Goal: Information Seeking & Learning: Find specific page/section

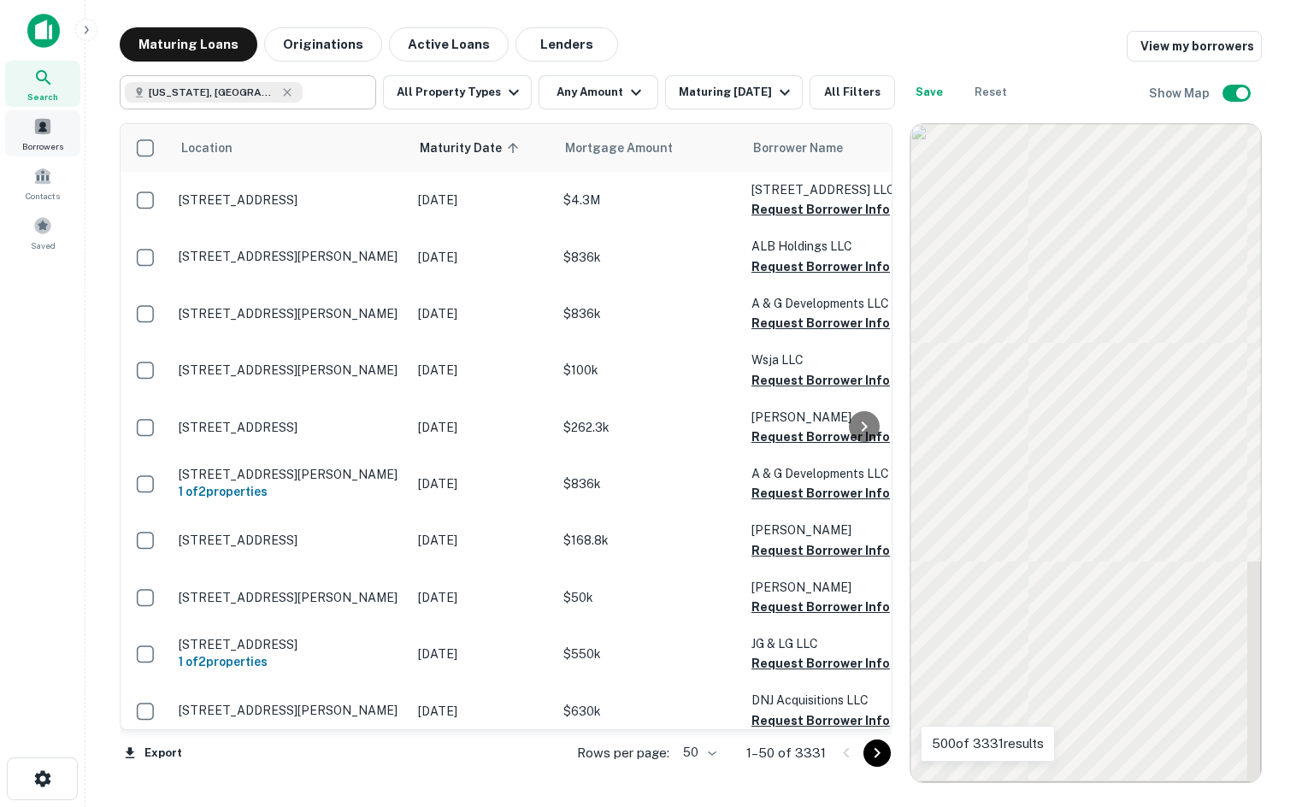
click at [32, 66] on div "Search" at bounding box center [42, 84] width 75 height 46
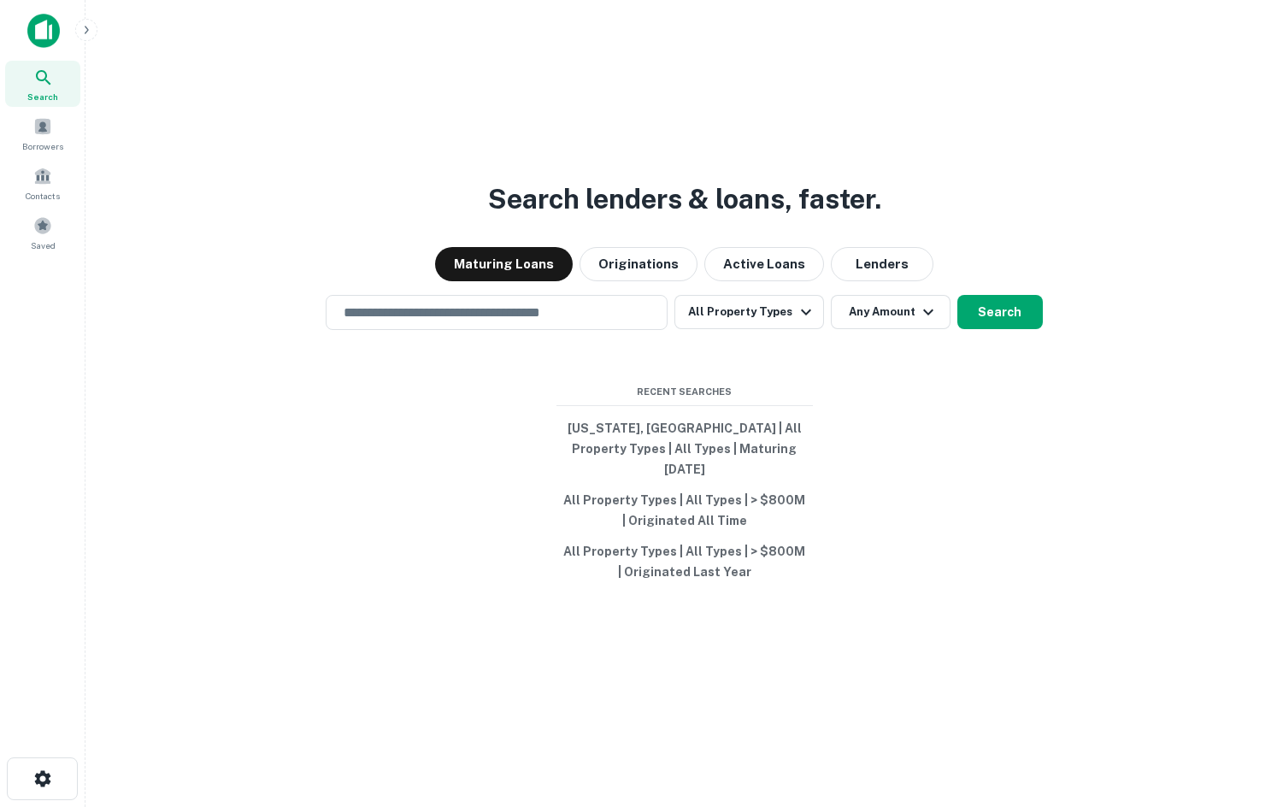
drag, startPoint x: 516, startPoint y: 379, endPoint x: 499, endPoint y: 342, distance: 40.5
click at [504, 358] on div "Search lenders & loans, faster. Maturing Loans Originations Active Loans Lender…" at bounding box center [684, 444] width 1170 height 807
click at [498, 322] on input "text" at bounding box center [496, 313] width 327 height 20
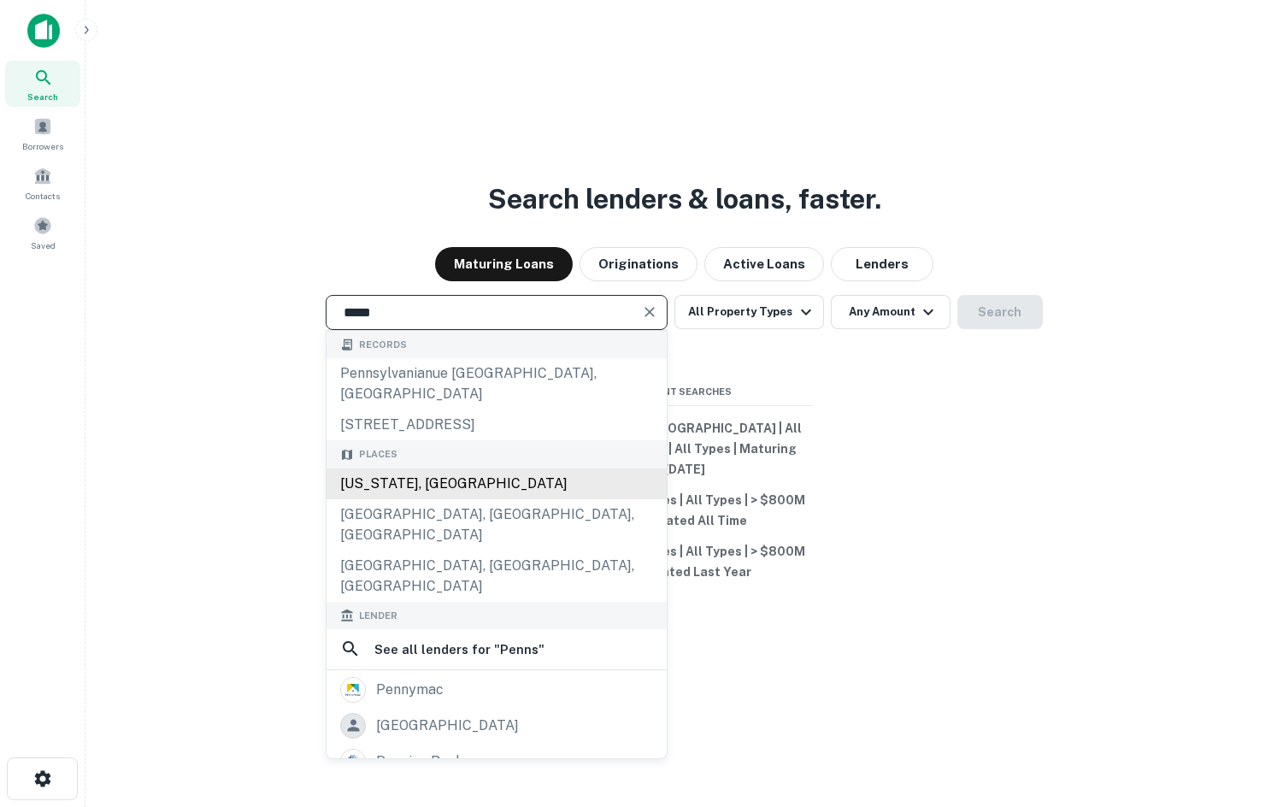
click at [475, 474] on div "Pennsylvania, USA" at bounding box center [497, 483] width 340 height 31
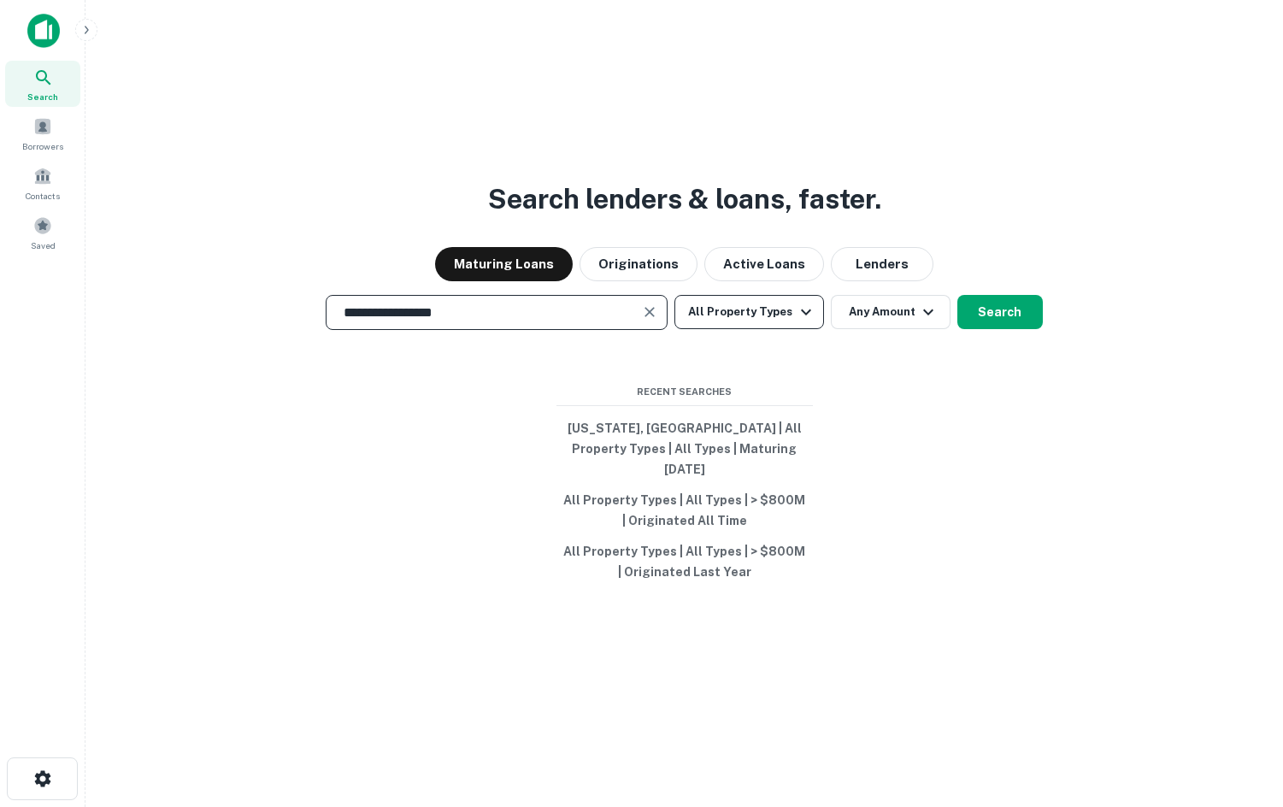
type input "**********"
click at [726, 322] on button "All Property Types" at bounding box center [749, 312] width 149 height 34
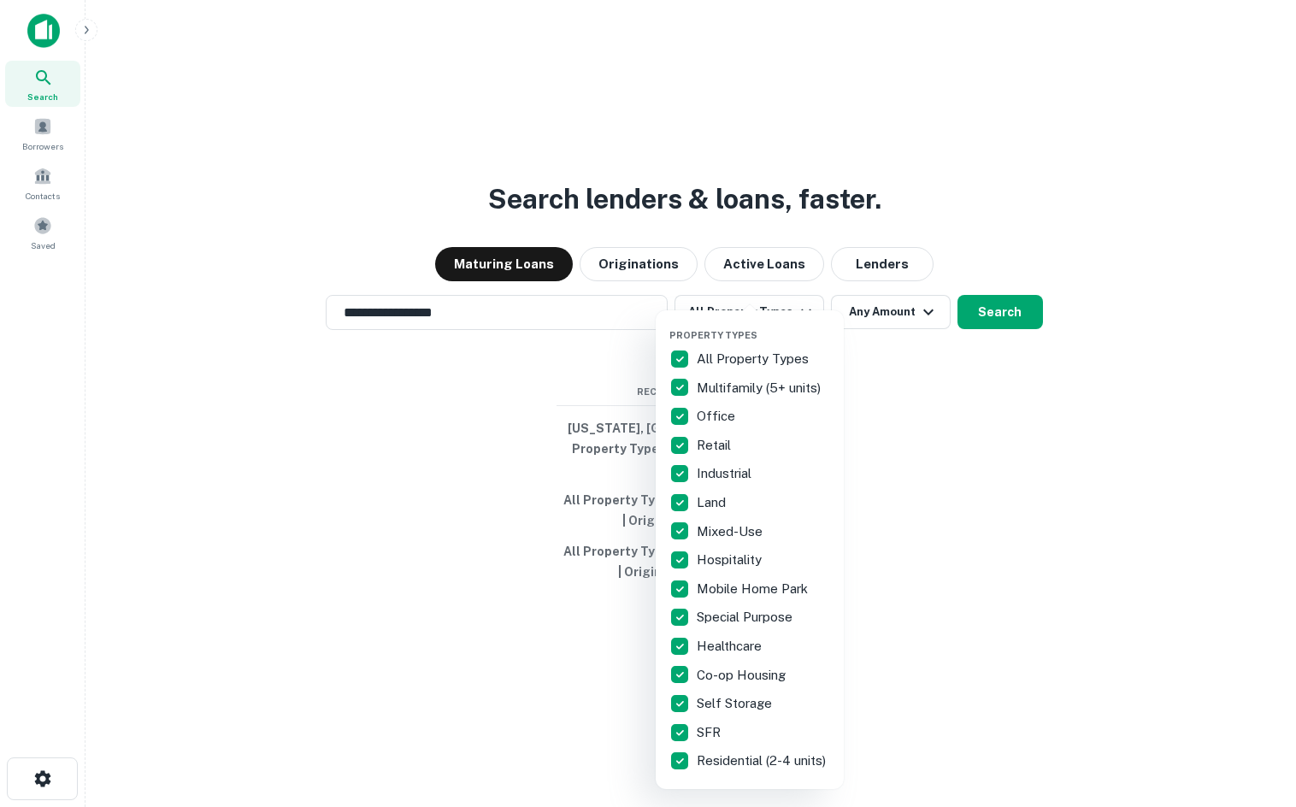
click at [727, 354] on p "All Property Types" at bounding box center [754, 359] width 115 height 21
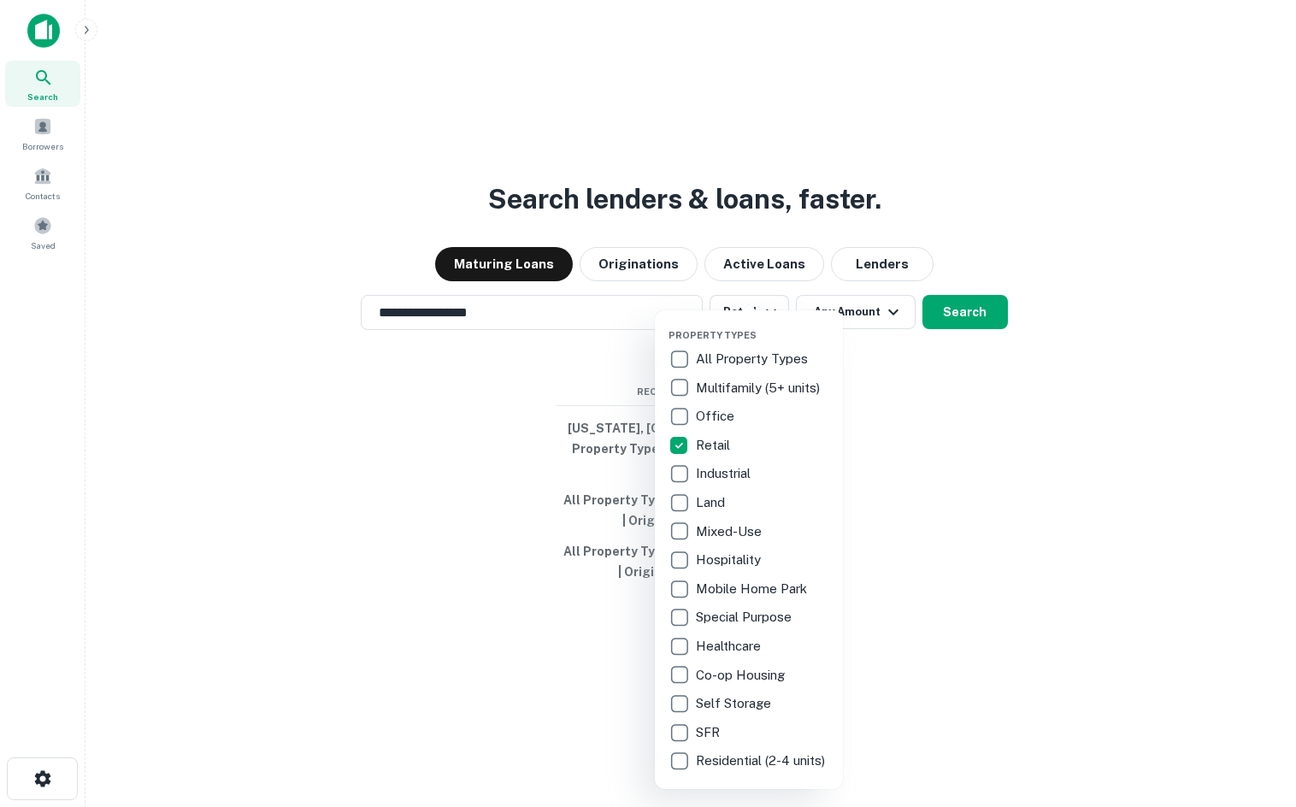
click at [875, 388] on div at bounding box center [648, 403] width 1296 height 807
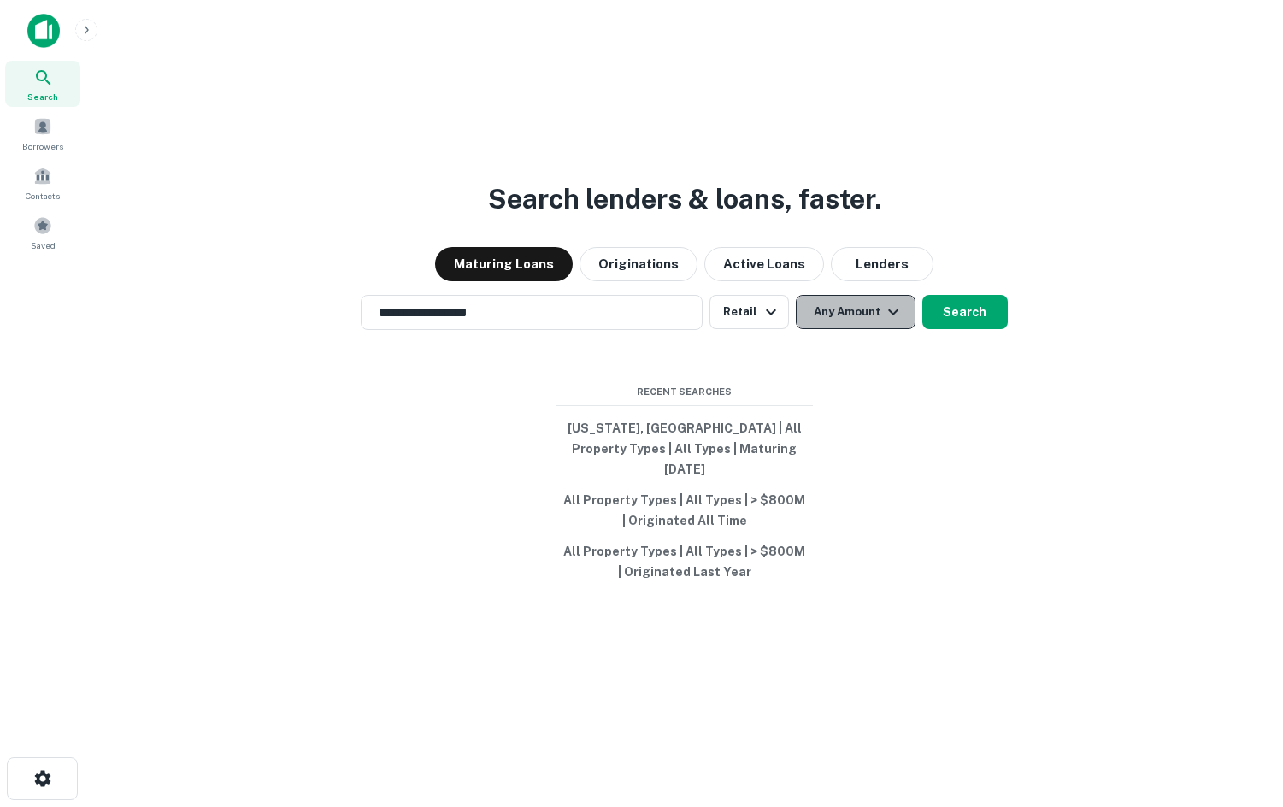
click at [876, 324] on button "Any Amount" at bounding box center [856, 312] width 120 height 34
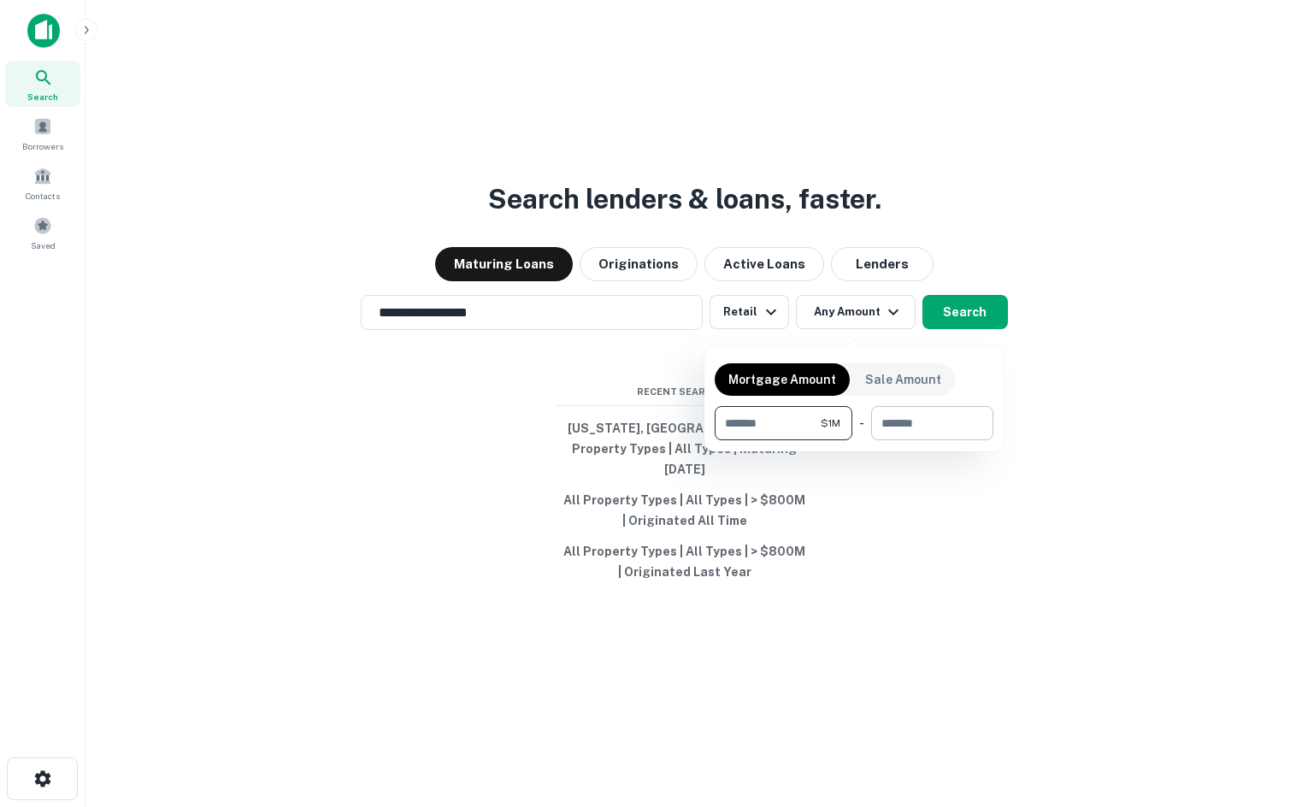
type input "*******"
click at [937, 426] on input "number" at bounding box center [926, 423] width 110 height 34
type input "********"
click at [1020, 403] on div at bounding box center [648, 403] width 1296 height 807
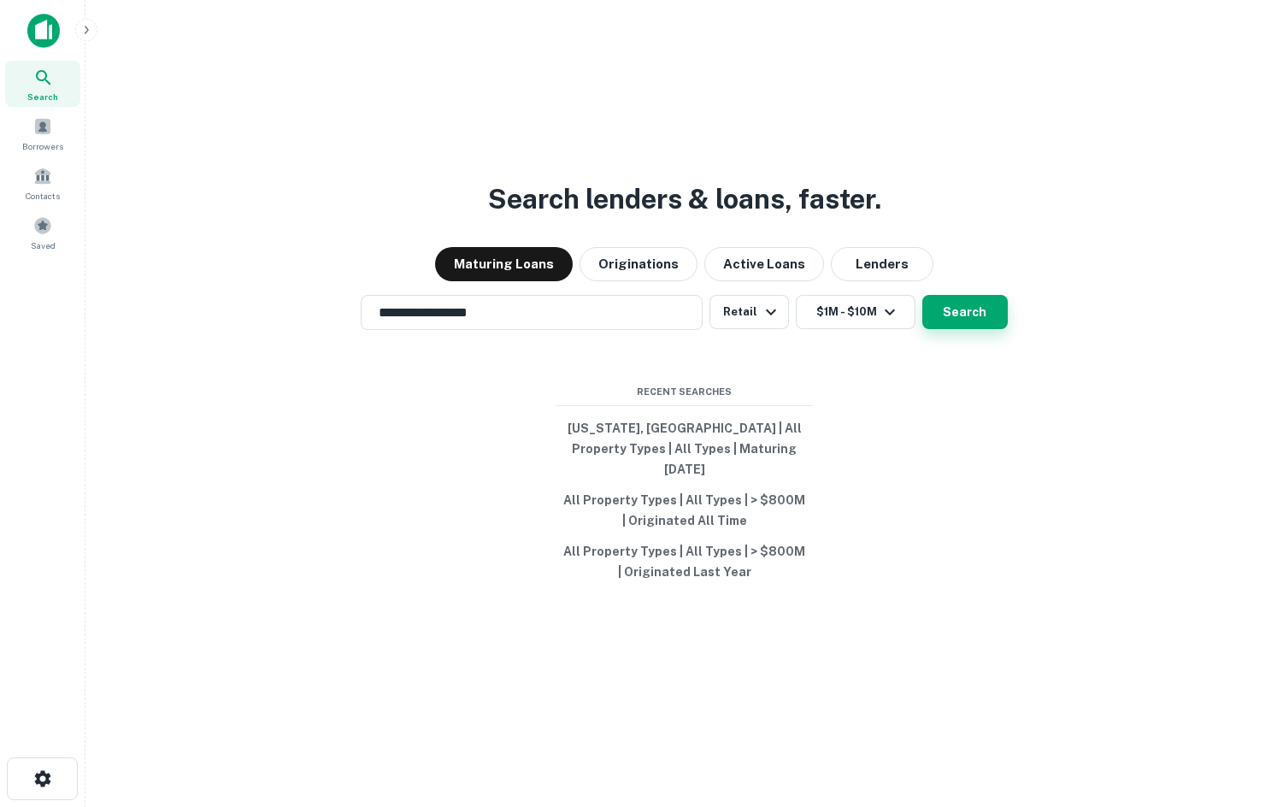
click at [962, 324] on button "Search" at bounding box center [964, 312] width 85 height 34
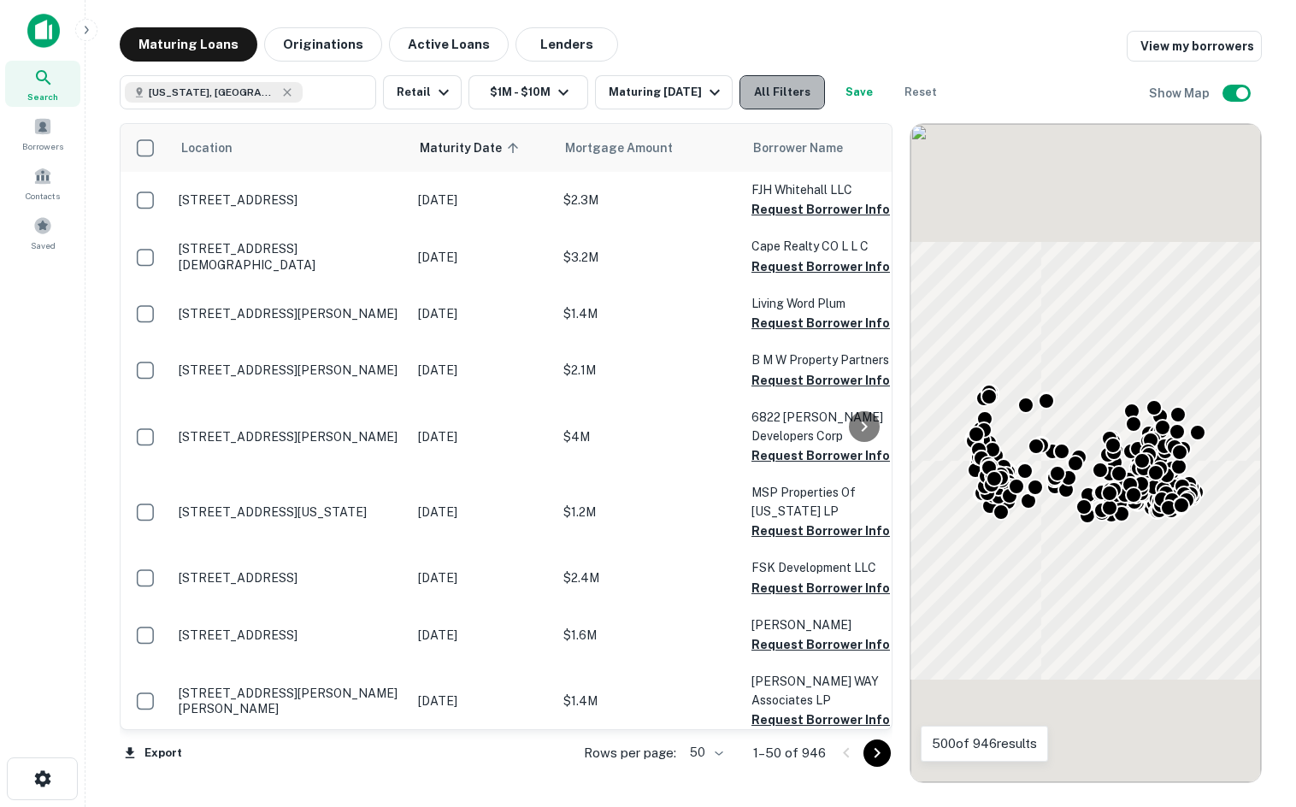
click at [772, 85] on button "All Filters" at bounding box center [781, 92] width 85 height 34
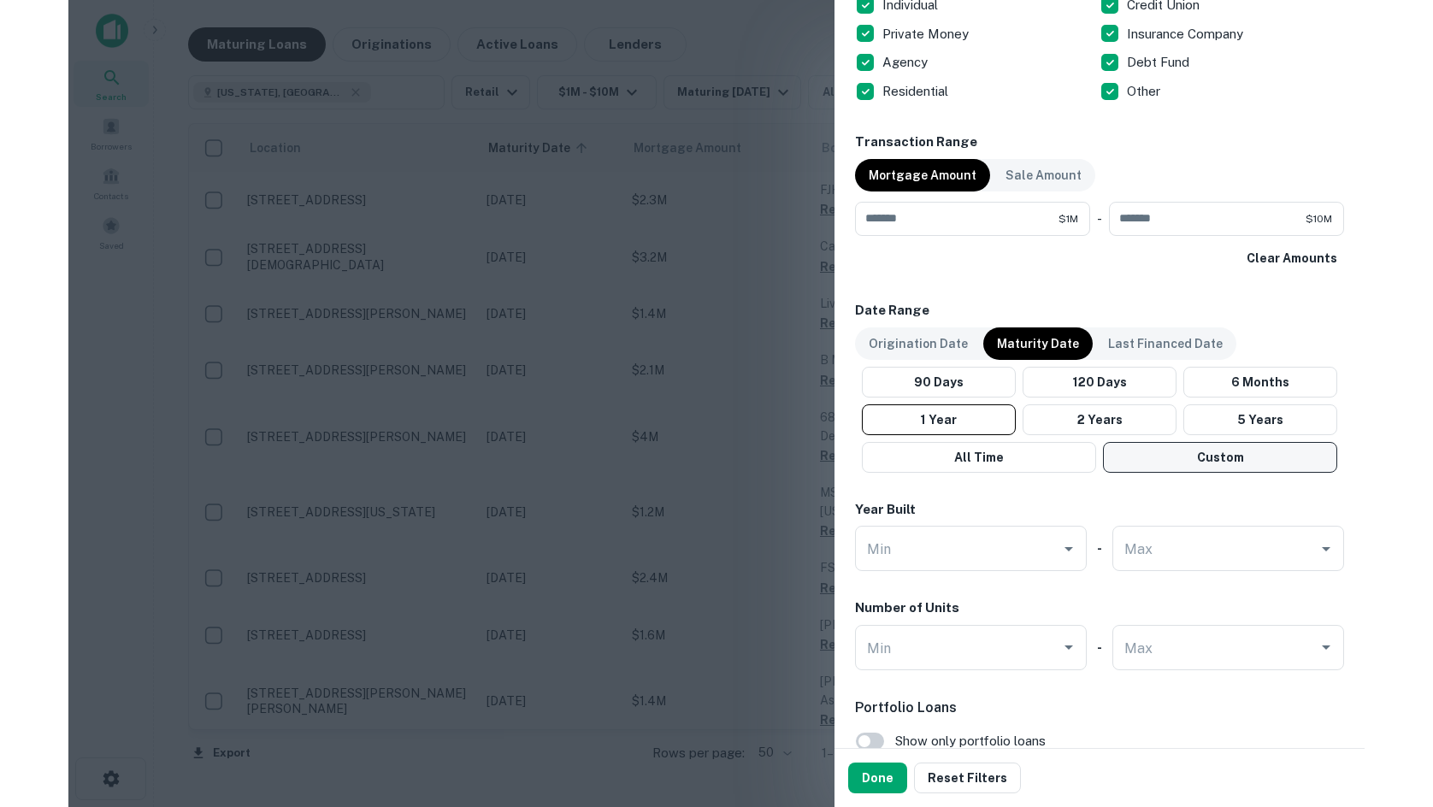
scroll to position [769, 0]
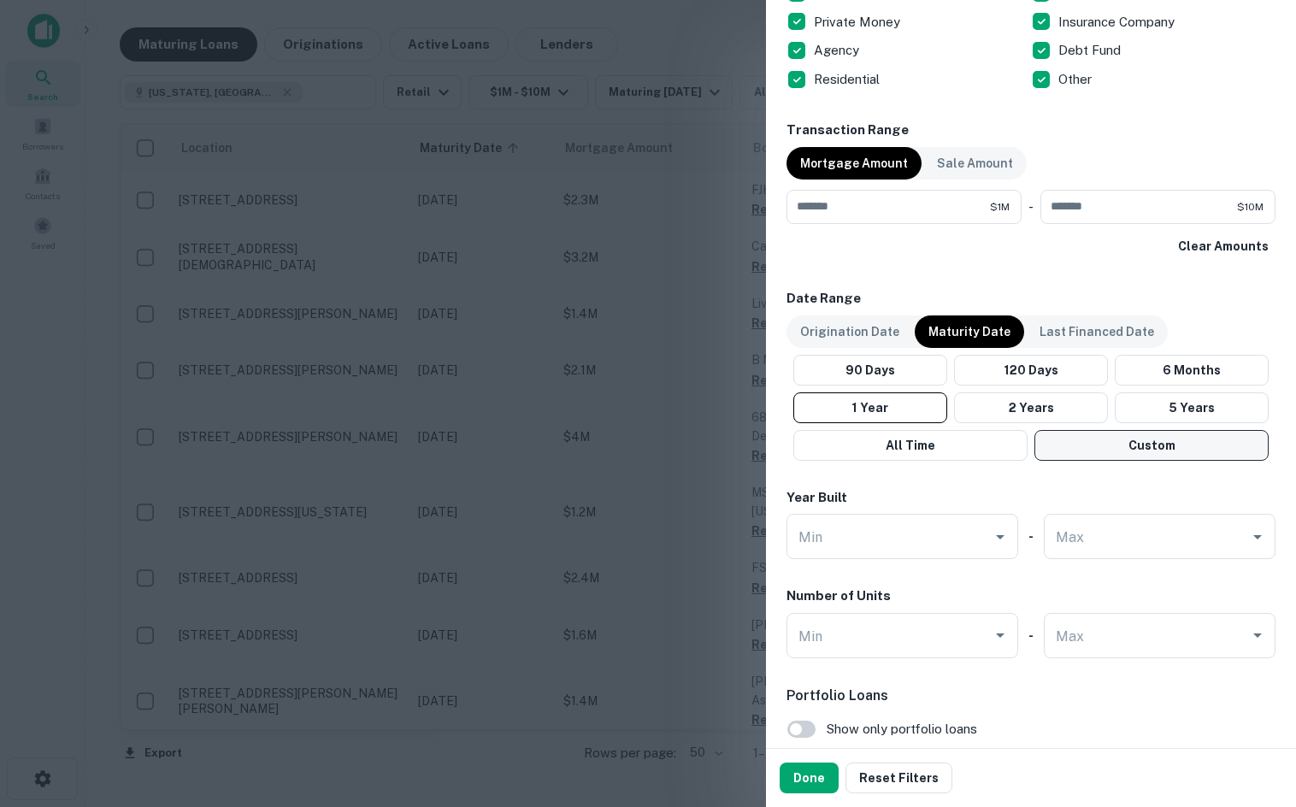
click at [1087, 438] on button "Custom" at bounding box center [1151, 445] width 234 height 31
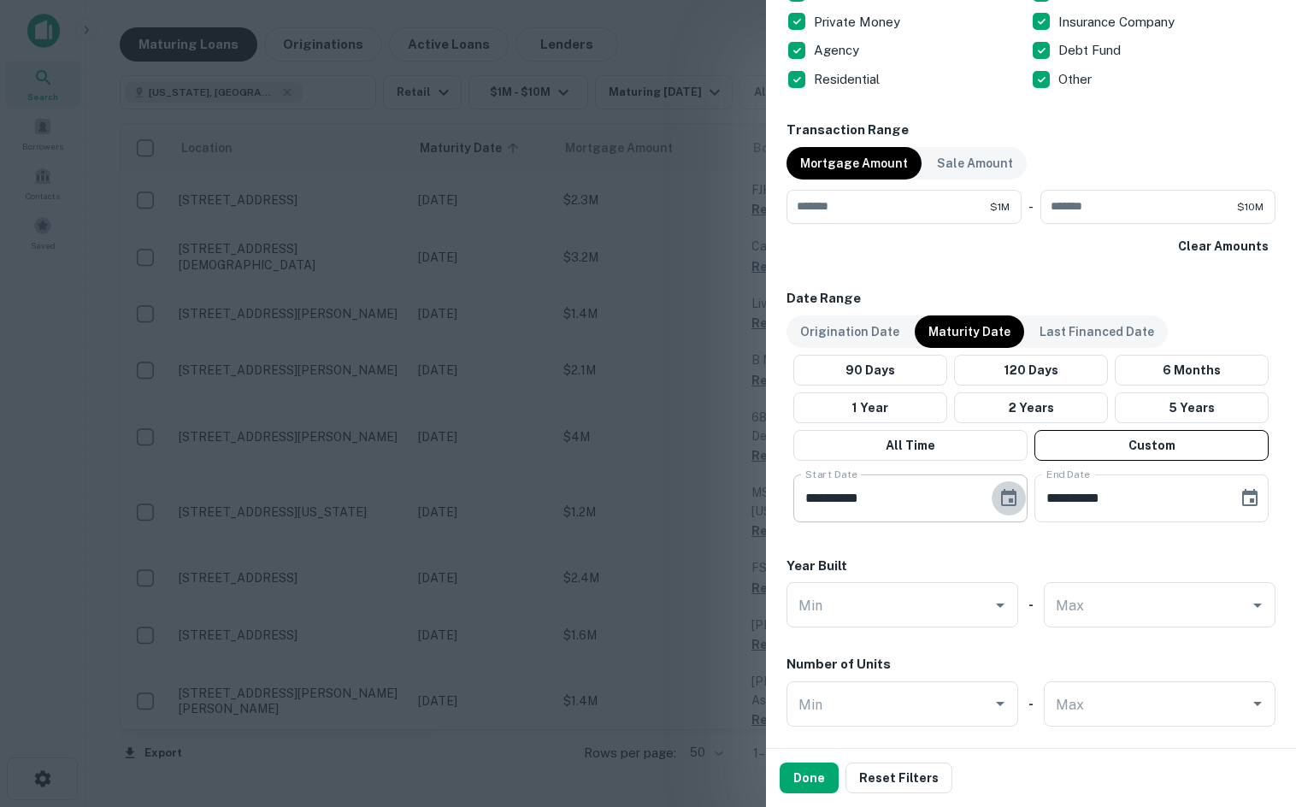
click at [1013, 500] on button "Choose date, selected date is May 5, 2025" at bounding box center [1009, 498] width 34 height 34
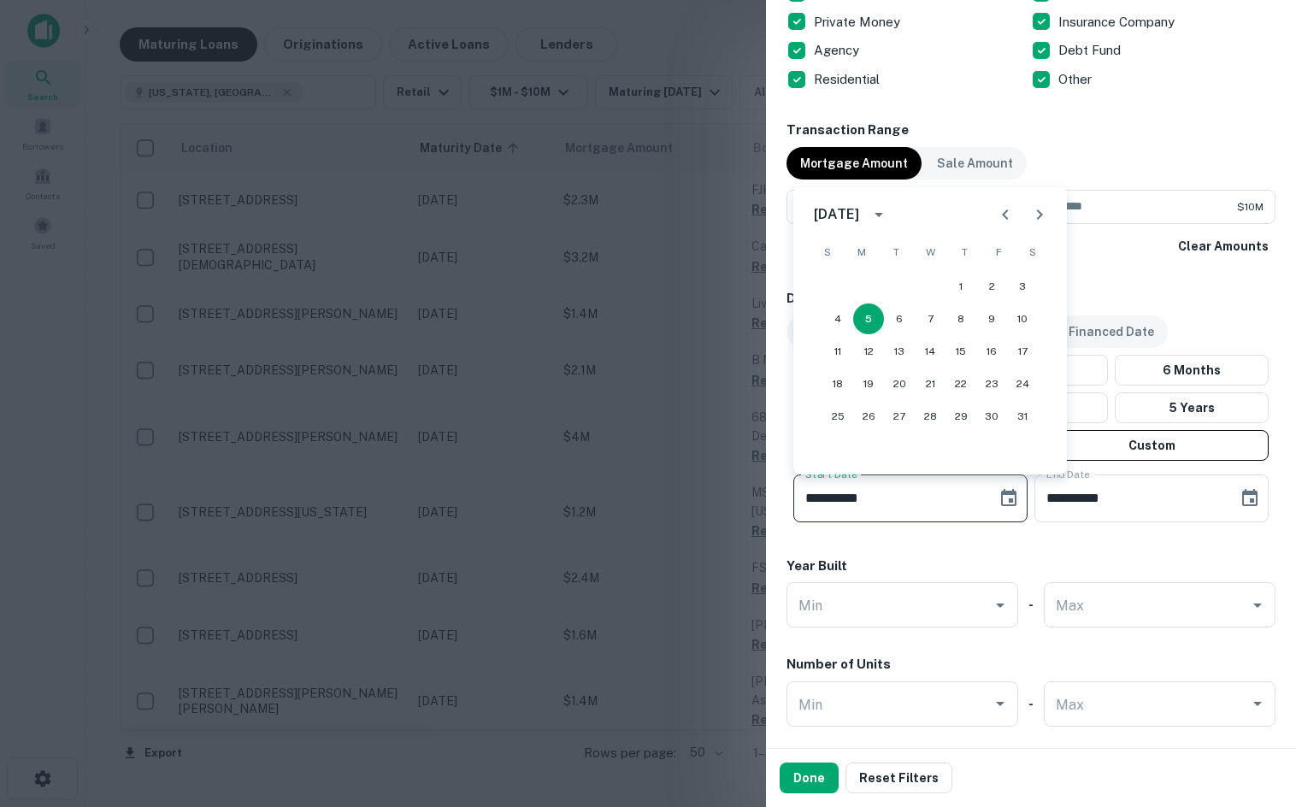
click at [1034, 219] on icon "Next month" at bounding box center [1039, 214] width 21 height 21
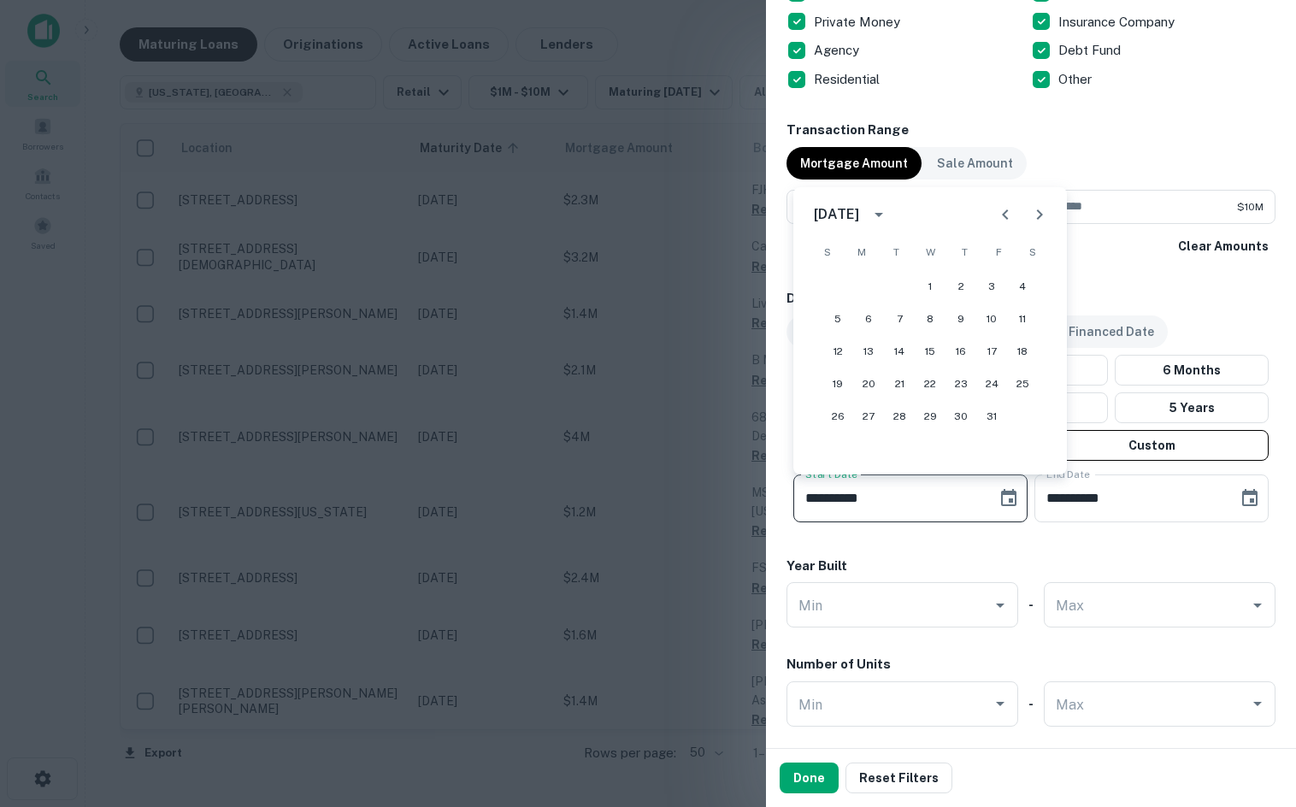
click at [1034, 219] on icon "Next month" at bounding box center [1039, 214] width 21 height 21
click at [1002, 219] on icon "Previous month" at bounding box center [1005, 214] width 21 height 21
click at [869, 281] on button "1" at bounding box center [868, 286] width 31 height 31
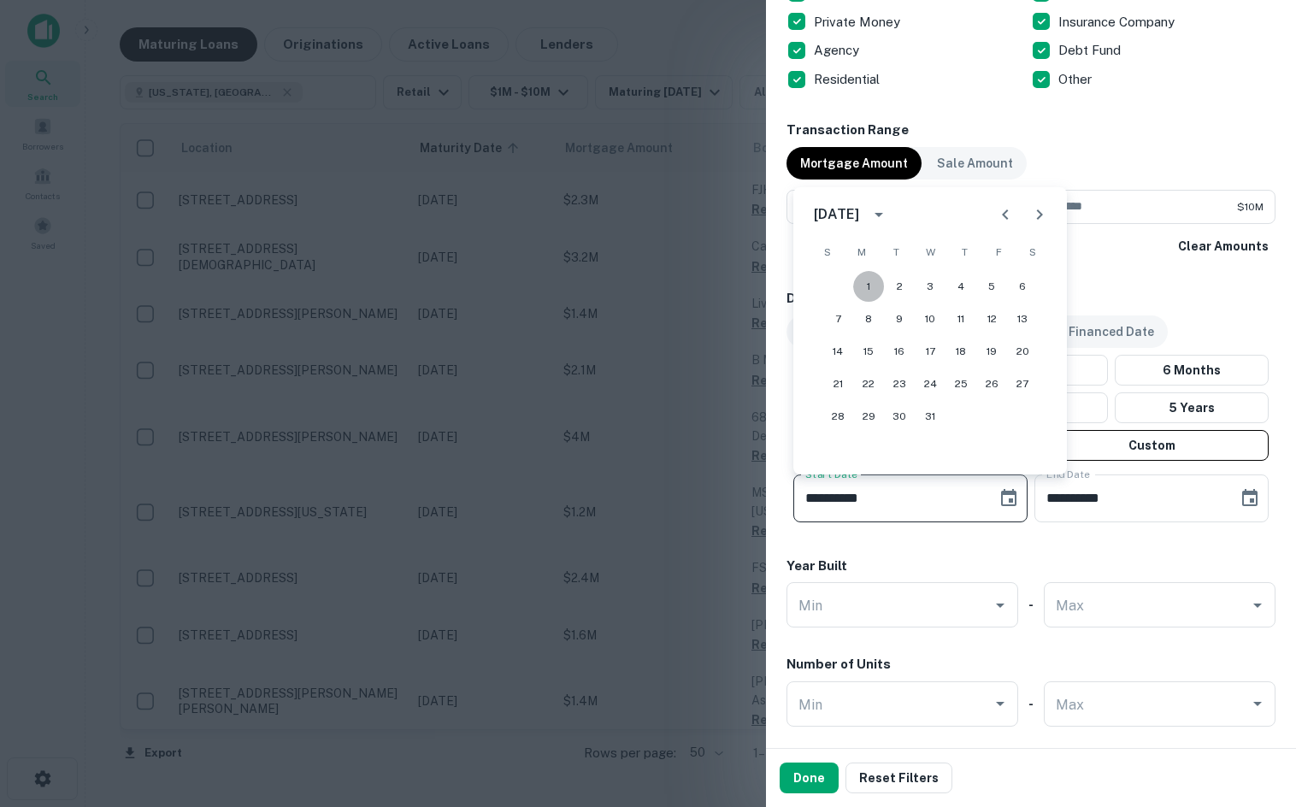
type input "**********"
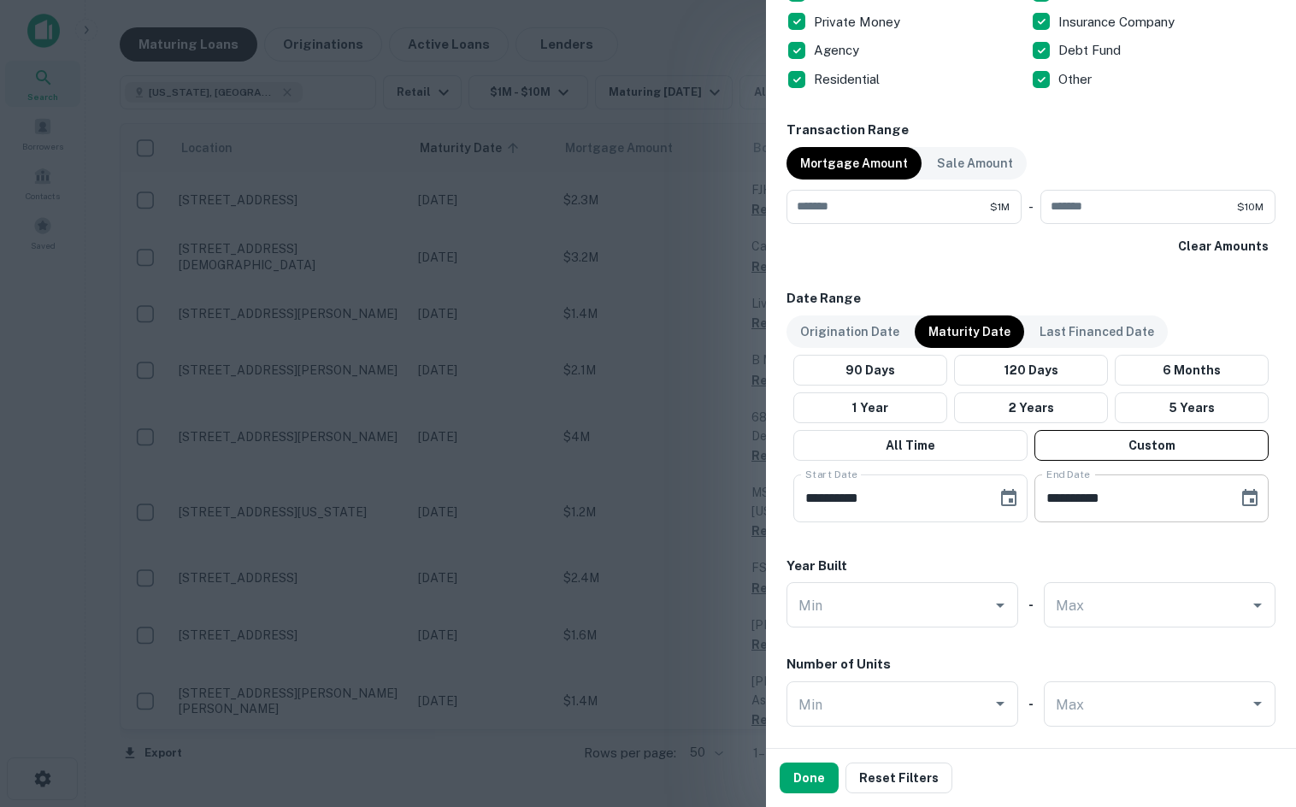
click at [1233, 483] on button "Choose date, selected date is Sep 2, 2025" at bounding box center [1250, 498] width 34 height 34
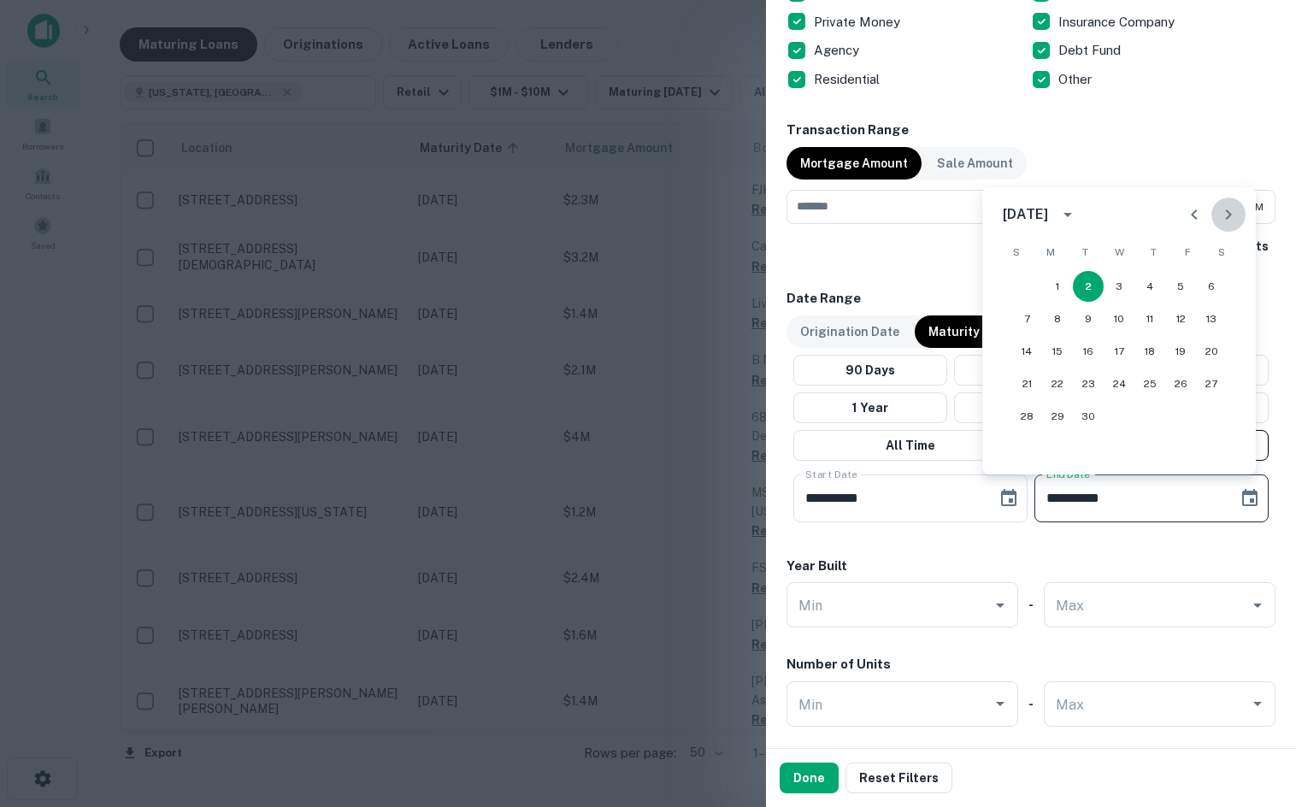
click at [1223, 226] on button "Next month" at bounding box center [1228, 214] width 34 height 34
click at [1224, 219] on icon "Next month" at bounding box center [1228, 214] width 21 height 21
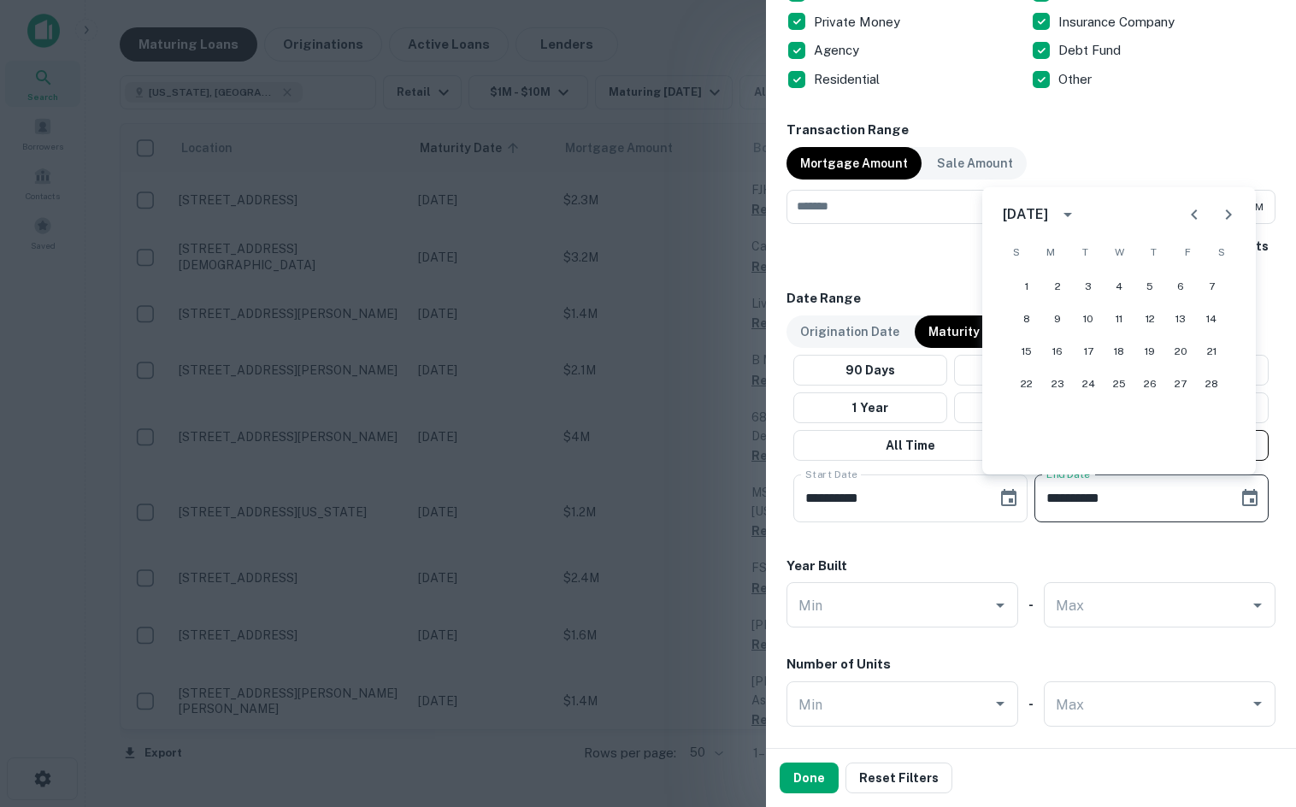
click at [1224, 219] on icon "Next month" at bounding box center [1228, 214] width 21 height 21
click at [1223, 223] on icon "Next month" at bounding box center [1228, 214] width 21 height 21
click at [1223, 222] on icon "Next month" at bounding box center [1228, 214] width 21 height 21
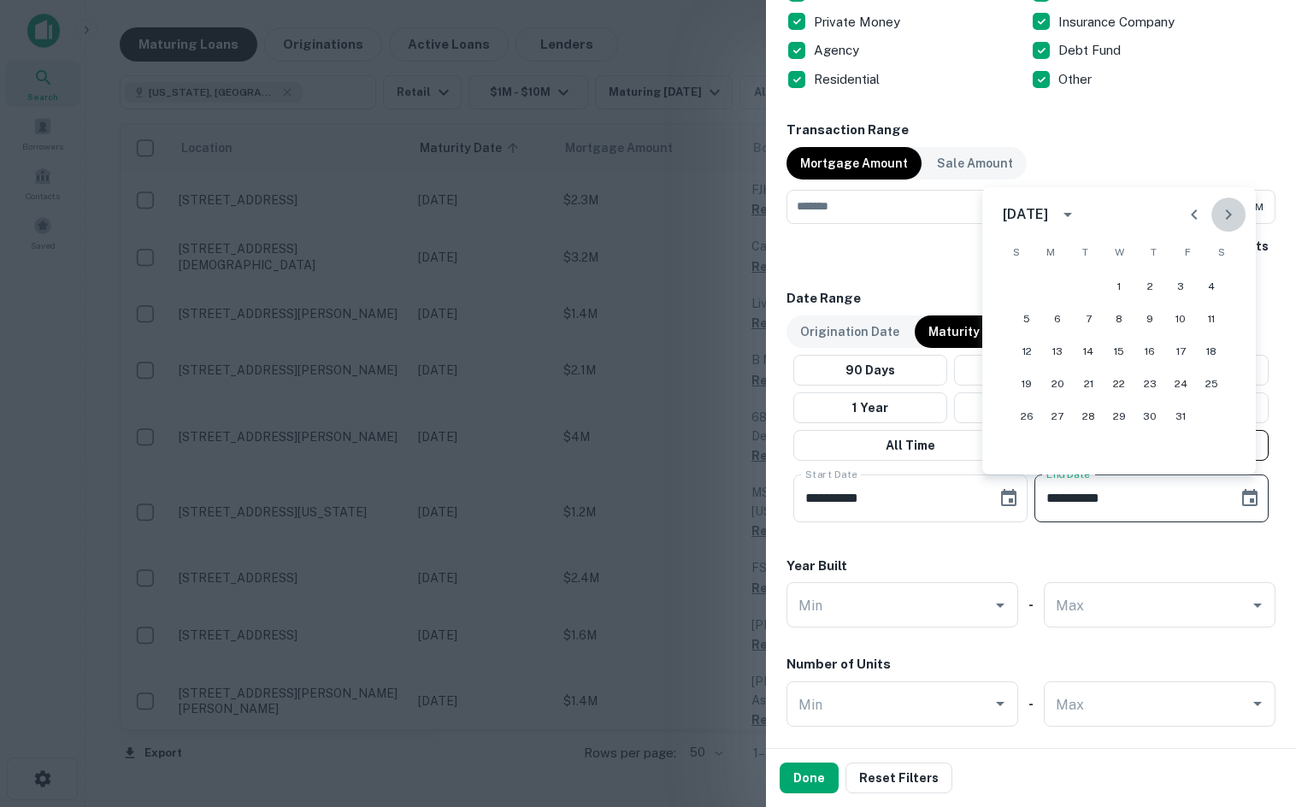
click at [1222, 213] on icon "Next month" at bounding box center [1228, 214] width 21 height 21
click at [1080, 285] on button "1" at bounding box center [1088, 286] width 31 height 31
type input "**********"
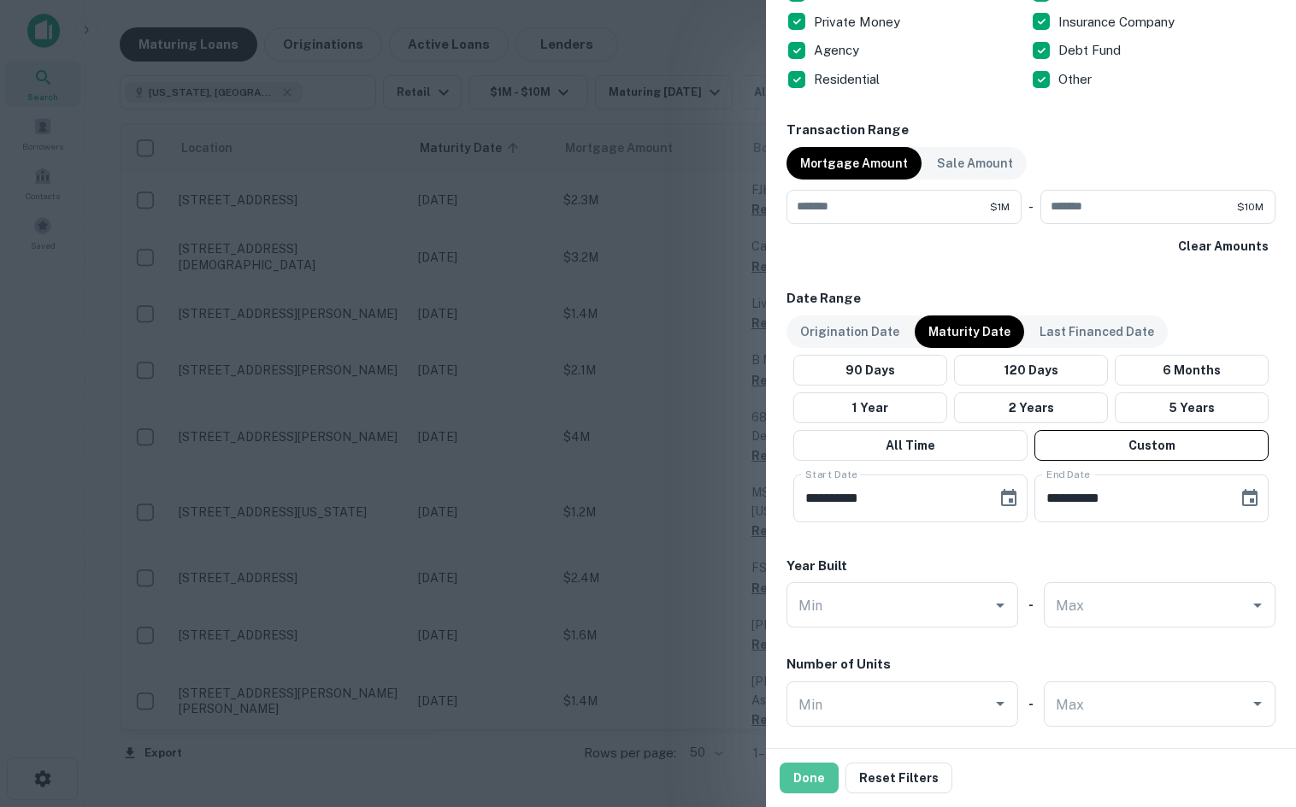
drag, startPoint x: 818, startPoint y: 778, endPoint x: 1010, endPoint y: 656, distance: 227.2
click at [819, 778] on button "Done" at bounding box center [809, 778] width 59 height 31
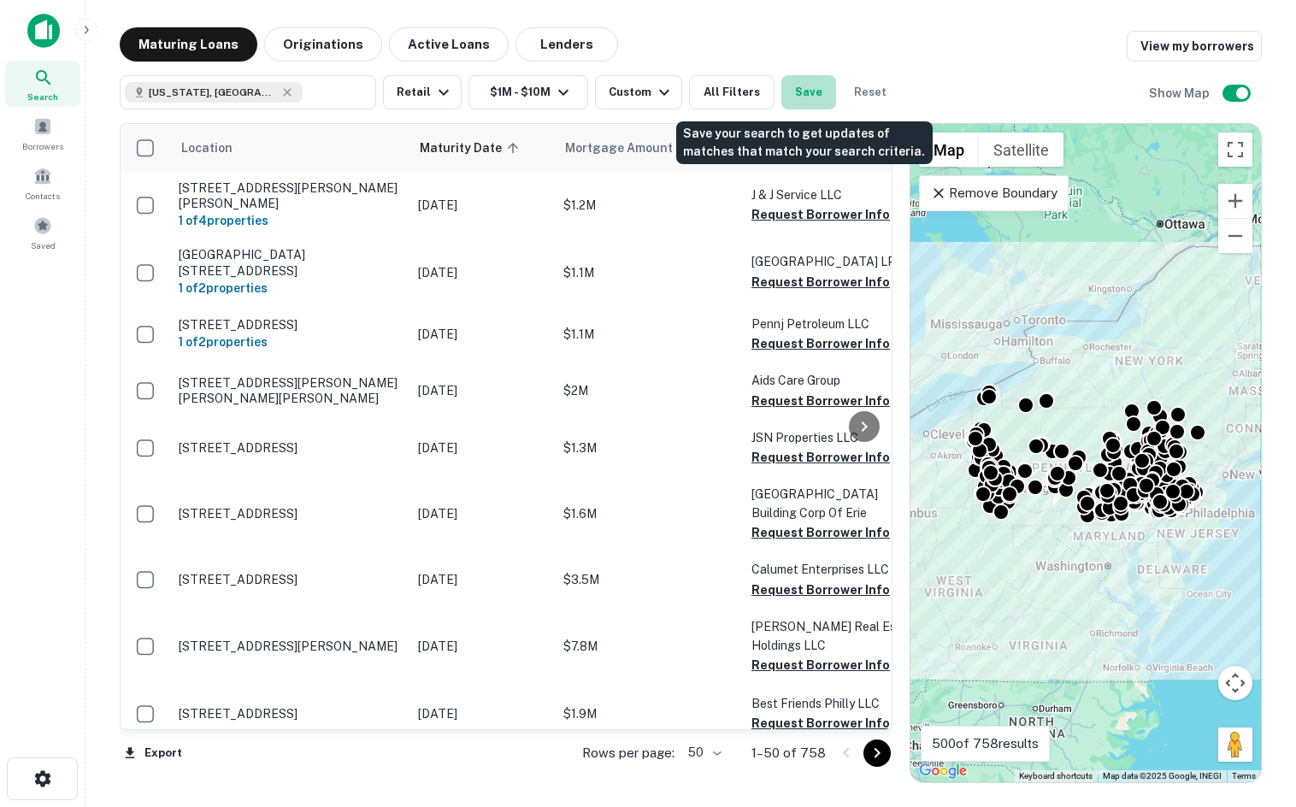
click at [800, 83] on button "Save" at bounding box center [808, 92] width 55 height 34
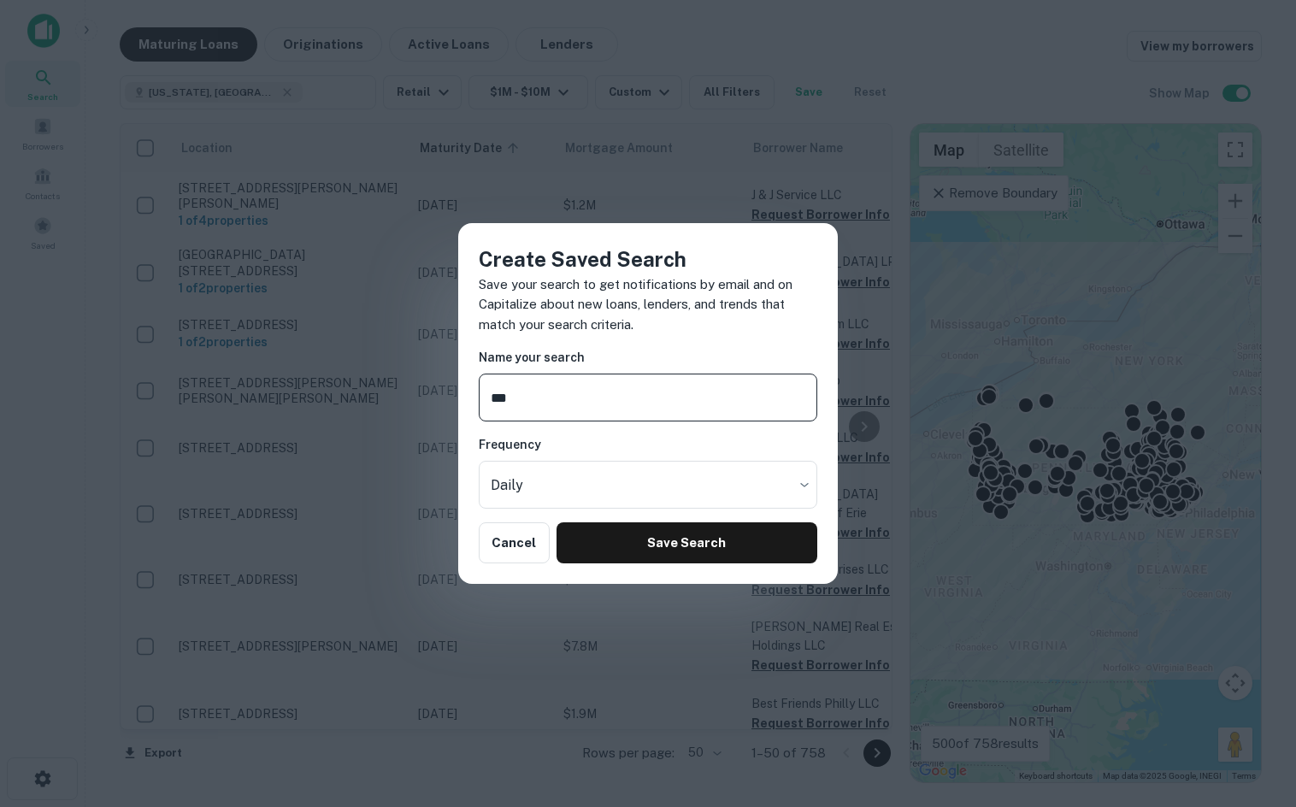
type input "**"
click at [702, 460] on div "Frequency Daily ***** ​" at bounding box center [648, 472] width 339 height 74
click at [702, 478] on body "Search Borrowers Contacts Saved Maturing Loans Originations Active Loans Lender…" at bounding box center [648, 403] width 1296 height 807
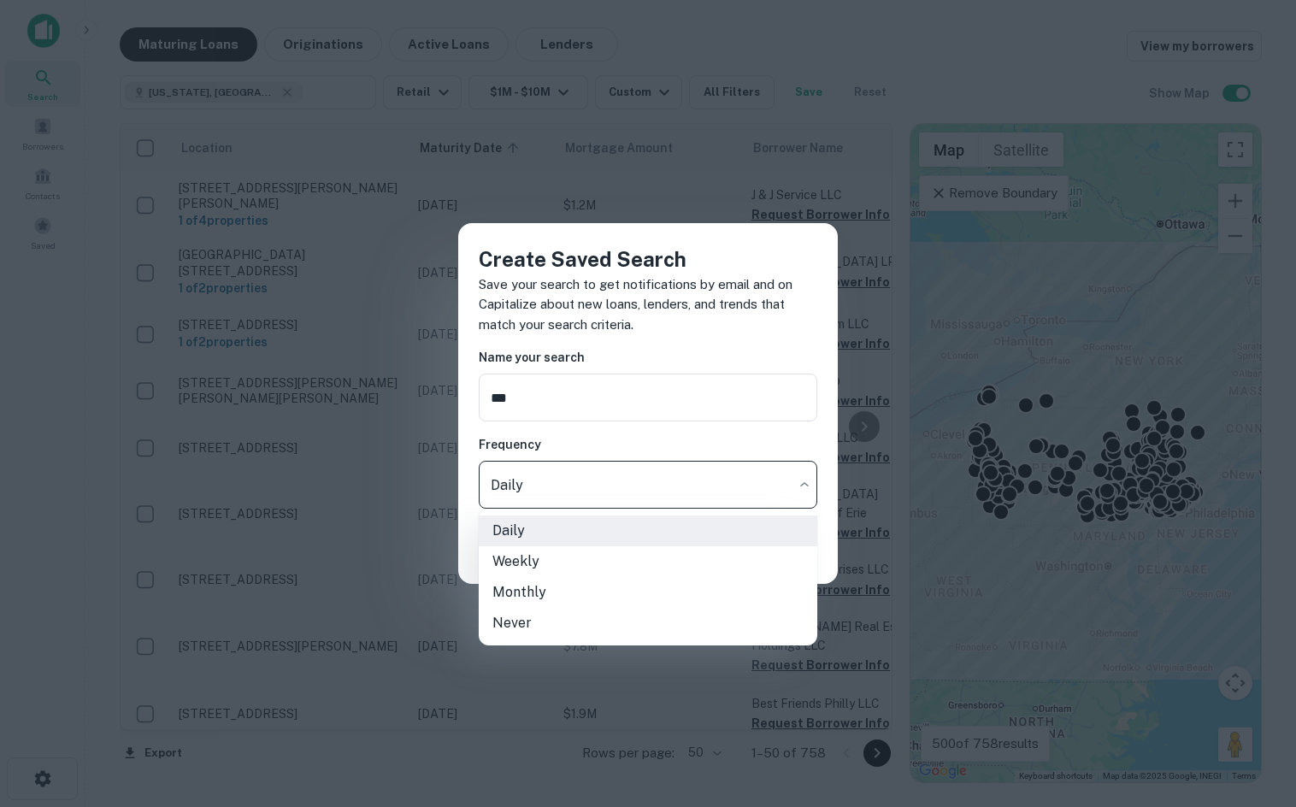
drag, startPoint x: 684, startPoint y: 622, endPoint x: 706, endPoint y: 580, distance: 47.4
click at [686, 618] on li "Never" at bounding box center [648, 623] width 339 height 31
type input "*****"
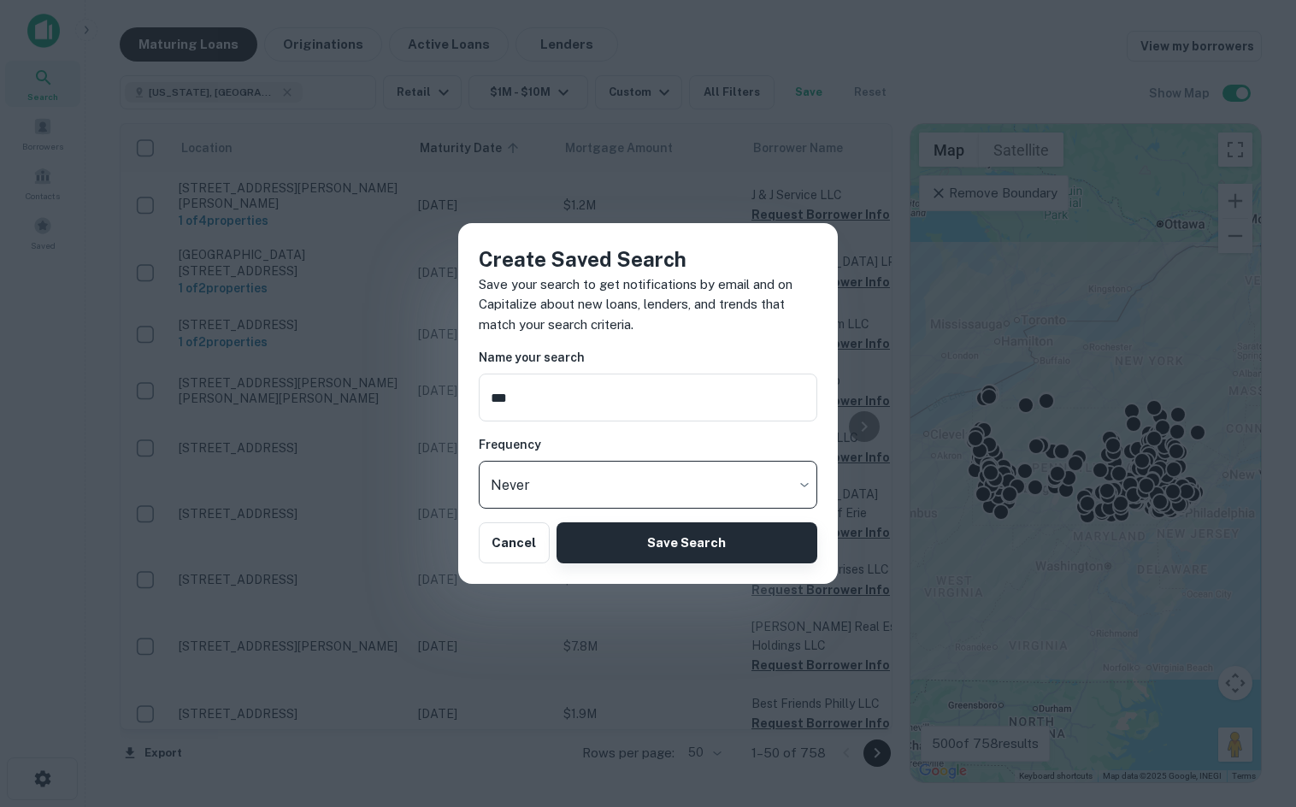
click at [731, 536] on button "Save Search" at bounding box center [687, 542] width 261 height 41
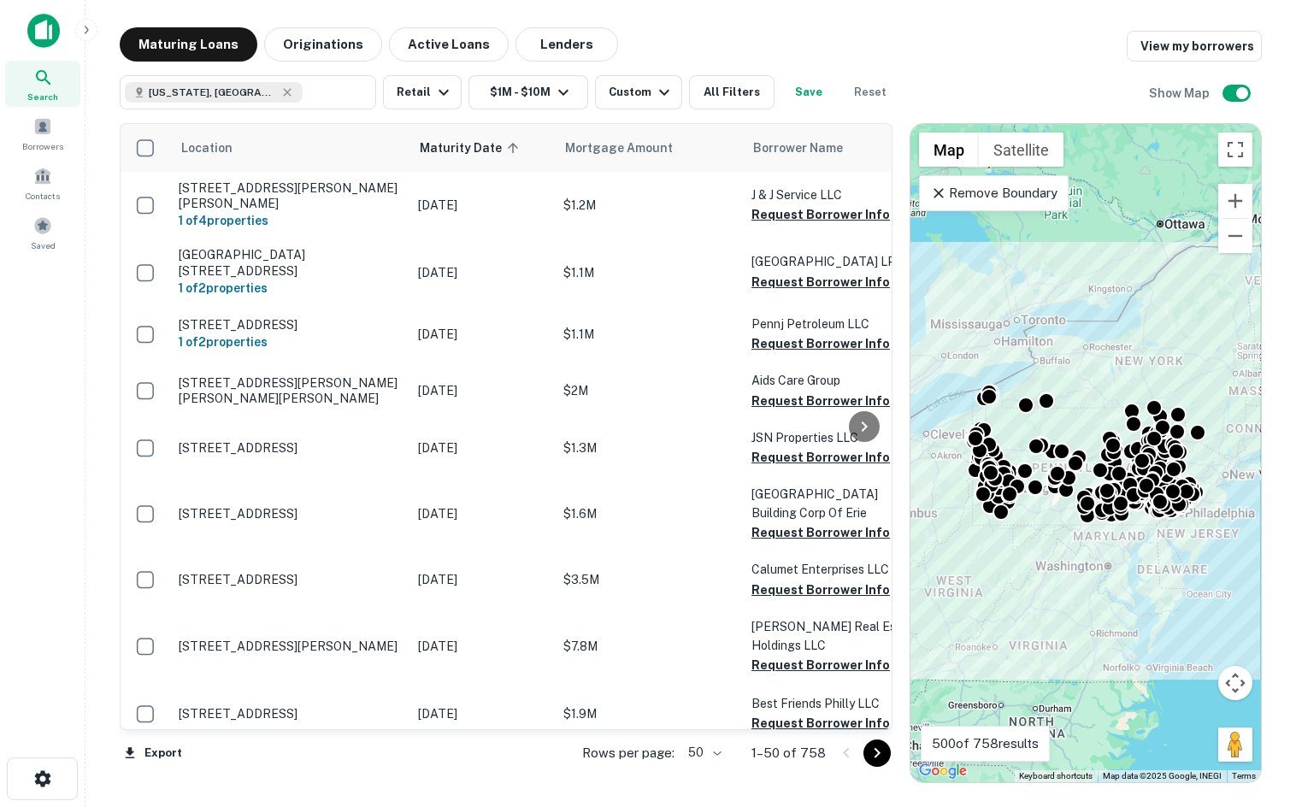
click at [106, 372] on div "Maturing Loans Originations Active Loans Lenders View my borrowers Pennsylvania…" at bounding box center [690, 405] width 1183 height 756
drag, startPoint x: 98, startPoint y: 414, endPoint x: 90, endPoint y: 427, distance: 16.1
click at [98, 414] on main "Maturing Loans Originations Active Loans Lenders View my borrowers Pennsylvania…" at bounding box center [690, 403] width 1211 height 807
click at [68, 575] on div "Search Borrowers Contacts Saved" at bounding box center [42, 377] width 85 height 754
click at [21, 321] on div "Search Borrowers Contacts Saved" at bounding box center [42, 377] width 85 height 754
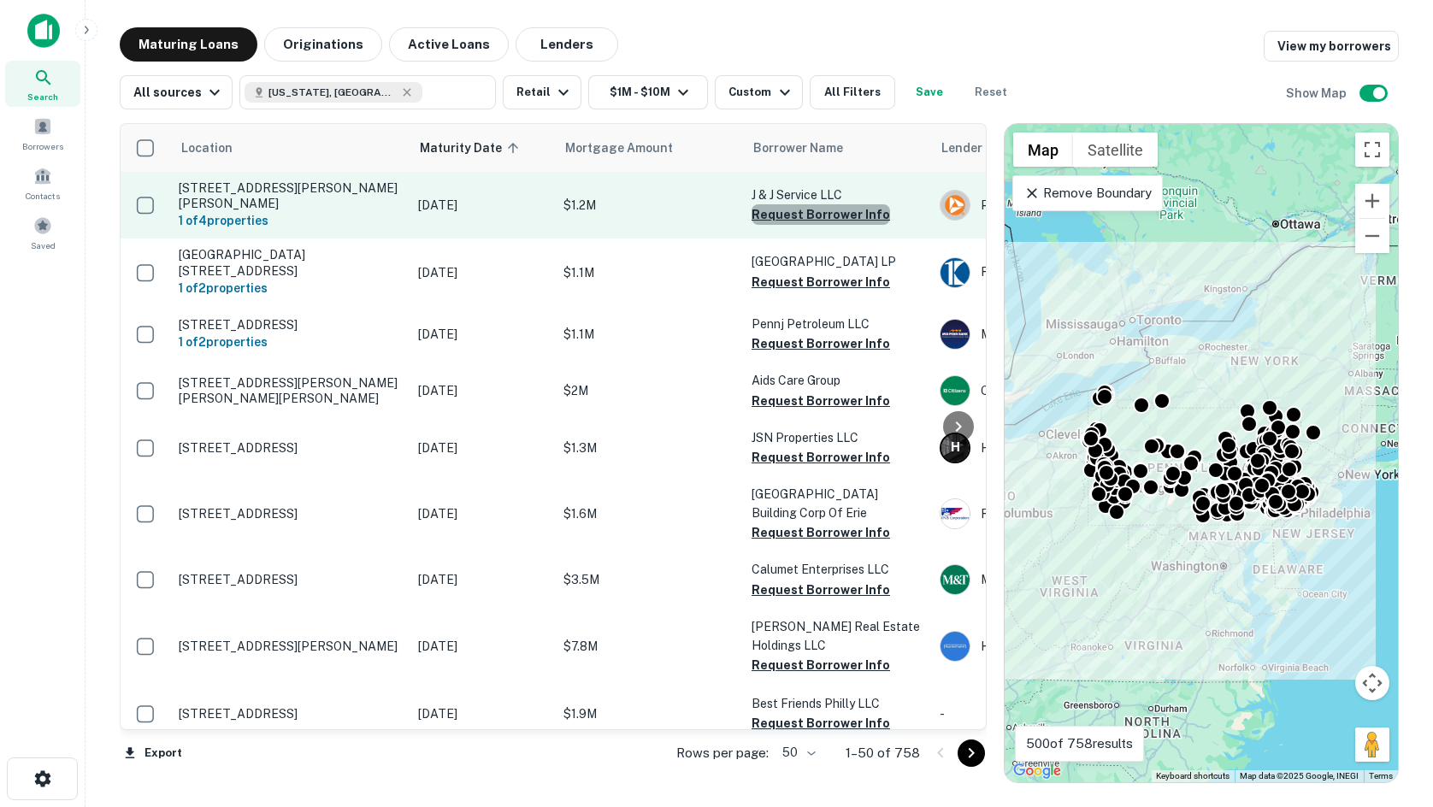
click at [823, 216] on button "Request Borrower Info" at bounding box center [820, 214] width 138 height 21
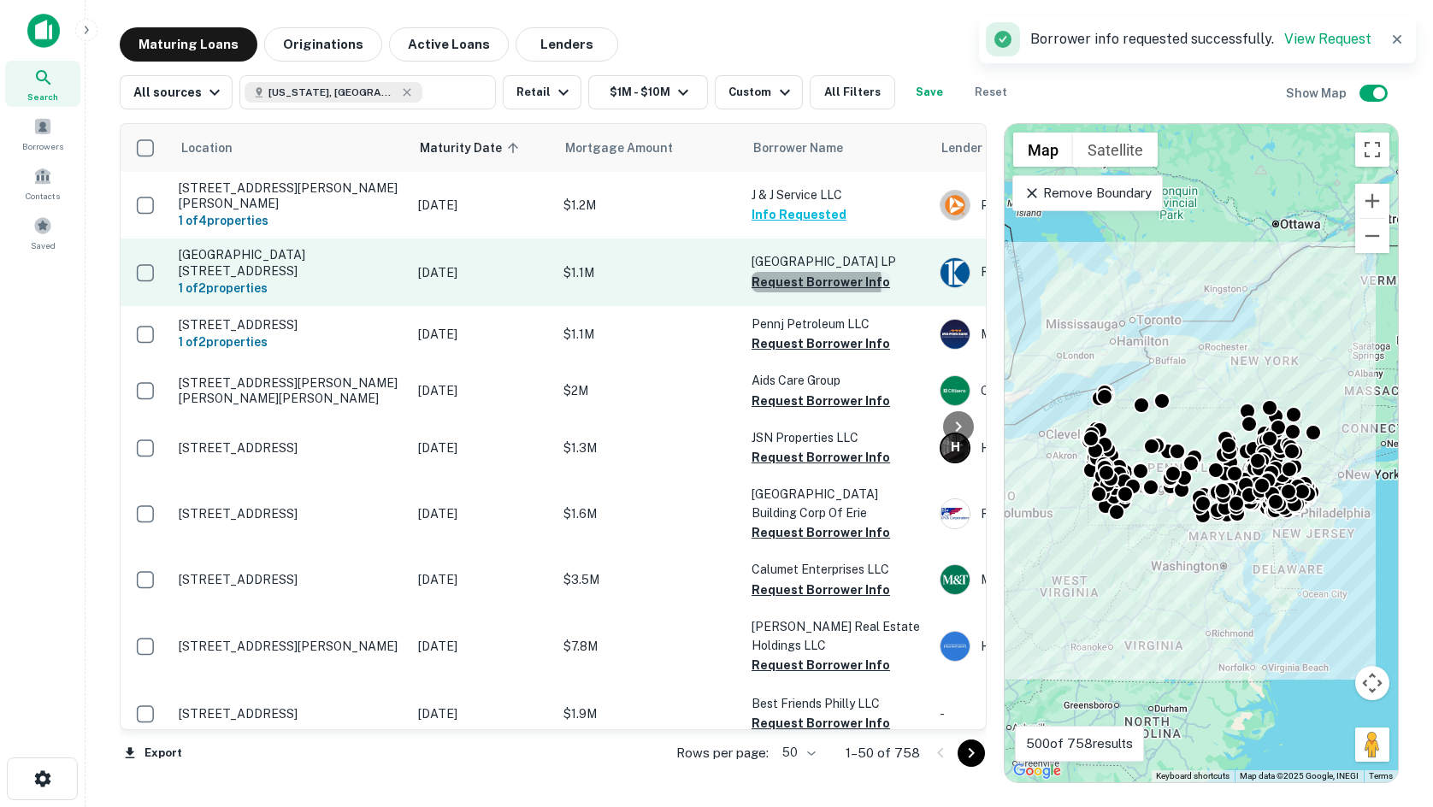
click at [802, 277] on button "Request Borrower Info" at bounding box center [820, 282] width 138 height 21
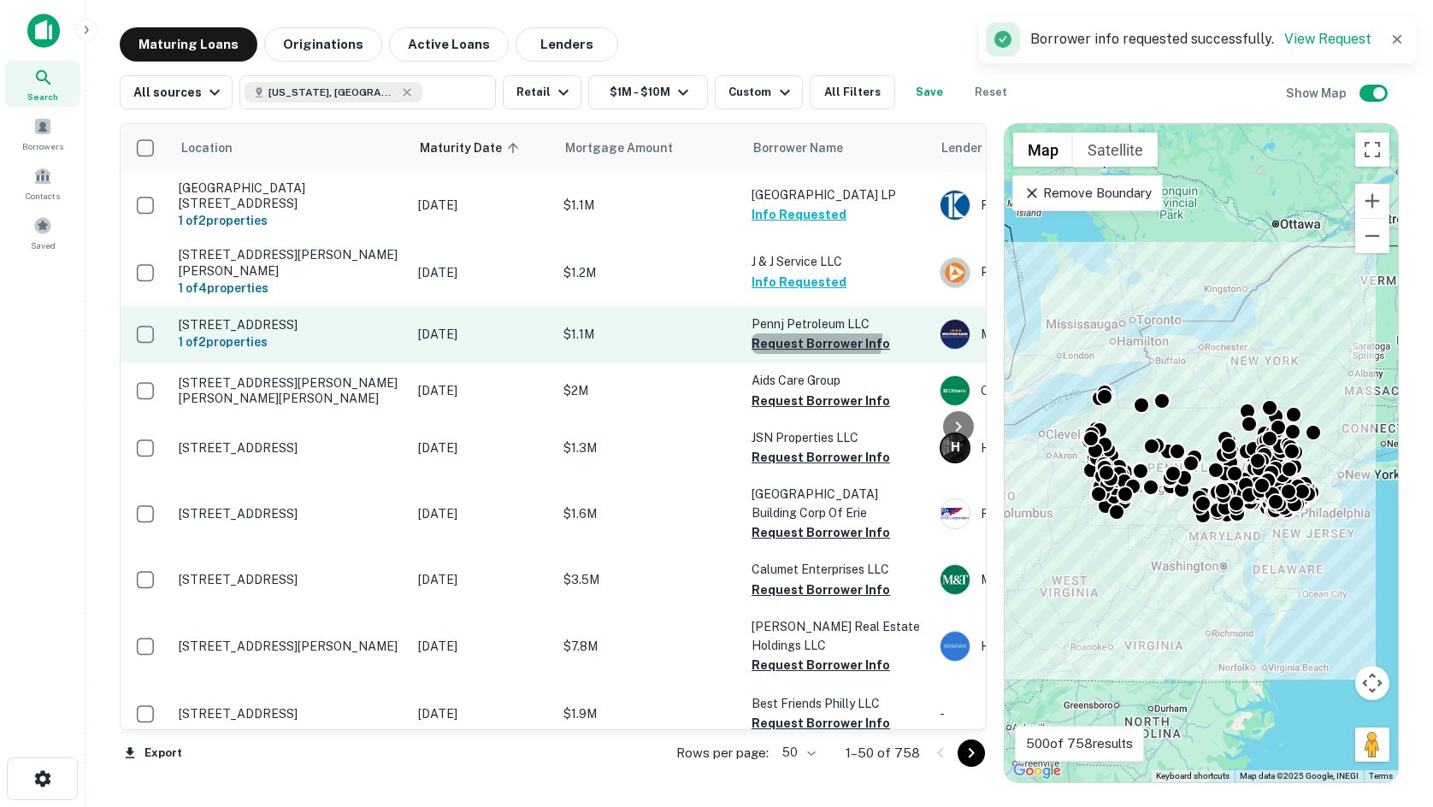
click at [777, 333] on button "Request Borrower Info" at bounding box center [820, 343] width 138 height 21
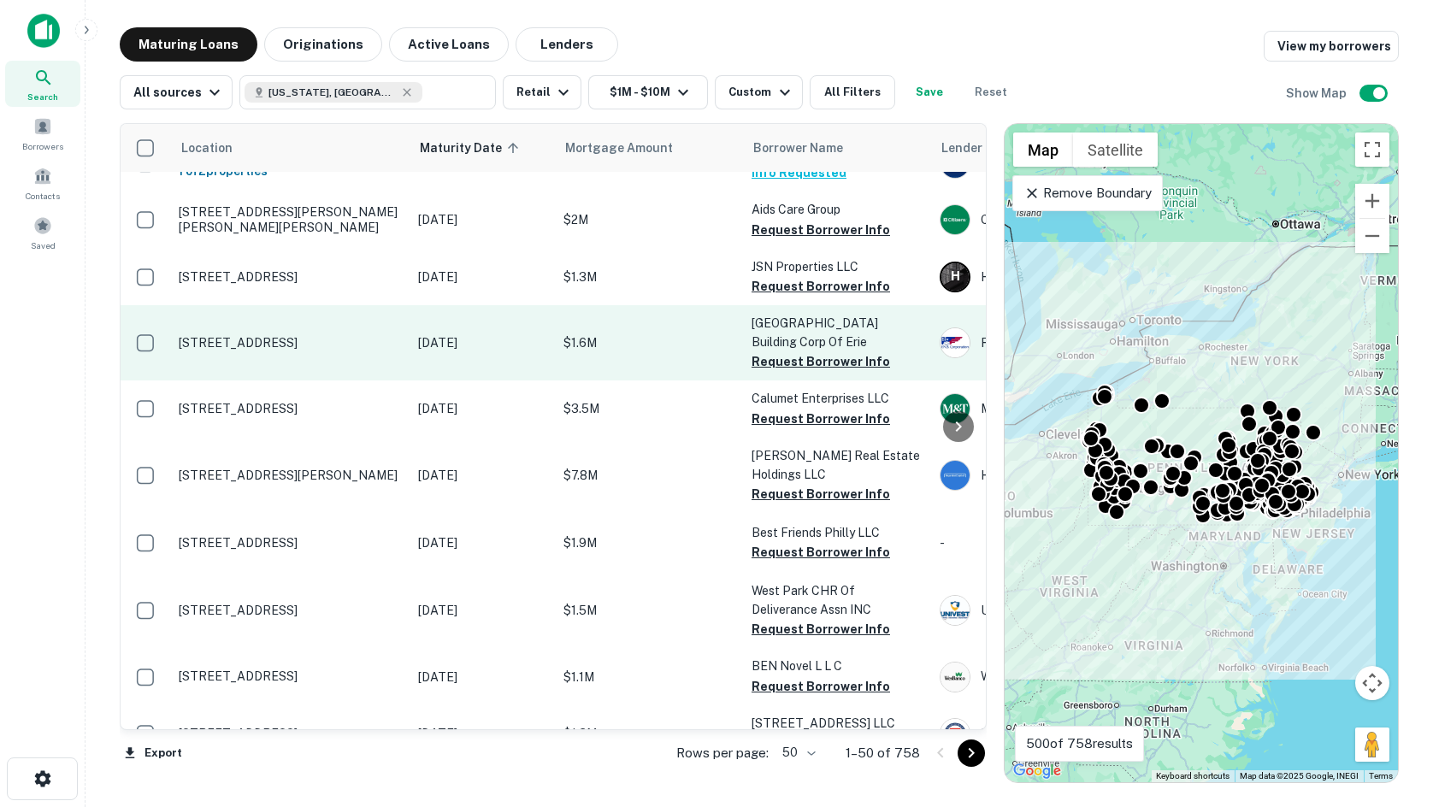
scroll to position [256, 0]
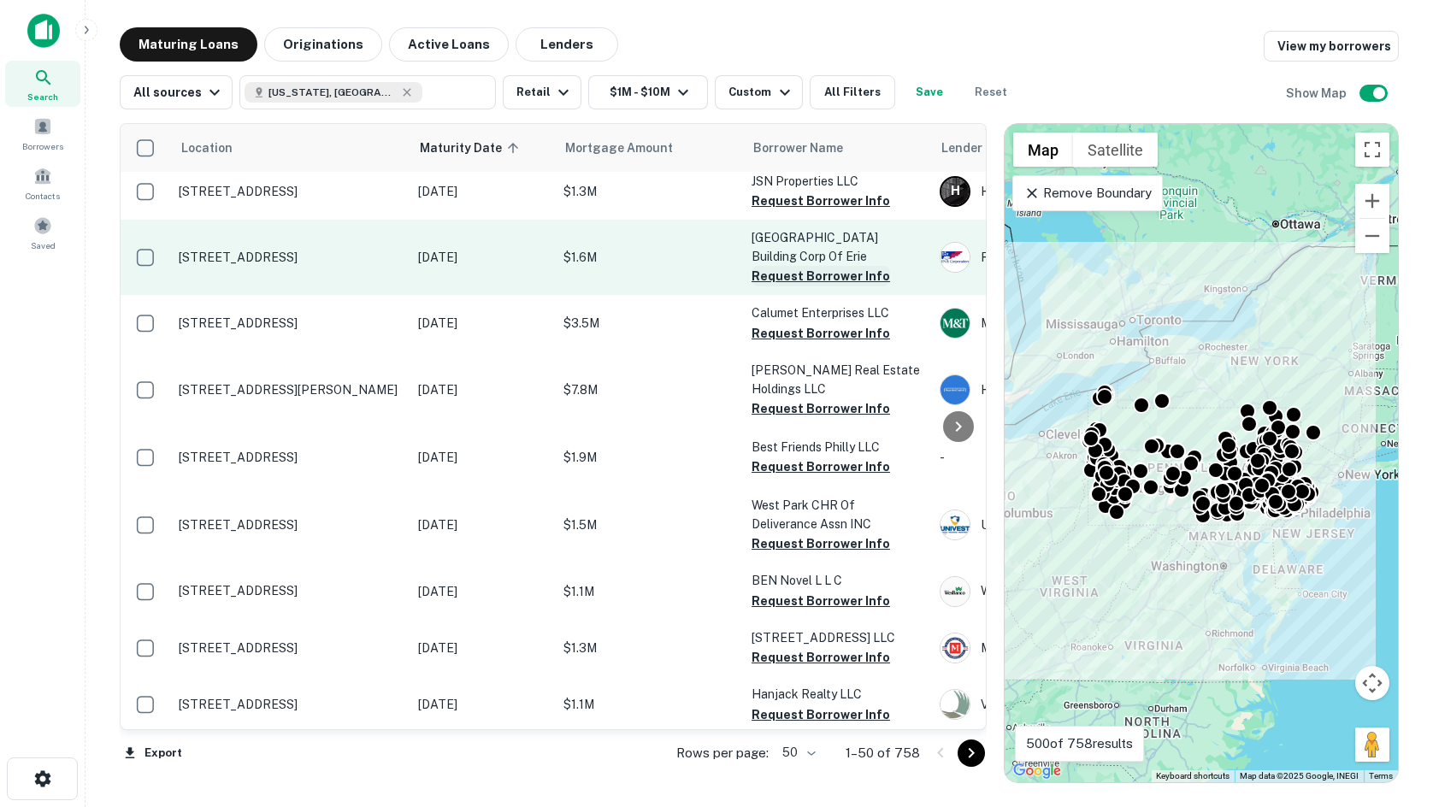
click at [804, 275] on button "Request Borrower Info" at bounding box center [820, 276] width 138 height 21
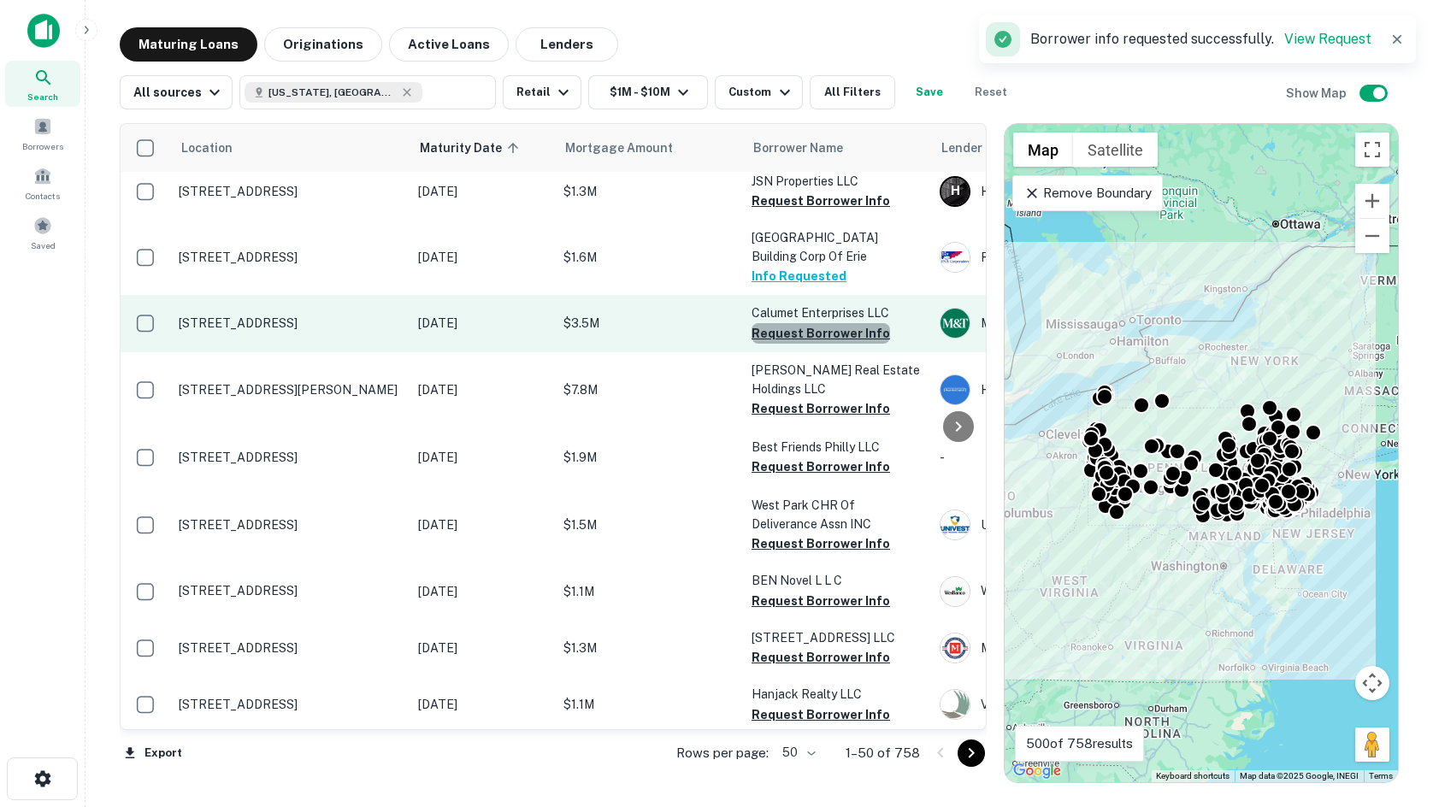
click at [820, 333] on button "Request Borrower Info" at bounding box center [820, 333] width 138 height 21
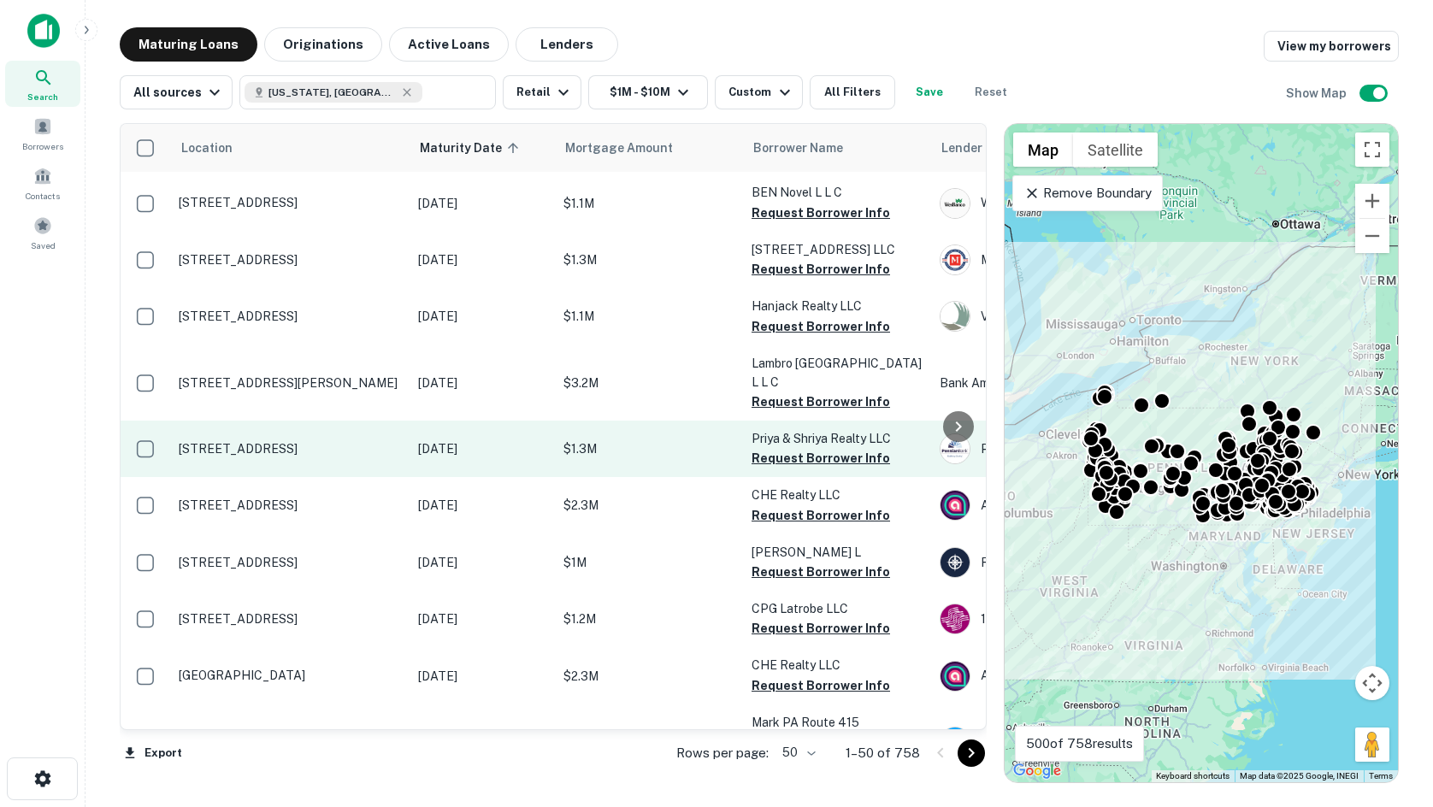
scroll to position [684, 0]
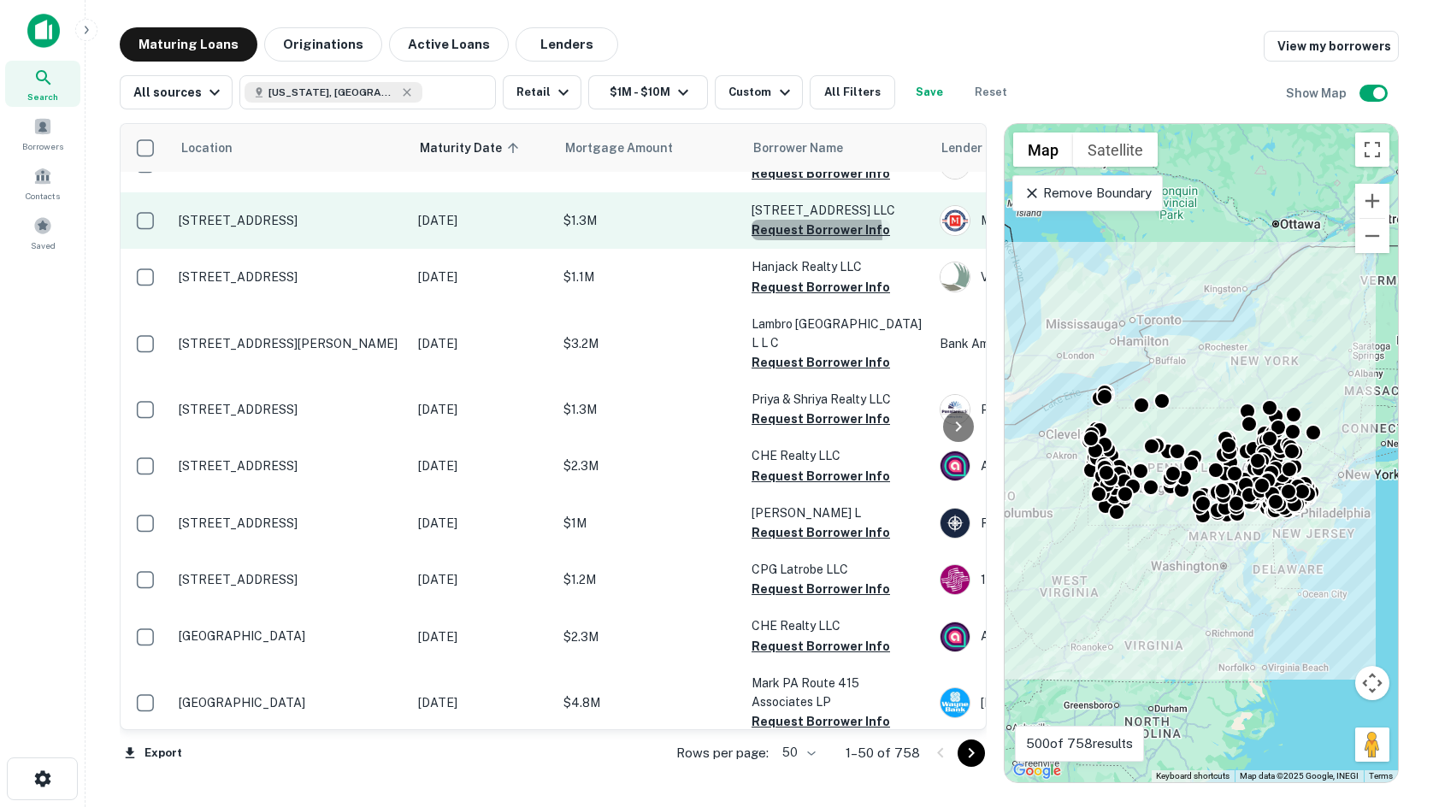
click at [791, 220] on button "Request Borrower Info" at bounding box center [820, 230] width 138 height 21
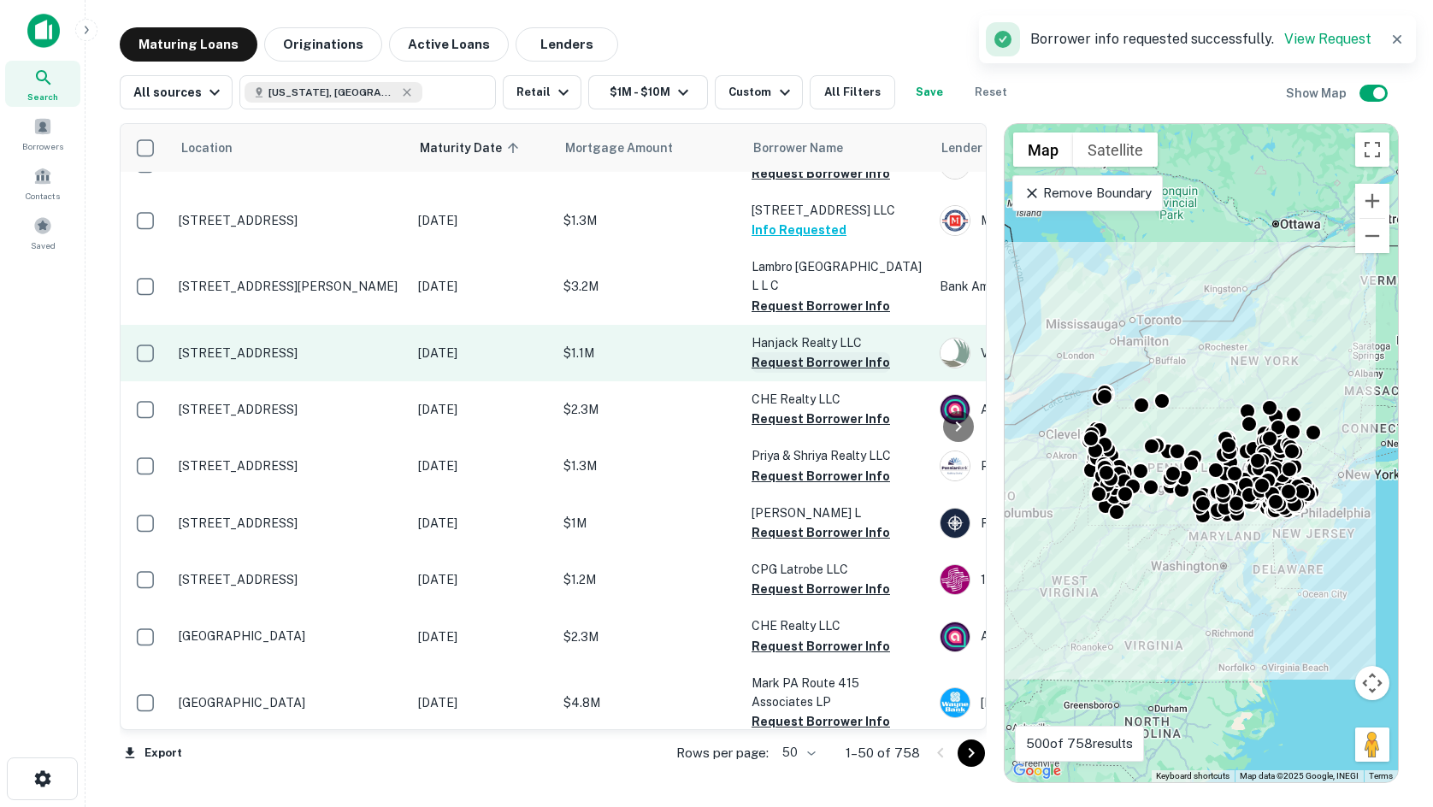
click at [813, 352] on button "Request Borrower Info" at bounding box center [820, 362] width 138 height 21
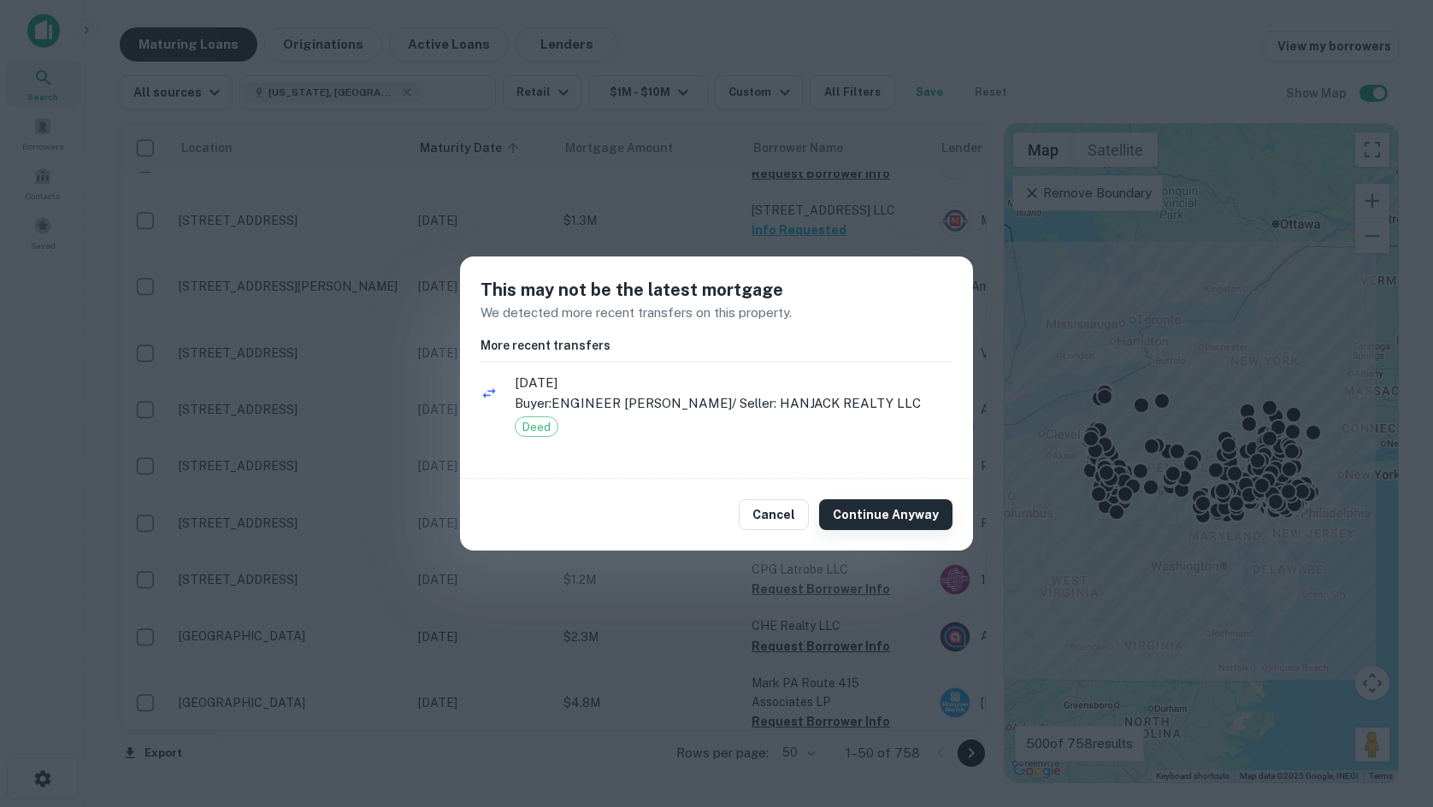
click at [845, 516] on button "Continue Anyway" at bounding box center [885, 514] width 133 height 31
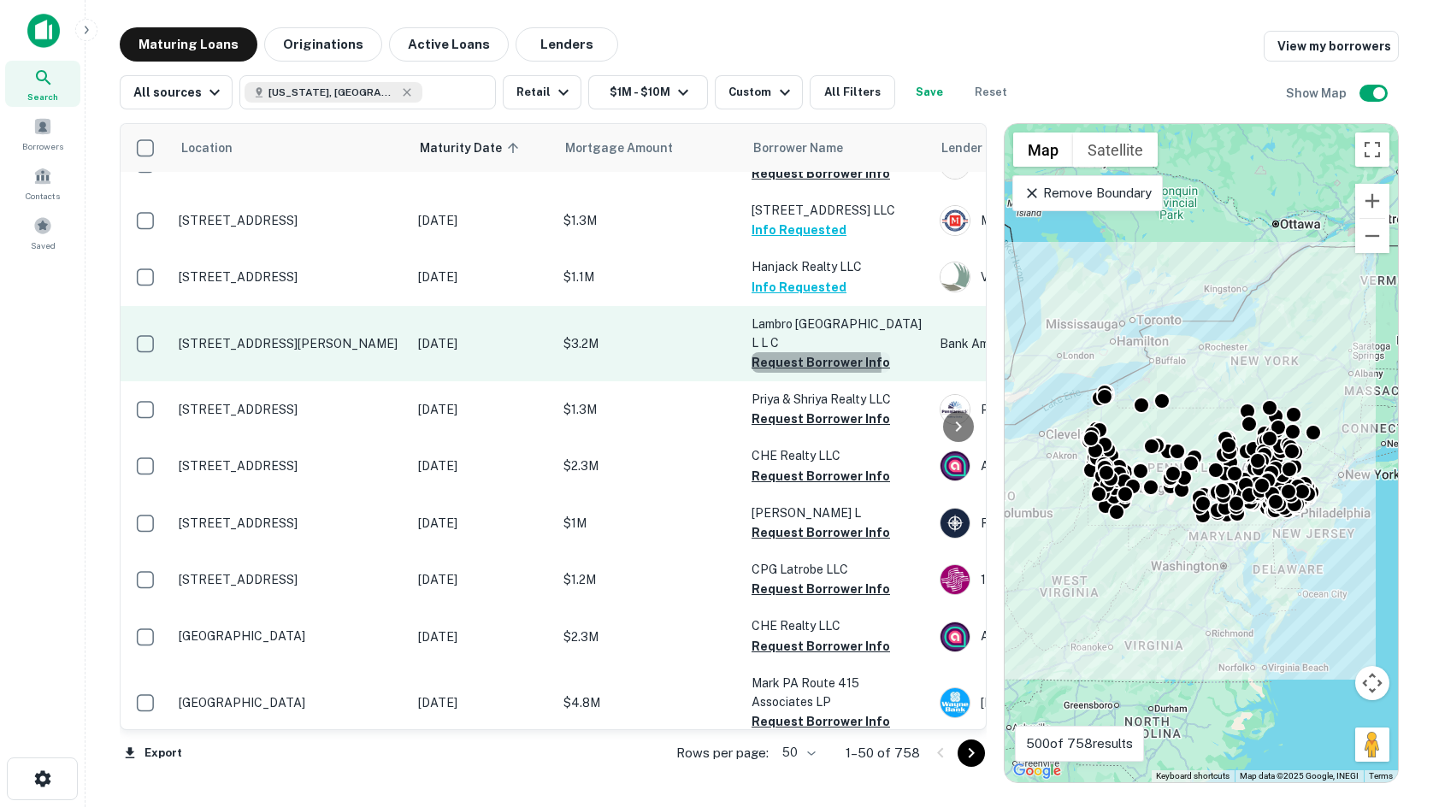
click at [781, 352] on button "Request Borrower Info" at bounding box center [820, 362] width 138 height 21
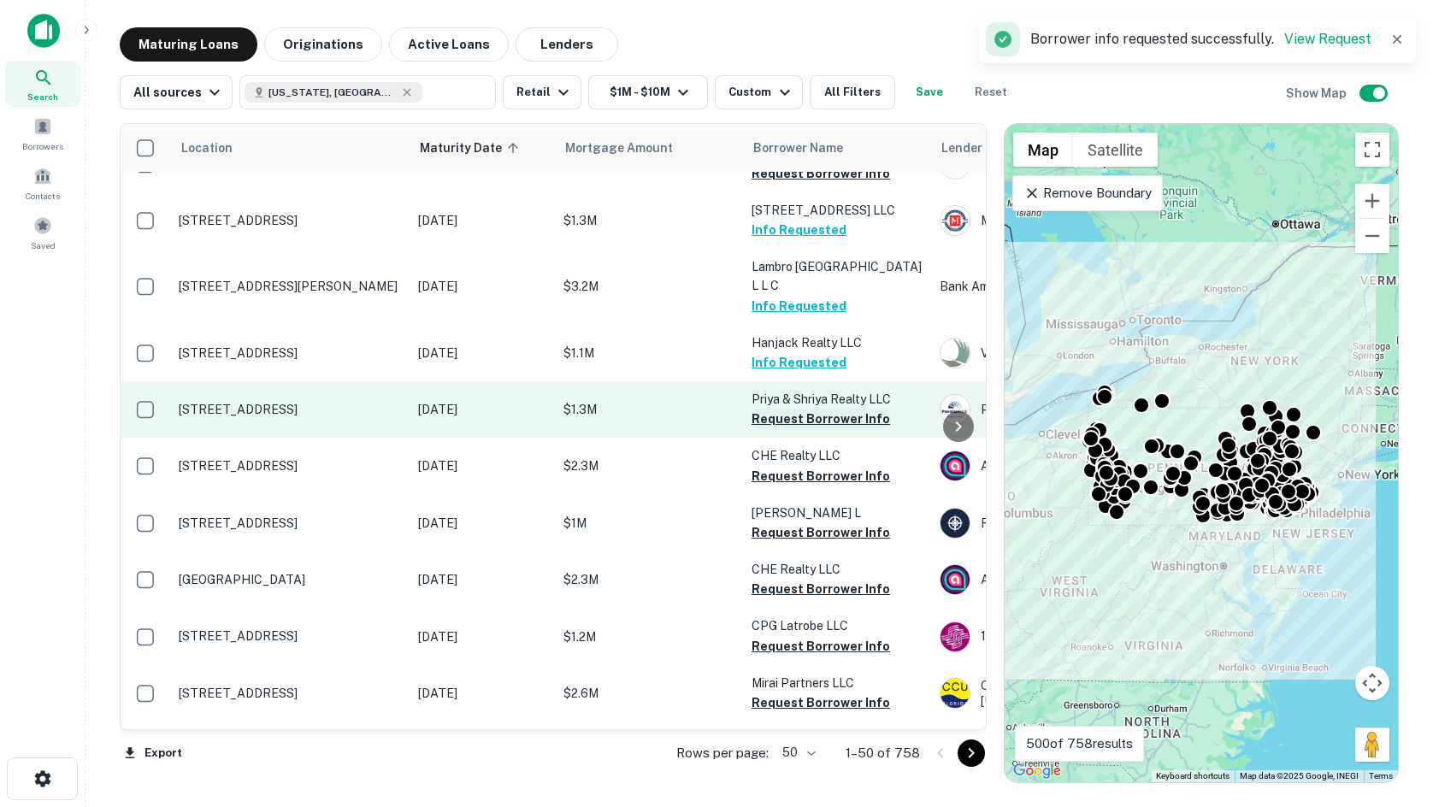
click at [804, 409] on button "Request Borrower Info" at bounding box center [820, 419] width 138 height 21
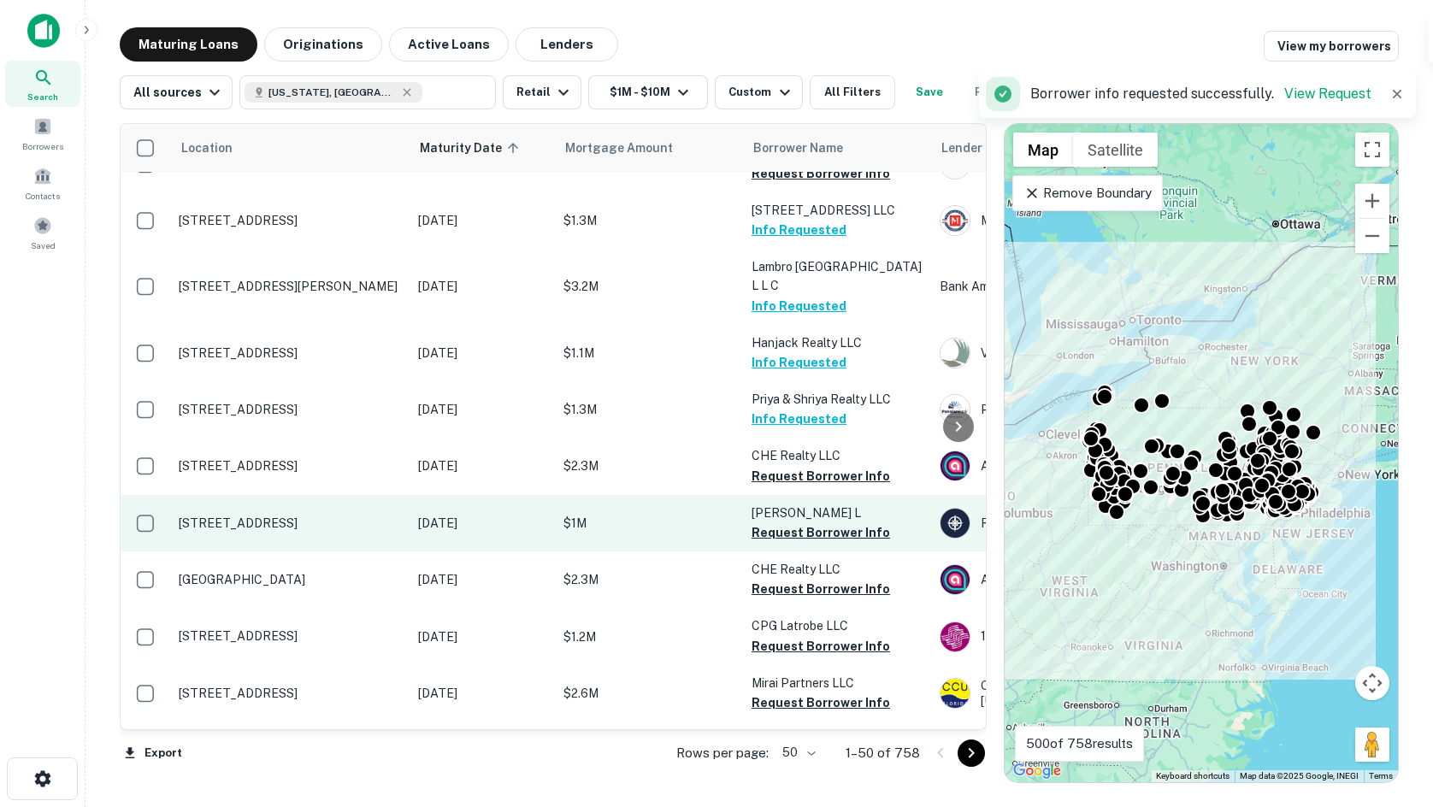
scroll to position [769, 0]
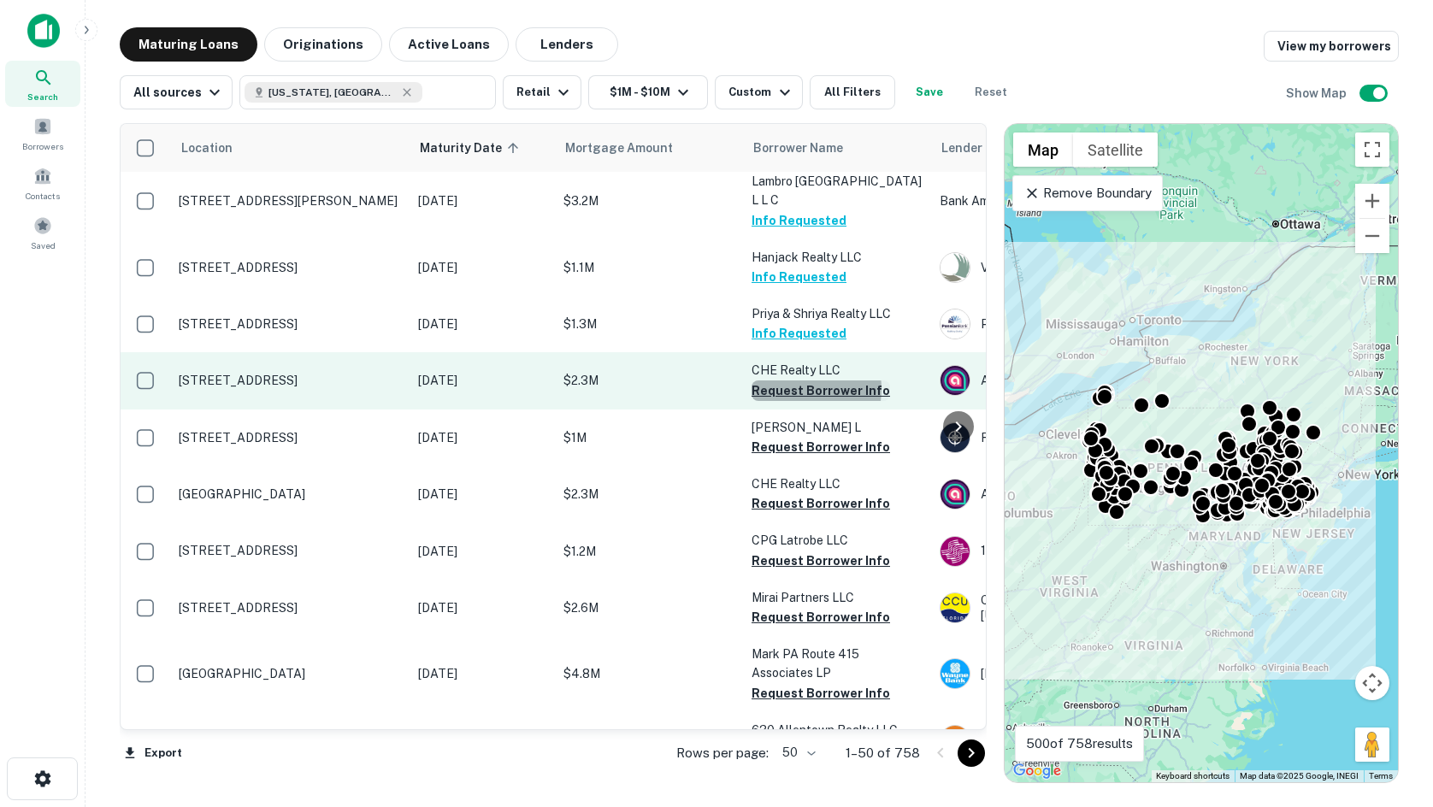
click at [793, 380] on button "Request Borrower Info" at bounding box center [820, 390] width 138 height 21
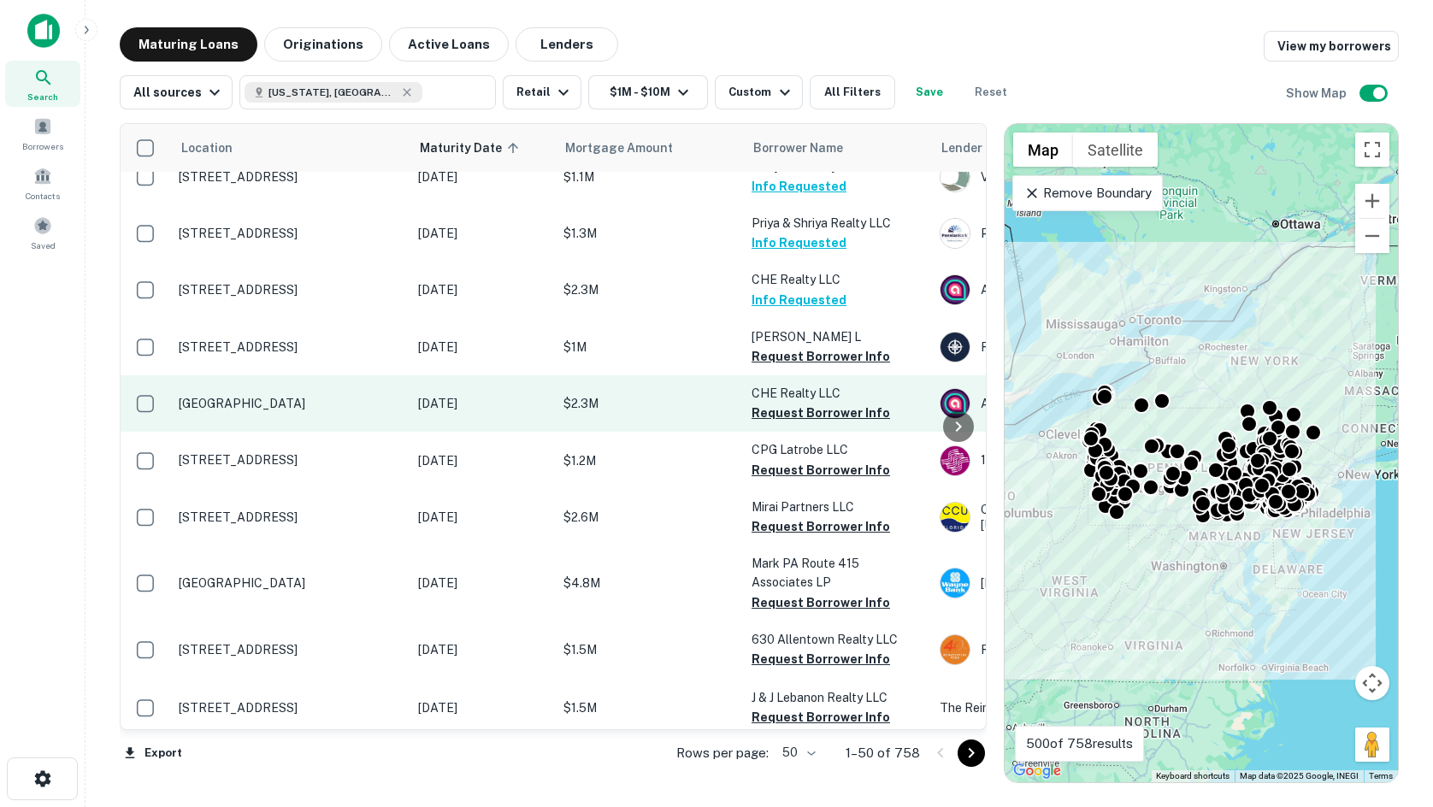
scroll to position [940, 0]
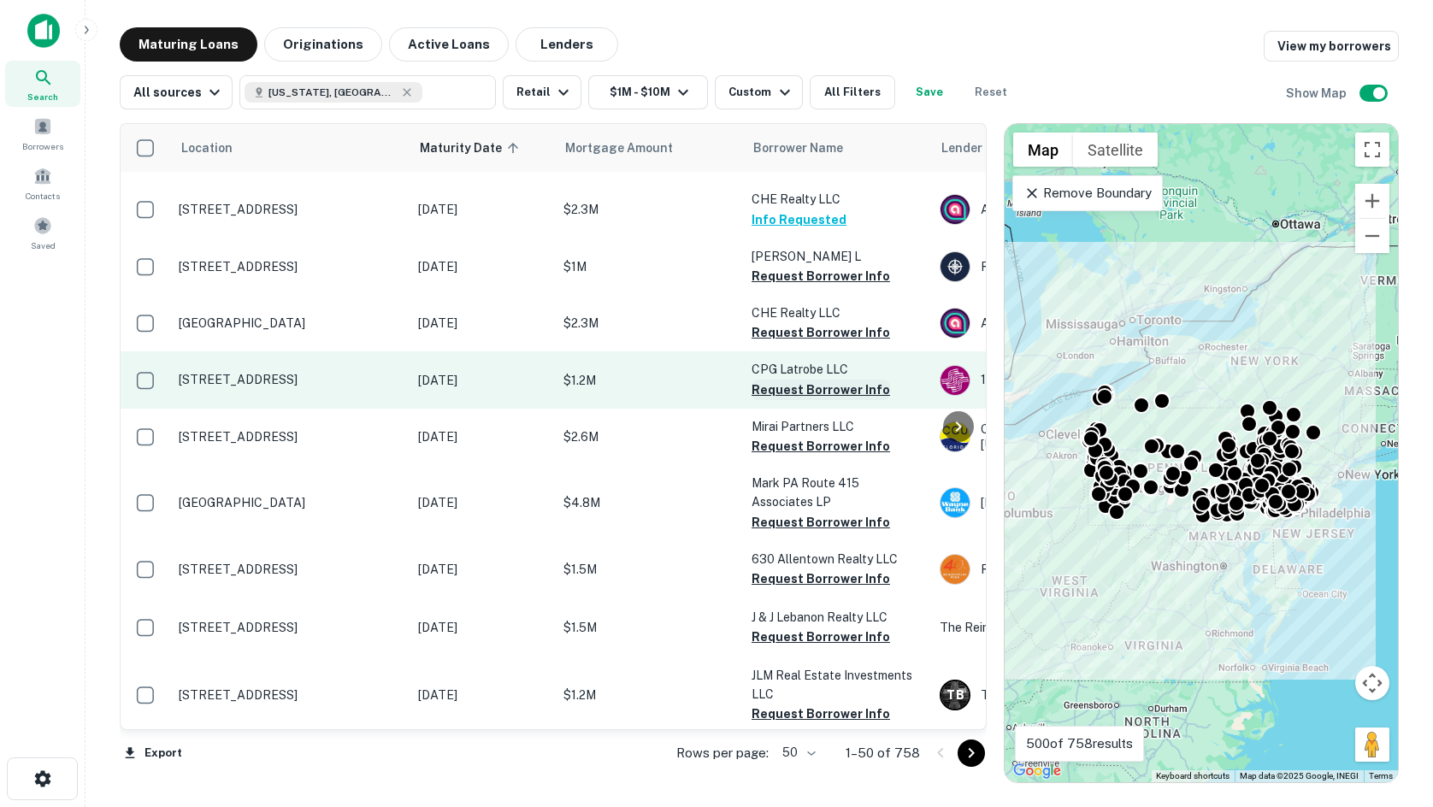
click at [786, 380] on button "Request Borrower Info" at bounding box center [820, 390] width 138 height 21
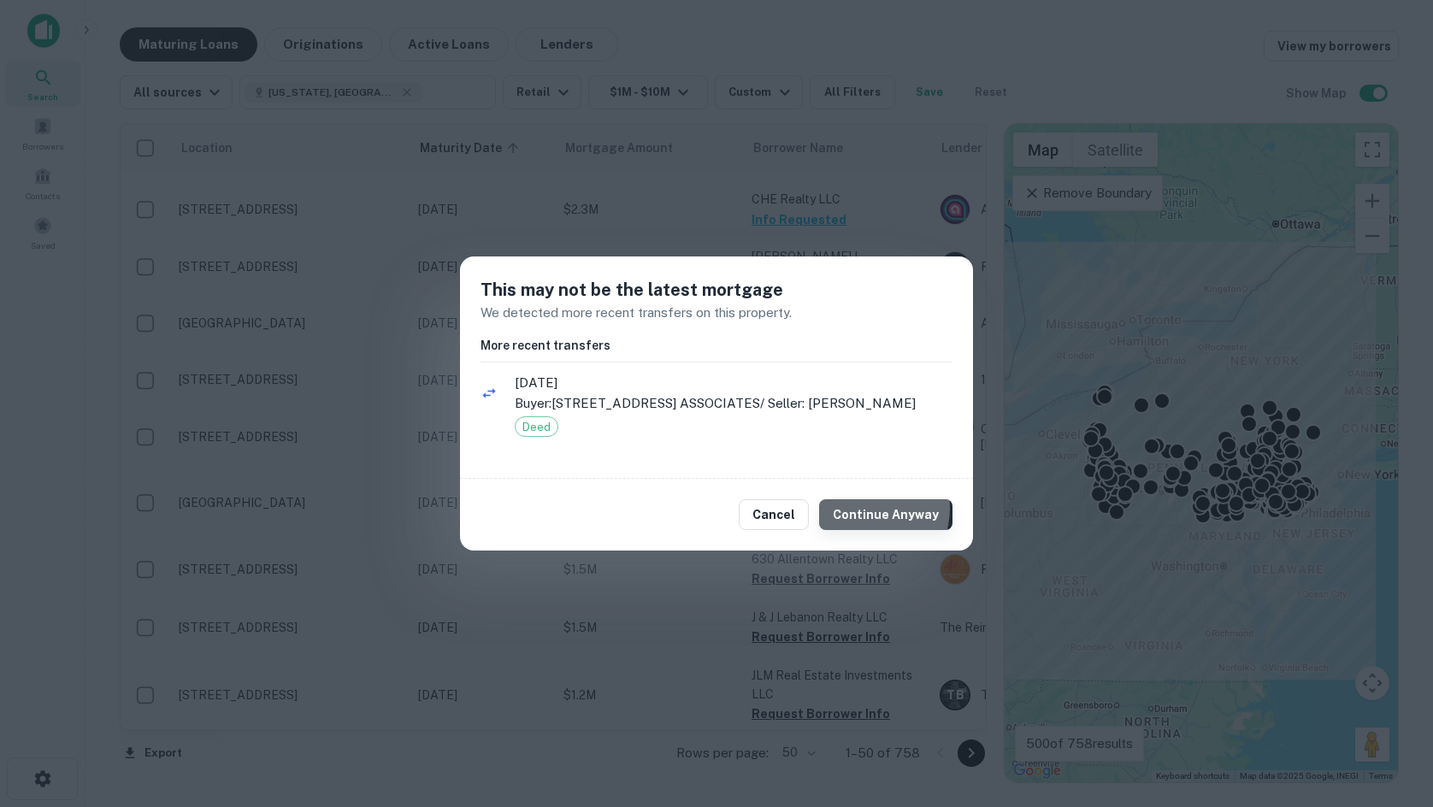
click at [869, 518] on button "Continue Anyway" at bounding box center [885, 514] width 133 height 31
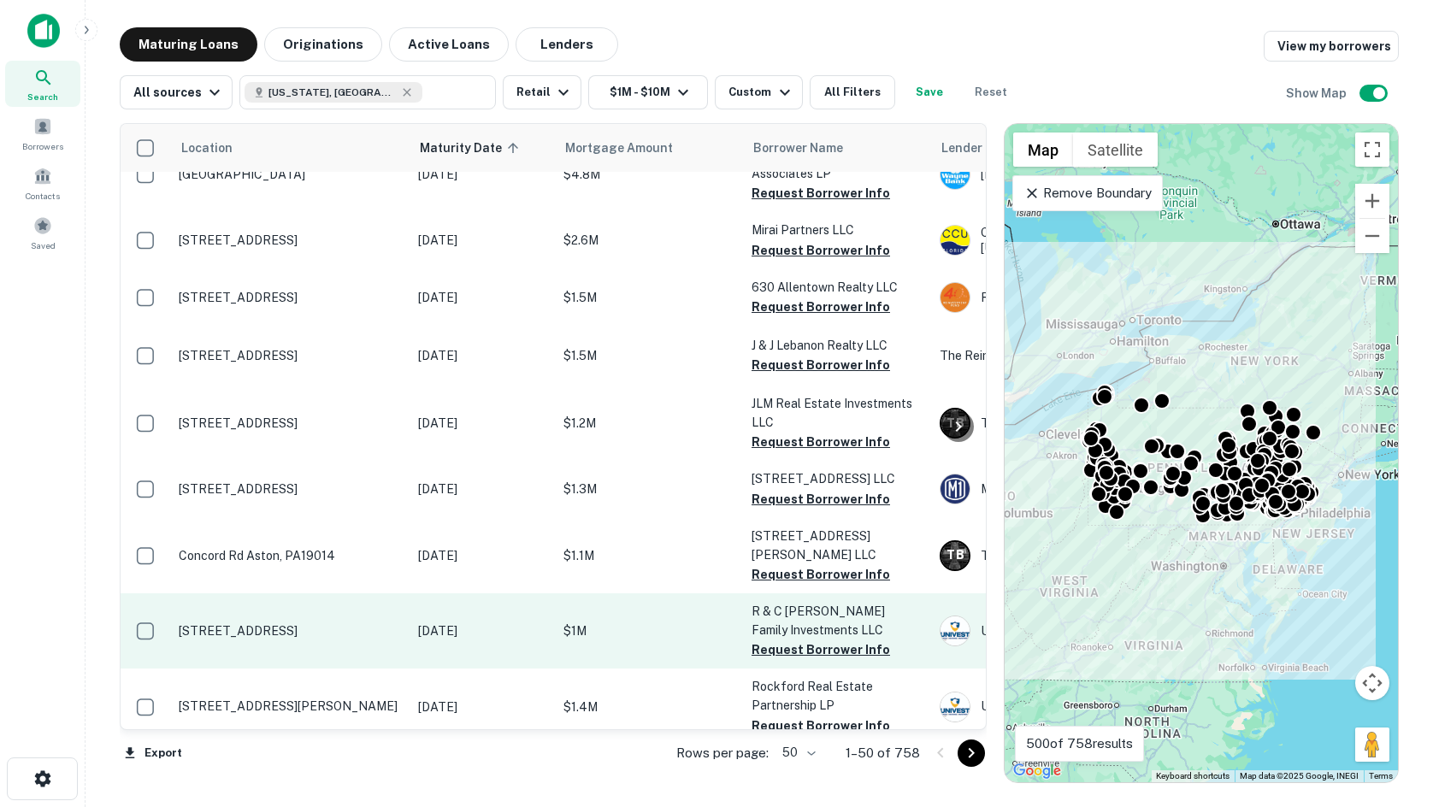
scroll to position [1282, 0]
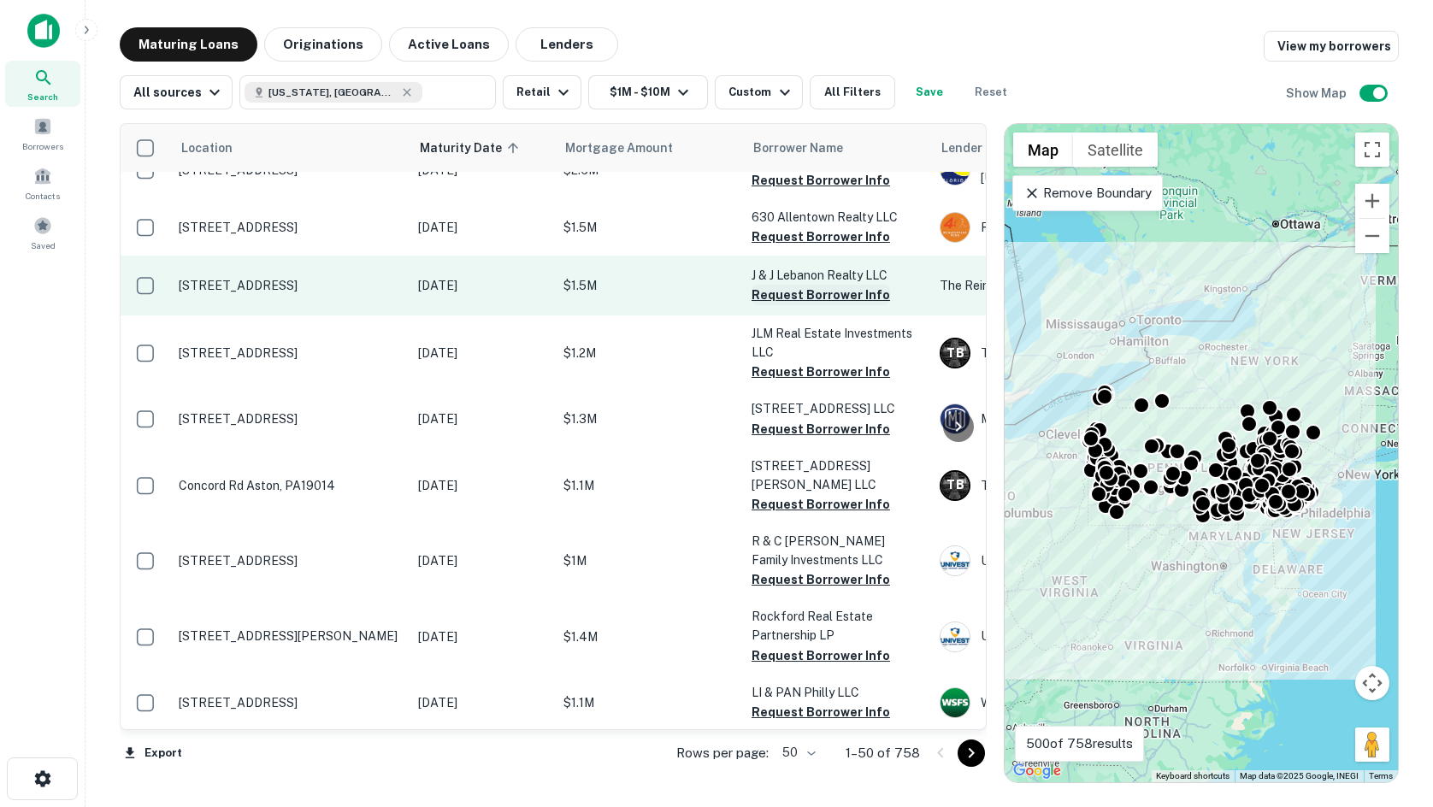
click at [804, 285] on button "Request Borrower Info" at bounding box center [820, 295] width 138 height 21
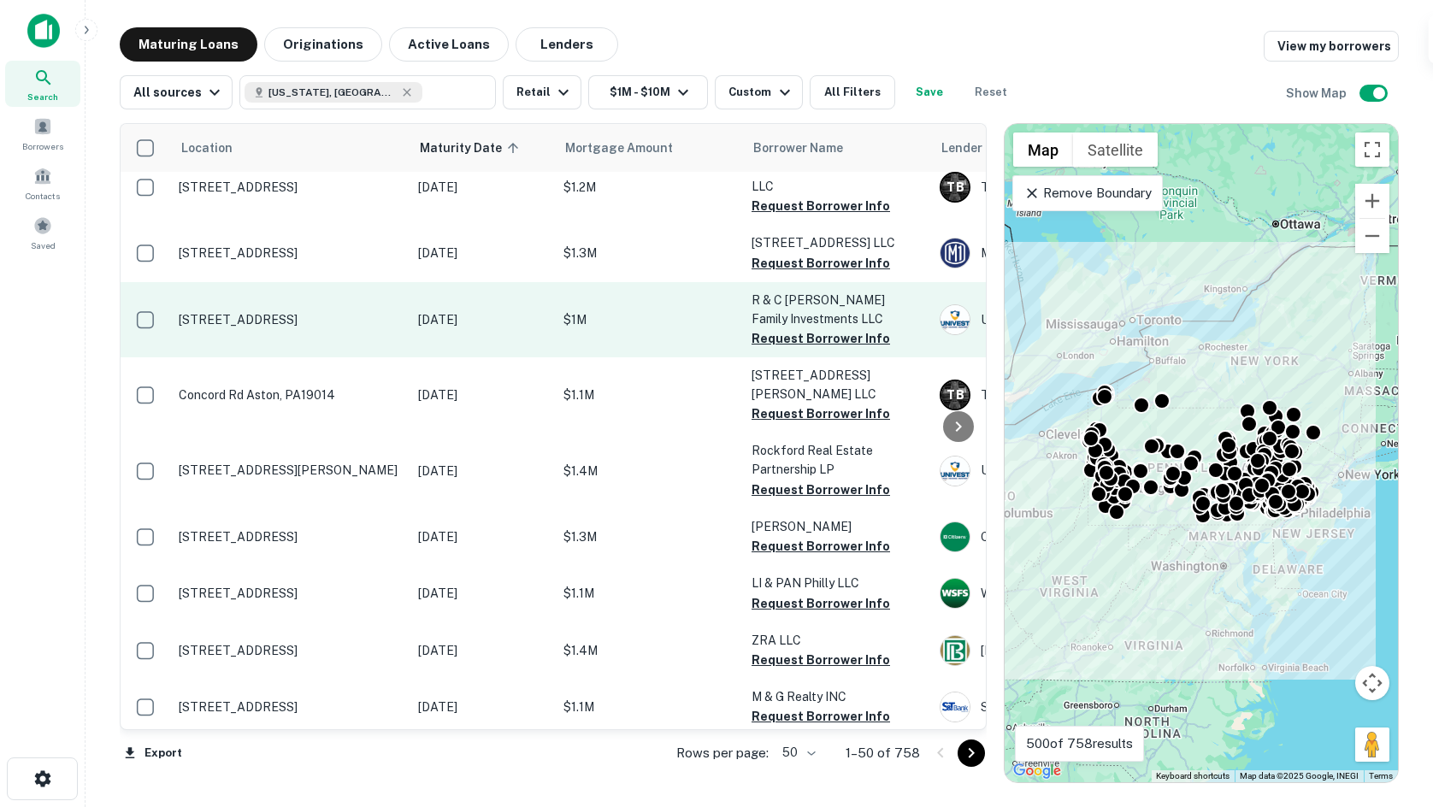
scroll to position [1453, 0]
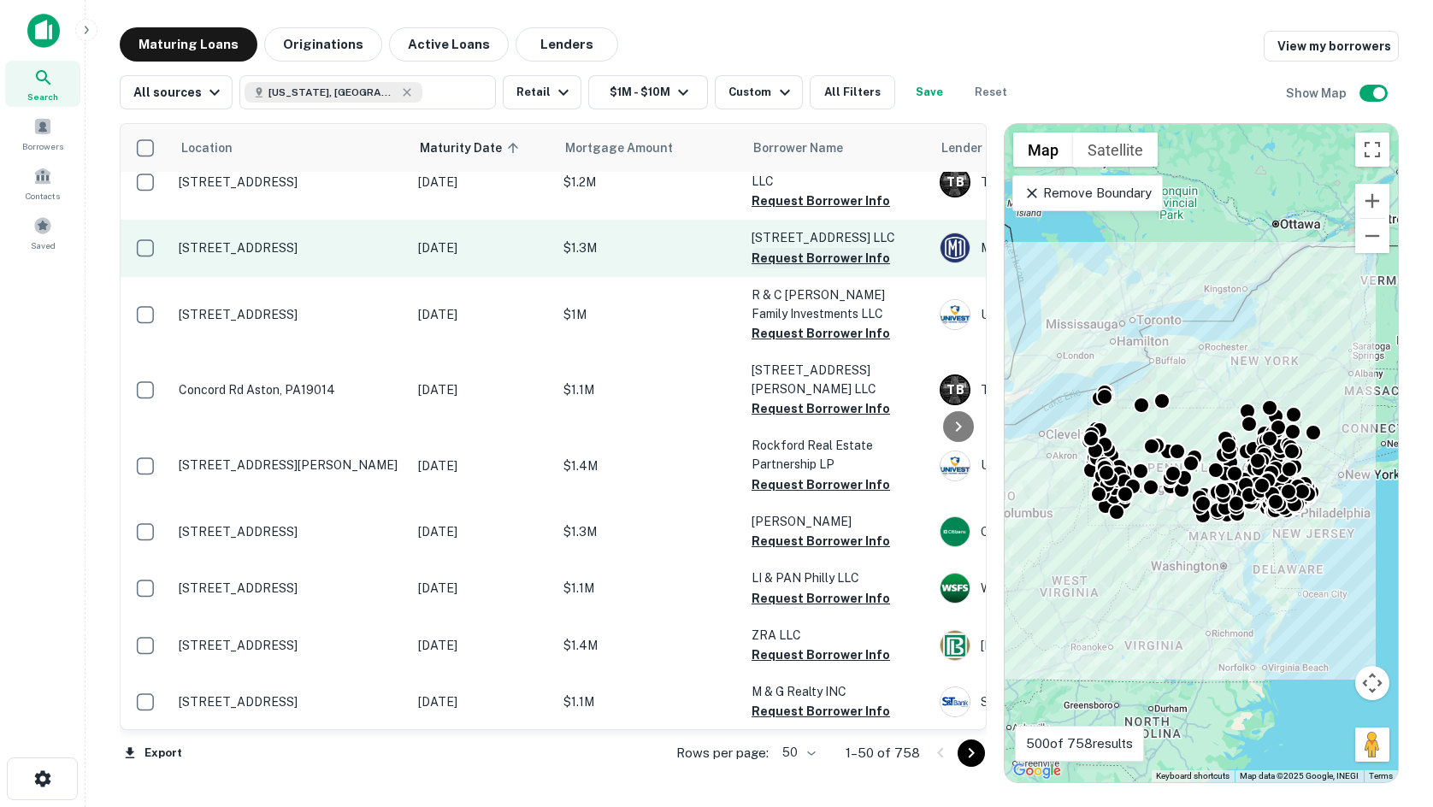
click at [781, 248] on button "Request Borrower Info" at bounding box center [820, 258] width 138 height 21
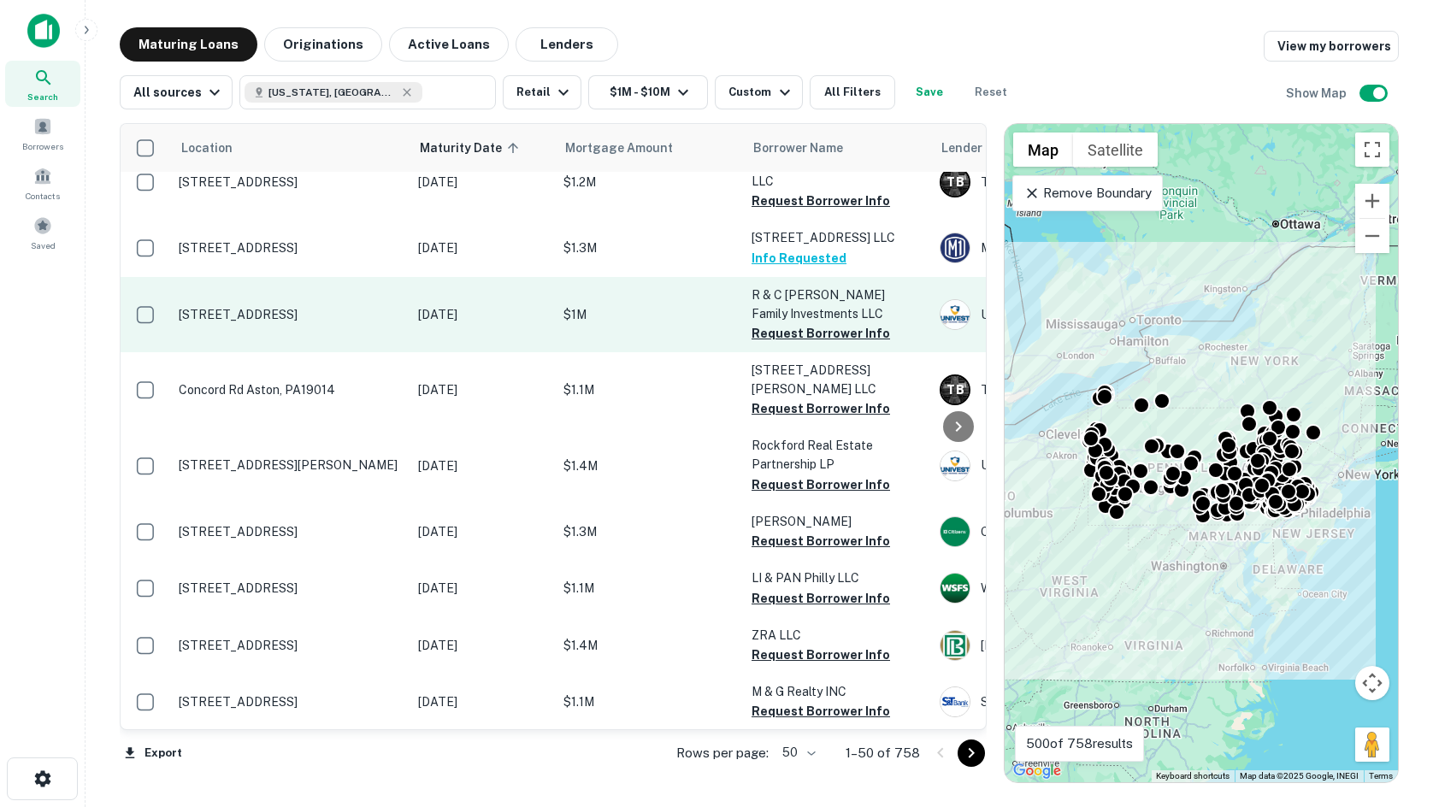
drag, startPoint x: 781, startPoint y: 221, endPoint x: 429, endPoint y: 260, distance: 353.6
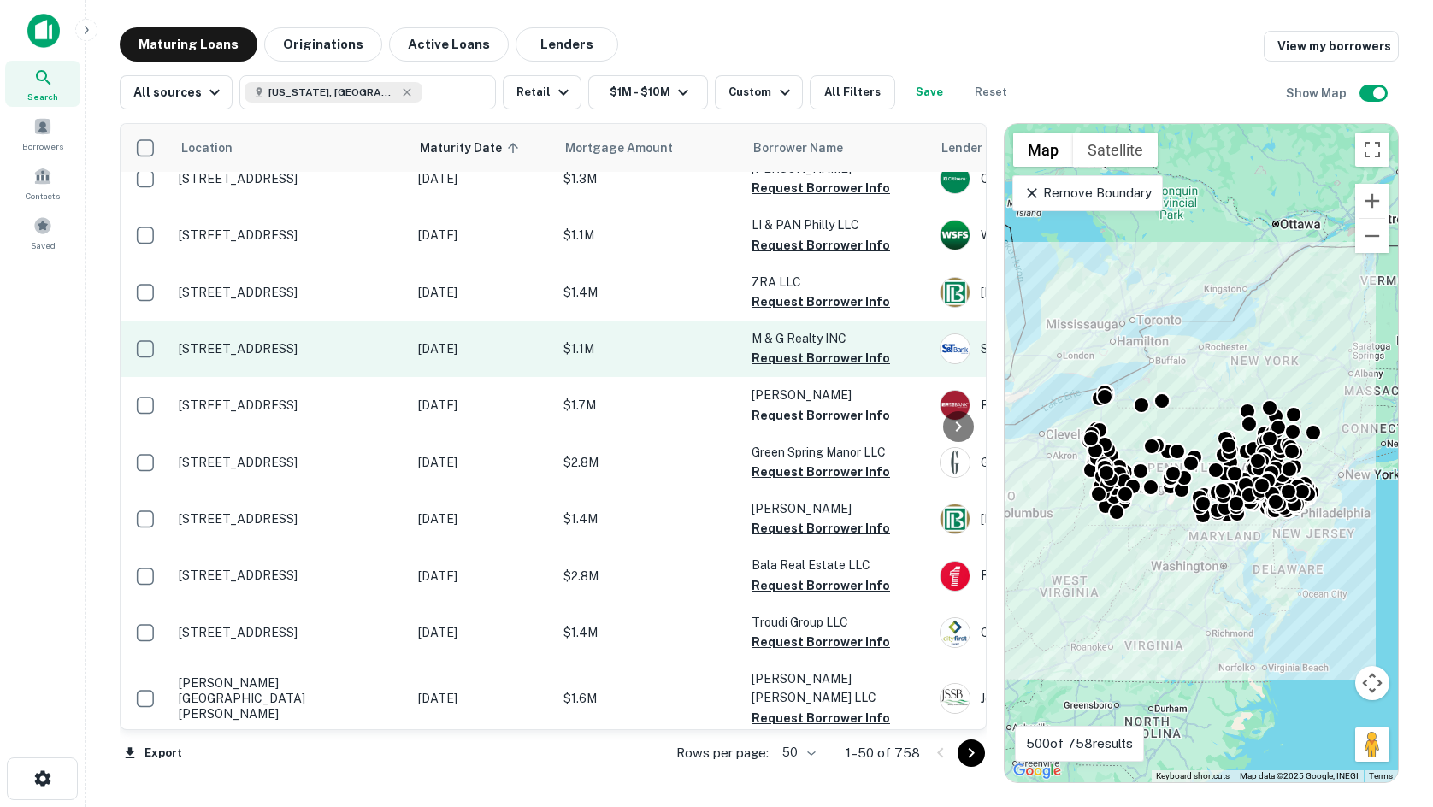
scroll to position [1881, 0]
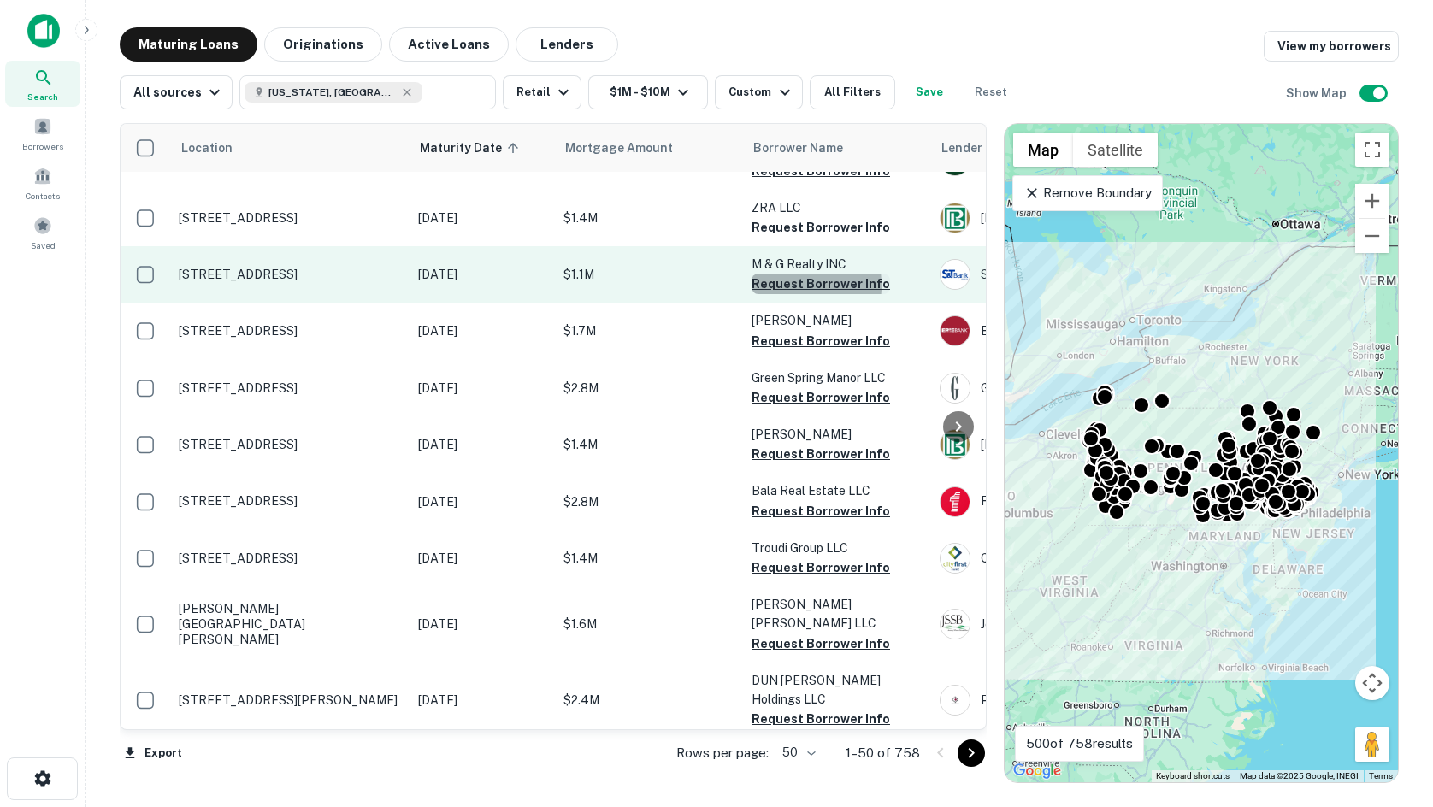
click at [769, 274] on button "Request Borrower Info" at bounding box center [820, 284] width 138 height 21
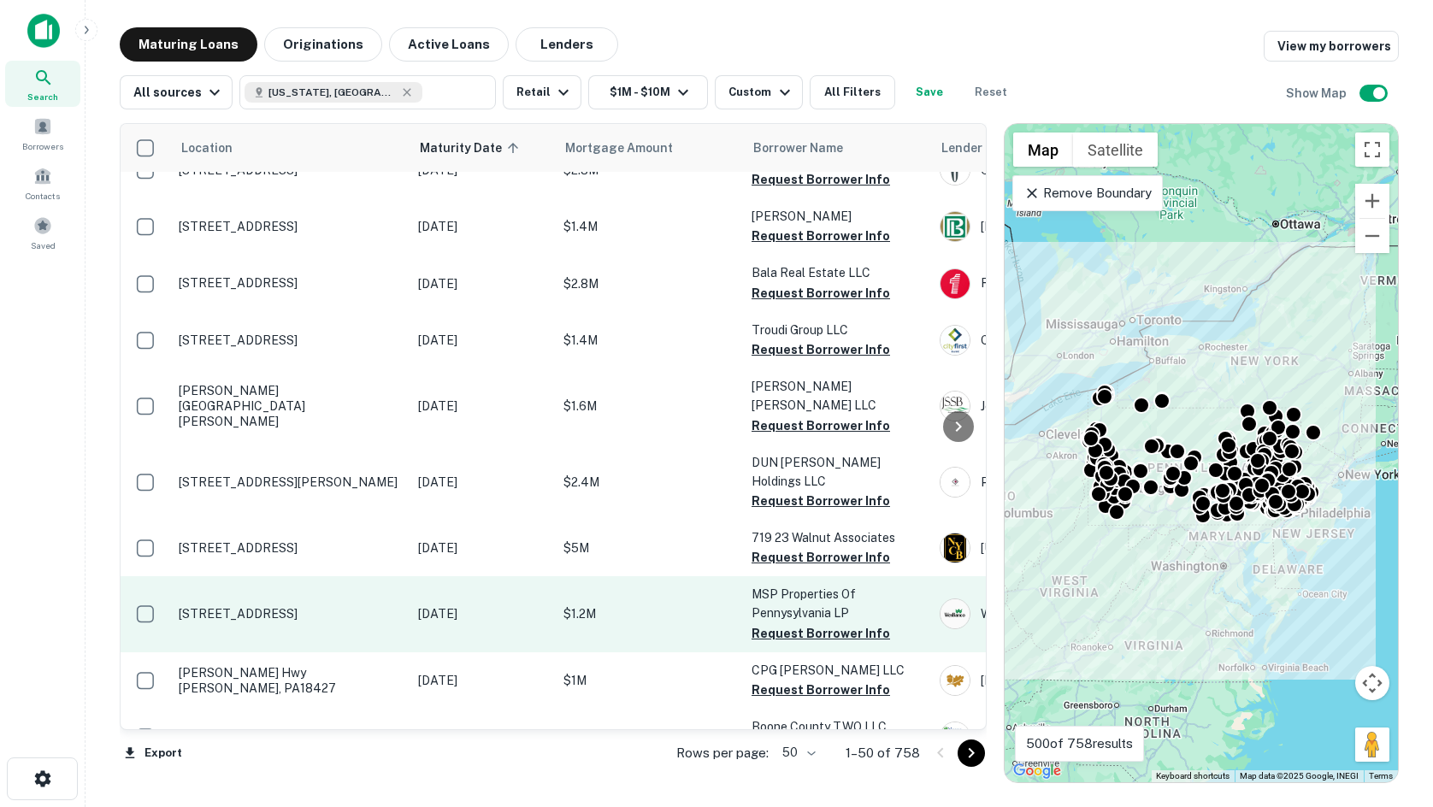
scroll to position [2137, 0]
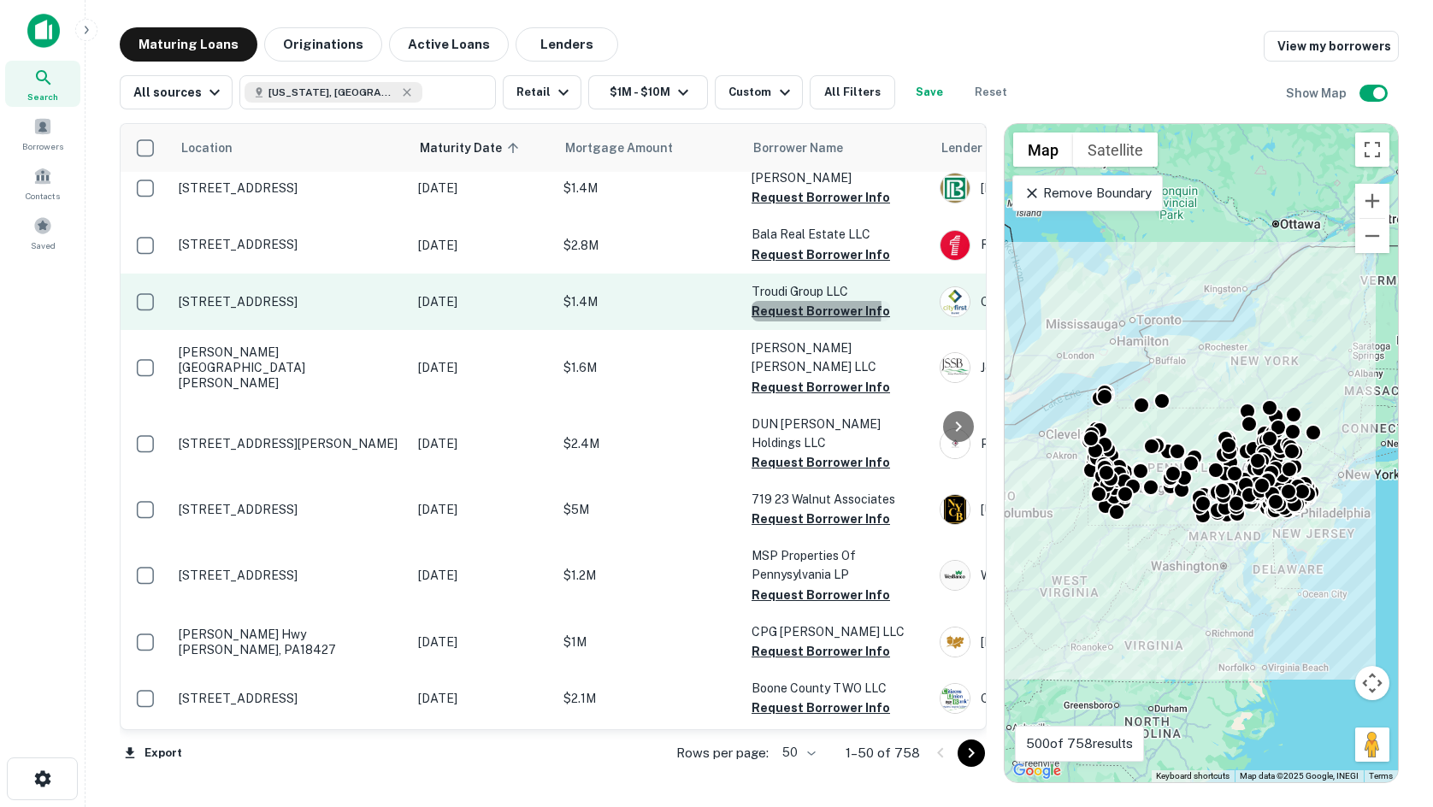
click at [776, 301] on button "Request Borrower Info" at bounding box center [820, 311] width 138 height 21
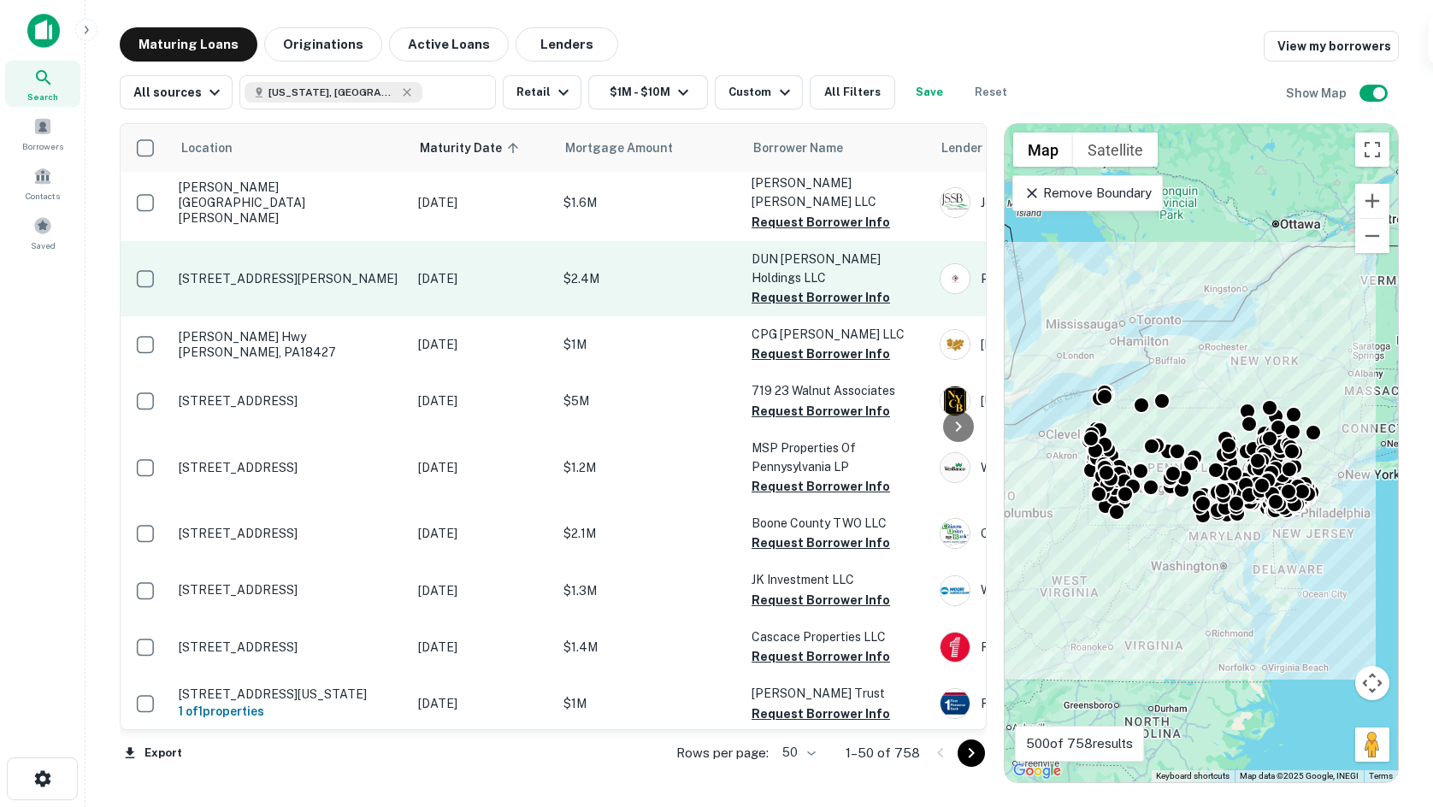
scroll to position [2308, 0]
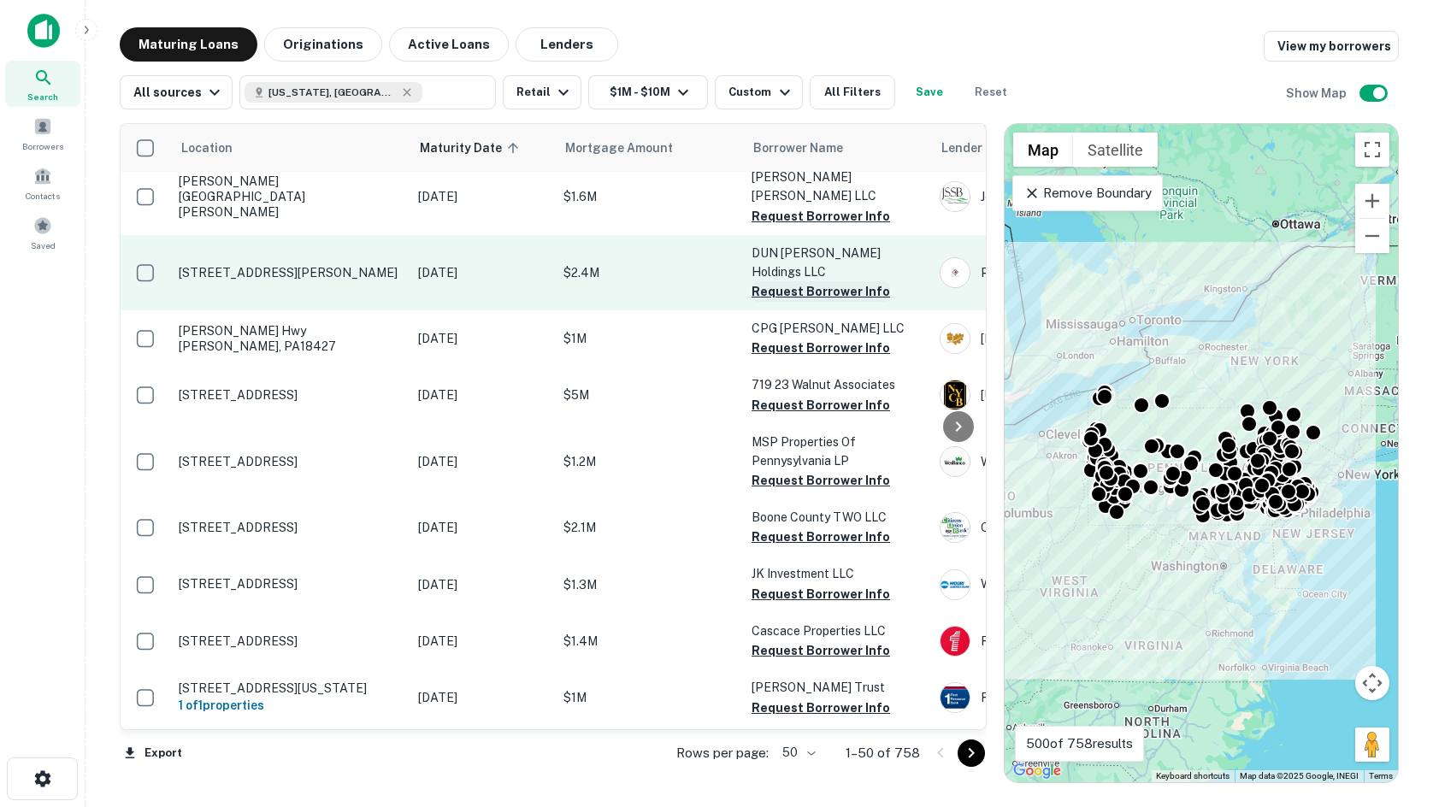
click at [770, 281] on button "Request Borrower Info" at bounding box center [820, 291] width 138 height 21
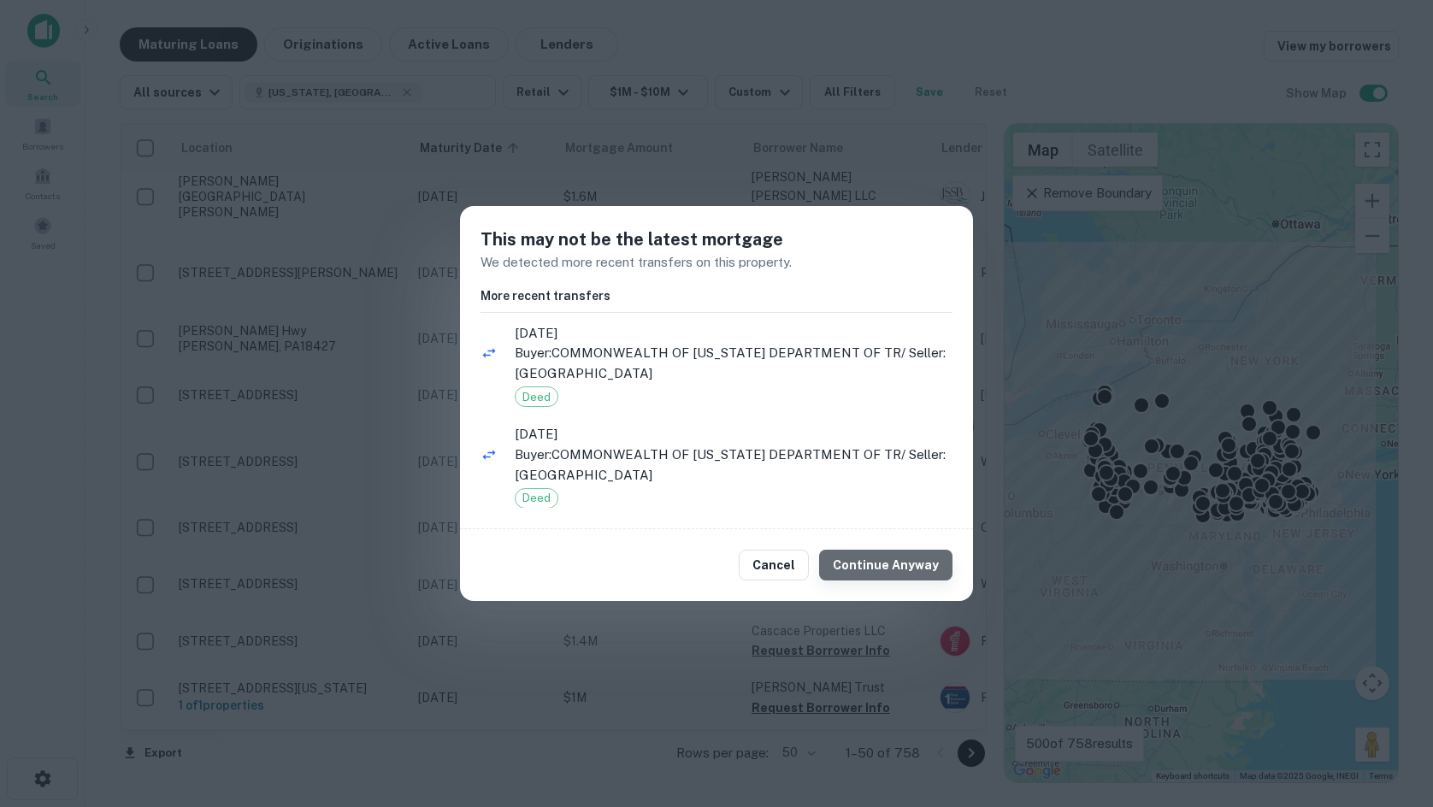
click at [936, 563] on button "Continue Anyway" at bounding box center [885, 565] width 133 height 31
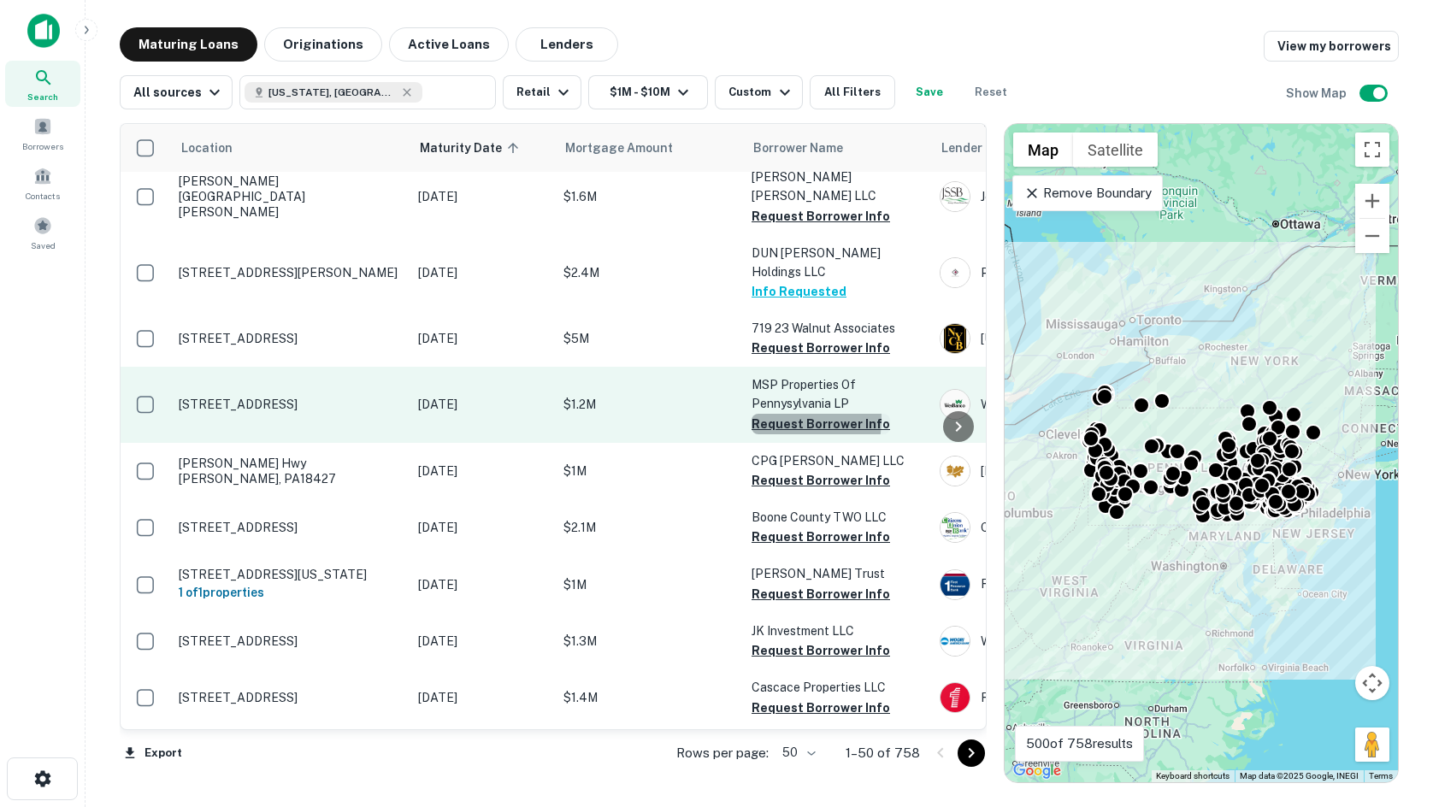
click at [763, 414] on button "Request Borrower Info" at bounding box center [820, 424] width 138 height 21
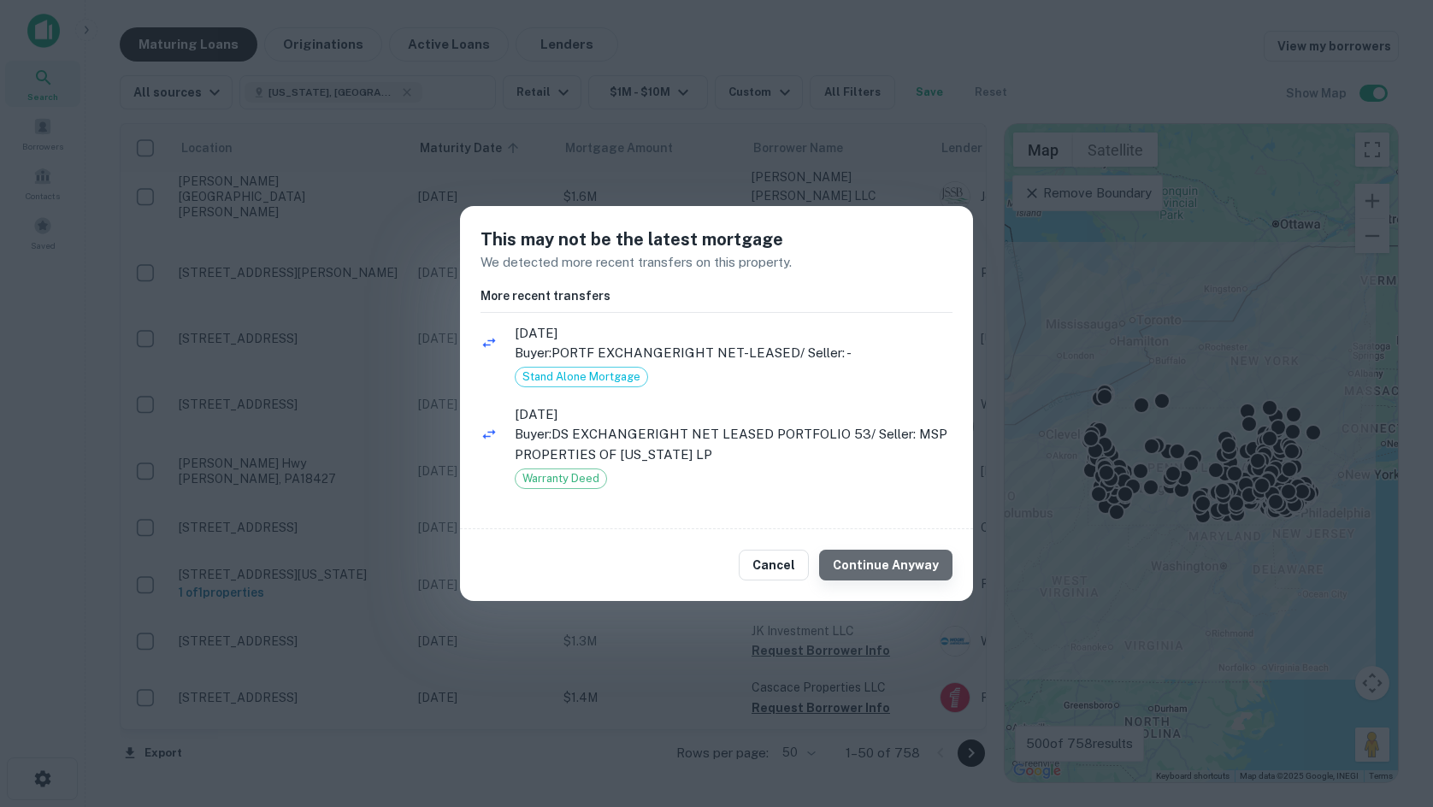
click at [946, 566] on button "Continue Anyway" at bounding box center [885, 565] width 133 height 31
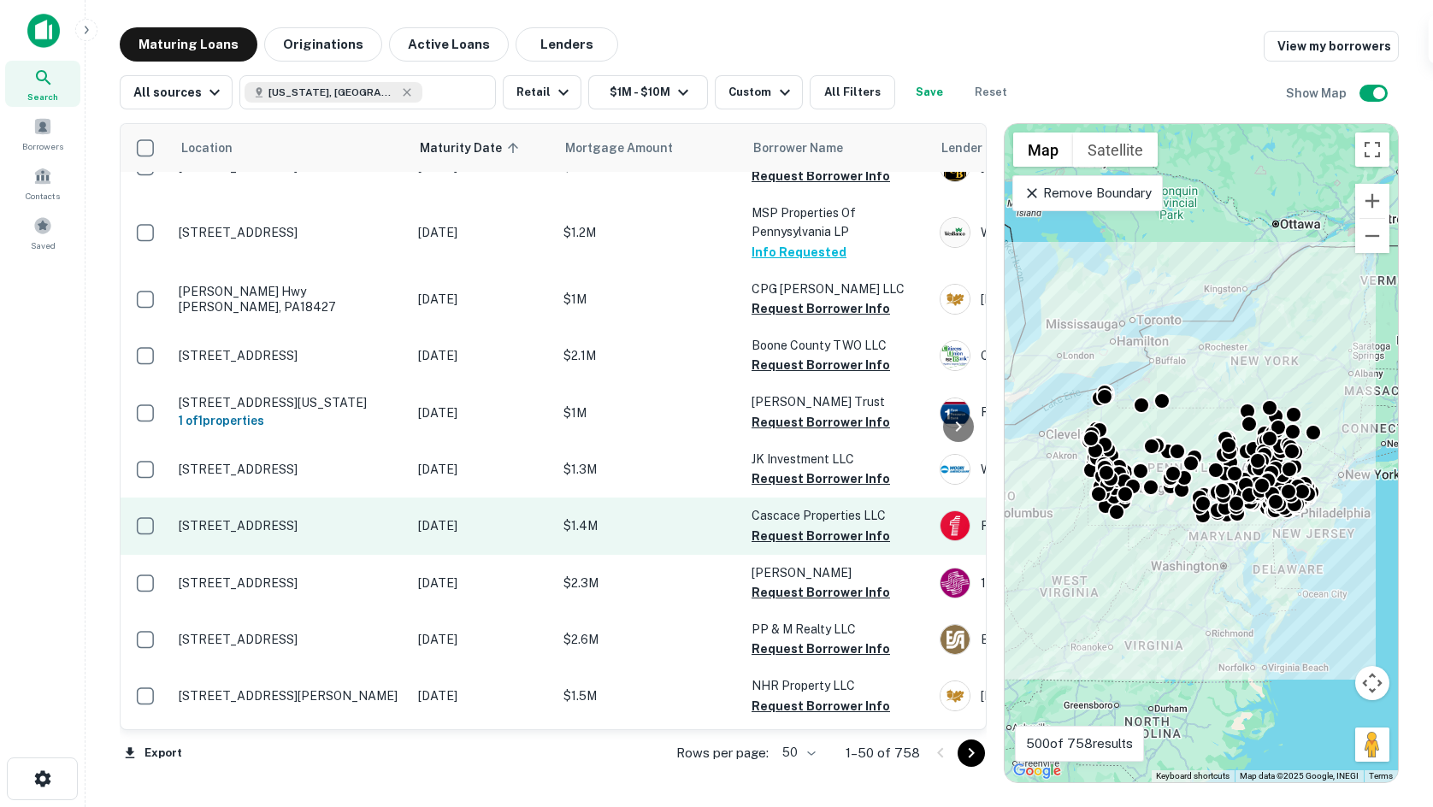
scroll to position [2483, 0]
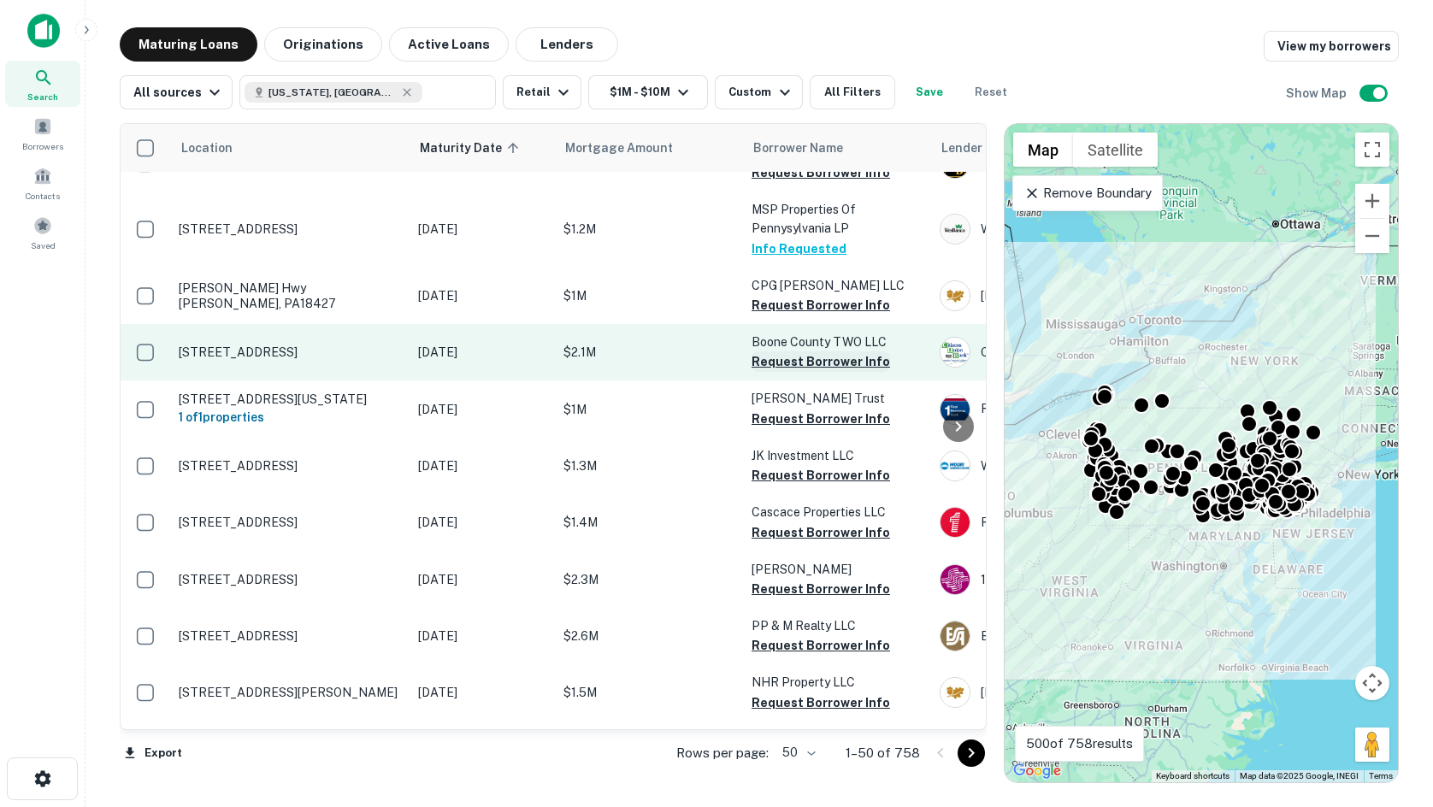
click at [764, 351] on button "Request Borrower Info" at bounding box center [820, 361] width 138 height 21
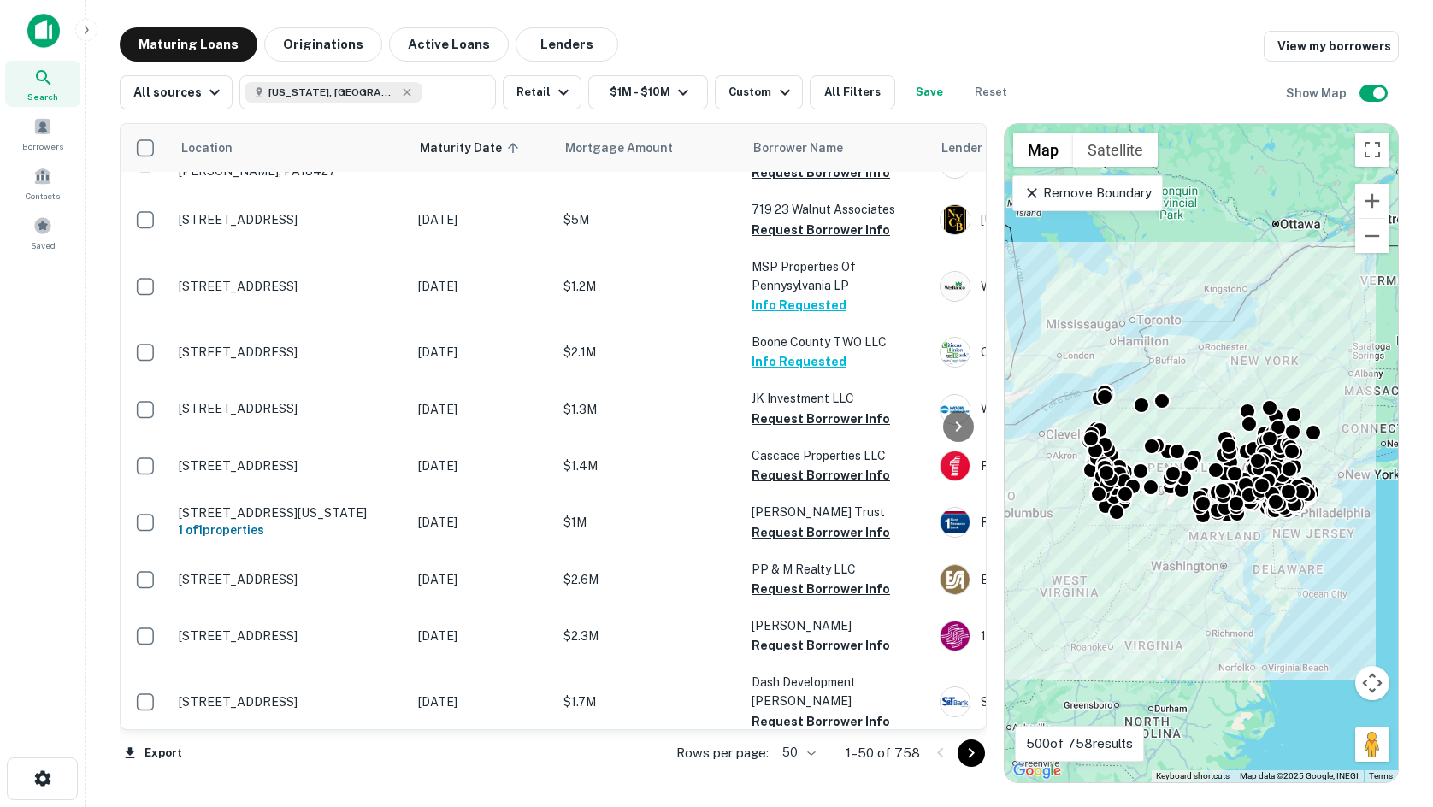
click at [976, 752] on icon "Go to next page" at bounding box center [971, 753] width 21 height 21
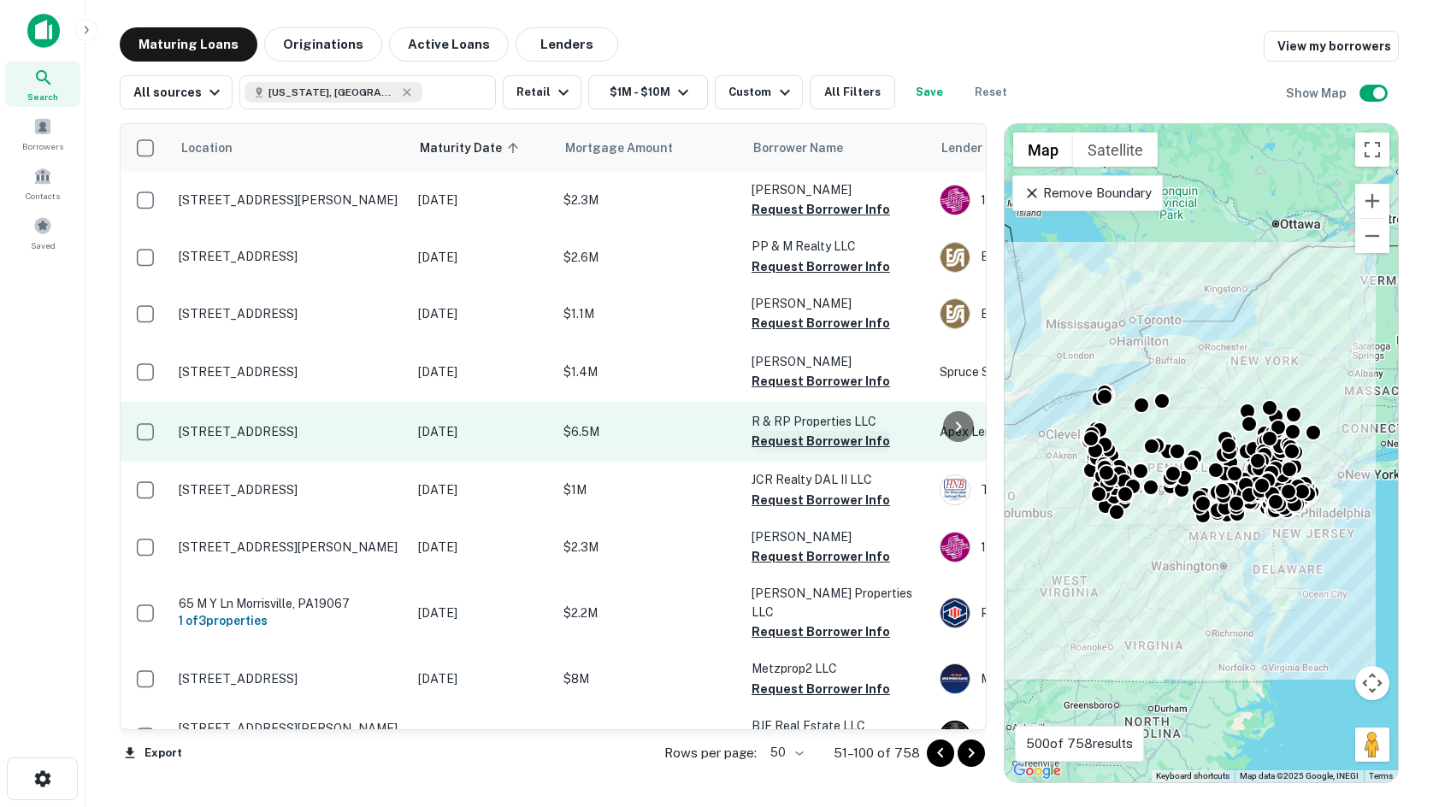
click at [821, 443] on button "Request Borrower Info" at bounding box center [820, 441] width 138 height 21
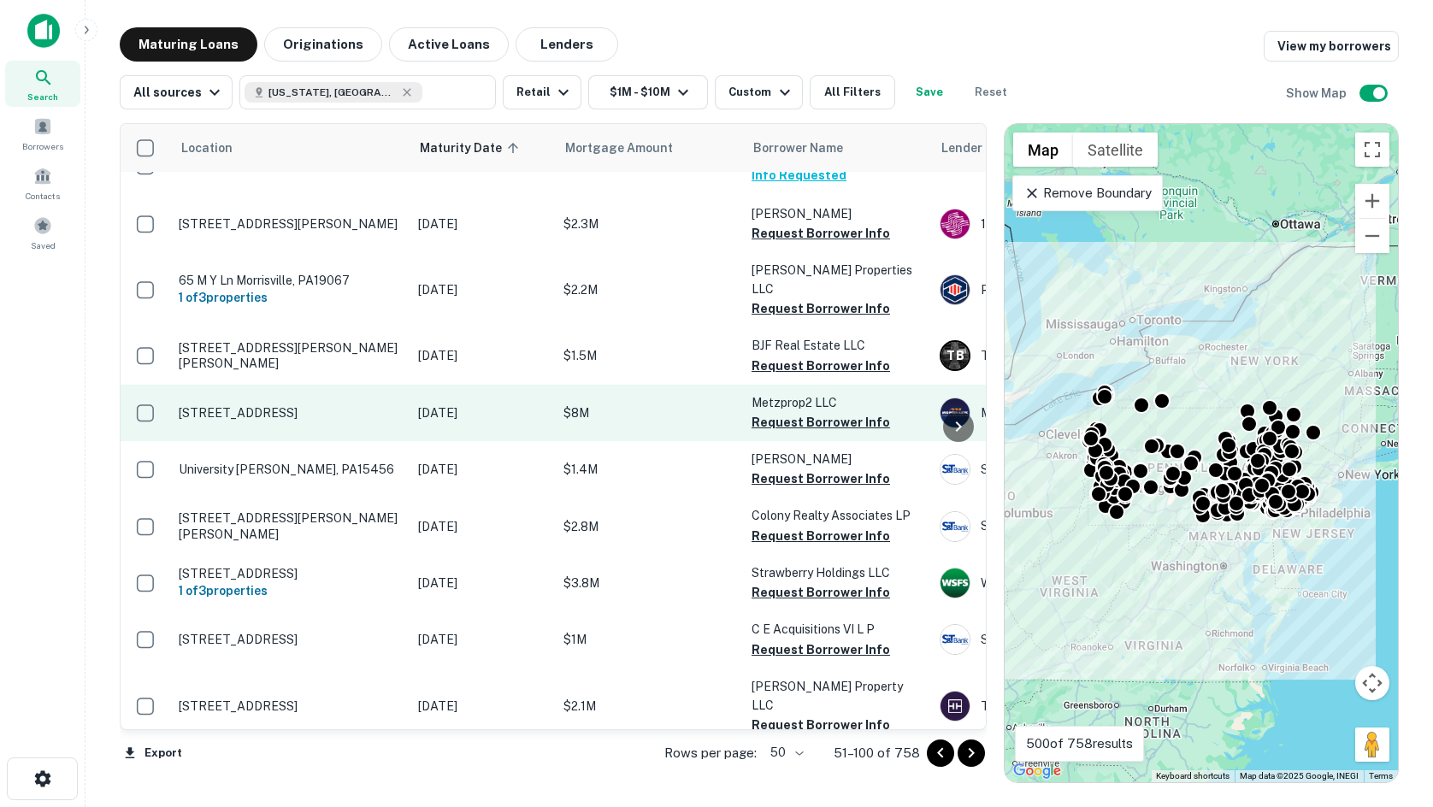
scroll to position [427, 0]
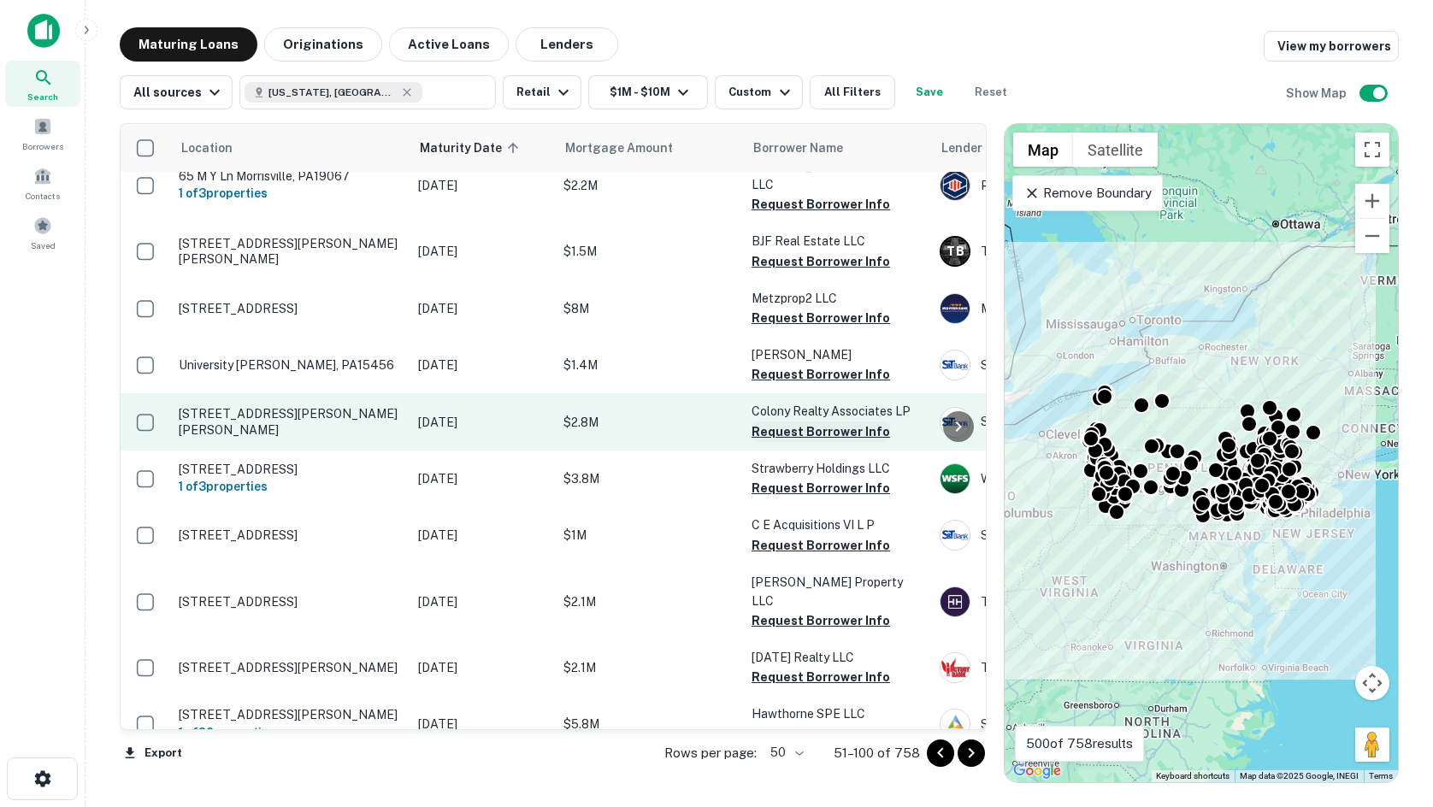
click at [804, 421] on button "Request Borrower Info" at bounding box center [820, 431] width 138 height 21
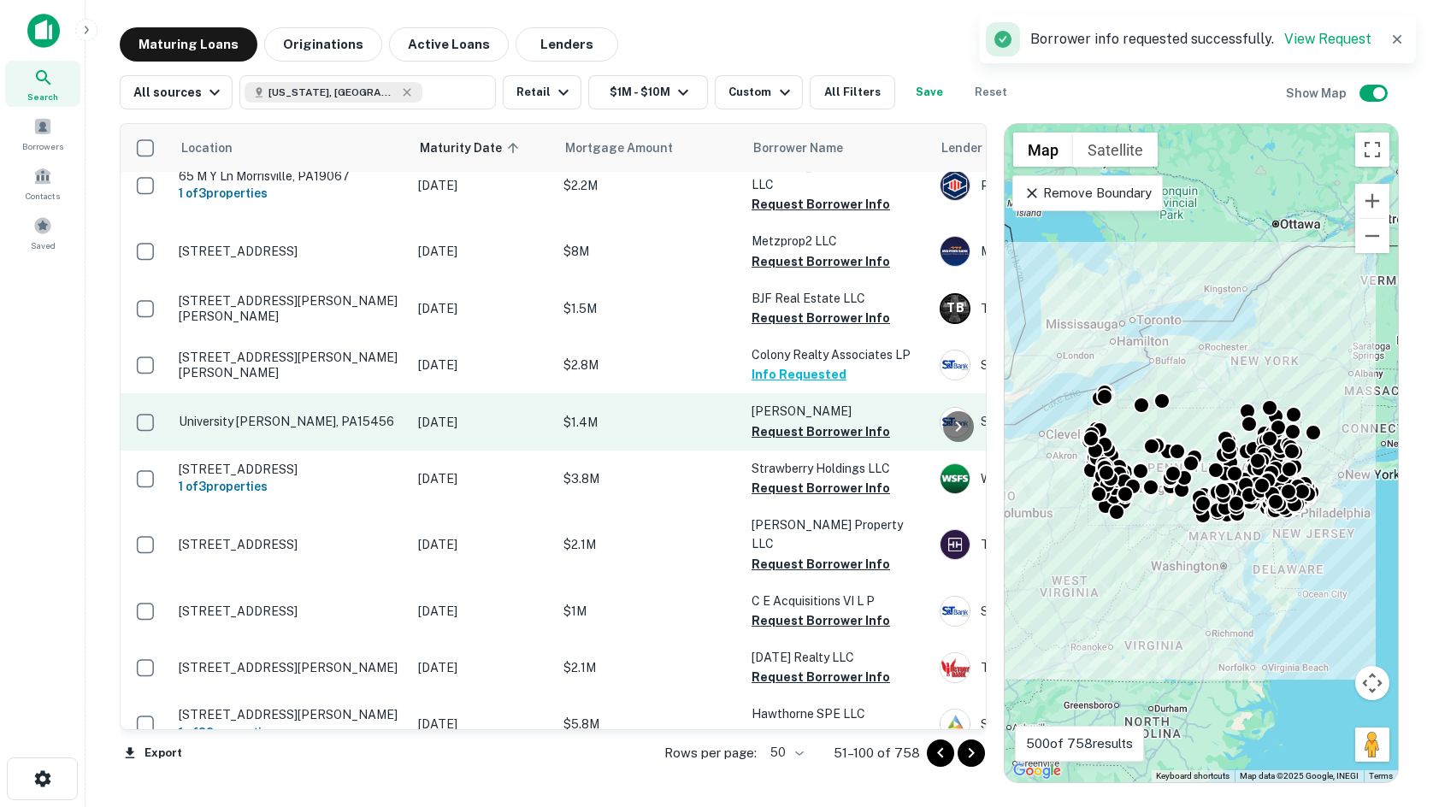
drag, startPoint x: 604, startPoint y: 457, endPoint x: 492, endPoint y: 409, distance: 121.0
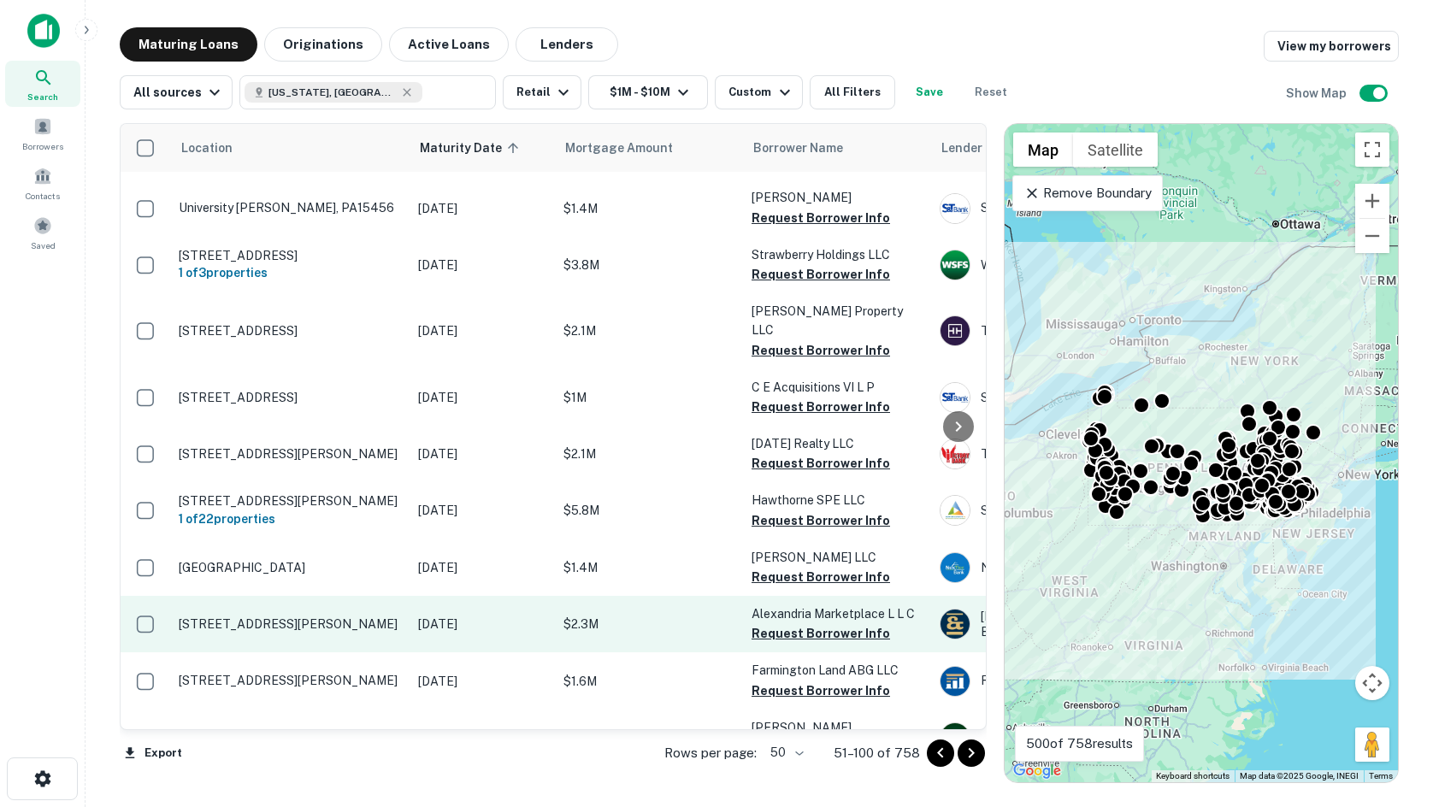
scroll to position [684, 0]
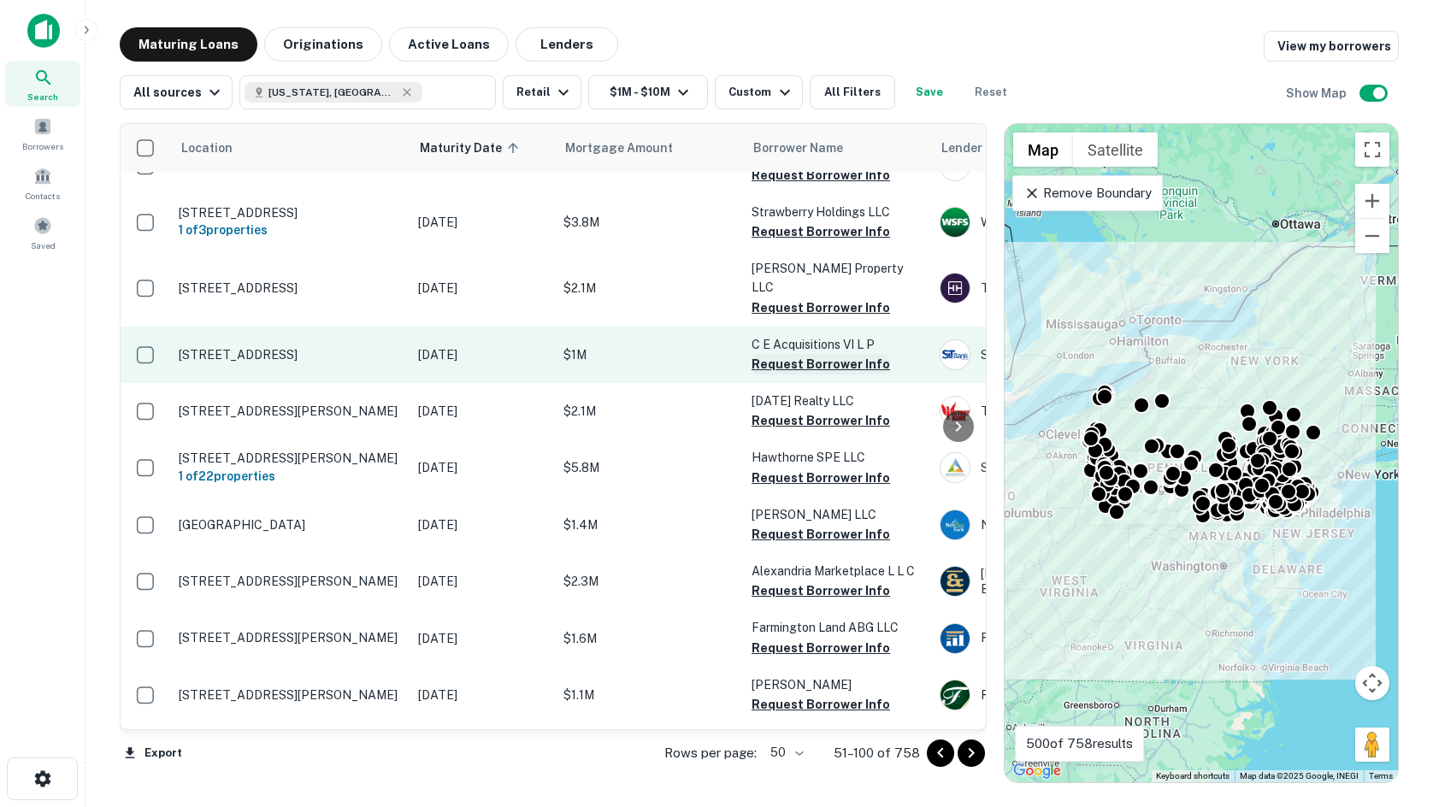
click at [823, 354] on button "Request Borrower Info" at bounding box center [820, 364] width 138 height 21
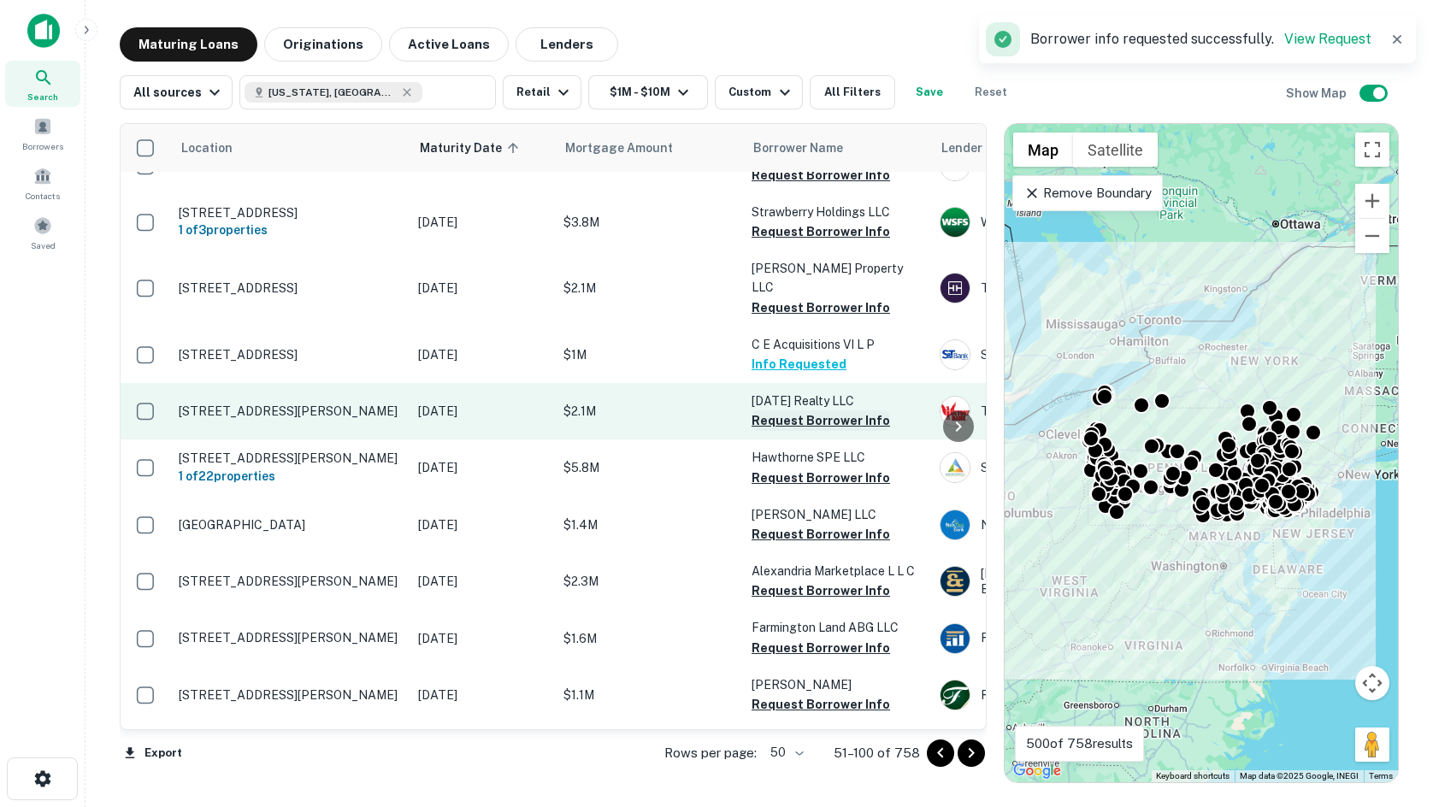
click at [844, 410] on button "Request Borrower Info" at bounding box center [820, 420] width 138 height 21
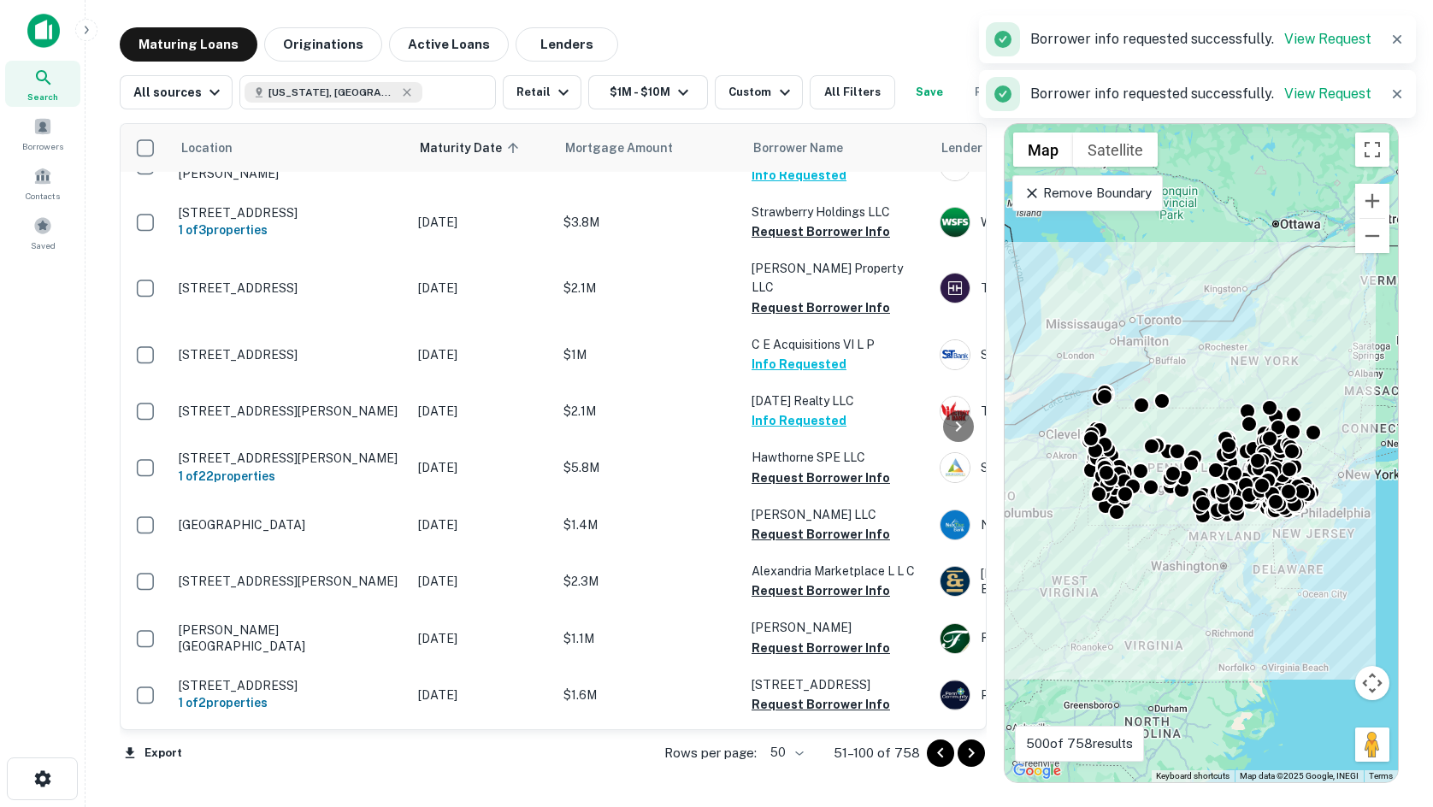
click at [902, 17] on main "Maturing Loans Originations Active Loans Lenders View my borrowers All sources …" at bounding box center [758, 403] width 1347 height 807
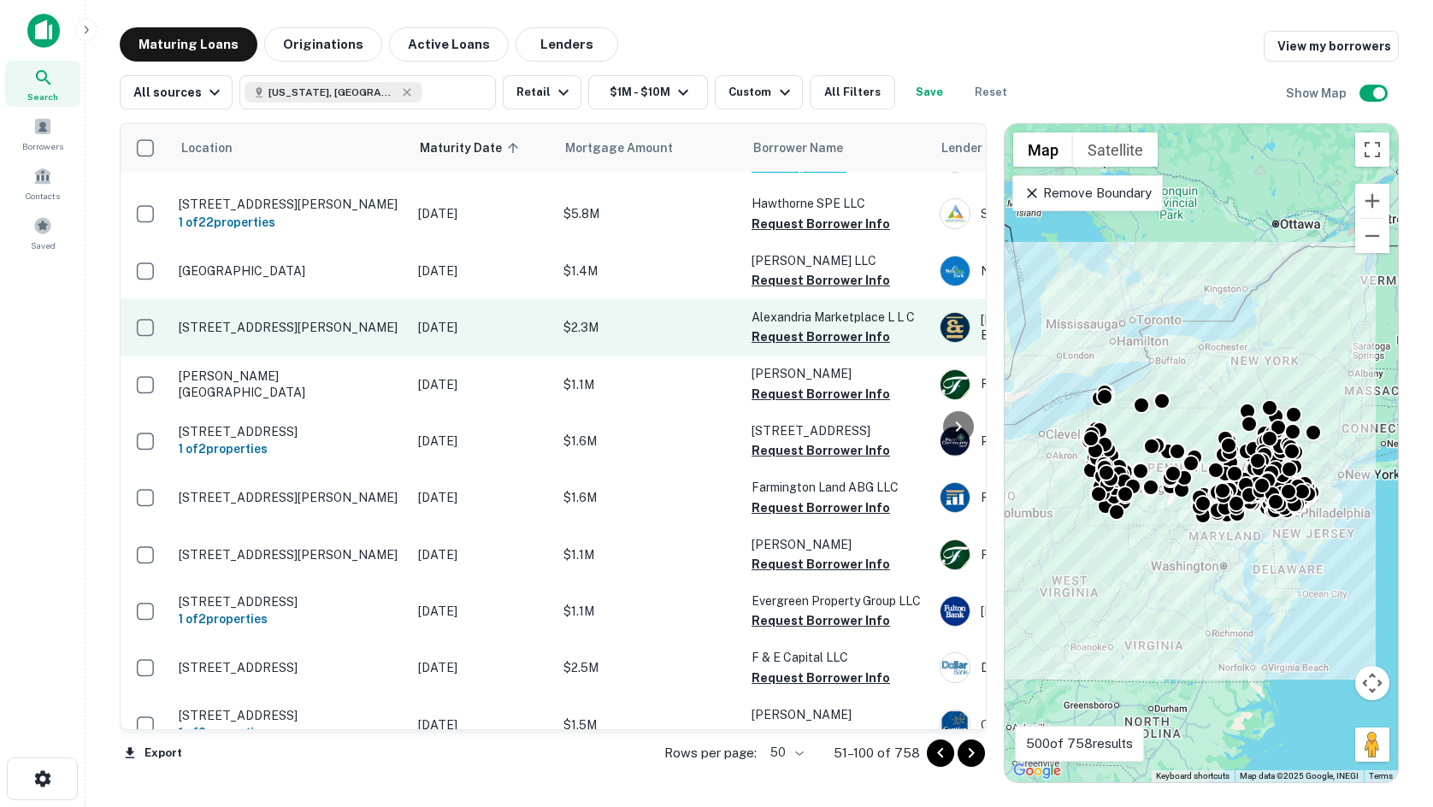
scroll to position [940, 0]
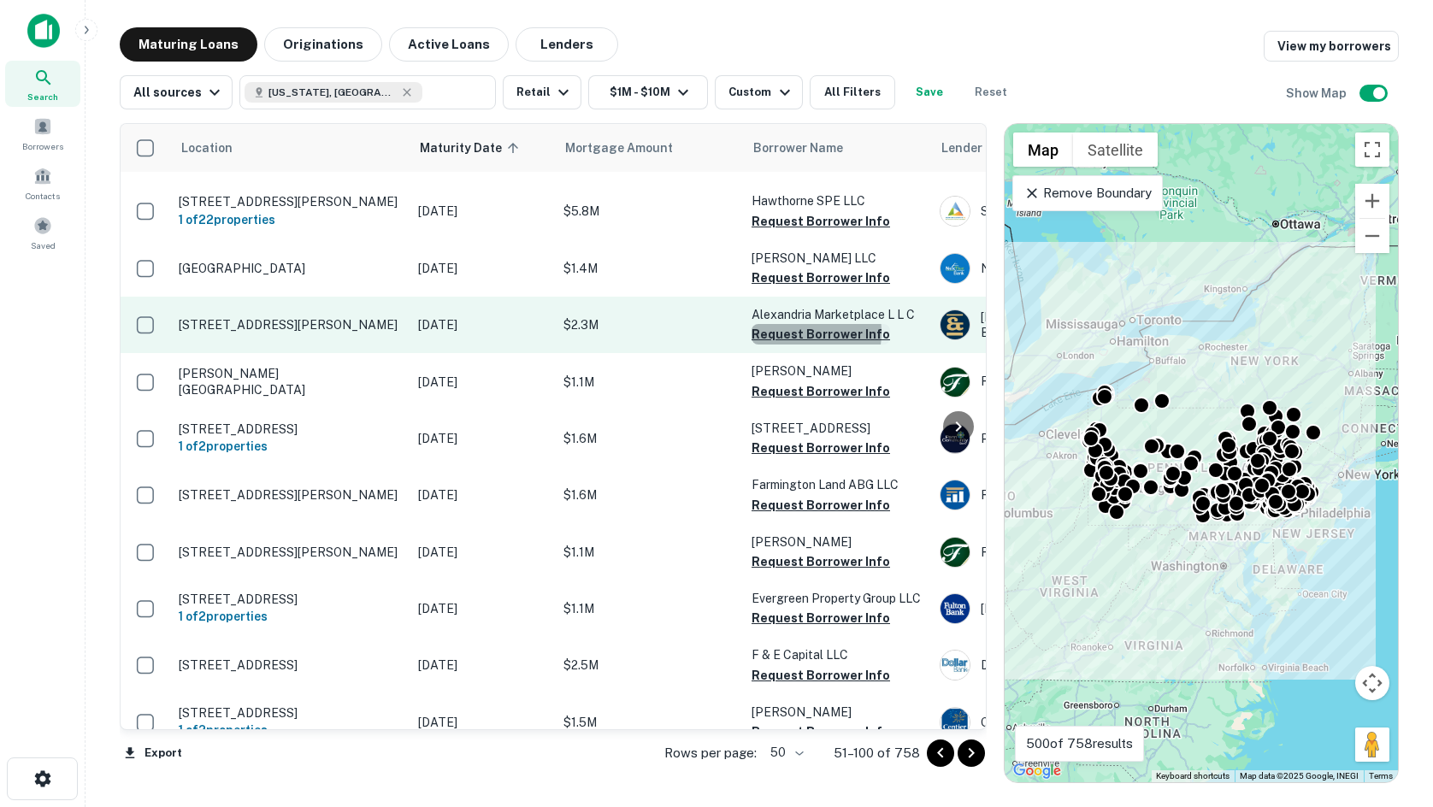
click at [789, 324] on button "Request Borrower Info" at bounding box center [820, 334] width 138 height 21
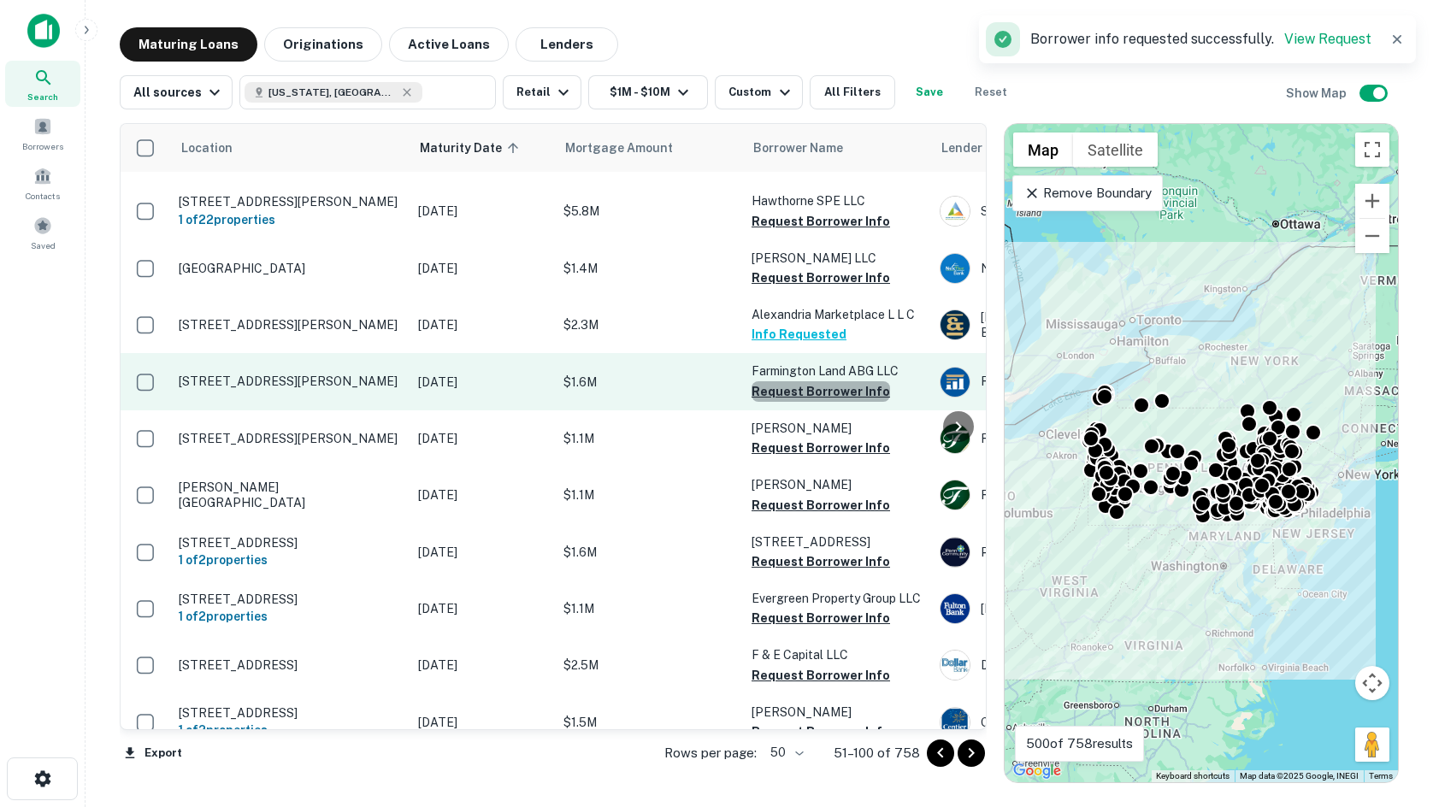
click at [821, 381] on button "Request Borrower Info" at bounding box center [820, 391] width 138 height 21
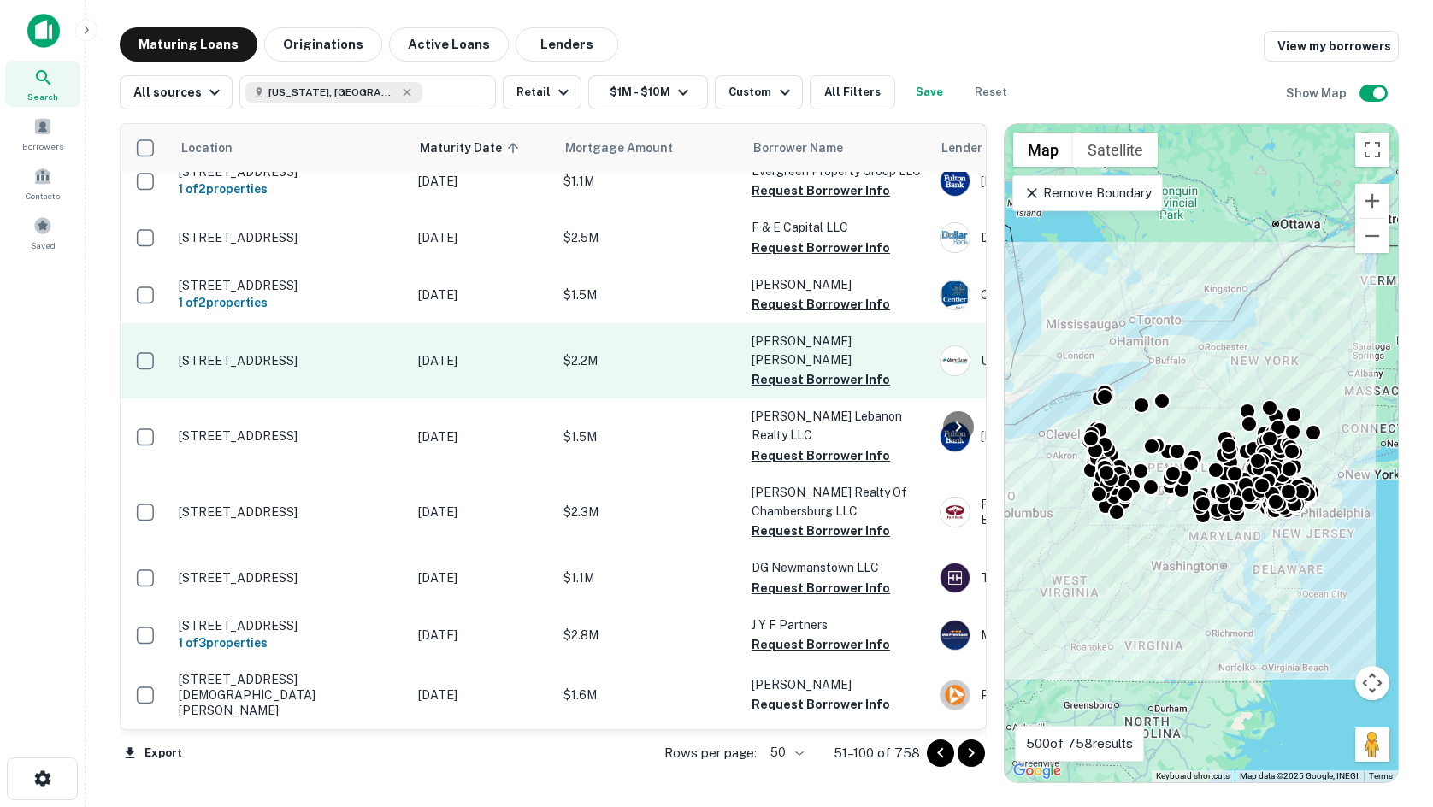
scroll to position [1453, 0]
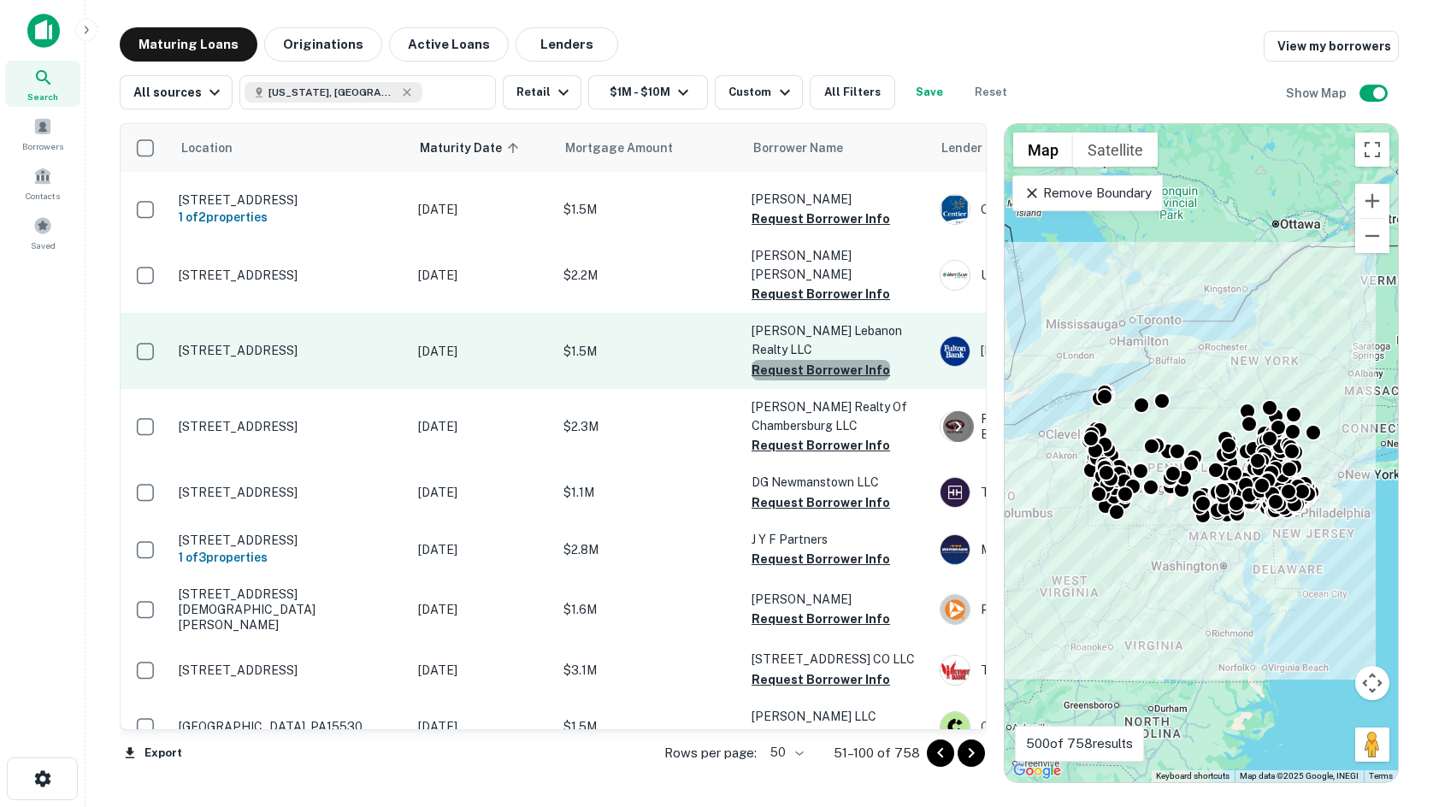
click at [826, 360] on button "Request Borrower Info" at bounding box center [820, 370] width 138 height 21
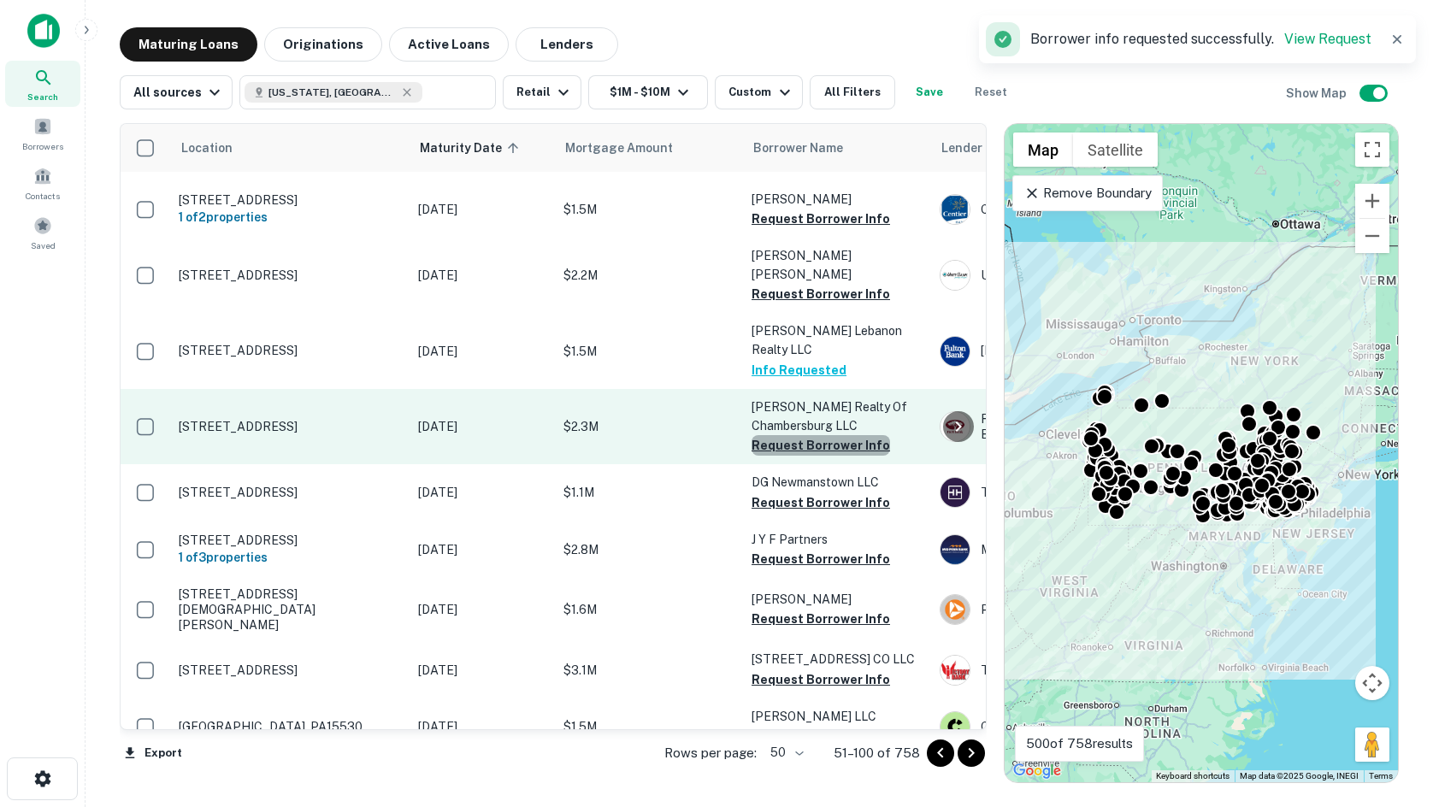
click at [846, 435] on button "Request Borrower Info" at bounding box center [820, 445] width 138 height 21
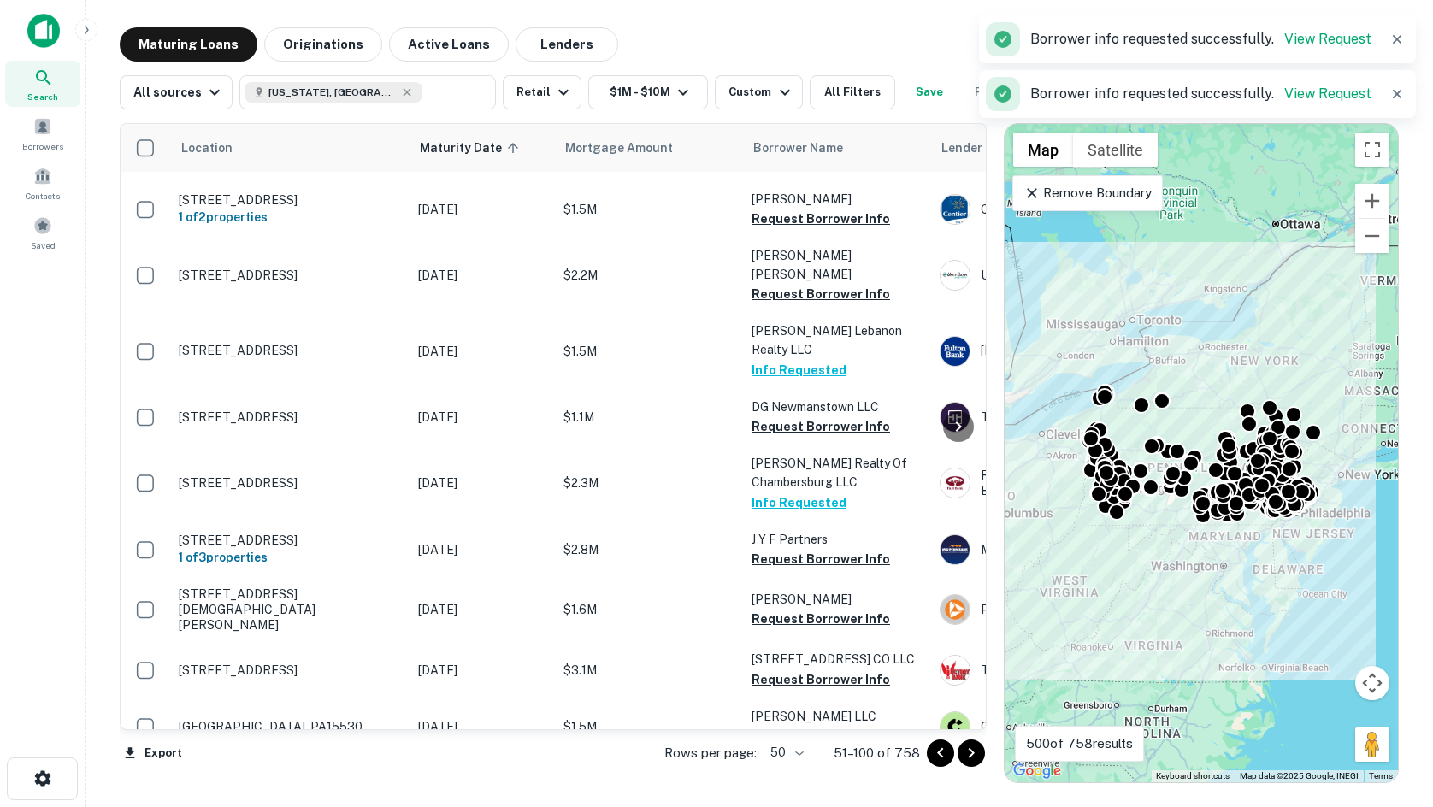
scroll to position [1464, 0]
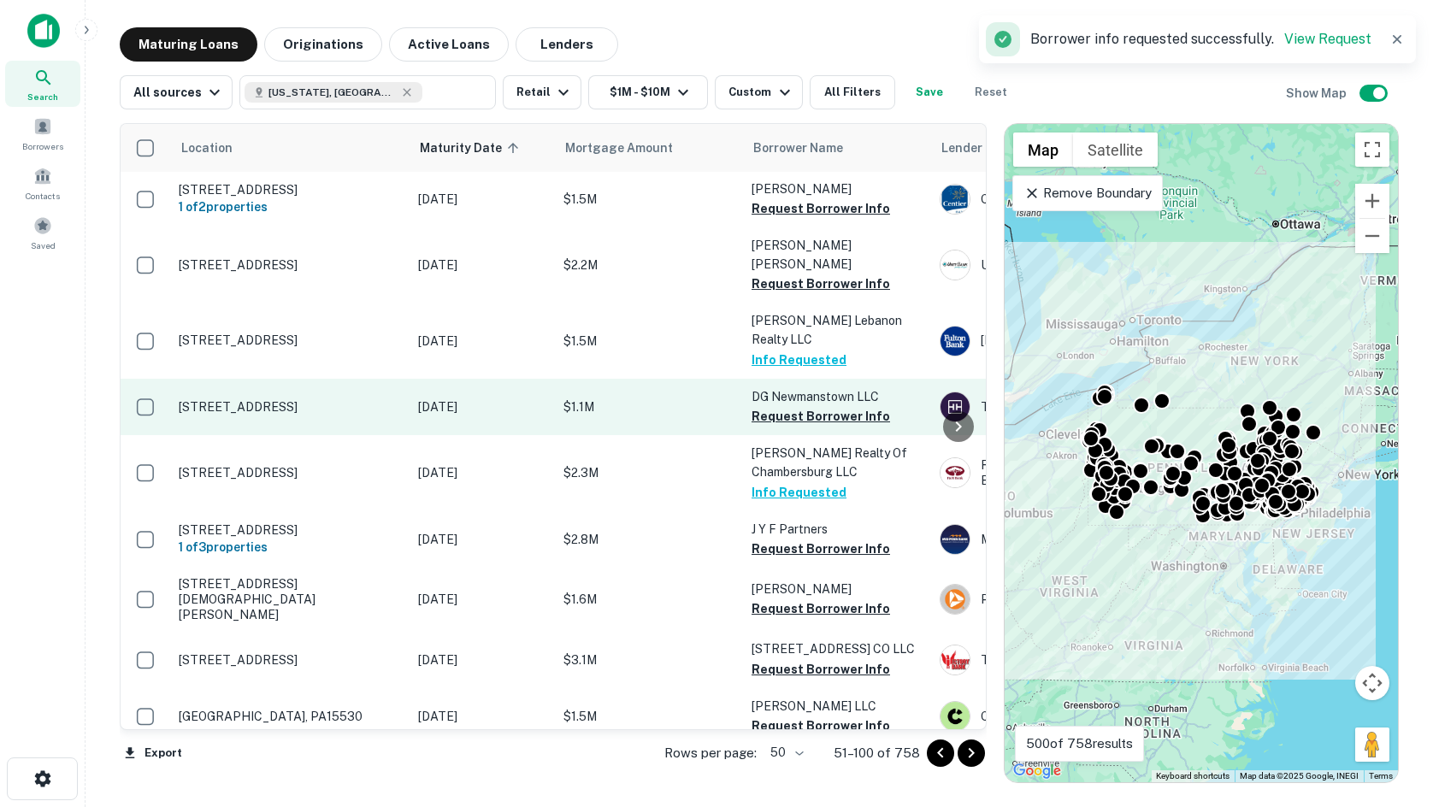
drag, startPoint x: 681, startPoint y: 441, endPoint x: 590, endPoint y: 358, distance: 122.8
click at [846, 406] on button "Request Borrower Info" at bounding box center [820, 416] width 138 height 21
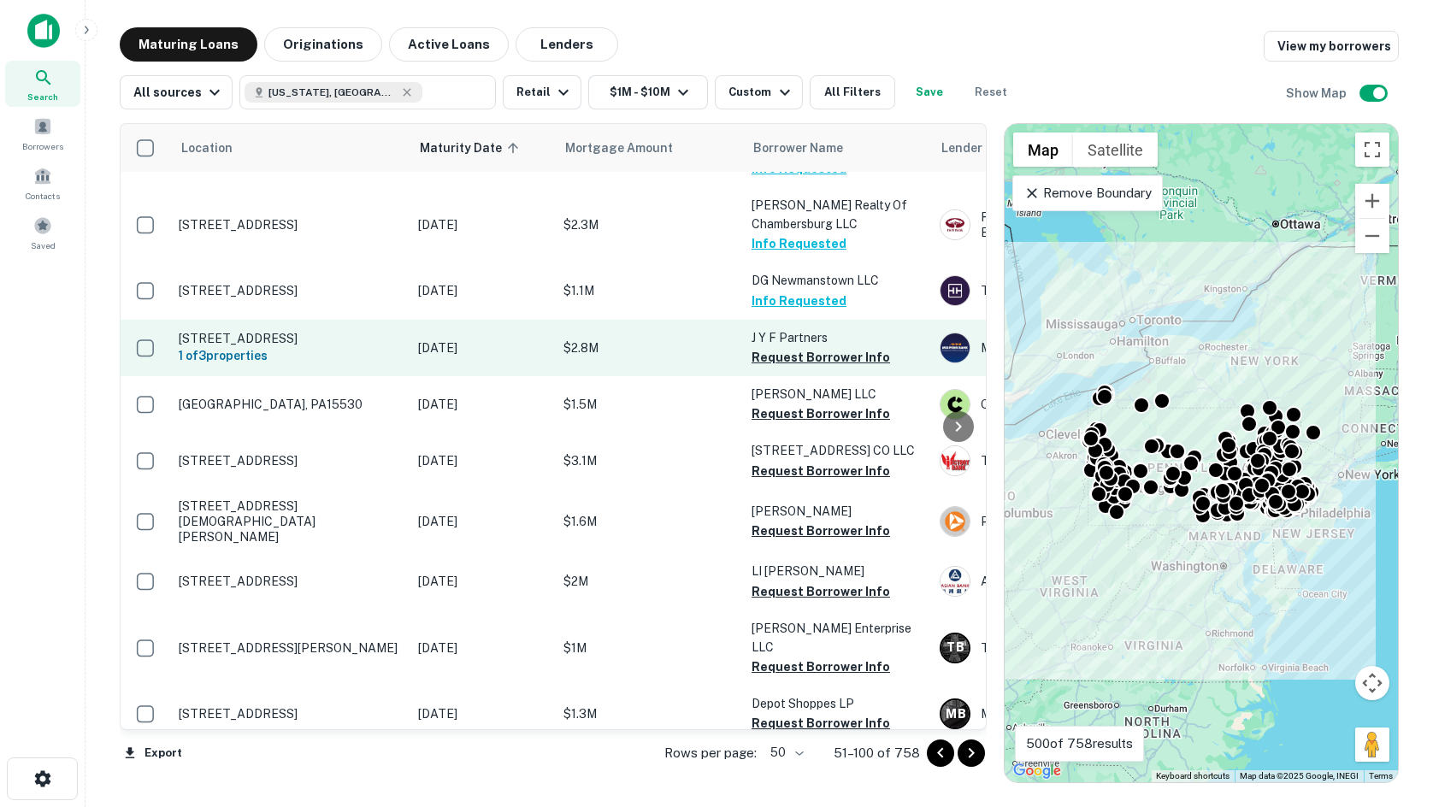
scroll to position [1710, 0]
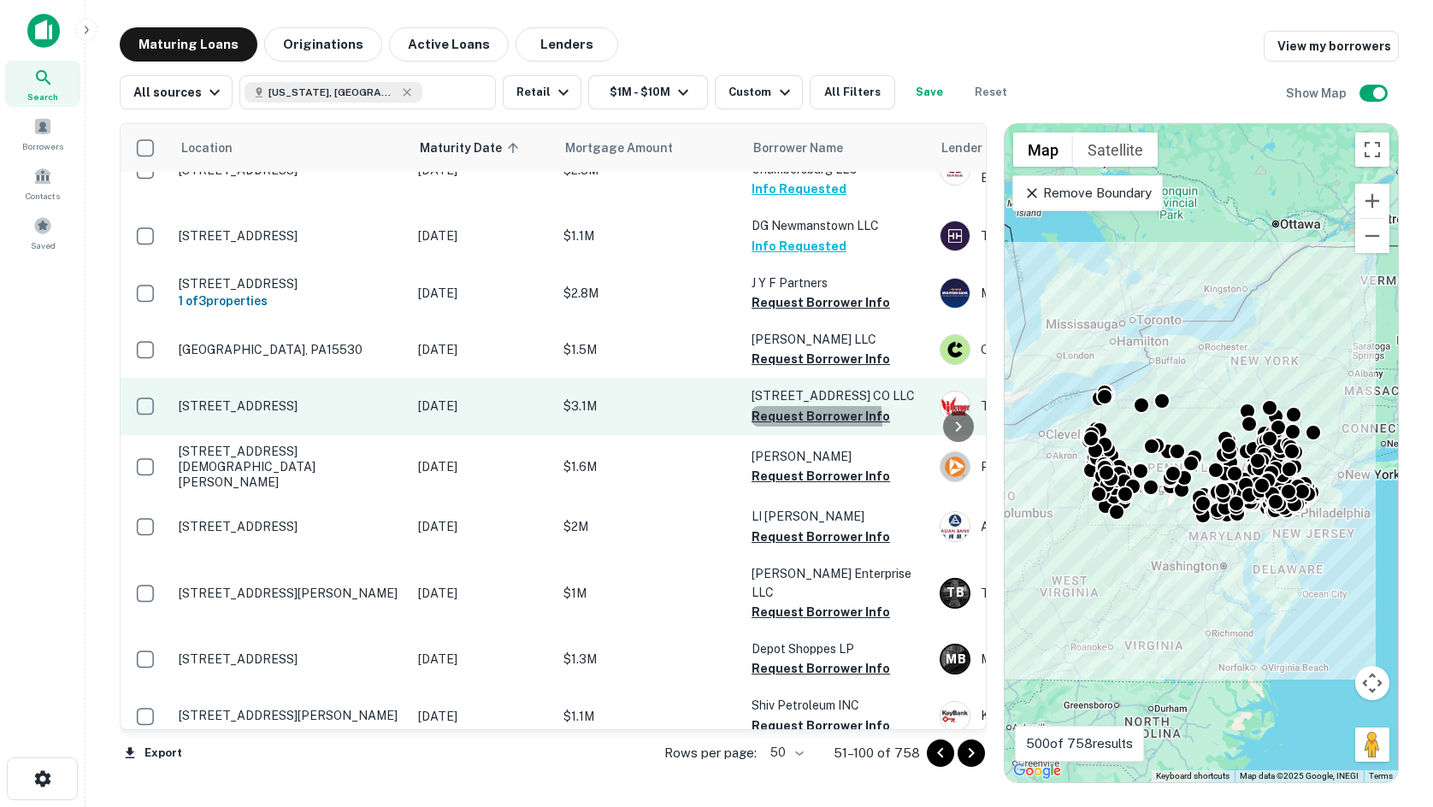
click at [787, 406] on button "Request Borrower Info" at bounding box center [820, 416] width 138 height 21
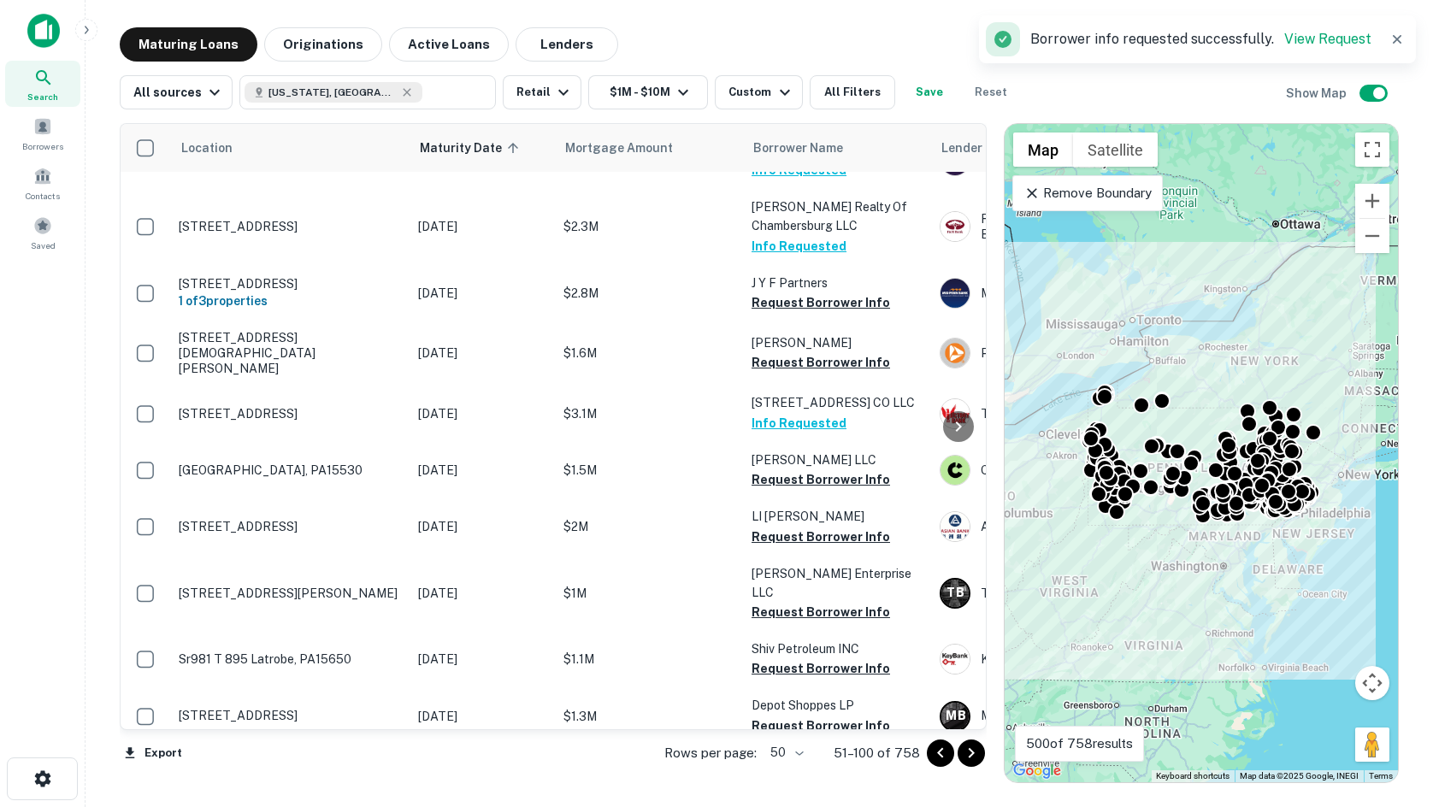
scroll to position [1720, 0]
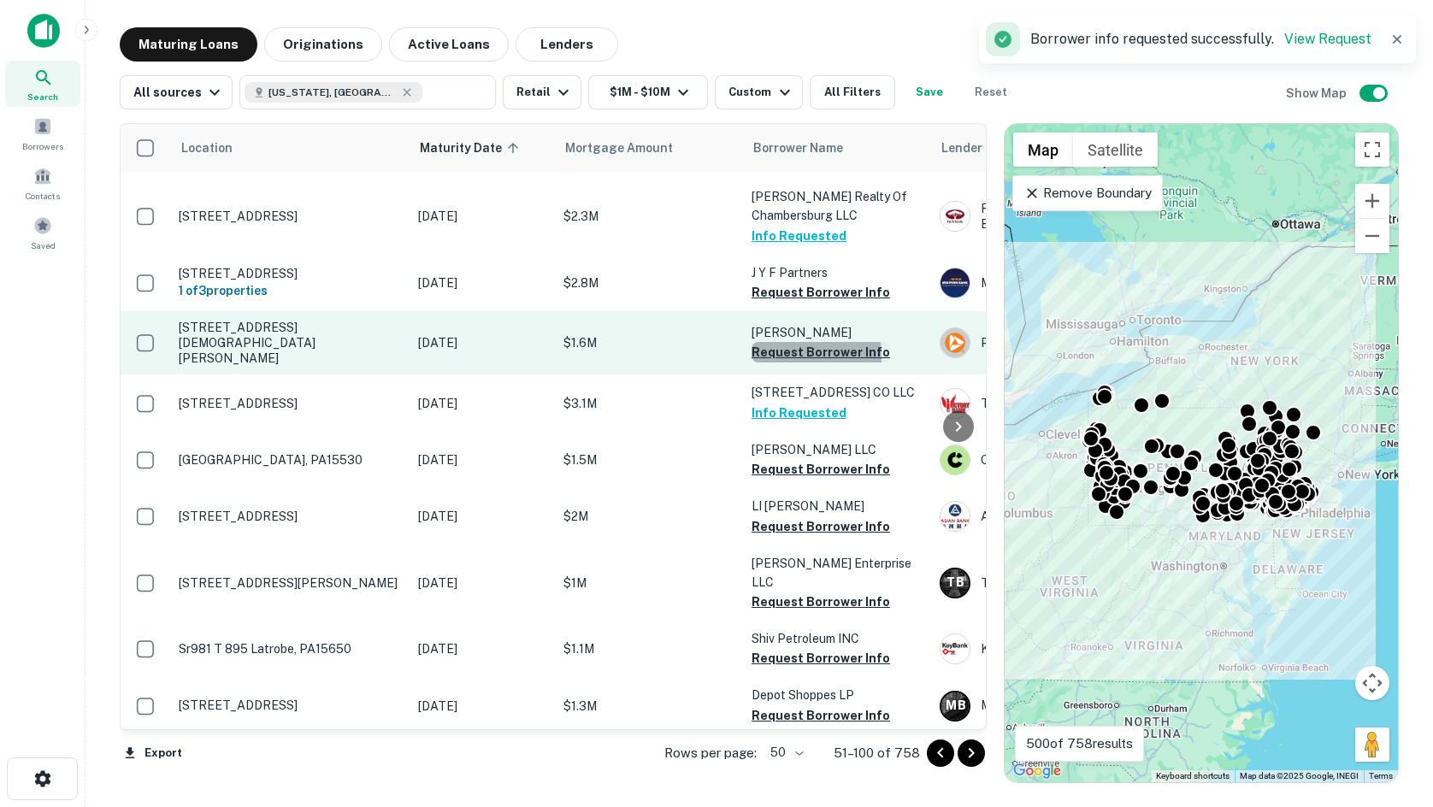
click at [767, 342] on button "Request Borrower Info" at bounding box center [820, 352] width 138 height 21
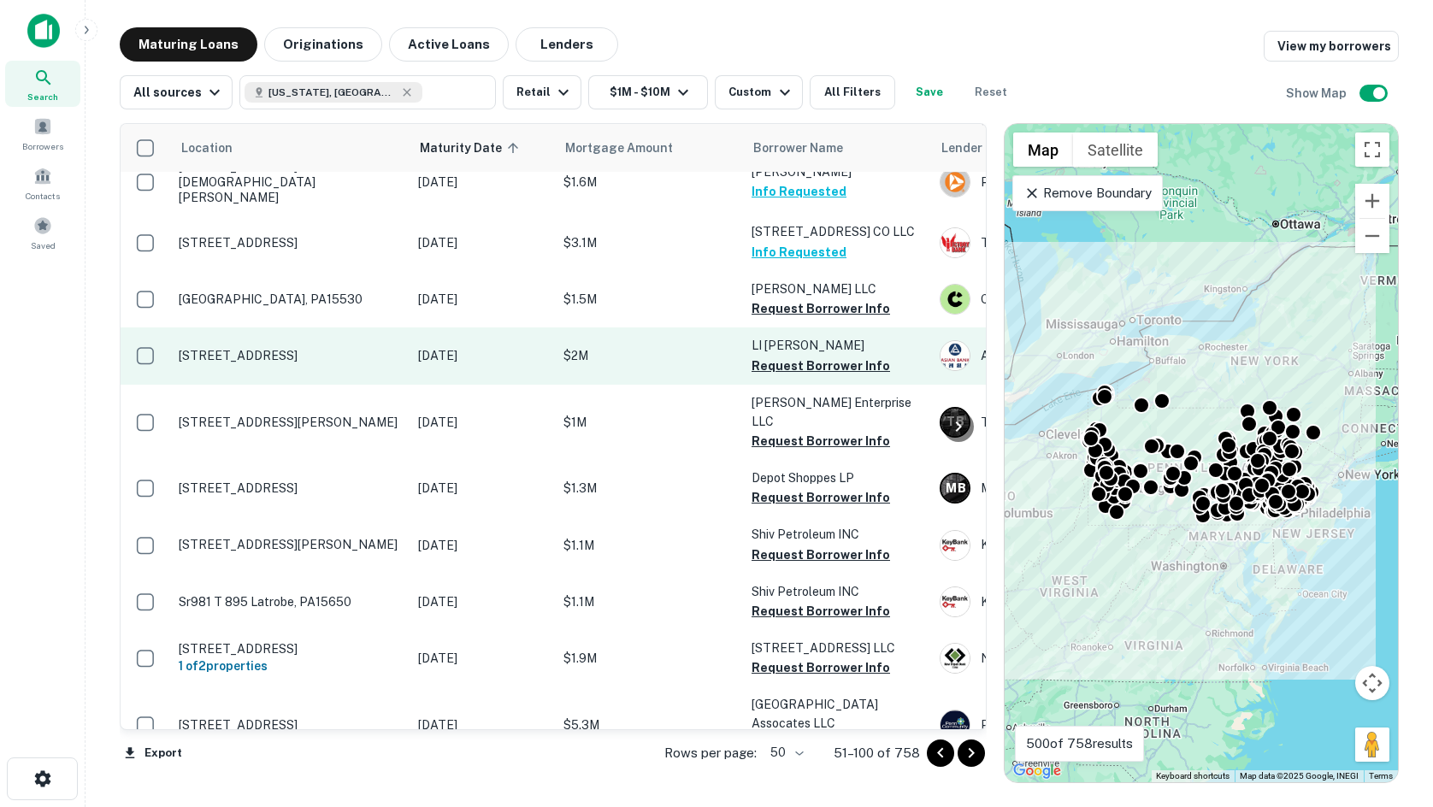
scroll to position [1966, 0]
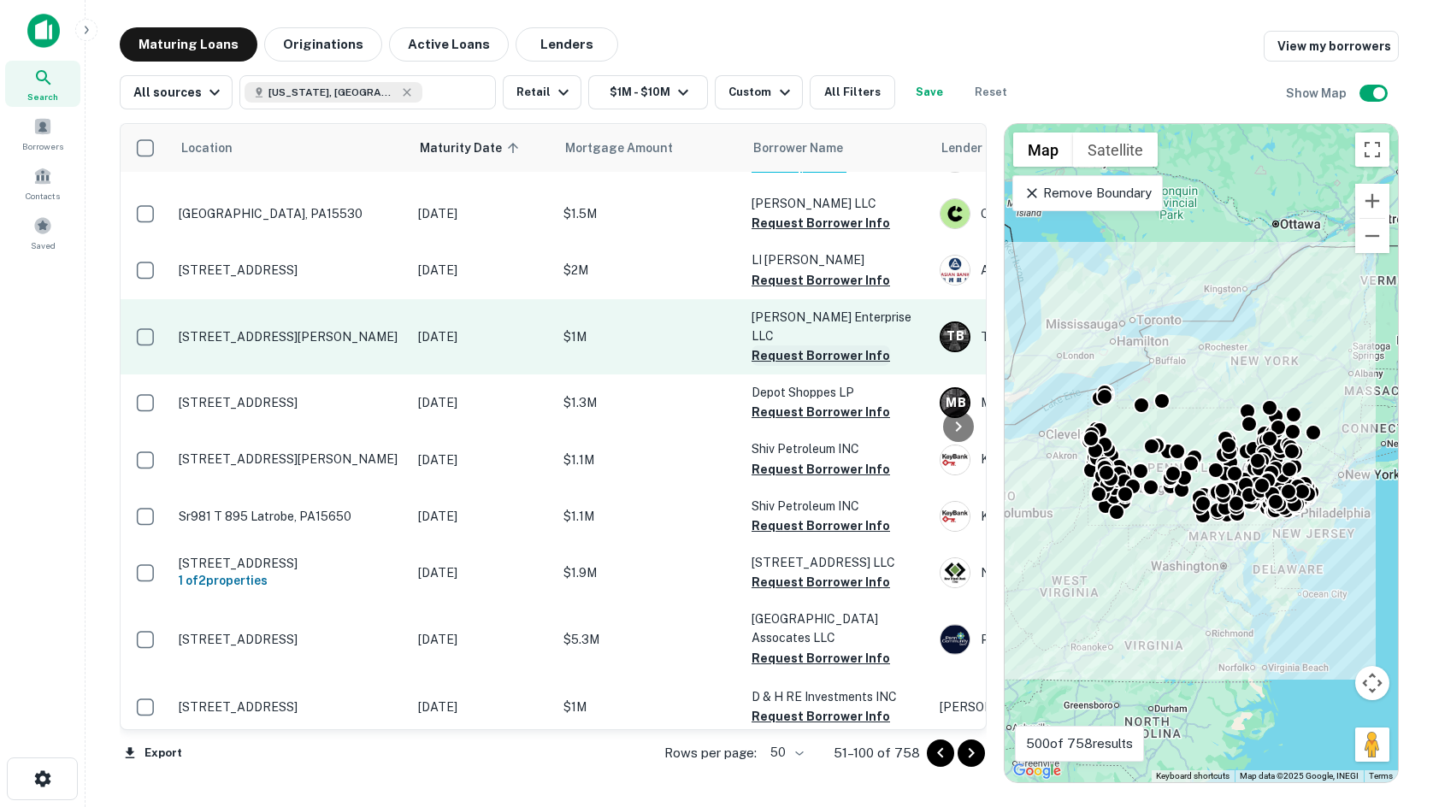
click at [800, 345] on button "Request Borrower Info" at bounding box center [820, 355] width 138 height 21
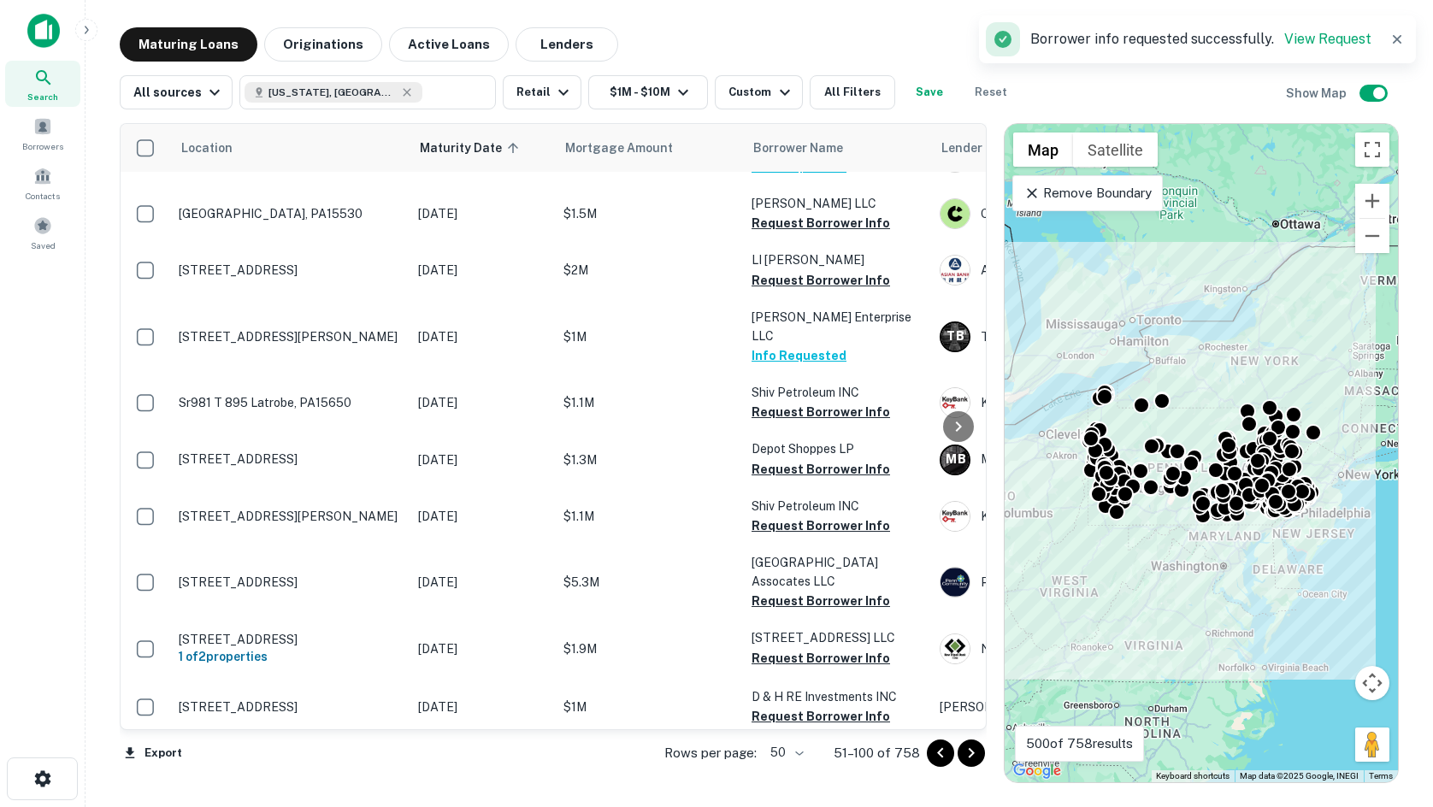
scroll to position [1977, 0]
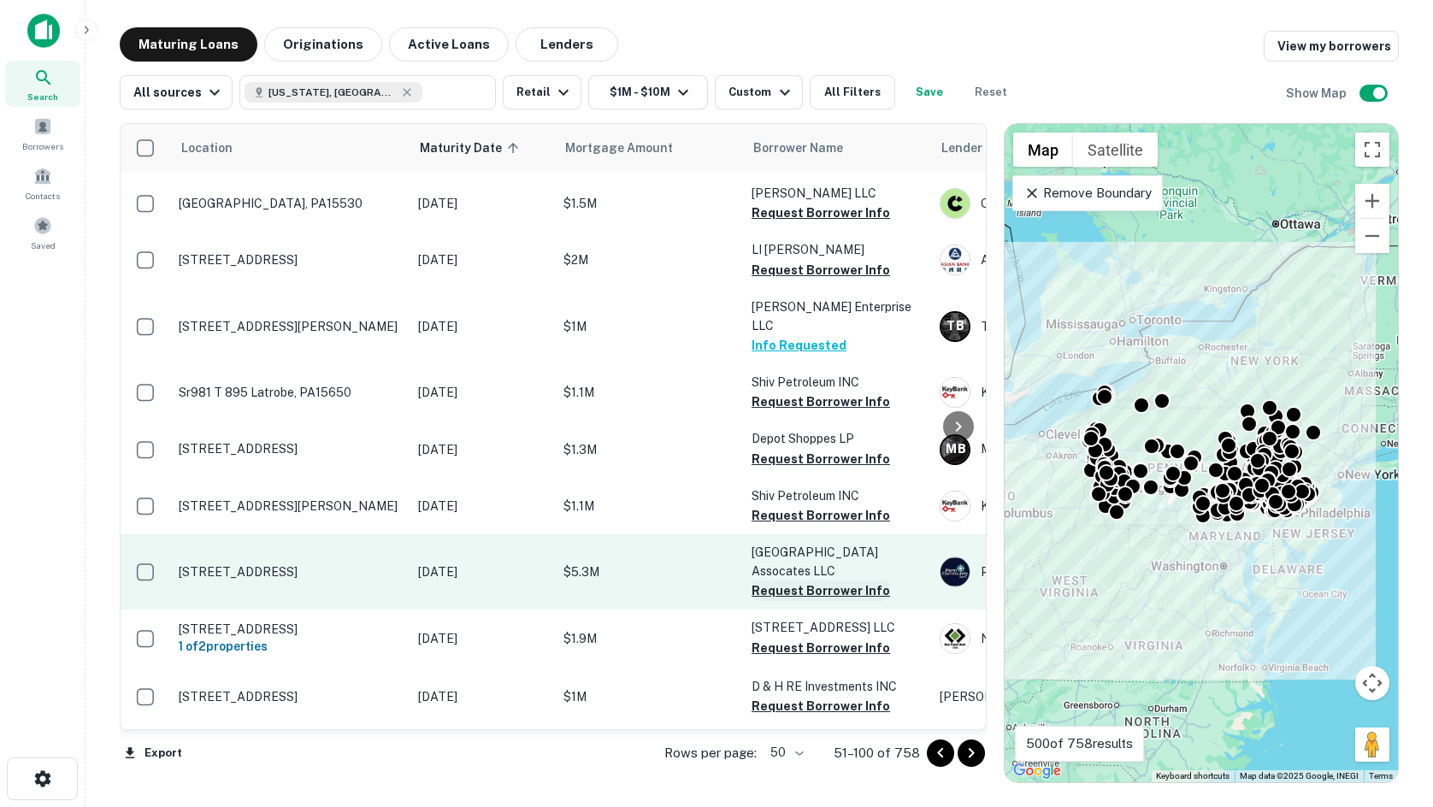
click at [774, 580] on button "Request Borrower Info" at bounding box center [820, 590] width 138 height 21
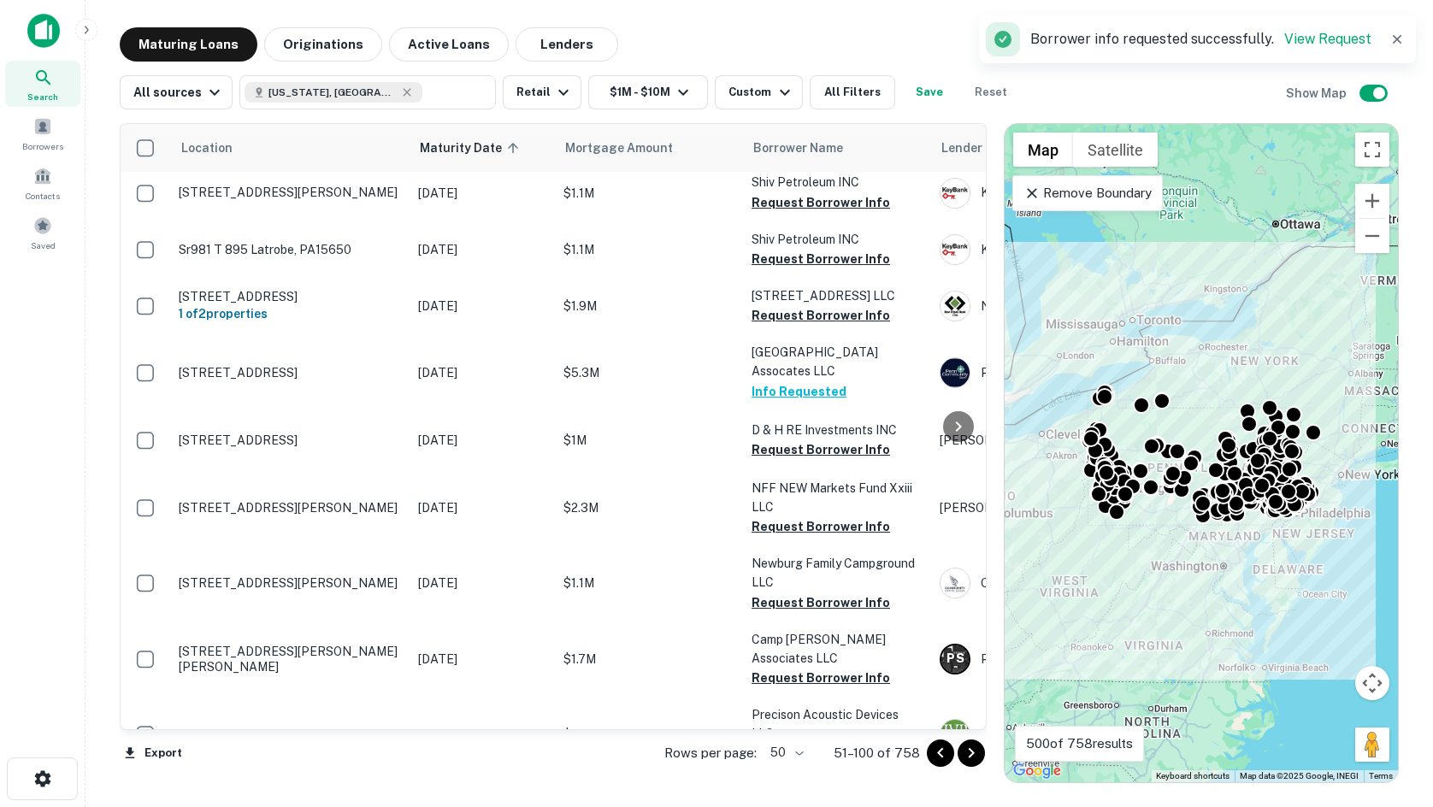
scroll to position [2223, 0]
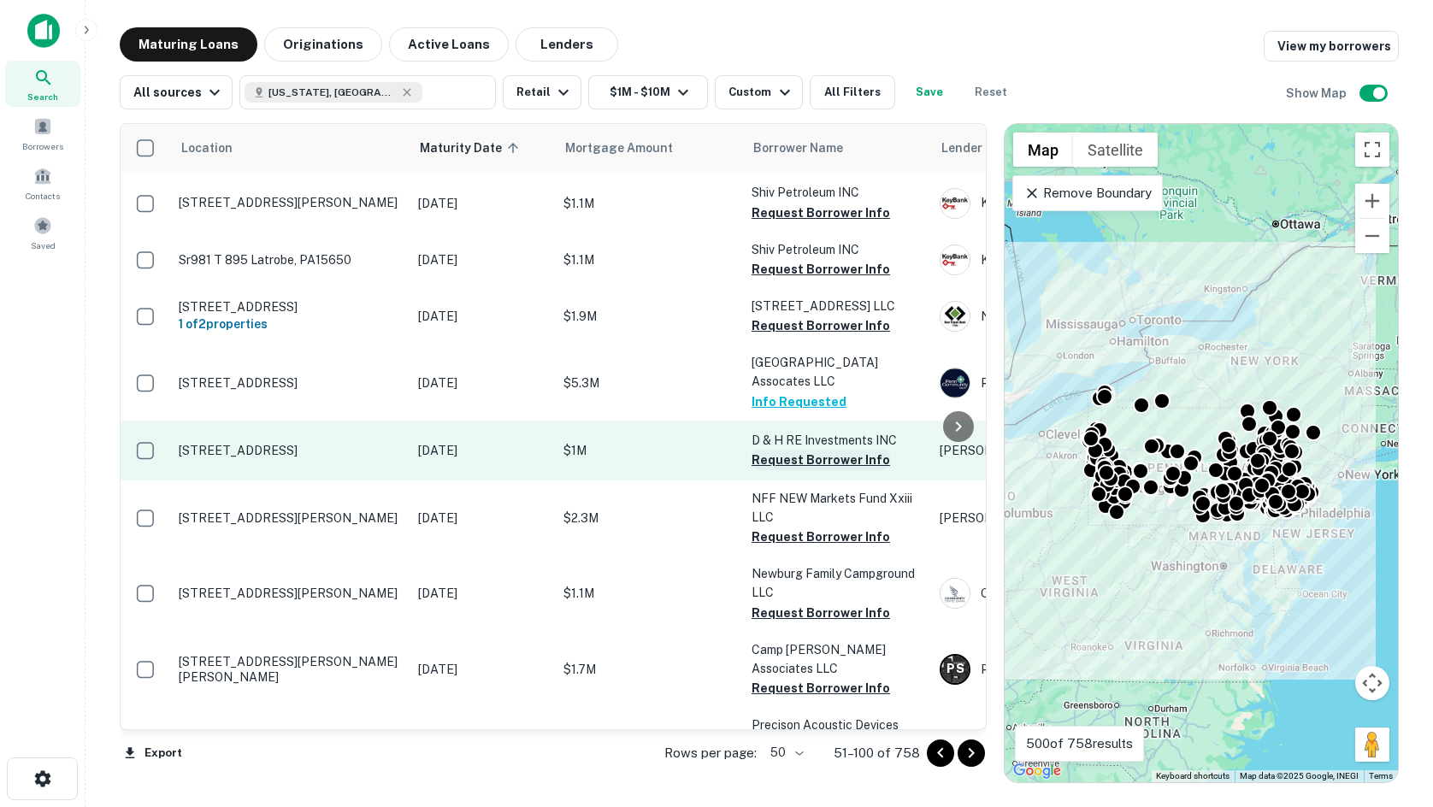
click at [791, 450] on button "Request Borrower Info" at bounding box center [820, 460] width 138 height 21
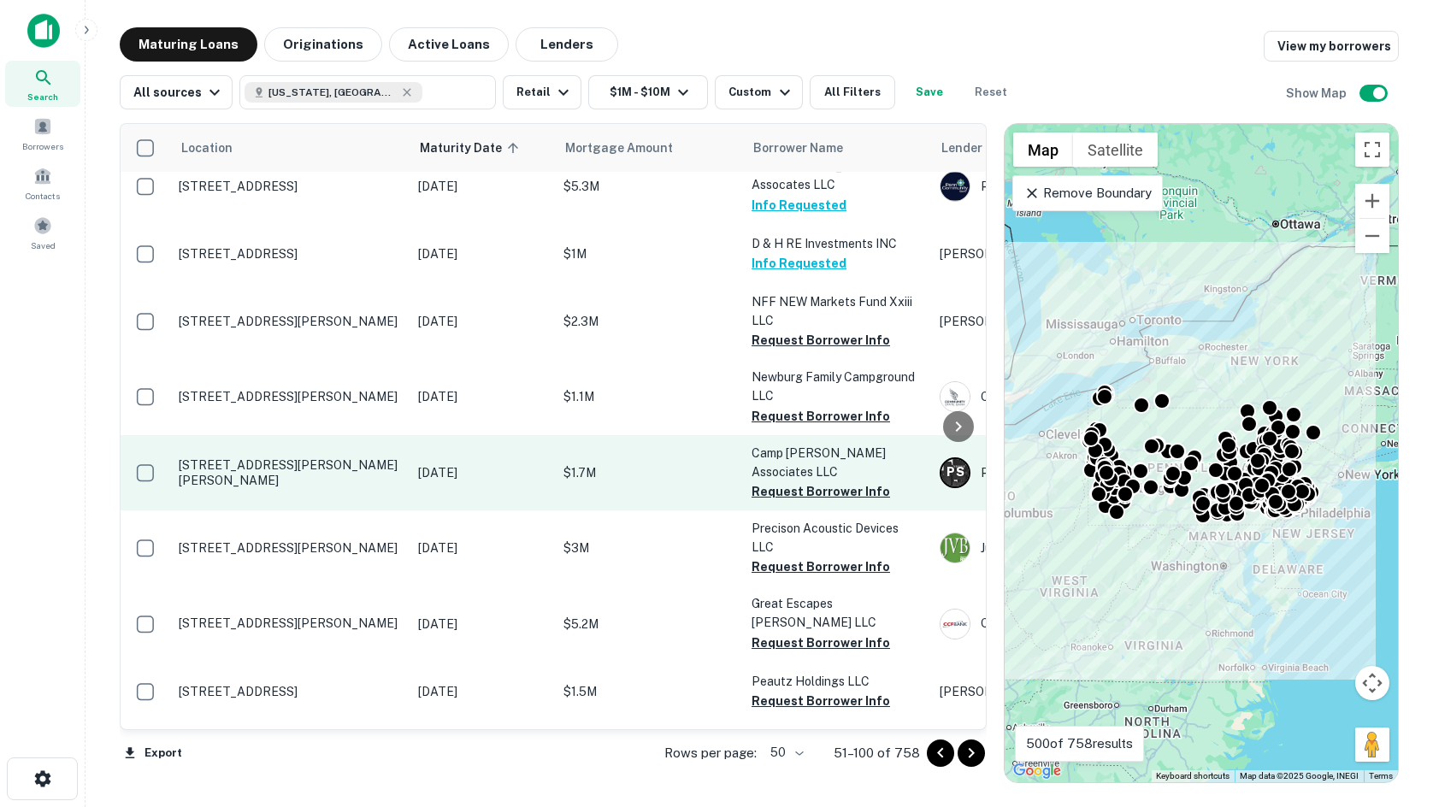
scroll to position [2430, 0]
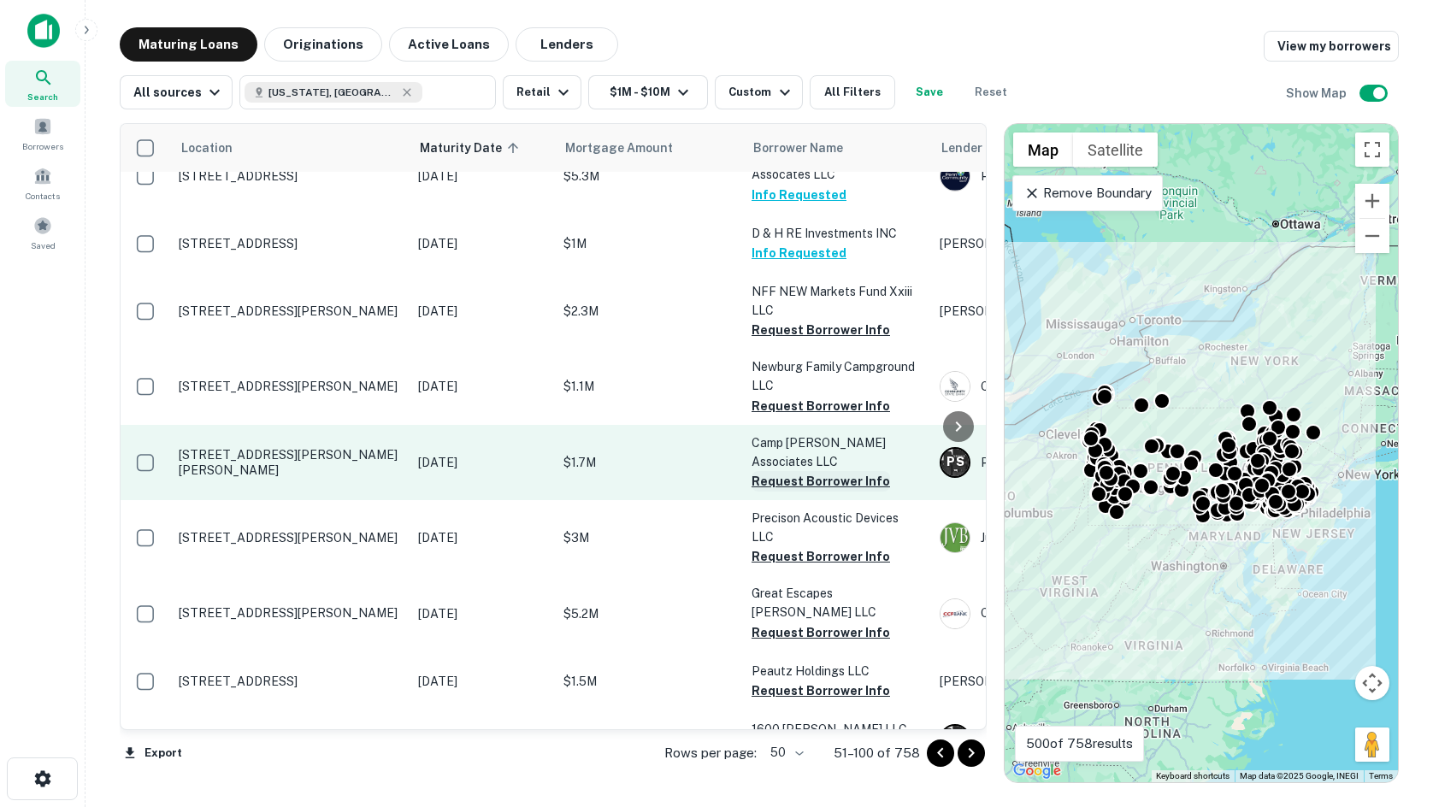
click at [834, 471] on button "Request Borrower Info" at bounding box center [820, 481] width 138 height 21
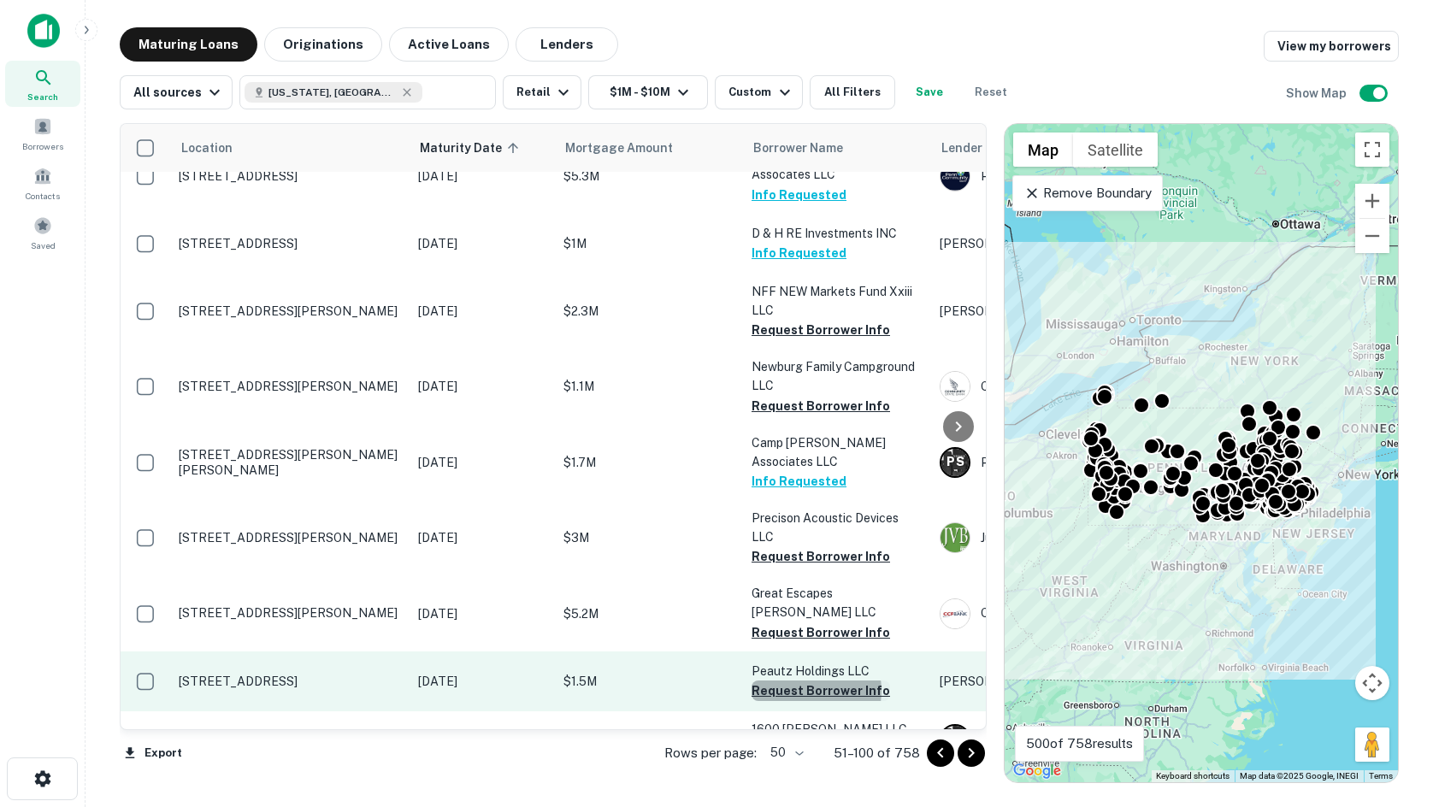
click at [804, 681] on button "Request Borrower Info" at bounding box center [820, 691] width 138 height 21
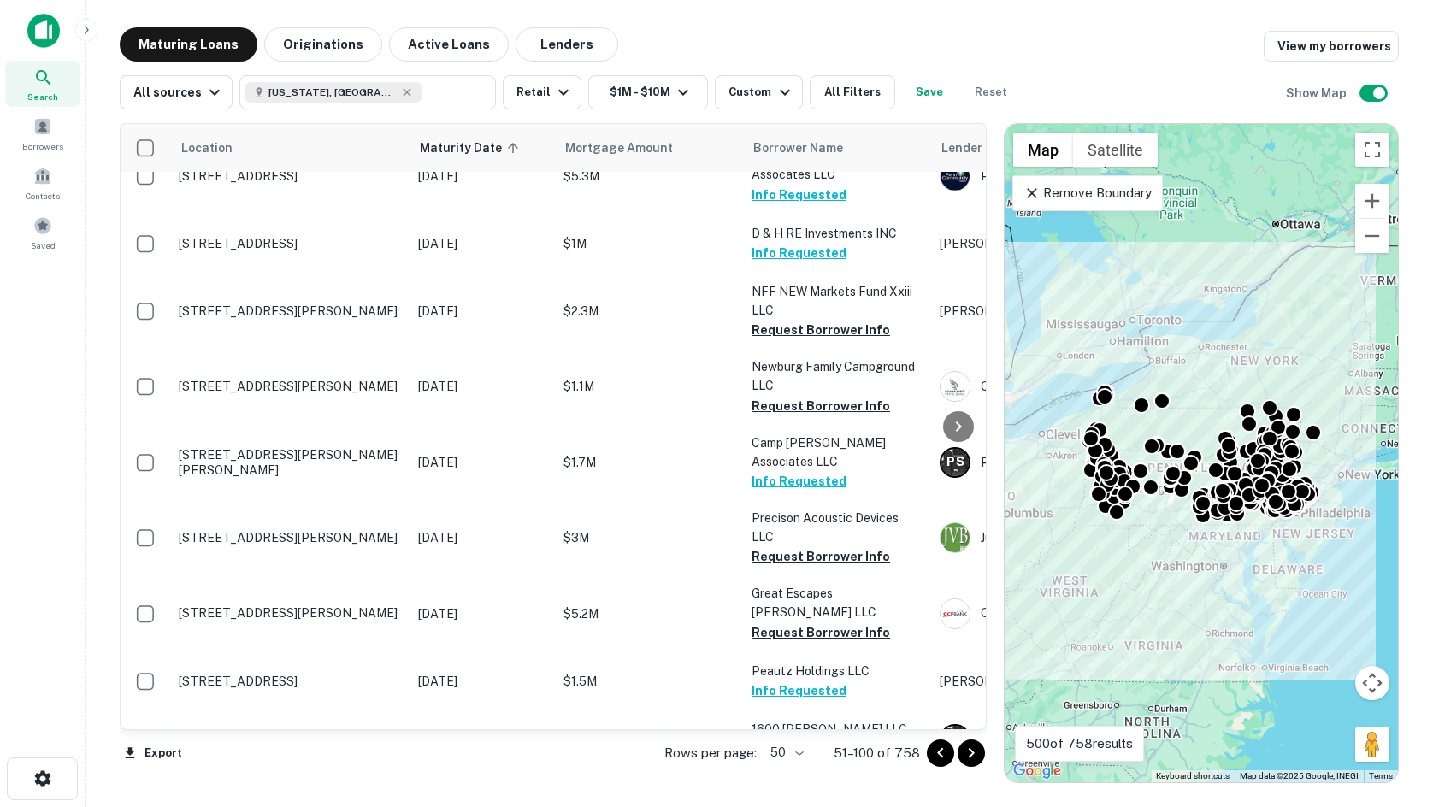
drag, startPoint x: 981, startPoint y: 755, endPoint x: 425, endPoint y: 0, distance: 937.4
click at [981, 755] on icon "Go to next page" at bounding box center [971, 753] width 21 height 21
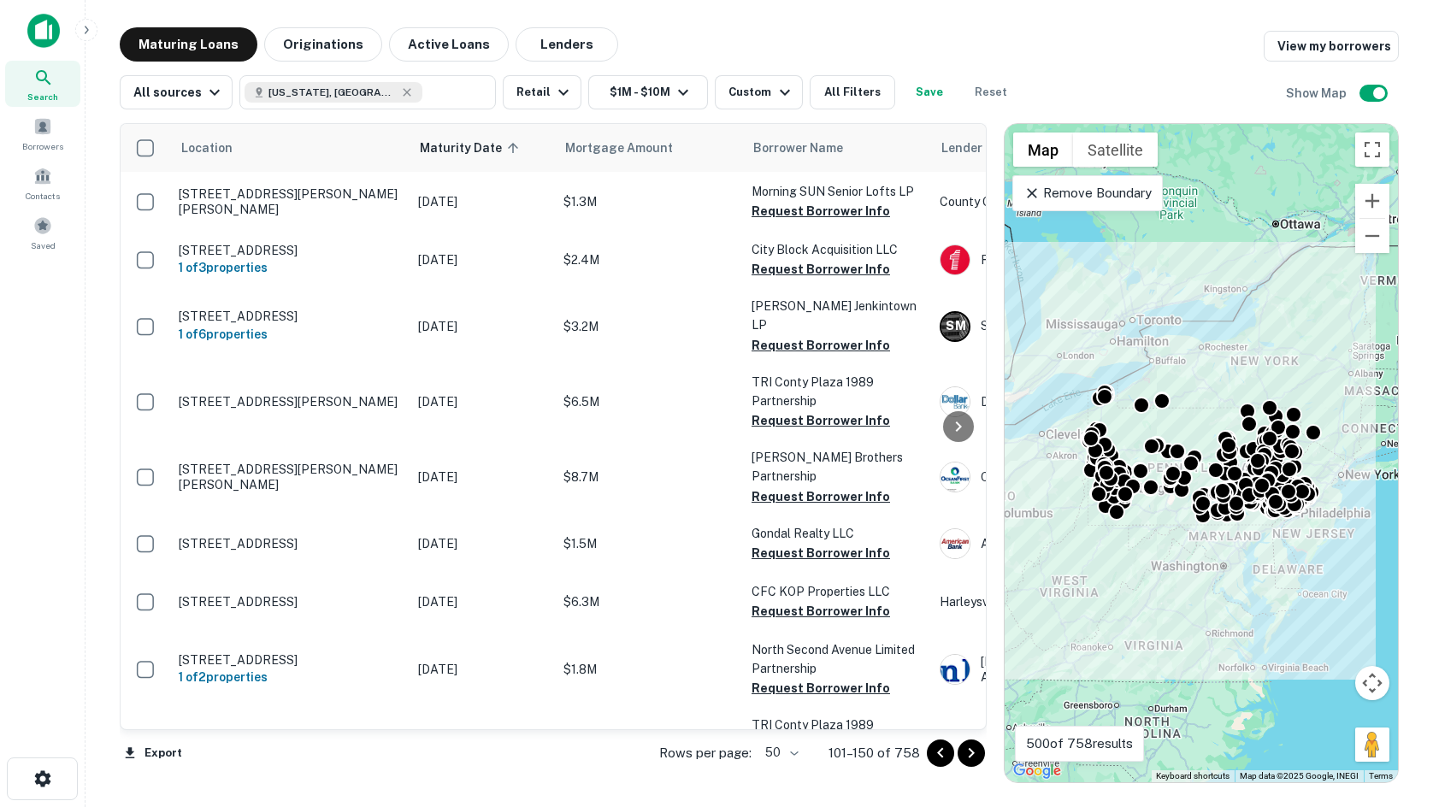
click at [928, 19] on main "Maturing Loans Originations Active Loans Lenders View my borrowers All sources …" at bounding box center [758, 403] width 1347 height 807
click at [636, 11] on main "Maturing Loans Originations Active Loans Lenders View my borrowers All sources …" at bounding box center [758, 403] width 1347 height 807
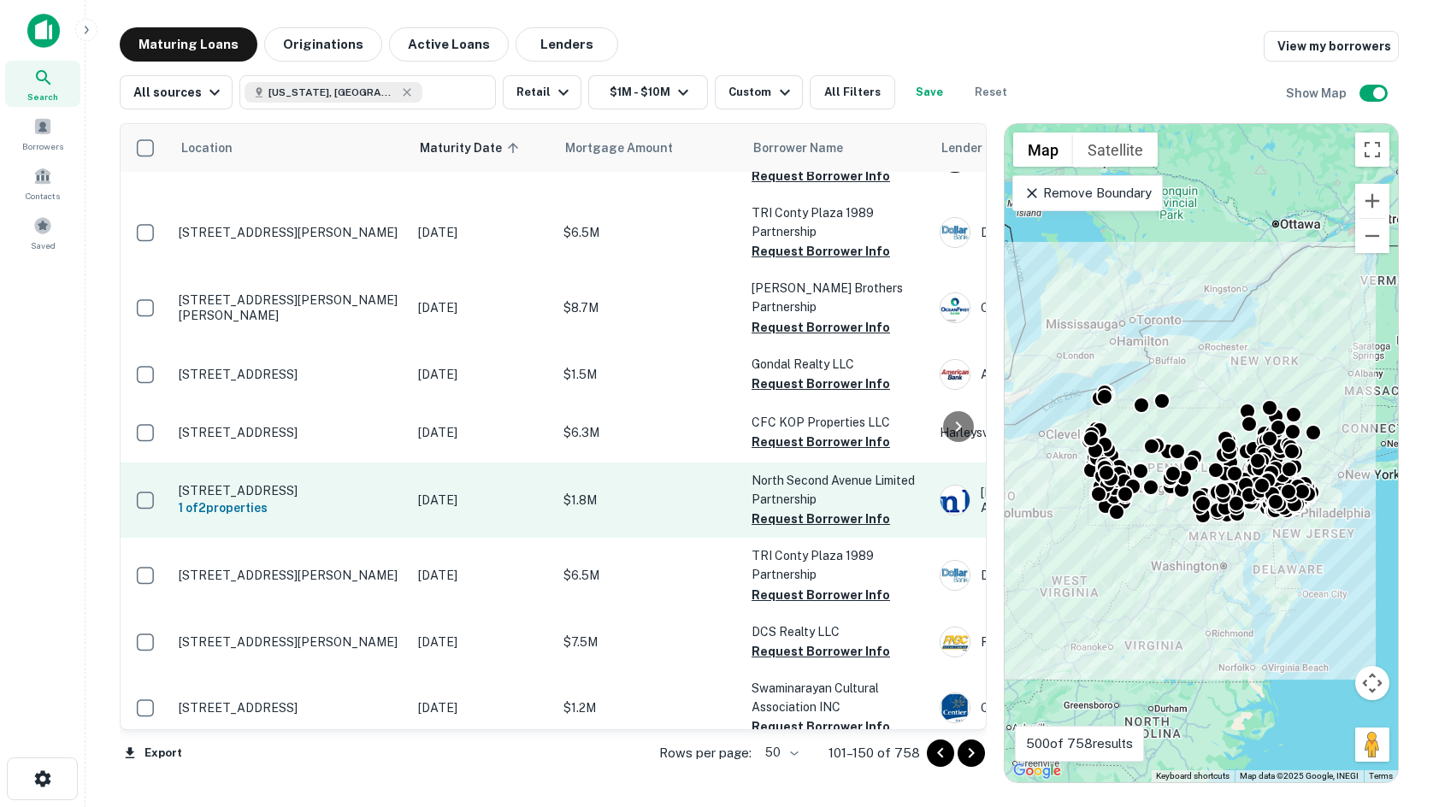
scroll to position [171, 0]
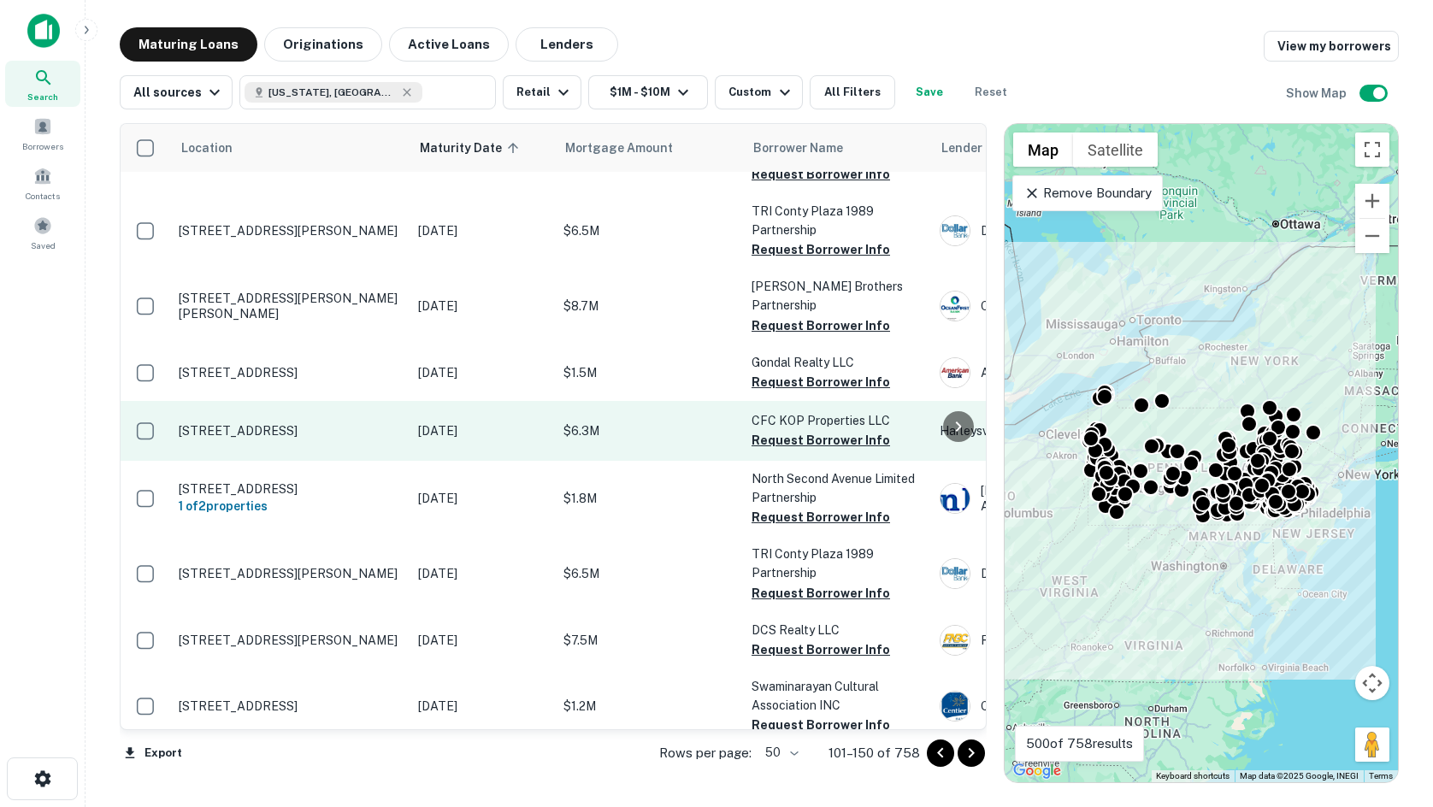
drag, startPoint x: 807, startPoint y: 346, endPoint x: 536, endPoint y: 369, distance: 272.0
click at [808, 372] on button "Request Borrower Info" at bounding box center [820, 382] width 138 height 21
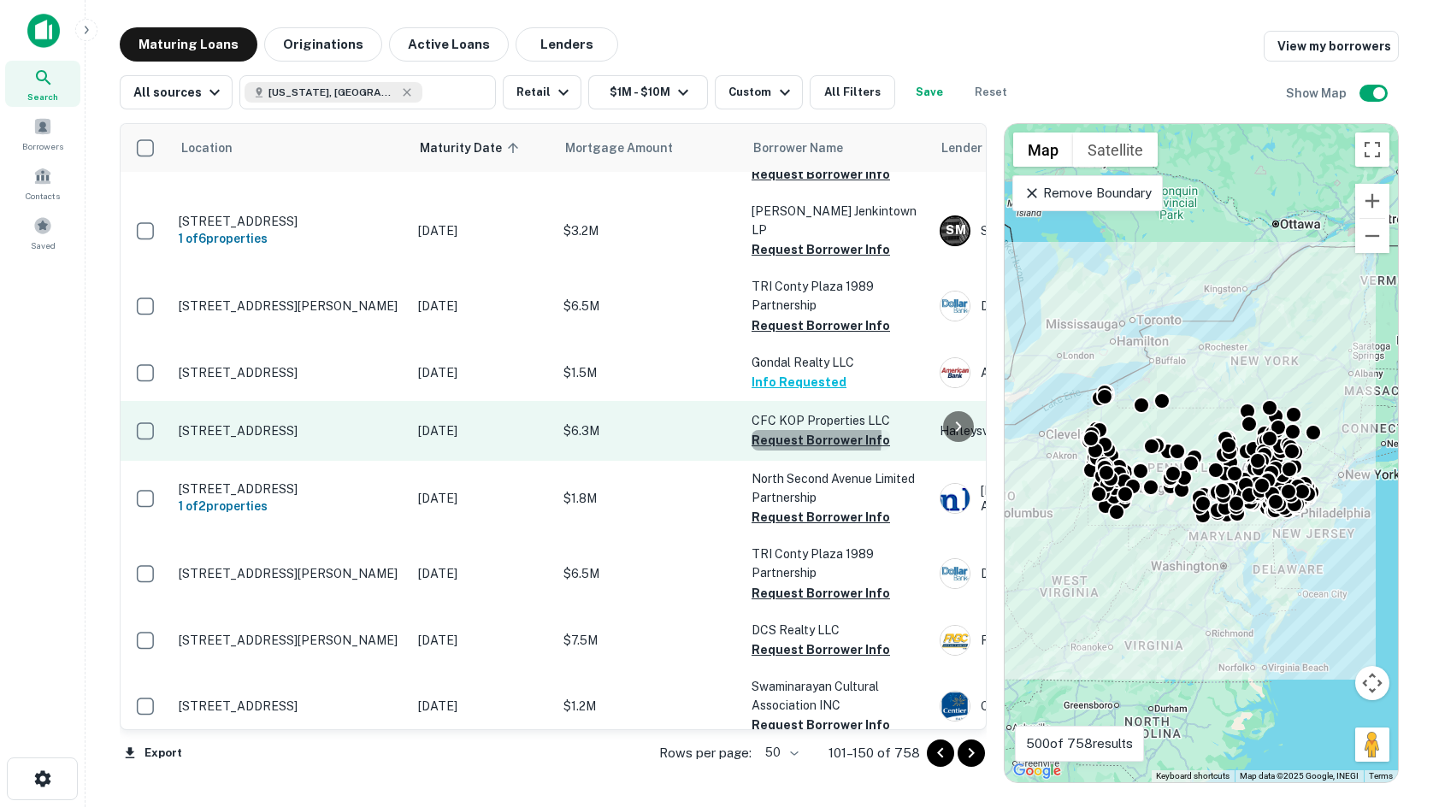
click at [774, 430] on button "Request Borrower Info" at bounding box center [820, 440] width 138 height 21
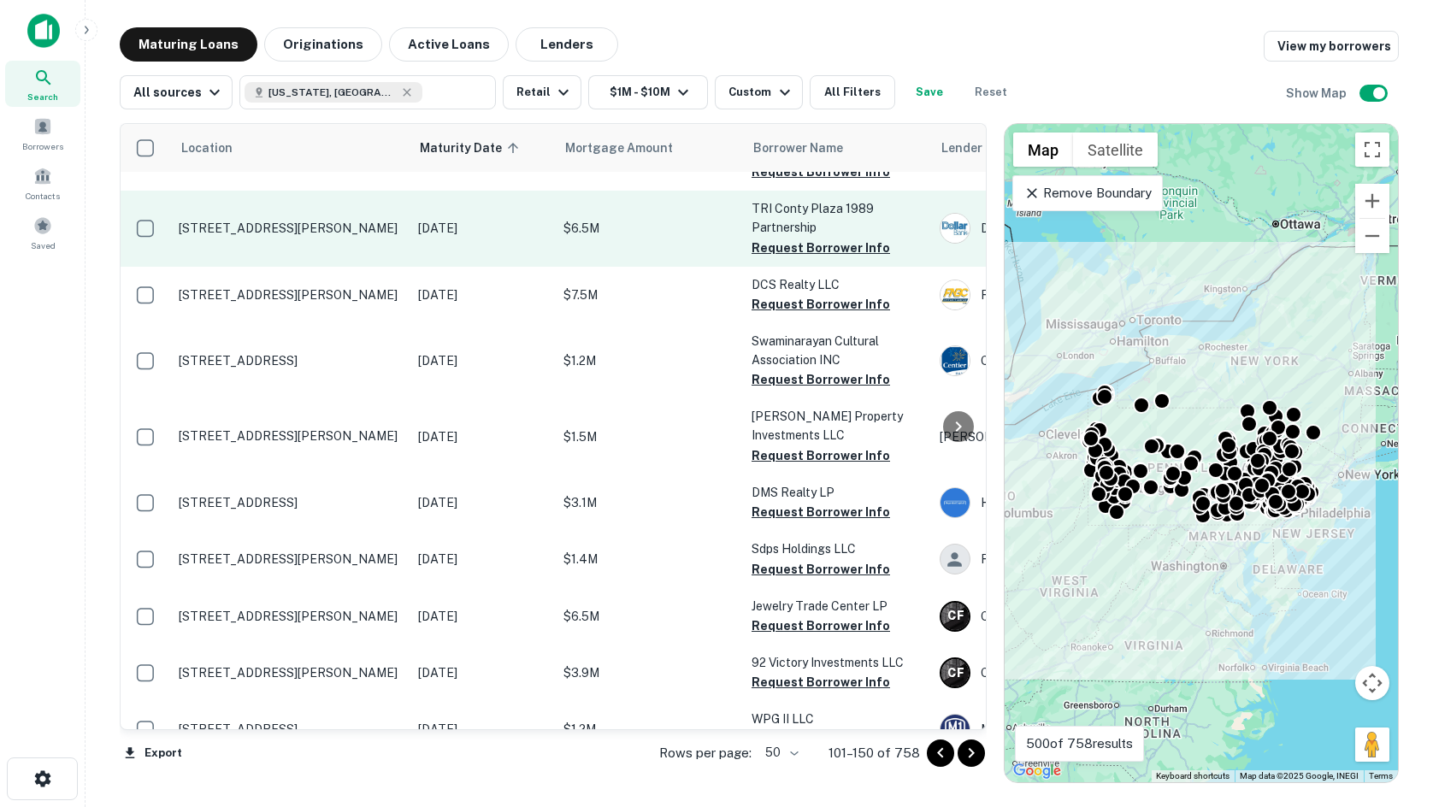
scroll to position [598, 0]
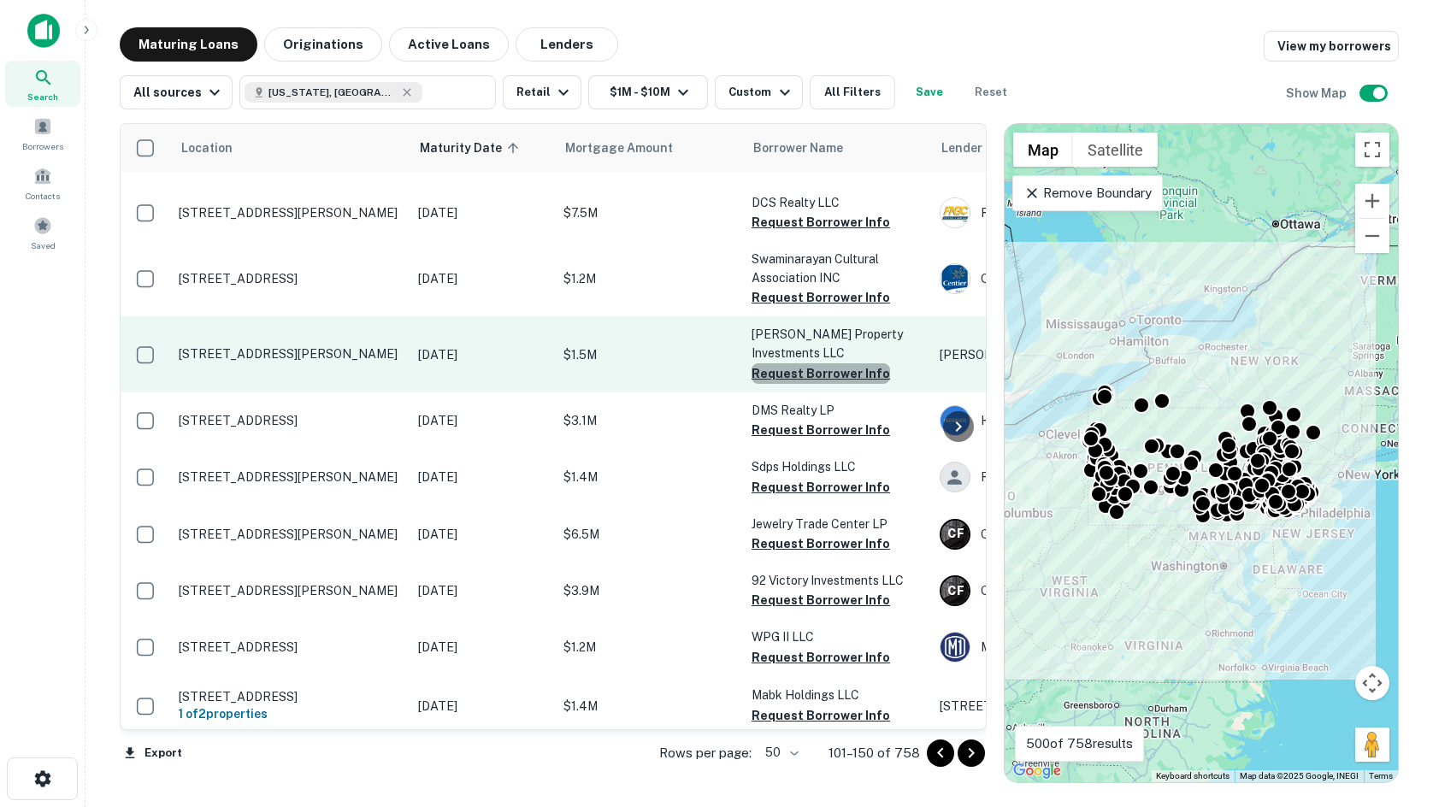
click at [832, 363] on button "Request Borrower Info" at bounding box center [820, 373] width 138 height 21
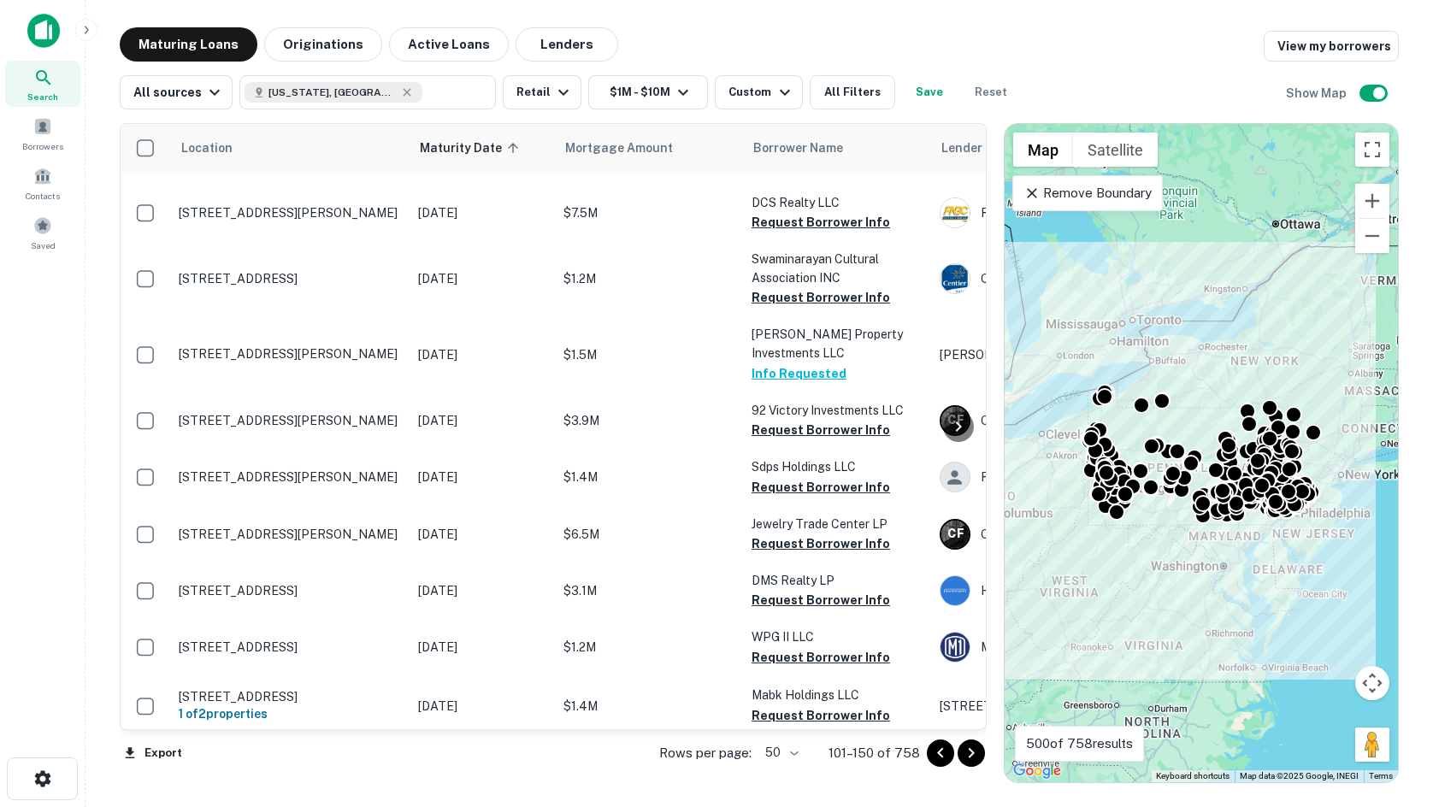
click at [37, 485] on div "Search Borrowers Contacts Saved" at bounding box center [42, 377] width 85 height 754
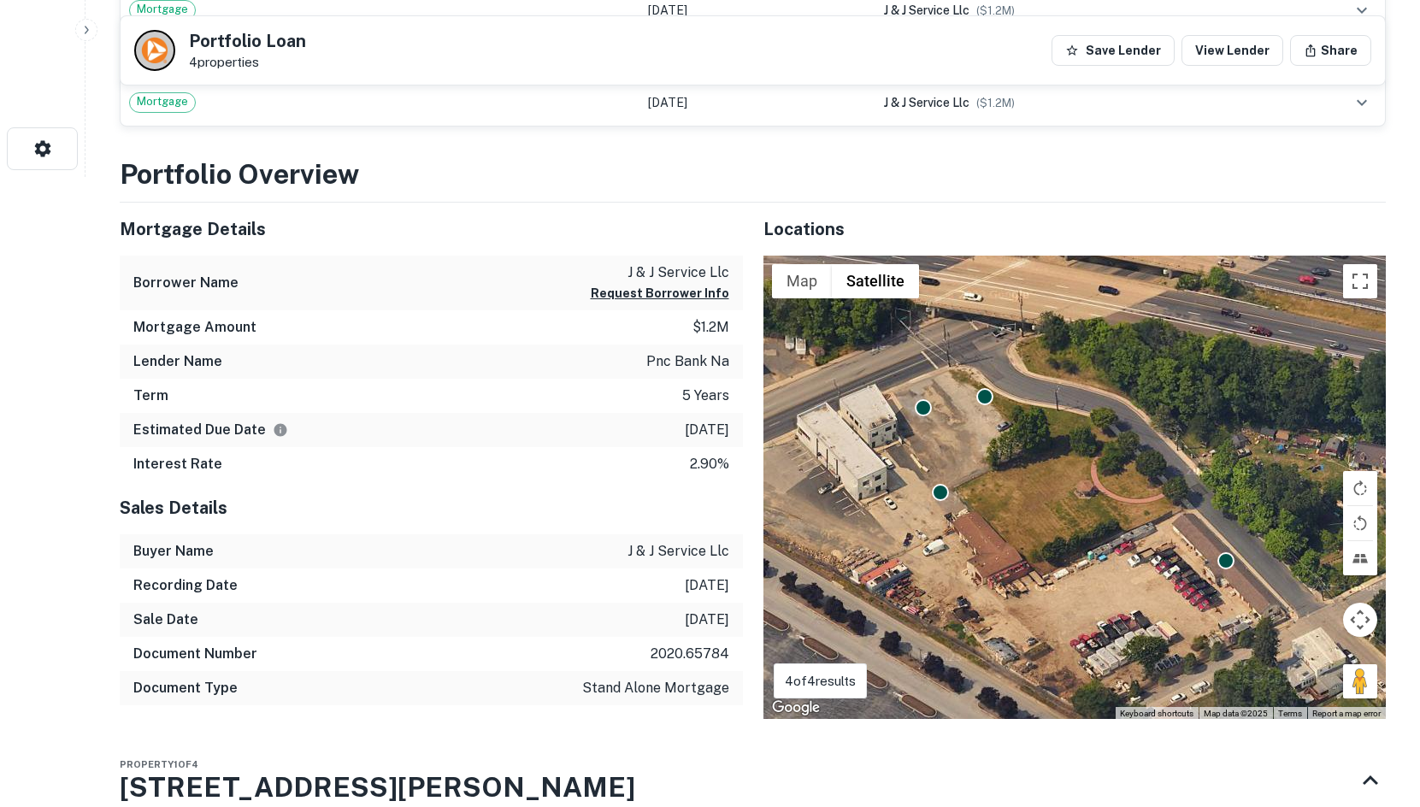
scroll to position [769, 0]
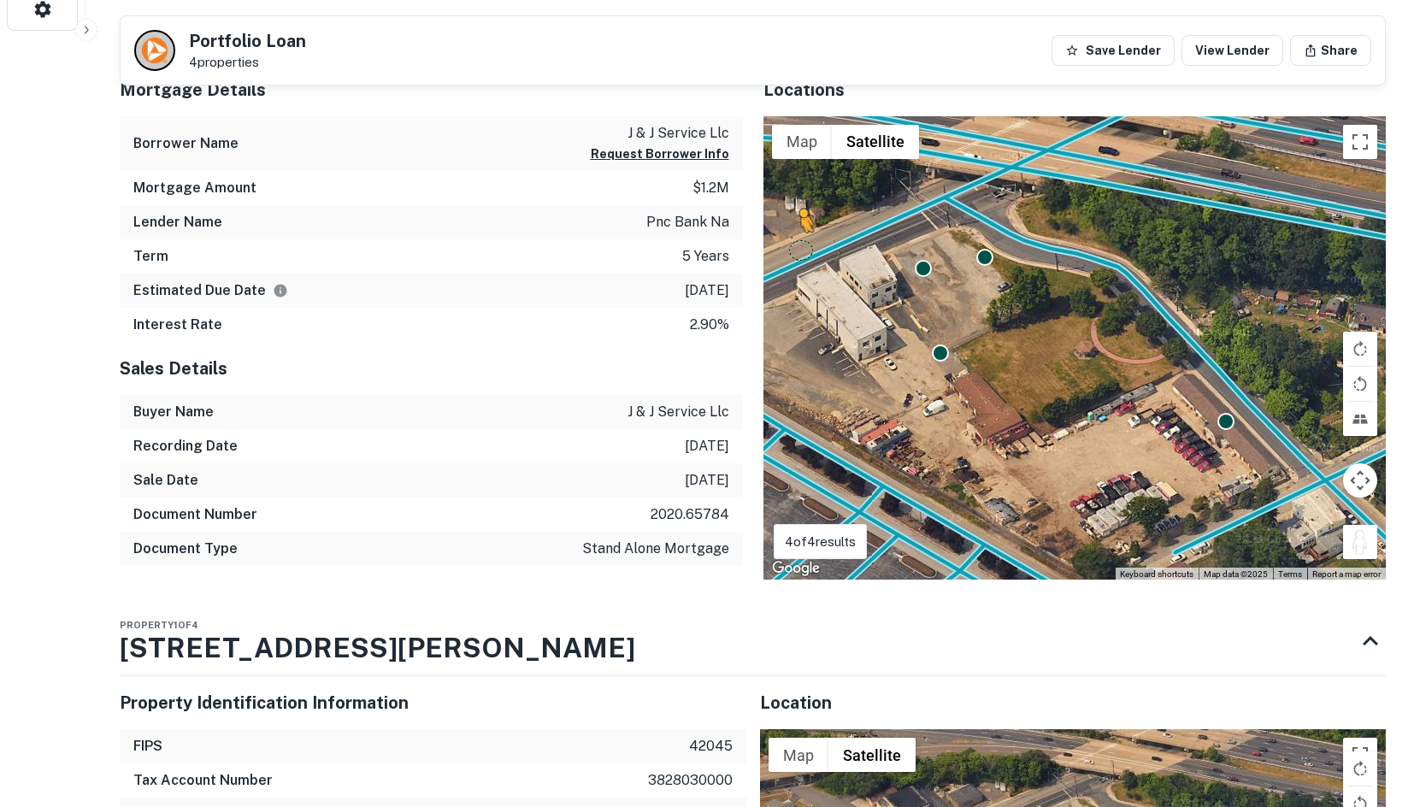
drag, startPoint x: 1374, startPoint y: 551, endPoint x: 796, endPoint y: 250, distance: 651.6
click at [796, 250] on div "To activate drag with keyboard, press Alt + Enter. Once in keyboard drag state,…" at bounding box center [1074, 348] width 623 height 464
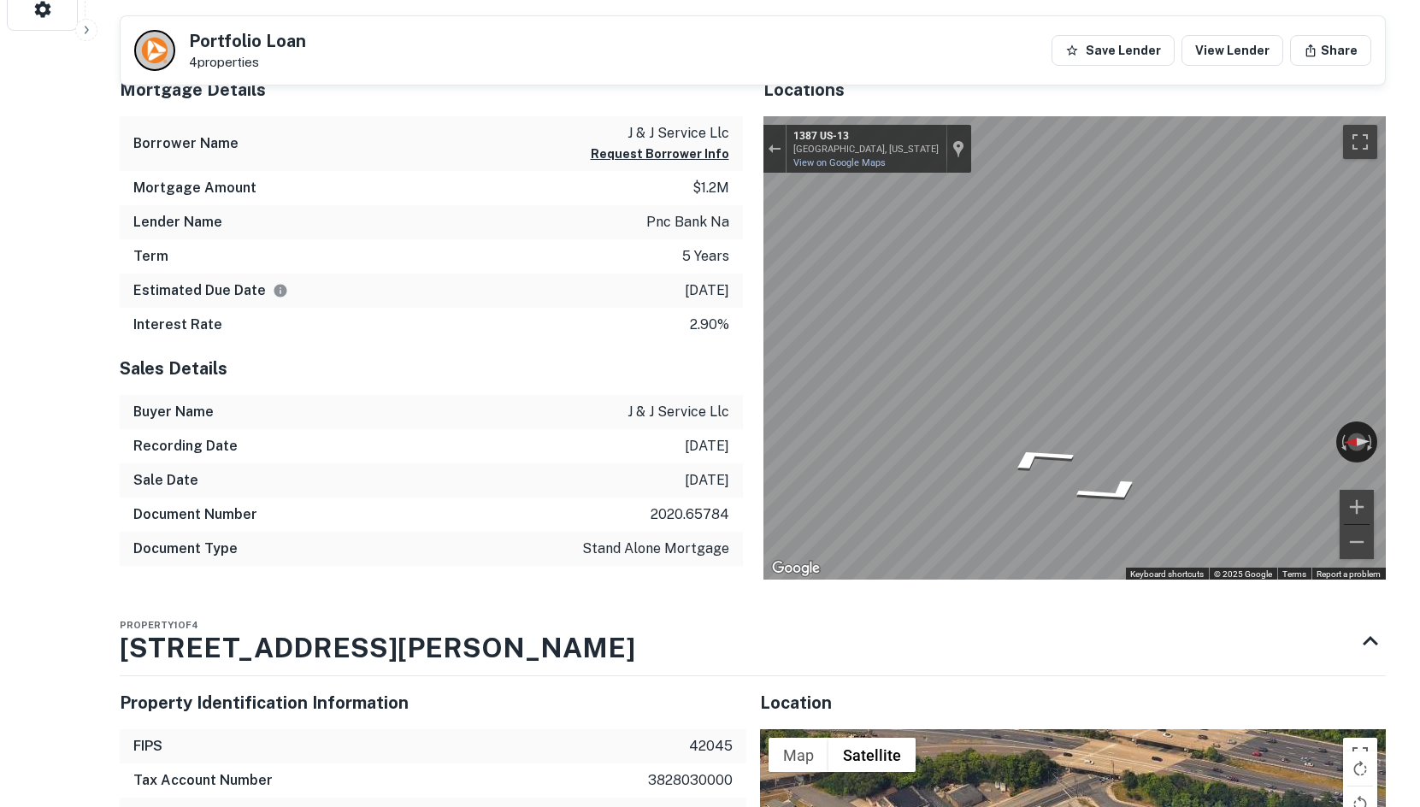
click at [390, 367] on div "Mortgage Details Borrower Name j & j service llc Request Borrower Info Mortgage…" at bounding box center [742, 321] width 1287 height 517
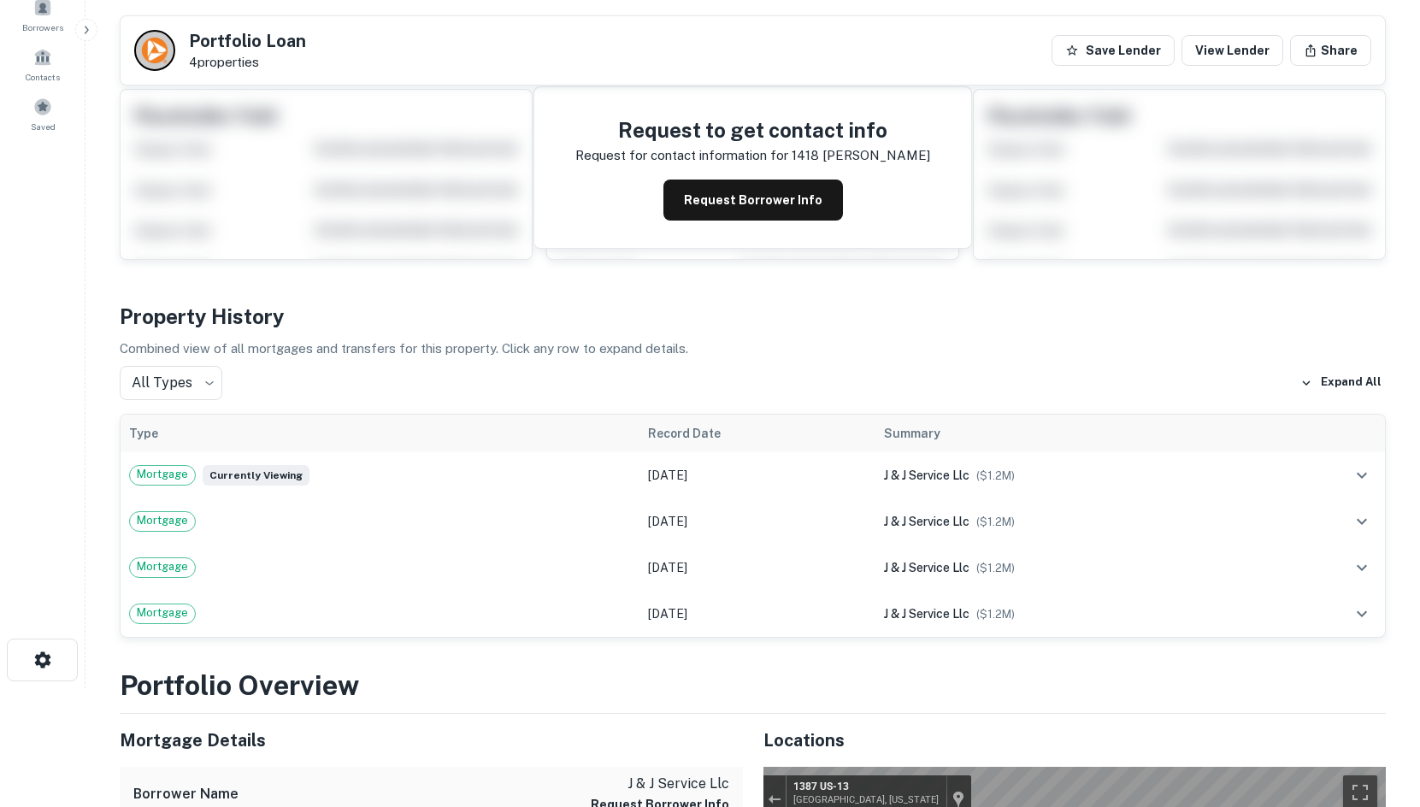
scroll to position [0, 0]
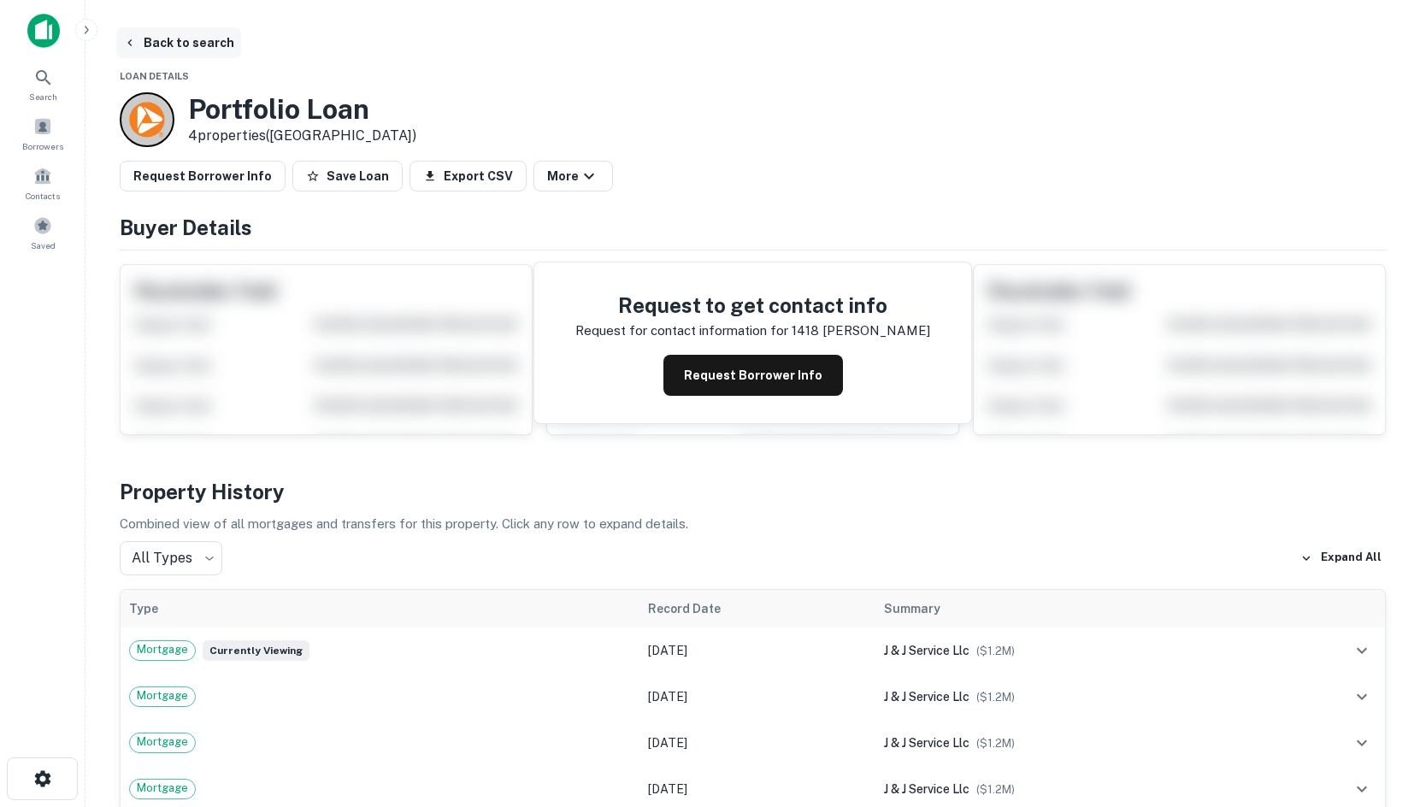
click at [138, 39] on button "Back to search" at bounding box center [178, 42] width 125 height 31
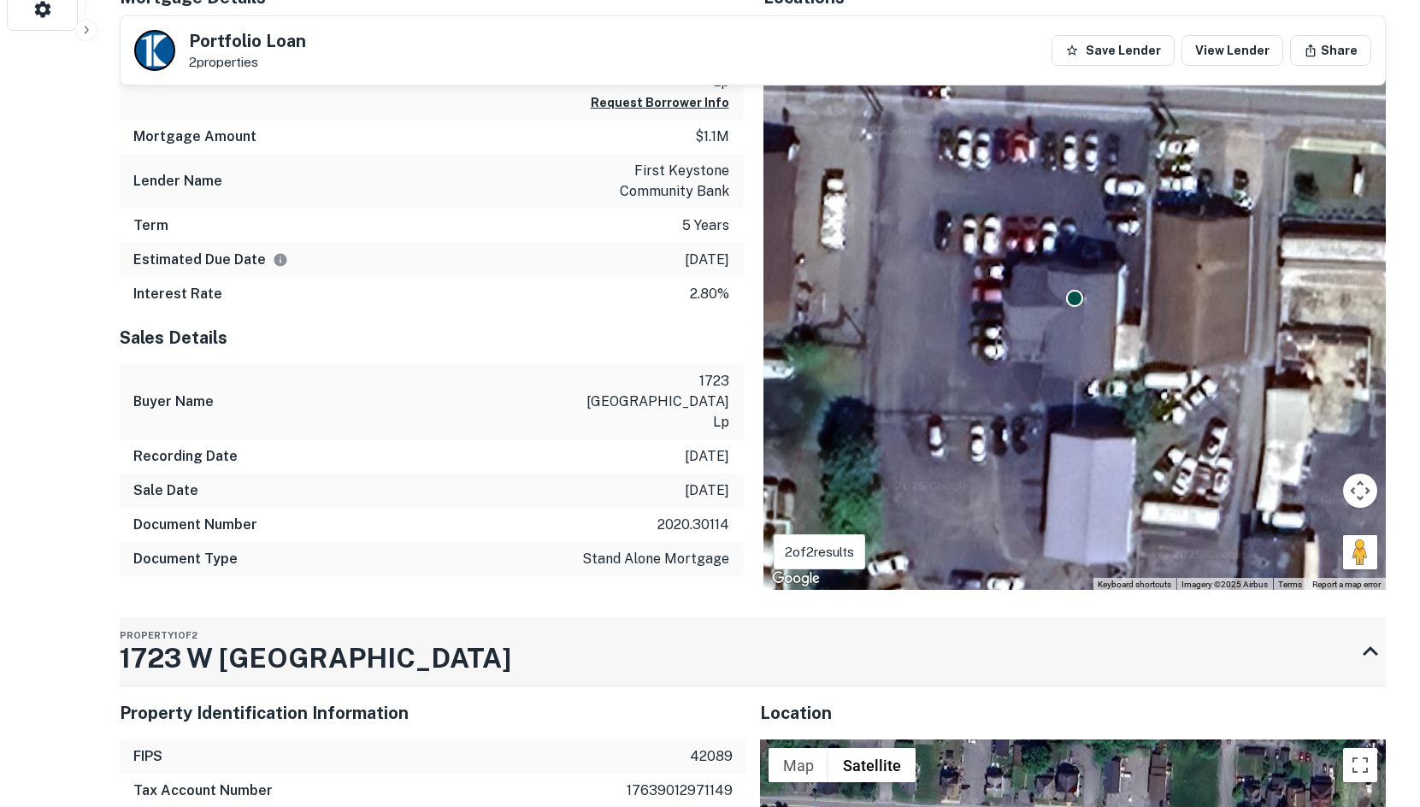
scroll to position [1197, 0]
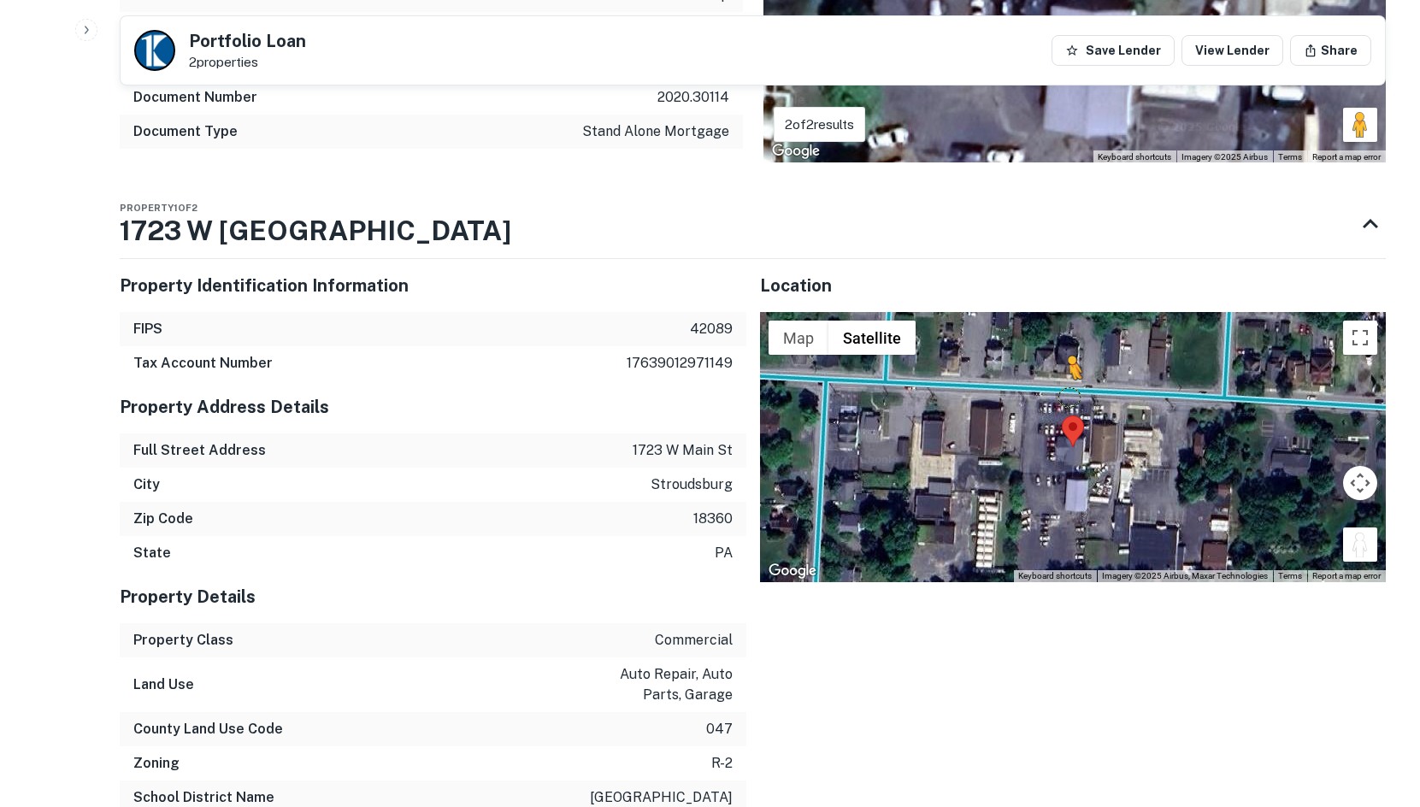
drag, startPoint x: 1367, startPoint y: 504, endPoint x: 1062, endPoint y: 349, distance: 342.6
click at [1062, 349] on div "To activate drag with keyboard, press Alt + Enter. Once in keyboard drag state,…" at bounding box center [1073, 447] width 627 height 270
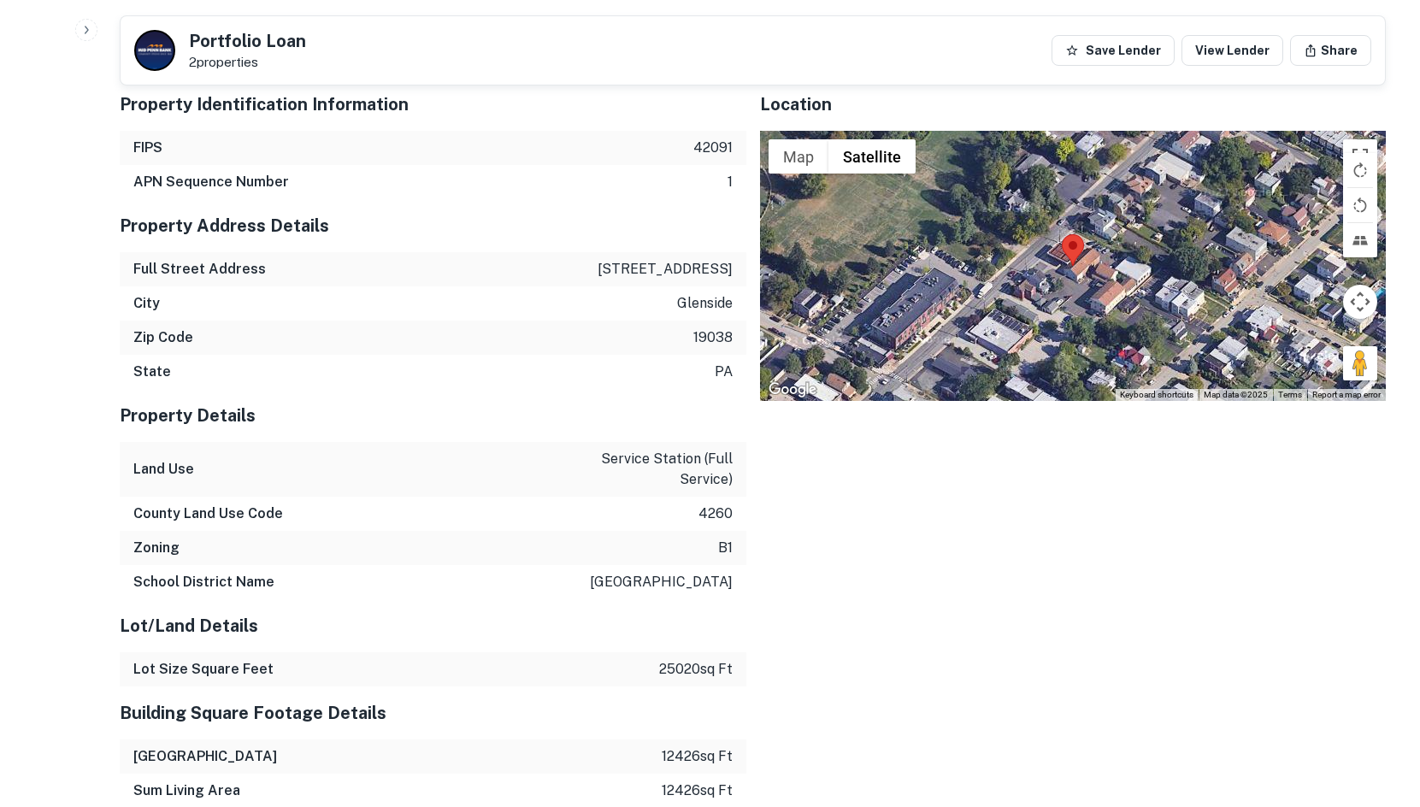
scroll to position [1539, 0]
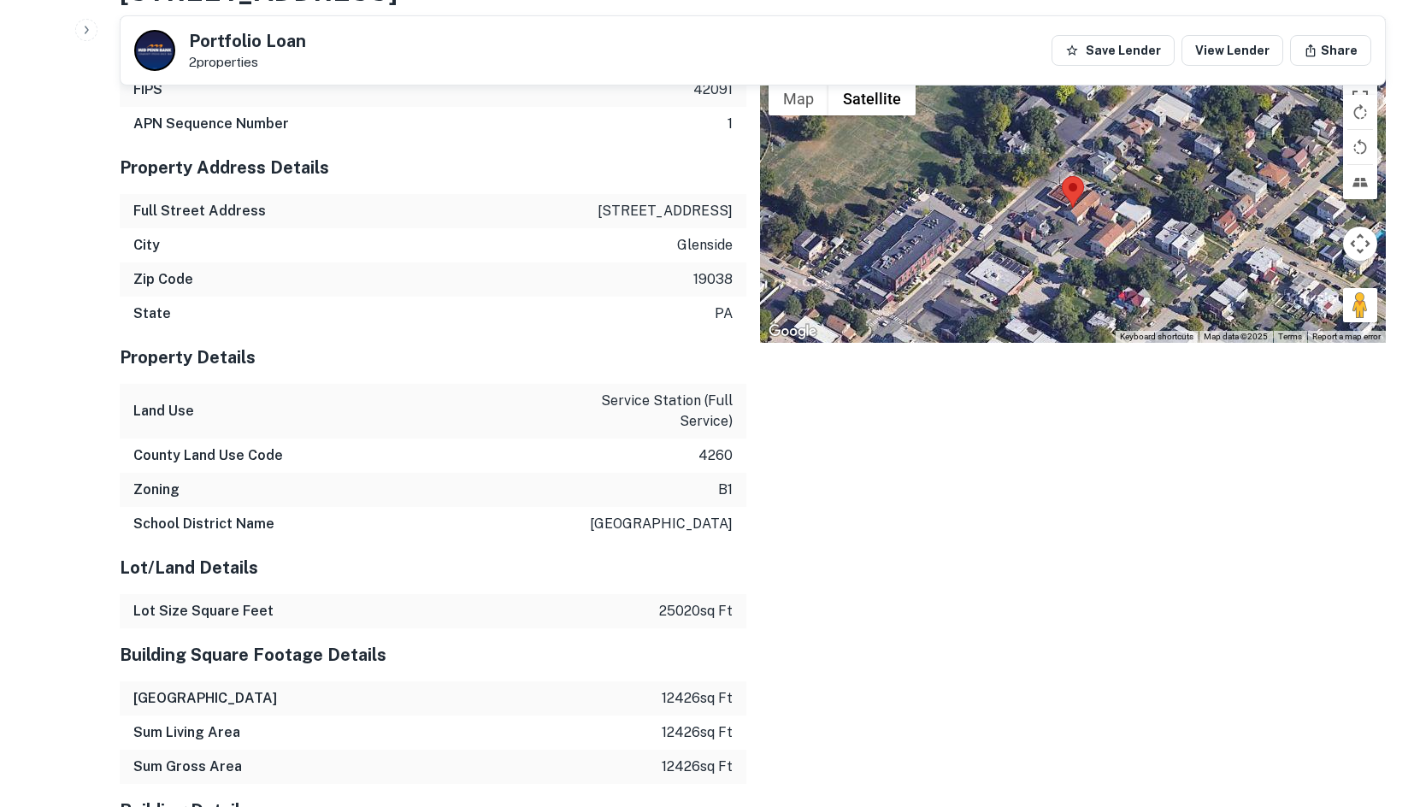
drag, startPoint x: 1372, startPoint y: 303, endPoint x: 1128, endPoint y: 231, distance: 254.8
click at [1124, 231] on div "Map Terrain Satellite Labels Keyboard shortcuts Map Data Map data ©2025 Map dat…" at bounding box center [1073, 208] width 627 height 270
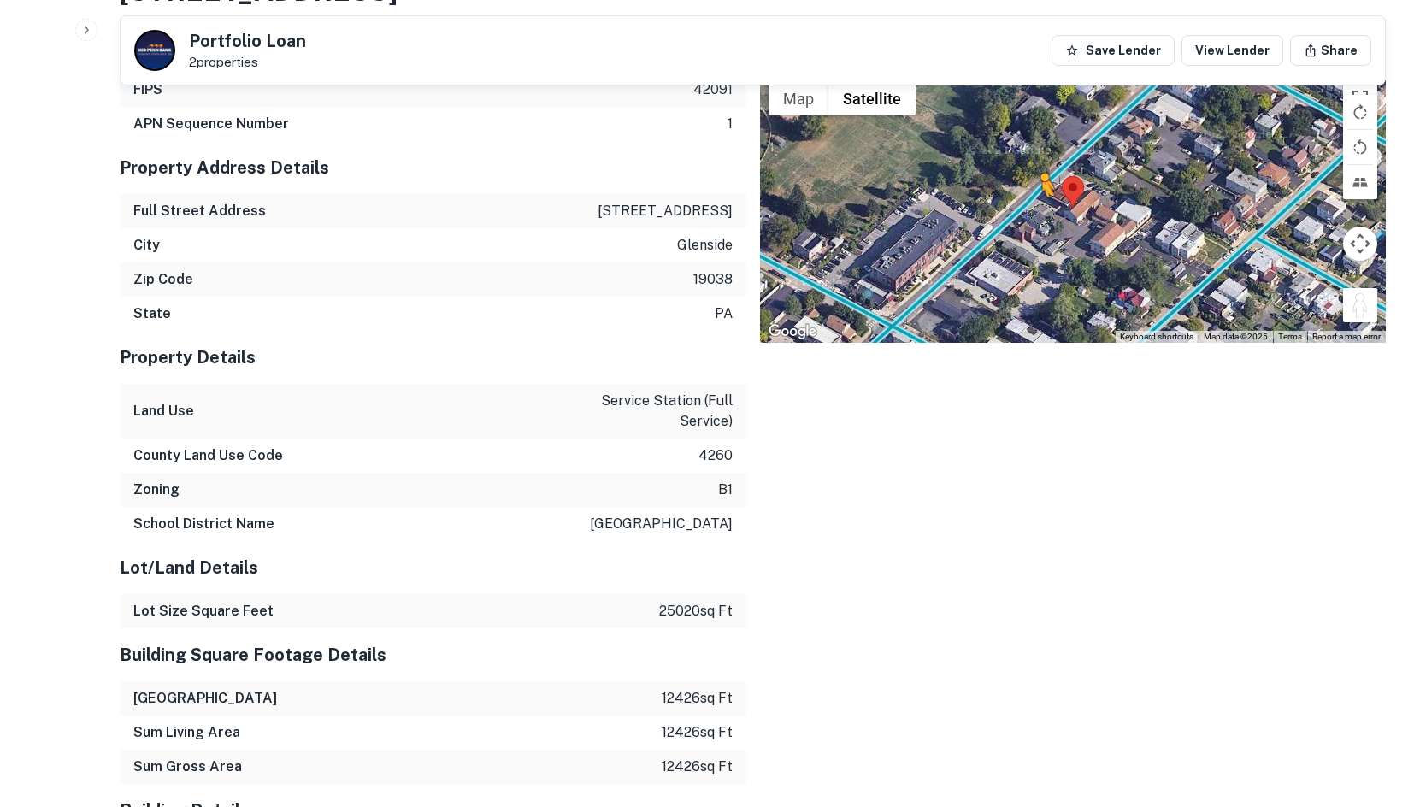
drag, startPoint x: 1356, startPoint y: 305, endPoint x: 1036, endPoint y: 209, distance: 334.0
click at [1037, 209] on div "To activate drag with keyboard, press Alt + Enter. Once in keyboard drag state,…" at bounding box center [1073, 208] width 627 height 270
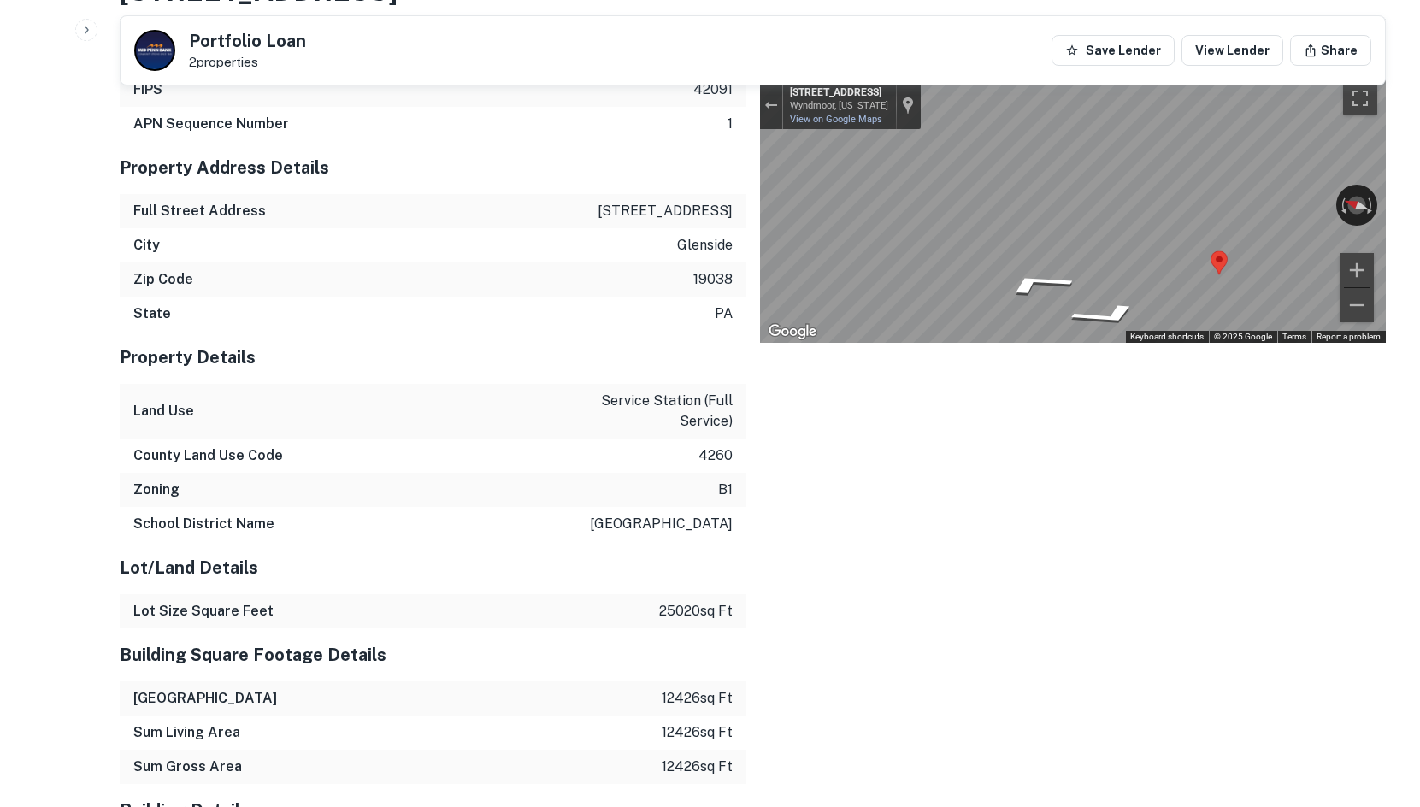
click at [1003, 256] on div "Map" at bounding box center [1073, 208] width 627 height 270
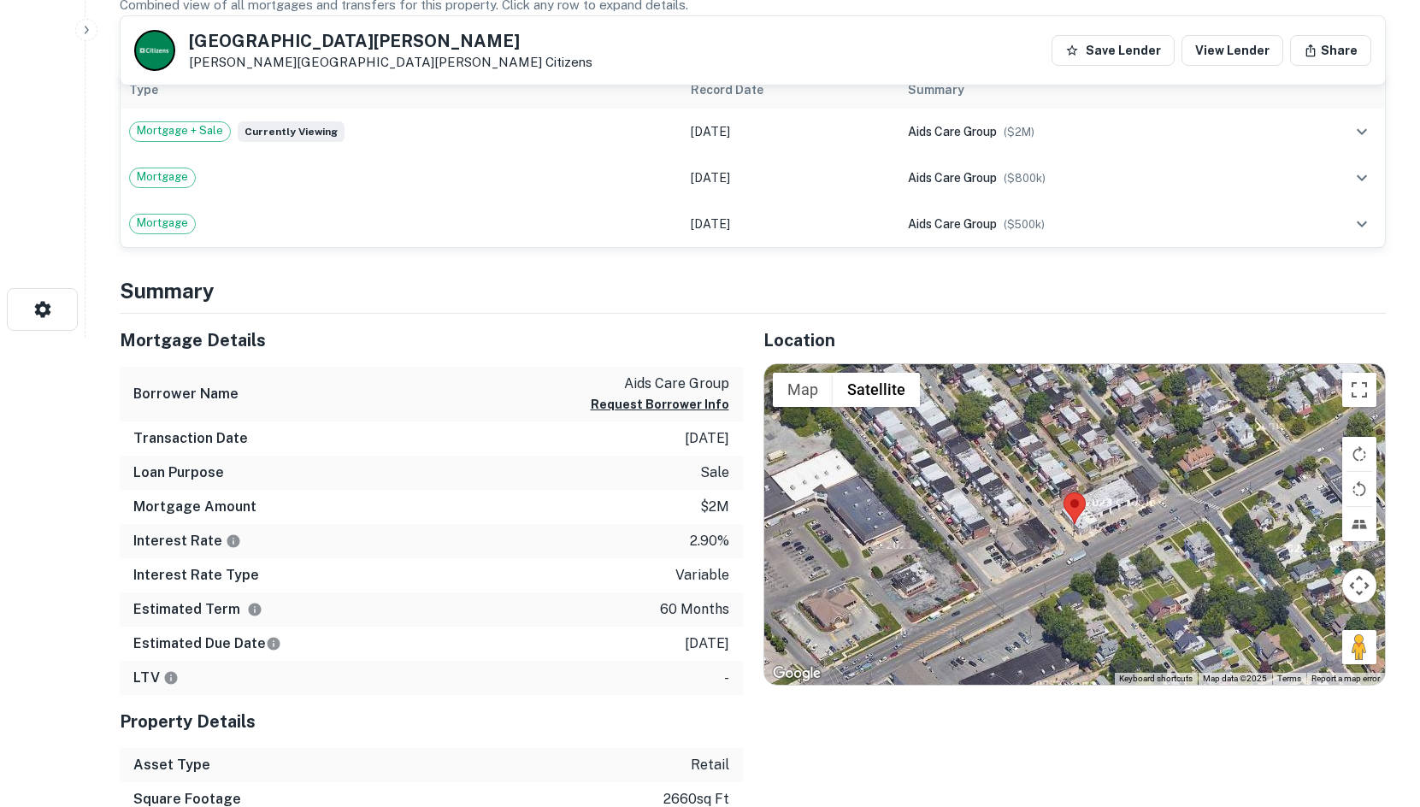
scroll to position [769, 0]
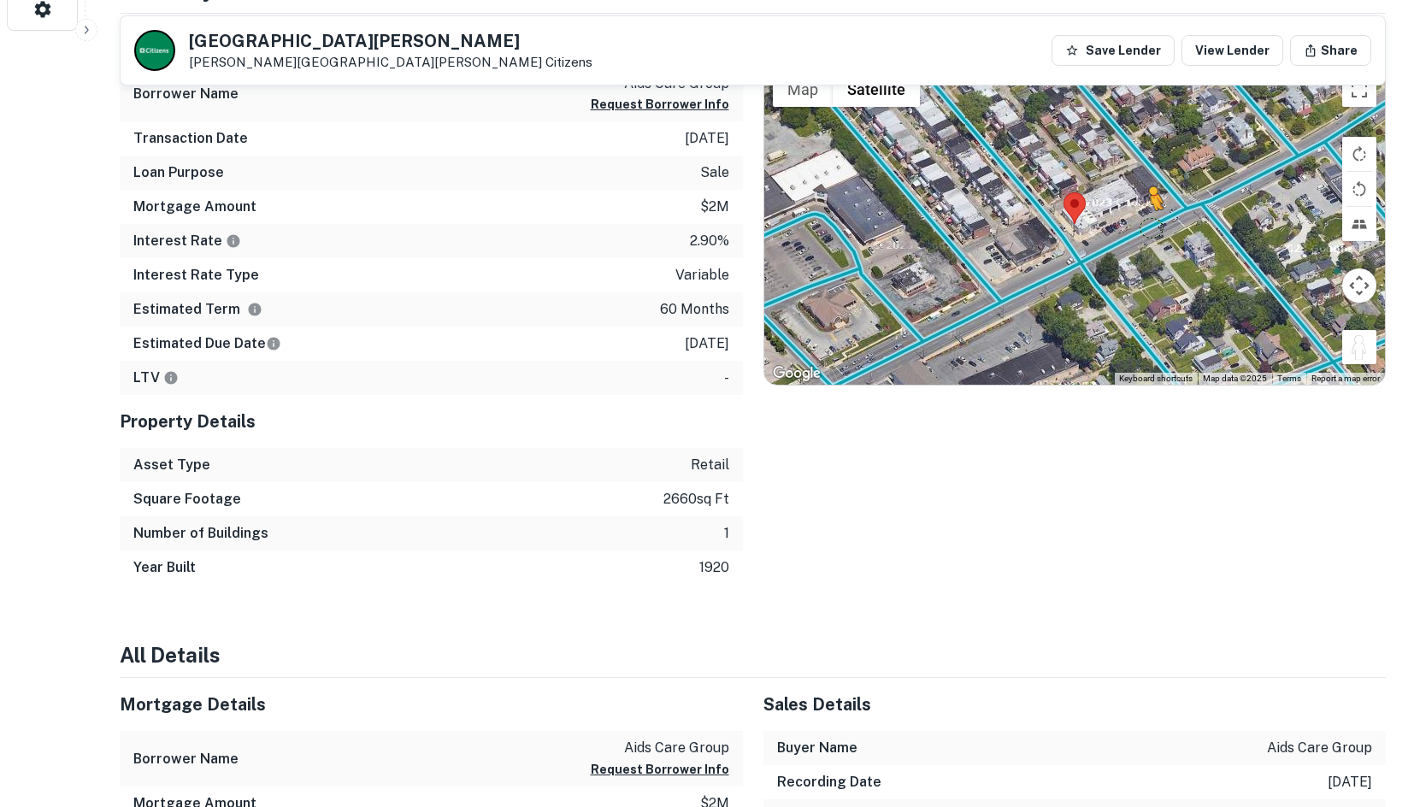
drag, startPoint x: 1354, startPoint y: 337, endPoint x: 1117, endPoint y: 235, distance: 258.5
click at [1117, 235] on div "To activate drag with keyboard, press Alt + Enter. Once in keyboard drag state,…" at bounding box center [1075, 224] width 622 height 321
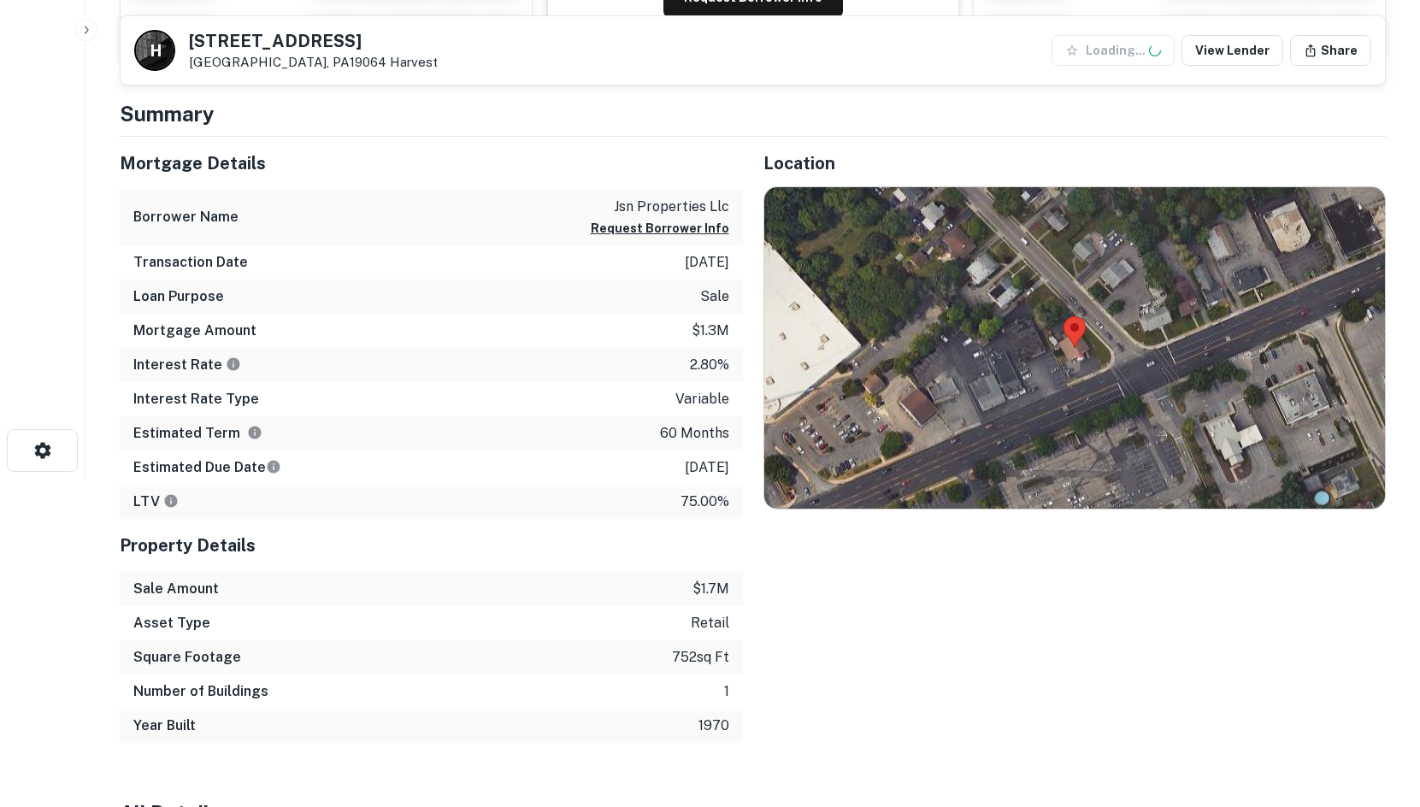
scroll to position [427, 0]
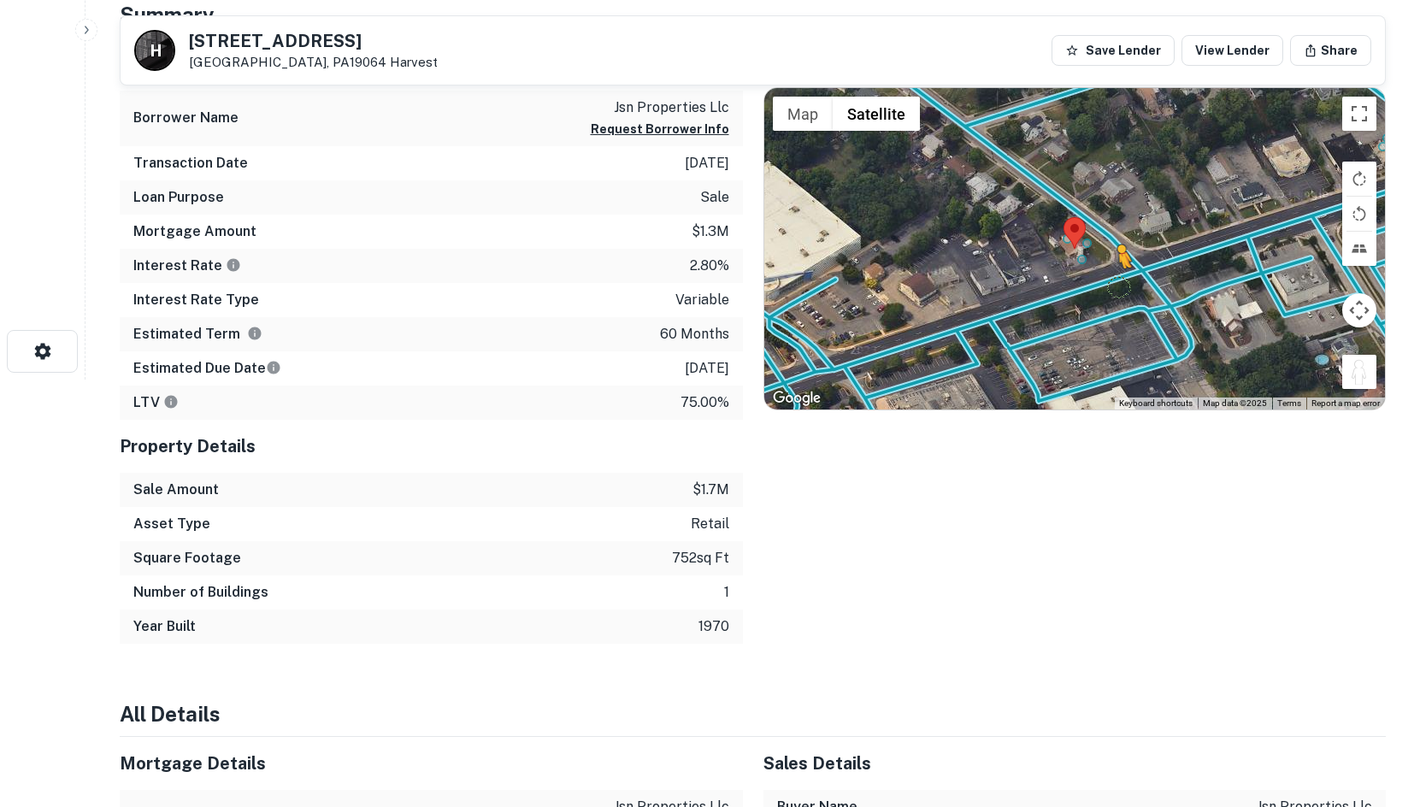
drag, startPoint x: 1361, startPoint y: 374, endPoint x: 1096, endPoint y: 280, distance: 281.5
click at [1096, 280] on div "To activate drag with keyboard, press Alt + Enter. Once in keyboard drag state,…" at bounding box center [1075, 248] width 622 height 321
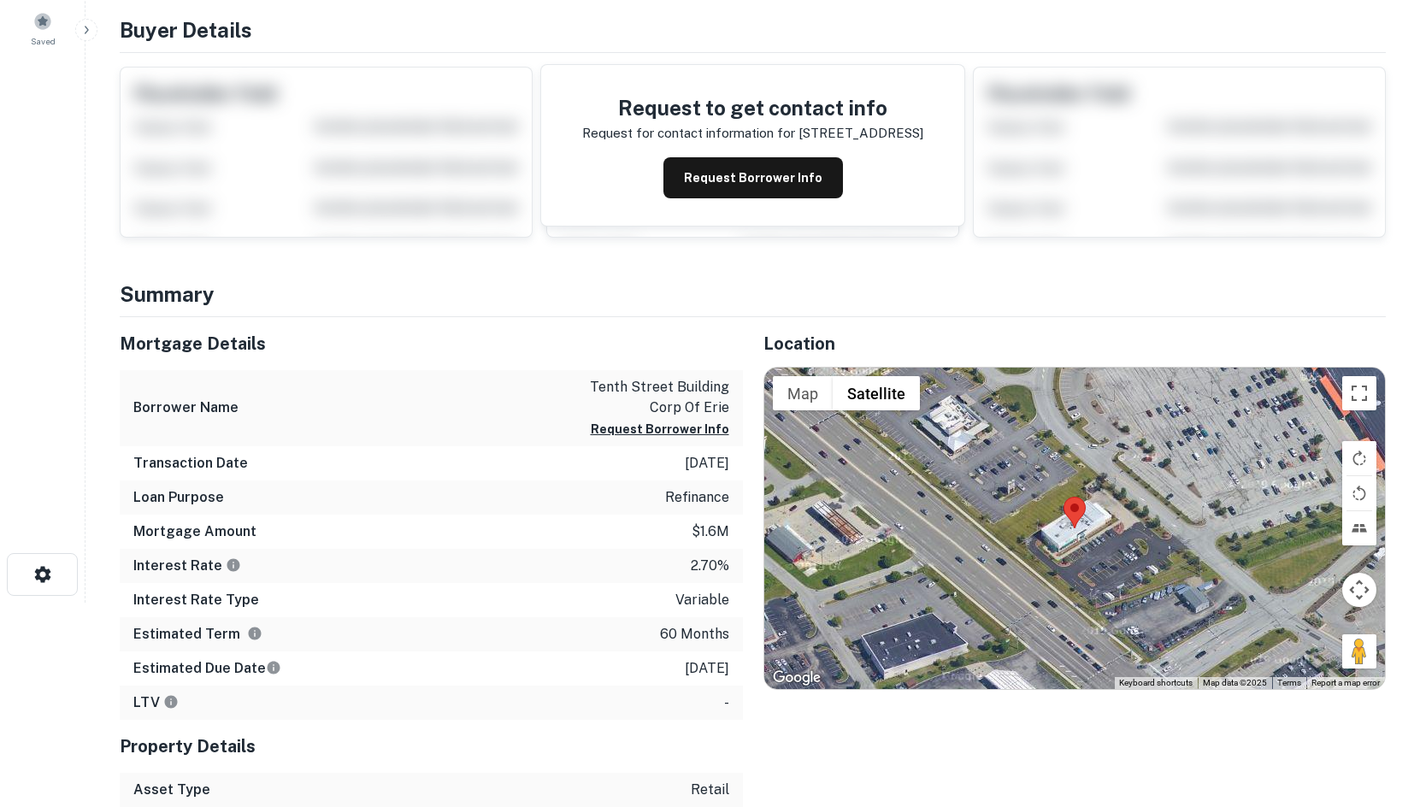
scroll to position [256, 0]
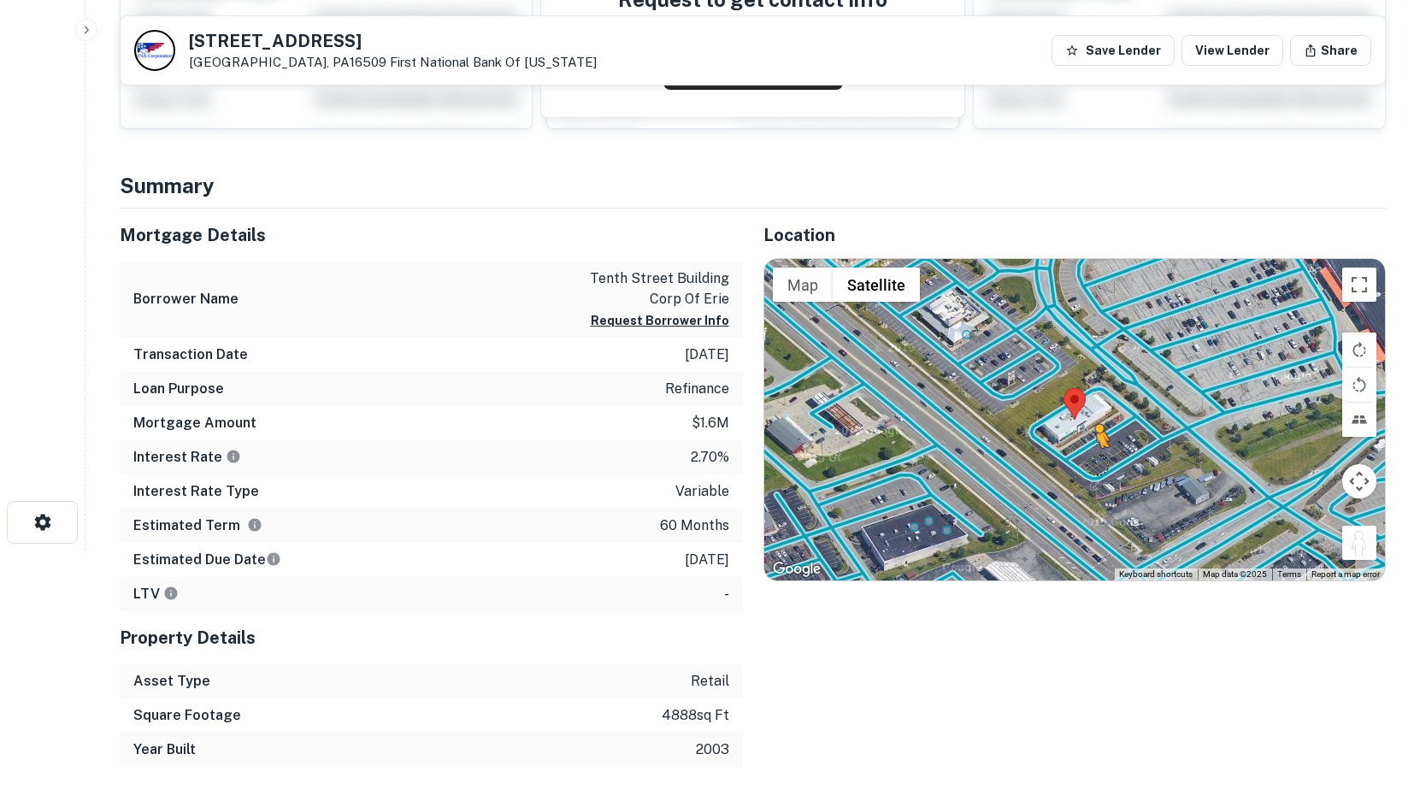
drag, startPoint x: 1351, startPoint y: 548, endPoint x: 1088, endPoint y: 460, distance: 276.8
click at [1088, 460] on div "To activate drag with keyboard, press Alt + Enter. Once in keyboard drag state,…" at bounding box center [1075, 419] width 622 height 321
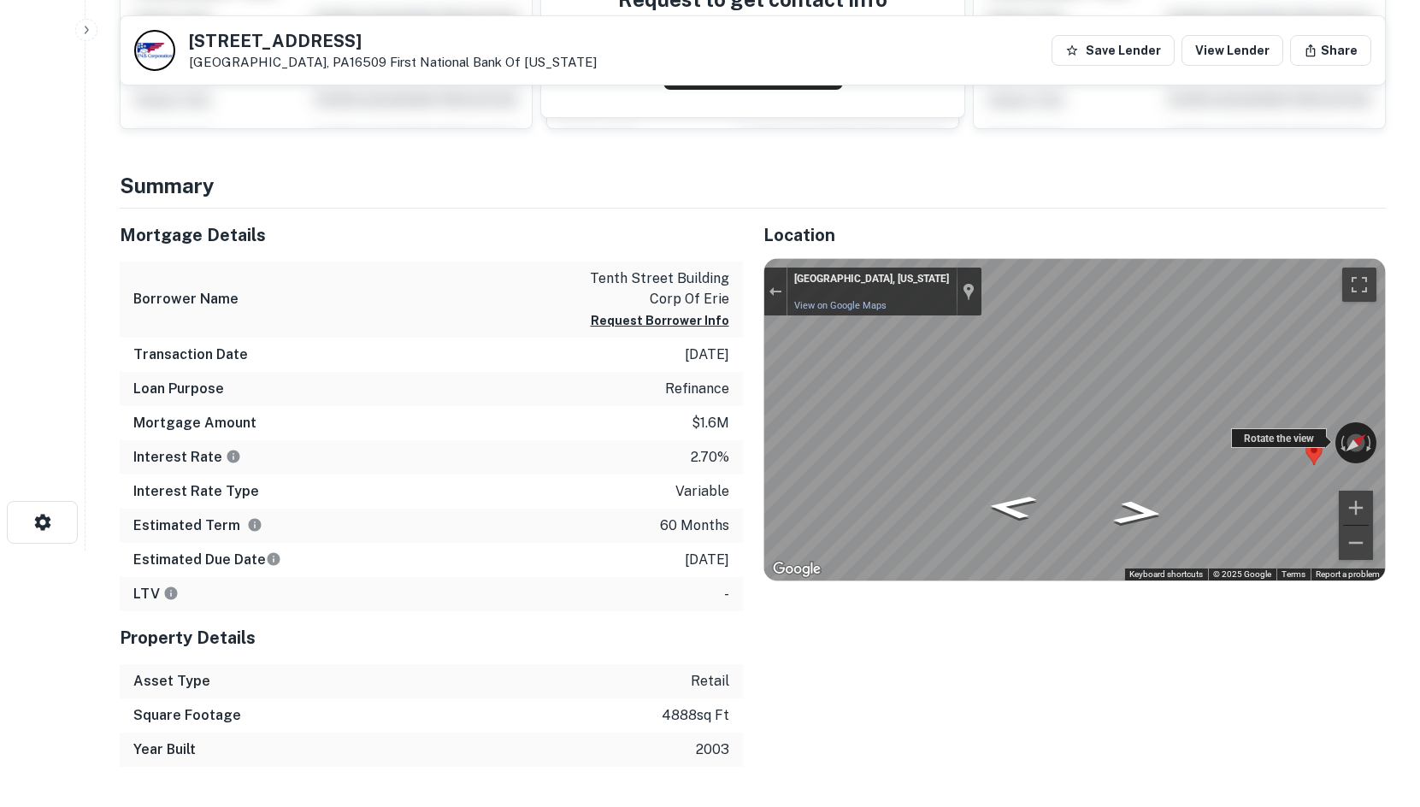
click at [1248, 436] on div "← Move left → Move right ↑ Move up ↓ Move down + Zoom in - Zoom out [GEOGRAPHIC…" at bounding box center [1075, 419] width 622 height 321
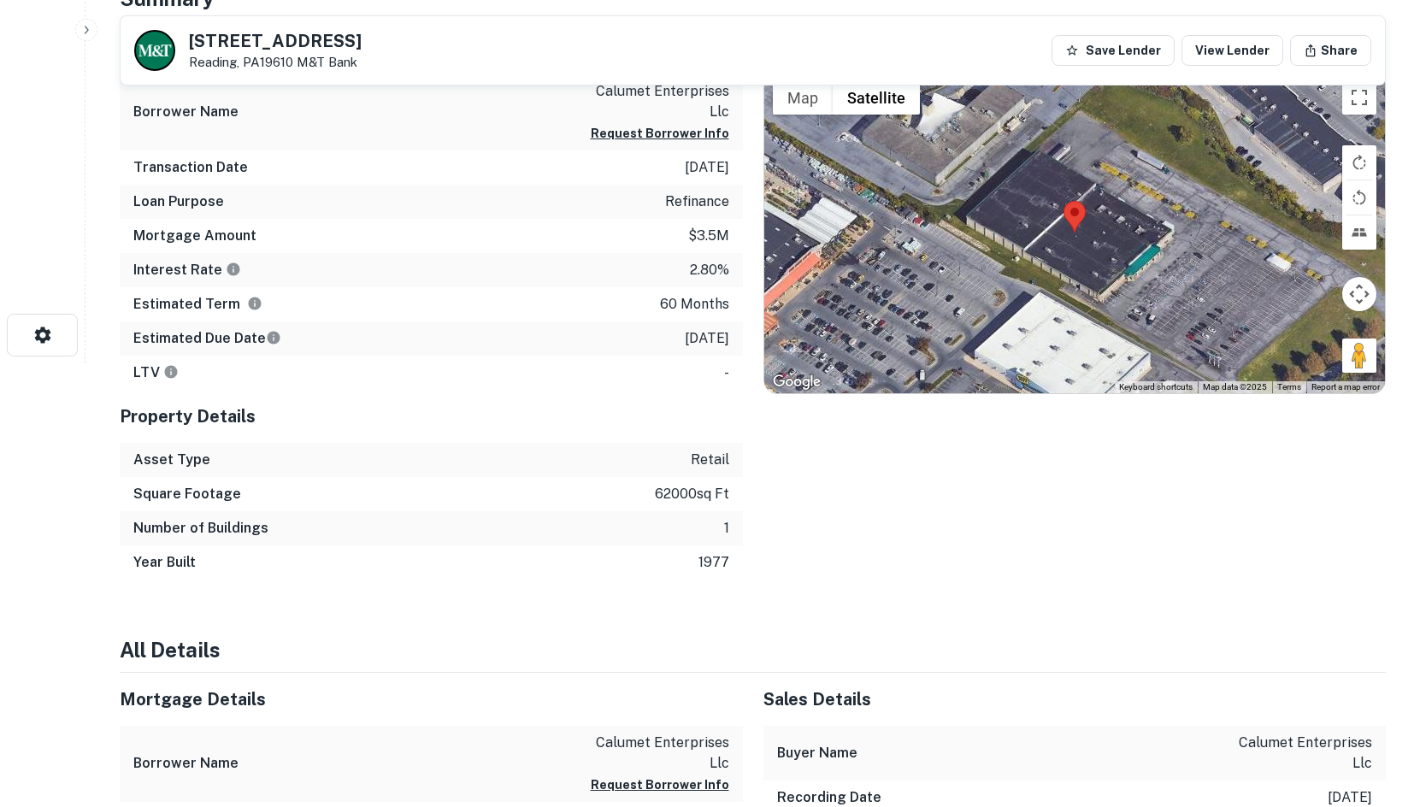
scroll to position [369, 0]
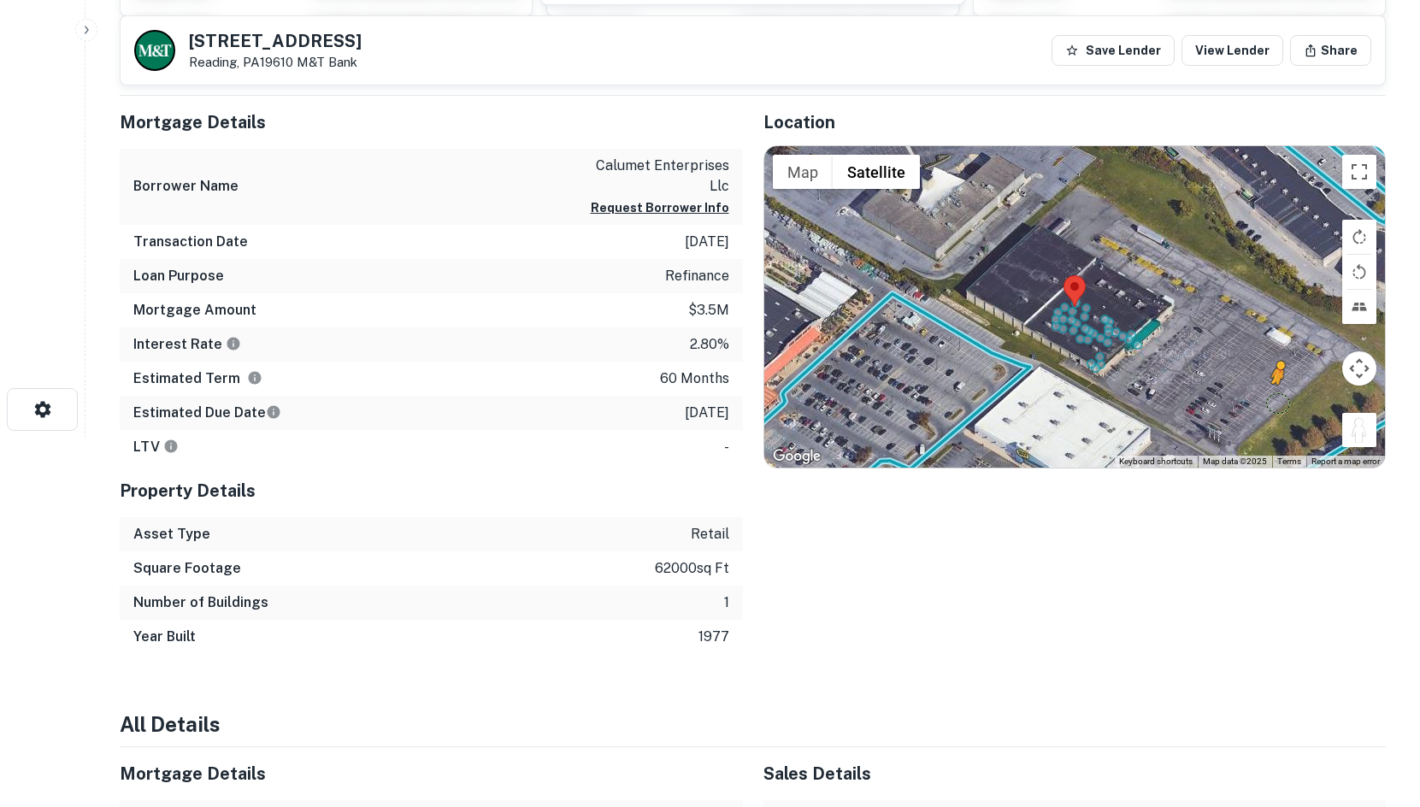
drag, startPoint x: 1360, startPoint y: 440, endPoint x: 1251, endPoint y: 398, distance: 117.5
click at [1252, 398] on div "To activate drag with keyboard, press Alt + Enter. Once in keyboard drag state,…" at bounding box center [1075, 306] width 622 height 321
drag, startPoint x: 1358, startPoint y: 422, endPoint x: 1181, endPoint y: 381, distance: 181.7
click at [1181, 381] on div "To activate drag with keyboard, press Alt + Enter. Once in keyboard drag state,…" at bounding box center [1075, 306] width 622 height 321
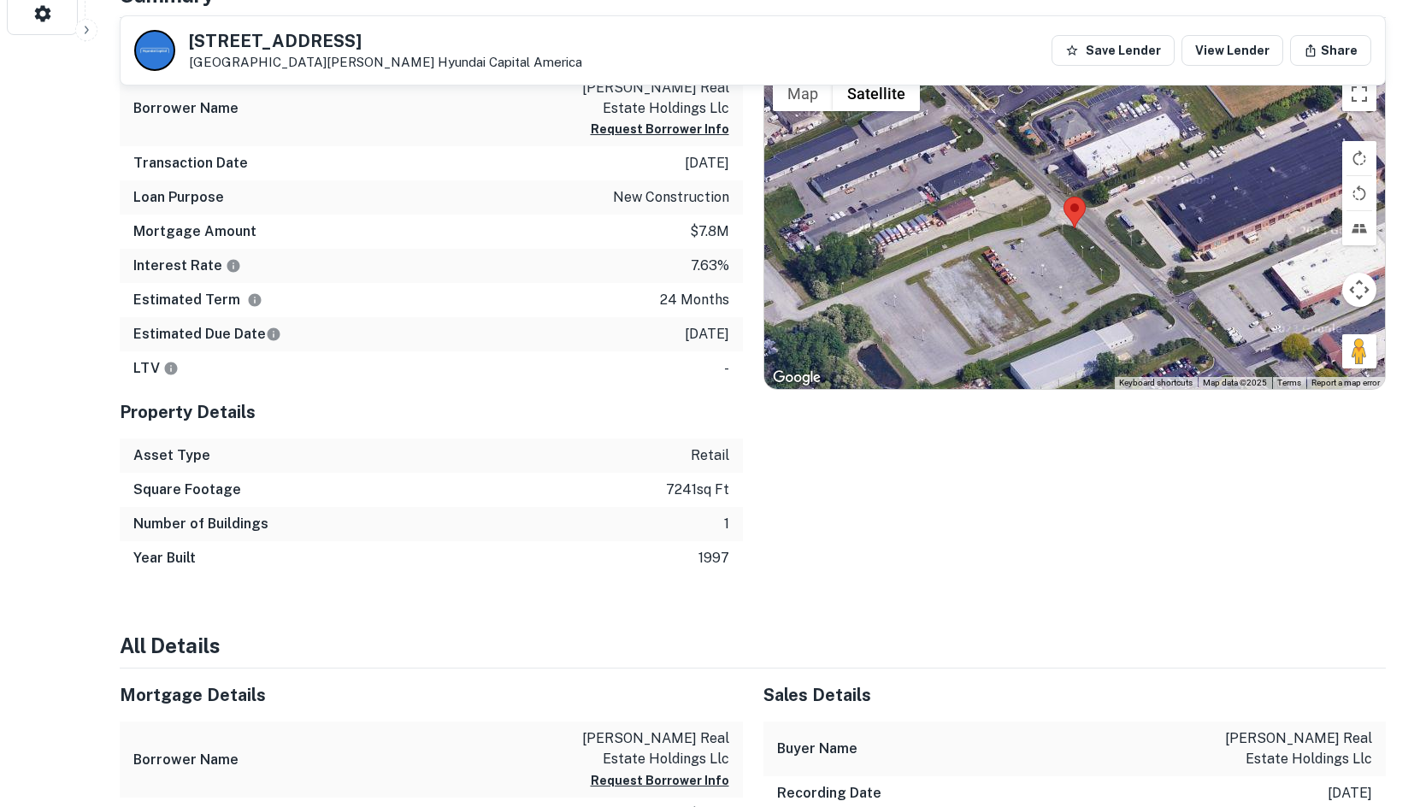
scroll to position [769, 0]
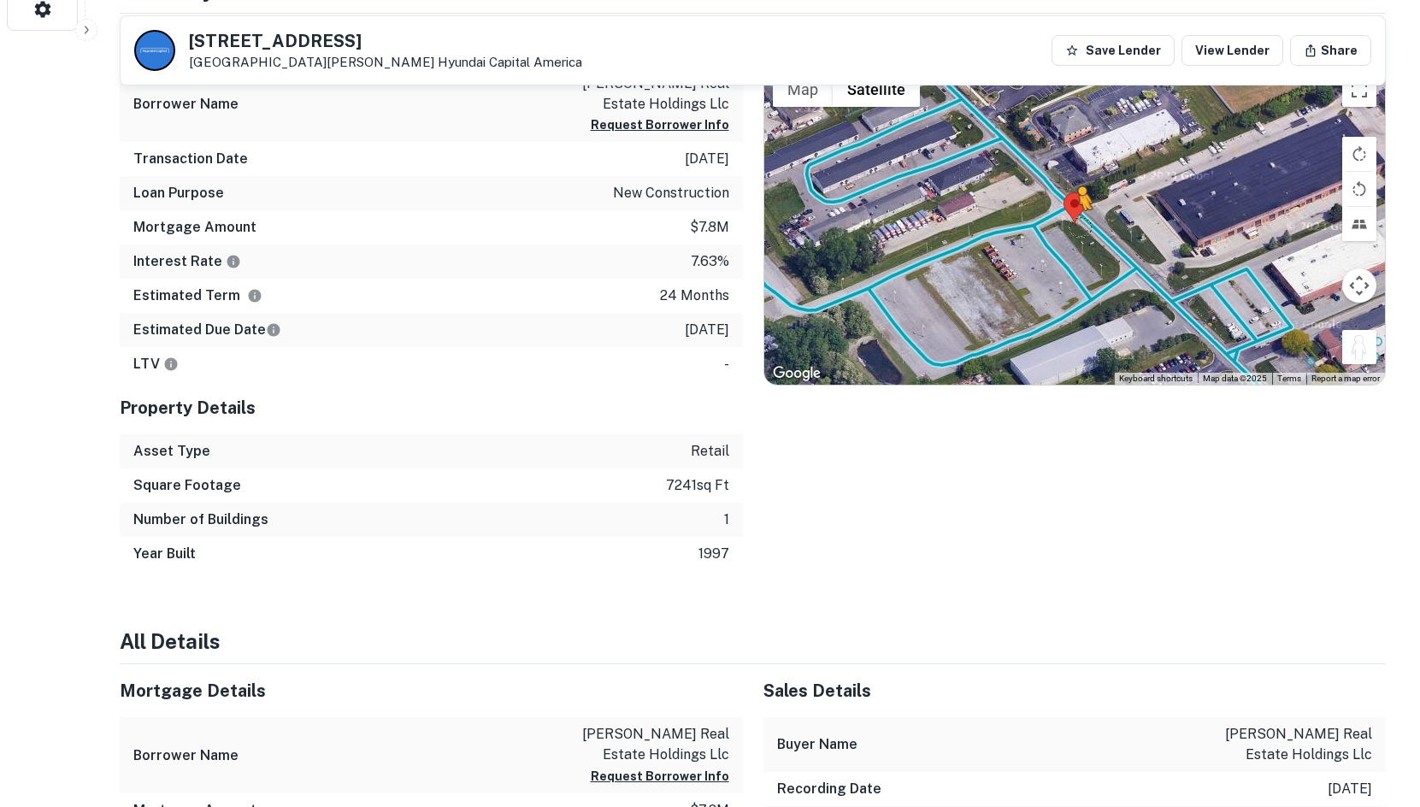
drag, startPoint x: 1349, startPoint y: 353, endPoint x: 1078, endPoint y: 227, distance: 299.1
click at [1078, 227] on div "To activate drag with keyboard, press Alt + Enter. Once in keyboard drag state,…" at bounding box center [1075, 224] width 622 height 321
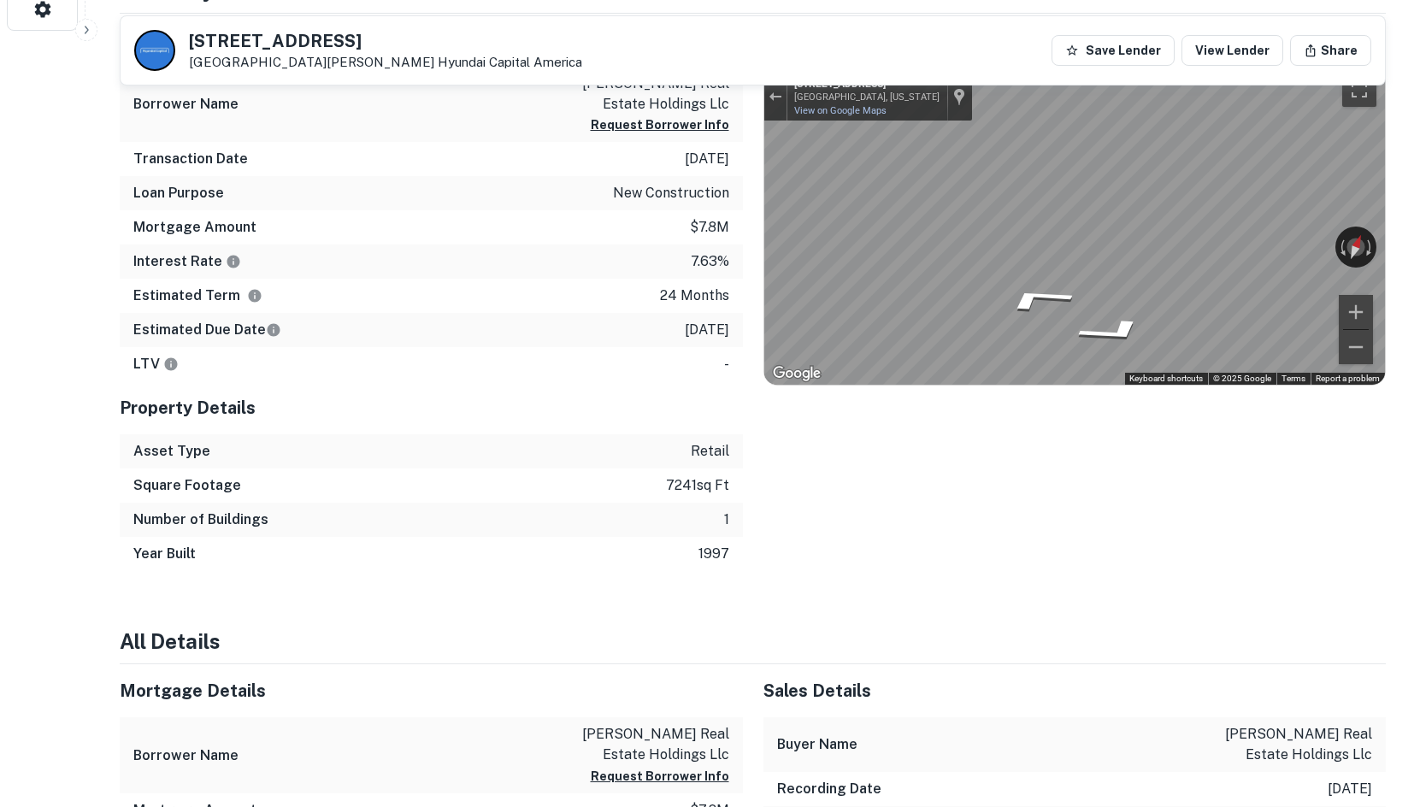
click at [1388, 232] on div "328 Westtown Rd West Chester, PA19382 Hyundai Capital America Save Lender View …" at bounding box center [752, 779] width 1307 height 3042
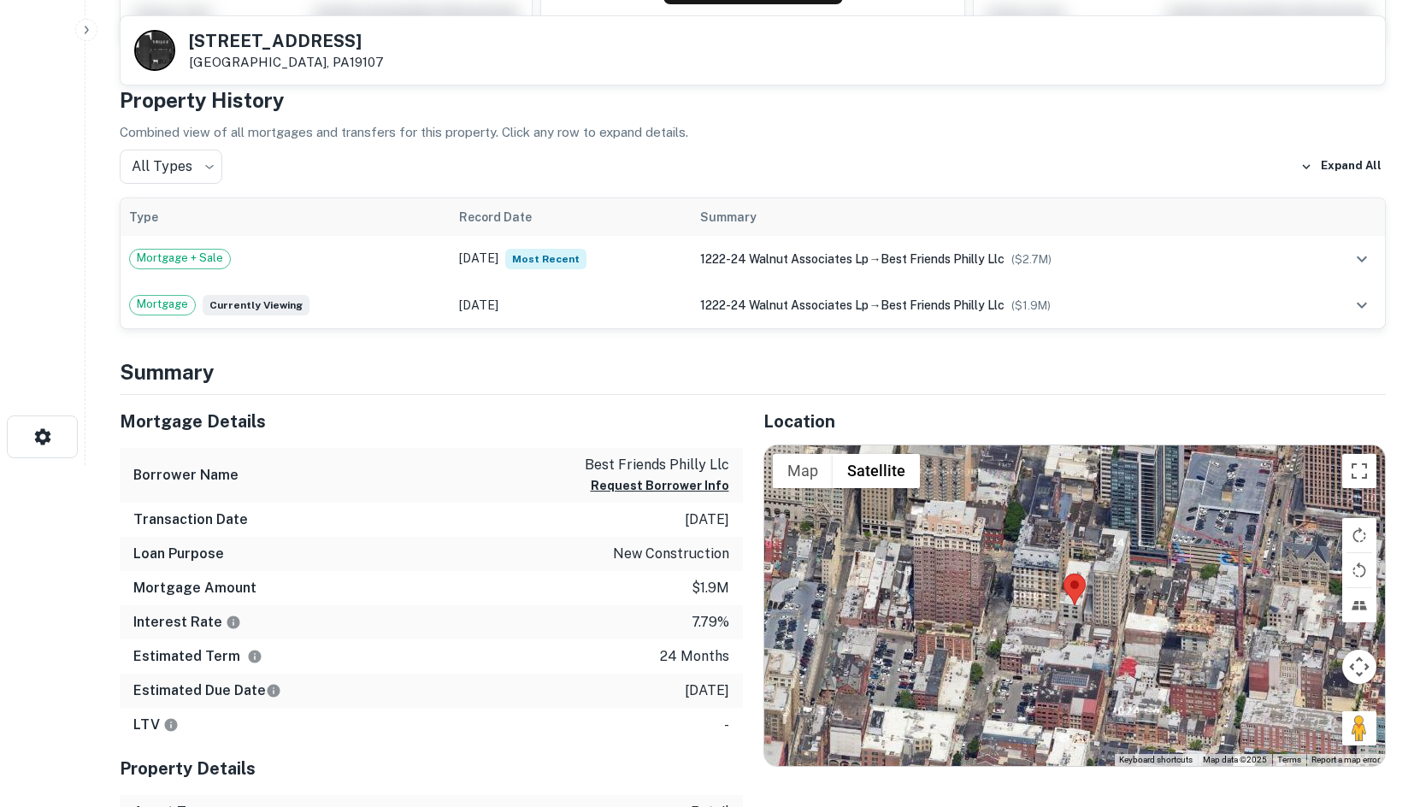
scroll to position [427, 0]
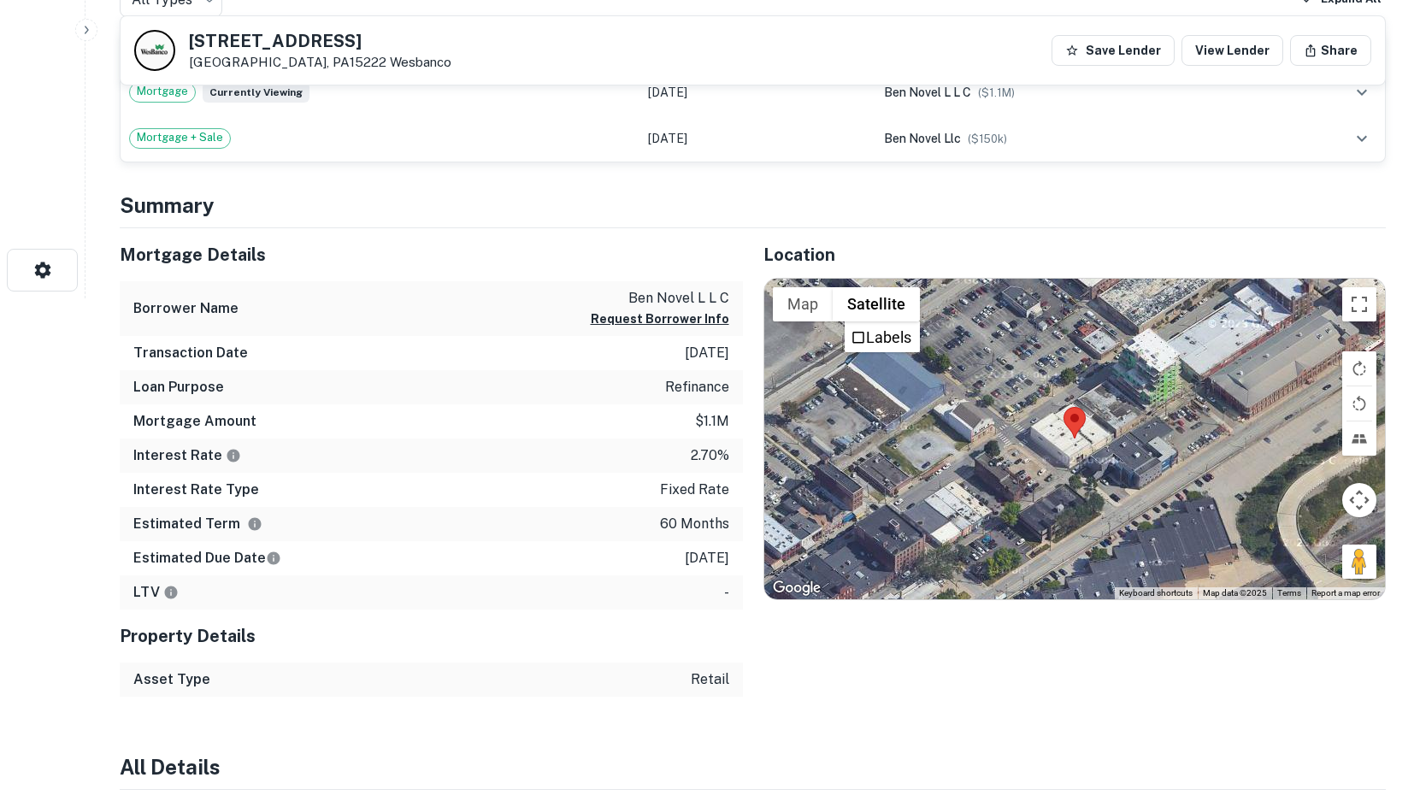
scroll to position [513, 0]
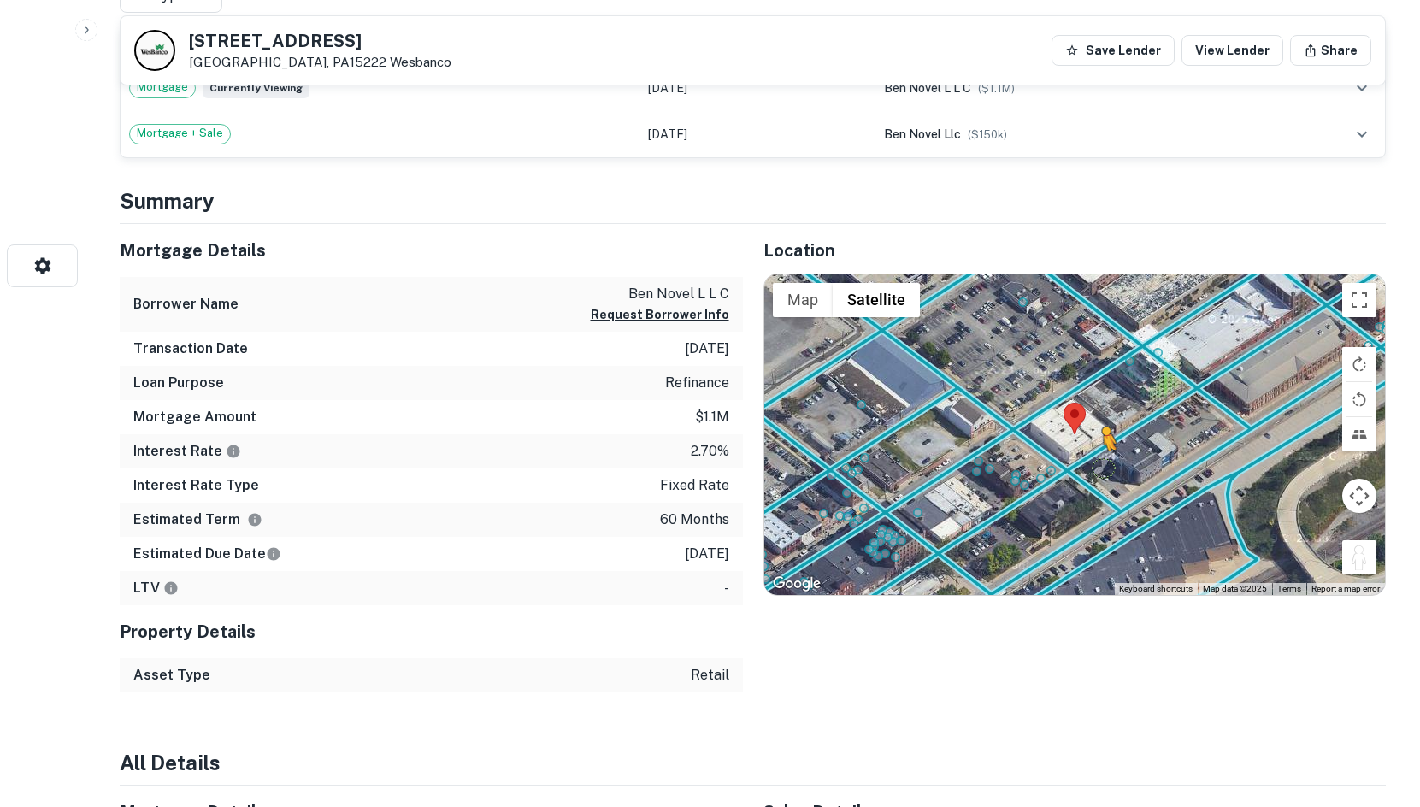
drag, startPoint x: 1367, startPoint y: 563, endPoint x: 1073, endPoint y: 468, distance: 308.8
click at [1073, 468] on div "To activate drag with keyboard, press Alt + Enter. Once in keyboard drag state,…" at bounding box center [1075, 434] width 622 height 321
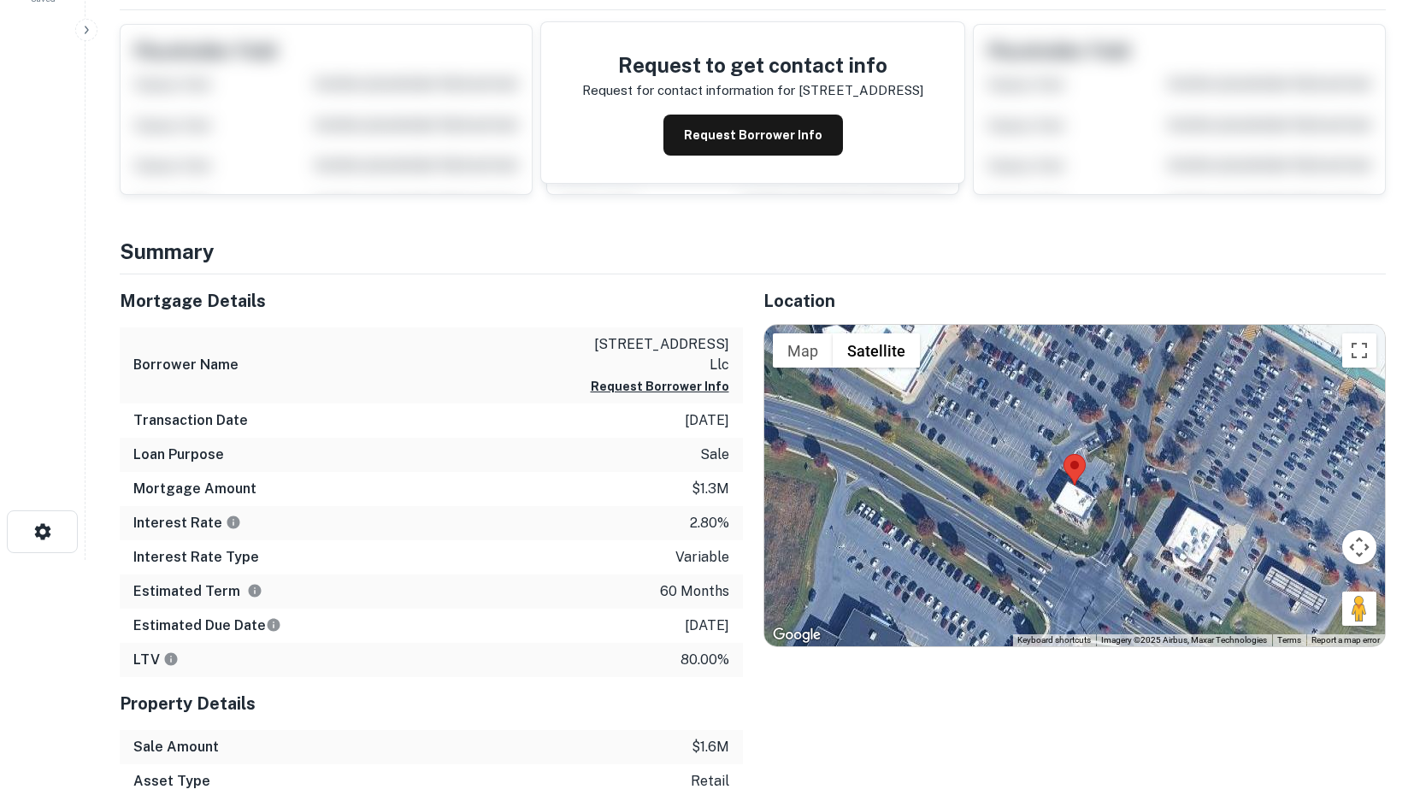
scroll to position [256, 0]
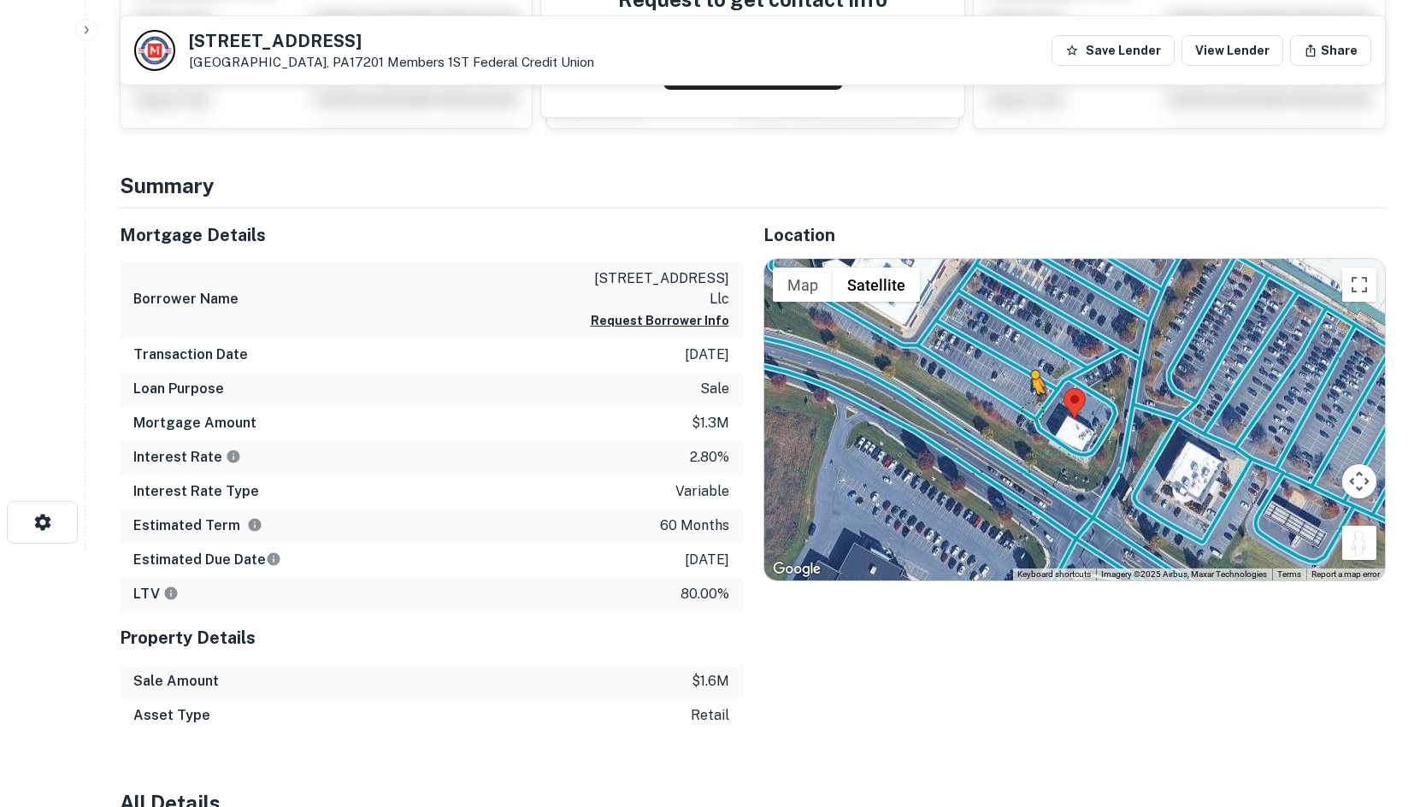
drag, startPoint x: 1368, startPoint y: 550, endPoint x: 1031, endPoint y: 411, distance: 364.2
click at [1031, 411] on div "To activate drag with keyboard, press Alt + Enter. Once in keyboard drag state,…" at bounding box center [1075, 419] width 622 height 321
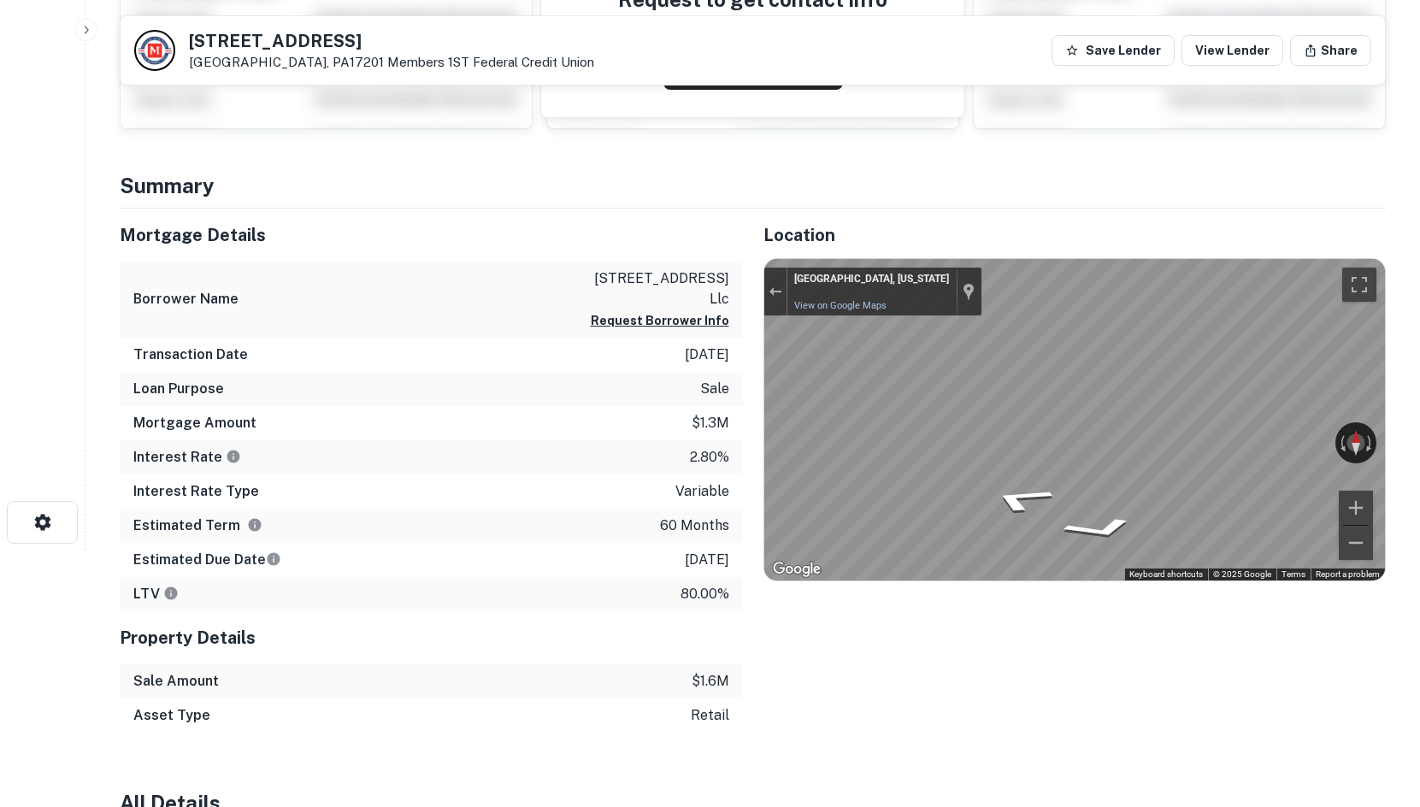
drag, startPoint x: 1252, startPoint y: 444, endPoint x: 639, endPoint y: 354, distance: 619.5
click at [629, 356] on div "Mortgage Details Borrower Name [STREET_ADDRESS] llc Request Borrower Info Trans…" at bounding box center [742, 471] width 1287 height 524
click at [441, 372] on div "Mortgage Details Borrower Name [STREET_ADDRESS] llc Request Borrower Info Trans…" at bounding box center [742, 471] width 1287 height 524
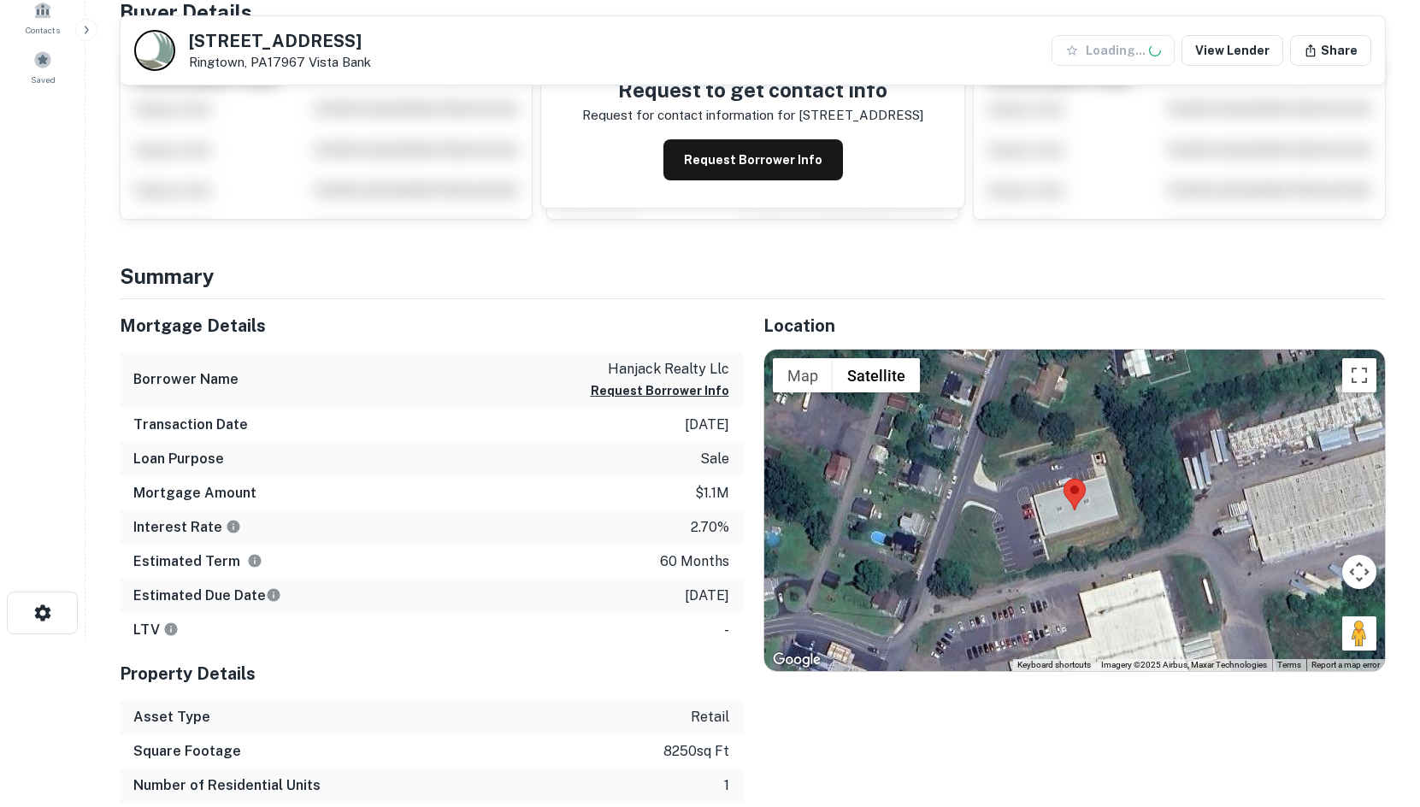
scroll to position [427, 0]
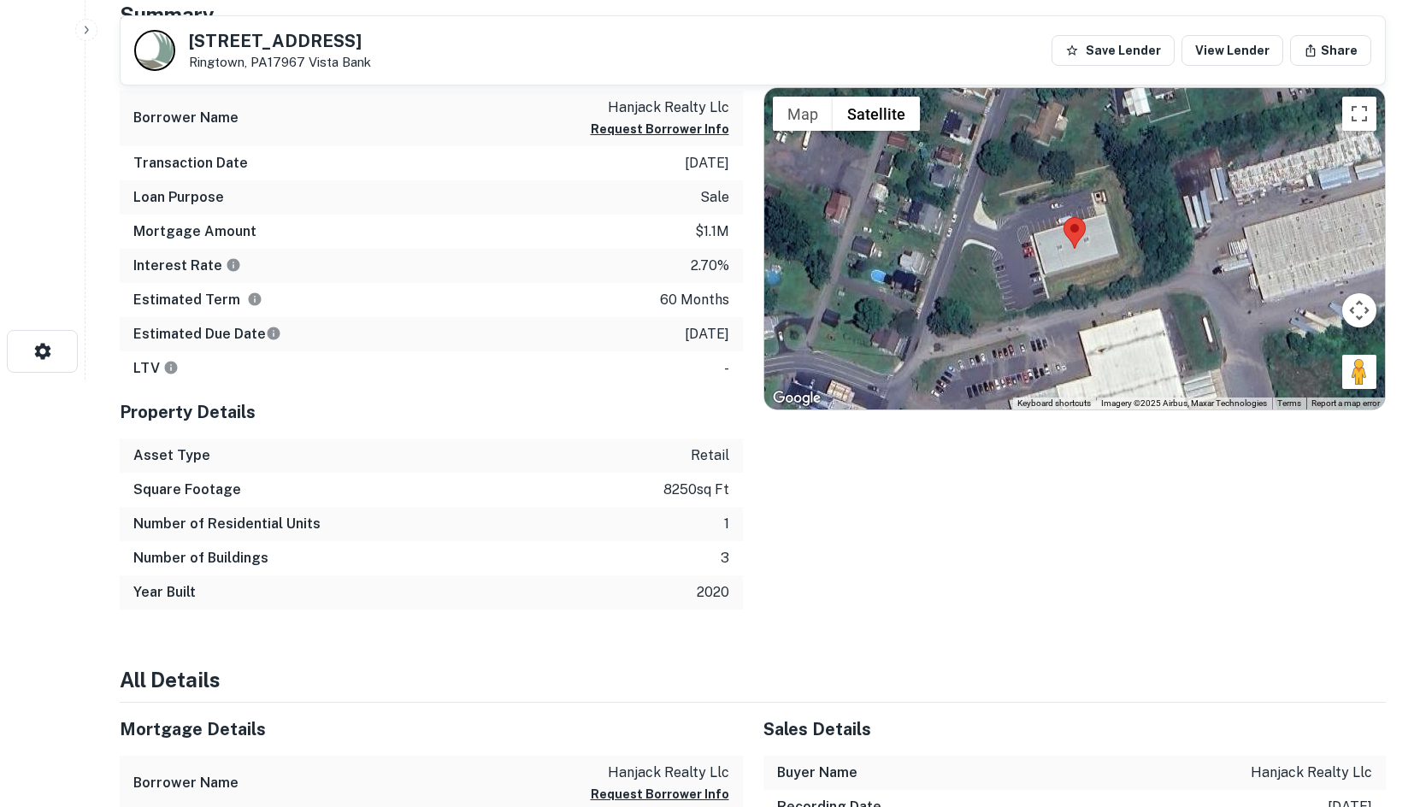
drag, startPoint x: 1359, startPoint y: 370, endPoint x: 1028, endPoint y: 251, distance: 352.3
click at [996, 249] on div "Map Terrain Satellite Labels Keyboard shortcuts Map Data Imagery ©2025 Airbus, …" at bounding box center [1075, 248] width 622 height 321
drag, startPoint x: 1350, startPoint y: 373, endPoint x: 940, endPoint y: 230, distance: 433.7
click at [940, 230] on div "To activate drag with keyboard, press Alt + Enter. Once in keyboard drag state,…" at bounding box center [1075, 248] width 622 height 321
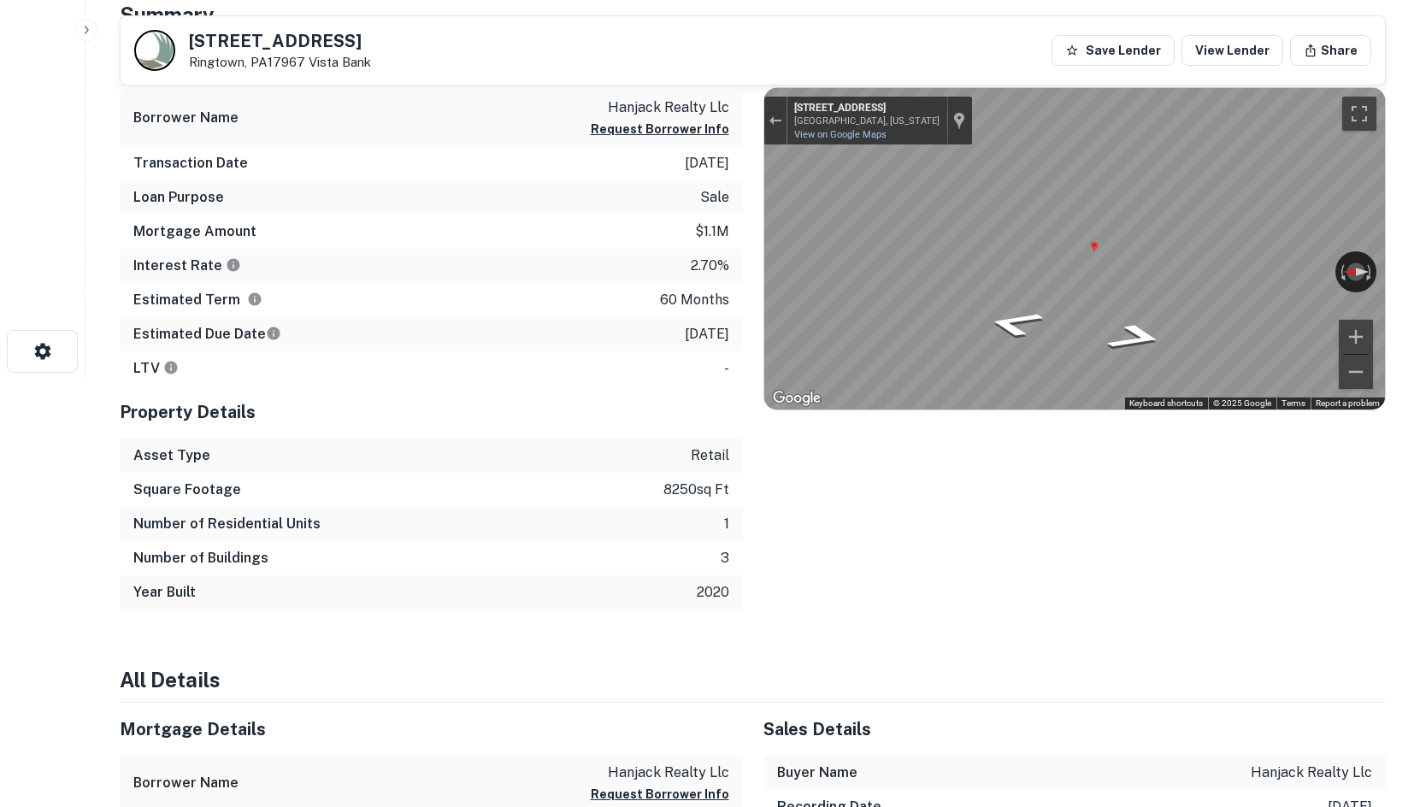
click at [461, 277] on div "Mortgage Details Borrower Name hanjack realty llc Request Borrower Info Transac…" at bounding box center [742, 324] width 1287 height 572
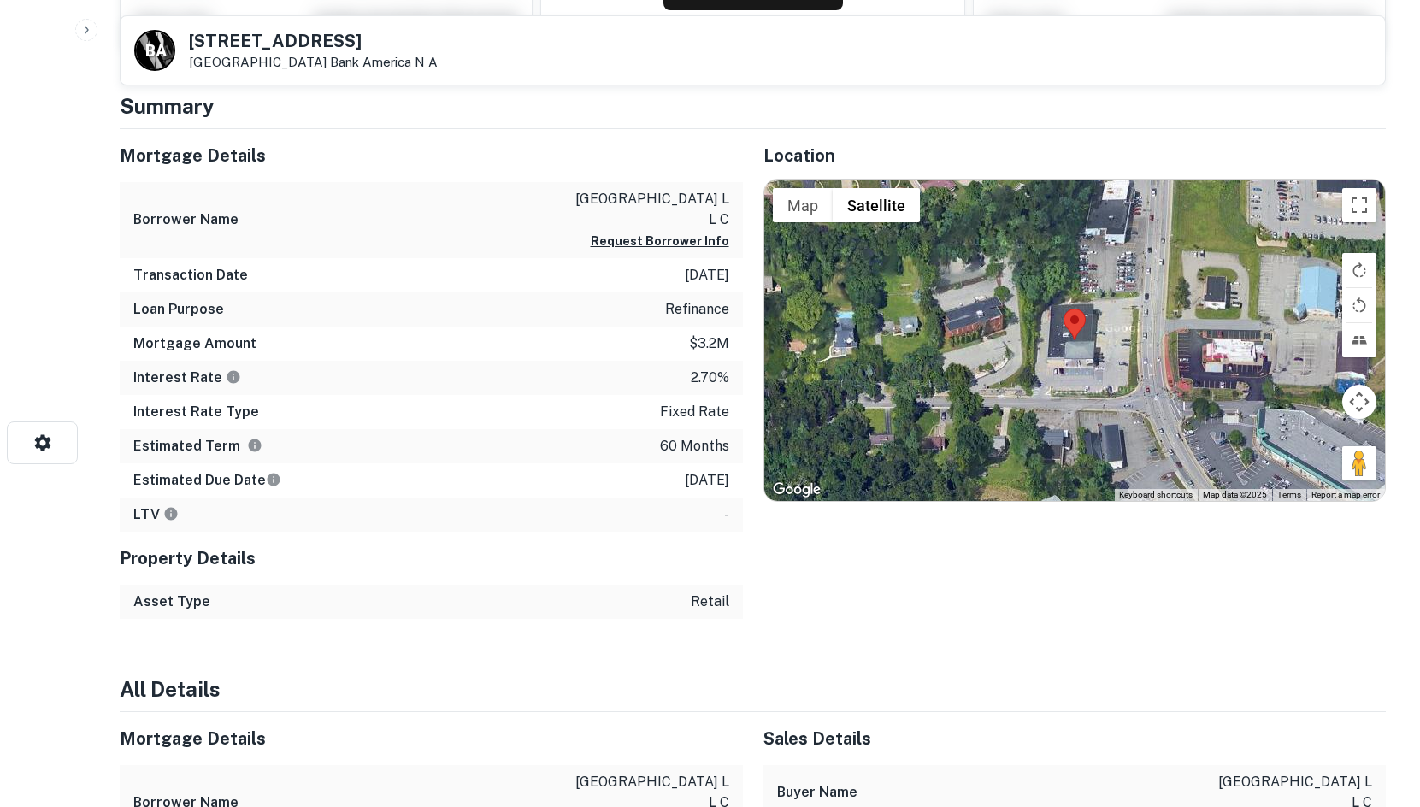
scroll to position [342, 0]
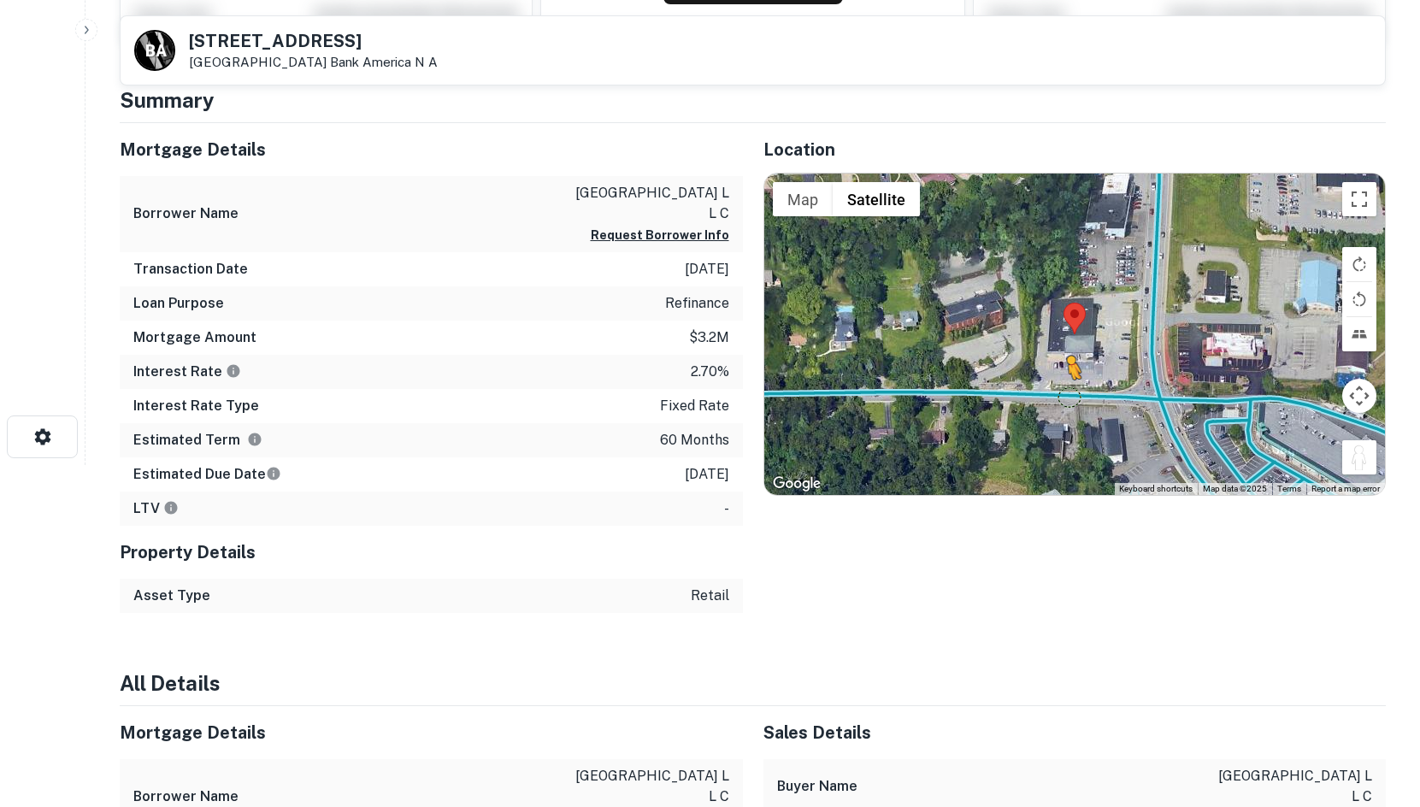
drag, startPoint x: 1349, startPoint y: 461, endPoint x: 1065, endPoint y: 395, distance: 291.4
click at [1065, 395] on div "To activate drag with keyboard, press Alt + Enter. Once in keyboard drag state,…" at bounding box center [1075, 334] width 622 height 321
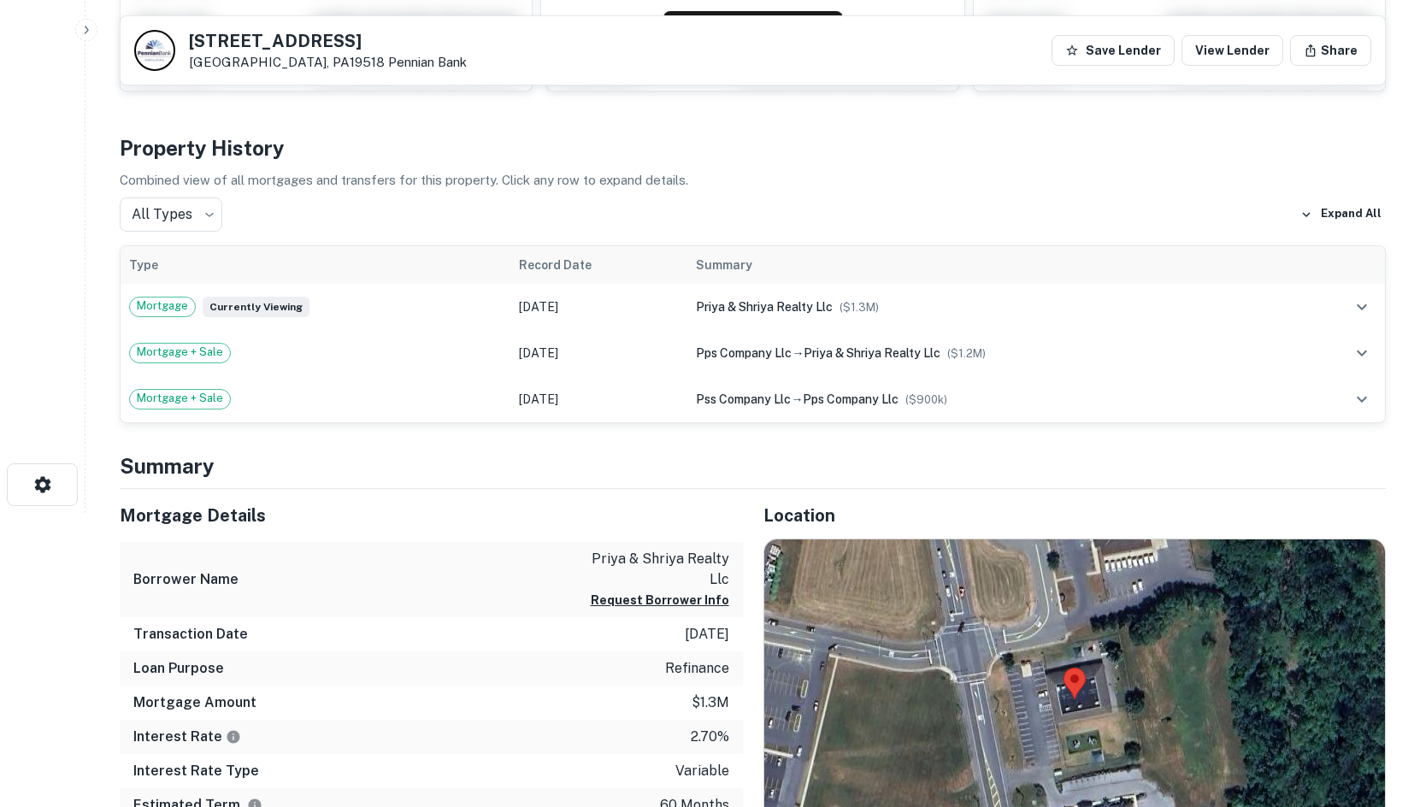
scroll to position [684, 0]
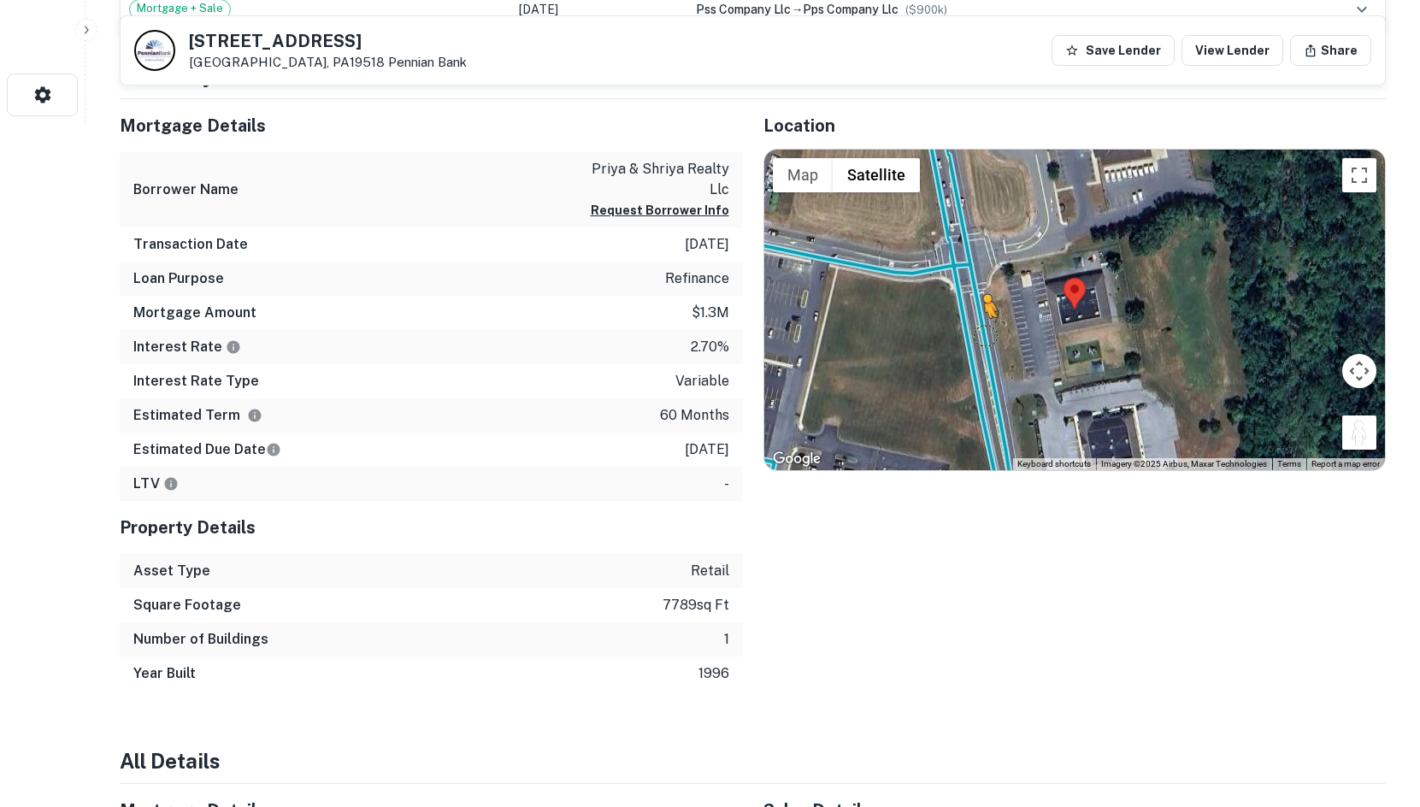
drag, startPoint x: 1364, startPoint y: 438, endPoint x: 984, endPoint y: 322, distance: 397.6
click at [984, 322] on div "To activate drag with keyboard, press Alt + Enter. Once in keyboard drag state,…" at bounding box center [1075, 310] width 622 height 321
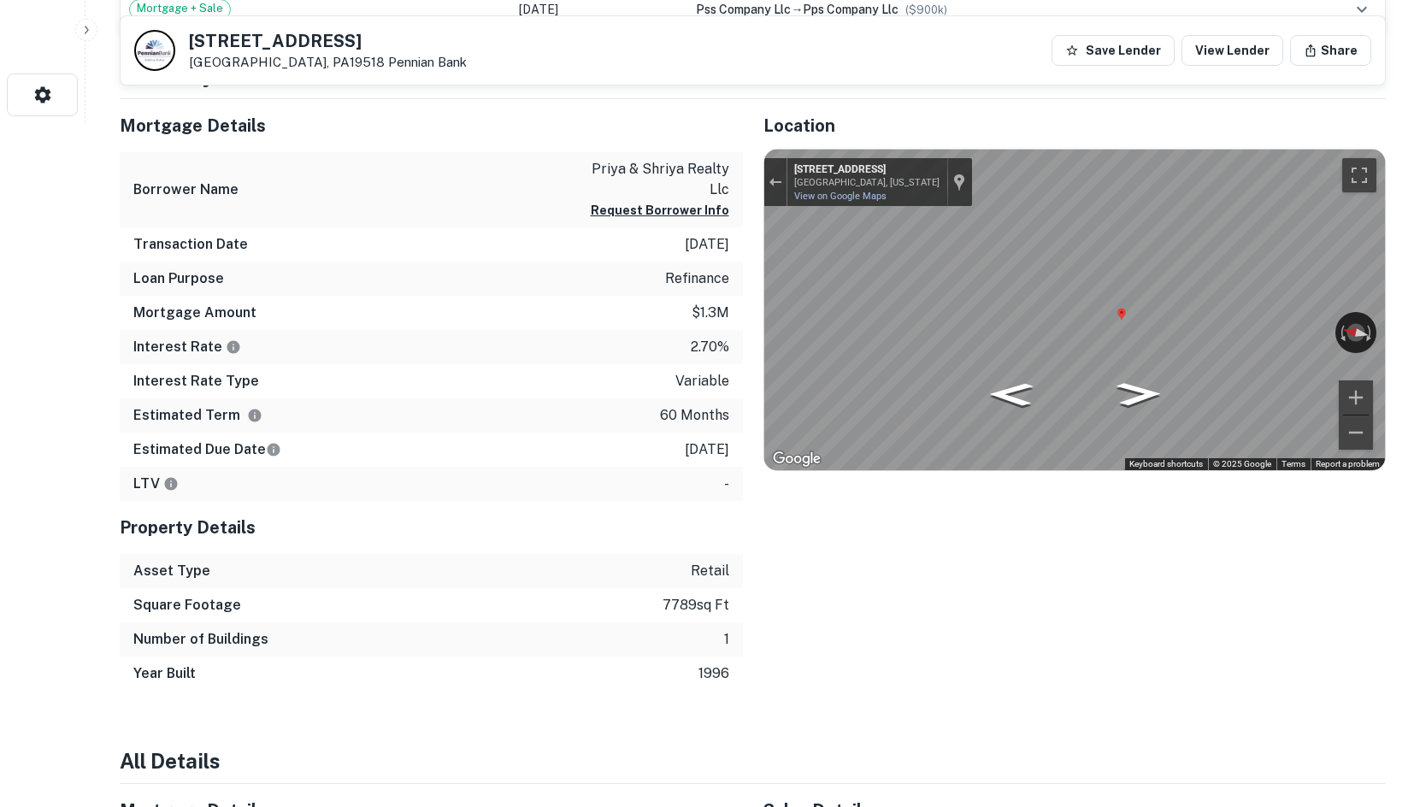
click at [606, 291] on div "Mortgage Details Borrower Name [PERSON_NAME] & shriya realty llc Request Borrow…" at bounding box center [742, 395] width 1287 height 592
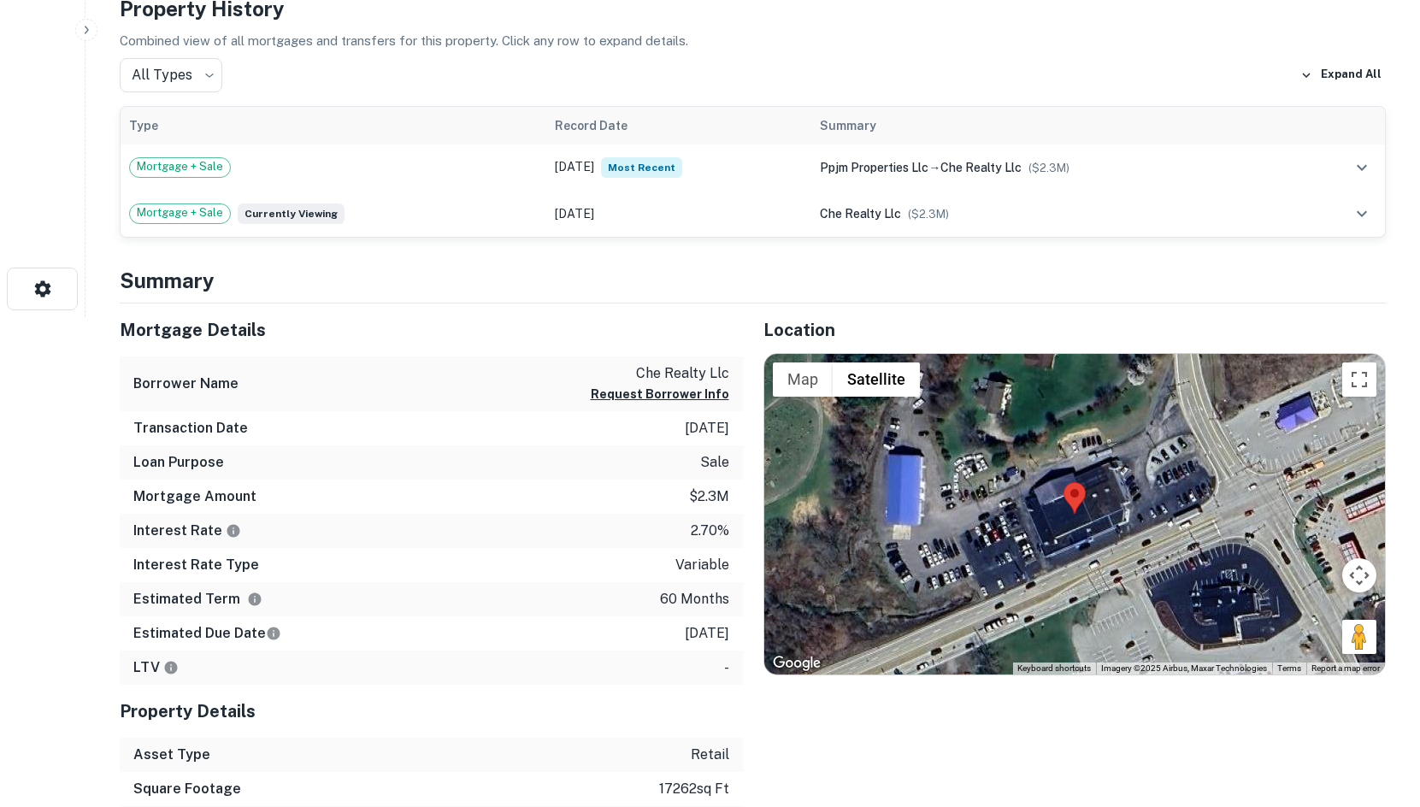
scroll to position [513, 0]
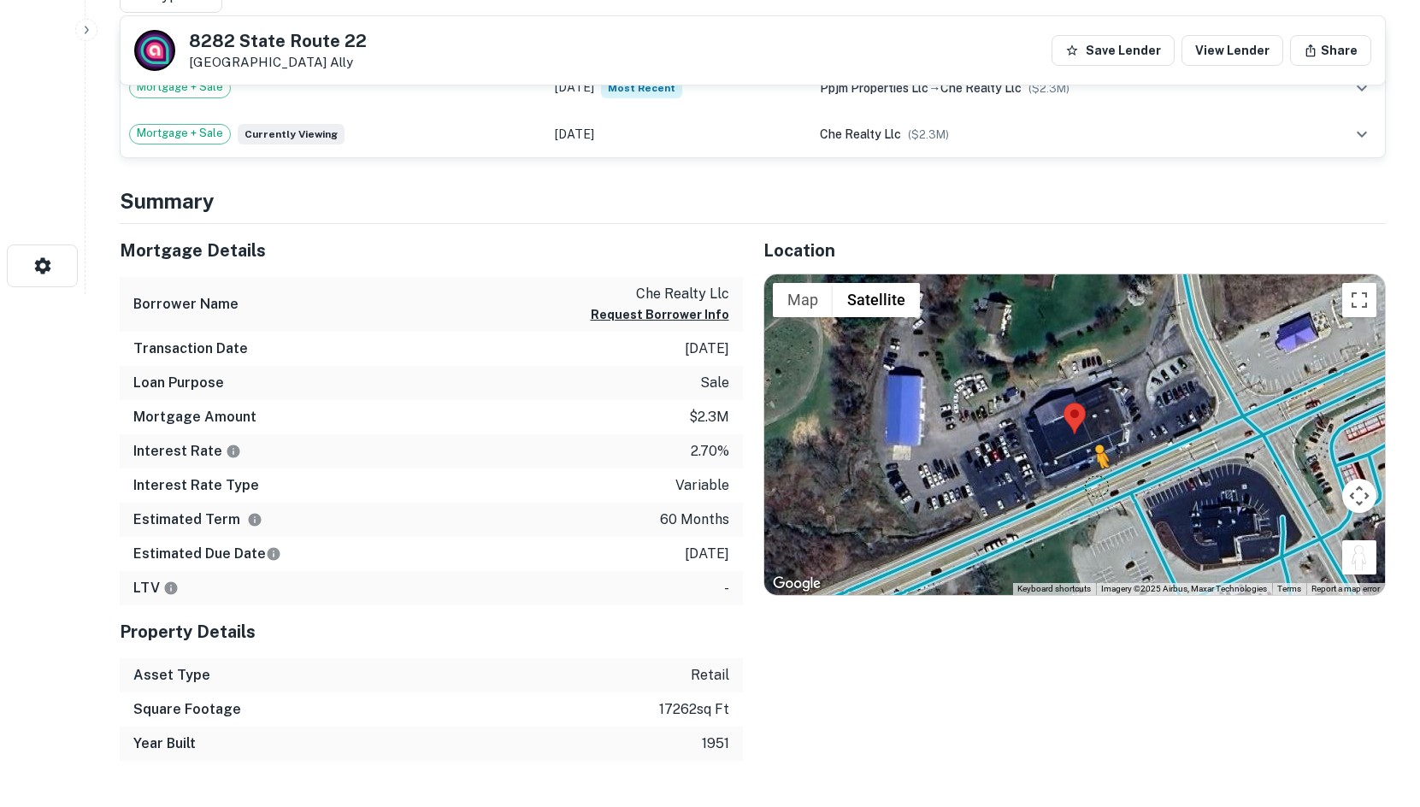
drag, startPoint x: 1368, startPoint y: 553, endPoint x: 1094, endPoint y: 485, distance: 282.0
click at [1094, 485] on div "To activate drag with keyboard, press Alt + Enter. Once in keyboard drag state,…" at bounding box center [1075, 434] width 622 height 321
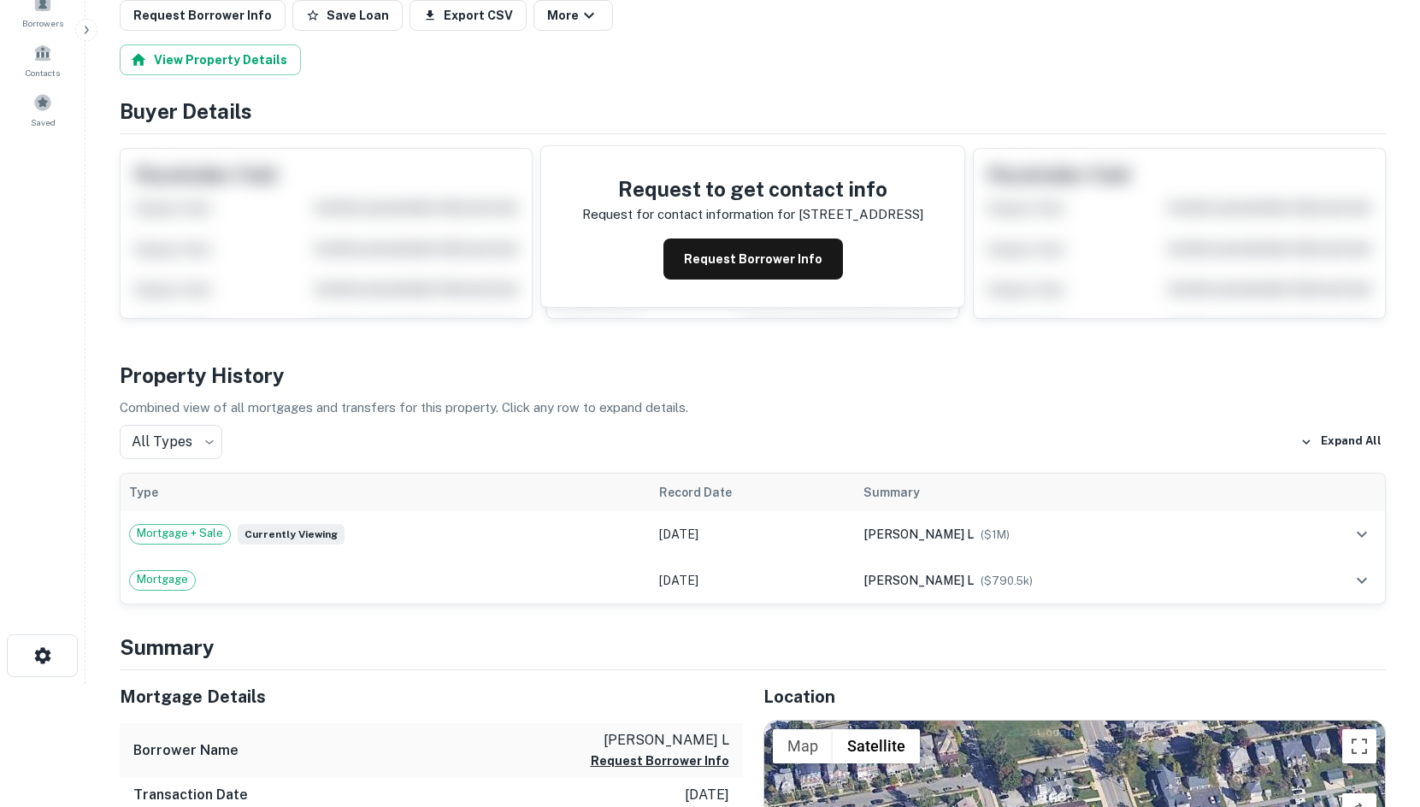
scroll to position [513, 0]
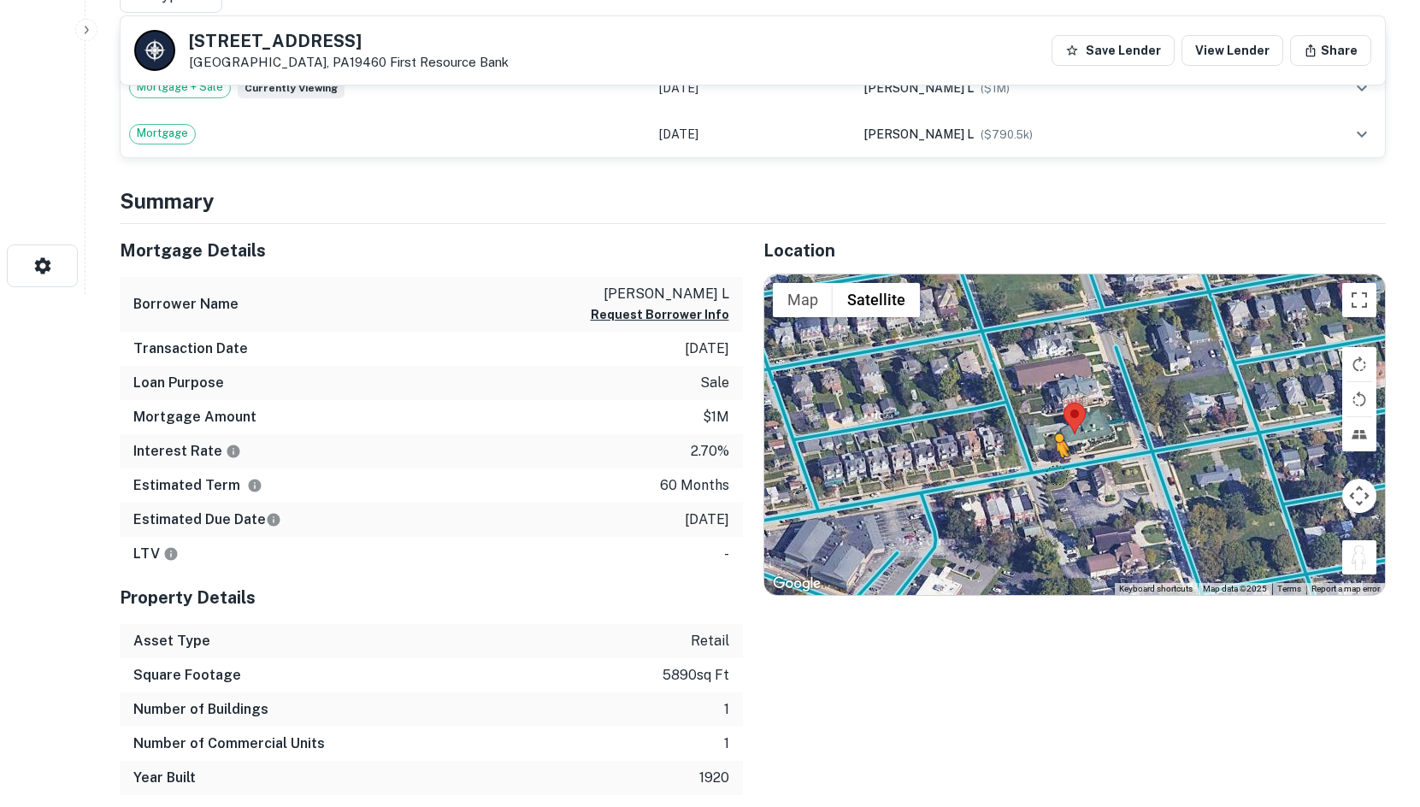
drag, startPoint x: 1352, startPoint y: 565, endPoint x: 1052, endPoint y: 474, distance: 313.7
click at [1052, 474] on div "To activate drag with keyboard, press Alt + Enter. Once in keyboard drag state,…" at bounding box center [1075, 434] width 622 height 321
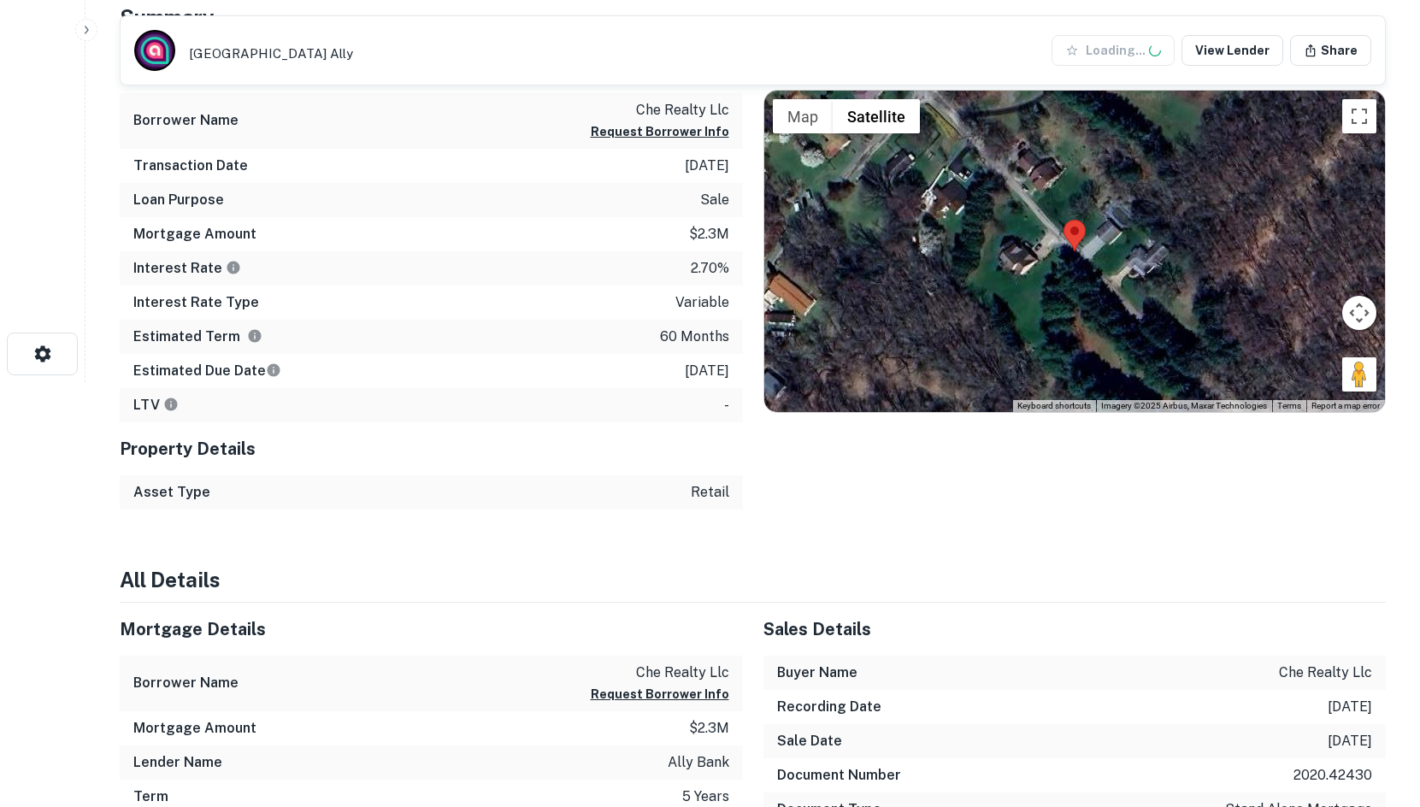
scroll to position [427, 0]
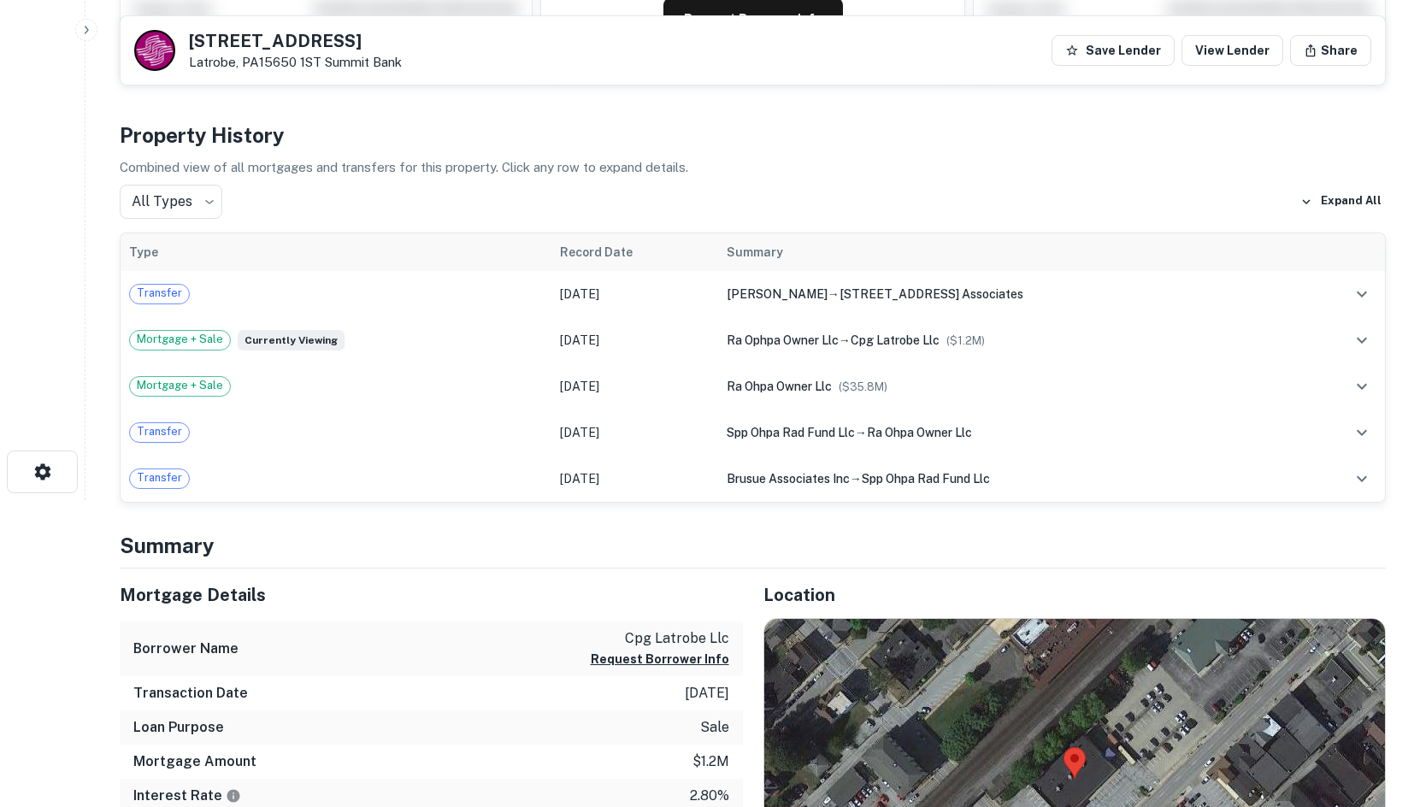
scroll to position [626, 0]
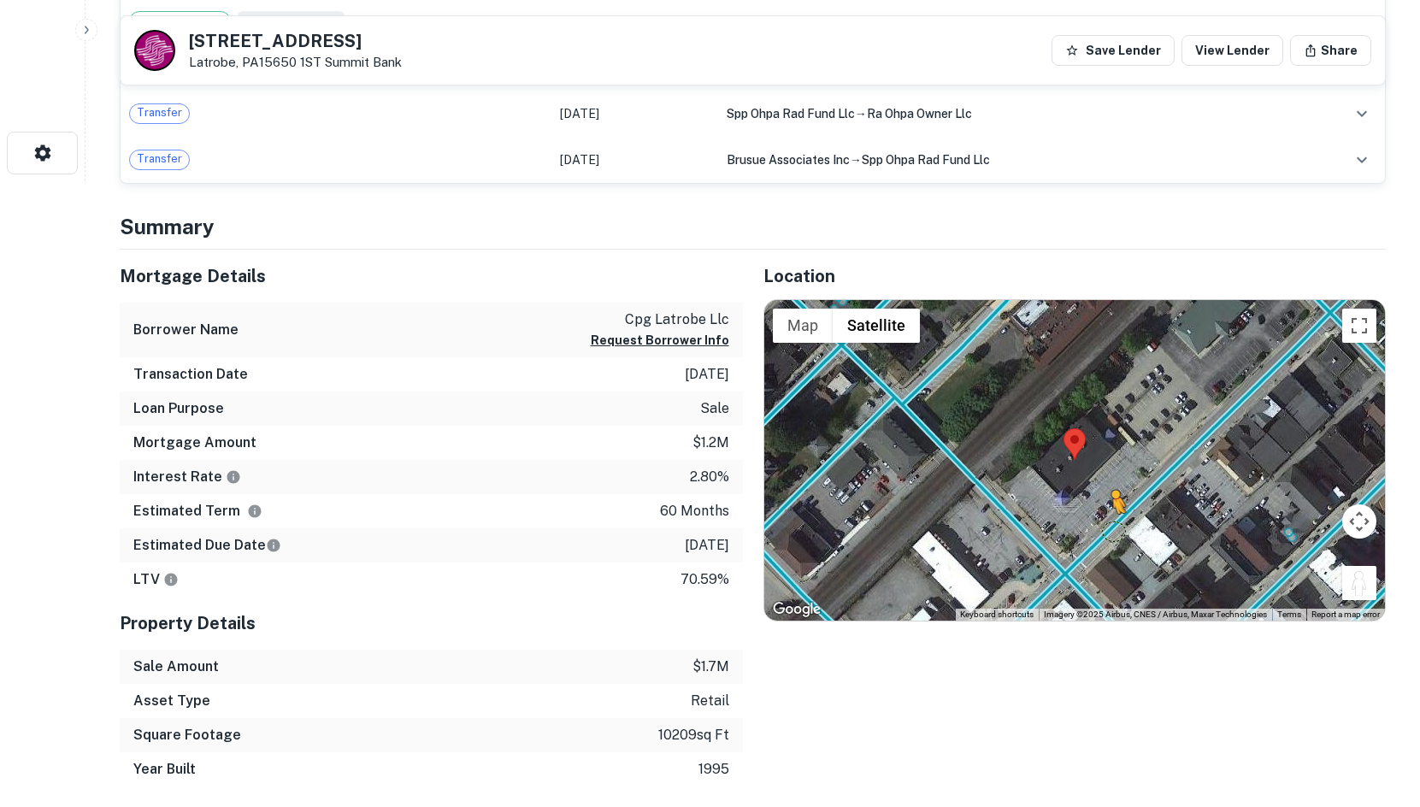
drag, startPoint x: 1356, startPoint y: 569, endPoint x: 1109, endPoint y: 539, distance: 248.9
click at [1109, 539] on div "To activate drag with keyboard, press Alt + Enter. Once in keyboard drag state,…" at bounding box center [1075, 460] width 622 height 321
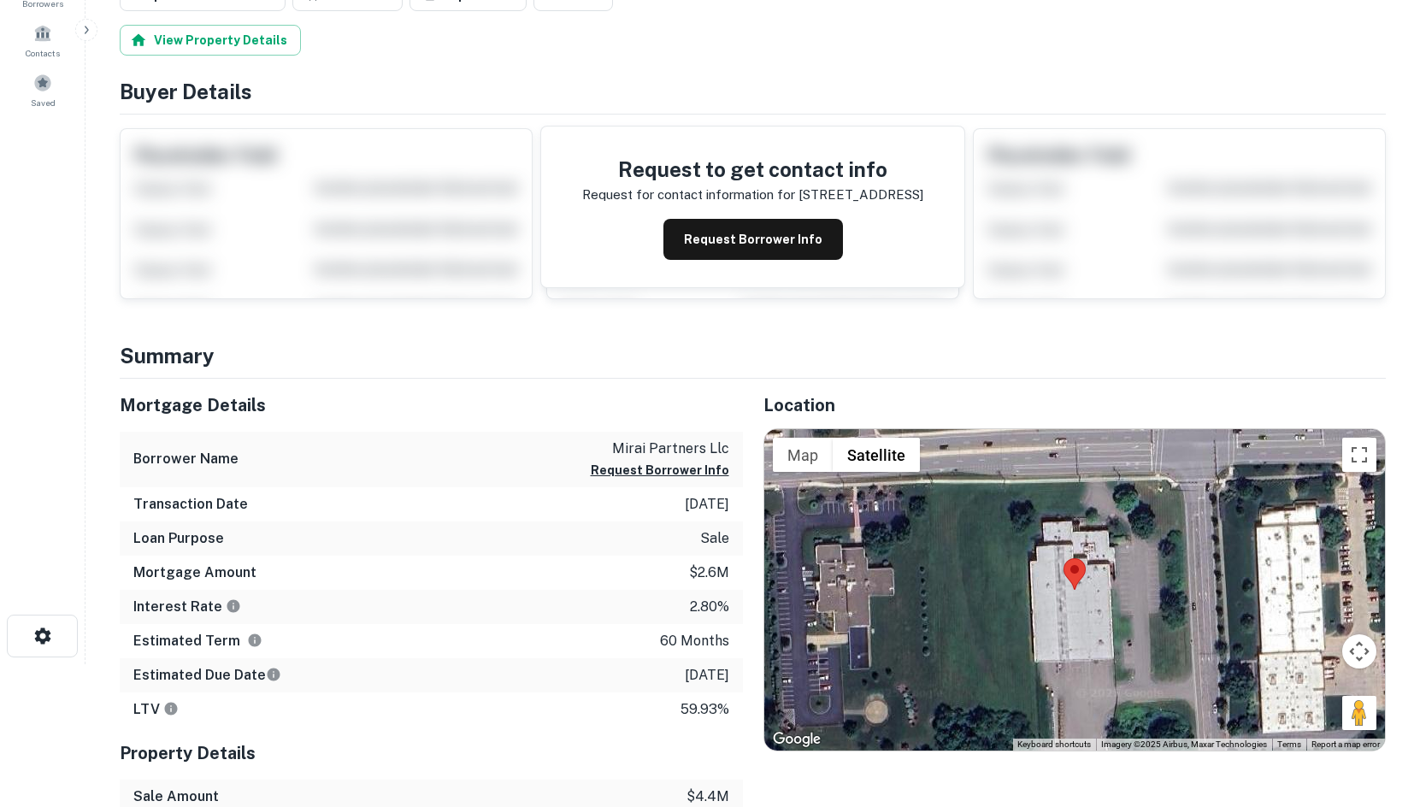
scroll to position [427, 0]
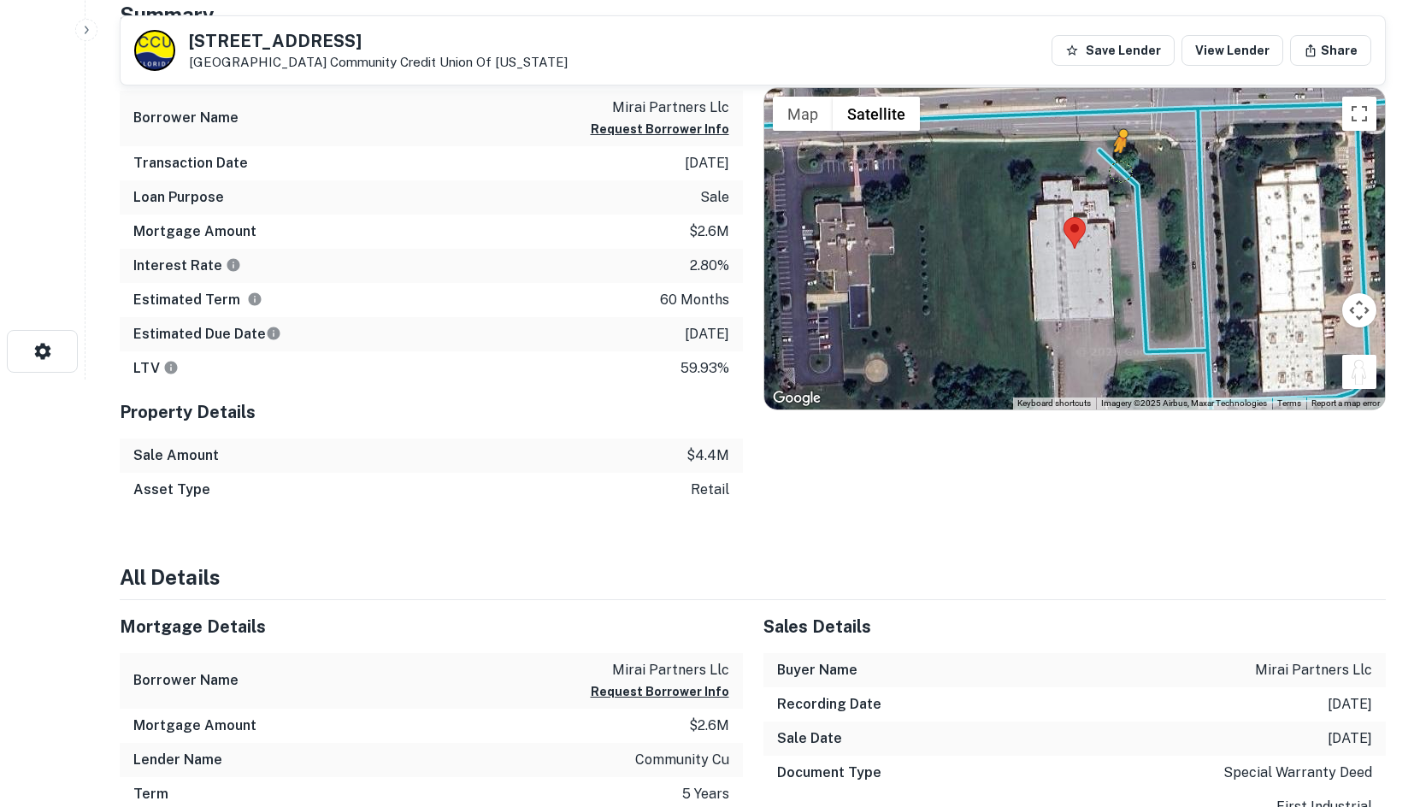
drag, startPoint x: 1362, startPoint y: 369, endPoint x: 1119, endPoint y: 169, distance: 314.6
click at [1119, 169] on div "To activate drag with keyboard, press Alt + Enter. Once in keyboard drag state,…" at bounding box center [1075, 248] width 622 height 321
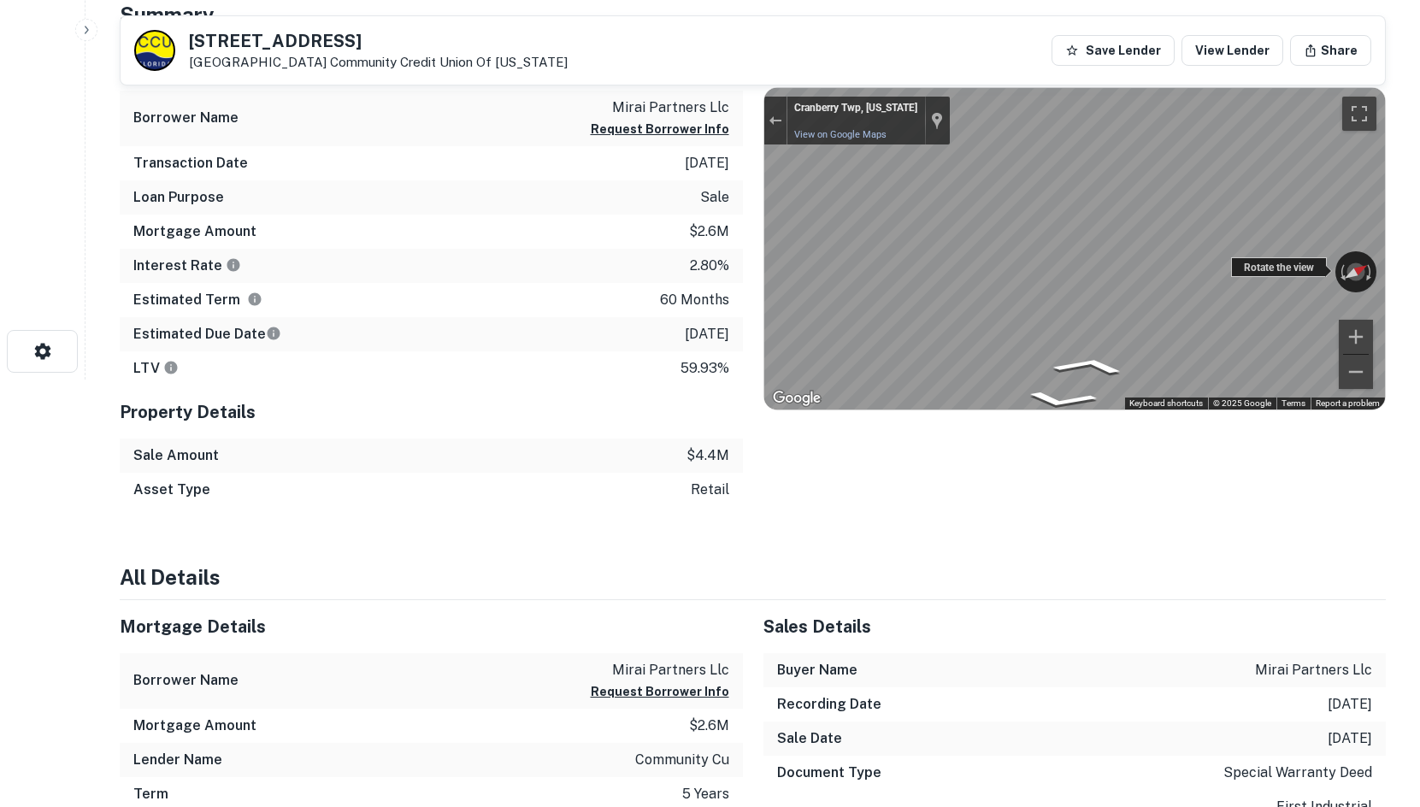
click at [1320, 260] on div "← Move left → Move right ↑ Move up ↓ Move down + Zoom in - Zoom out Cranberry T…" at bounding box center [1075, 248] width 622 height 321
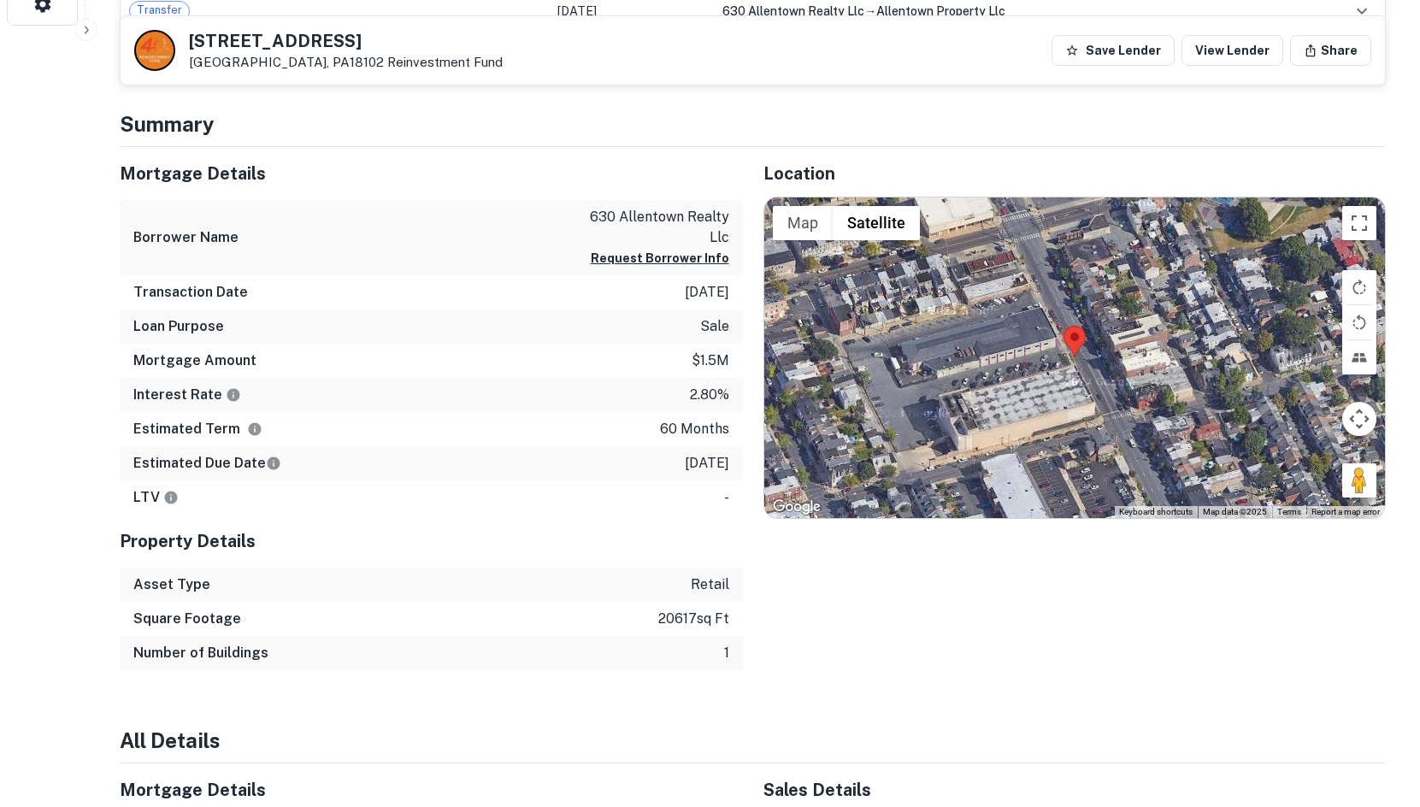
scroll to position [797, 0]
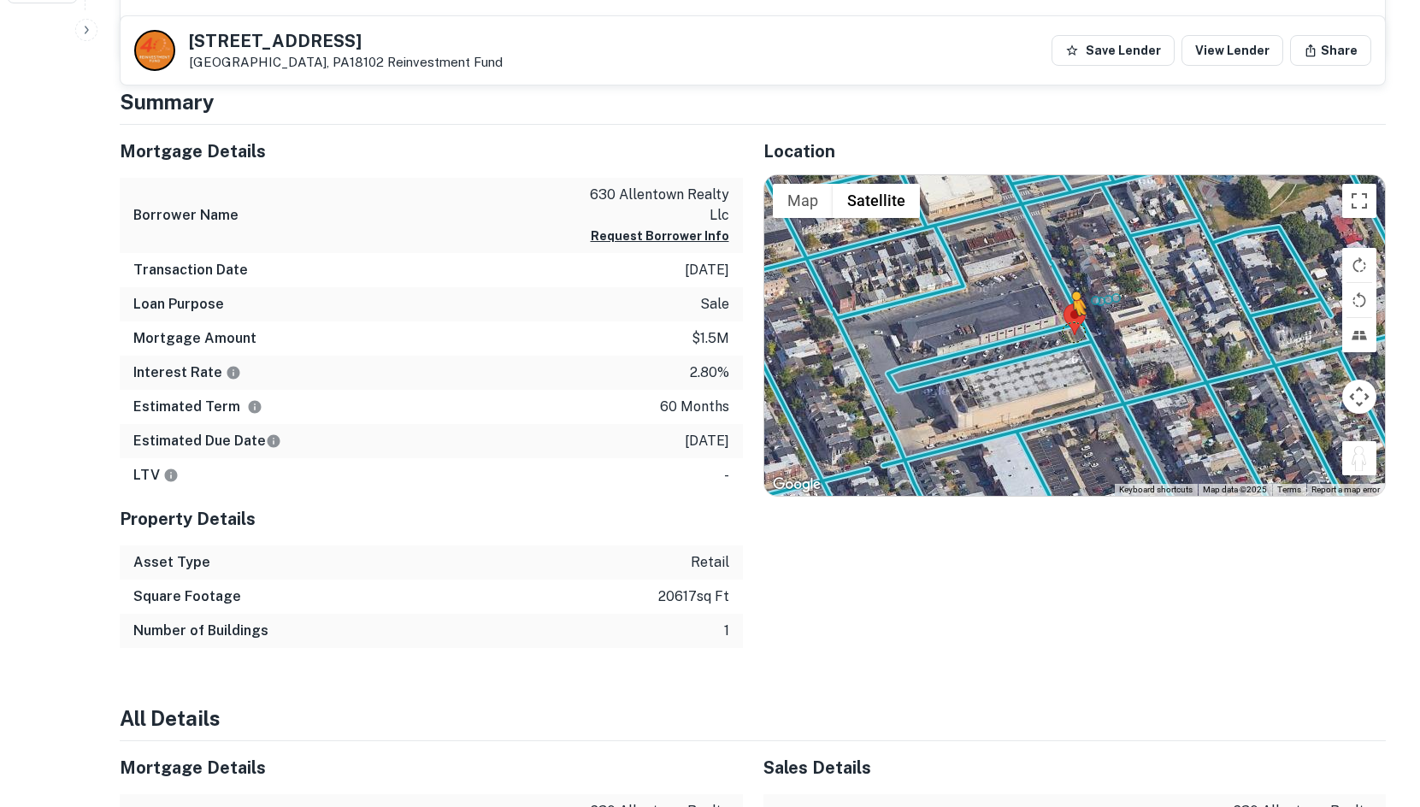
drag, startPoint x: 1353, startPoint y: 463, endPoint x: 1063, endPoint y: 321, distance: 323.1
click at [1063, 321] on div "To activate drag with keyboard, press Alt + Enter. Once in keyboard drag state,…" at bounding box center [1075, 335] width 622 height 321
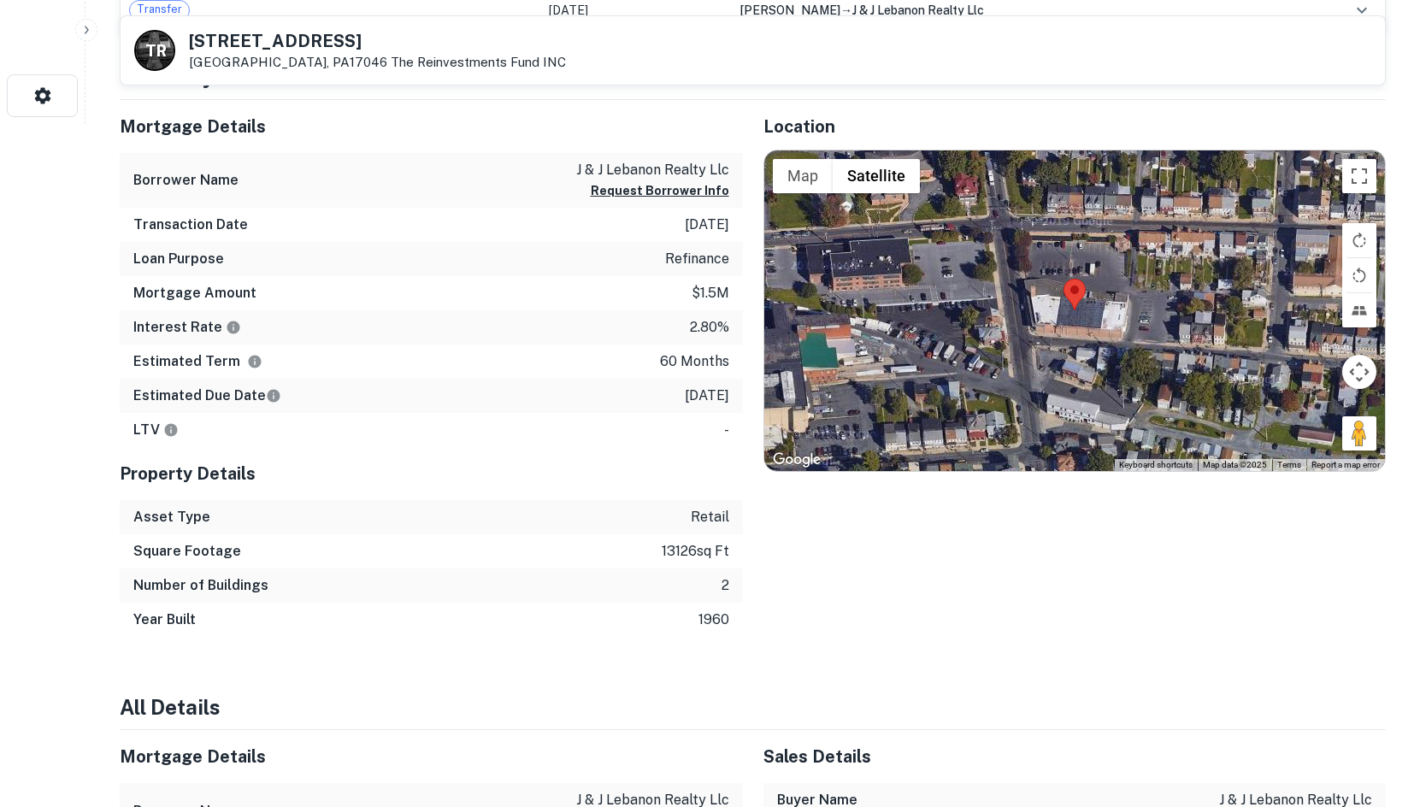
scroll to position [684, 0]
drag, startPoint x: 1352, startPoint y: 435, endPoint x: 1029, endPoint y: 284, distance: 356.8
click at [1029, 284] on div "Map Terrain Satellite Labels Keyboard shortcuts Map Data Map data ©2025 Map dat…" at bounding box center [1075, 310] width 622 height 321
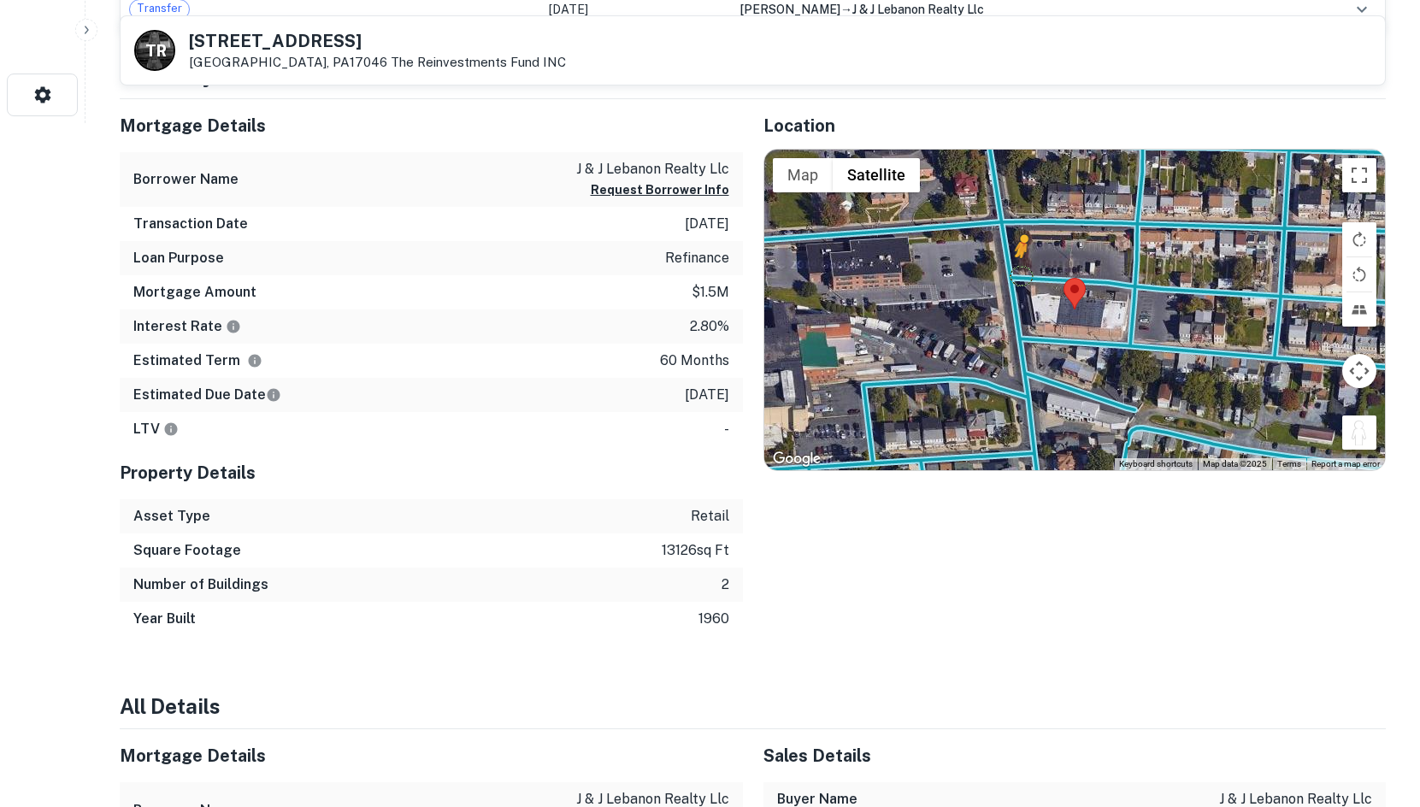
drag, startPoint x: 1360, startPoint y: 434, endPoint x: 1022, endPoint y: 274, distance: 374.4
click at [1022, 274] on div "To activate drag with keyboard, press Alt + Enter. Once in keyboard drag state,…" at bounding box center [1075, 310] width 622 height 321
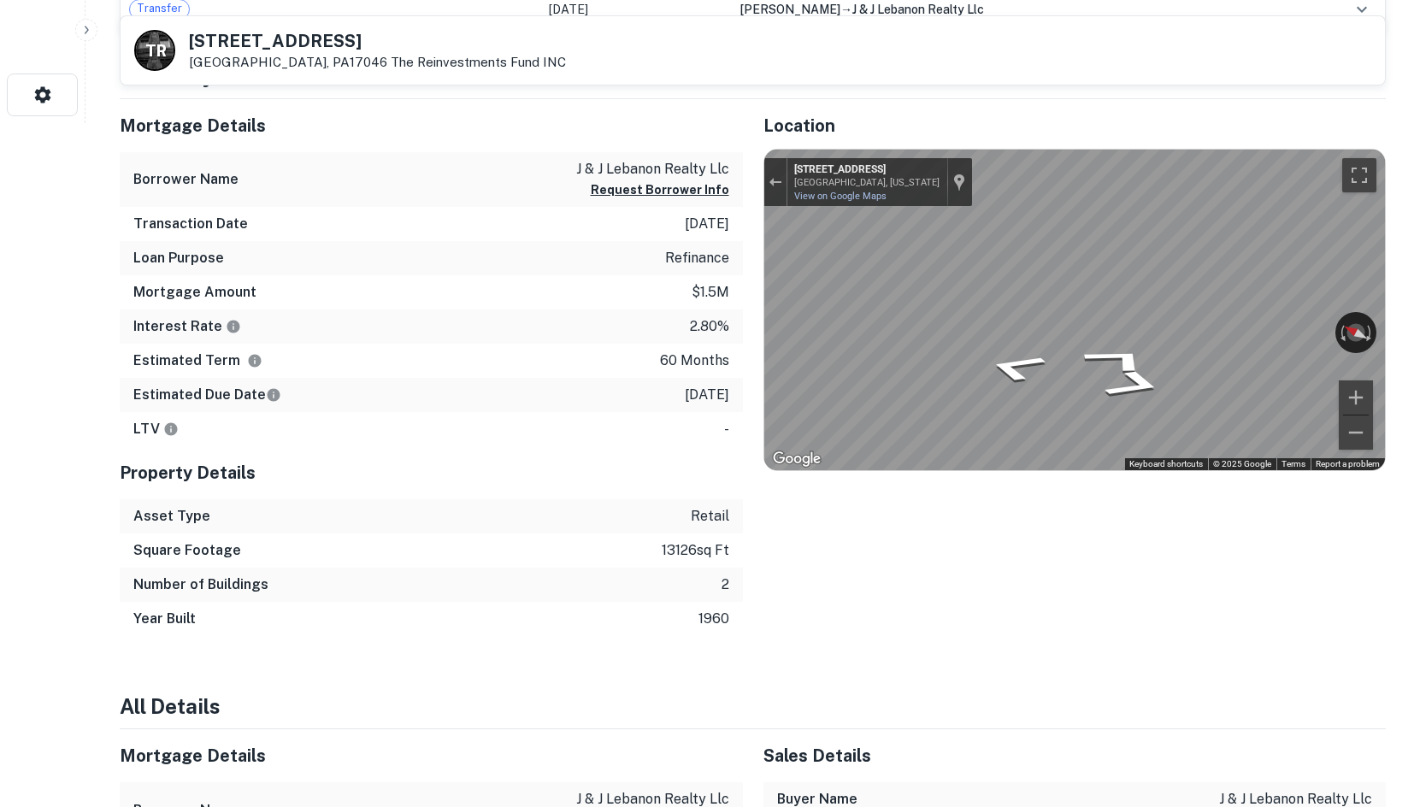
click at [678, 267] on div "Mortgage Details Borrower Name j & j lebanon realty llc Request Borrower Info T…" at bounding box center [742, 368] width 1287 height 538
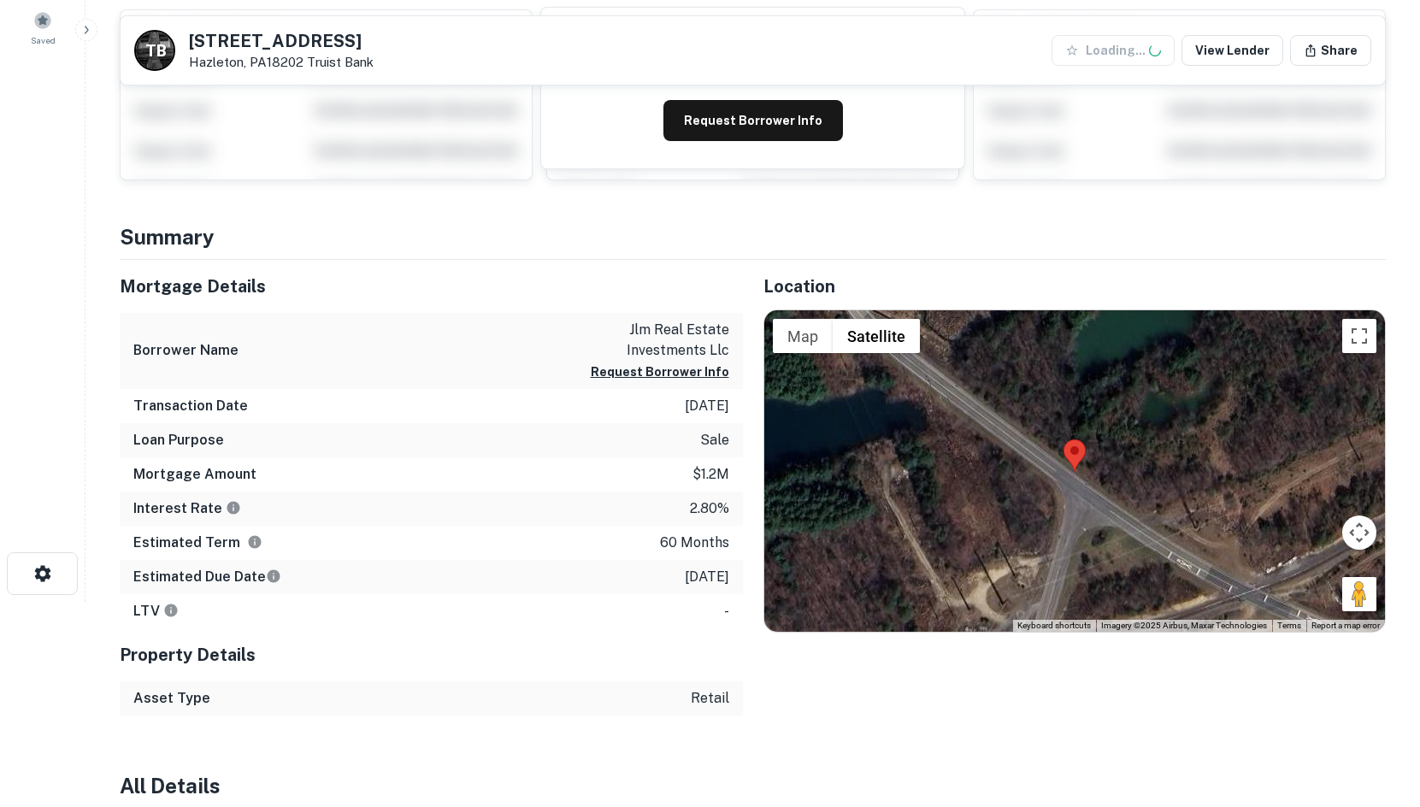
scroll to position [455, 0]
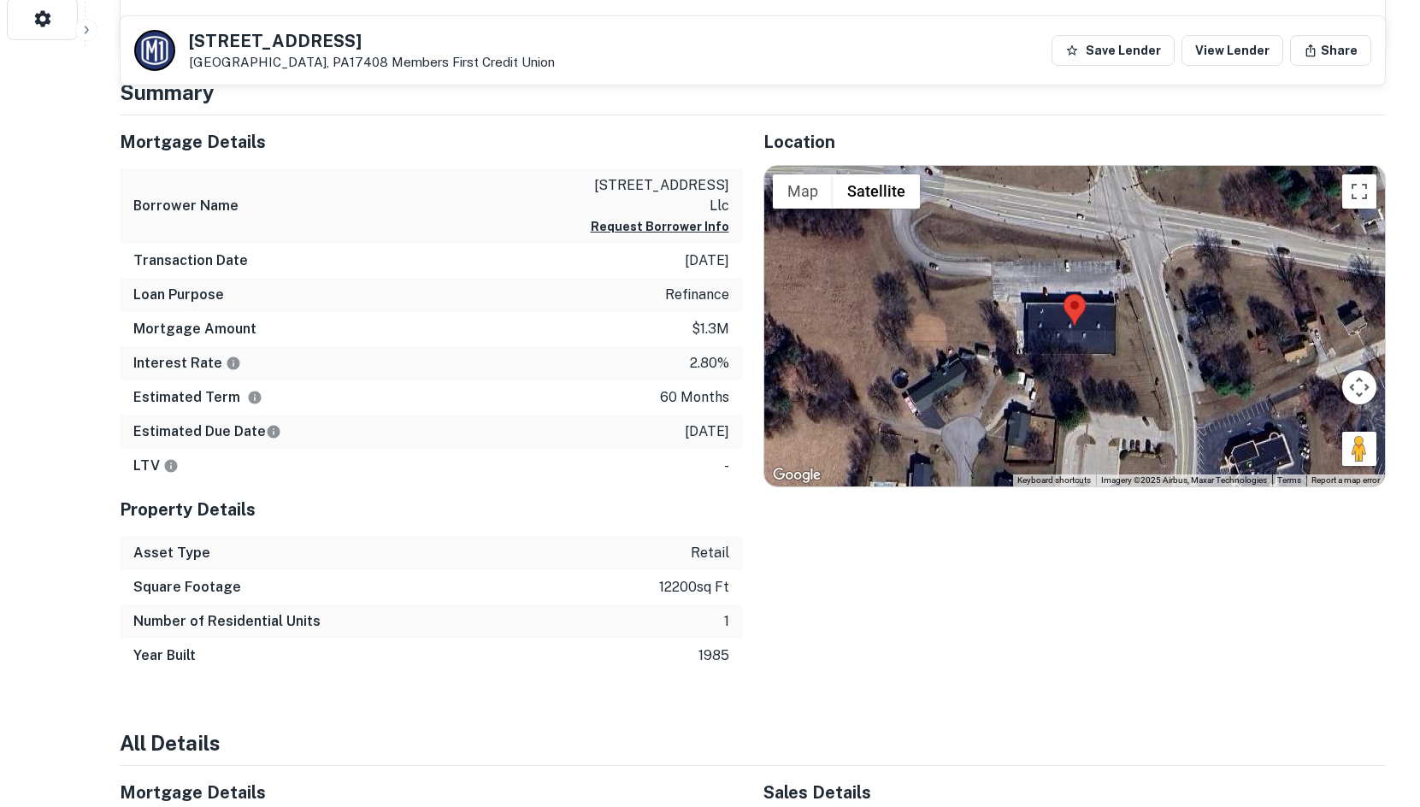
scroll to position [769, 0]
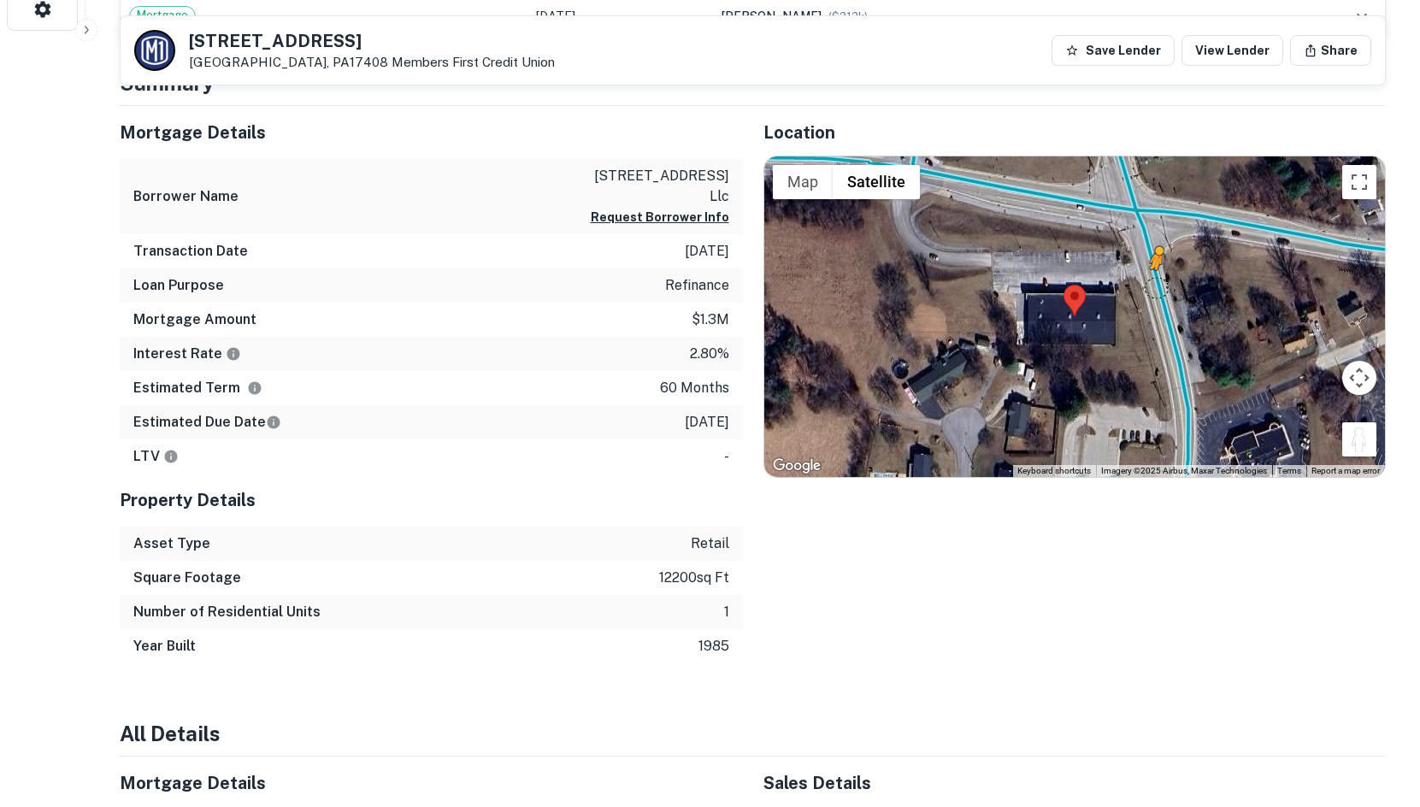
drag, startPoint x: 1354, startPoint y: 439, endPoint x: 1150, endPoint y: 280, distance: 258.9
click at [1150, 280] on div "To activate drag with keyboard, press Alt + Enter. Once in keyboard drag state,…" at bounding box center [1075, 316] width 622 height 321
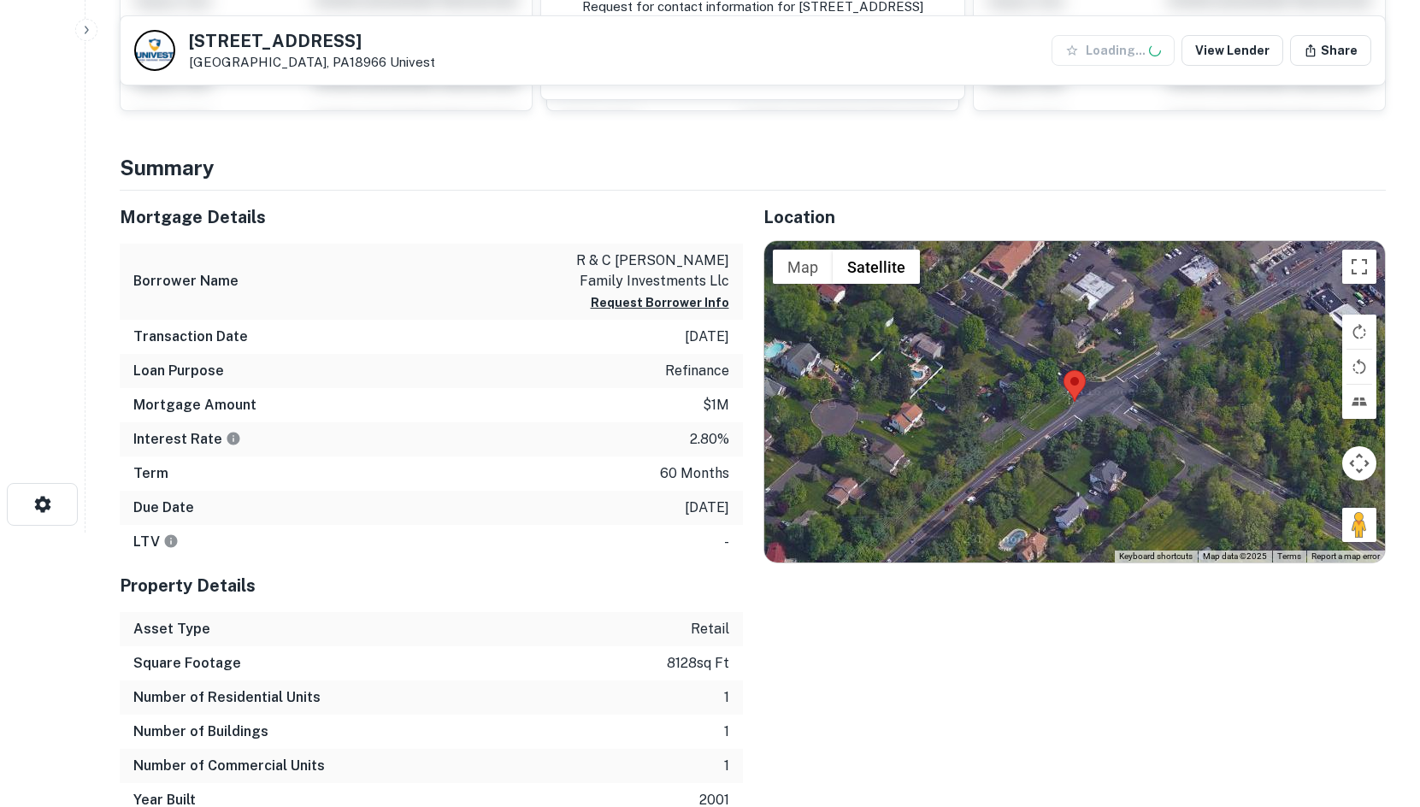
scroll to position [342, 0]
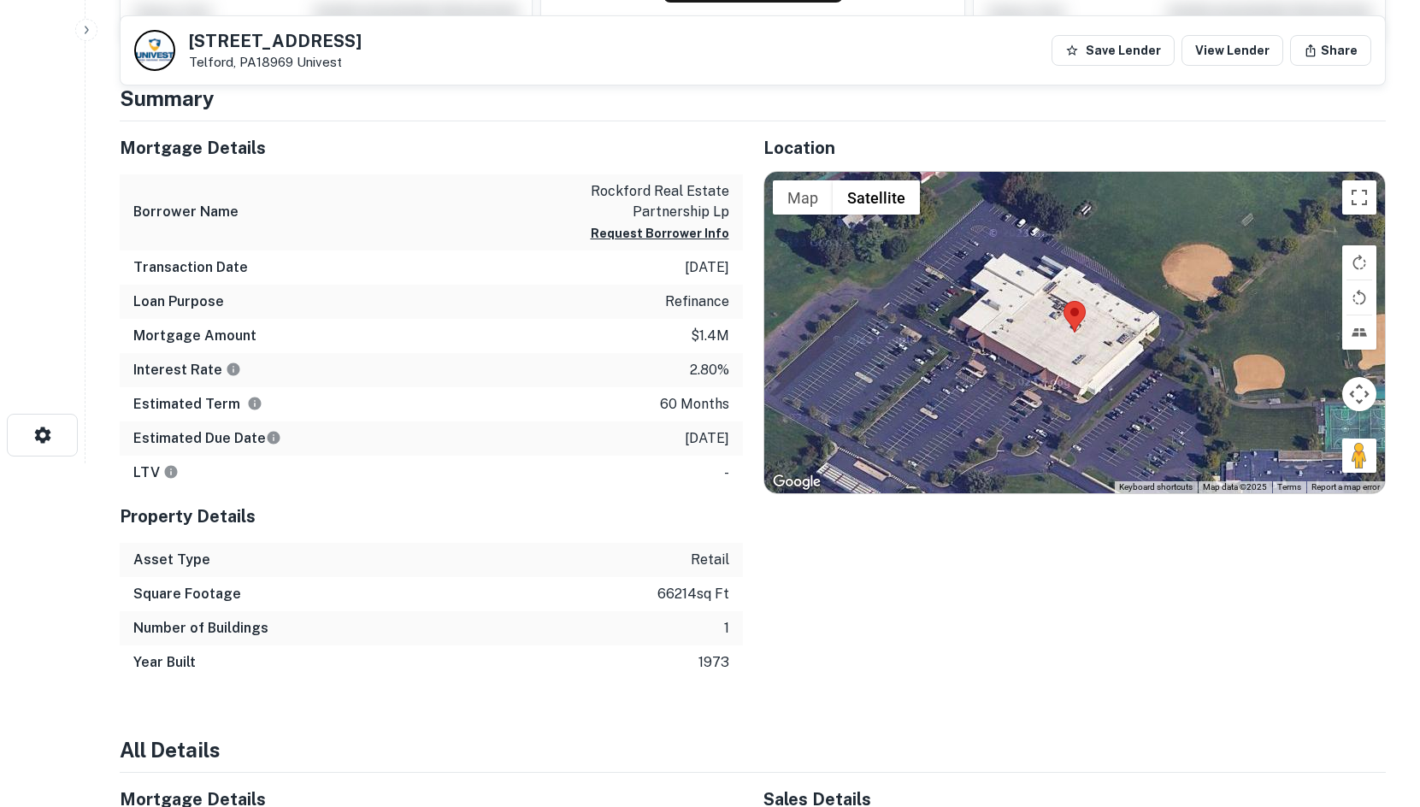
scroll to position [342, 0]
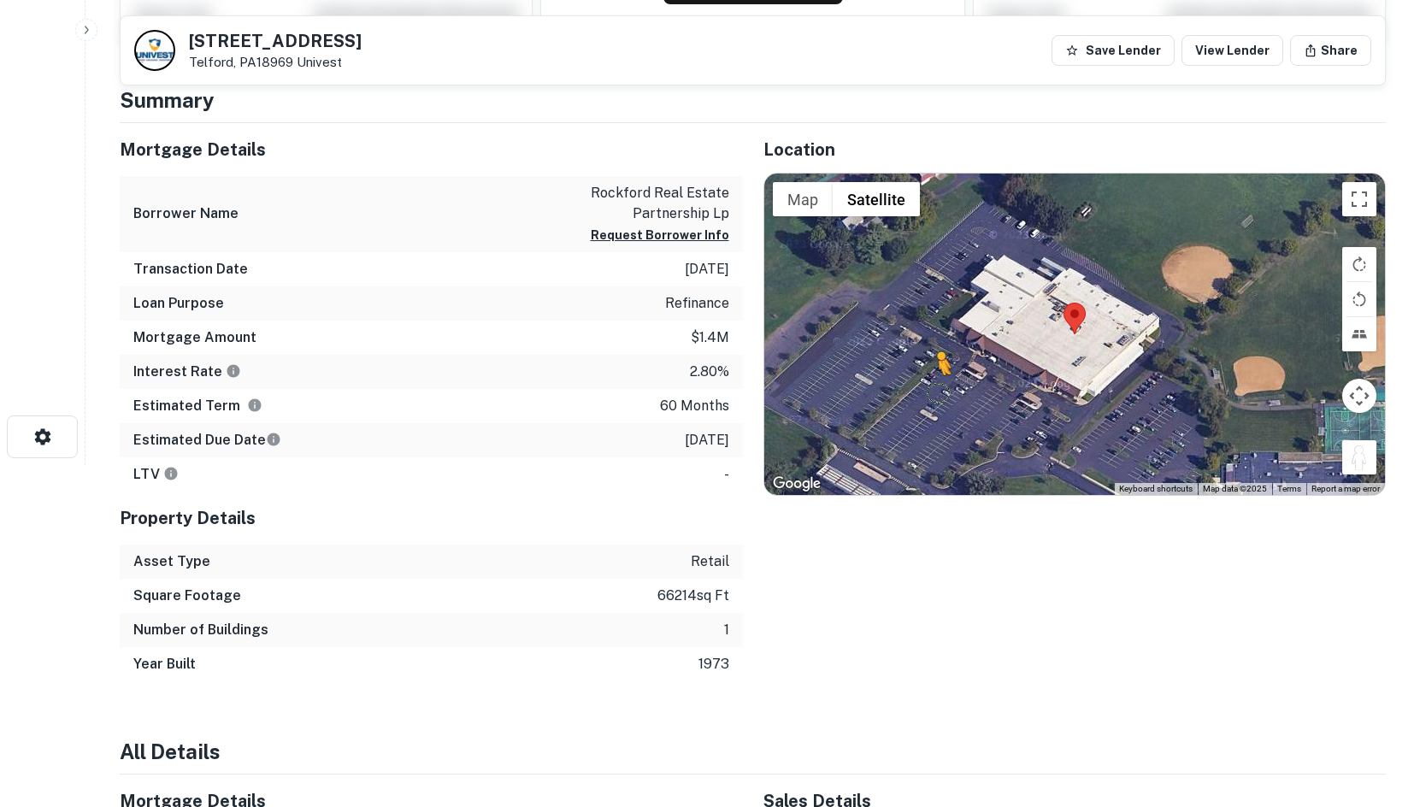
drag, startPoint x: 1356, startPoint y: 457, endPoint x: 933, endPoint y: 391, distance: 428.4
click at [933, 391] on div "To activate drag with keyboard, press Alt + Enter. Once in keyboard drag state,…" at bounding box center [1075, 334] width 622 height 321
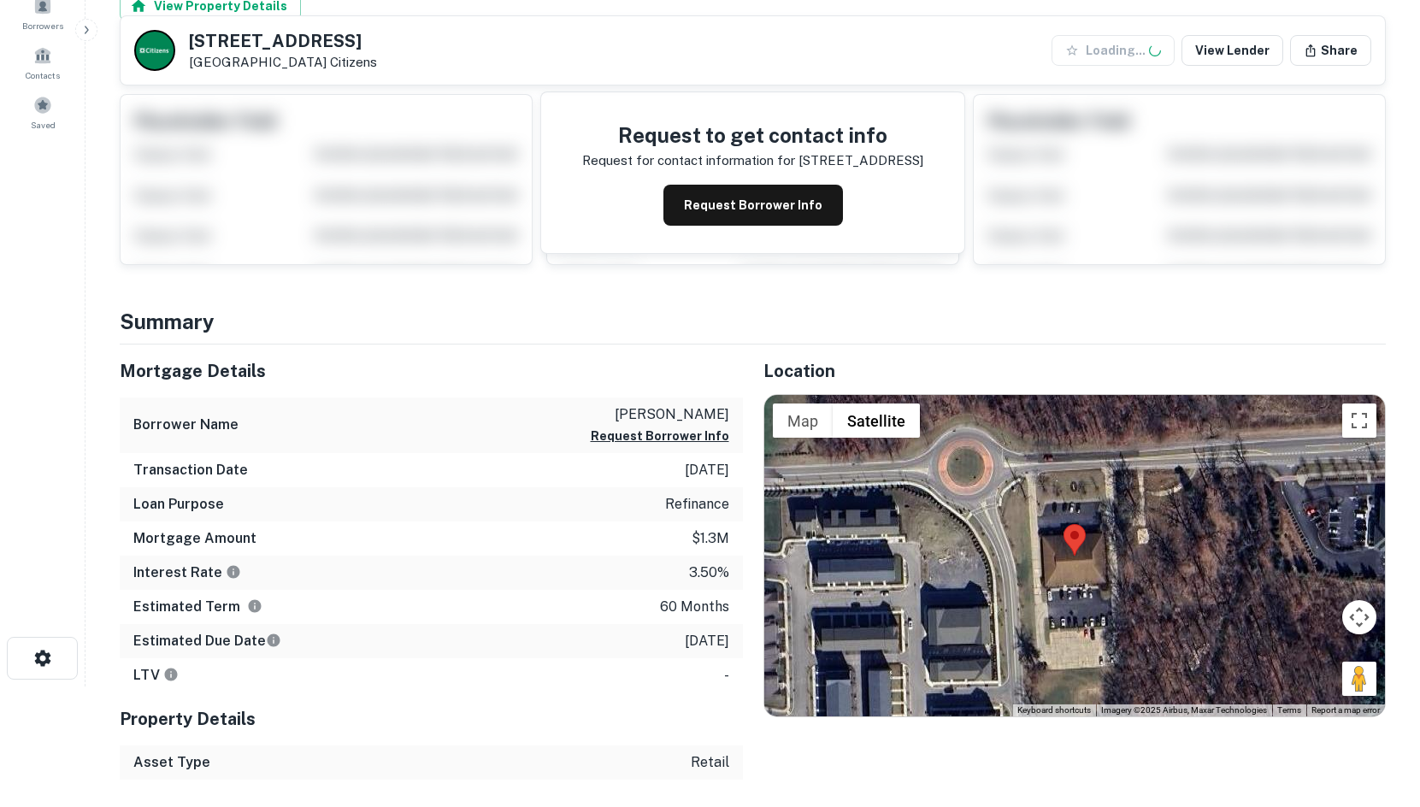
scroll to position [284, 0]
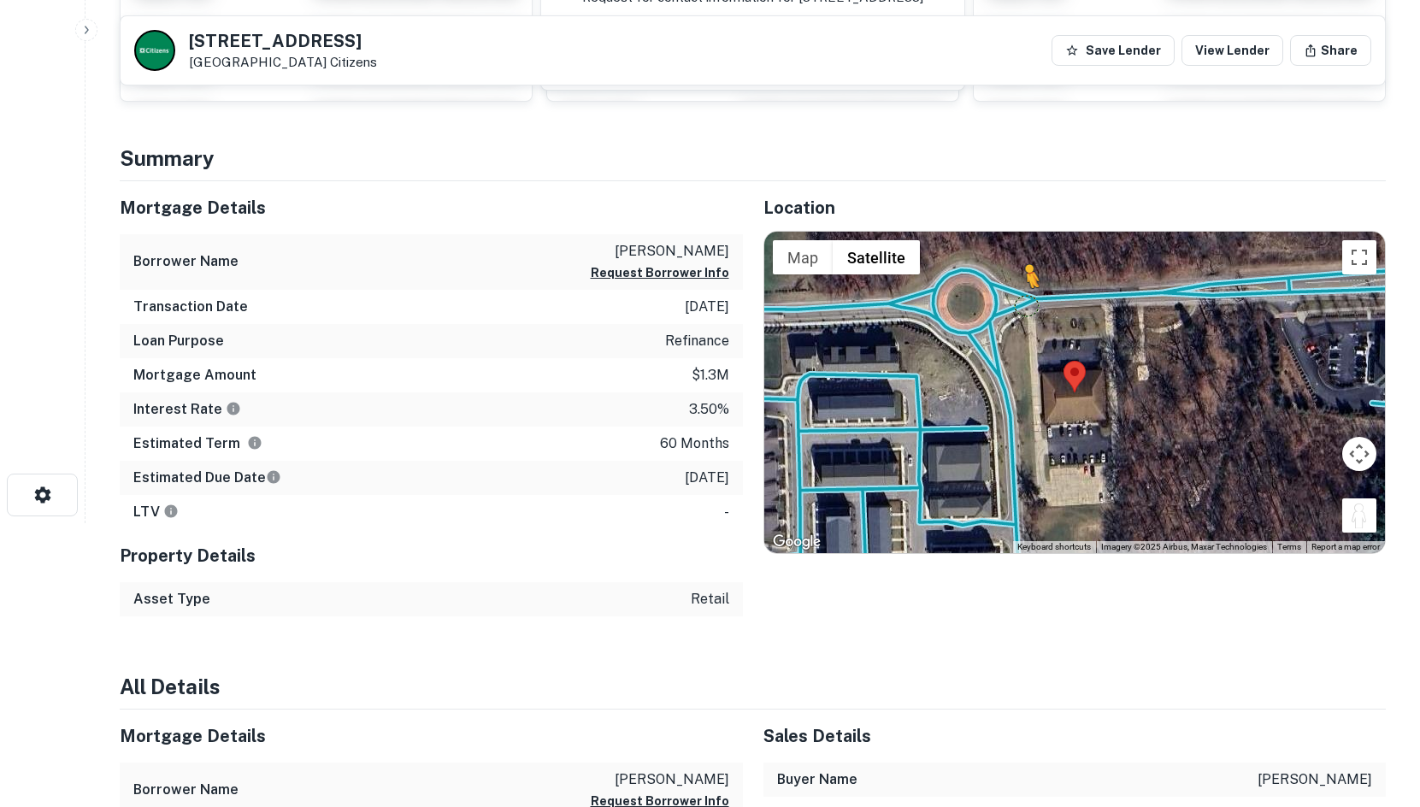
drag, startPoint x: 1353, startPoint y: 516, endPoint x: 1024, endPoint y: 301, distance: 392.9
click at [1024, 301] on div "To activate drag with keyboard, press Alt + Enter. Once in keyboard drag state,…" at bounding box center [1075, 392] width 622 height 321
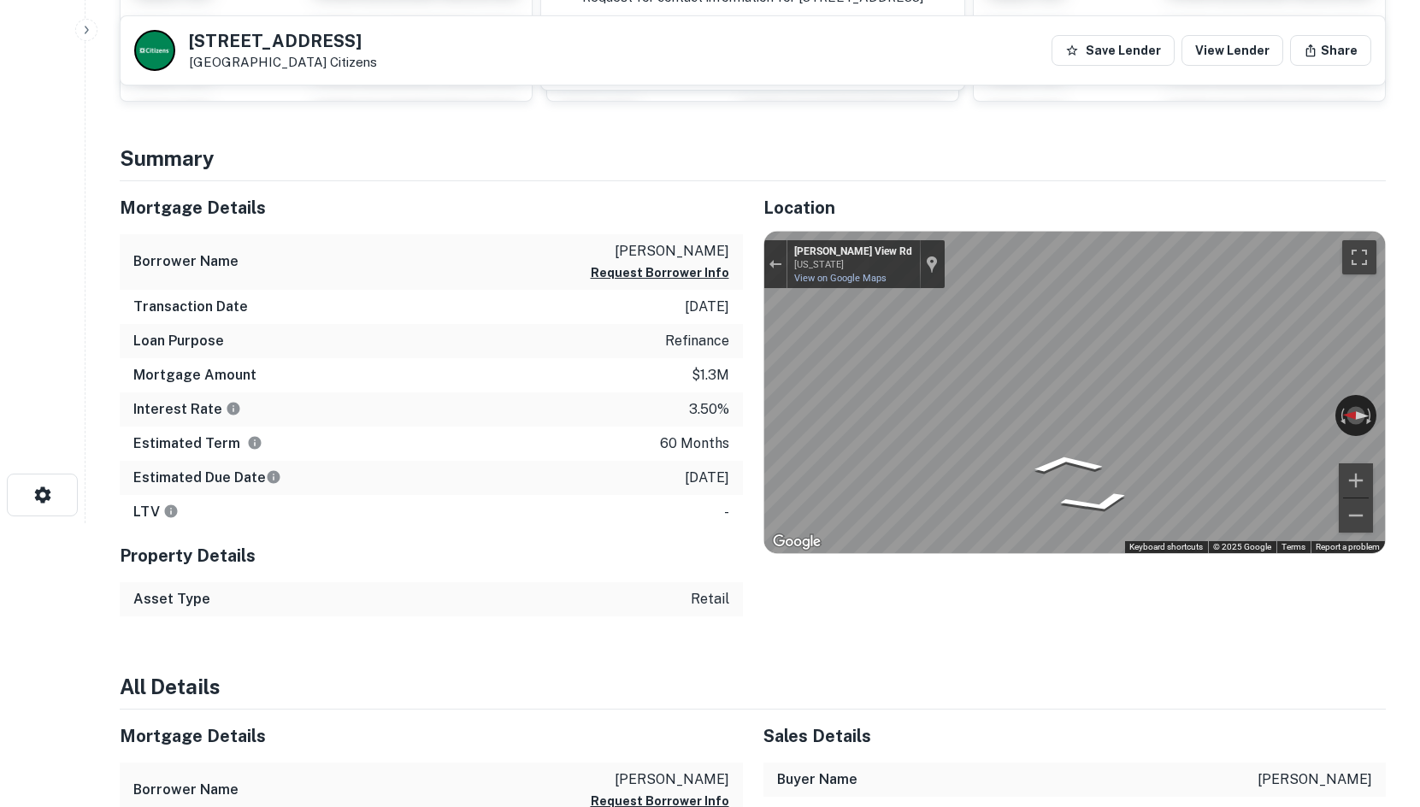
click at [561, 377] on div "Mortgage Details Borrower Name marx thomas Request Borrower Info Transaction Da…" at bounding box center [742, 398] width 1287 height 435
click at [639, 419] on div "Mortgage Details Borrower Name marx thomas Request Borrower Info Transaction Da…" at bounding box center [742, 398] width 1287 height 435
click at [1019, 449] on icon "Go East, Ogle View Rd" at bounding box center [1010, 452] width 85 height 38
click at [1019, 449] on icon "Go East, Ogle View Rd" at bounding box center [1011, 449] width 96 height 41
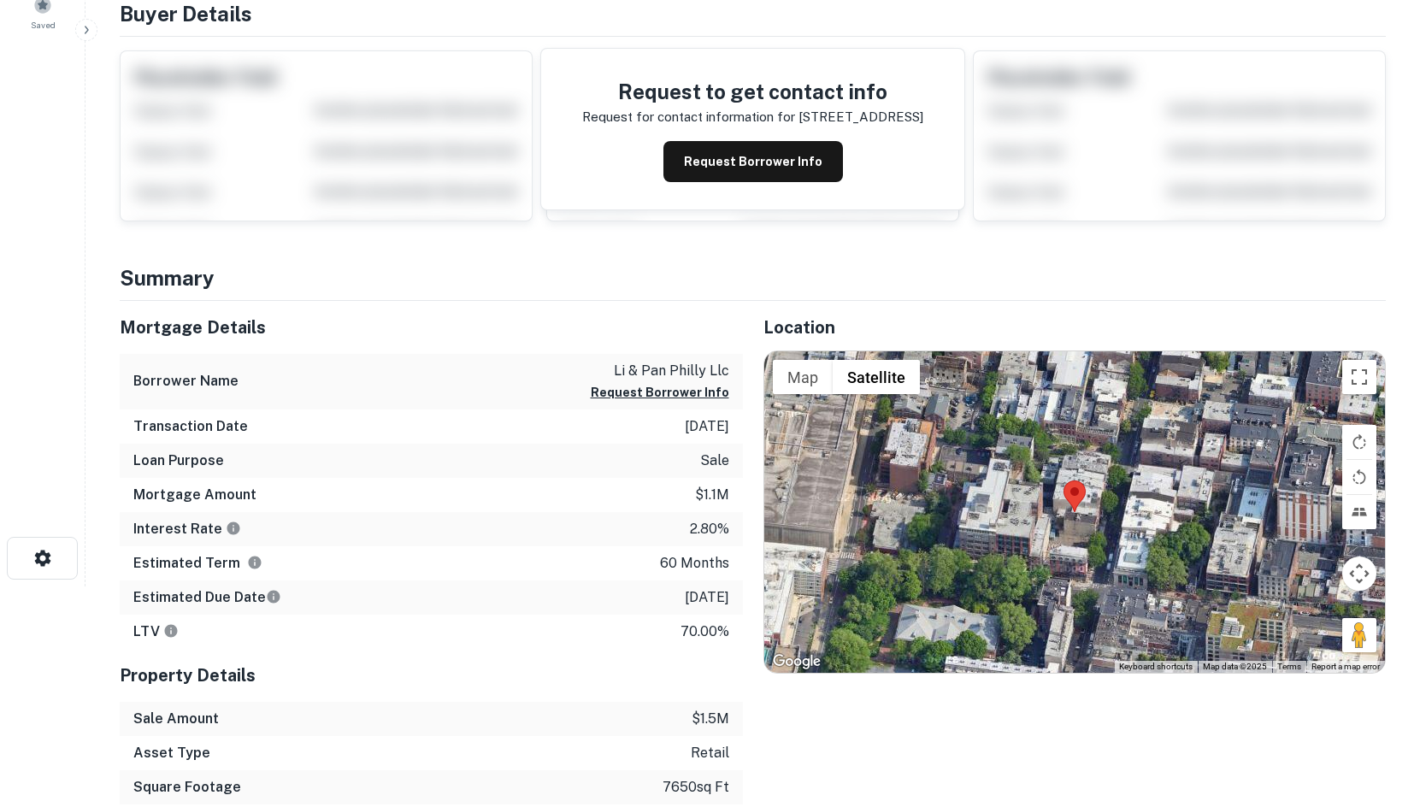
scroll to position [342, 0]
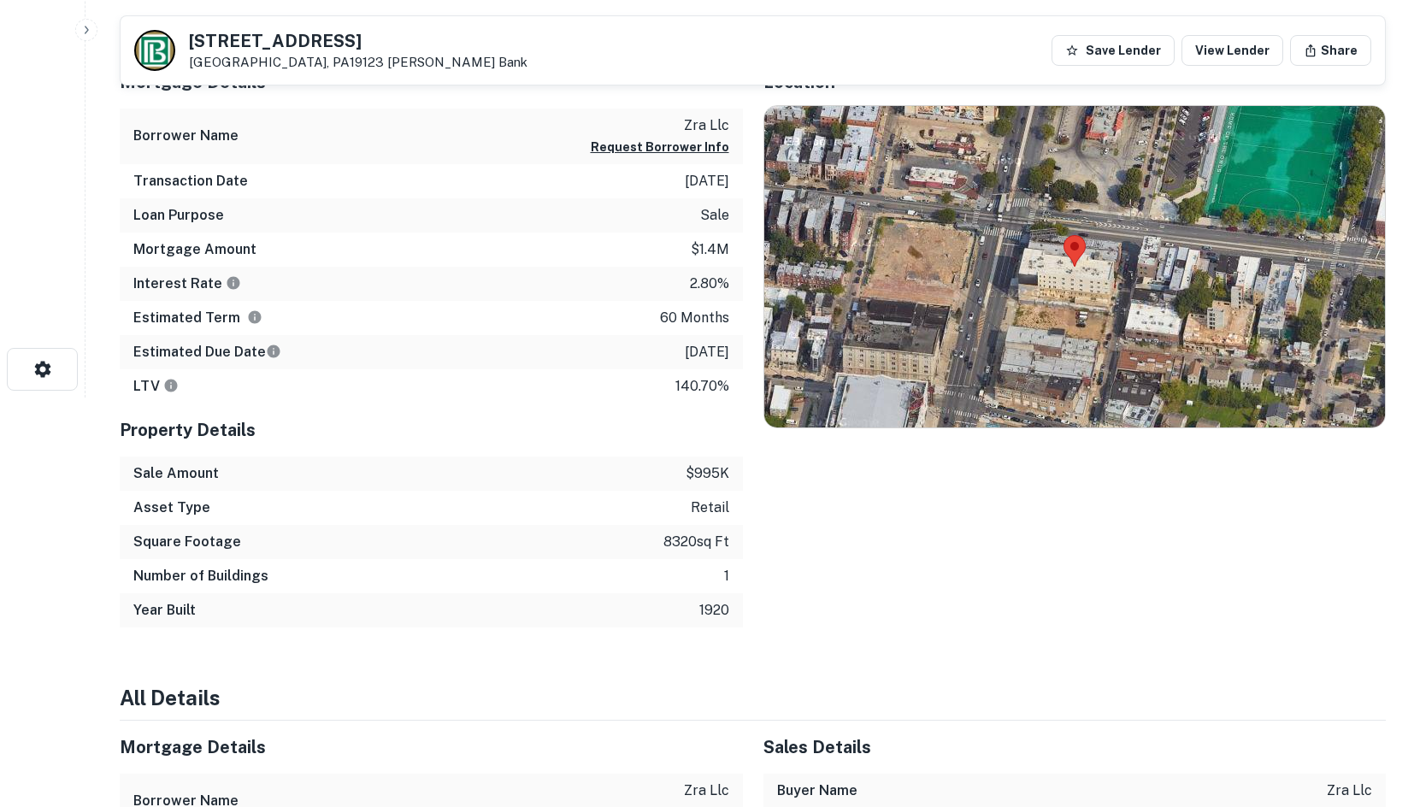
scroll to position [427, 0]
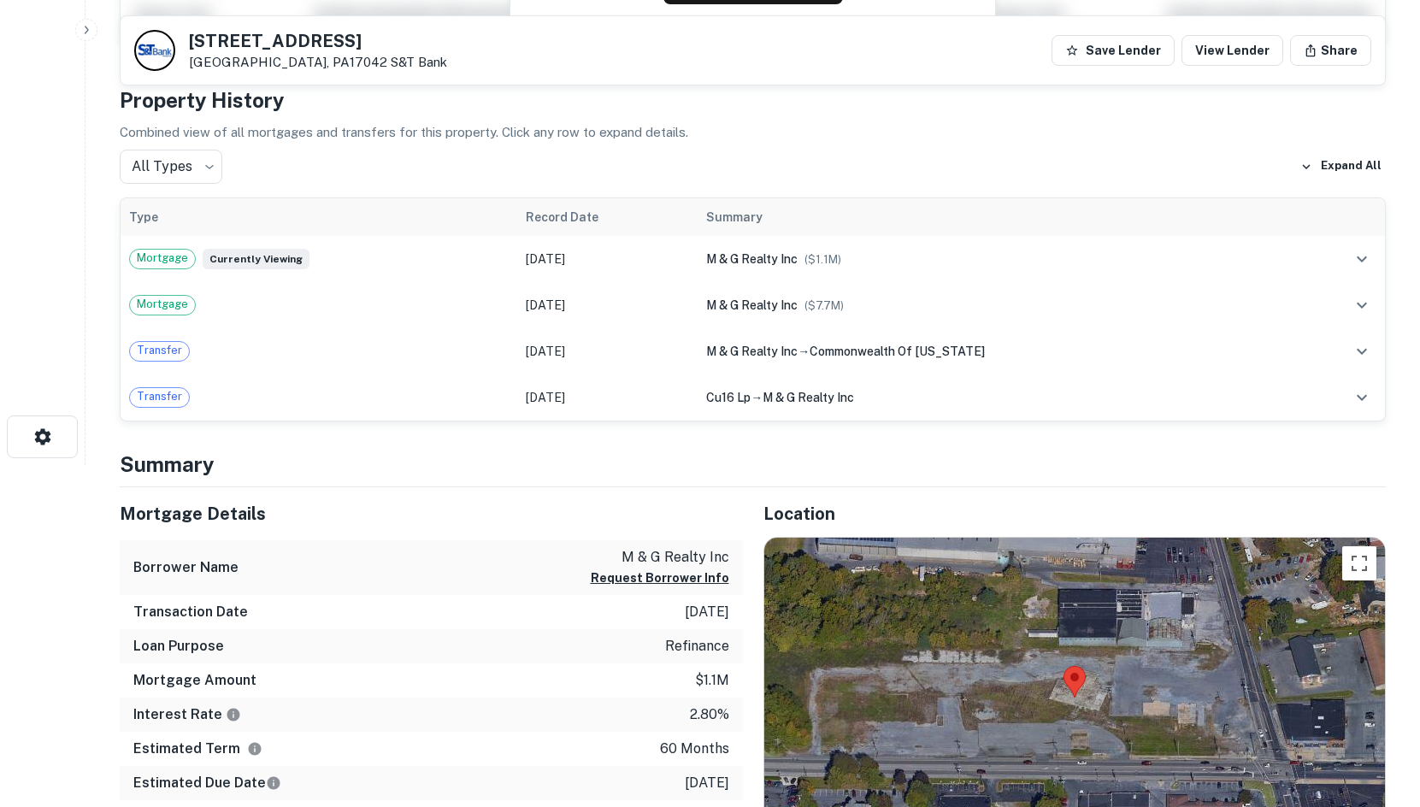
scroll to position [513, 0]
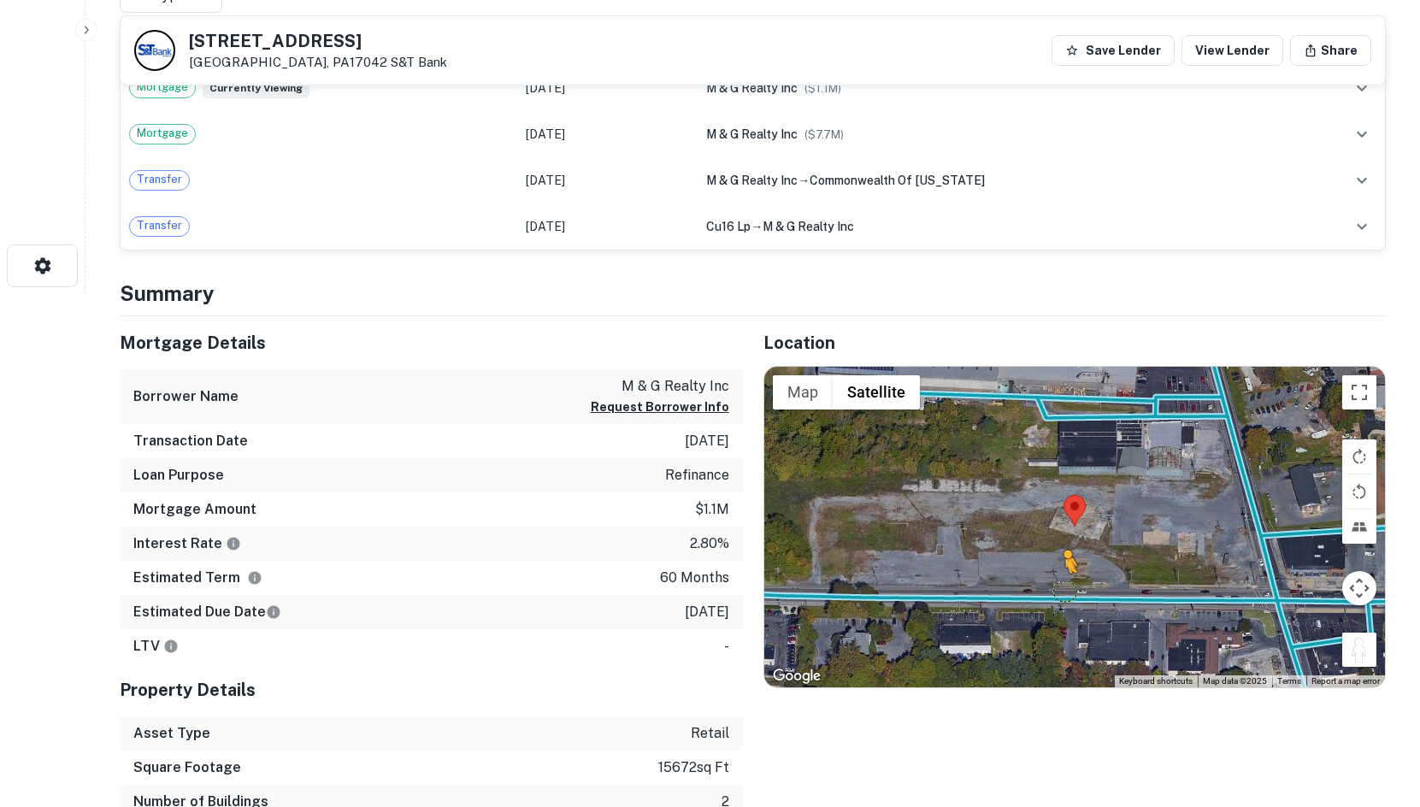
drag, startPoint x: 1372, startPoint y: 652, endPoint x: 1064, endPoint y: 589, distance: 314.2
click at [1064, 589] on div "To activate drag with keyboard, press Alt + Enter. Once in keyboard drag state,…" at bounding box center [1075, 527] width 622 height 321
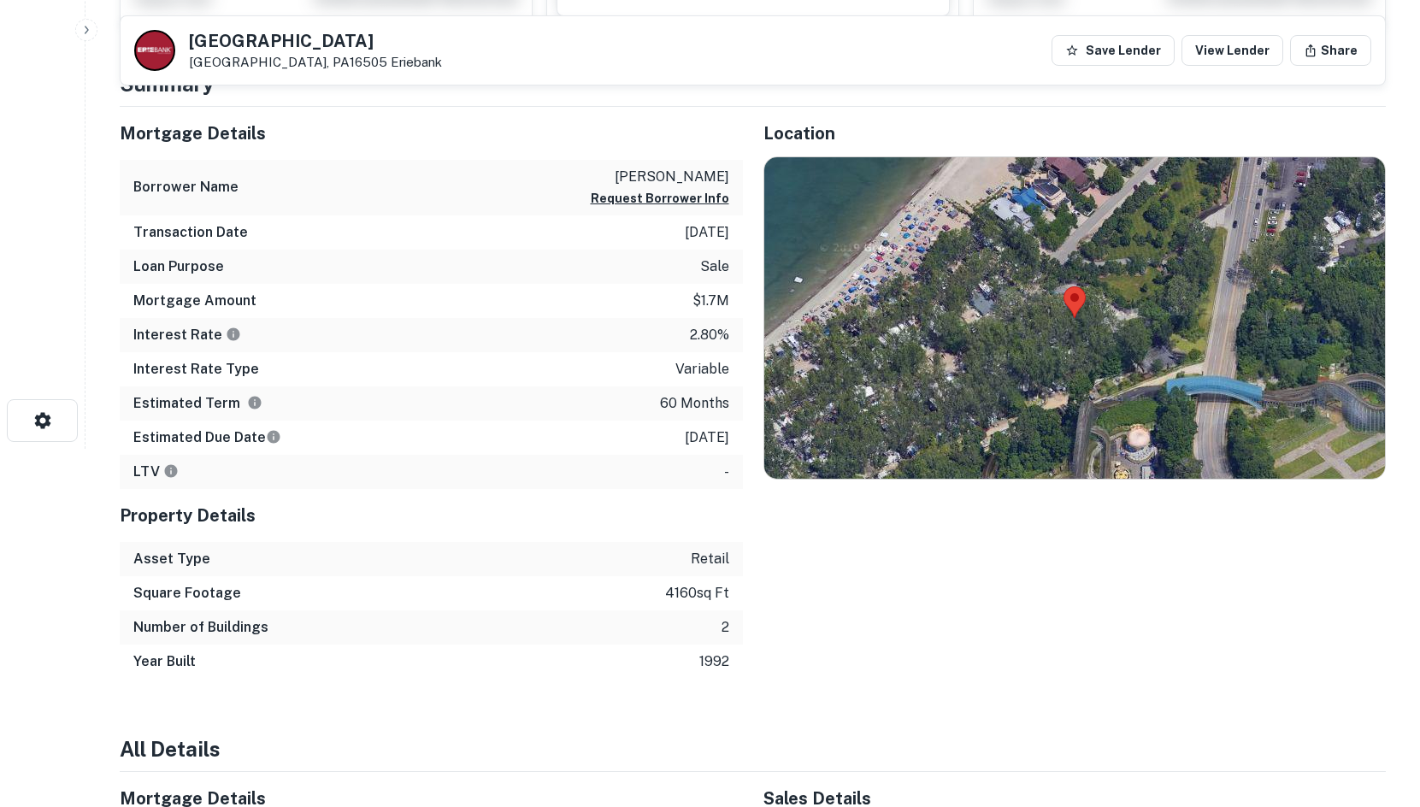
scroll to position [369, 0]
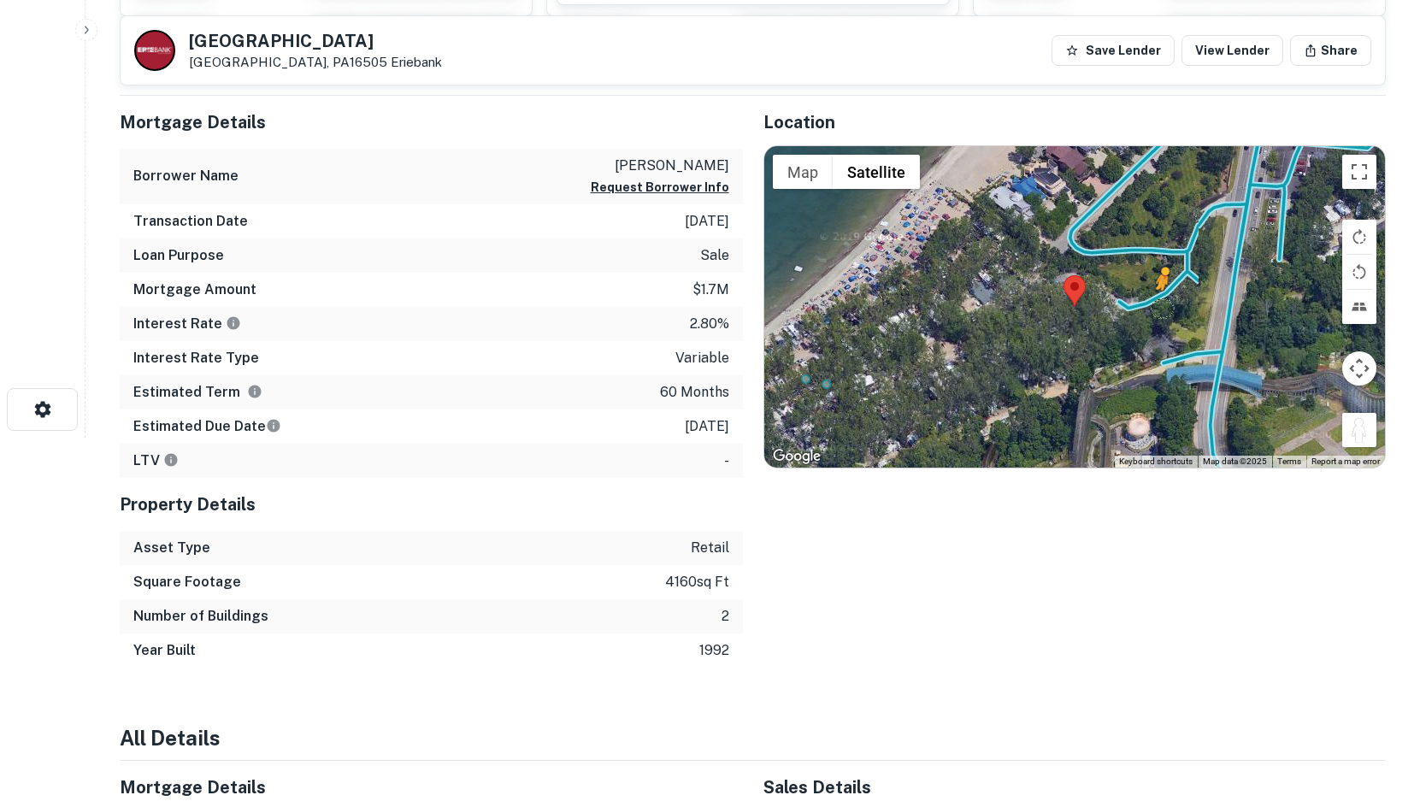
drag, startPoint x: 1366, startPoint y: 426, endPoint x: 1158, endPoint y: 303, distance: 241.0
click at [1158, 303] on div "To activate drag with keyboard, press Alt + Enter. Once in keyboard drag state,…" at bounding box center [1075, 306] width 622 height 321
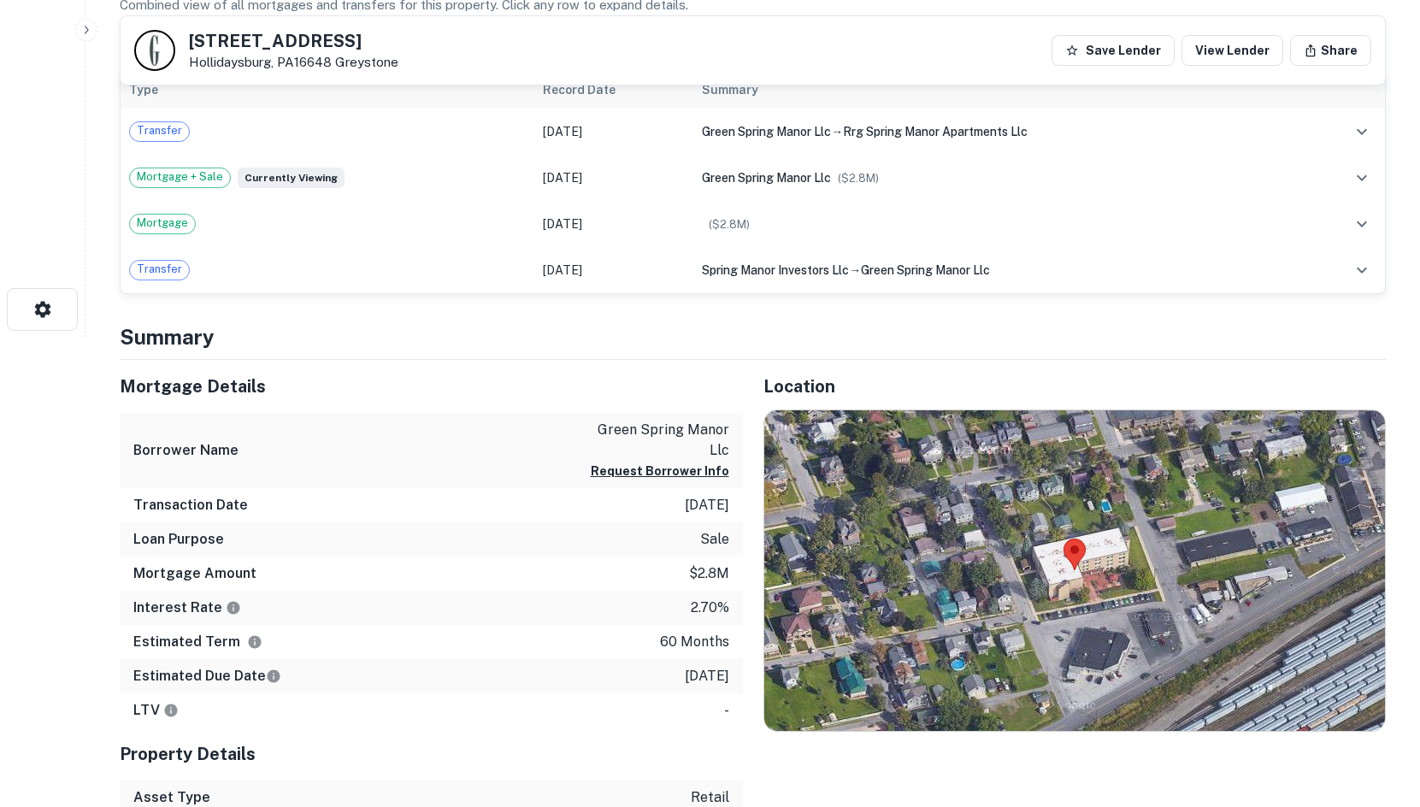
scroll to position [797, 0]
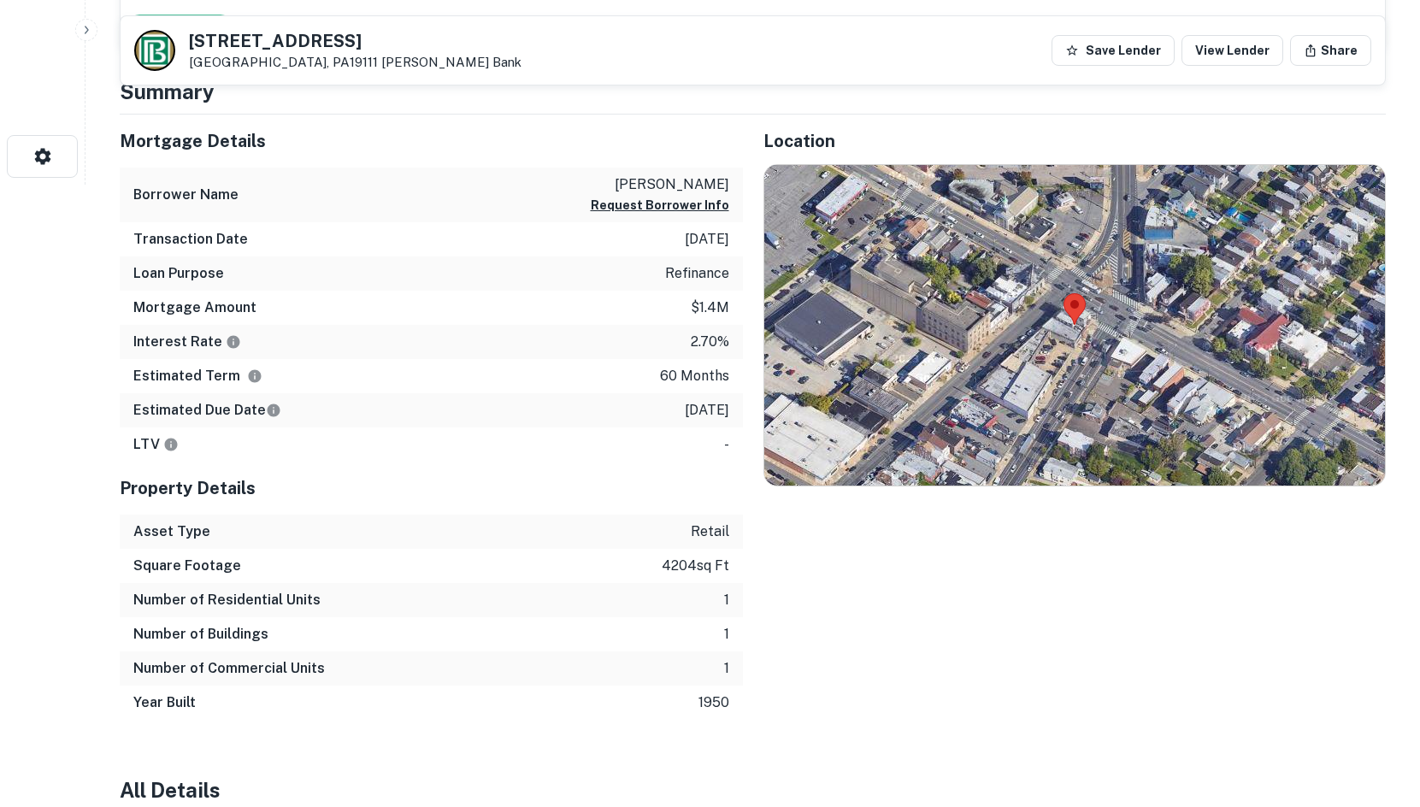
scroll to position [626, 0]
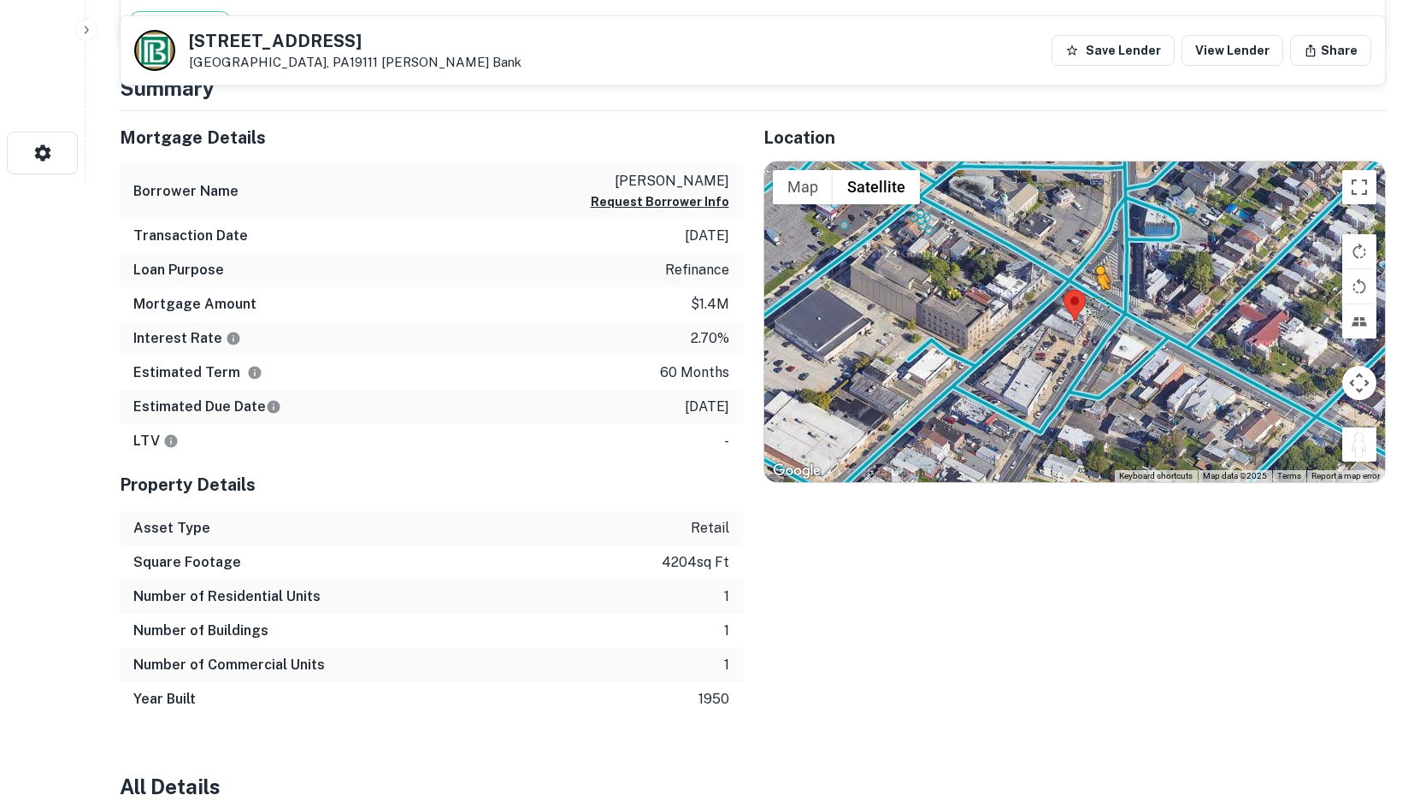
drag, startPoint x: 1354, startPoint y: 446, endPoint x: 1094, endPoint y: 307, distance: 294.9
click at [1094, 307] on div "To activate drag with keyboard, press Alt + Enter. Once in keyboard drag state,…" at bounding box center [1075, 322] width 622 height 321
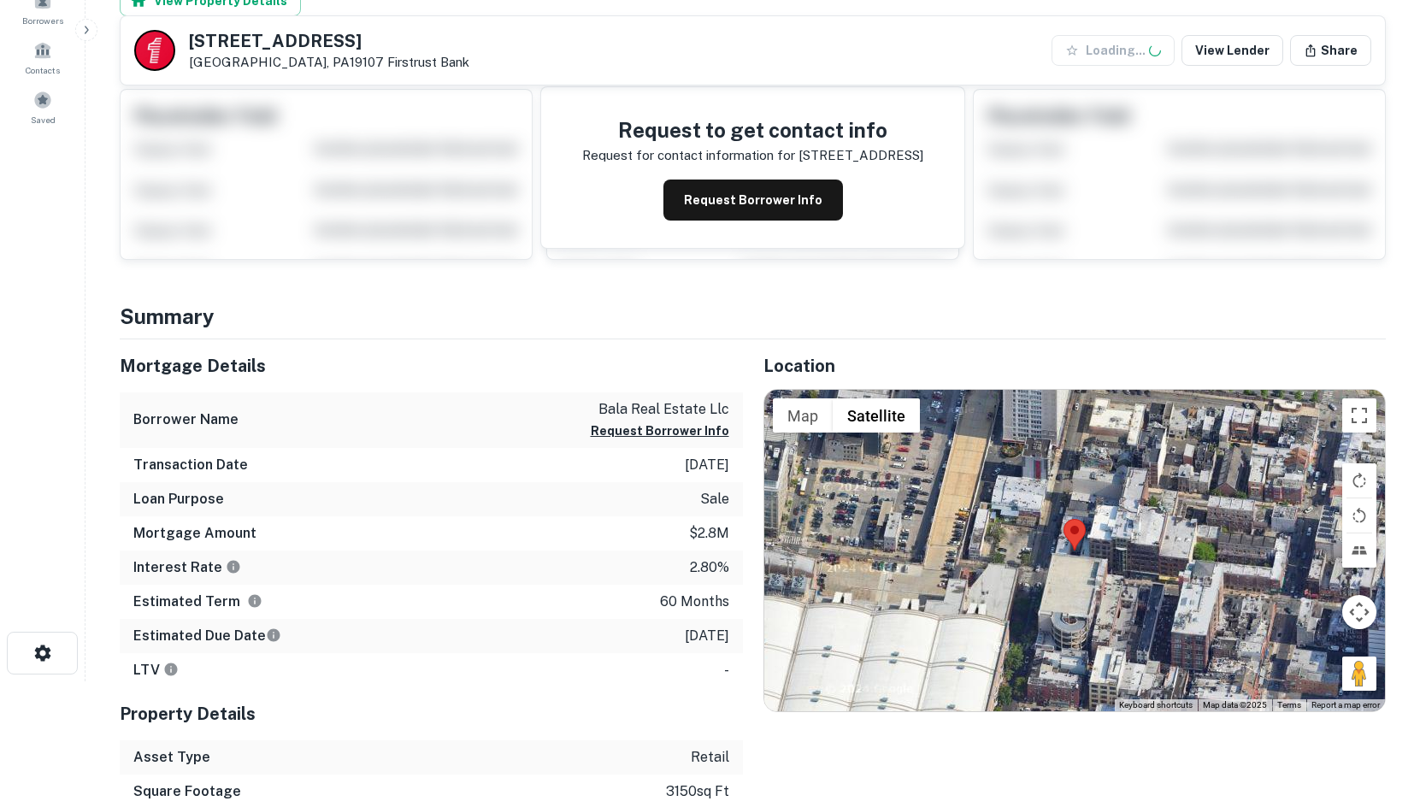
scroll to position [427, 0]
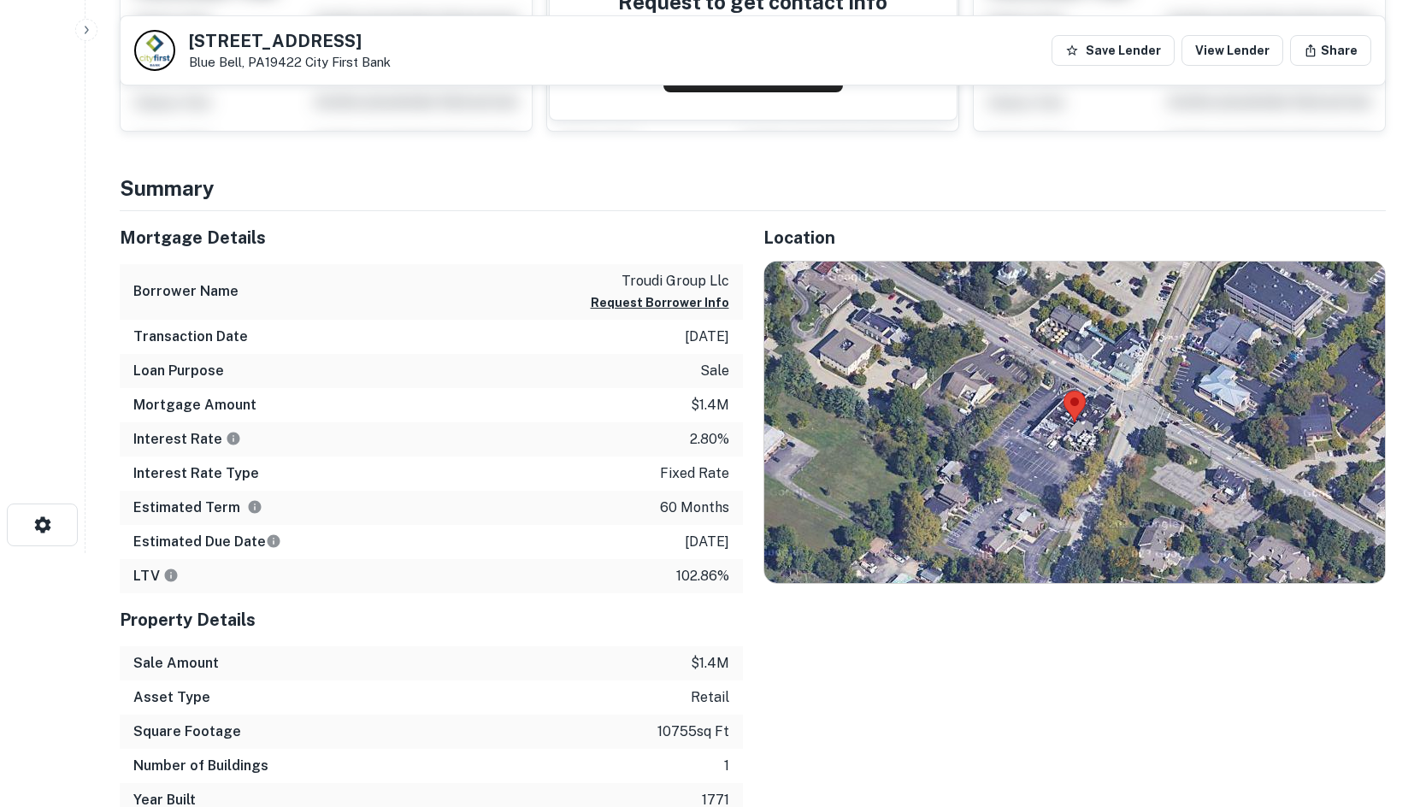
scroll to position [284, 0]
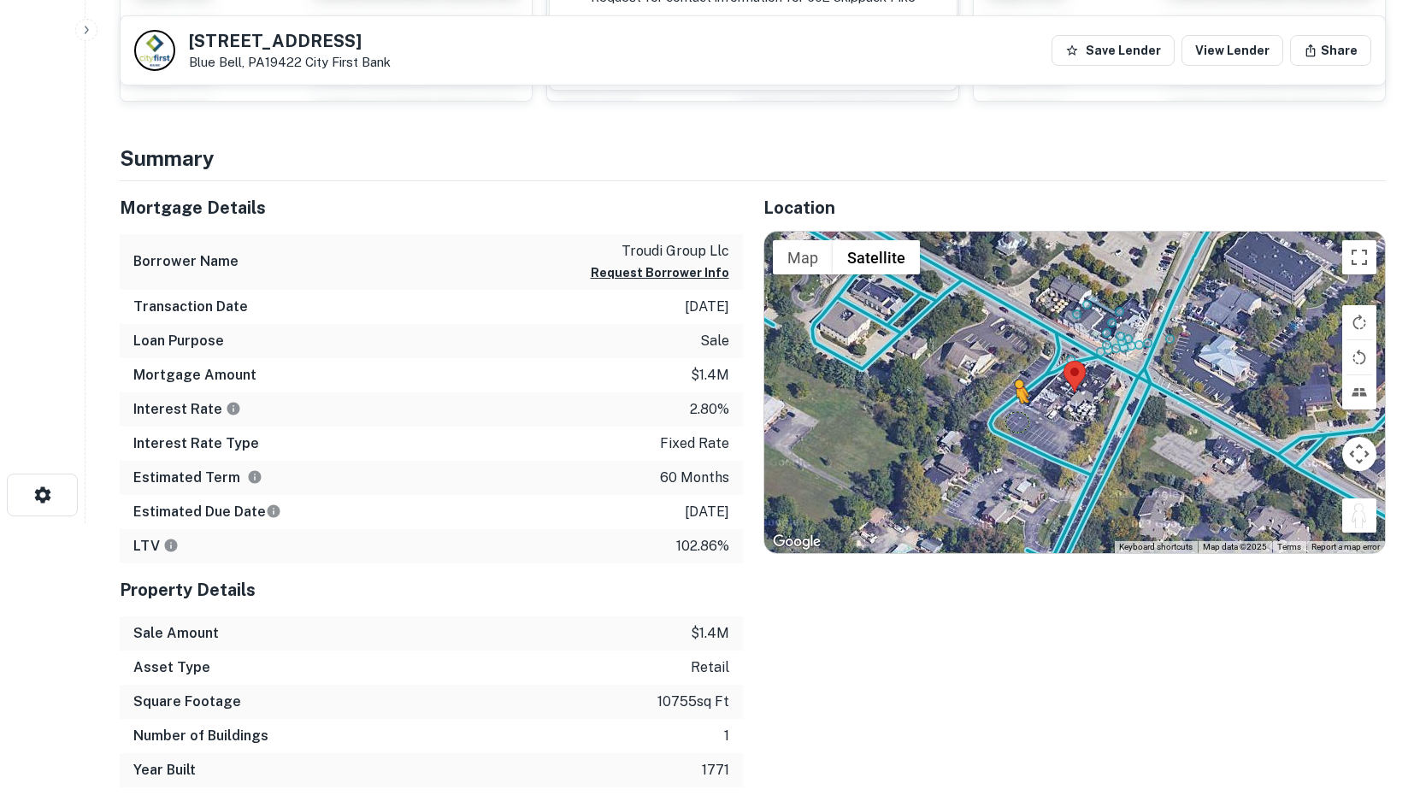
drag, startPoint x: 1346, startPoint y: 510, endPoint x: 1015, endPoint y: 420, distance: 343.6
click at [1015, 420] on div "To activate drag with keyboard, press Alt + Enter. Once in keyboard drag state,…" at bounding box center [1075, 392] width 622 height 321
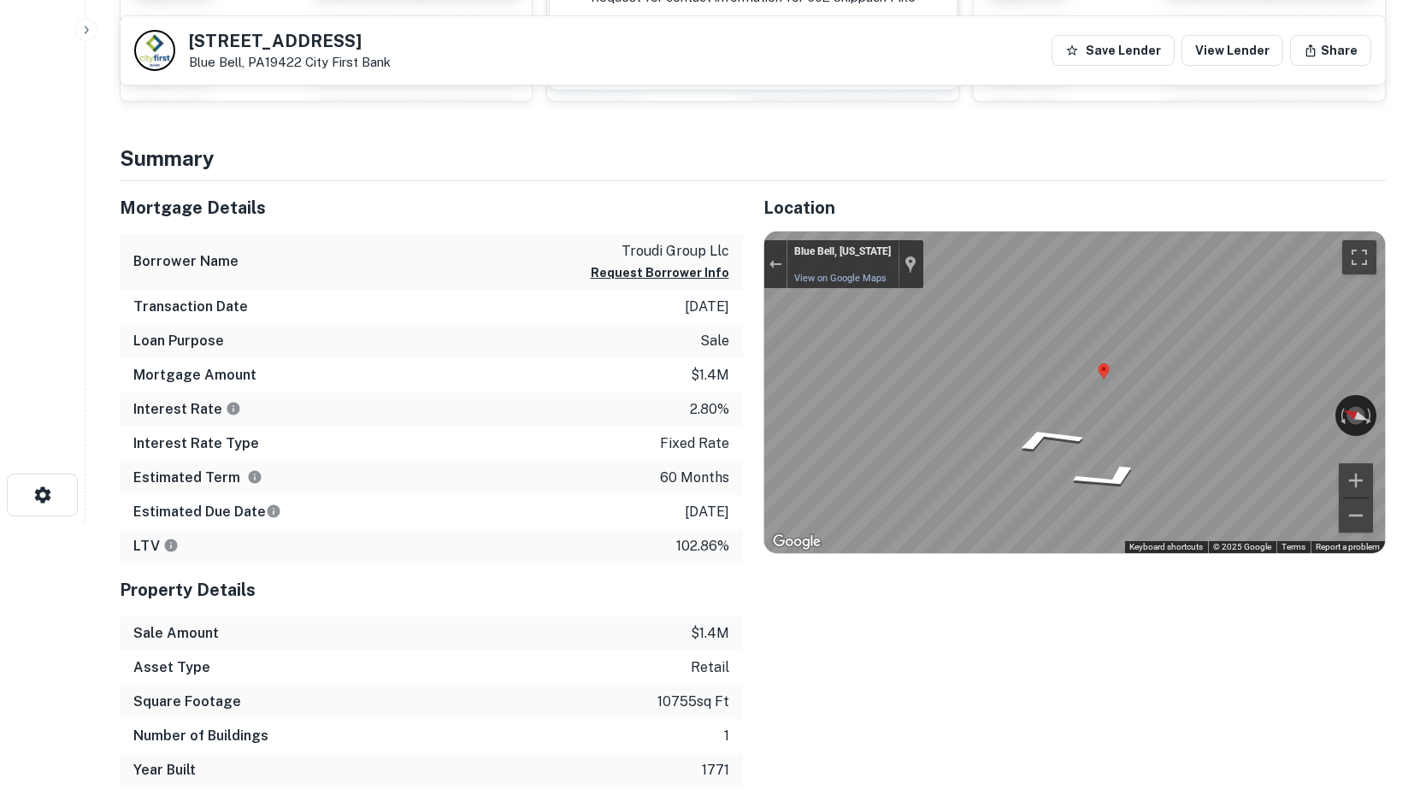
click at [655, 332] on div "Mortgage Details Borrower Name troudi group llc Request Borrower Info Transacti…" at bounding box center [742, 484] width 1287 height 606
click at [507, 251] on div "Mortgage Details Borrower Name troudi group llc Request Borrower Info Transacti…" at bounding box center [742, 484] width 1287 height 606
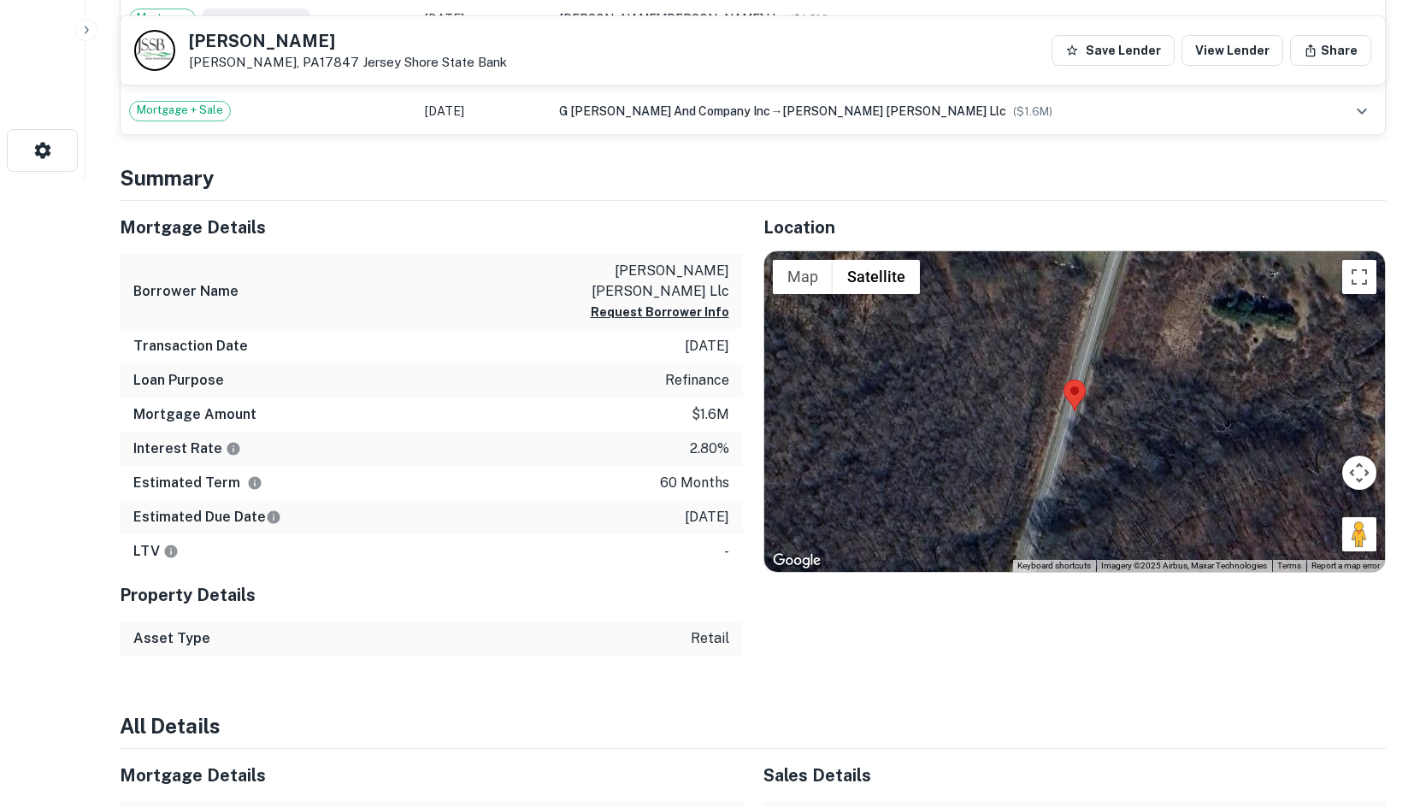
scroll to position [711, 0]
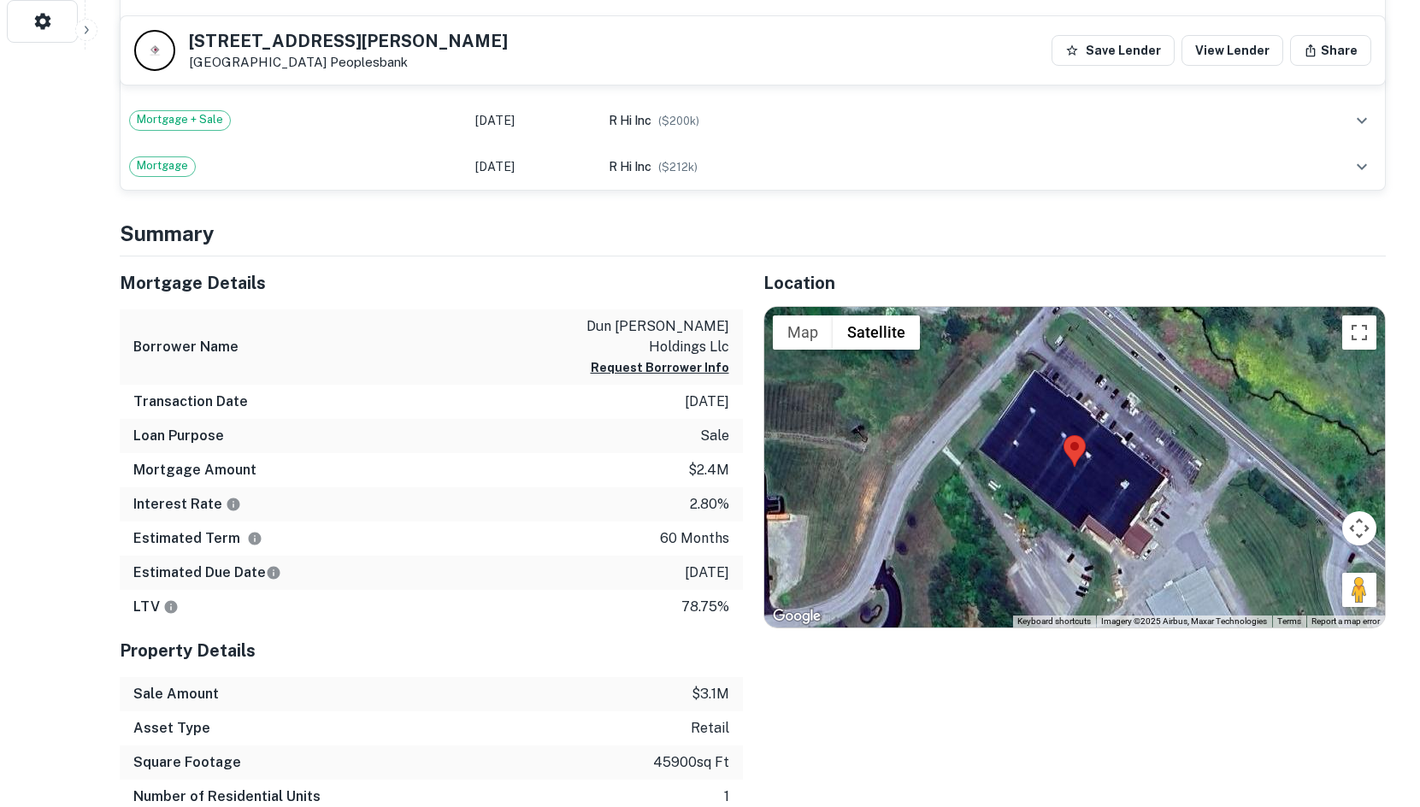
scroll to position [855, 0]
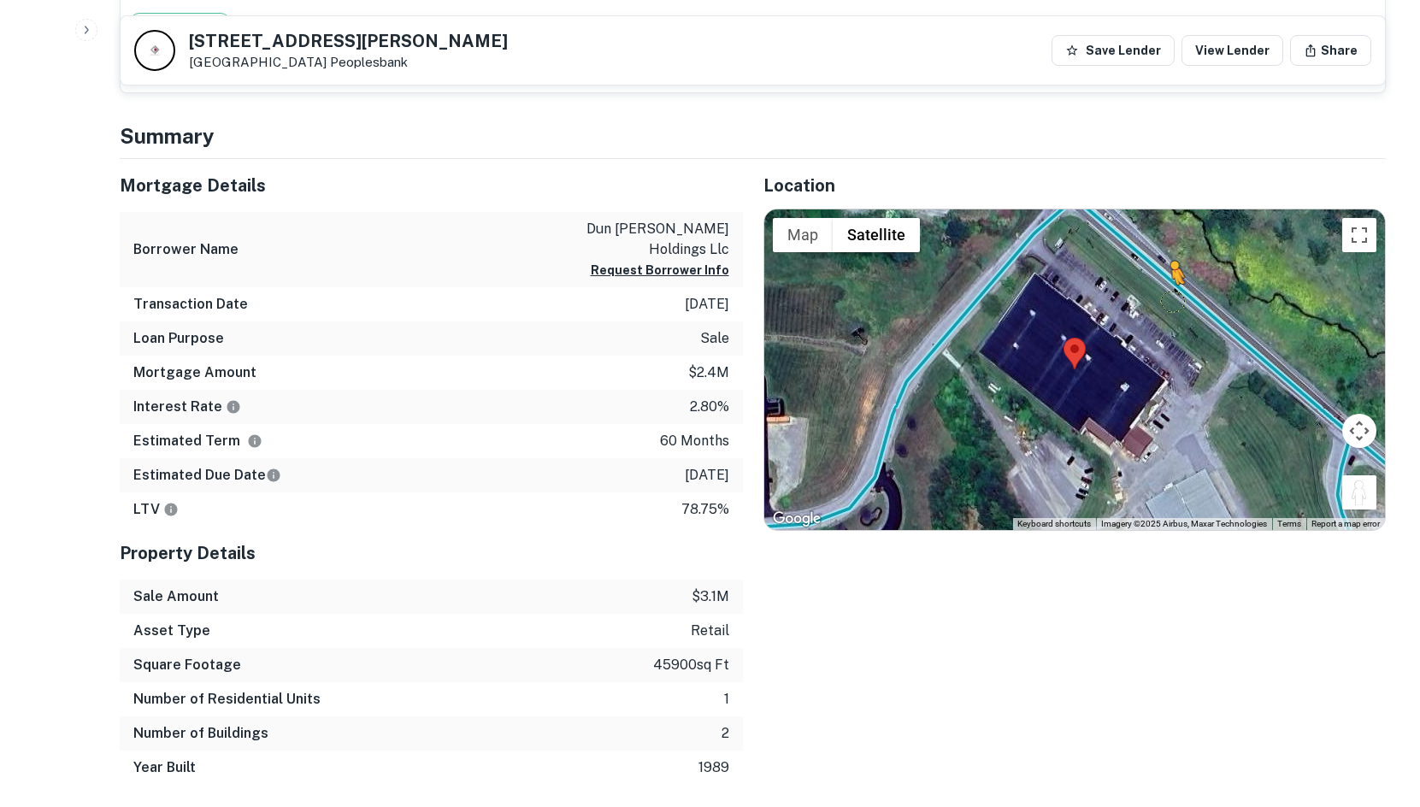
drag, startPoint x: 1354, startPoint y: 504, endPoint x: 1168, endPoint y: 292, distance: 282.3
click at [1168, 292] on div "To activate drag with keyboard, press Alt + Enter. Once in keyboard drag state,…" at bounding box center [1075, 369] width 622 height 321
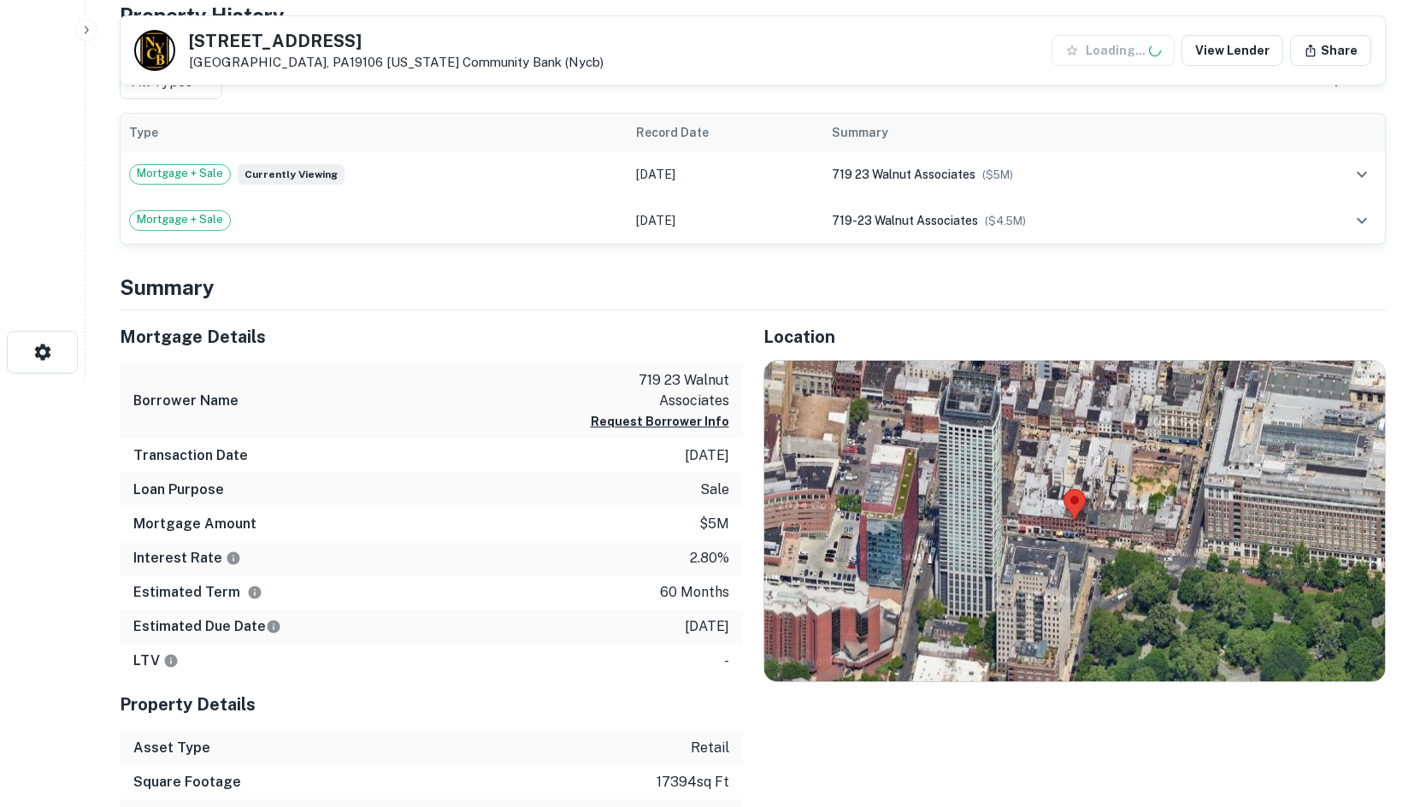
scroll to position [513, 0]
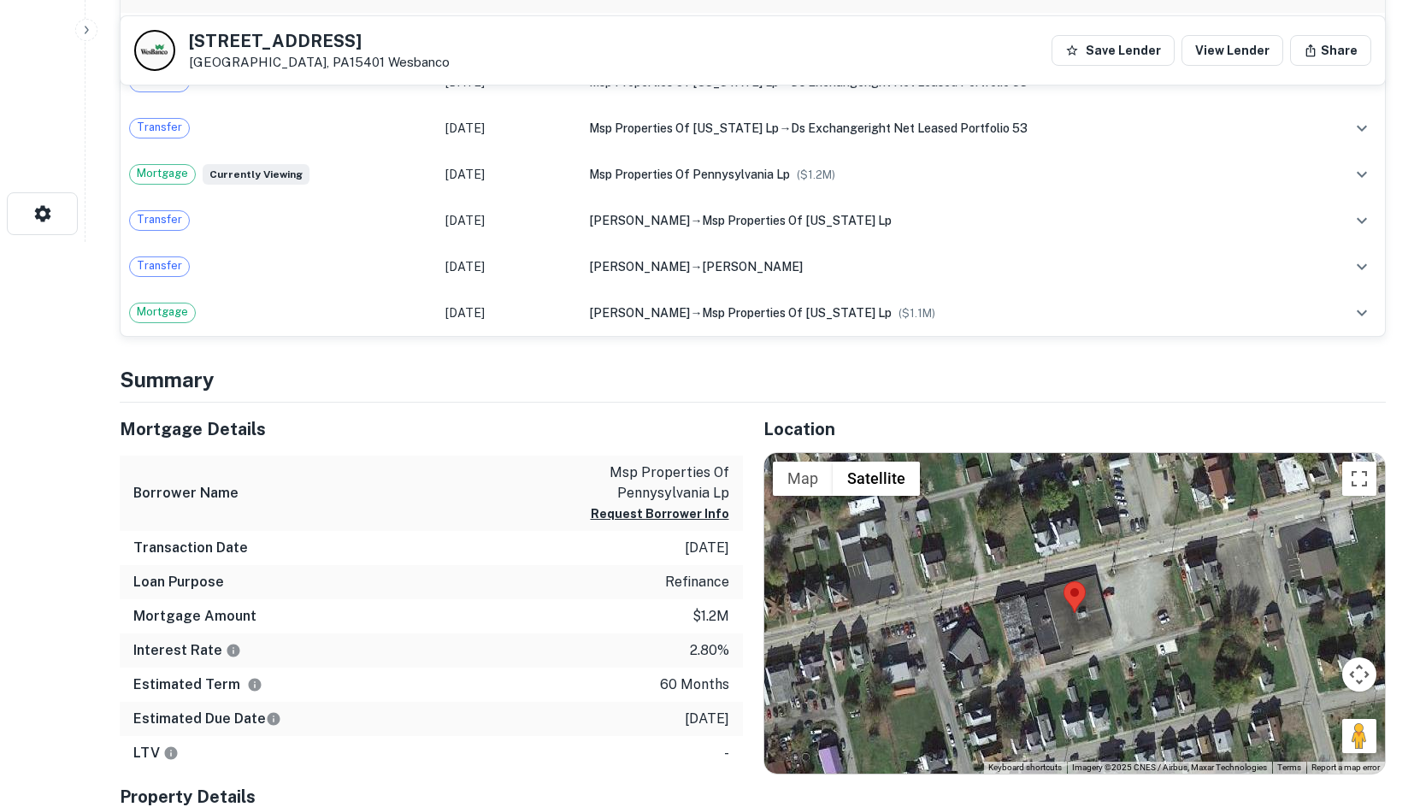
scroll to position [684, 0]
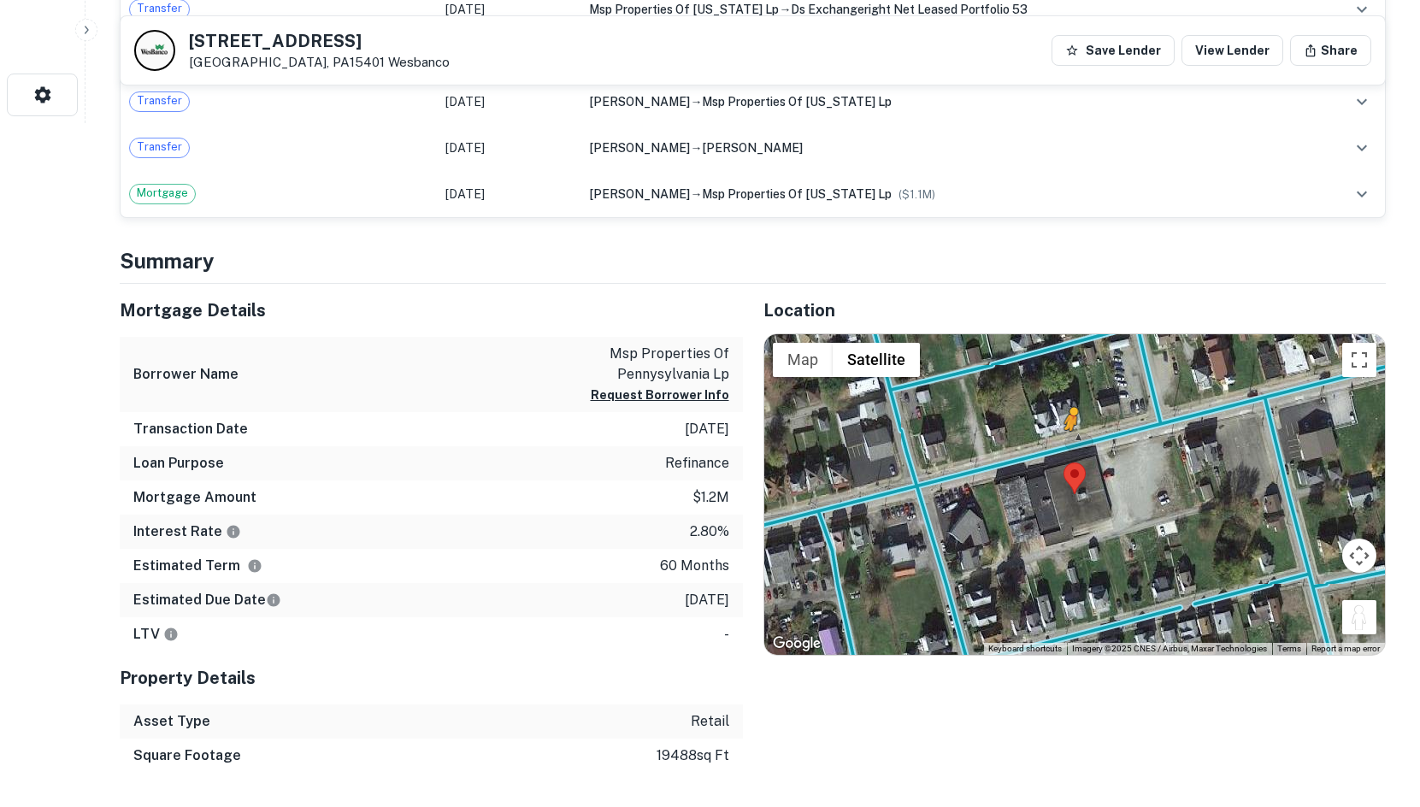
drag, startPoint x: 1342, startPoint y: 612, endPoint x: 1067, endPoint y: 448, distance: 320.5
click at [1067, 448] on div "To activate drag with keyboard, press Alt + Enter. Once in keyboard drag state,…" at bounding box center [1075, 494] width 622 height 321
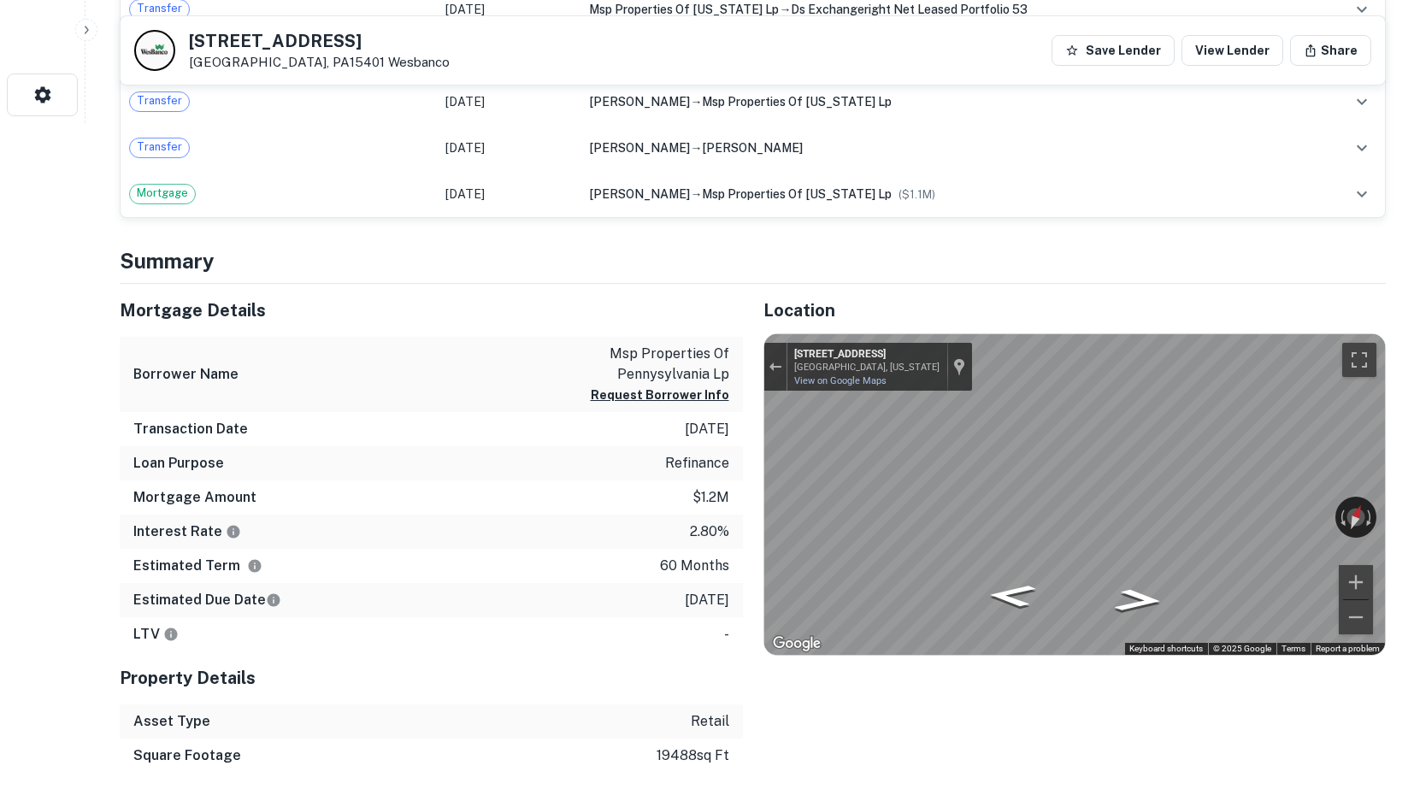
click at [1400, 522] on div "130 Connellsville St Uniontown, PA15401 Wesbanco Save Lender View Lender Share …" at bounding box center [752, 741] width 1307 height 2796
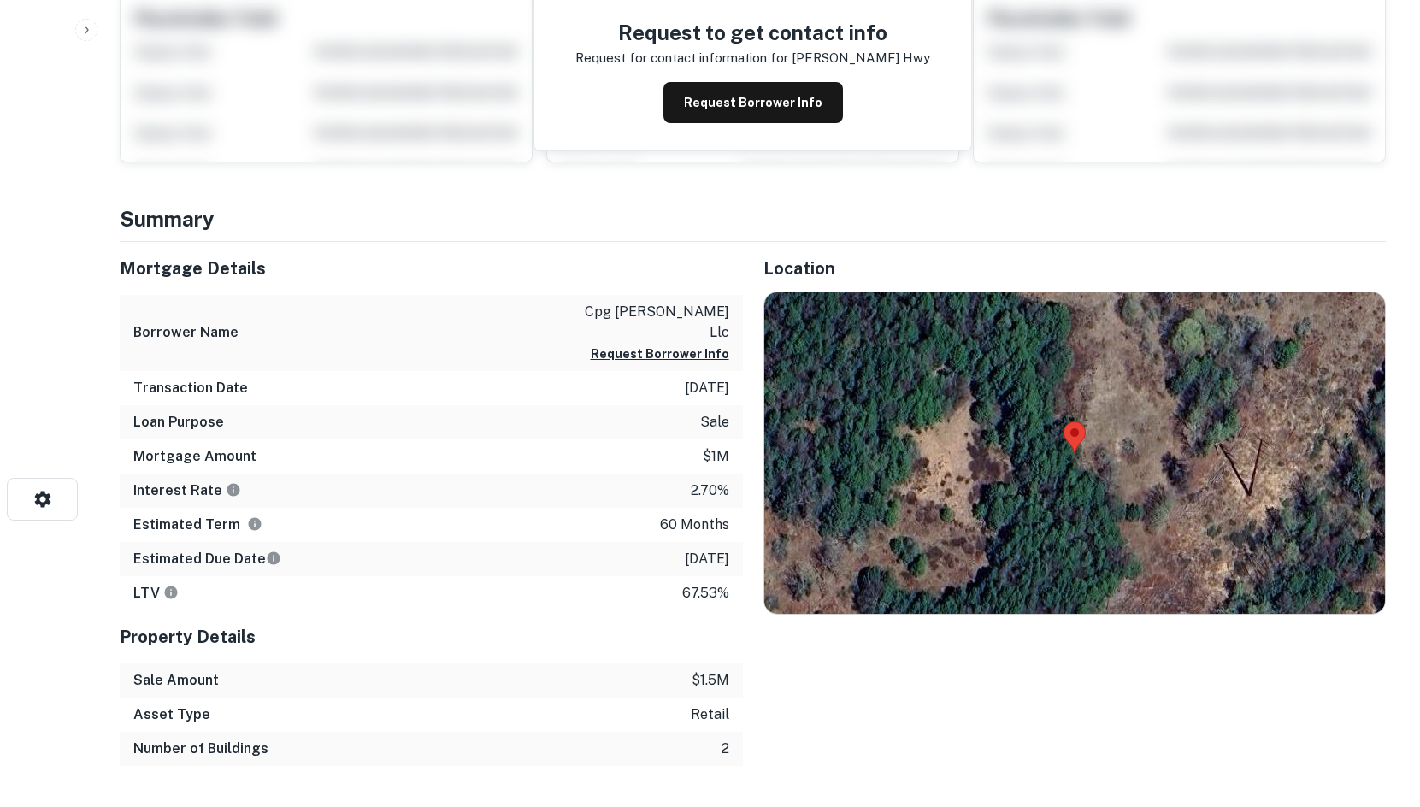
scroll to position [711, 0]
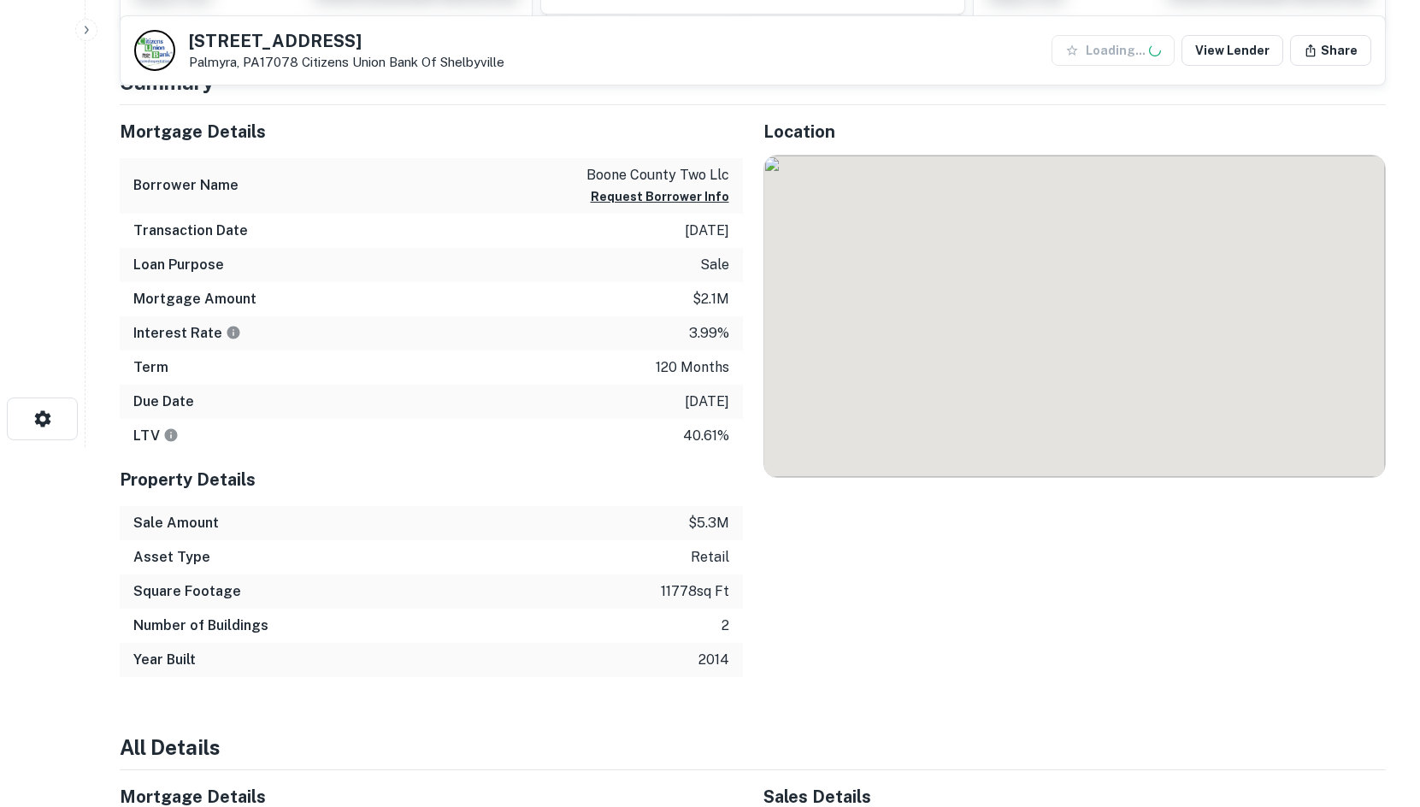
scroll to position [369, 0]
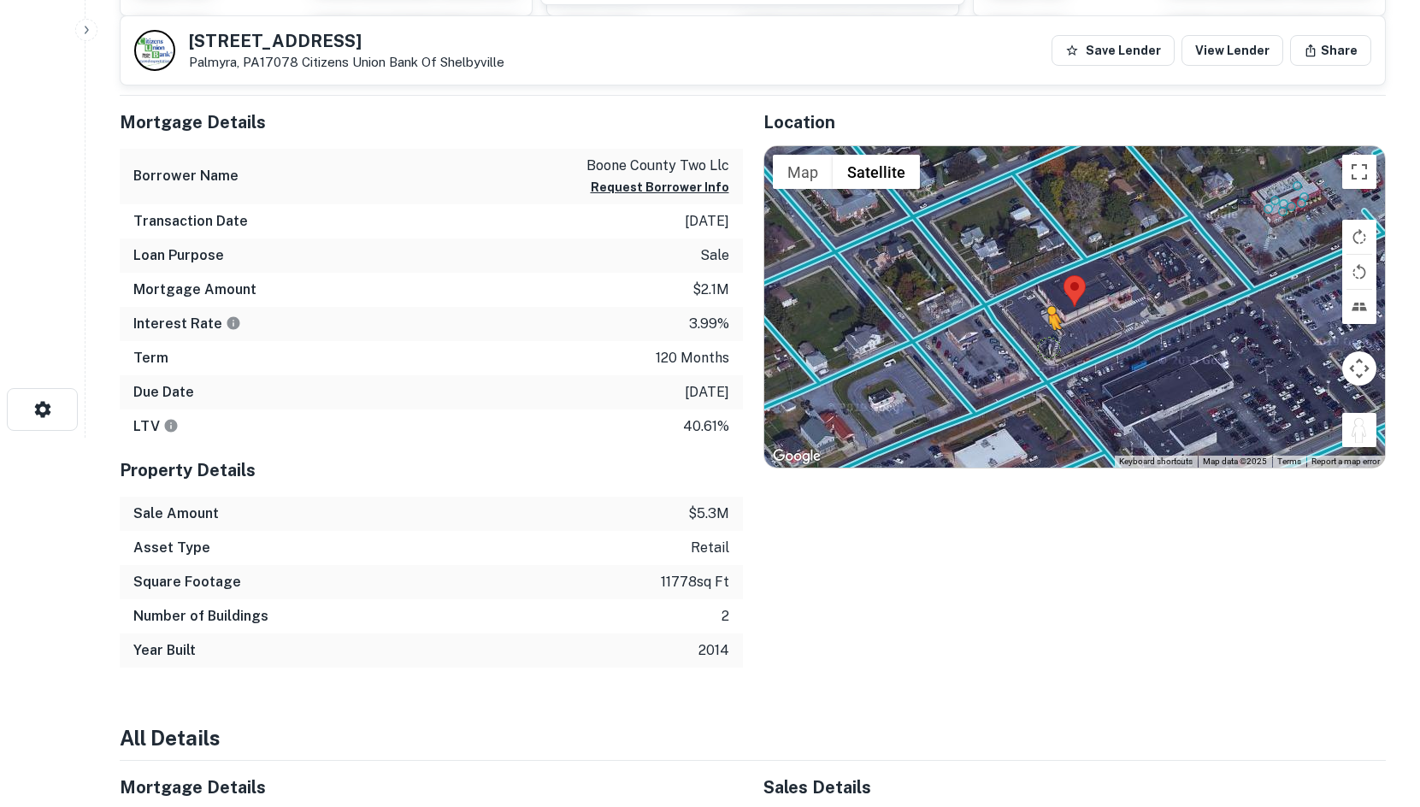
drag, startPoint x: 1364, startPoint y: 431, endPoint x: 1034, endPoint y: 354, distance: 339.7
click at [1034, 354] on div "To activate drag with keyboard, press Alt + Enter. Once in keyboard drag state,…" at bounding box center [1075, 306] width 622 height 321
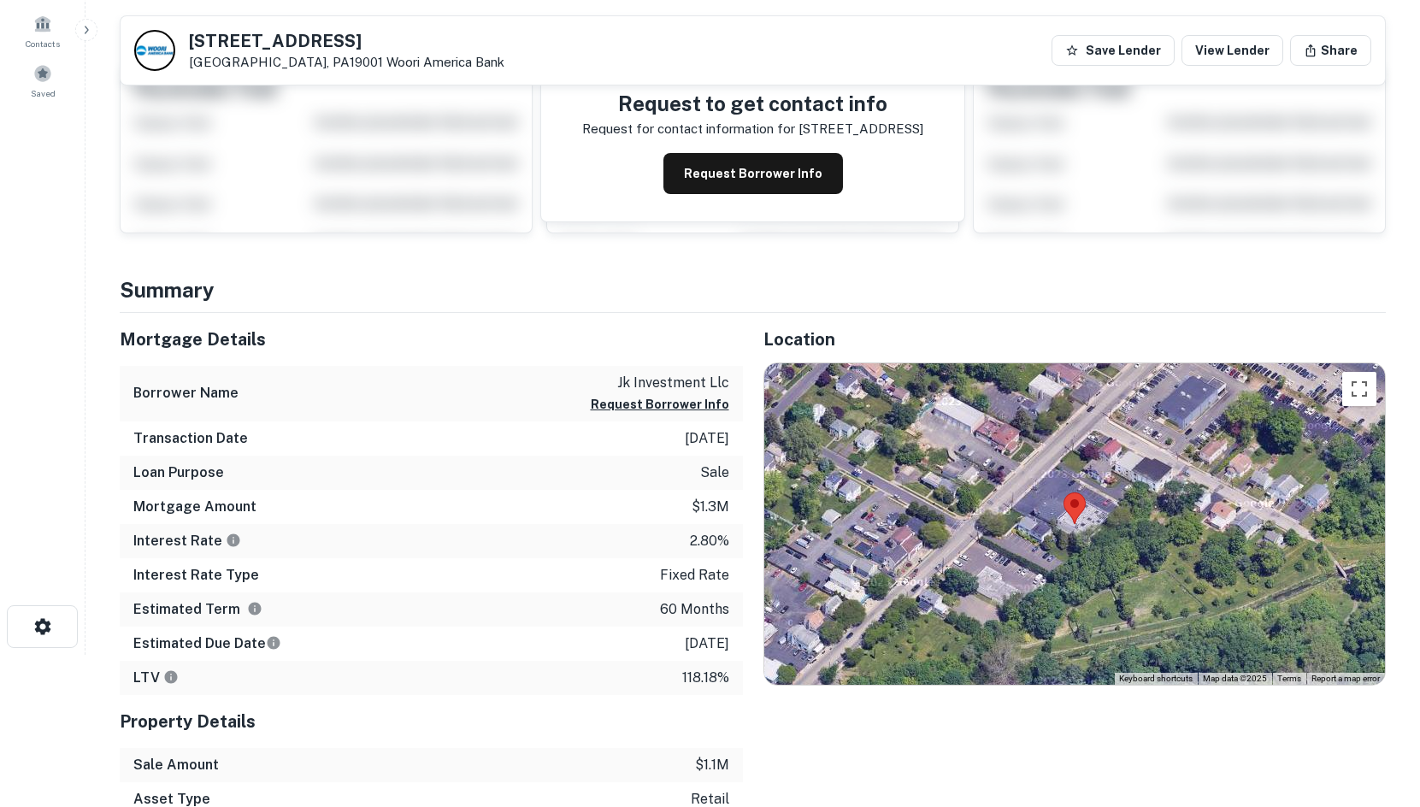
scroll to position [455, 0]
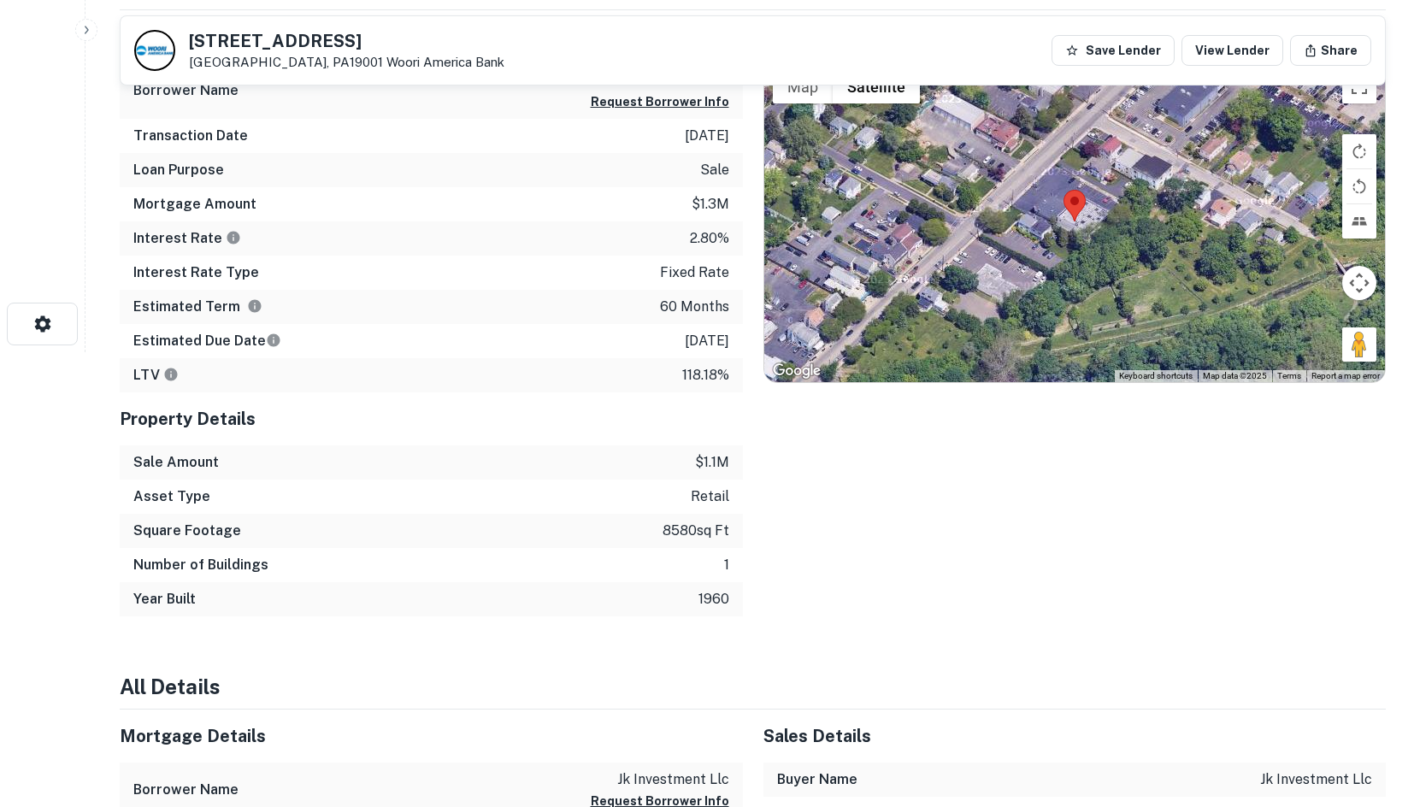
drag, startPoint x: 1349, startPoint y: 343, endPoint x: 1227, endPoint y: 284, distance: 135.7
click at [1020, 203] on div "Map Terrain Satellite Labels Keyboard shortcuts Map Data Map data ©2025 Map dat…" at bounding box center [1075, 221] width 622 height 321
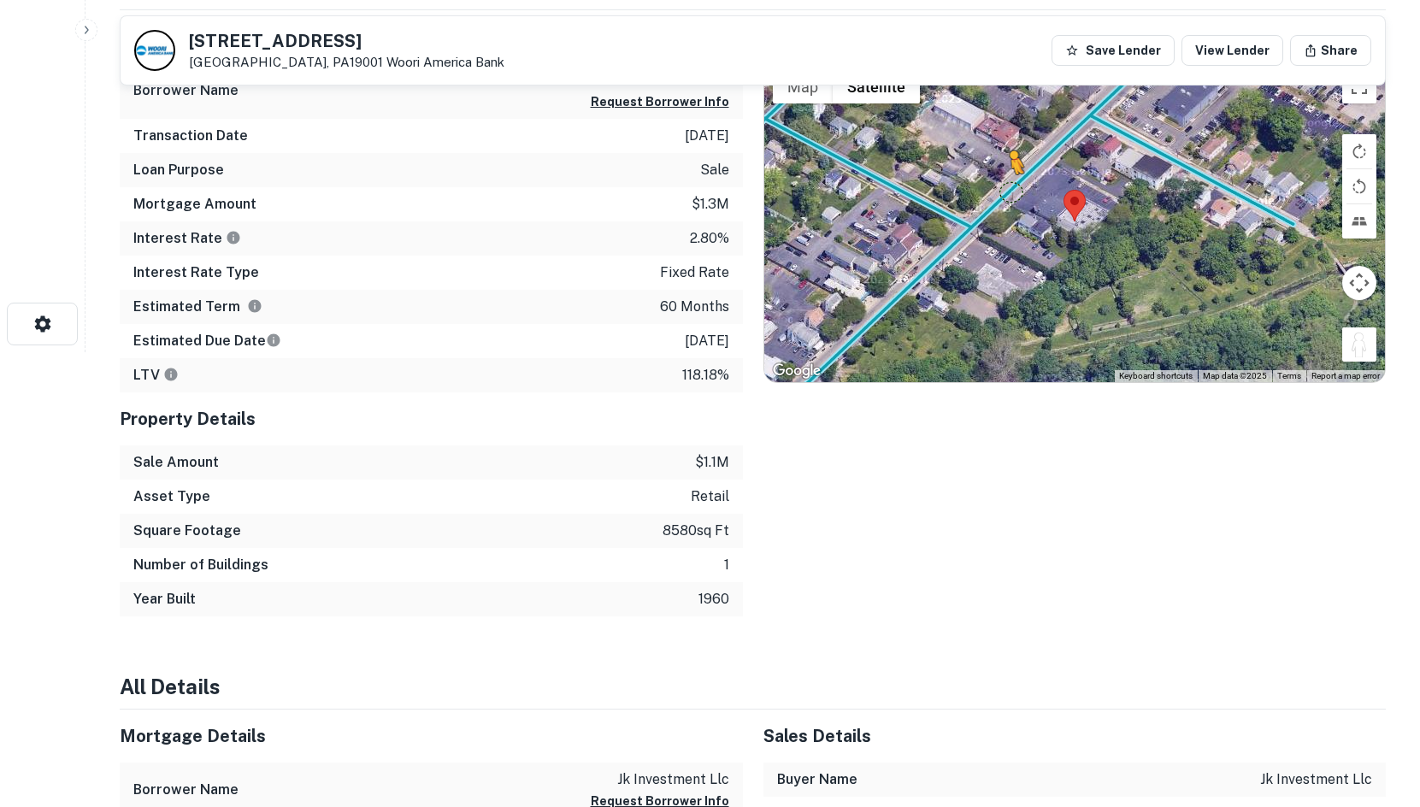
drag, startPoint x: 1364, startPoint y: 341, endPoint x: 1005, endPoint y: 197, distance: 386.2
click at [1005, 197] on div "To activate drag with keyboard, press Alt + Enter. Once in keyboard drag state,…" at bounding box center [1075, 221] width 622 height 321
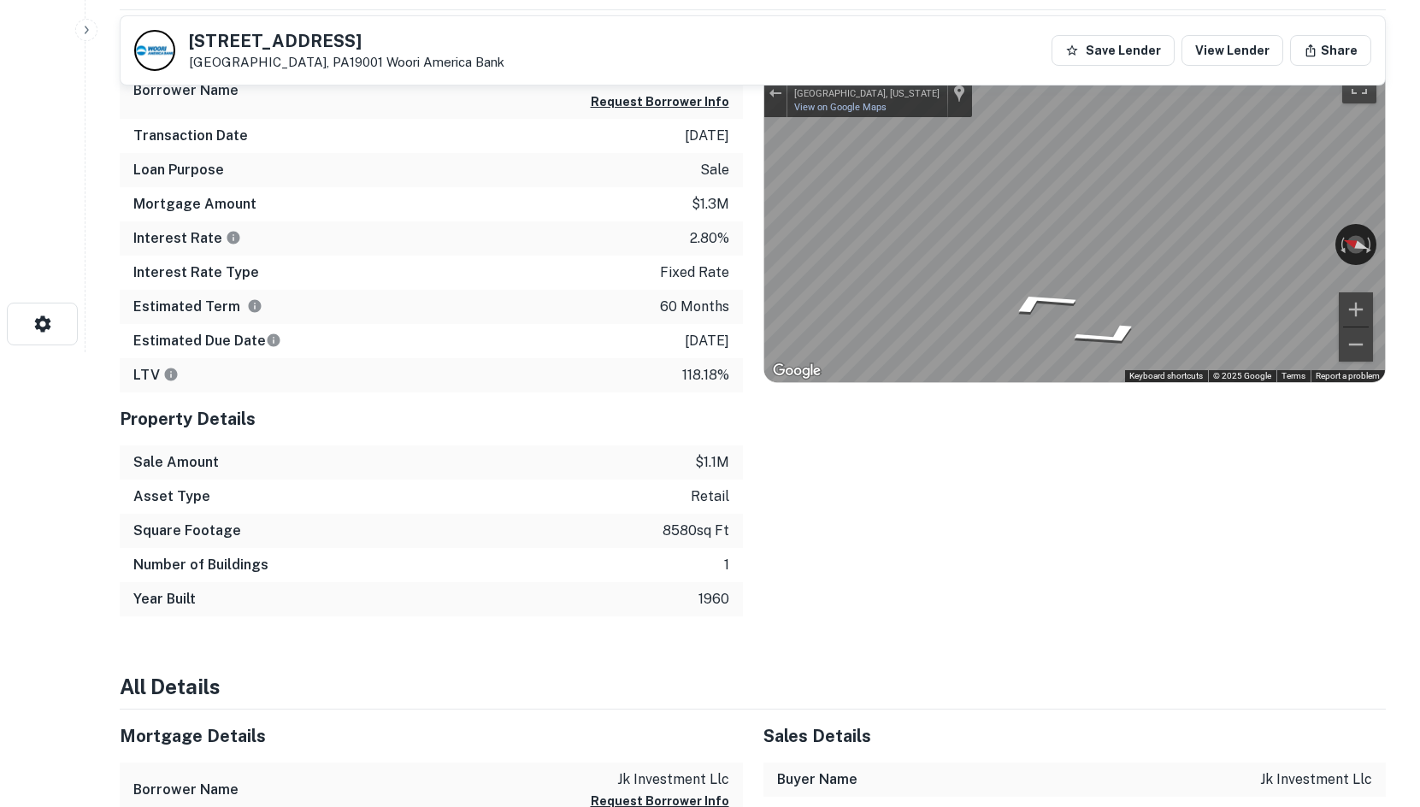
click at [701, 237] on div "Mortgage Details Borrower Name jk investment llc Request Borrower Info Transact…" at bounding box center [742, 313] width 1287 height 606
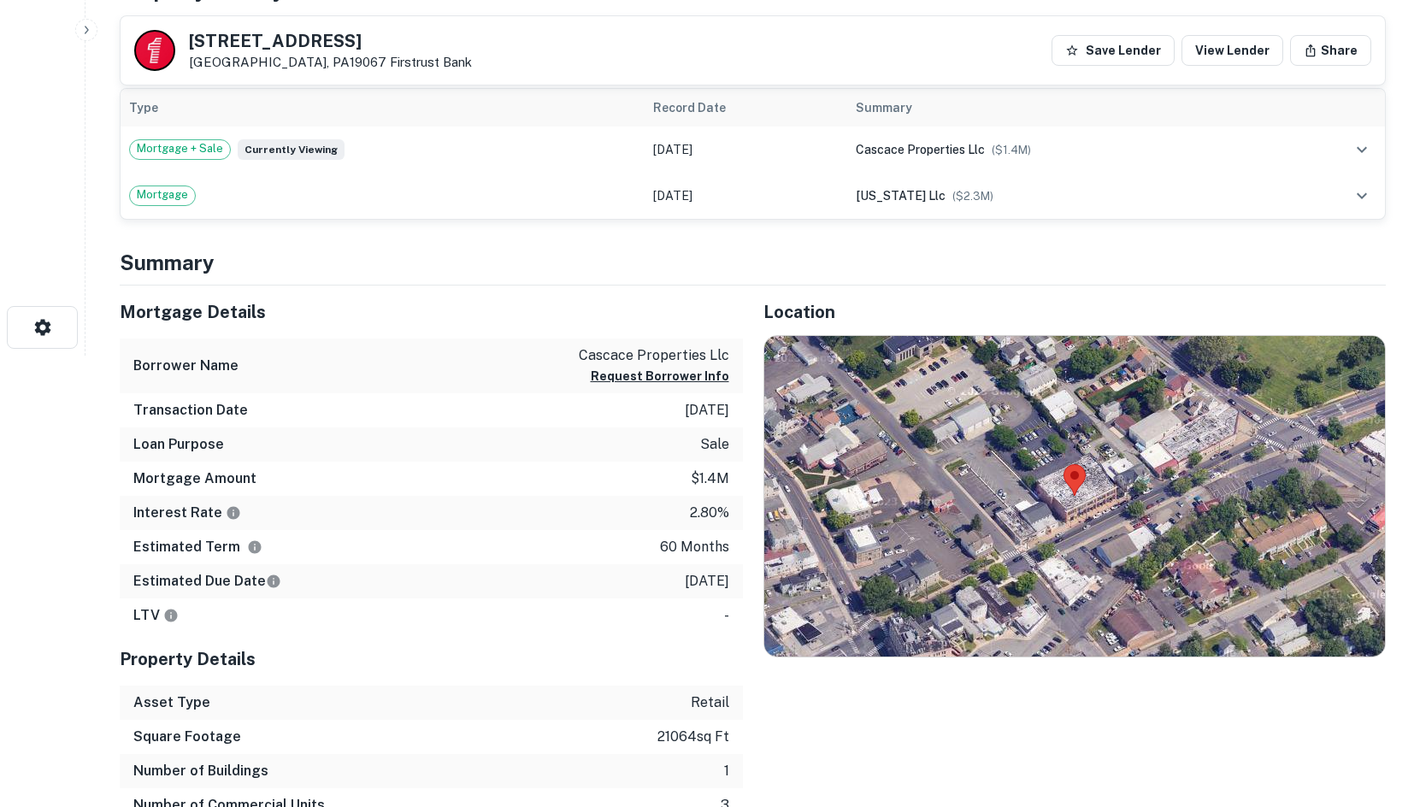
scroll to position [626, 0]
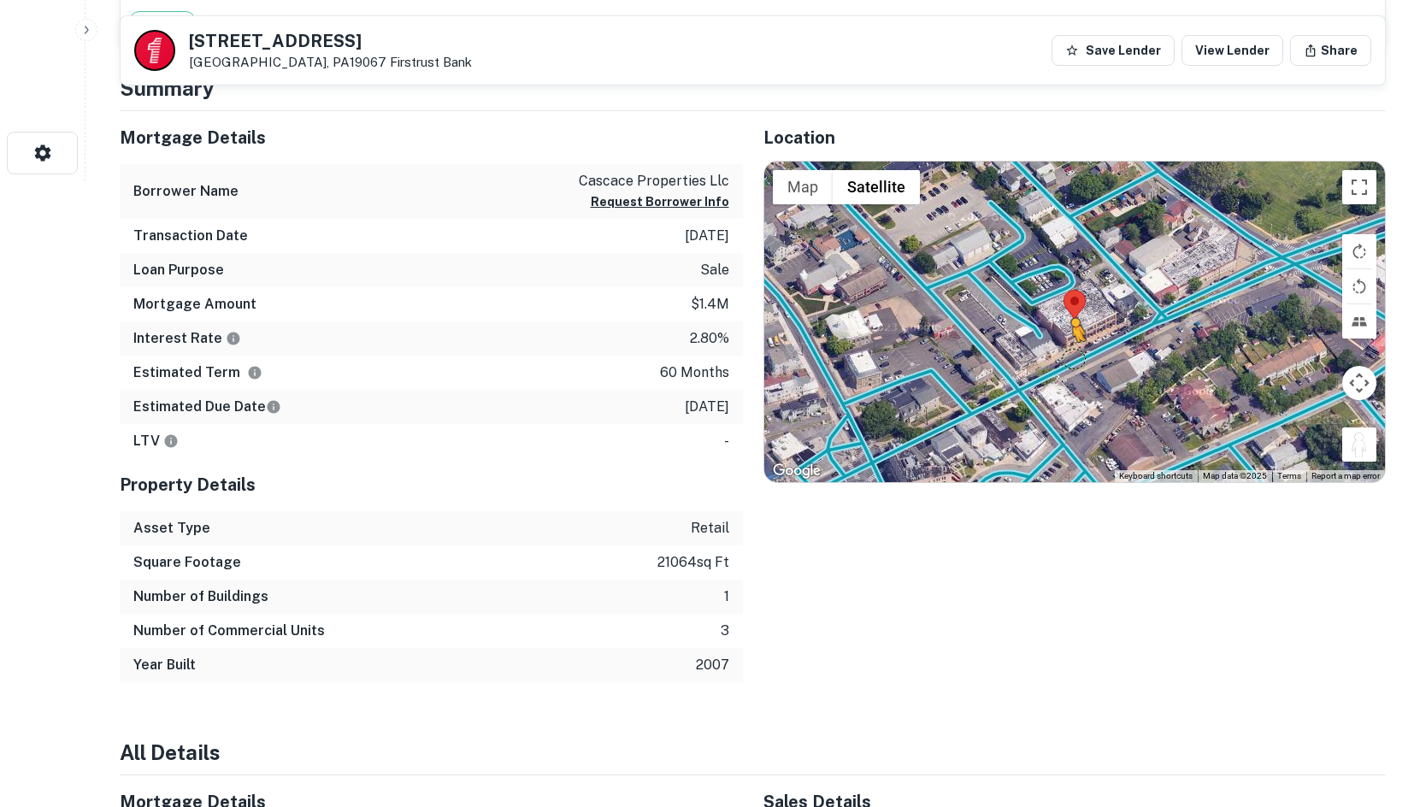
drag, startPoint x: 1351, startPoint y: 441, endPoint x: 1071, endPoint y: 359, distance: 291.4
click at [1071, 359] on div "To activate drag with keyboard, press Alt + Enter. Once in keyboard drag state,…" at bounding box center [1075, 322] width 622 height 321
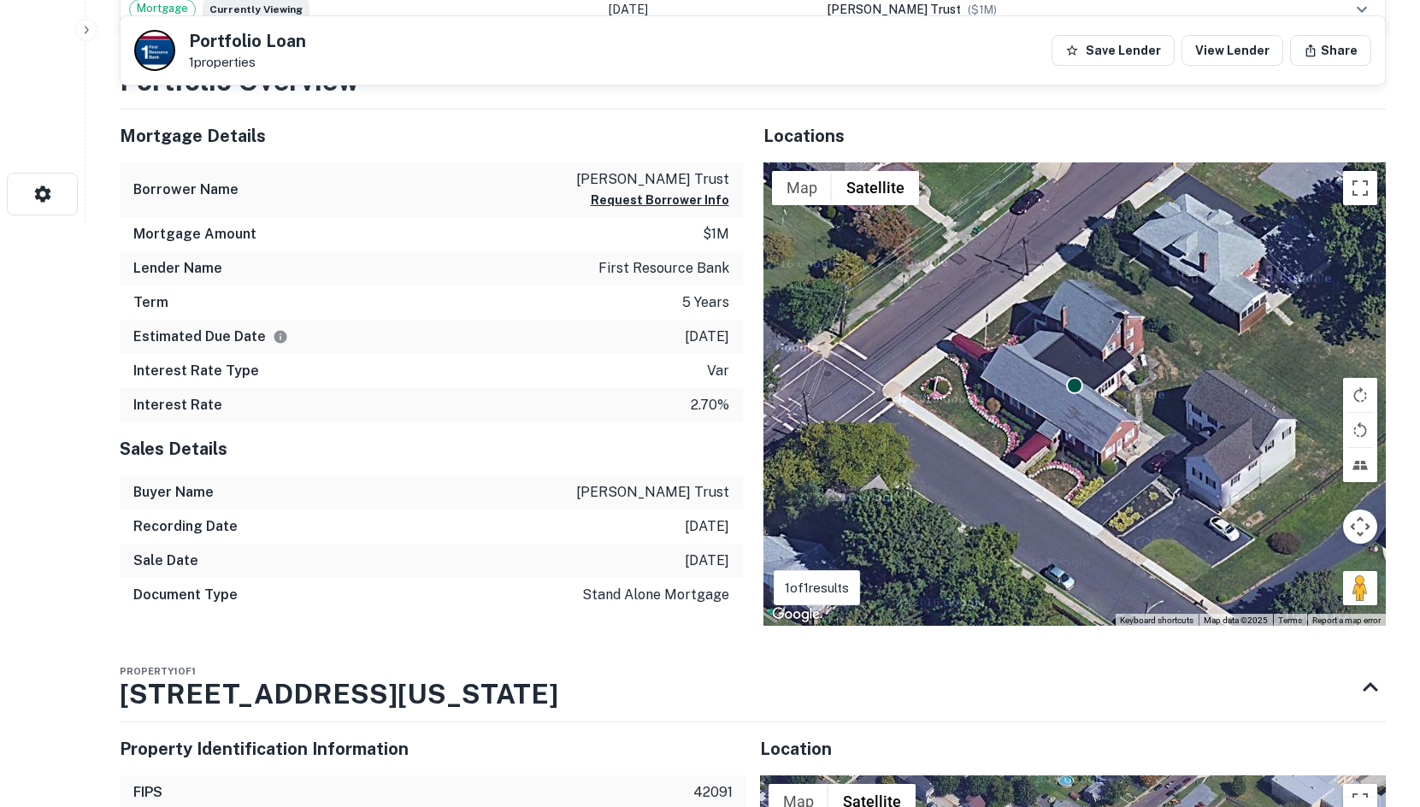
scroll to position [626, 0]
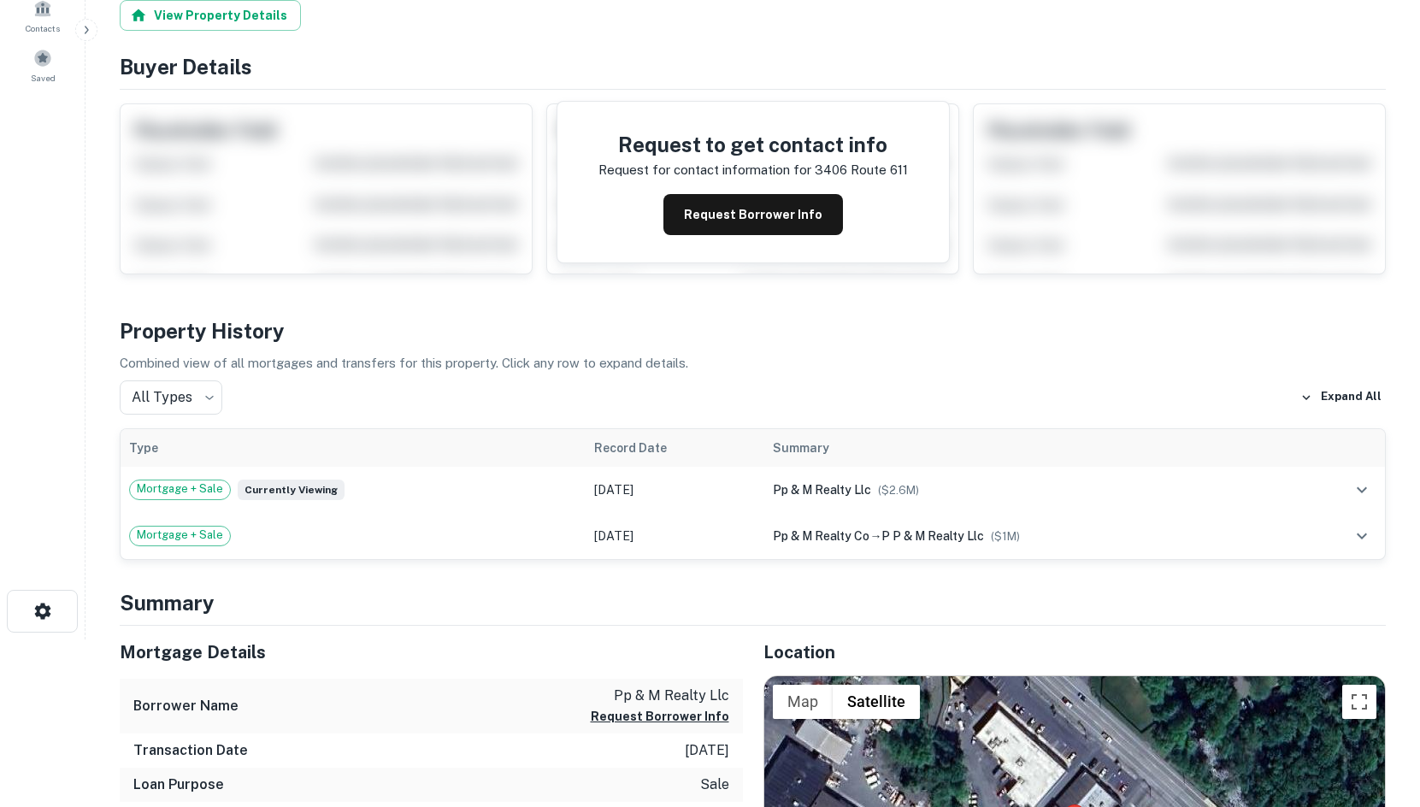
scroll to position [598, 0]
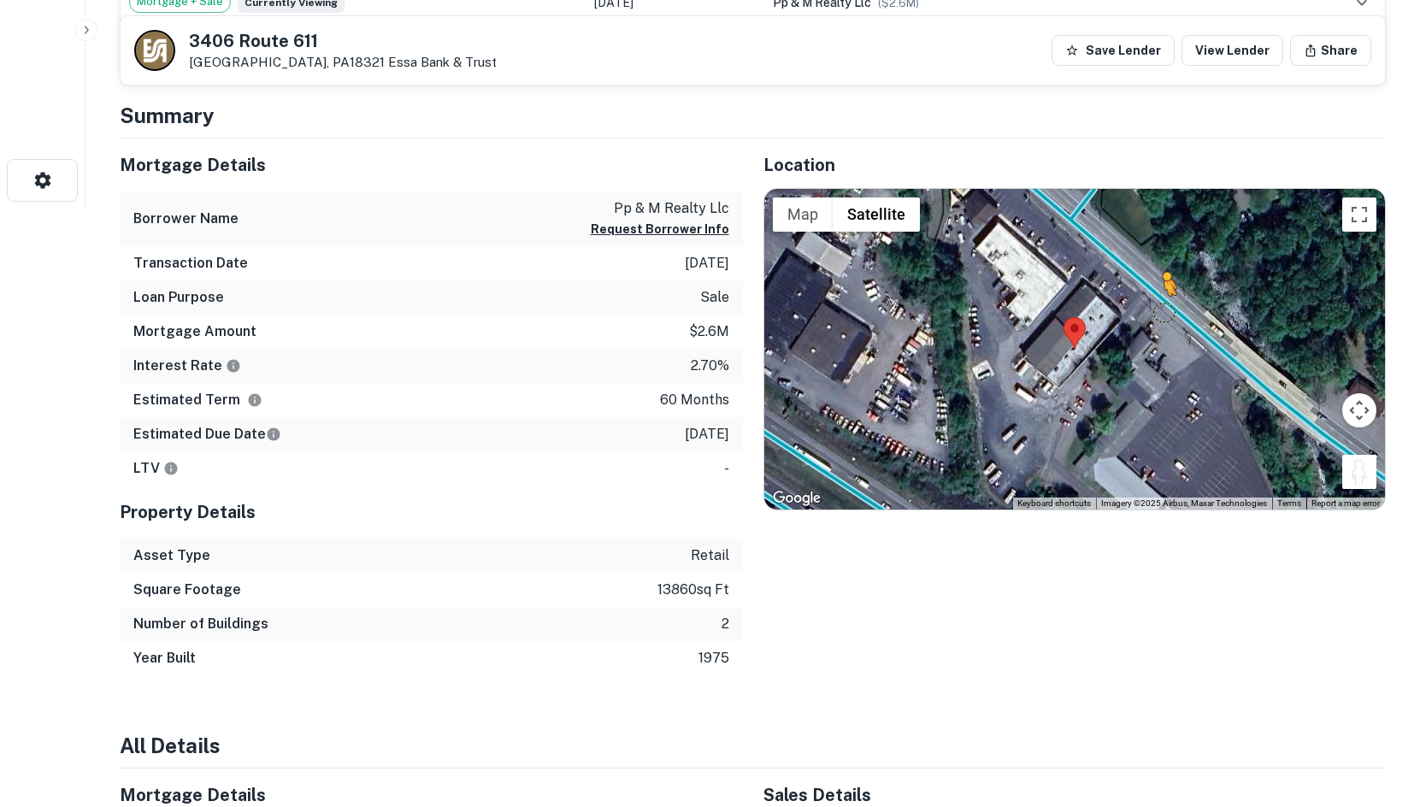
drag, startPoint x: 1352, startPoint y: 474, endPoint x: 1149, endPoint y: 299, distance: 267.9
click at [1152, 305] on div "To activate drag with keyboard, press Alt + Enter. Once in keyboard drag state,…" at bounding box center [1075, 349] width 622 height 321
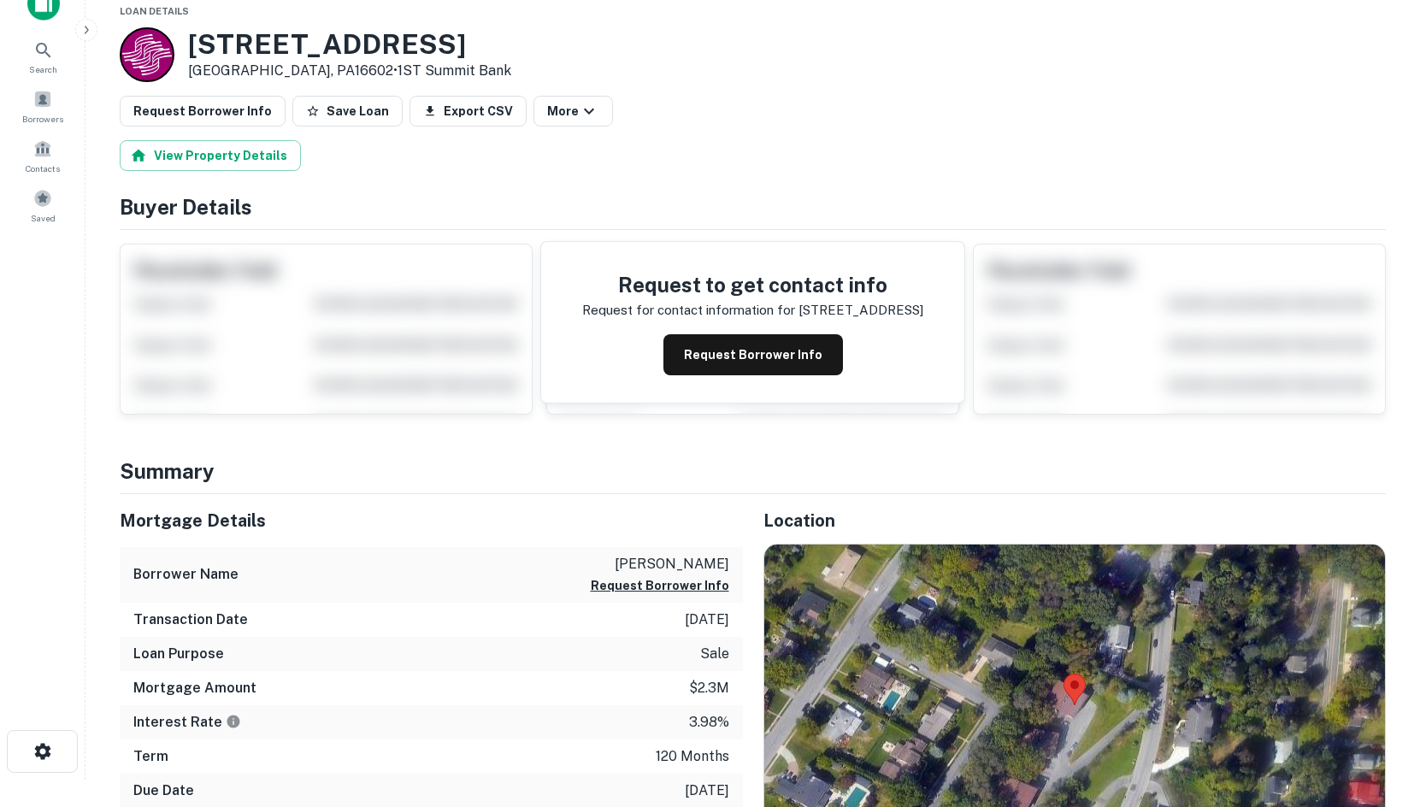
scroll to position [455, 0]
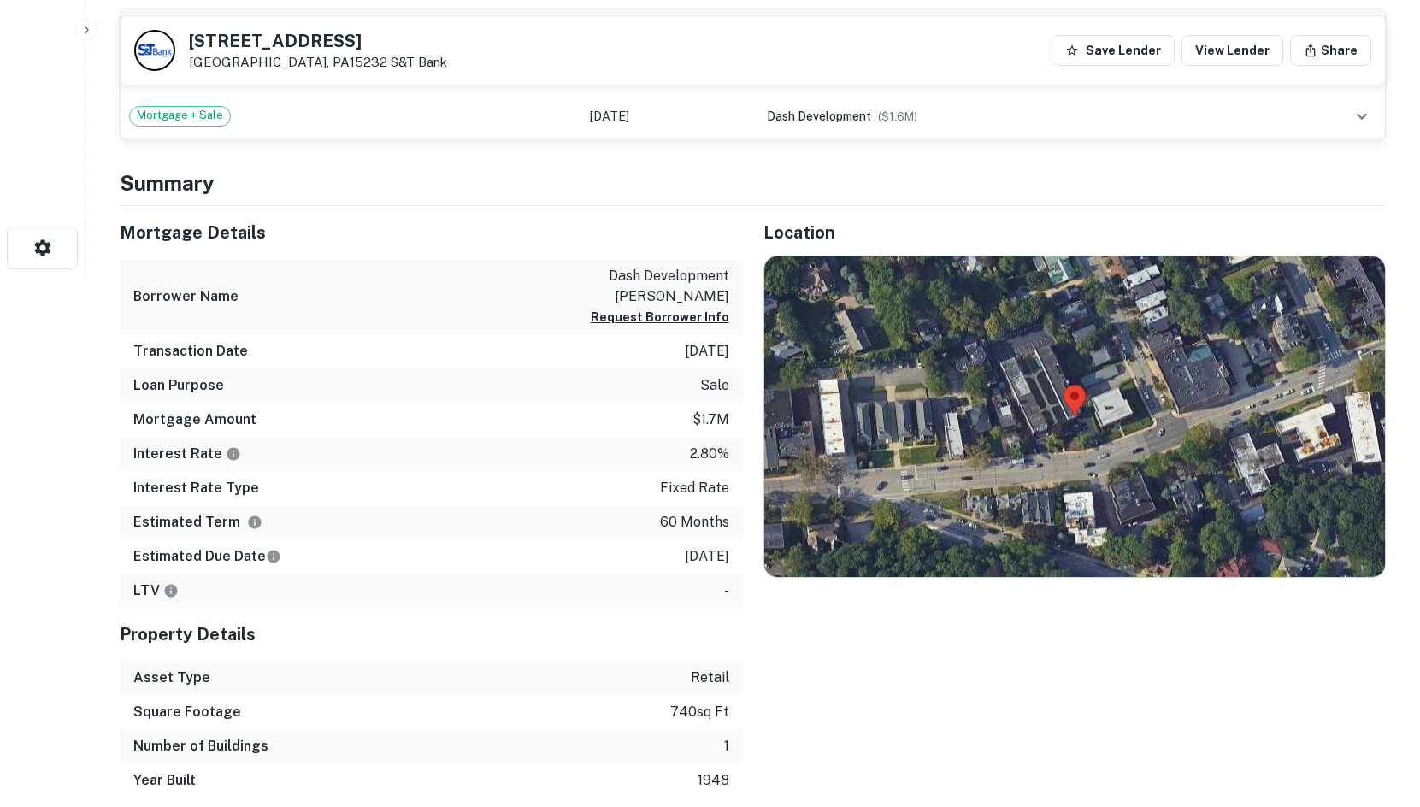
scroll to position [626, 0]
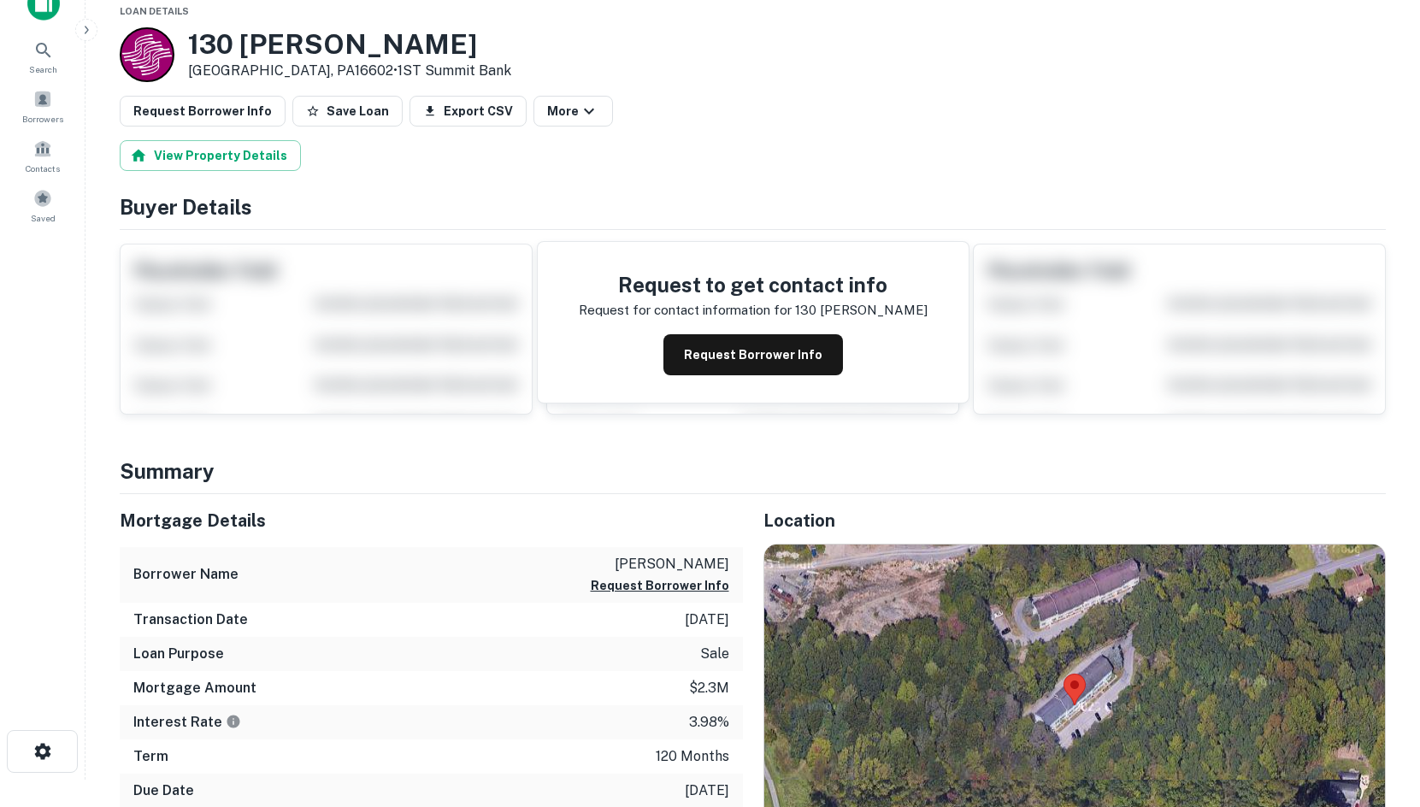
scroll to position [455, 0]
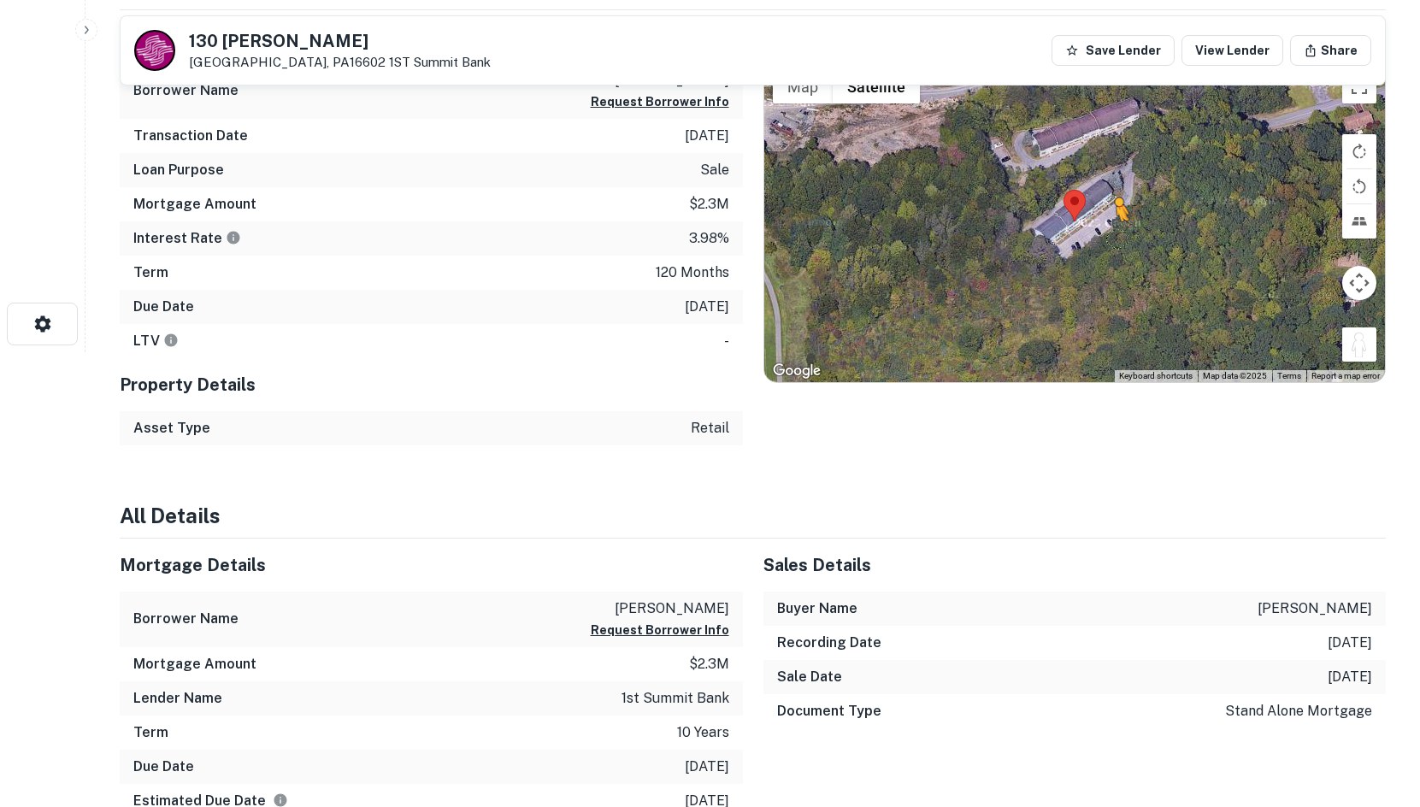
drag, startPoint x: 1306, startPoint y: 332, endPoint x: 1083, endPoint y: 227, distance: 246.7
click at [1083, 227] on div "To activate drag with keyboard, press Alt + Enter. Once in keyboard drag state,…" at bounding box center [1075, 221] width 622 height 321
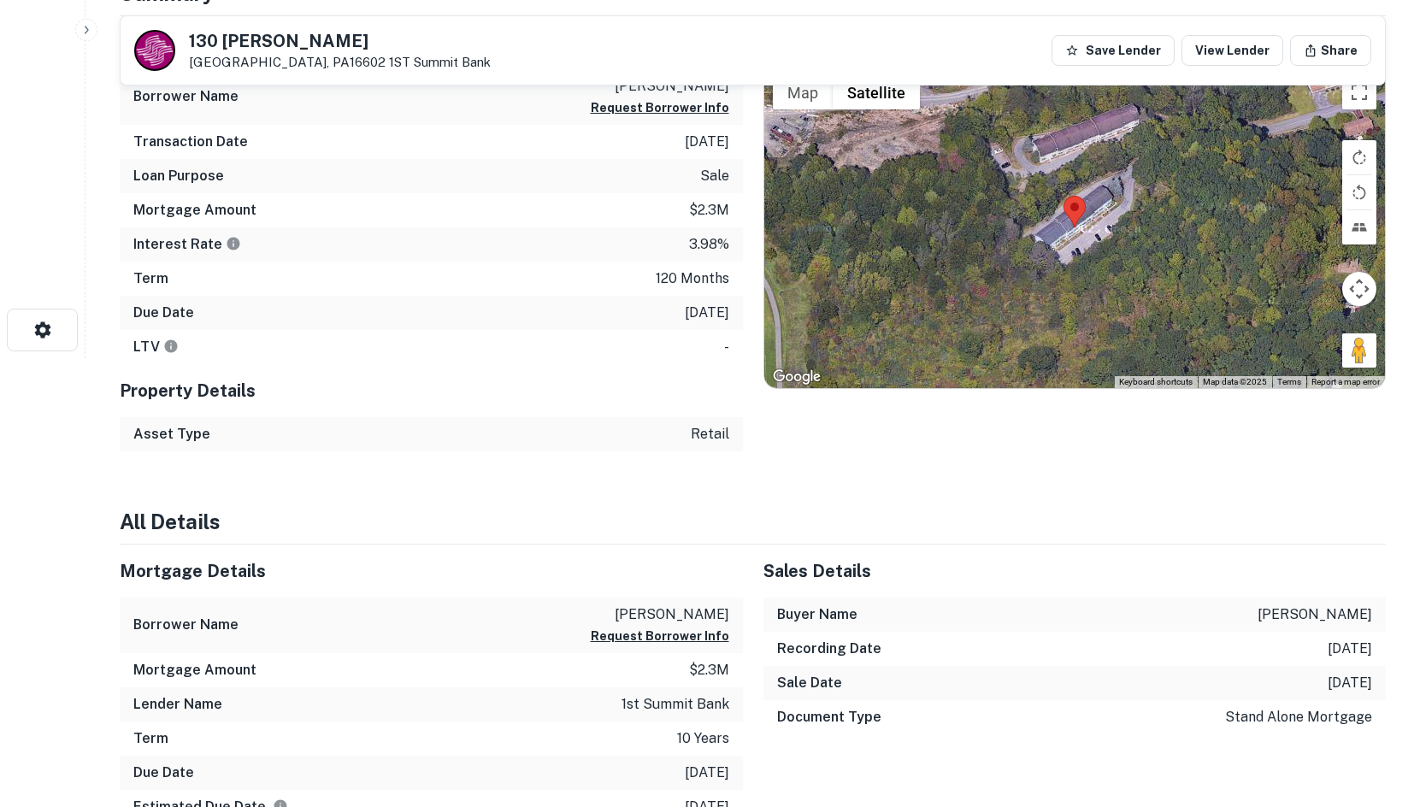
scroll to position [27, 0]
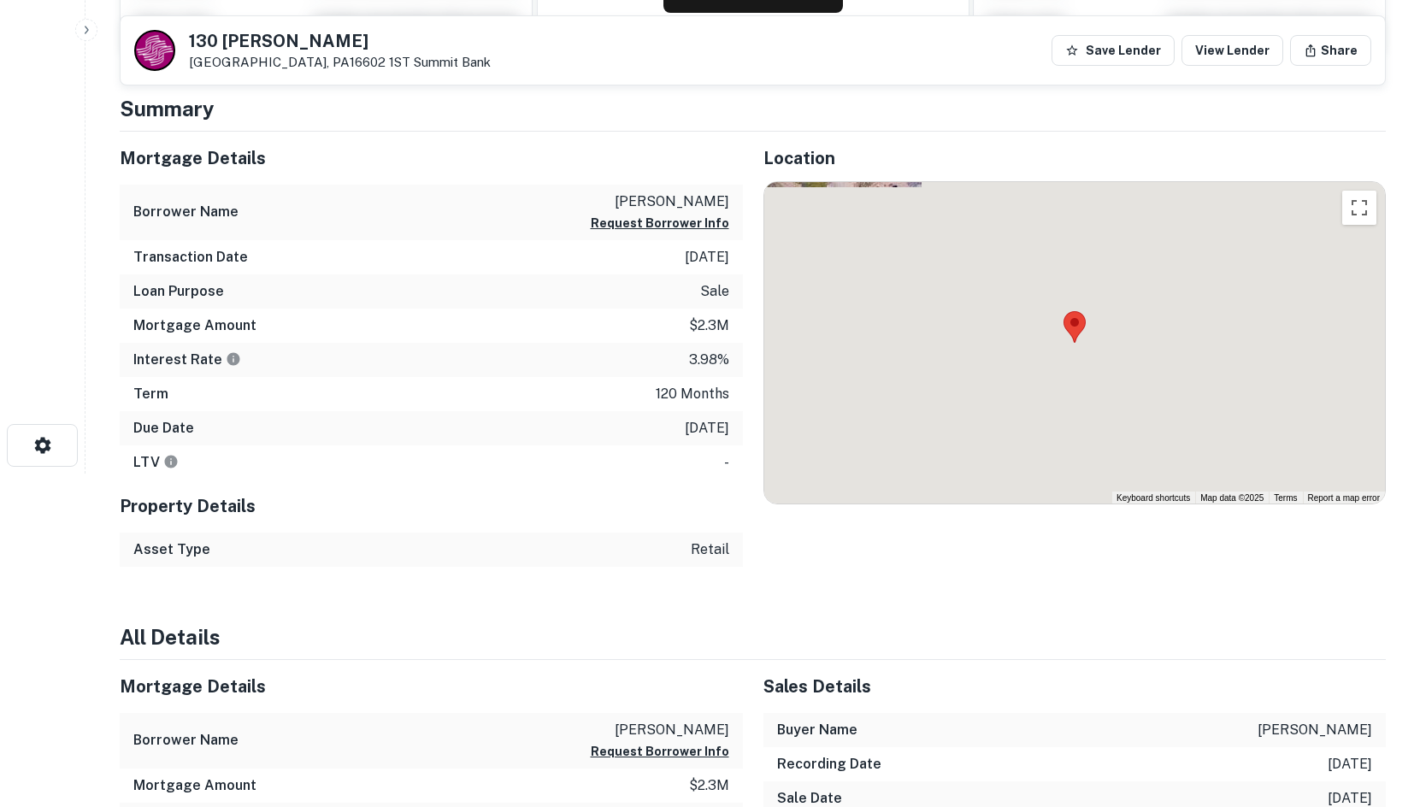
scroll to position [342, 0]
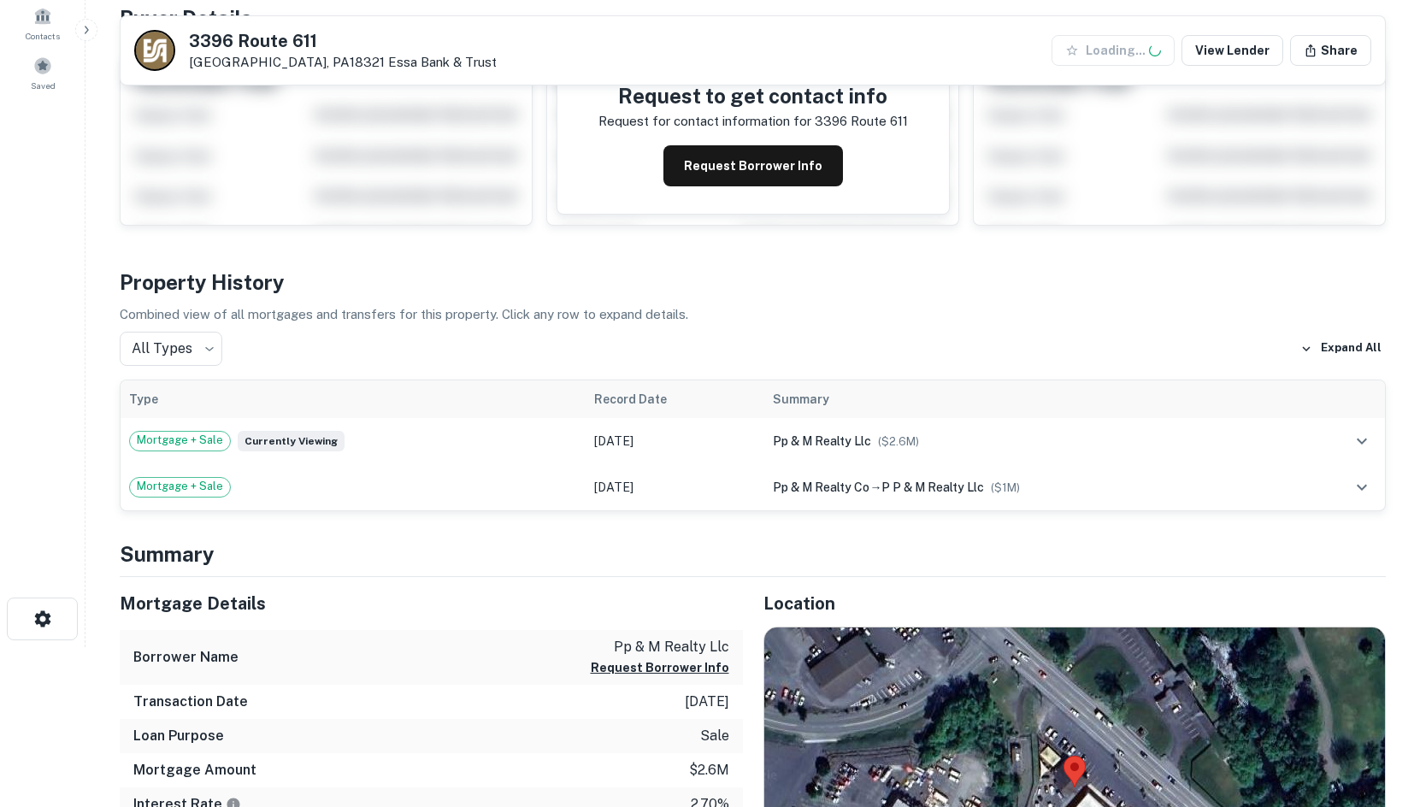
scroll to position [513, 0]
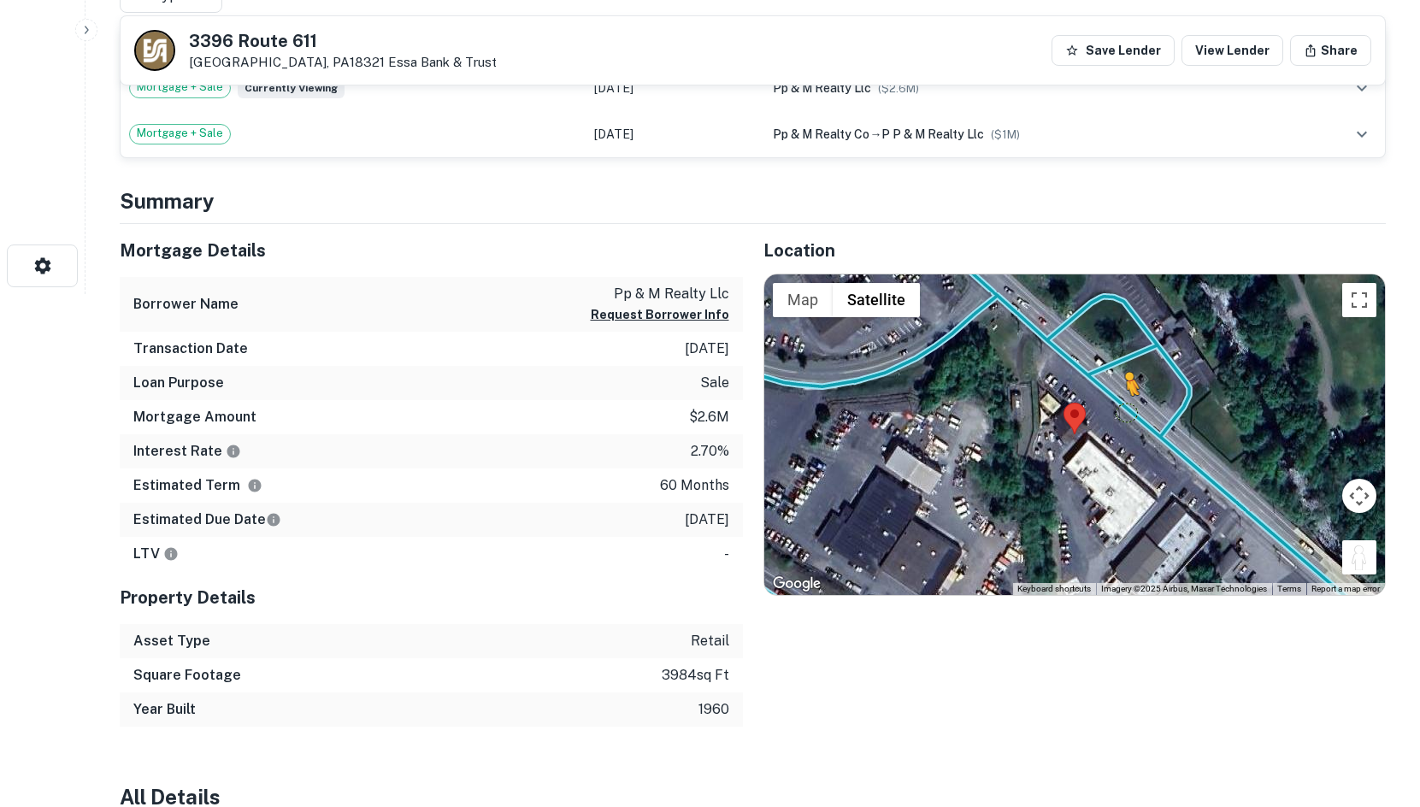
drag, startPoint x: 1364, startPoint y: 546, endPoint x: 1124, endPoint y: 414, distance: 273.6
click at [1124, 414] on div "To activate drag with keyboard, press Alt + Enter. Once in keyboard drag state,…" at bounding box center [1075, 434] width 622 height 321
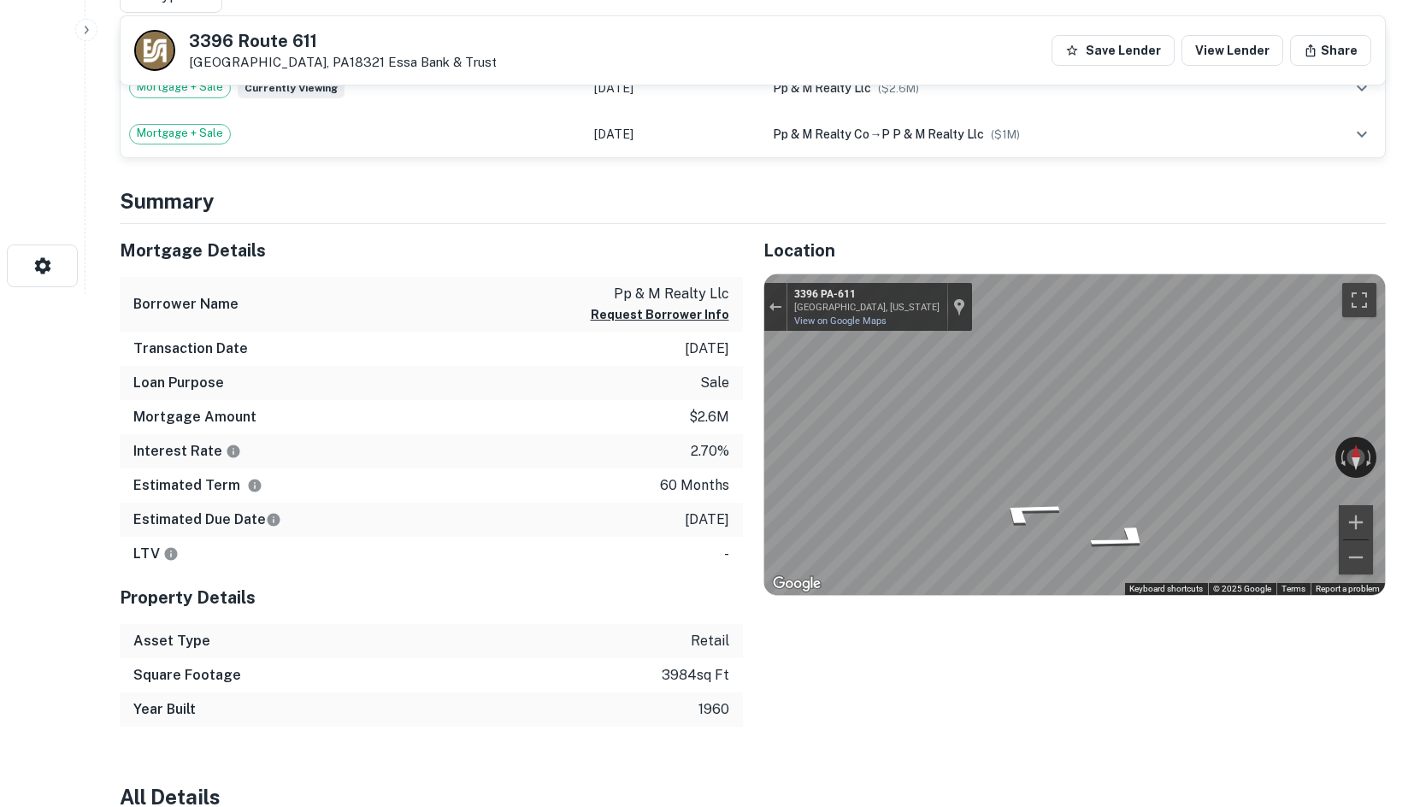
click at [1059, 609] on div "Location ← Move left → Move right ↑ Move up ↓ Move down + Zoom in - Zoom out Ho…" at bounding box center [1065, 476] width 644 height 504
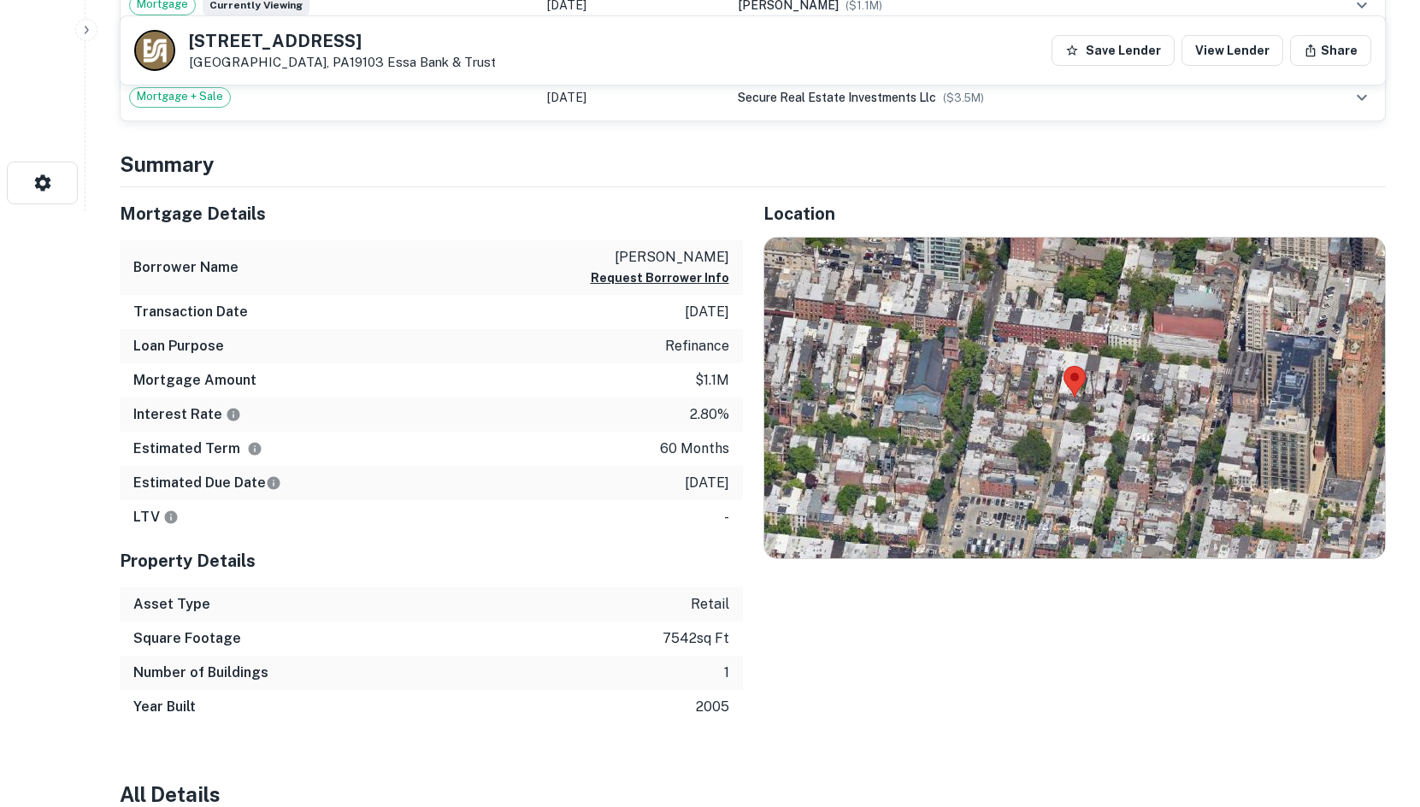
scroll to position [598, 0]
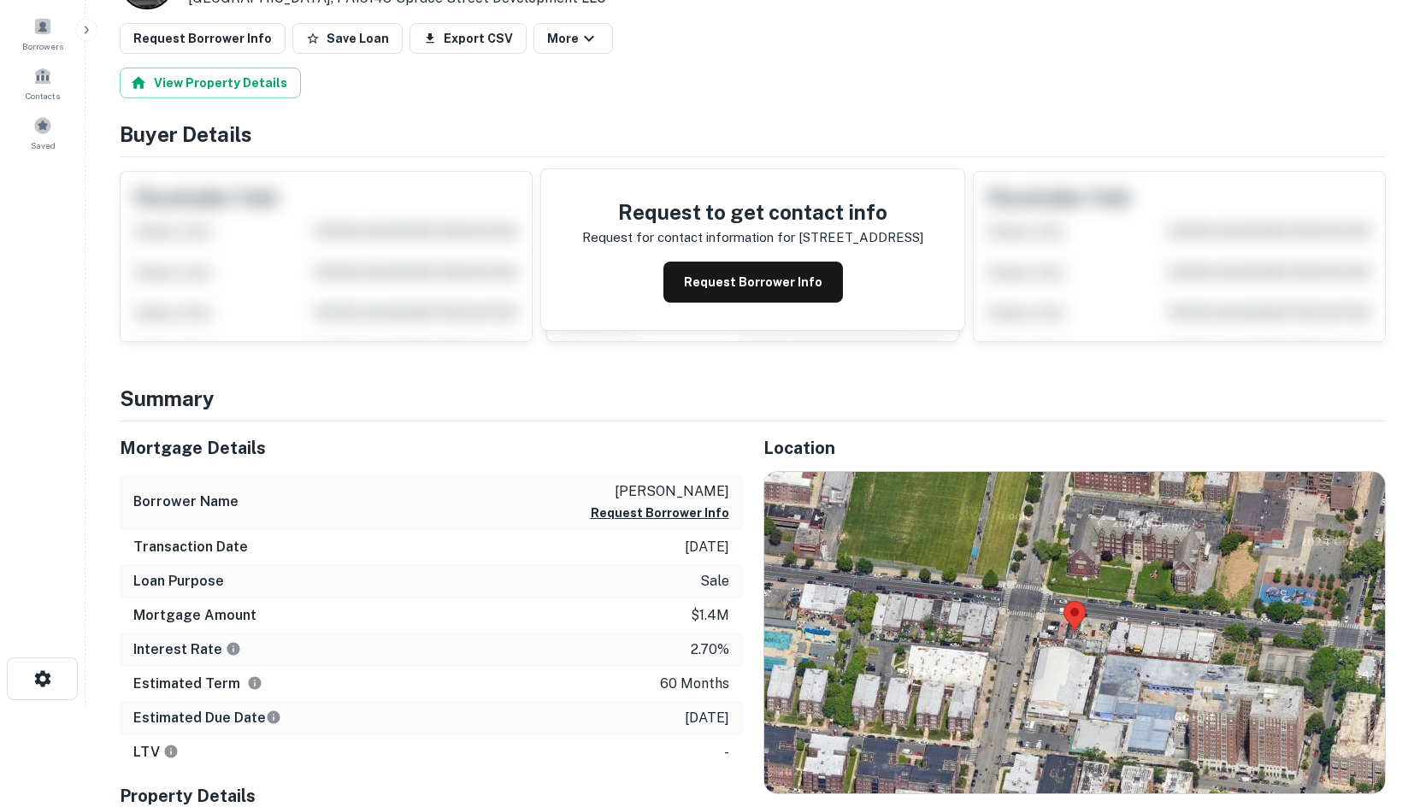
scroll to position [256, 0]
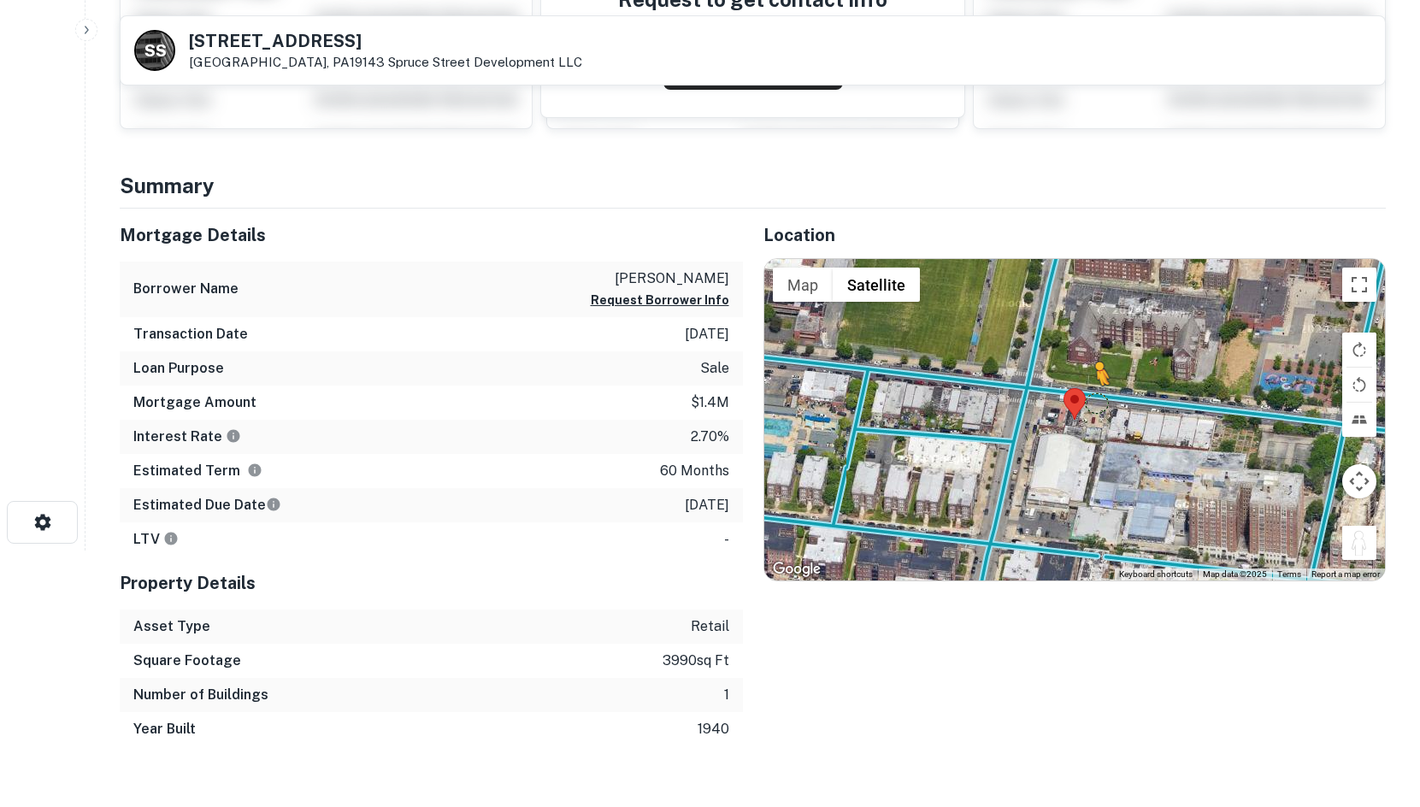
drag, startPoint x: 1358, startPoint y: 547, endPoint x: 1076, endPoint y: 390, distance: 323.0
click at [1077, 391] on div "To activate drag with keyboard, press Alt + Enter. Once in keyboard drag state,…" at bounding box center [1075, 419] width 622 height 321
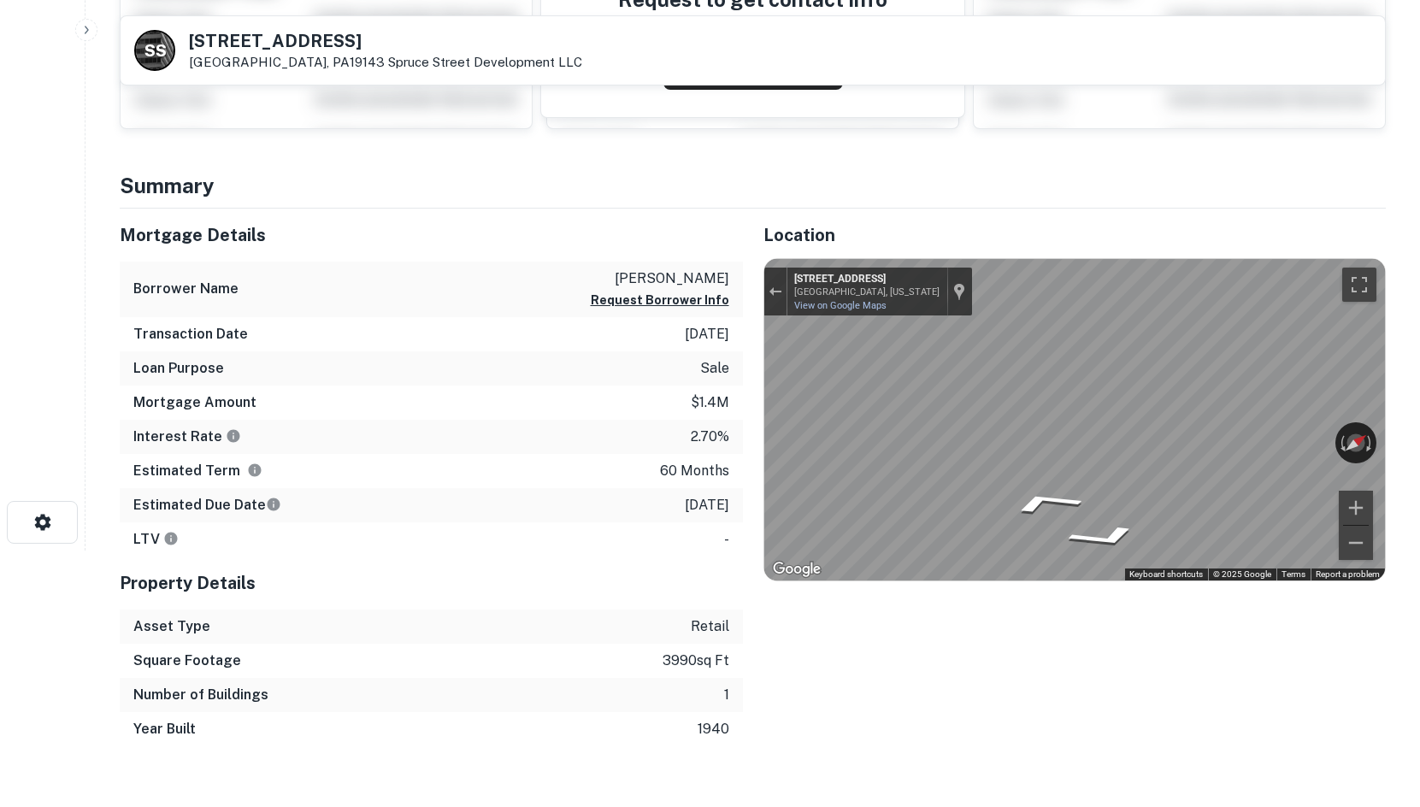
click at [1419, 421] on html "Search Borrowers Contacts Saved S S 301 S 48TH ST Philadelphia, PA19143 Spruce …" at bounding box center [710, 147] width 1420 height 807
click at [1419, 457] on html "Search Borrowers Contacts Saved S S 301 S 48TH ST Philadelphia, PA19143 Spruce …" at bounding box center [710, 147] width 1420 height 807
click at [1419, 421] on html "Search Borrowers Contacts Saved S S 301 S 48TH ST Philadelphia, PA19143 Spruce …" at bounding box center [710, 147] width 1420 height 807
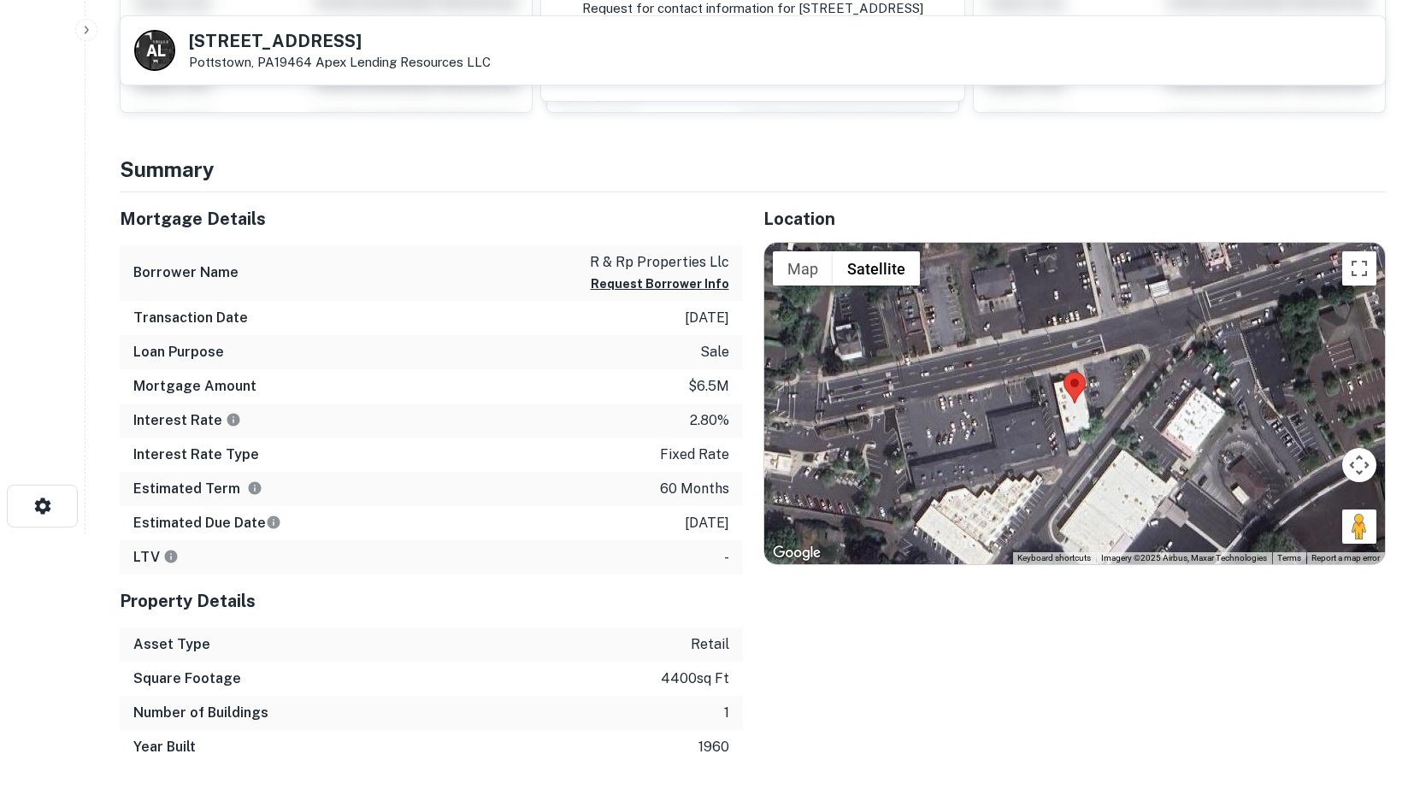
scroll to position [284, 0]
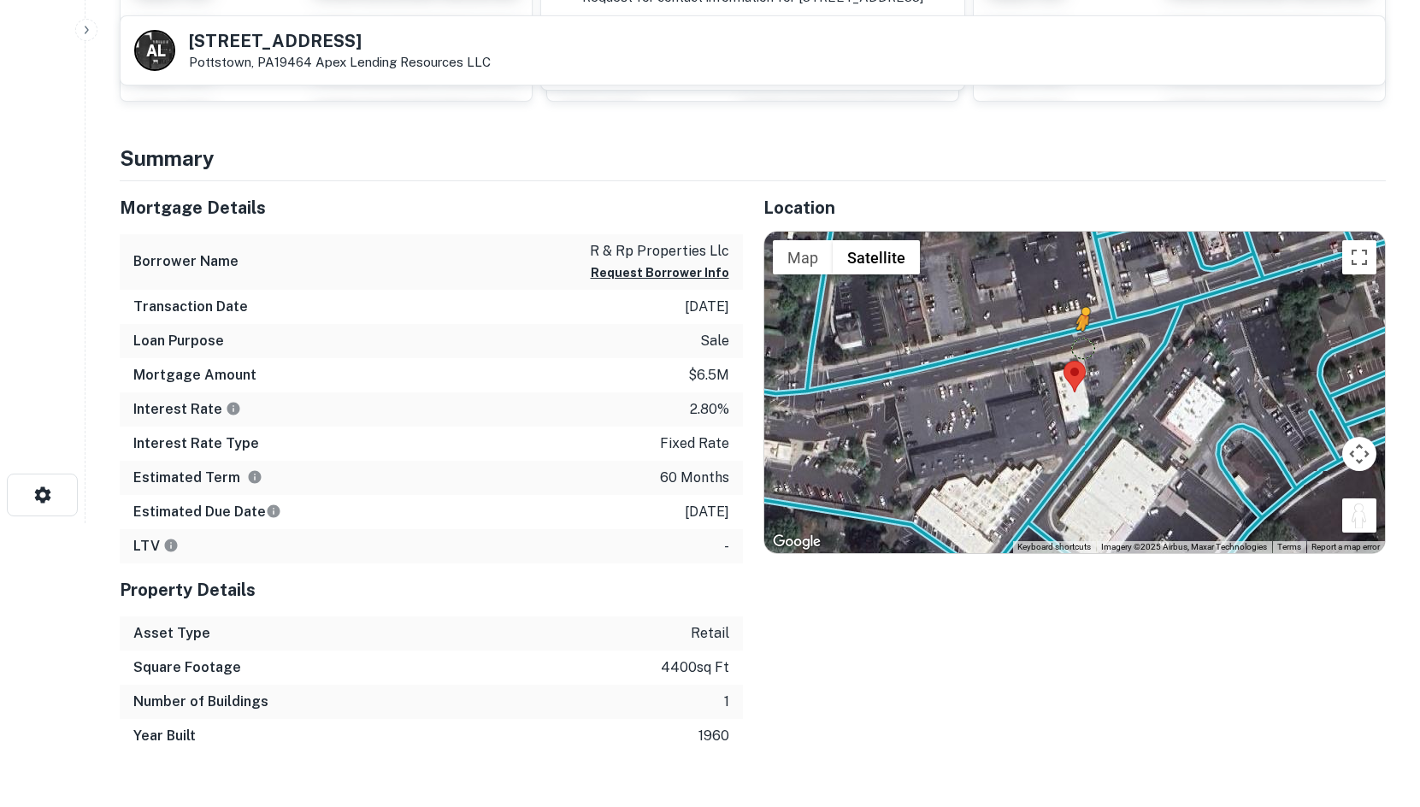
drag, startPoint x: 1354, startPoint y: 516, endPoint x: 1079, endPoint y: 345, distance: 324.5
click at [1079, 345] on div "To activate drag with keyboard, press Alt + Enter. Once in keyboard drag state,…" at bounding box center [1075, 392] width 622 height 321
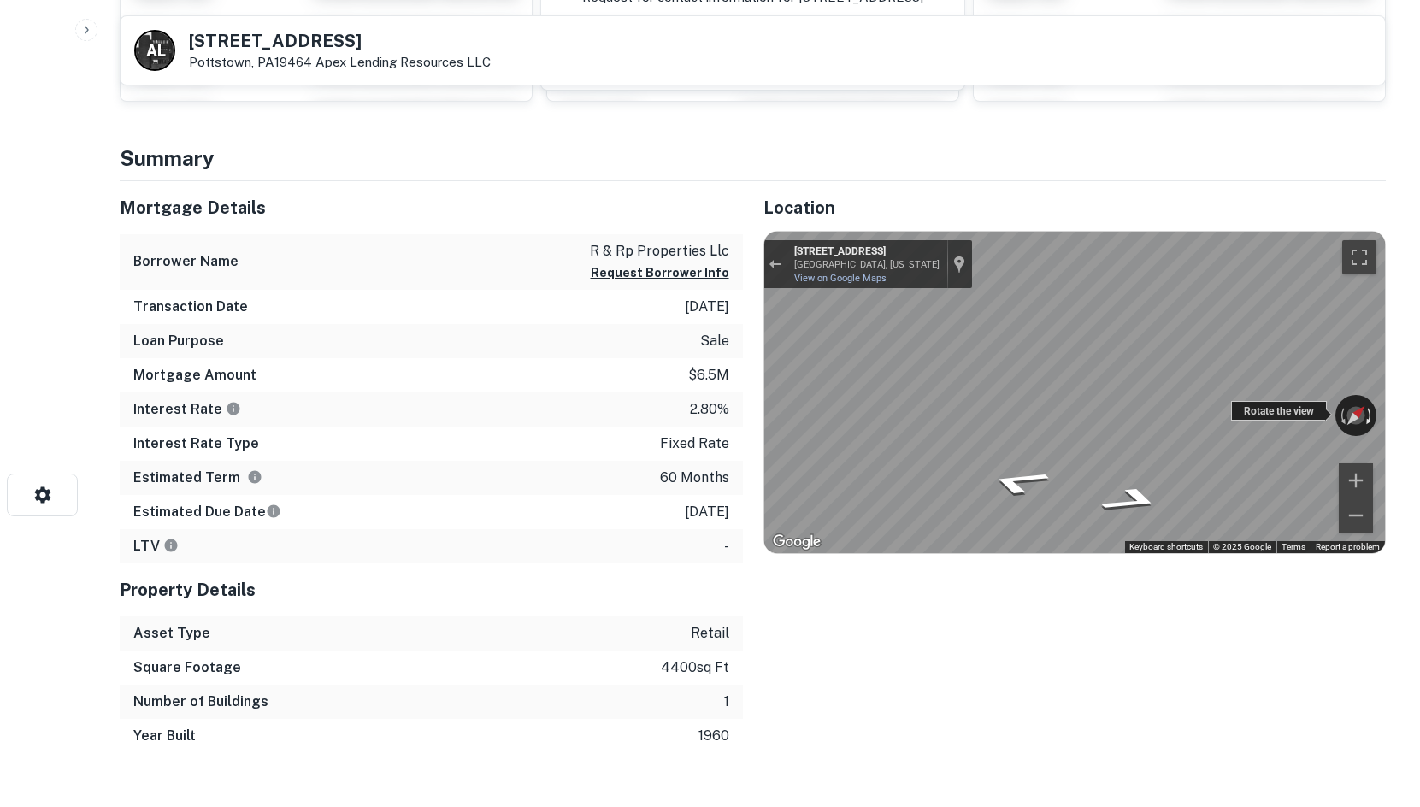
click at [1376, 406] on div "← Move left → Move right ↑ Move up ↓ Move down + Zoom in - Zoom out 1425 E High…" at bounding box center [1075, 392] width 622 height 321
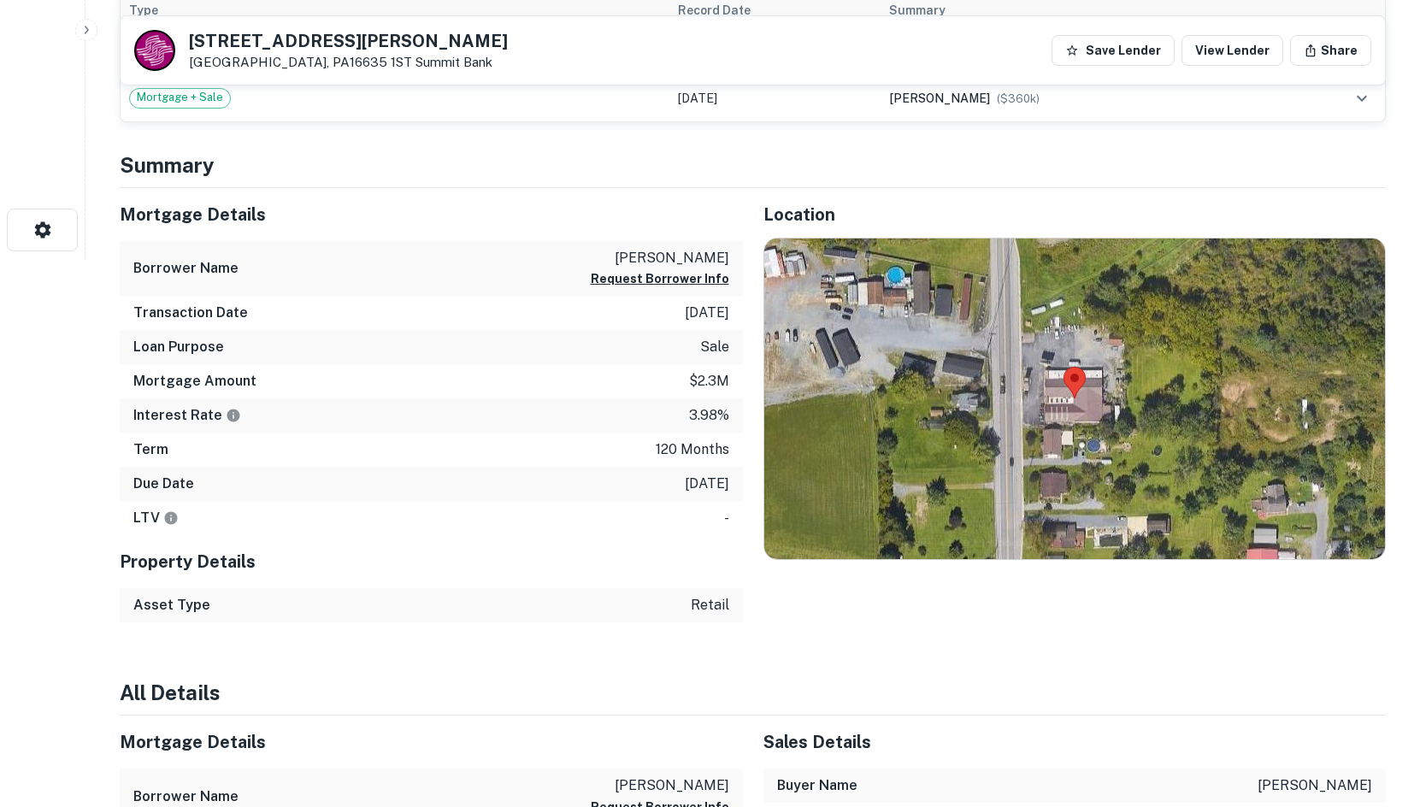
scroll to position [598, 0]
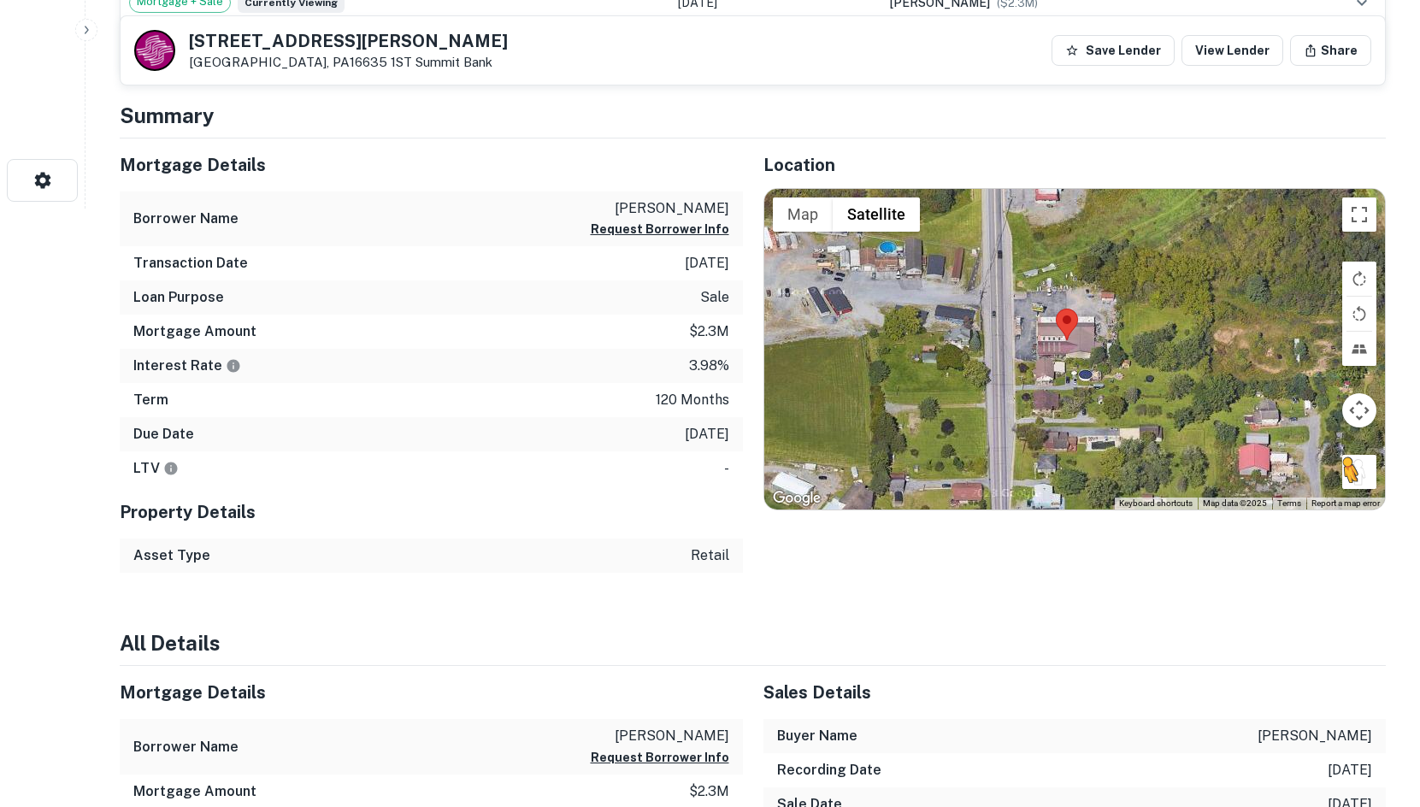
drag, startPoint x: 1367, startPoint y: 497, endPoint x: 1358, endPoint y: 483, distance: 16.6
click at [1358, 483] on div "To activate drag with keyboard, press Alt + Enter. Once in keyboard drag state,…" at bounding box center [1075, 349] width 622 height 321
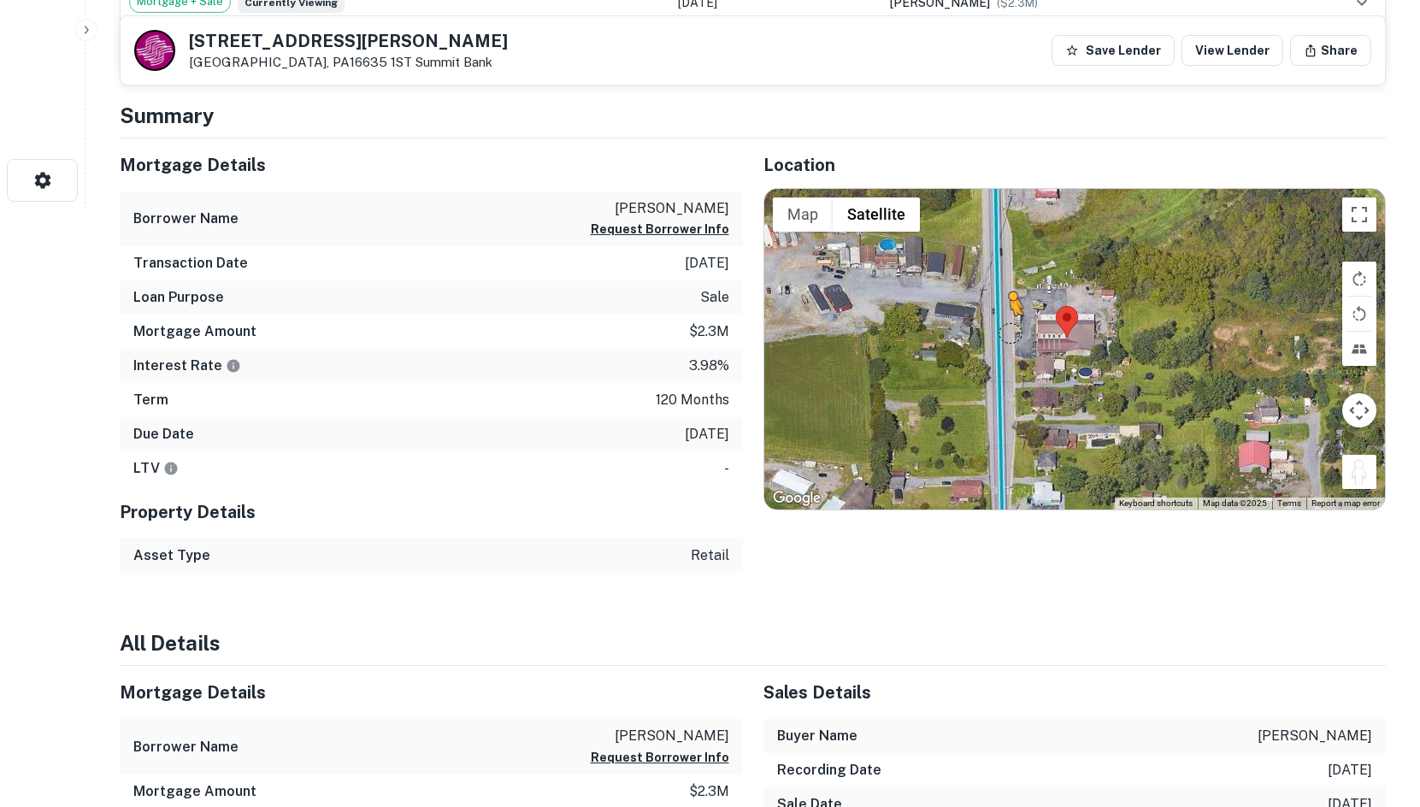
drag, startPoint x: 1361, startPoint y: 483, endPoint x: 988, endPoint y: 323, distance: 405.6
click at [988, 323] on div "To activate drag with keyboard, press Alt + Enter. Once in keyboard drag state,…" at bounding box center [1075, 349] width 622 height 321
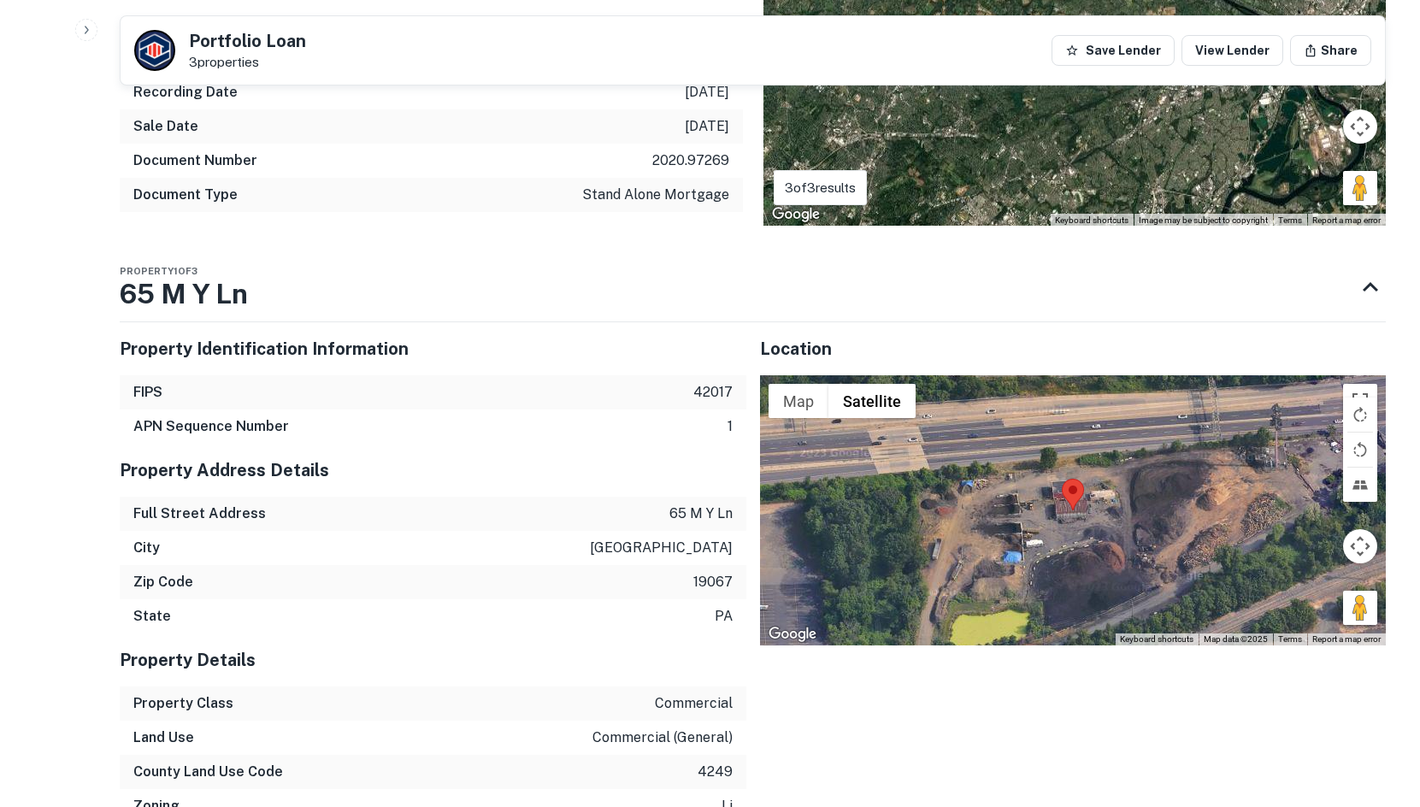
scroll to position [1224, 0]
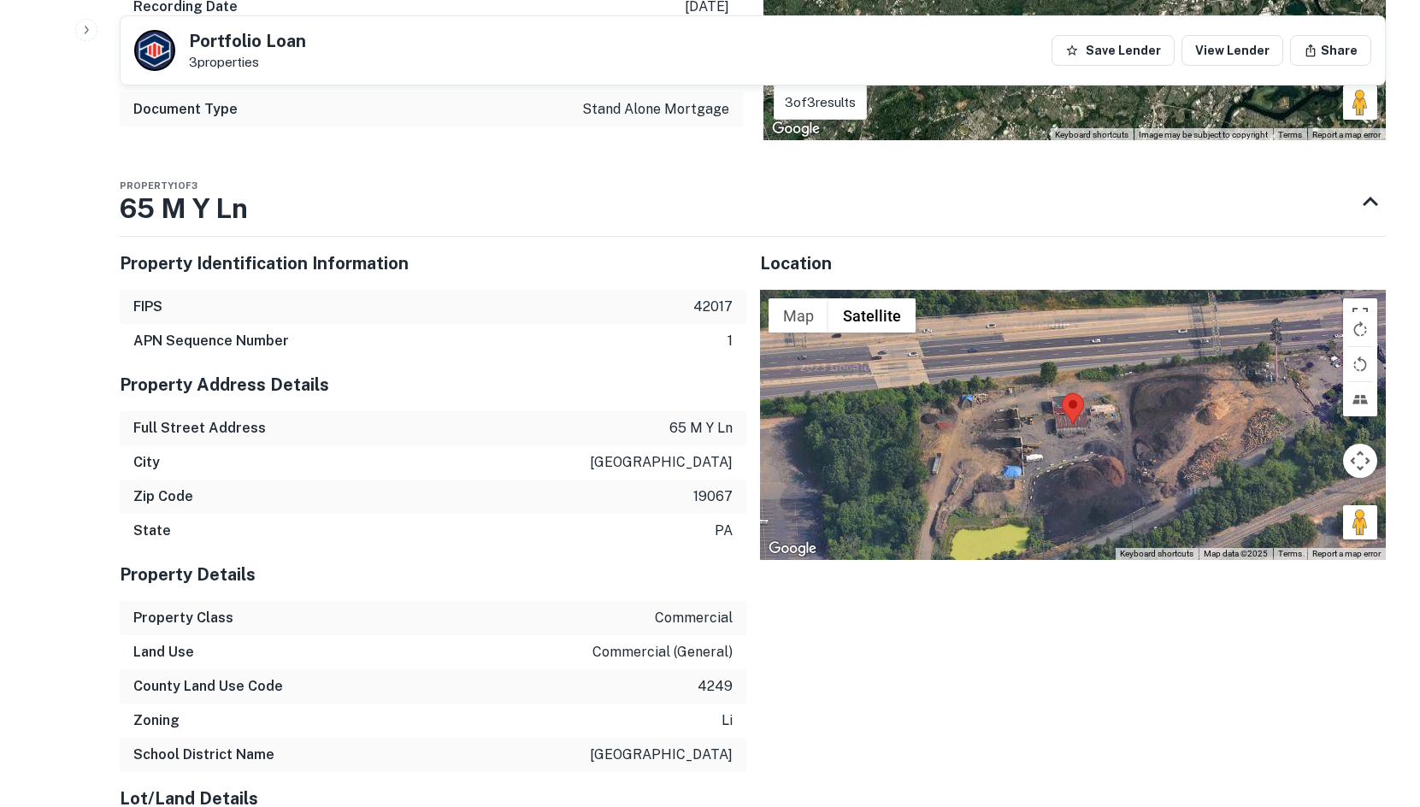
drag, startPoint x: 1360, startPoint y: 485, endPoint x: 1032, endPoint y: 323, distance: 365.9
click at [1032, 323] on div "Map Terrain Satellite Labels Keyboard shortcuts Map Data Map data ©2025 Map dat…" at bounding box center [1073, 425] width 627 height 270
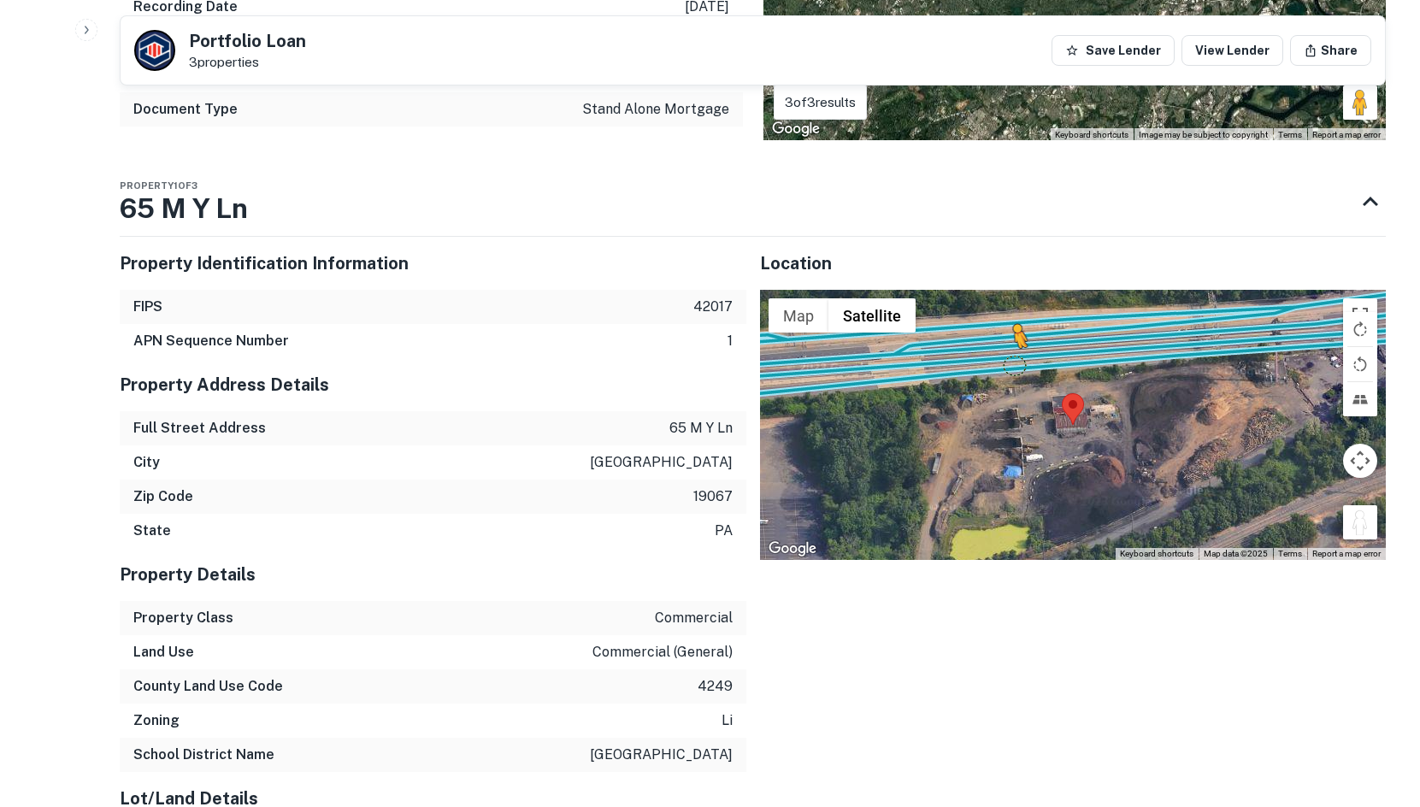
drag, startPoint x: 1356, startPoint y: 483, endPoint x: 1008, endPoint y: 318, distance: 385.1
click at [1008, 318] on div "To activate drag with keyboard, press Alt + Enter. Once in keyboard drag state,…" at bounding box center [1073, 425] width 627 height 270
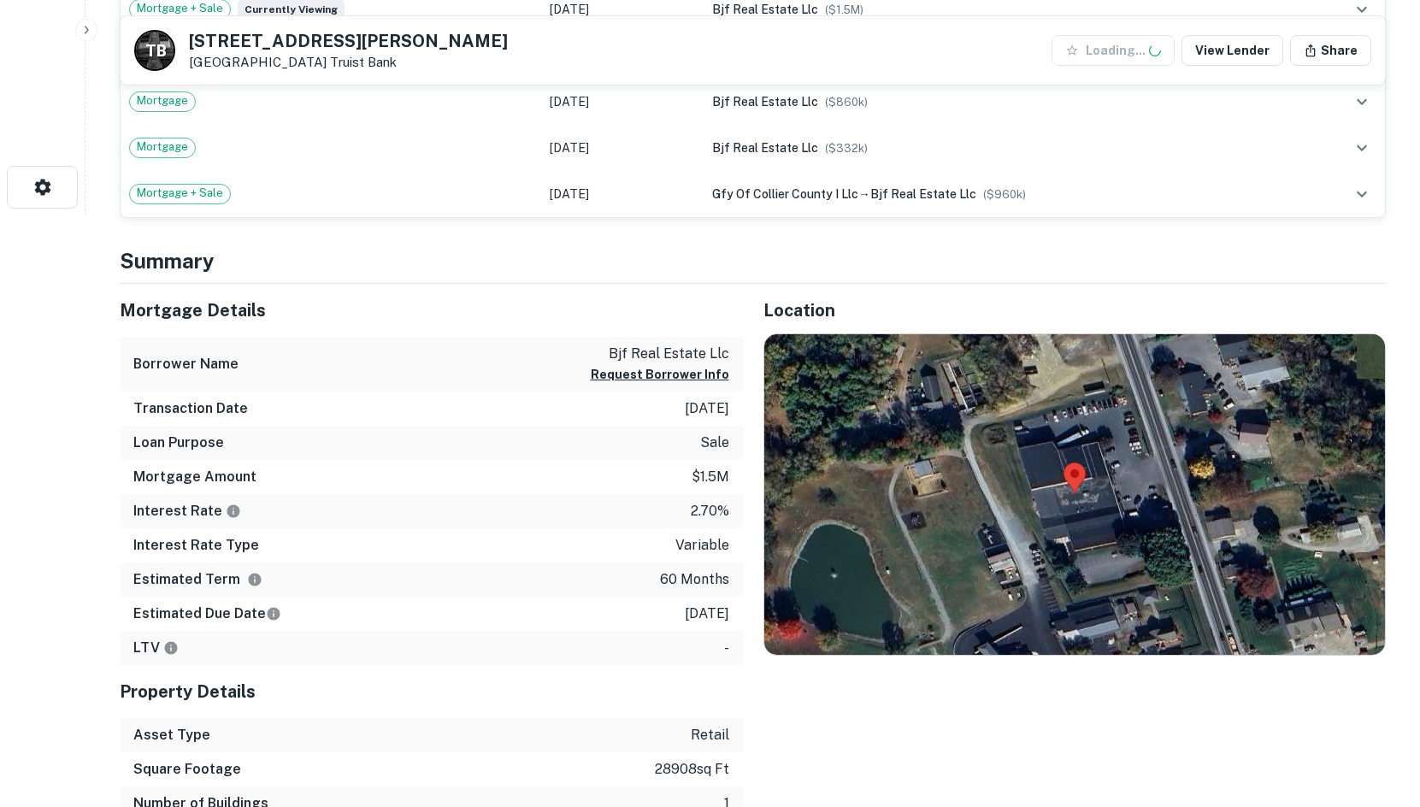
scroll to position [626, 0]
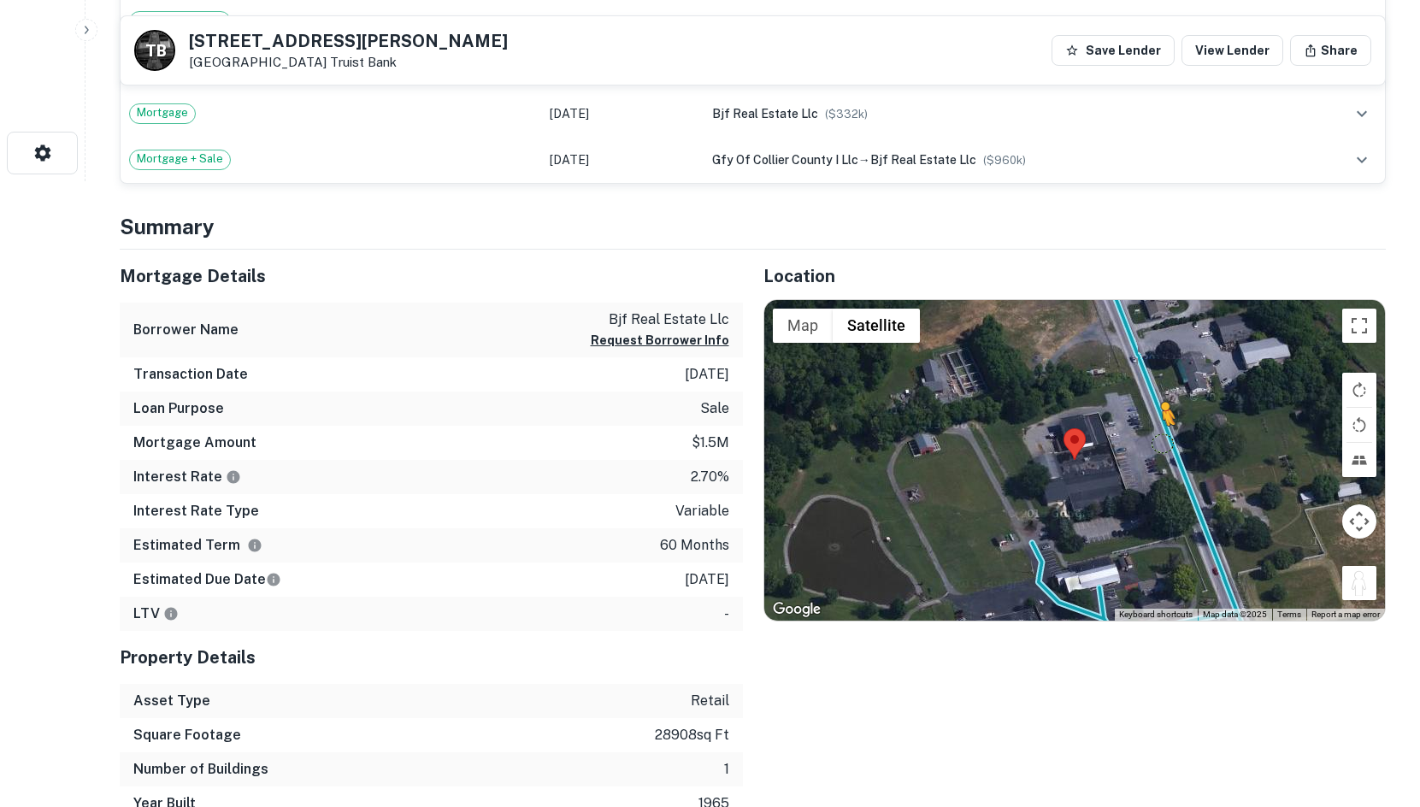
drag, startPoint x: 1370, startPoint y: 584, endPoint x: 1159, endPoint y: 441, distance: 254.2
click at [1159, 441] on div "To activate drag with keyboard, press Alt + Enter. Once in keyboard drag state,…" at bounding box center [1075, 460] width 622 height 321
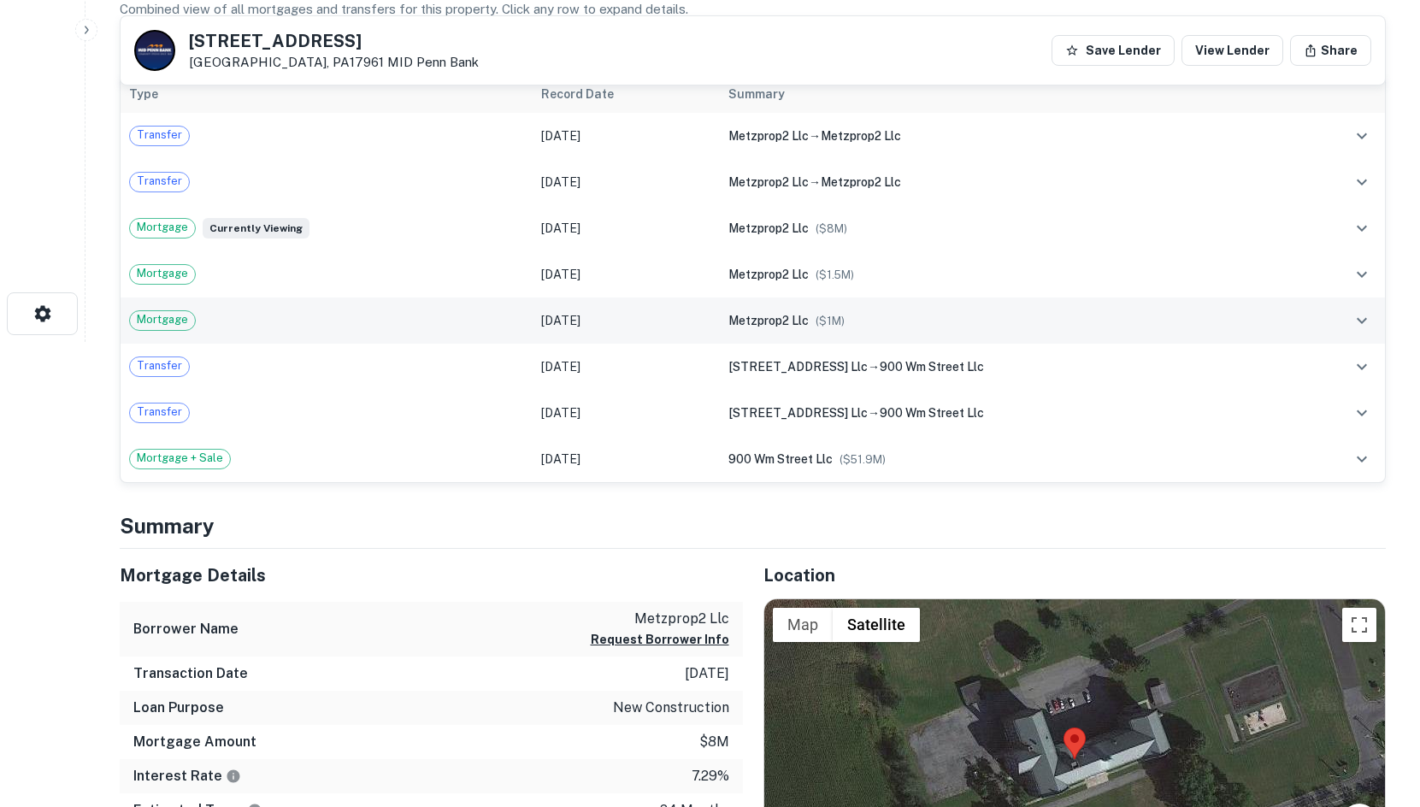
scroll to position [684, 0]
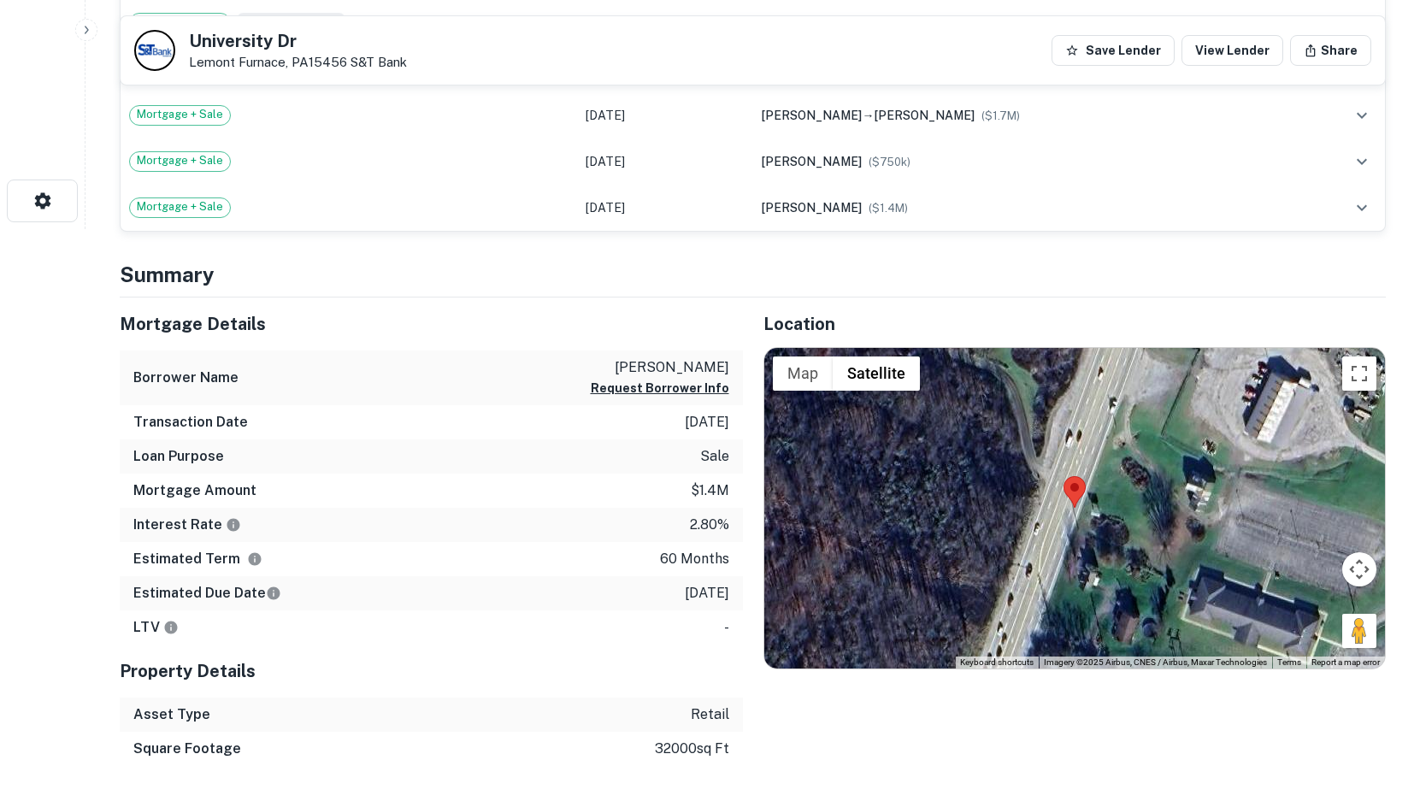
scroll to position [626, 0]
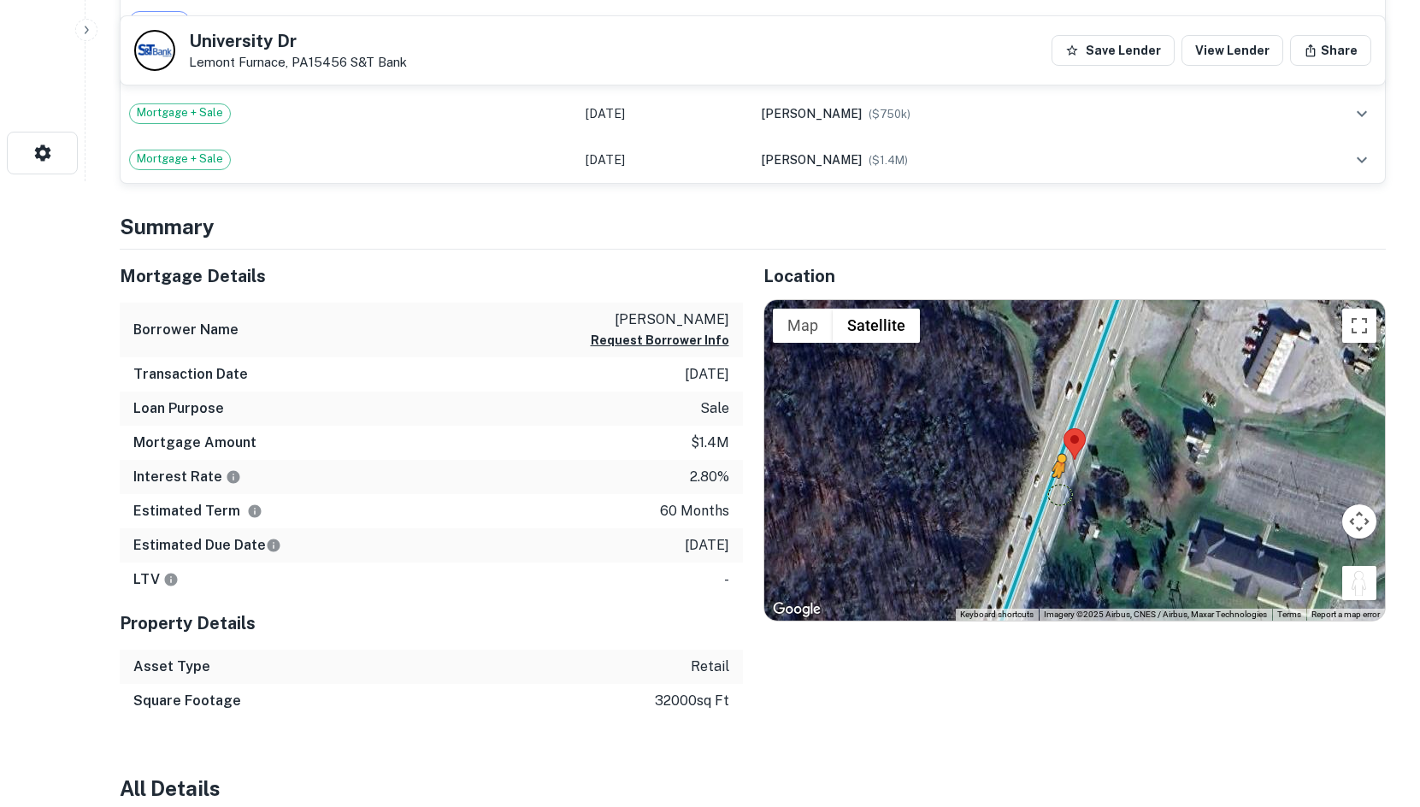
drag, startPoint x: 1355, startPoint y: 577, endPoint x: 1057, endPoint y: 489, distance: 311.1
click at [1057, 489] on div "To activate drag with keyboard, press Alt + Enter. Once in keyboard drag state,…" at bounding box center [1075, 460] width 622 height 321
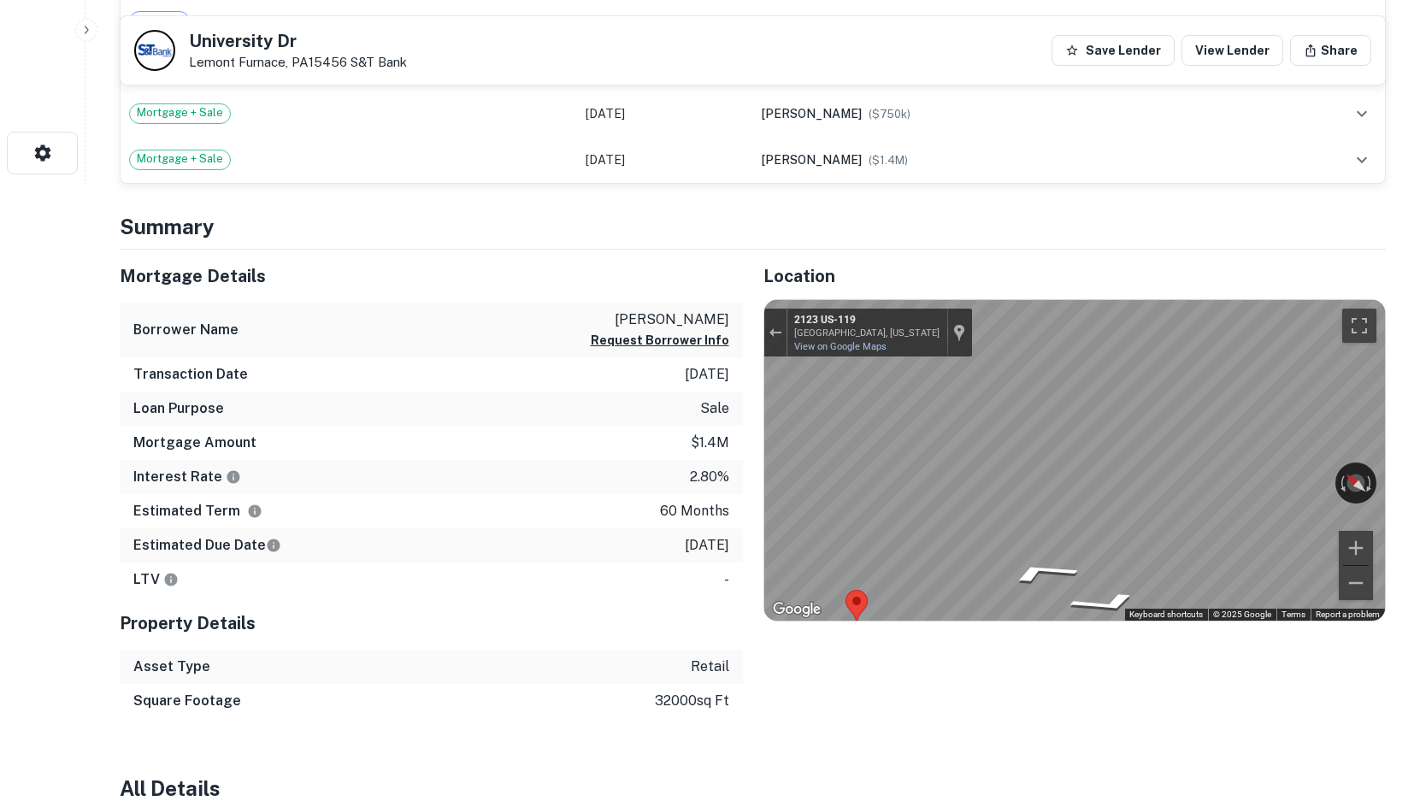
click at [628, 504] on div "Mortgage Details Borrower Name garlow johnathan m Request Borrower Info Transac…" at bounding box center [742, 484] width 1287 height 469
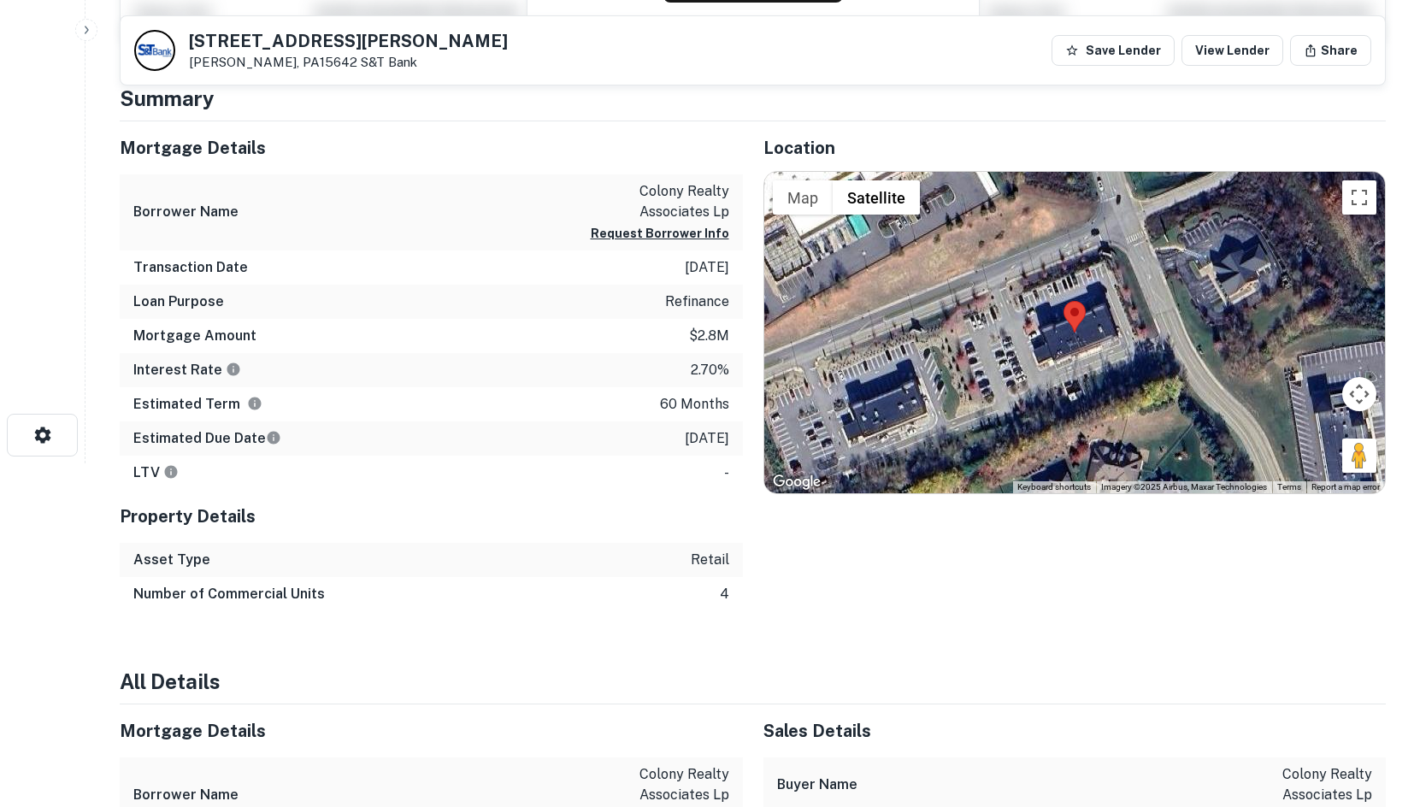
scroll to position [342, 0]
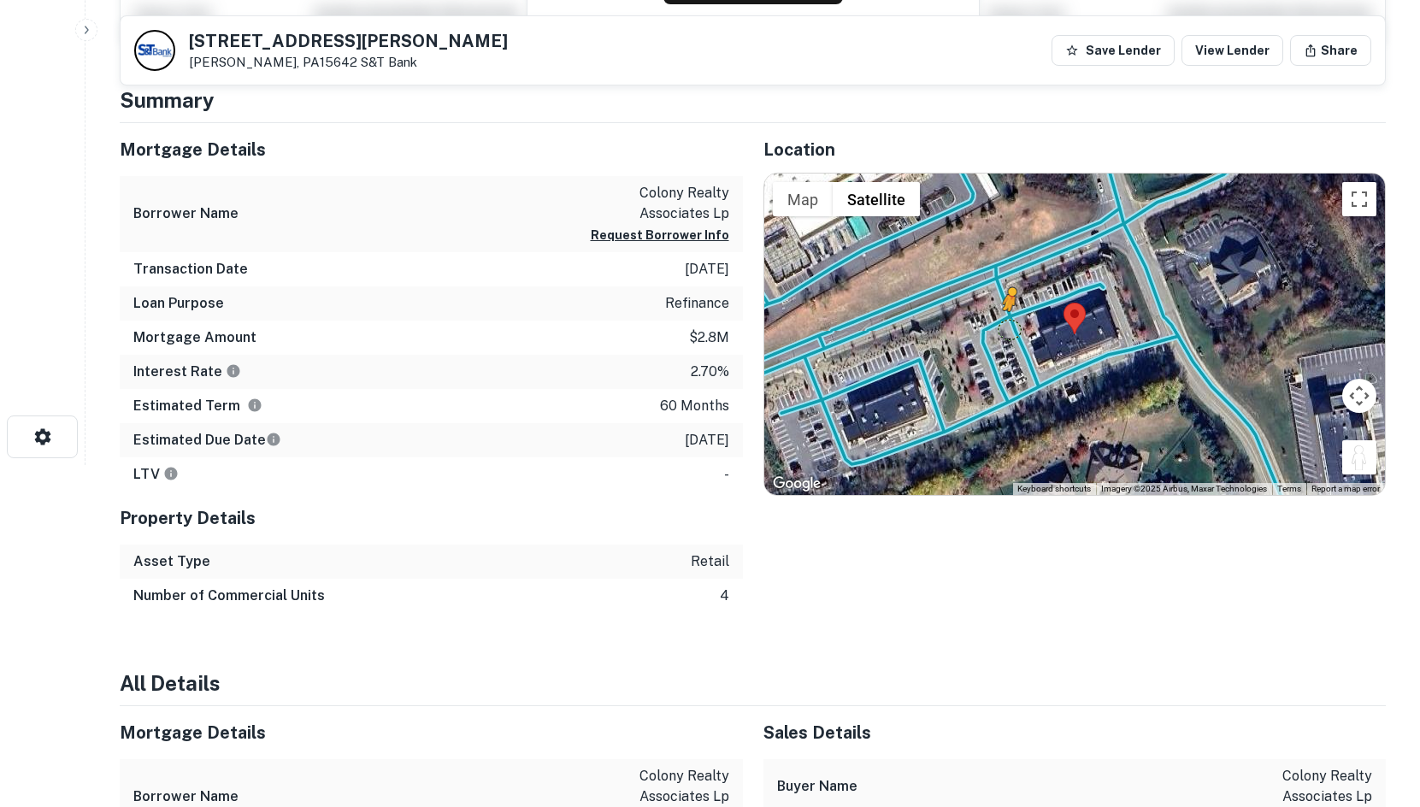
drag, startPoint x: 1346, startPoint y: 456, endPoint x: 1008, endPoint y: 328, distance: 361.7
click at [1008, 328] on div "To activate drag with keyboard, press Alt + Enter. Once in keyboard drag state,…" at bounding box center [1075, 334] width 622 height 321
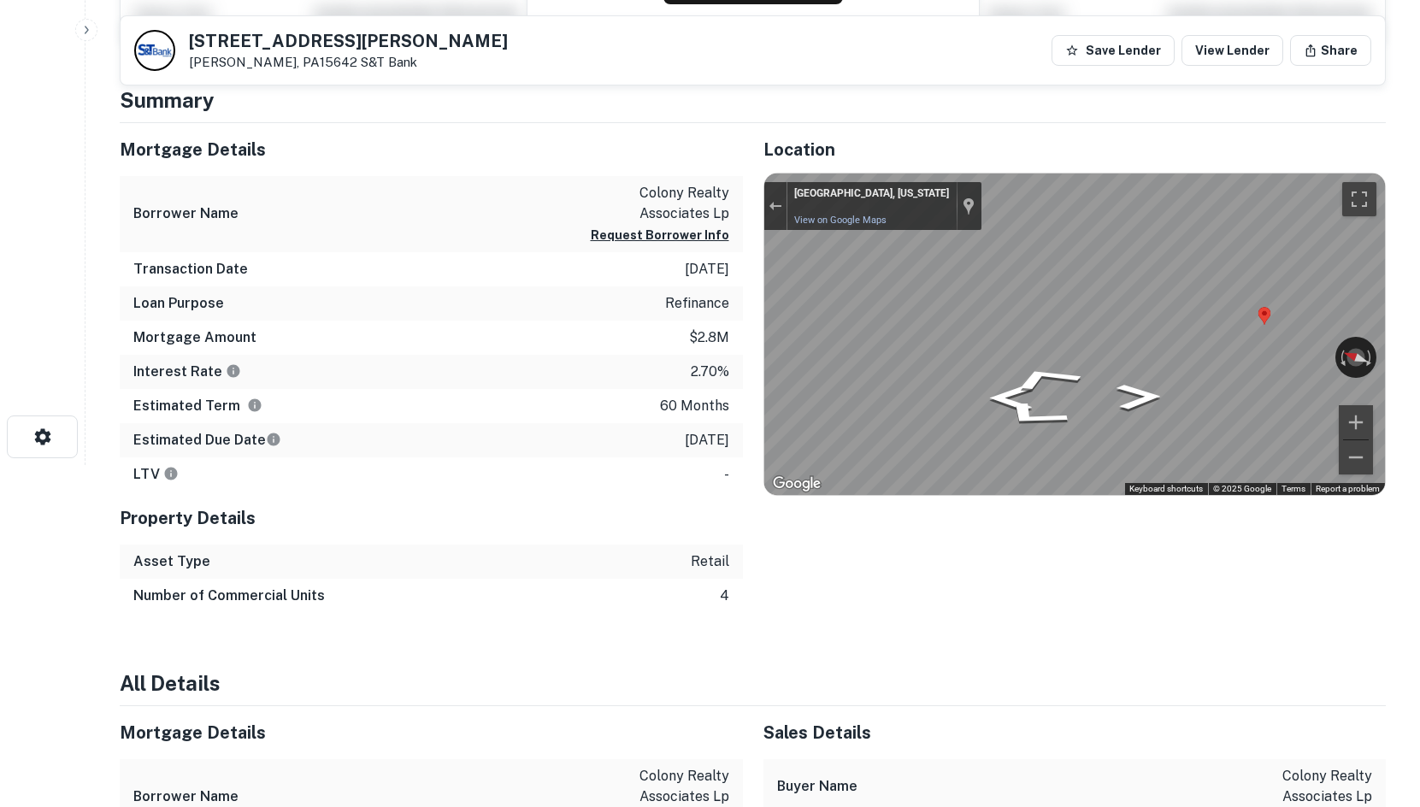
click at [635, 270] on div "Mortgage Details Borrower Name colony realty associates lp Request Borrower Inf…" at bounding box center [742, 368] width 1287 height 490
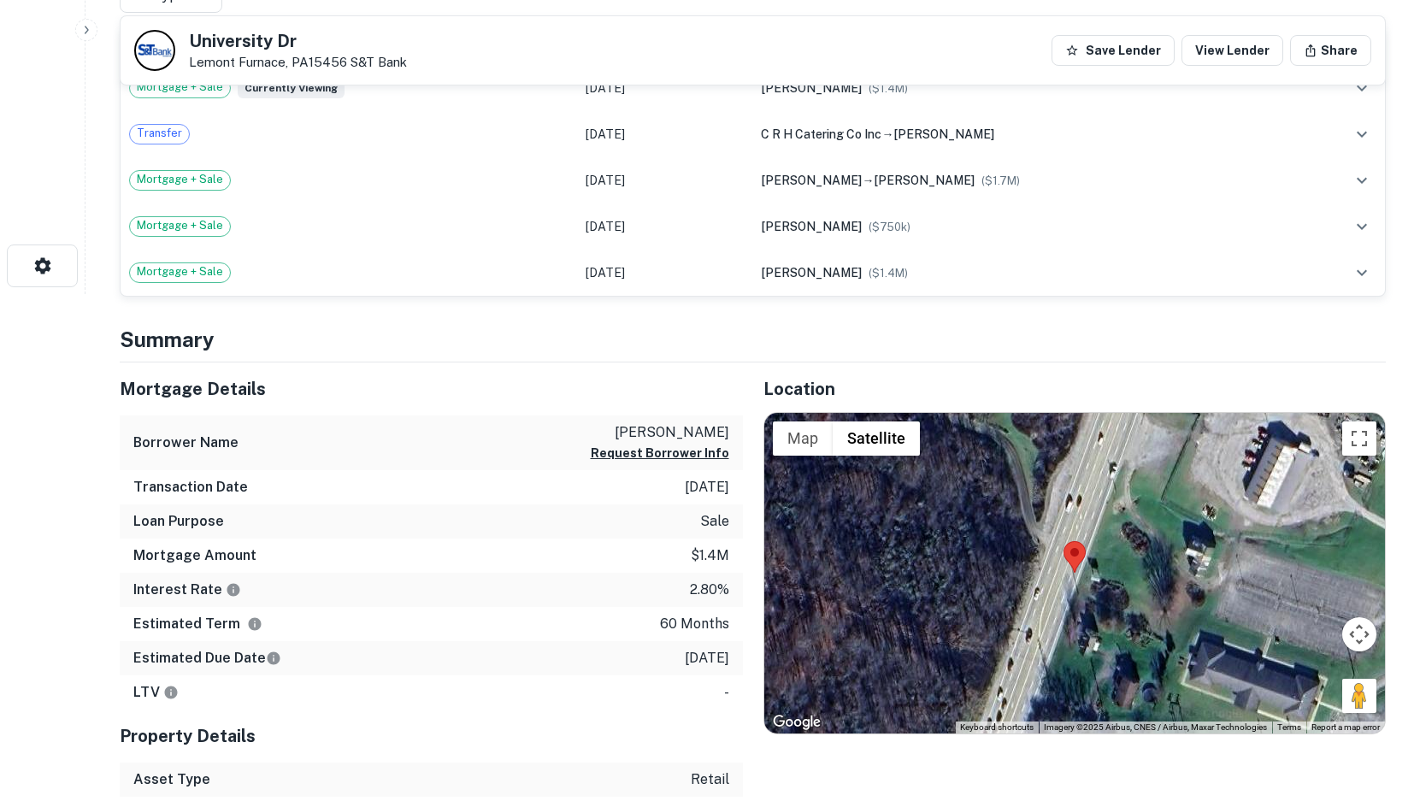
scroll to position [769, 0]
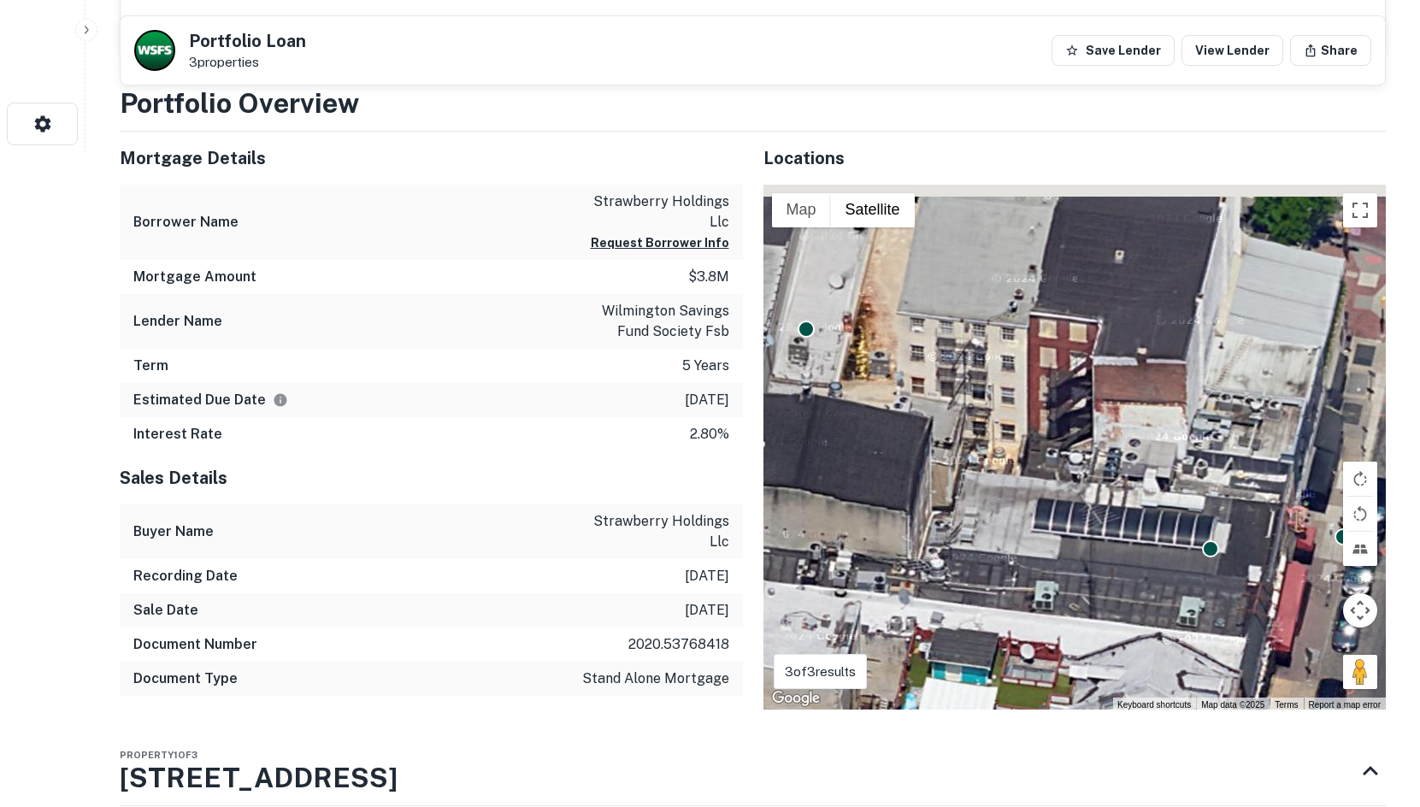
scroll to position [1310, 0]
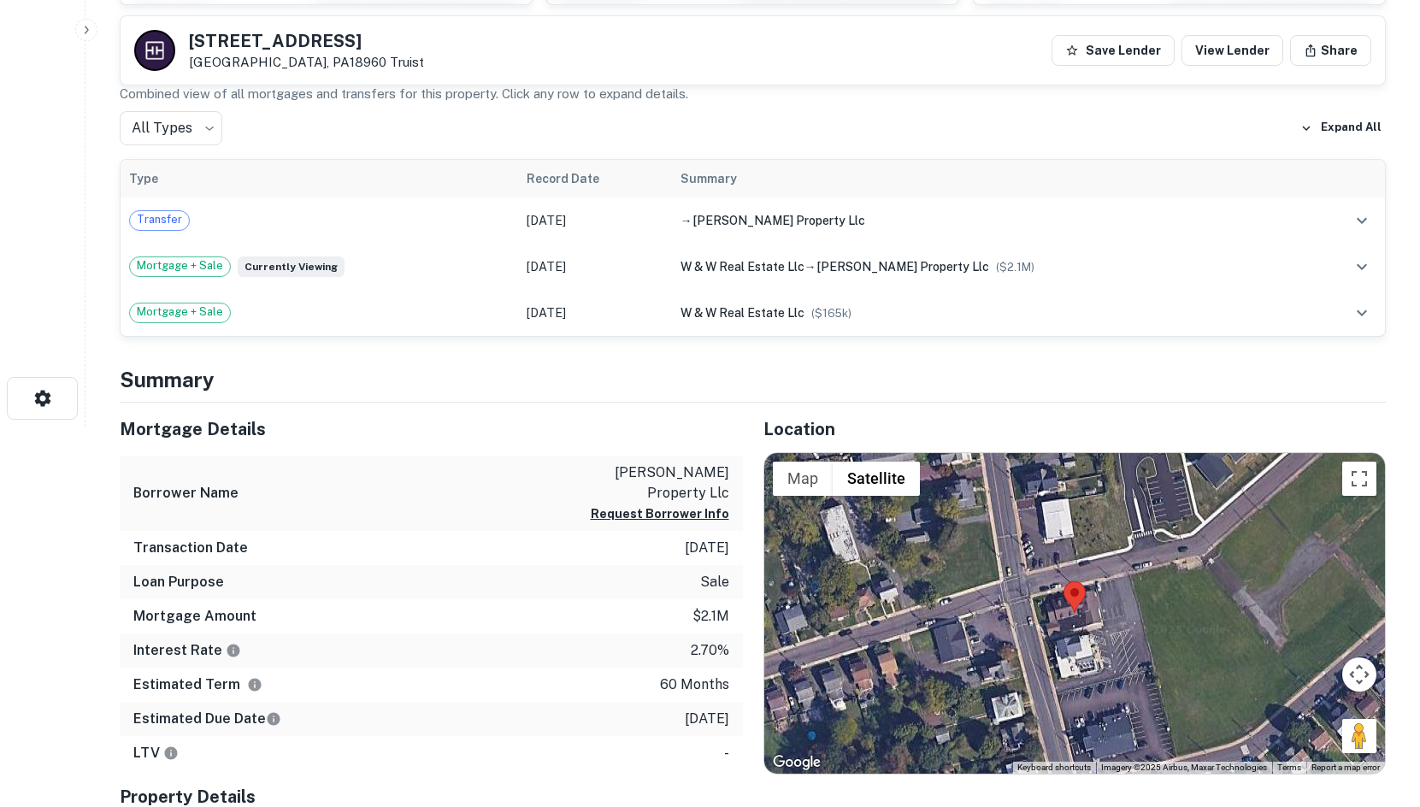
scroll to position [540, 0]
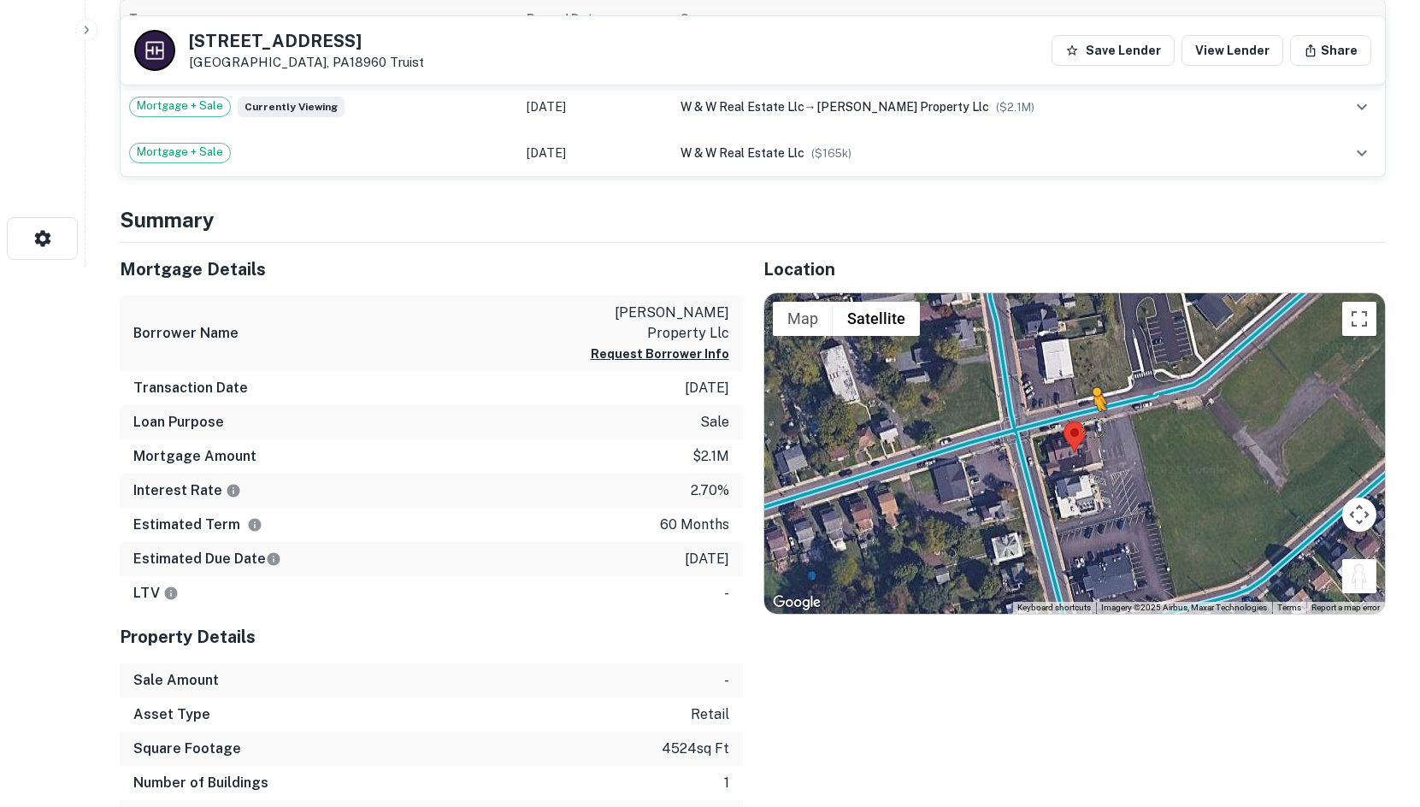
drag, startPoint x: 1366, startPoint y: 582, endPoint x: 1089, endPoint y: 420, distance: 321.1
click at [1089, 421] on div "To activate drag with keyboard, press Alt + Enter. Once in keyboard drag state,…" at bounding box center [1075, 453] width 622 height 321
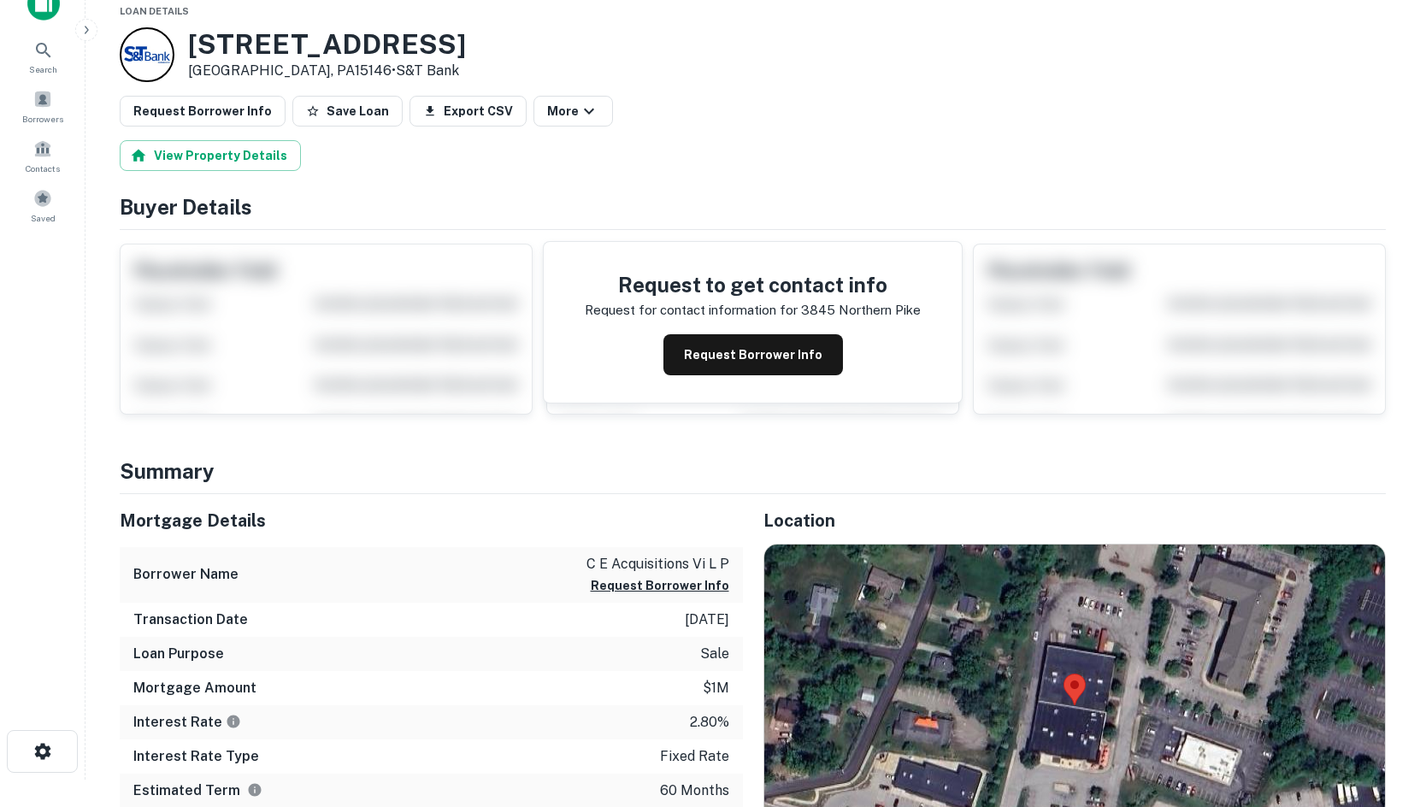
scroll to position [455, 0]
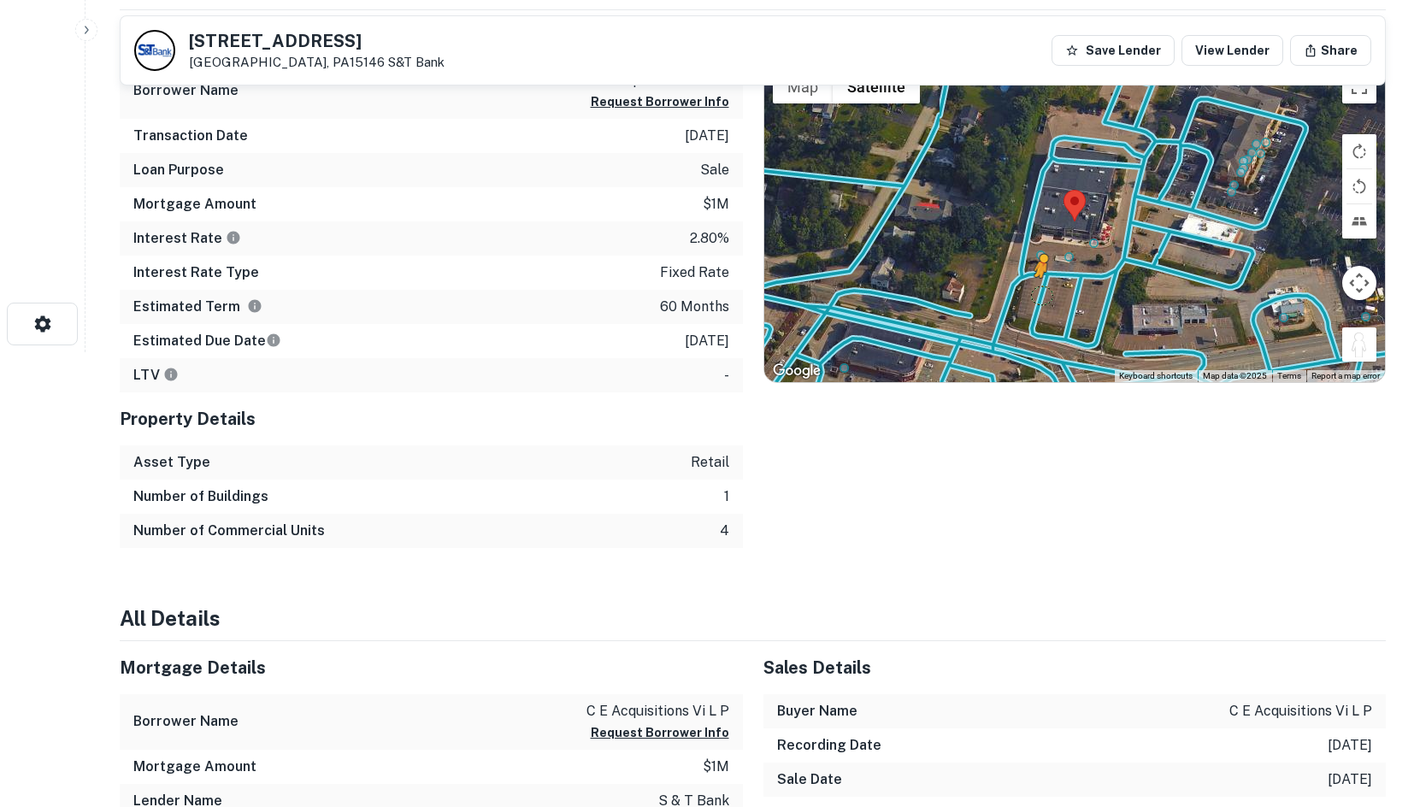
drag, startPoint x: 1363, startPoint y: 356, endPoint x: 1063, endPoint y: 285, distance: 307.7
click at [1063, 285] on div "To activate drag with keyboard, press Alt + Enter. Once in keyboard drag state,…" at bounding box center [1075, 221] width 622 height 321
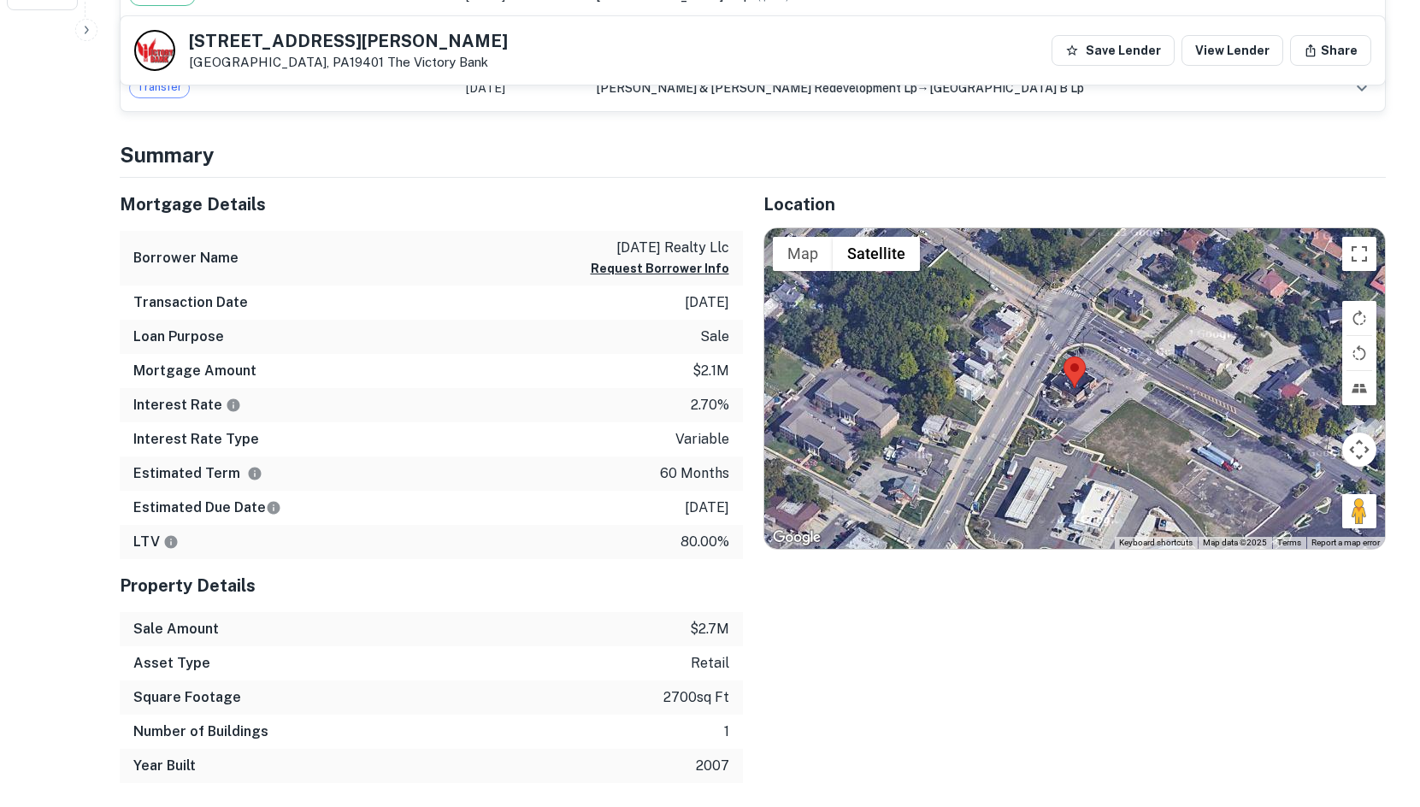
scroll to position [797, 0]
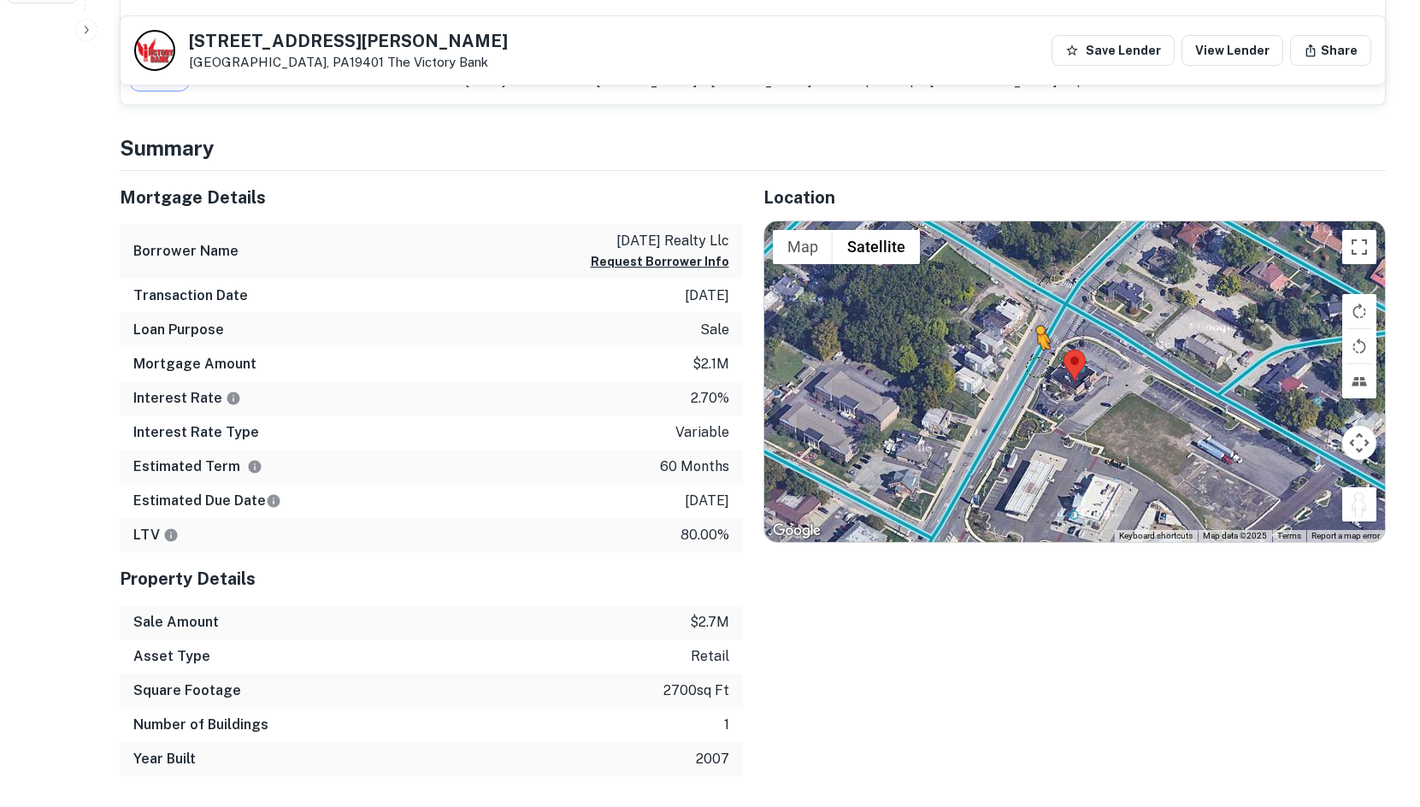
drag, startPoint x: 1353, startPoint y: 503, endPoint x: 1036, endPoint y: 367, distance: 345.1
click at [1036, 367] on div "To activate drag with keyboard, press Alt + Enter. Once in keyboard drag state,…" at bounding box center [1075, 381] width 622 height 321
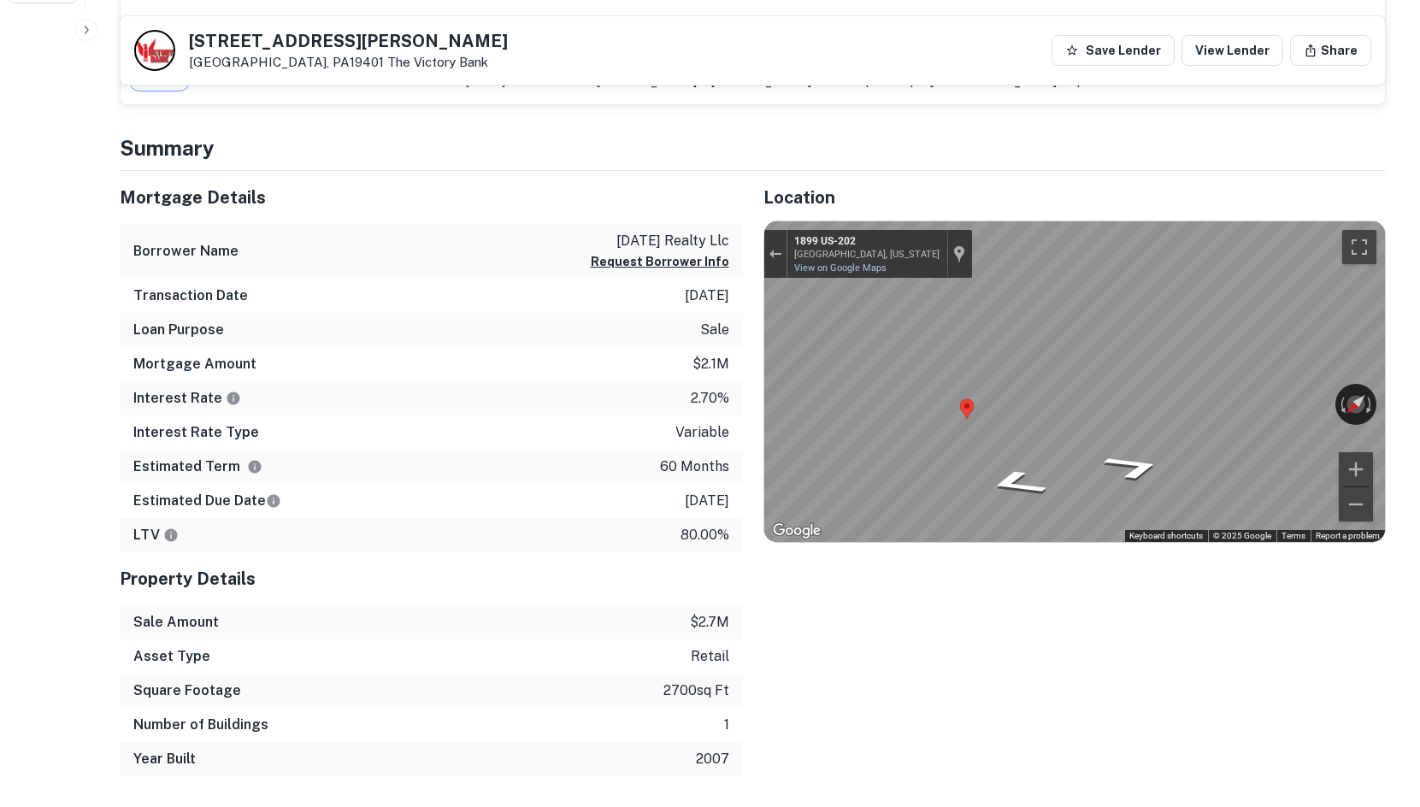
click at [574, 415] on div "Mortgage Details Borrower Name [DATE] realty llc Request Borrower Info Transact…" at bounding box center [742, 474] width 1287 height 606
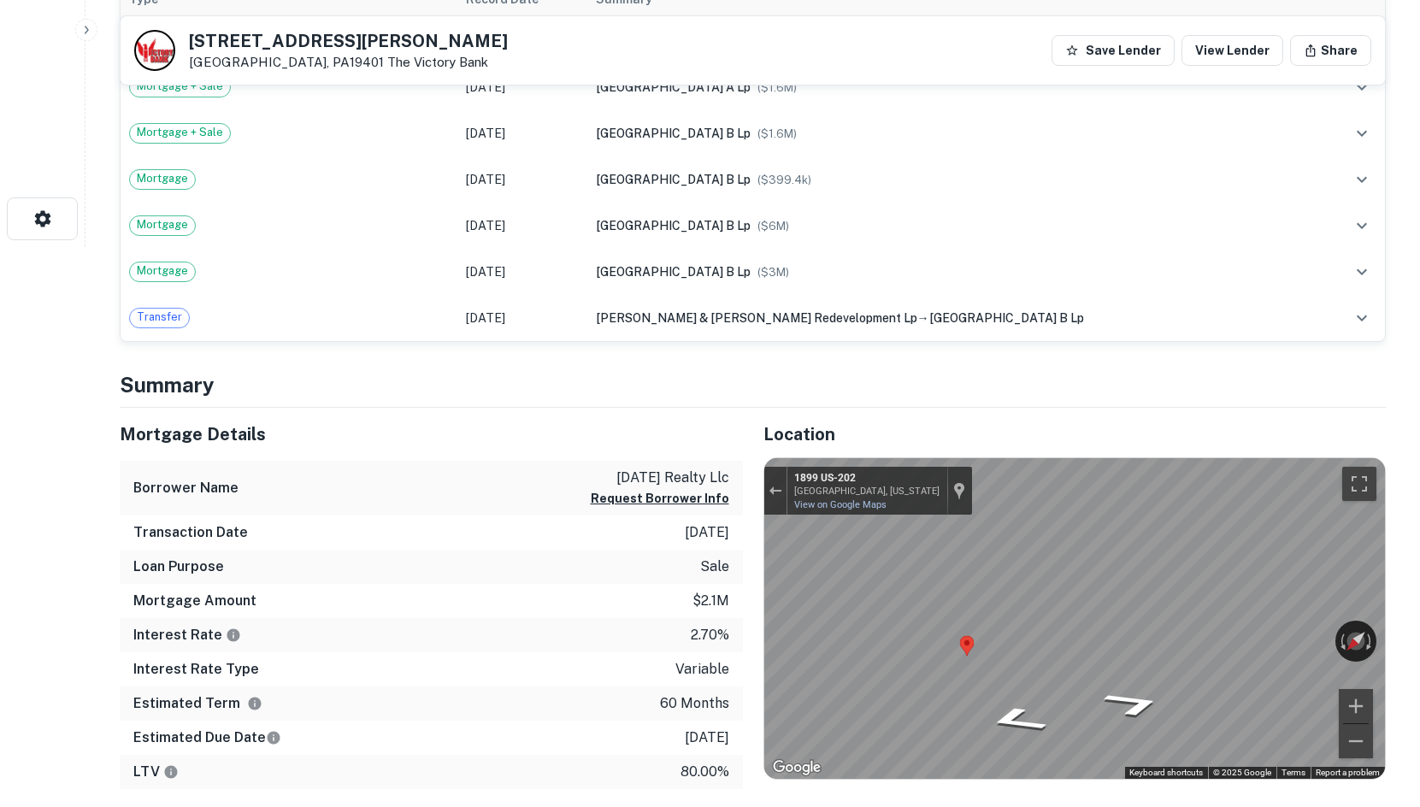
scroll to position [284, 0]
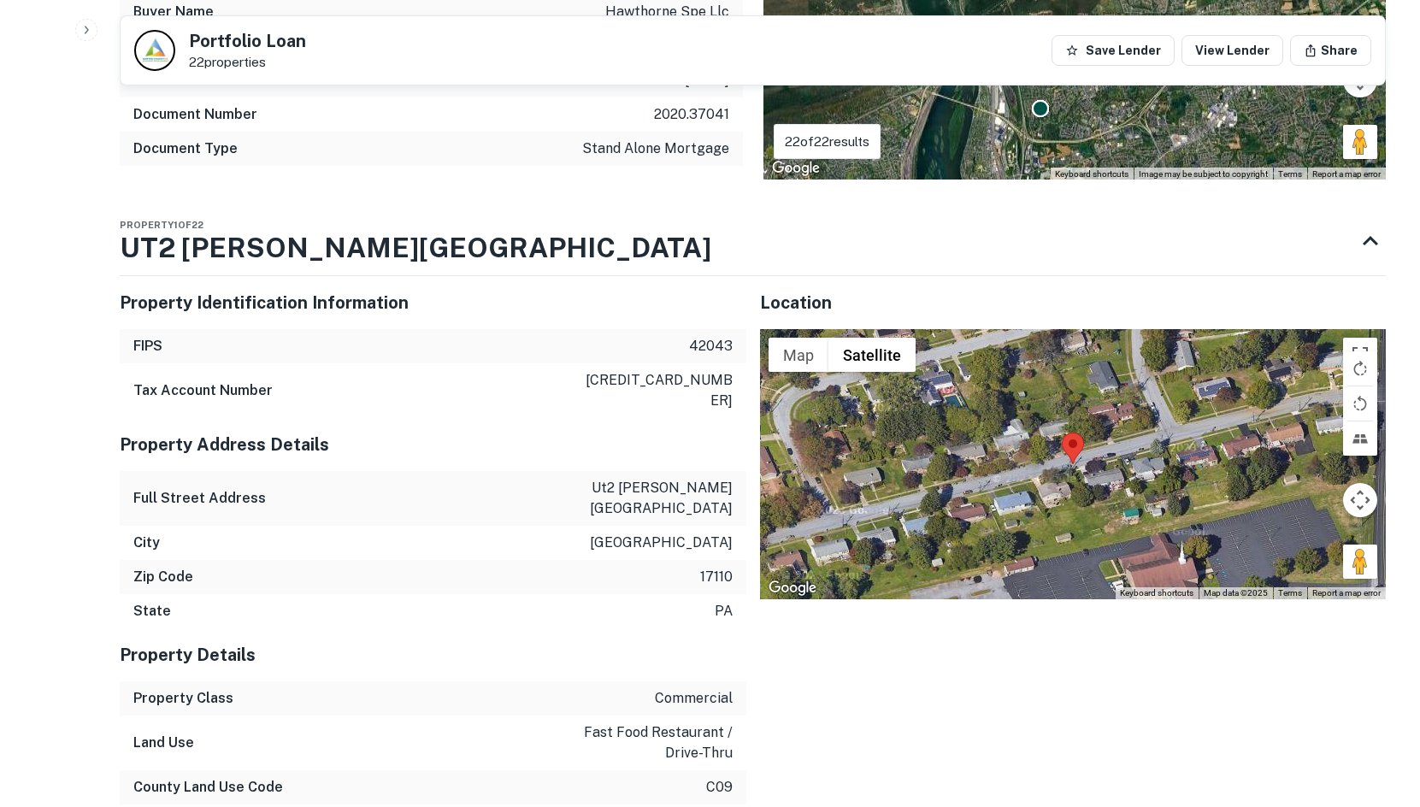
scroll to position [2394, 0]
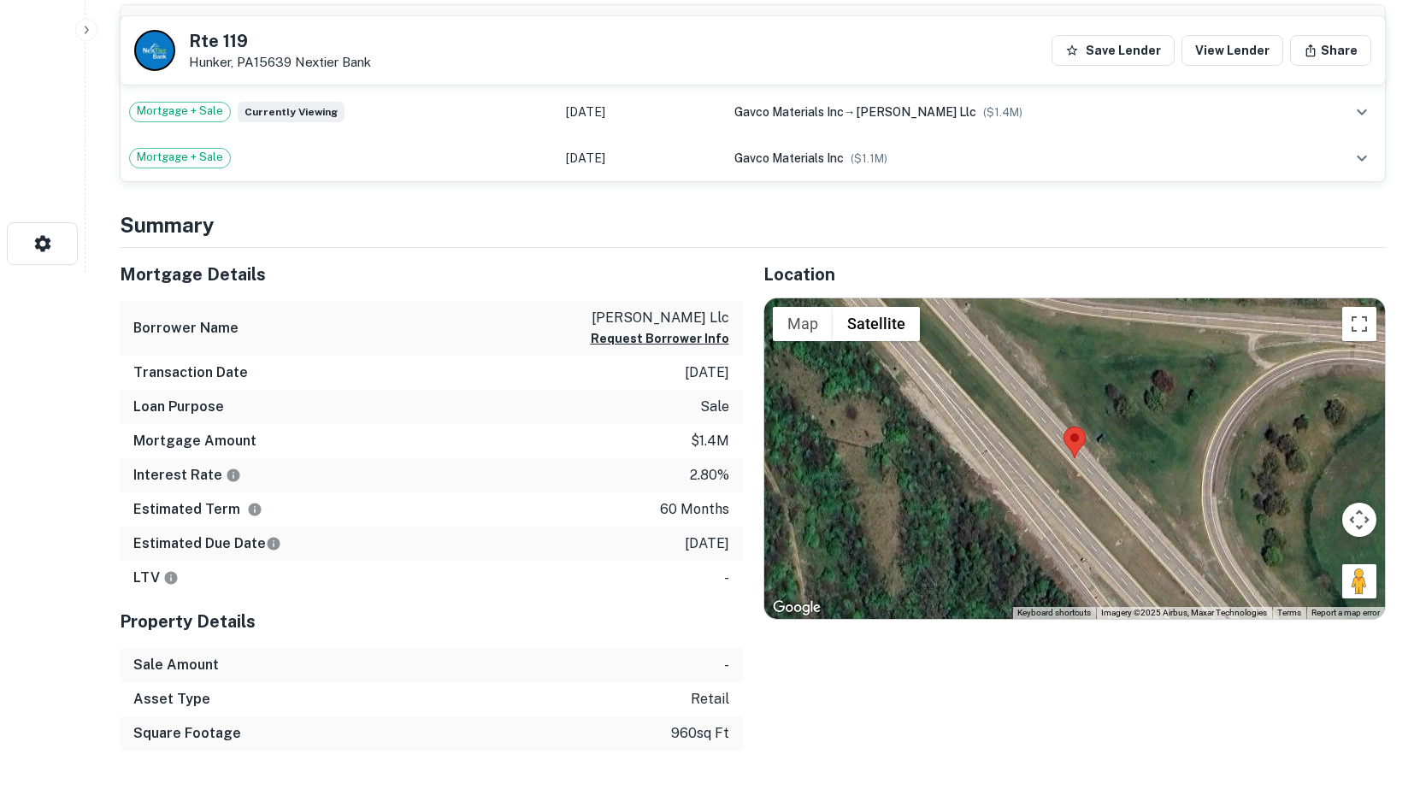
scroll to position [626, 0]
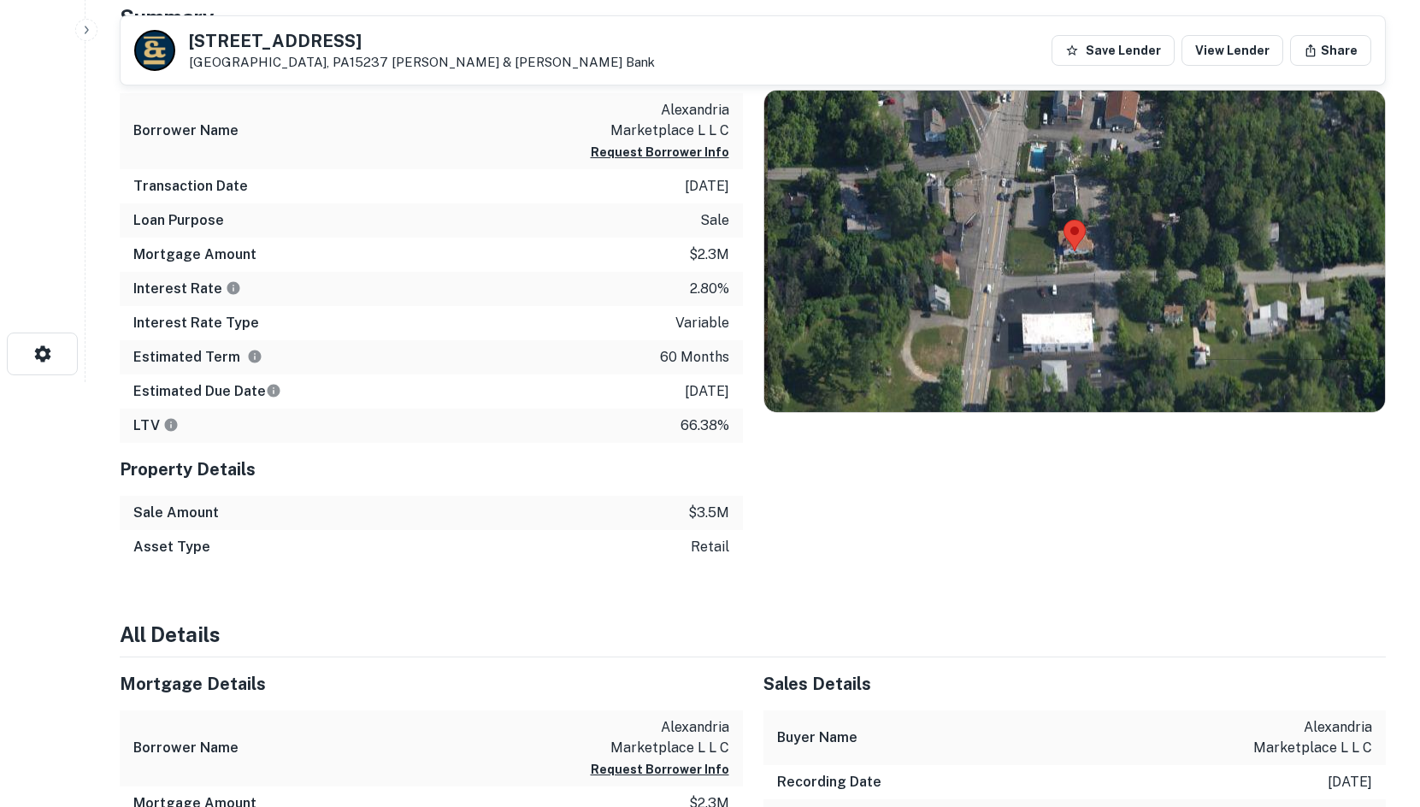
scroll to position [427, 0]
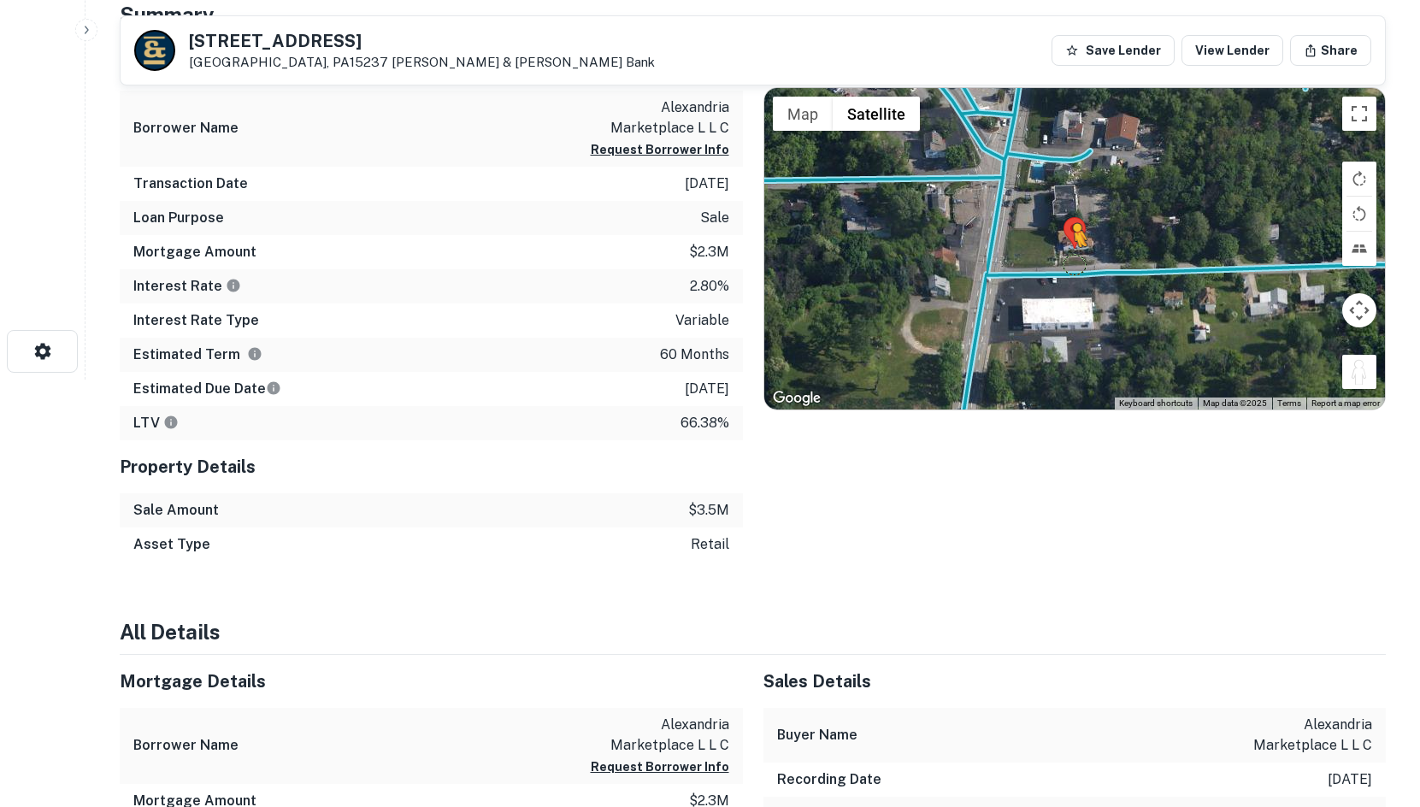
drag, startPoint x: 1358, startPoint y: 371, endPoint x: 1064, endPoint y: 257, distance: 315.3
click at [1064, 257] on div "To activate drag with keyboard, press Alt + Enter. Once in keyboard drag state,…" at bounding box center [1075, 248] width 622 height 321
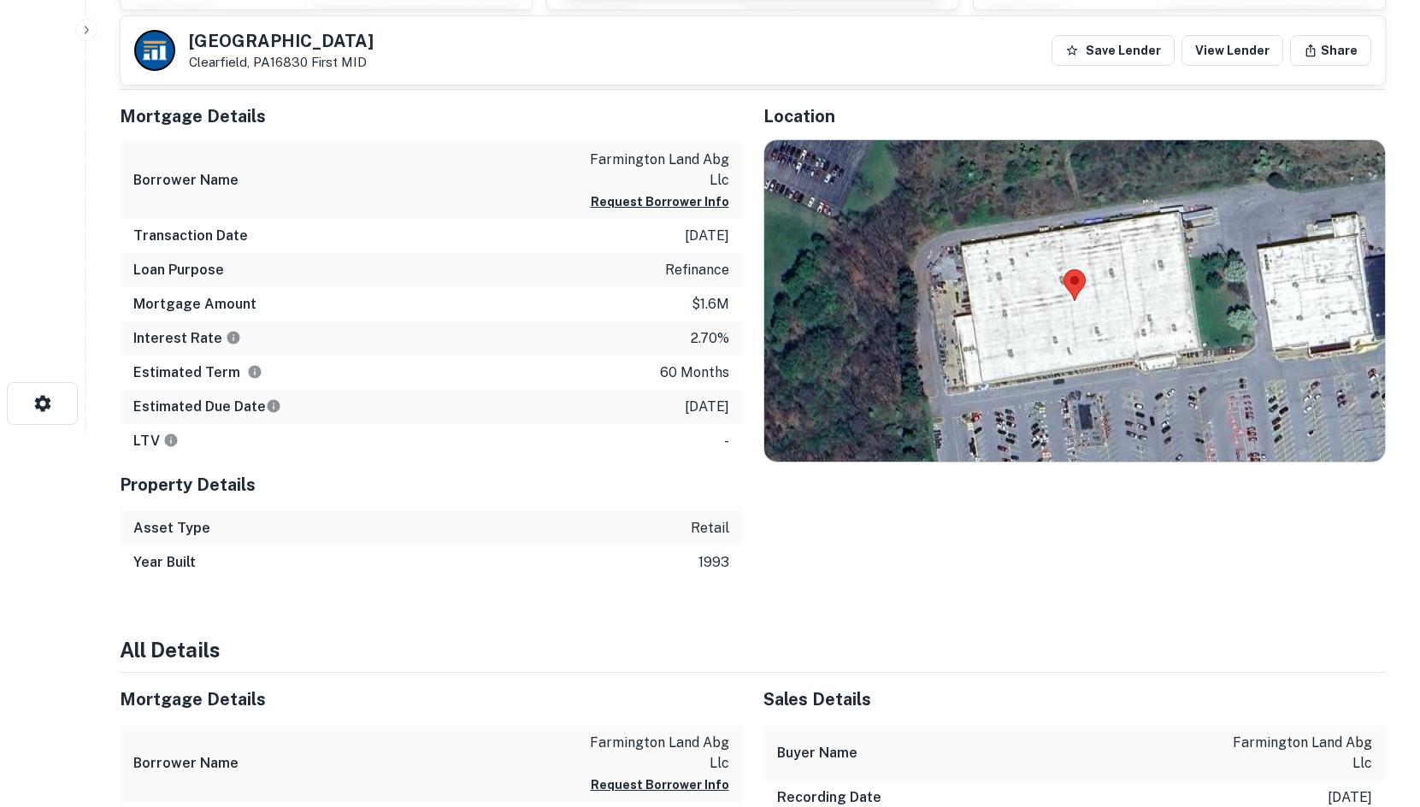
scroll to position [455, 0]
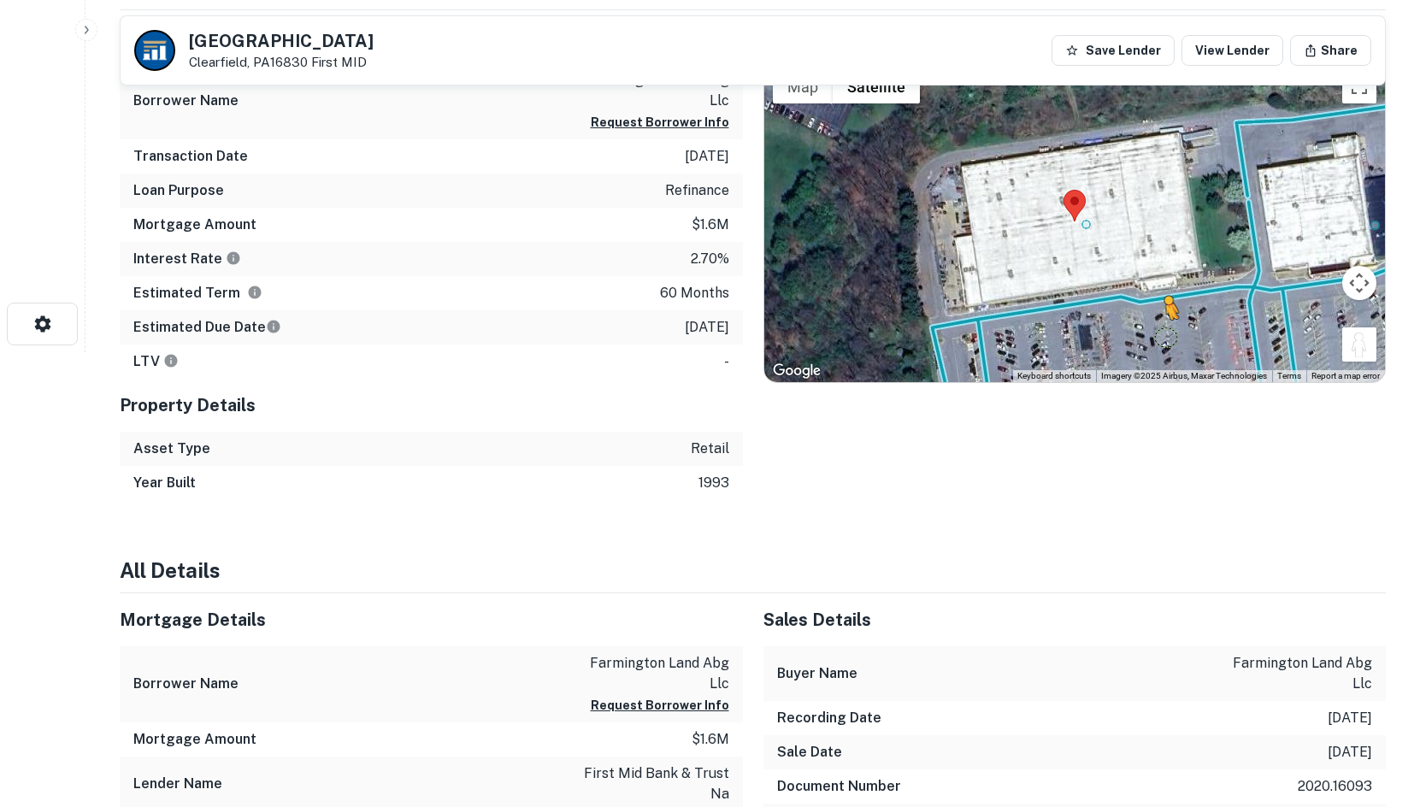
drag, startPoint x: 1363, startPoint y: 345, endPoint x: 1152, endPoint y: 330, distance: 210.8
click at [1153, 330] on div "To activate drag with keyboard, press Alt + Enter. Once in keyboard drag state,…" at bounding box center [1075, 221] width 622 height 321
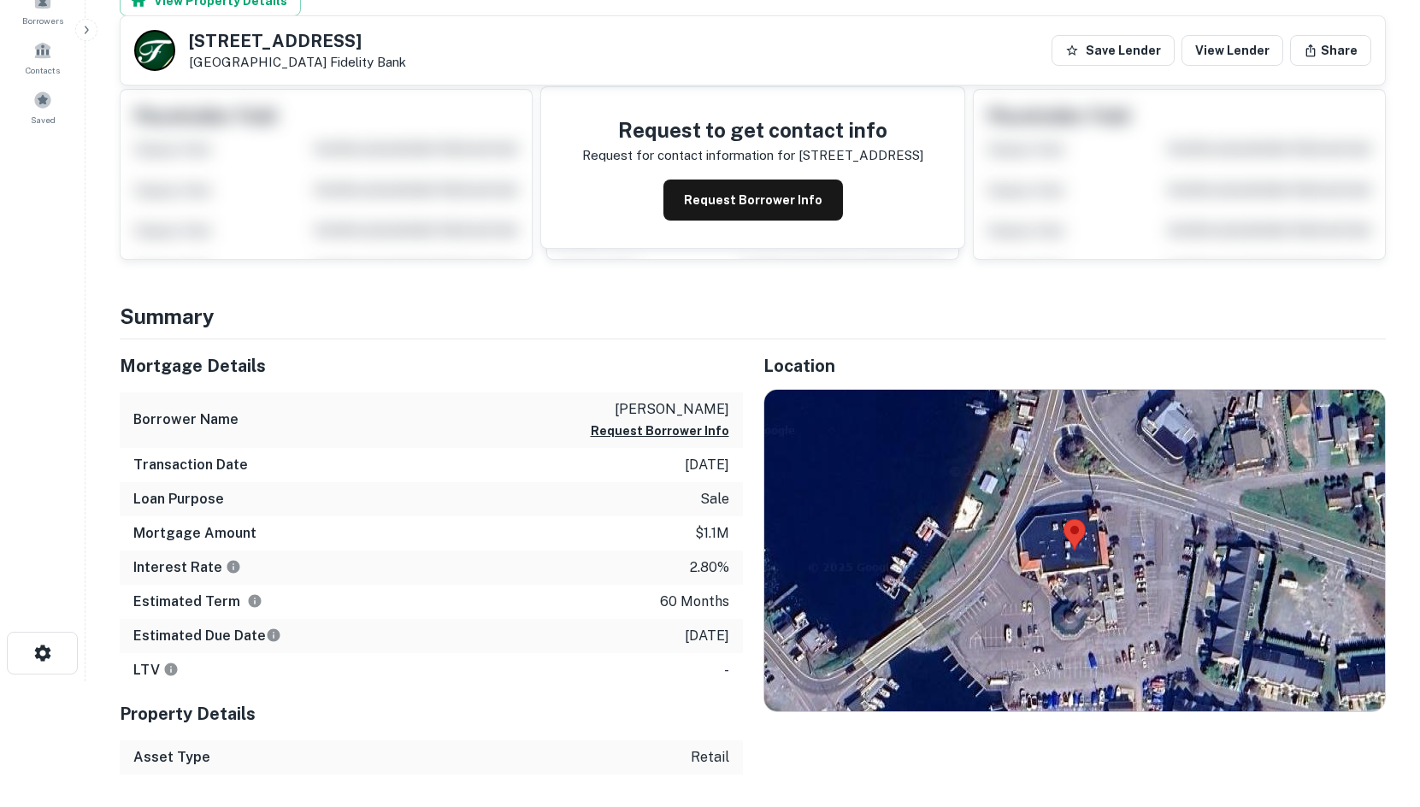
scroll to position [342, 0]
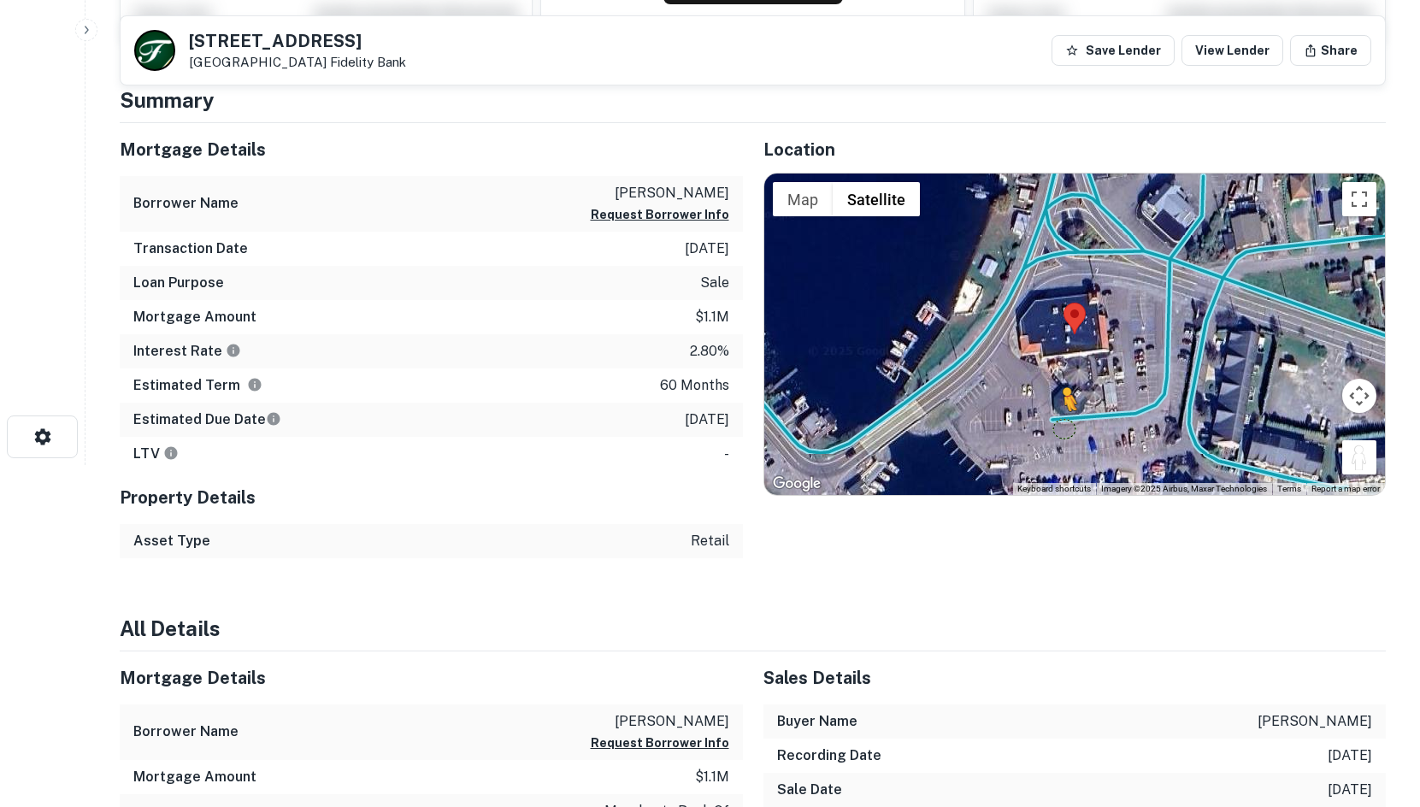
drag, startPoint x: 1350, startPoint y: 458, endPoint x: 1060, endPoint y: 427, distance: 291.5
click at [1060, 427] on div "To activate drag with keyboard, press Alt + Enter. Once in keyboard drag state,…" at bounding box center [1075, 334] width 622 height 321
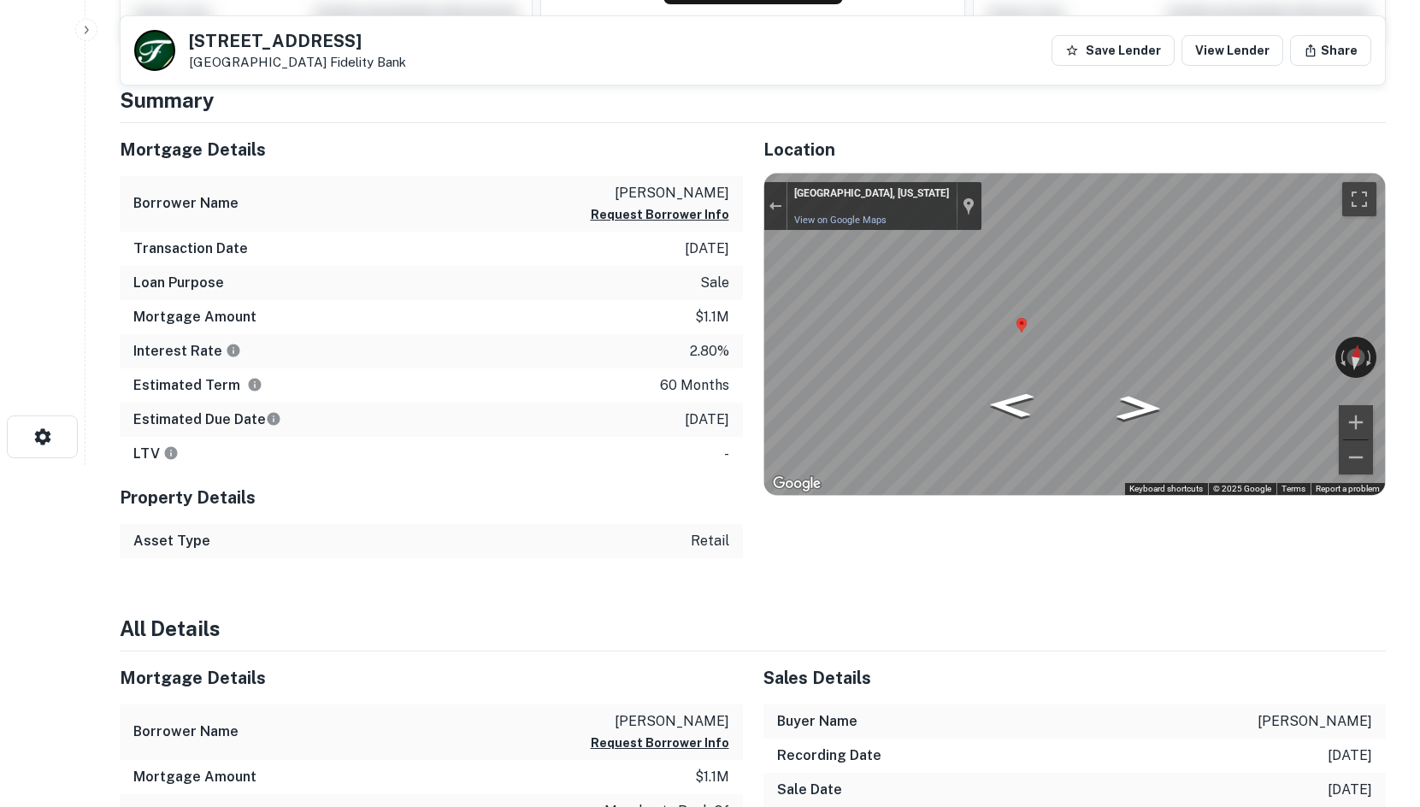
click at [1419, 323] on html "Search Borrowers Contacts Saved 3445 Lakeside Dr Harveys Lake, PA18618 Fidelity…" at bounding box center [710, 61] width 1420 height 807
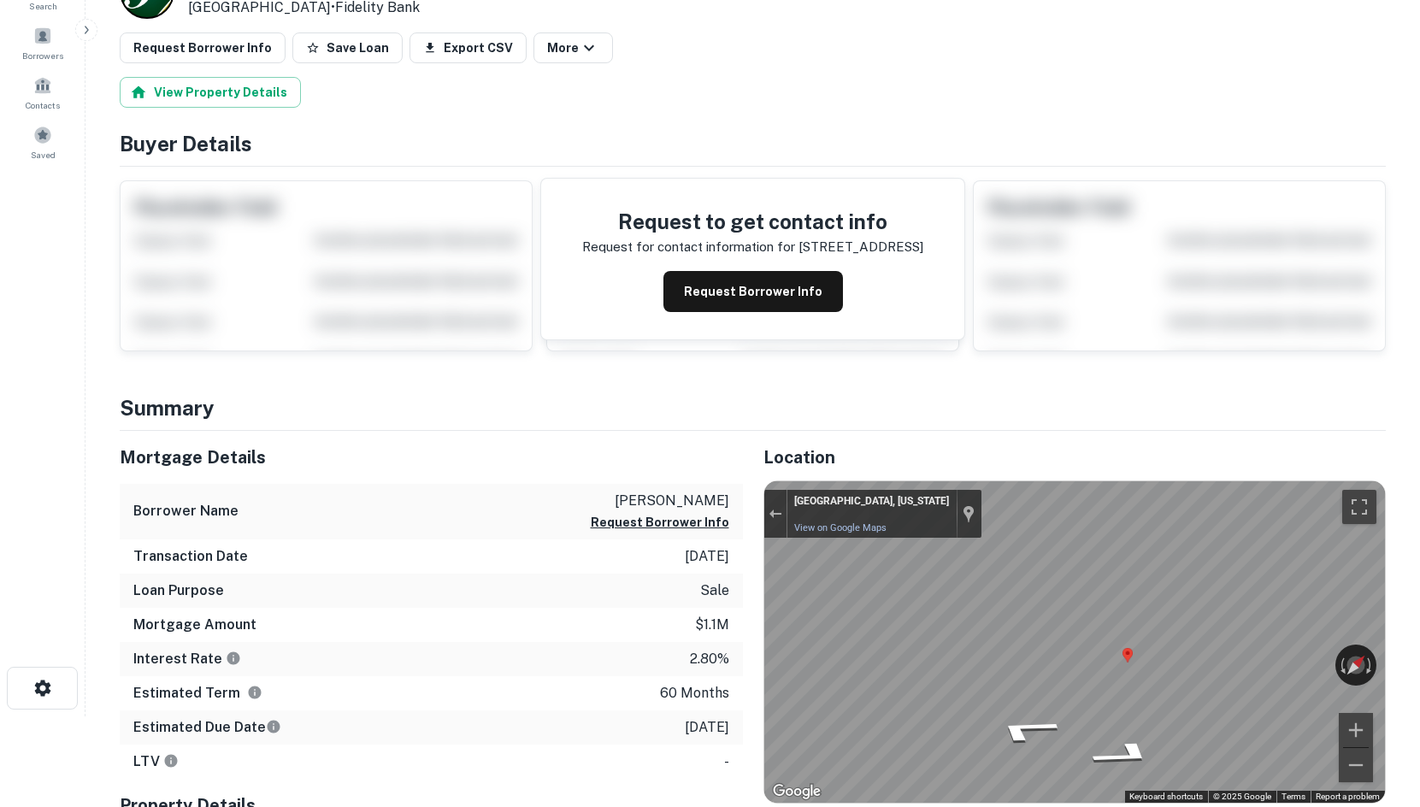
scroll to position [85, 0]
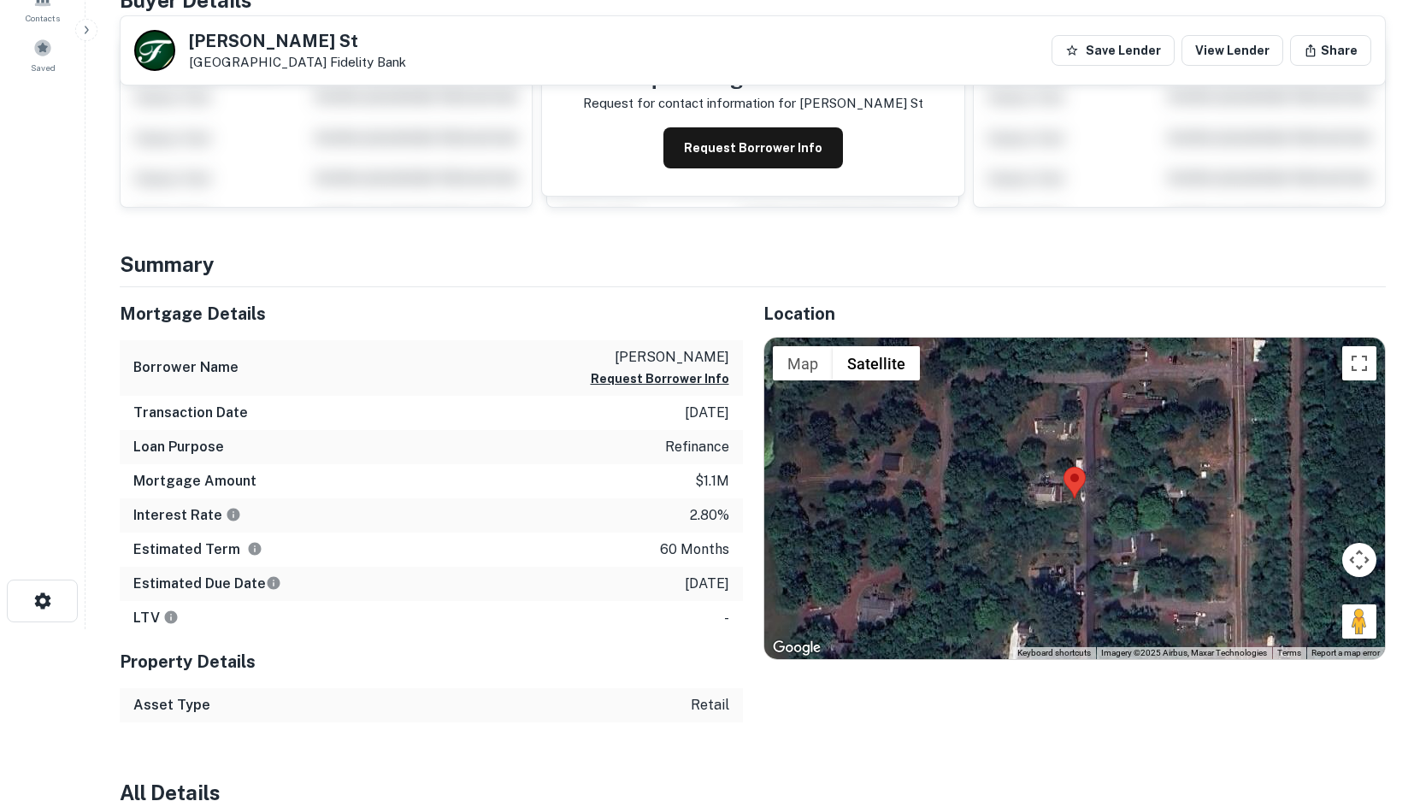
scroll to position [455, 0]
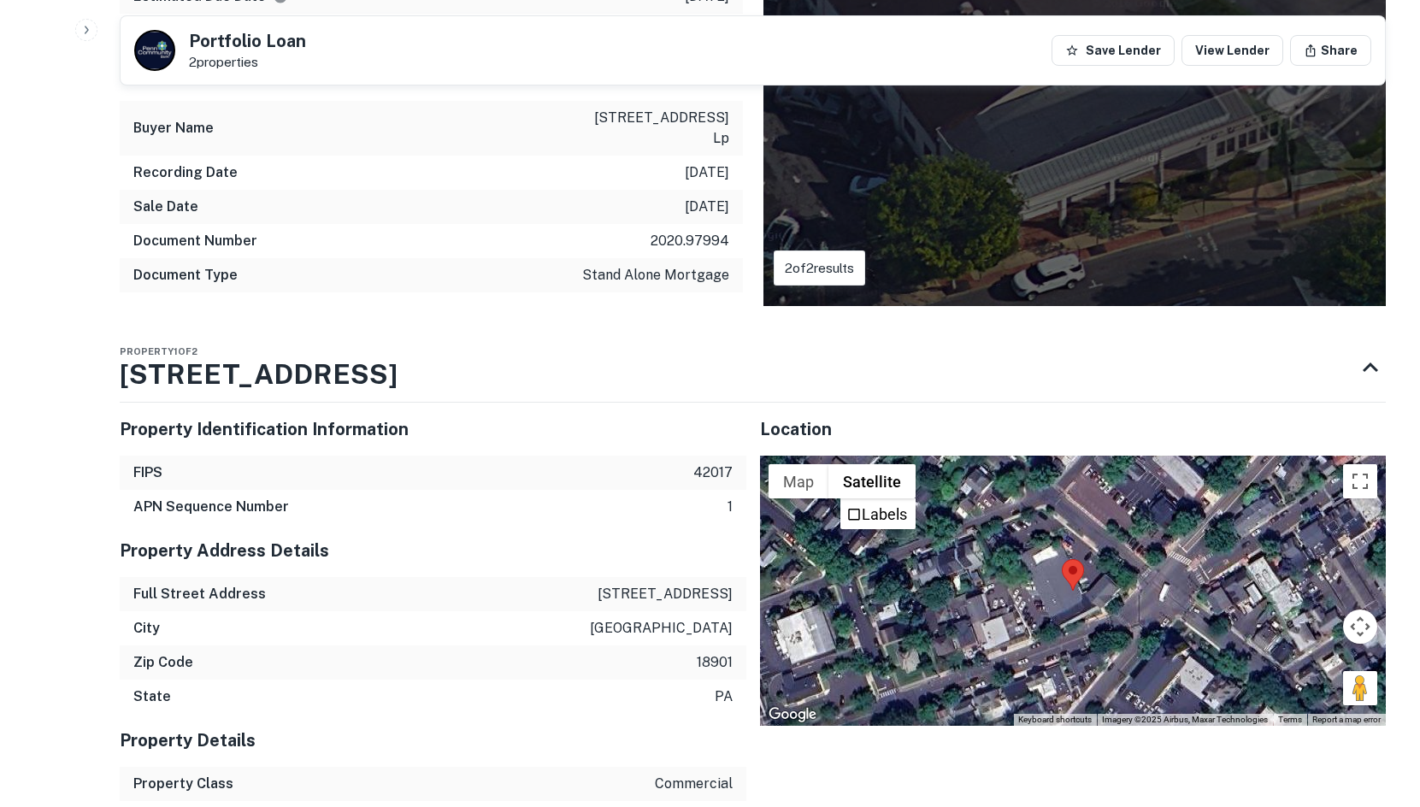
scroll to position [1139, 0]
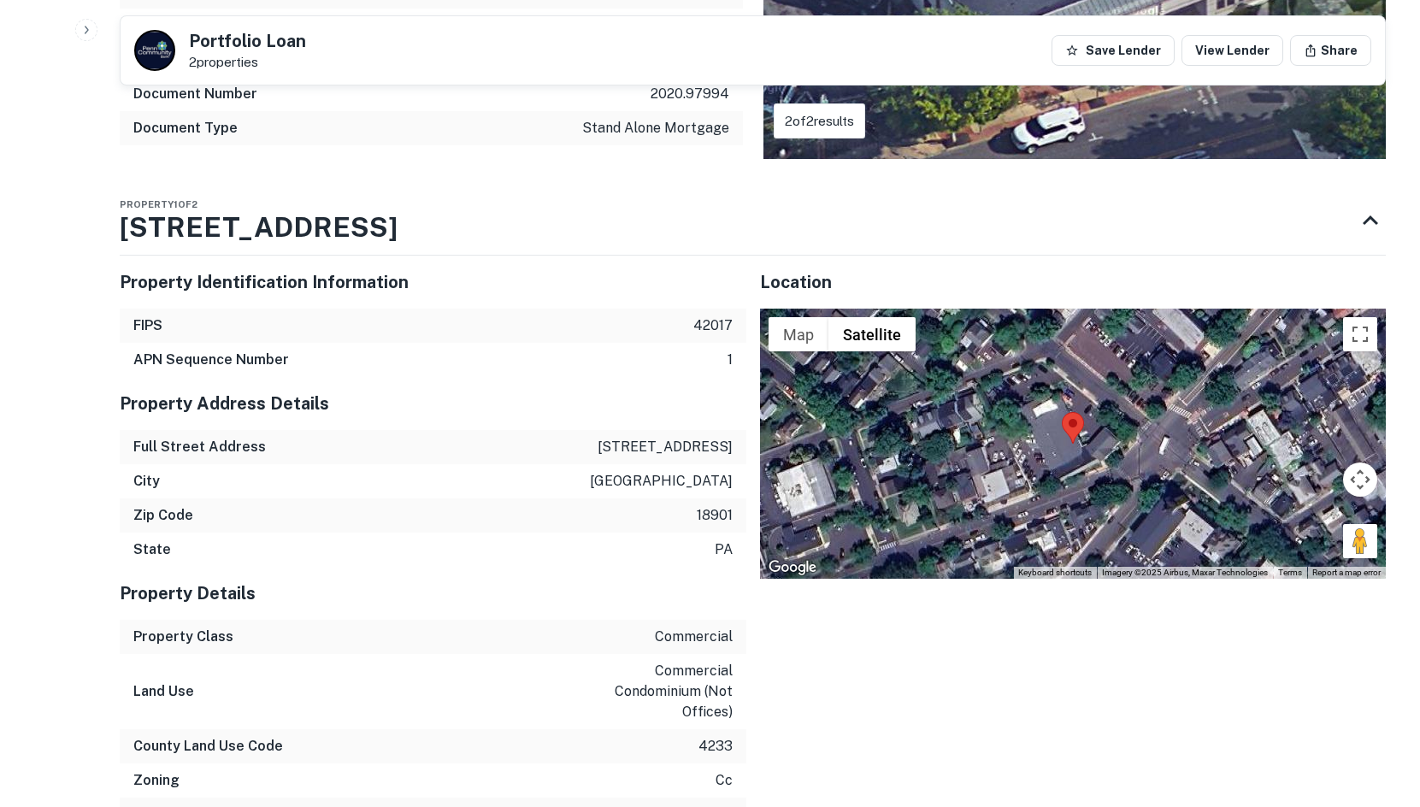
drag, startPoint x: 1356, startPoint y: 547, endPoint x: 1223, endPoint y: 498, distance: 142.0
click at [1166, 508] on div "Map Terrain Satellite Labels Keyboard shortcuts Map Data Imagery ©2025 Airbus, …" at bounding box center [1073, 444] width 627 height 270
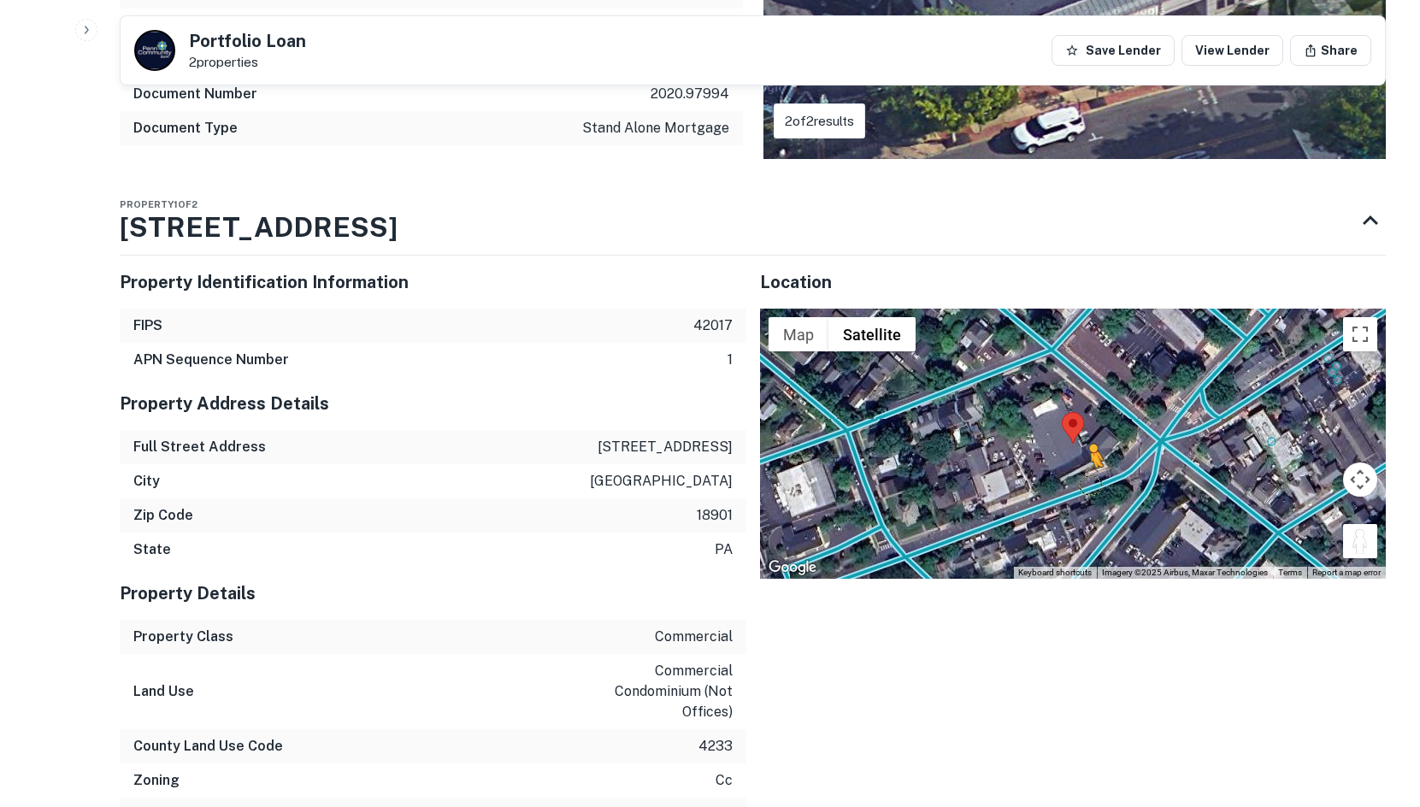
drag, startPoint x: 1357, startPoint y: 541, endPoint x: 1089, endPoint y: 489, distance: 272.6
click at [1089, 489] on div "To activate drag with keyboard, press Alt + Enter. Once in keyboard drag state,…" at bounding box center [1073, 444] width 627 height 270
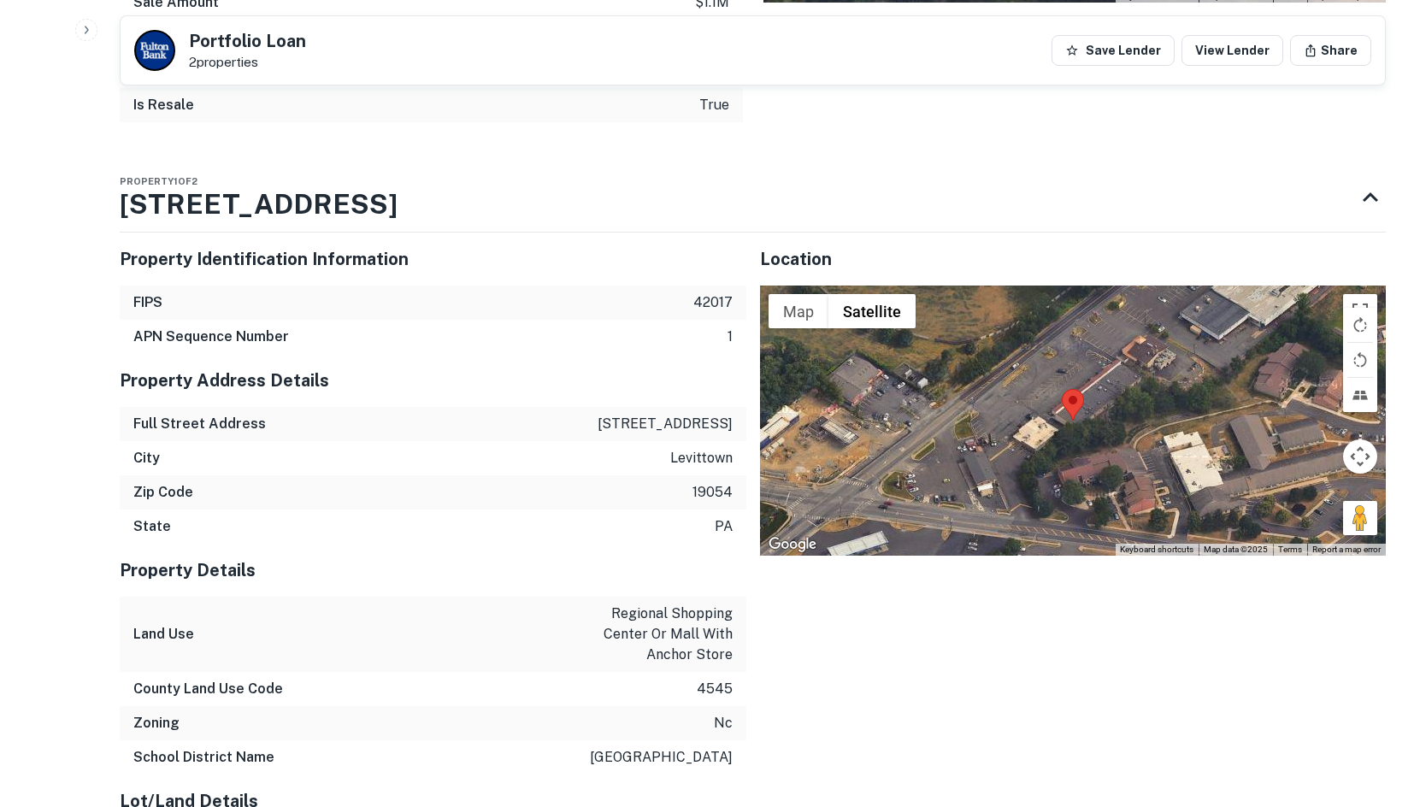
scroll to position [1453, 0]
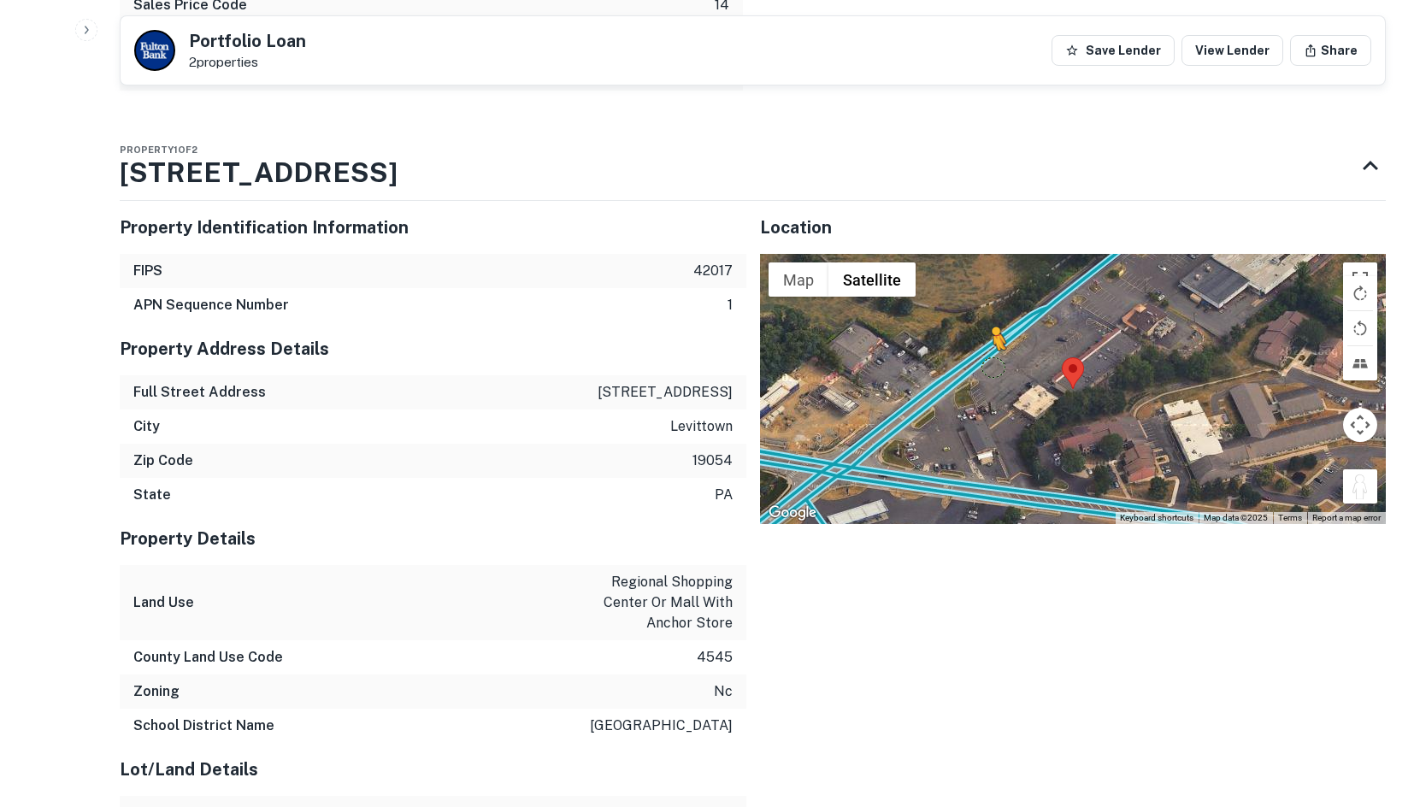
drag, startPoint x: 1358, startPoint y: 498, endPoint x: 980, endPoint y: 361, distance: 402.7
click at [980, 361] on div "To activate drag with keyboard, press Alt + Enter. Once in keyboard drag state,…" at bounding box center [1073, 389] width 627 height 270
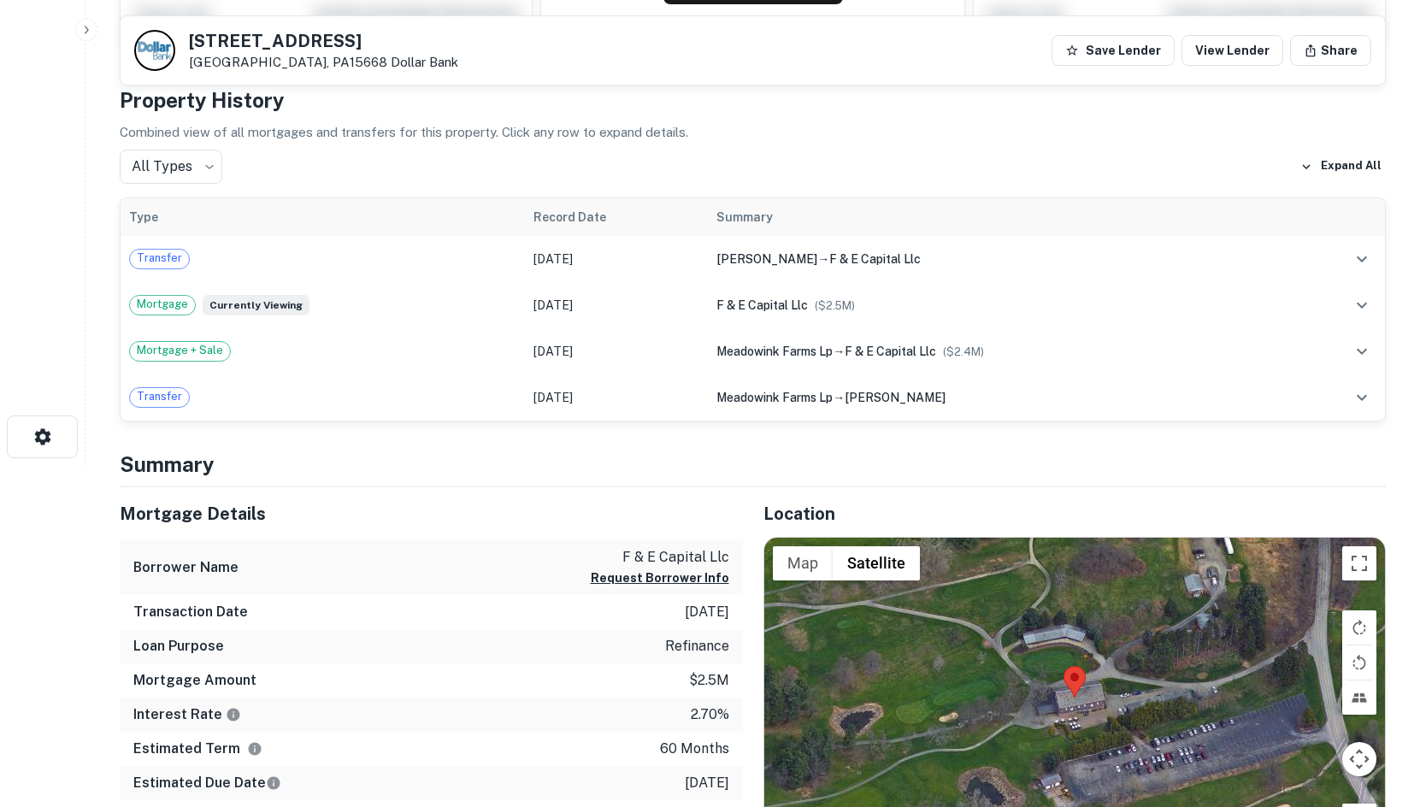
scroll to position [598, 0]
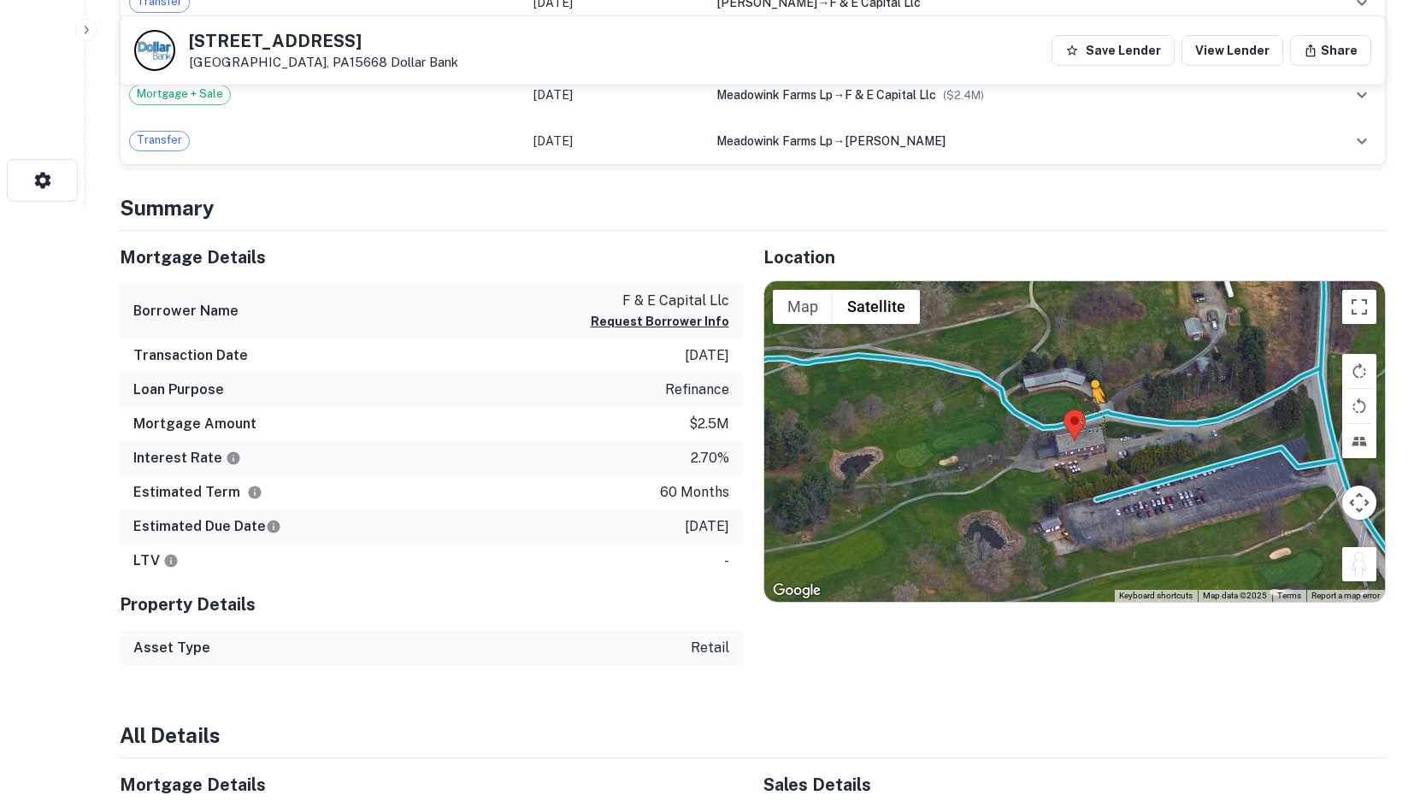
drag, startPoint x: 1358, startPoint y: 563, endPoint x: 1084, endPoint y: 415, distance: 311.3
click at [1084, 415] on div "To activate drag with keyboard, press Alt + Enter. Once in keyboard drag state,…" at bounding box center [1075, 441] width 622 height 321
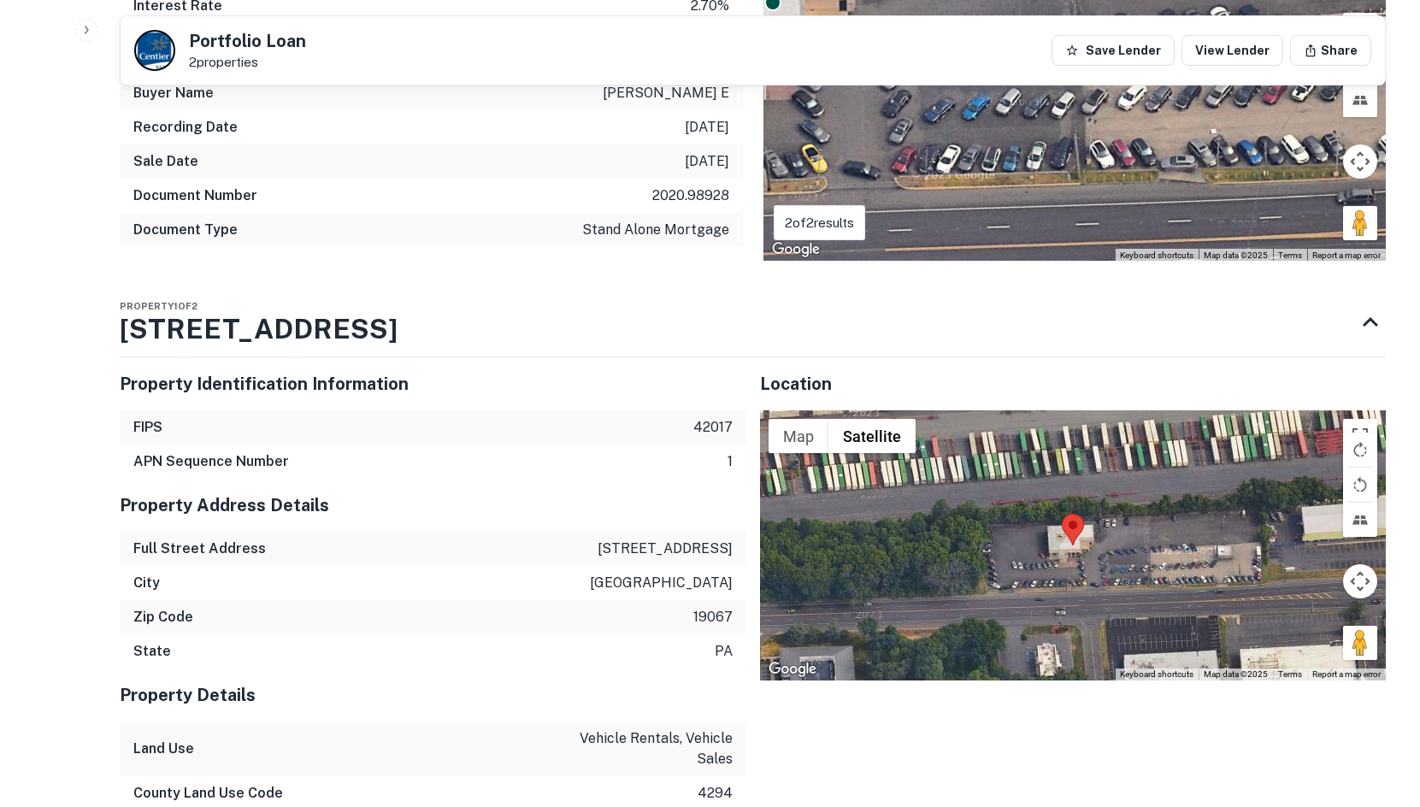
scroll to position [1310, 0]
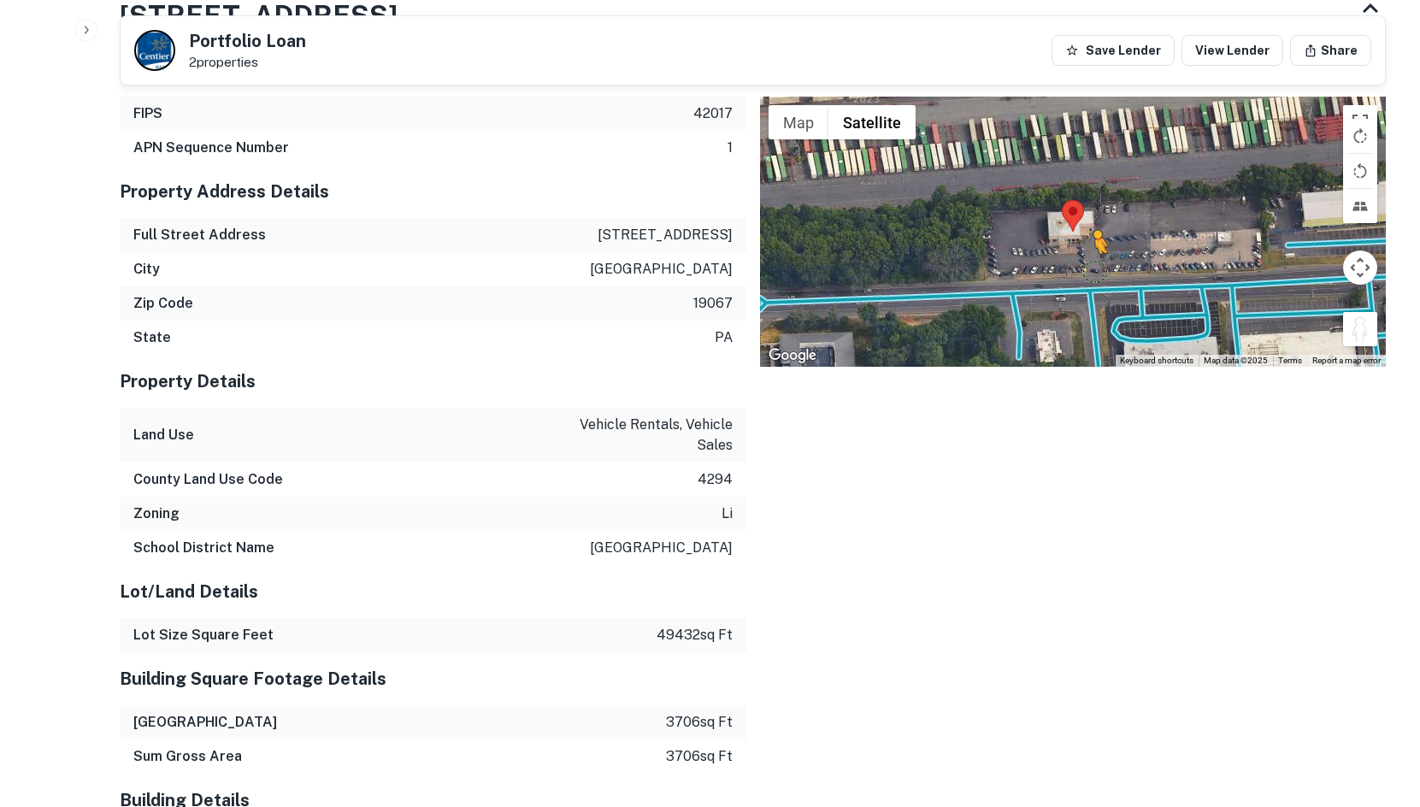
drag, startPoint x: 1368, startPoint y: 328, endPoint x: 1058, endPoint y: 270, distance: 314.9
click at [1058, 270] on div "To activate drag with keyboard, press Alt + Enter. Once in keyboard drag state,…" at bounding box center [1073, 232] width 627 height 270
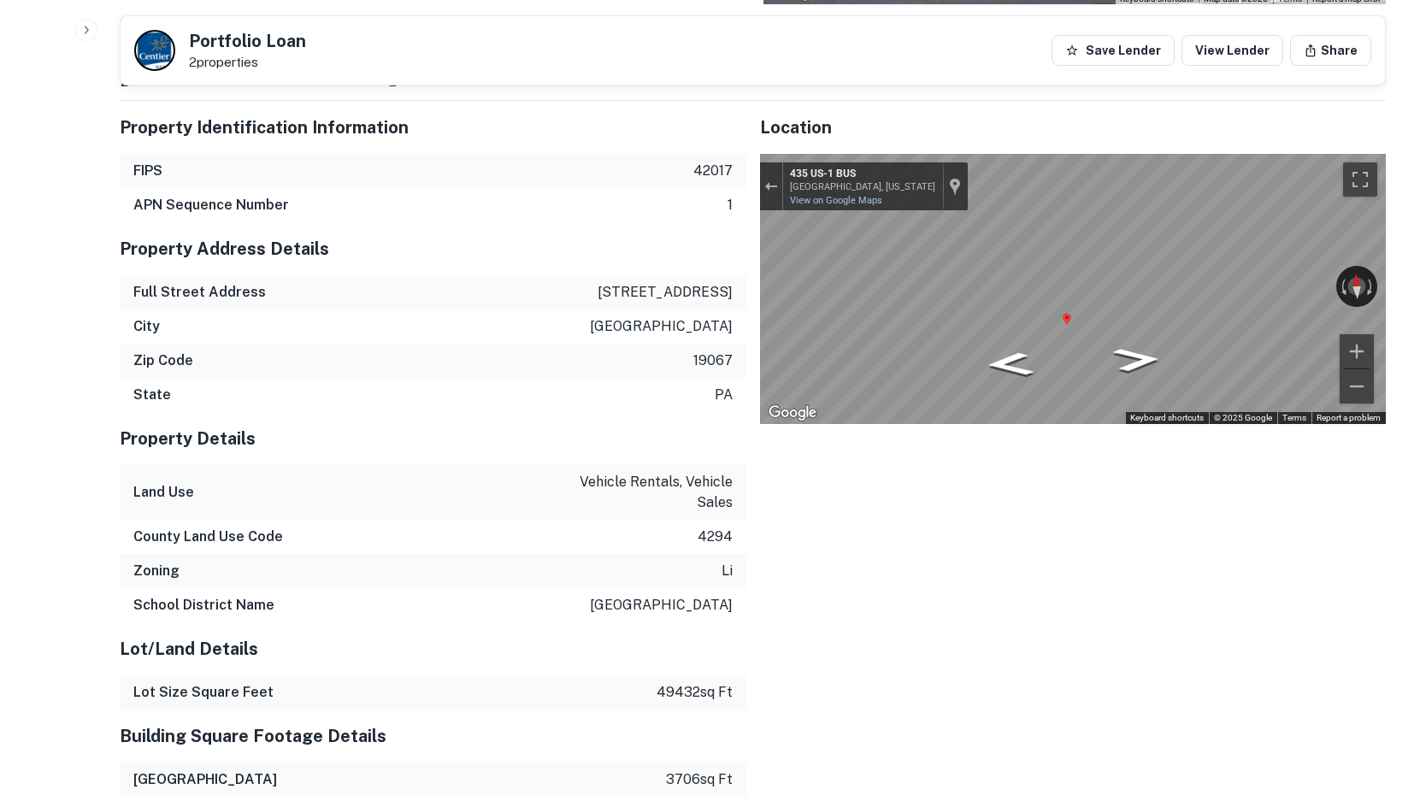
scroll to position [1224, 0]
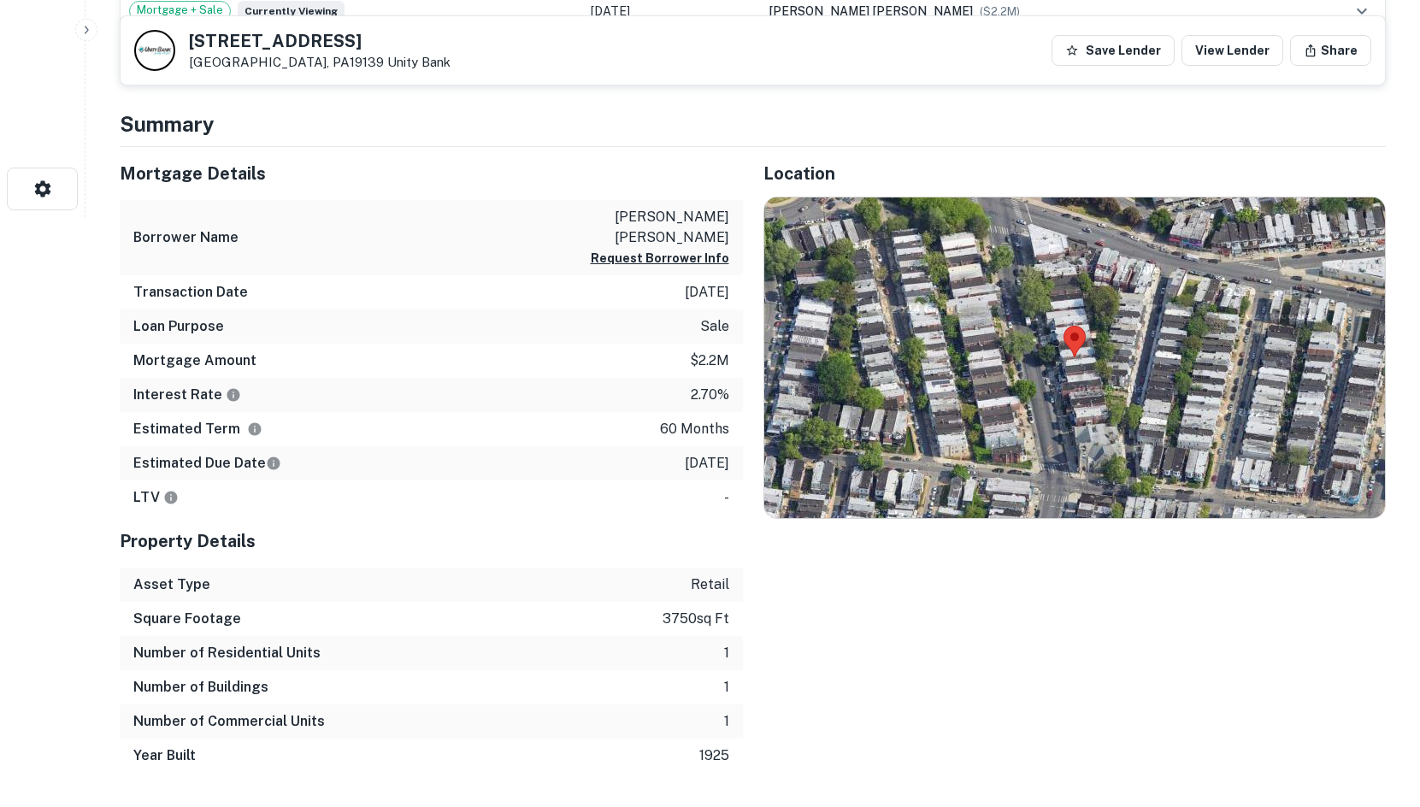
scroll to position [598, 0]
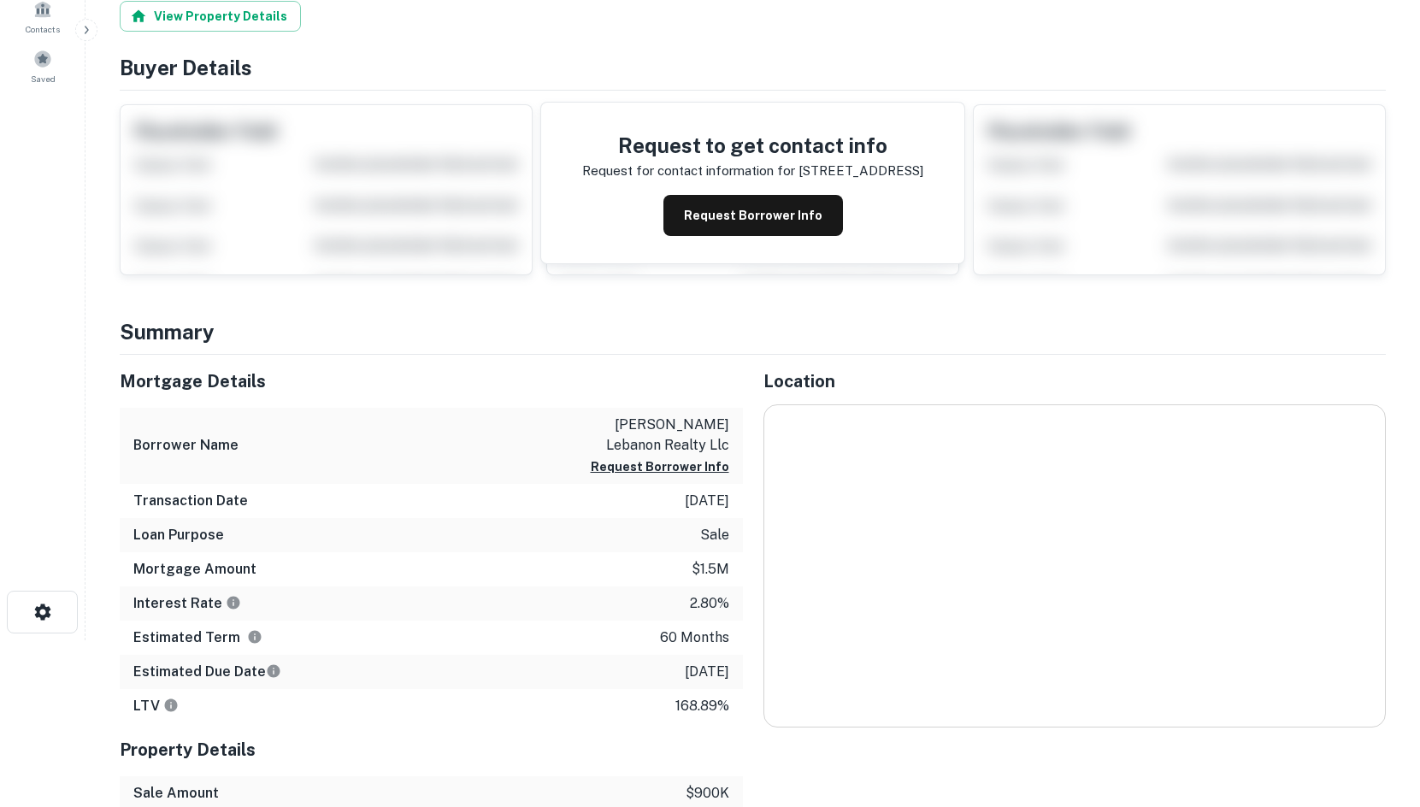
scroll to position [369, 0]
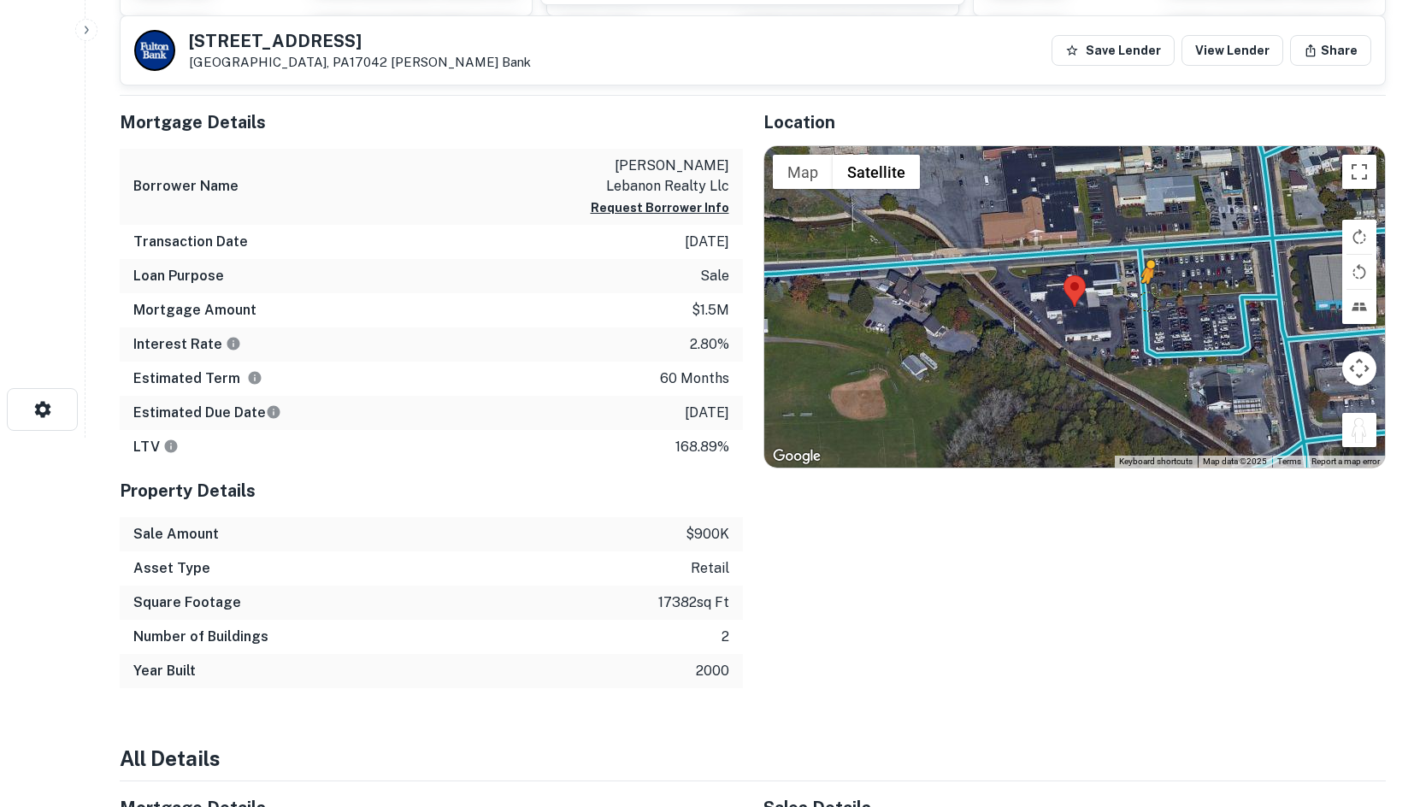
drag, startPoint x: 1359, startPoint y: 434, endPoint x: 1139, endPoint y: 301, distance: 257.7
click at [1139, 301] on div "To activate drag with keyboard, press Alt + Enter. Once in keyboard drag state,…" at bounding box center [1075, 306] width 622 height 321
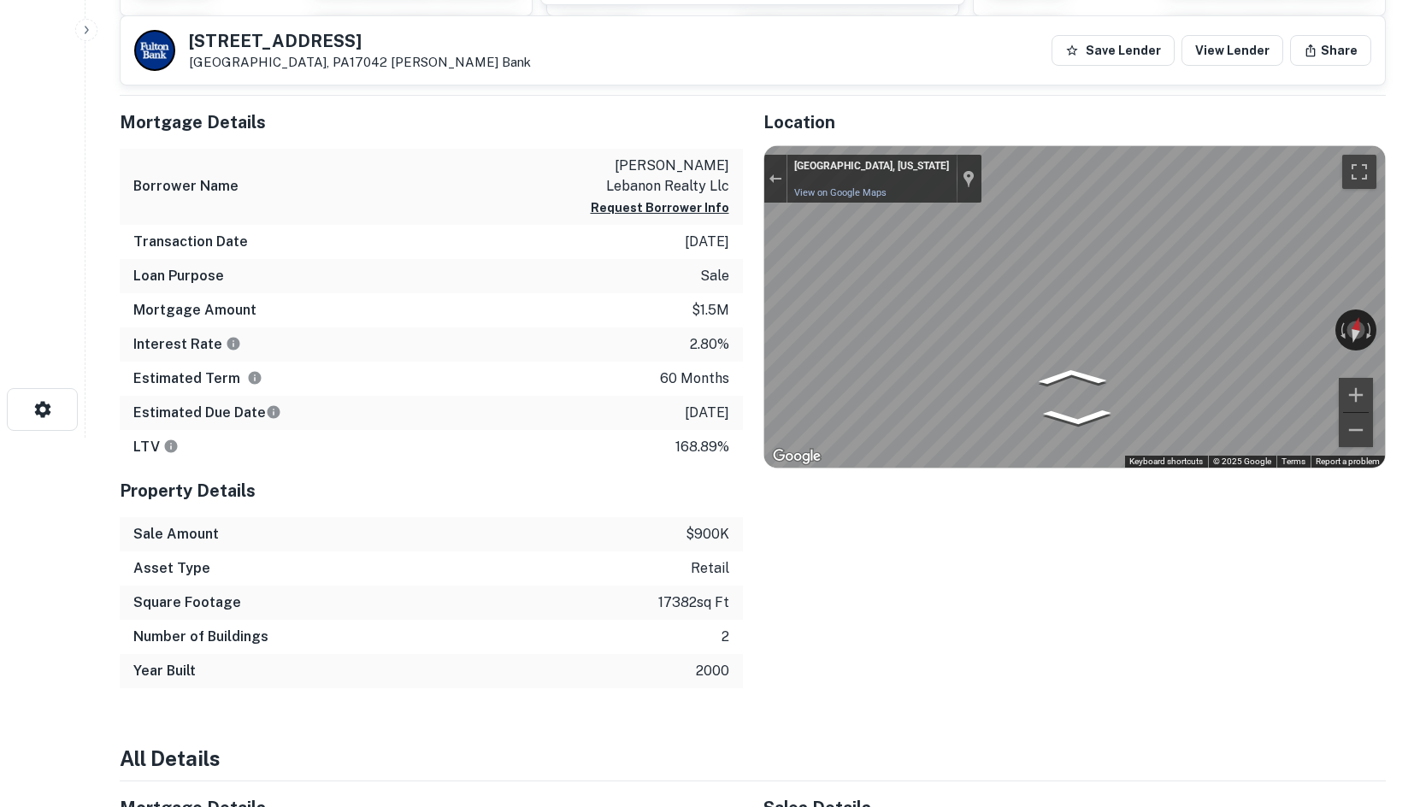
click at [1286, 326] on div "← Move left → Move right ↑ Move up ↓ Move down + Zoom in - Zoom out Lebanon, Pe…" at bounding box center [1075, 306] width 622 height 321
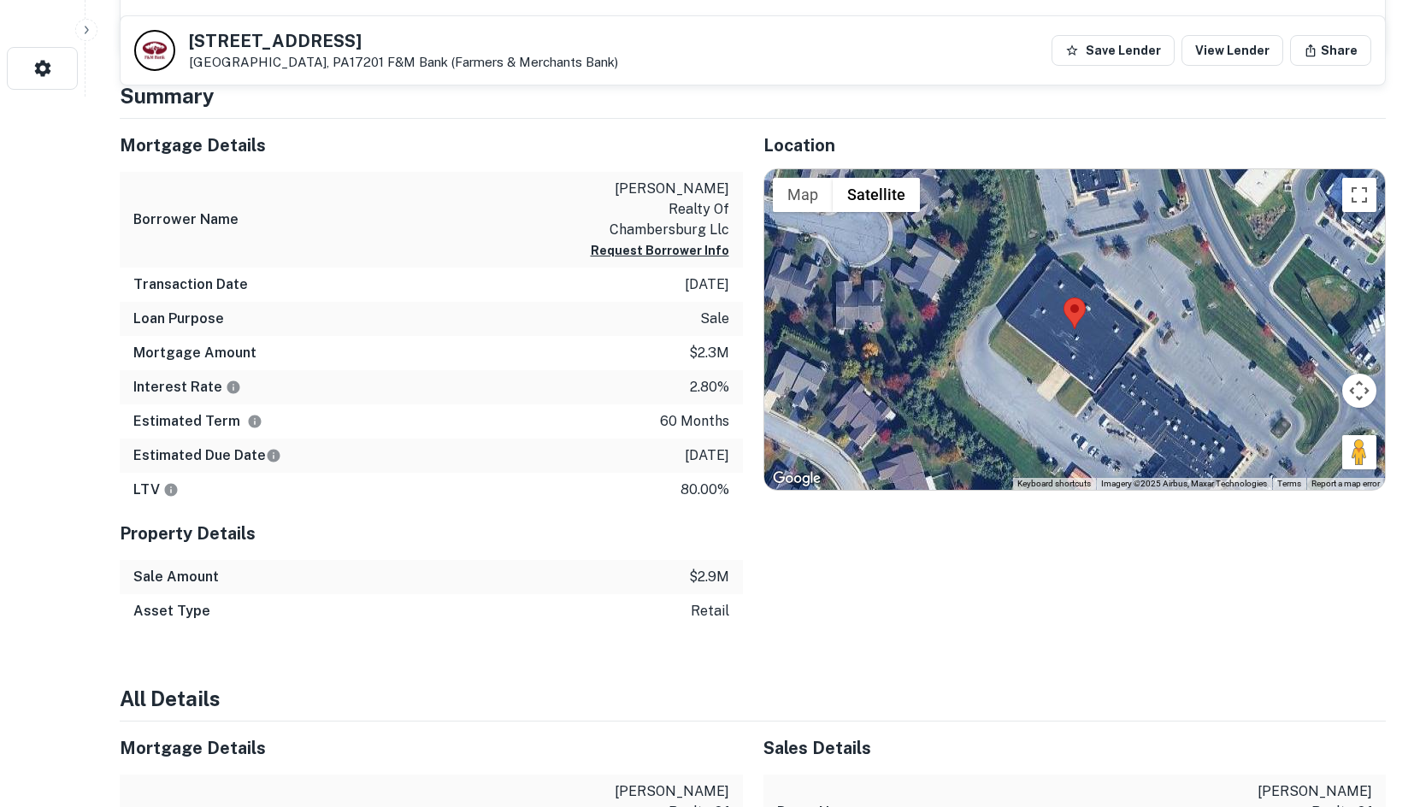
scroll to position [711, 0]
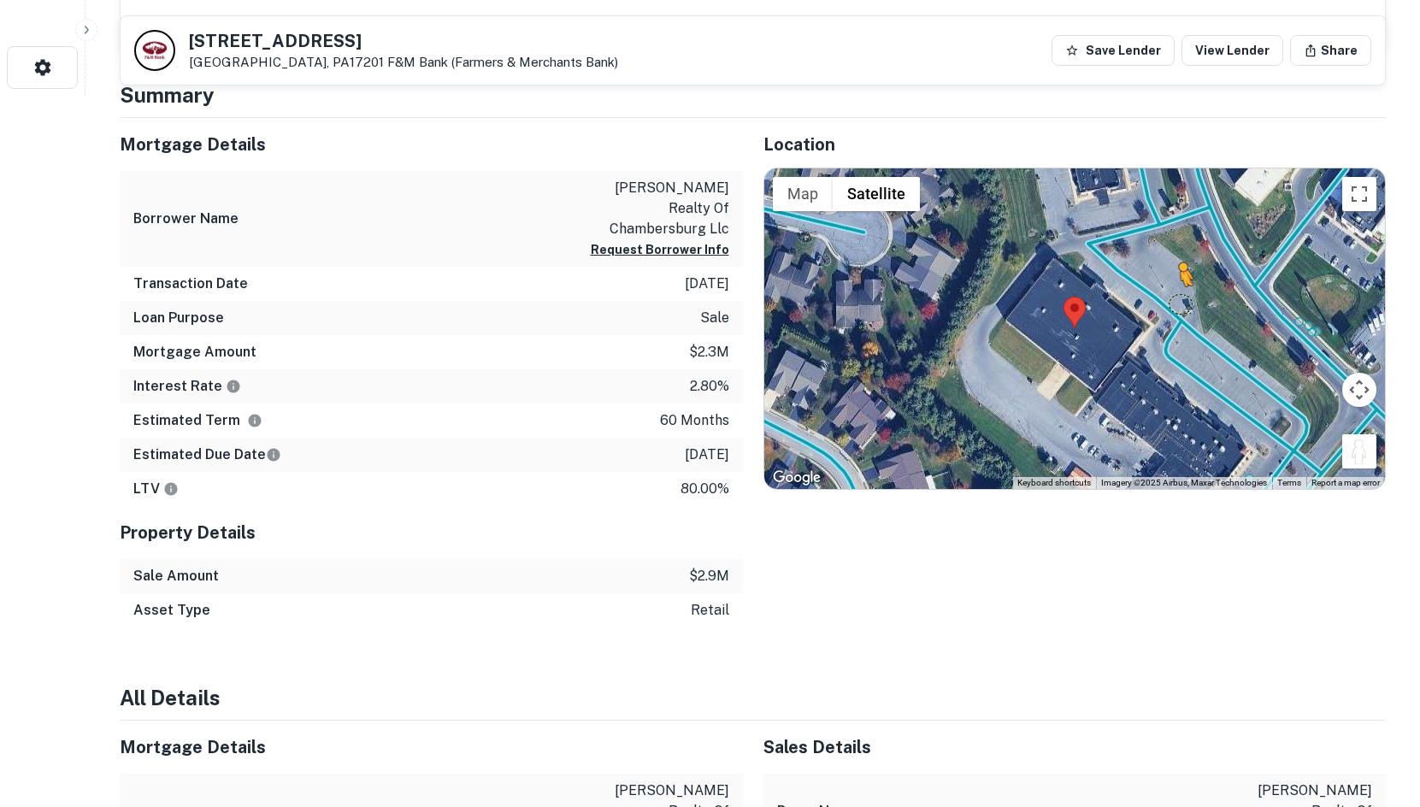
drag, startPoint x: 1371, startPoint y: 465, endPoint x: 1161, endPoint y: 295, distance: 270.5
click at [1161, 295] on div "To activate drag with keyboard, press Alt + Enter. Once in keyboard drag state,…" at bounding box center [1075, 328] width 622 height 321
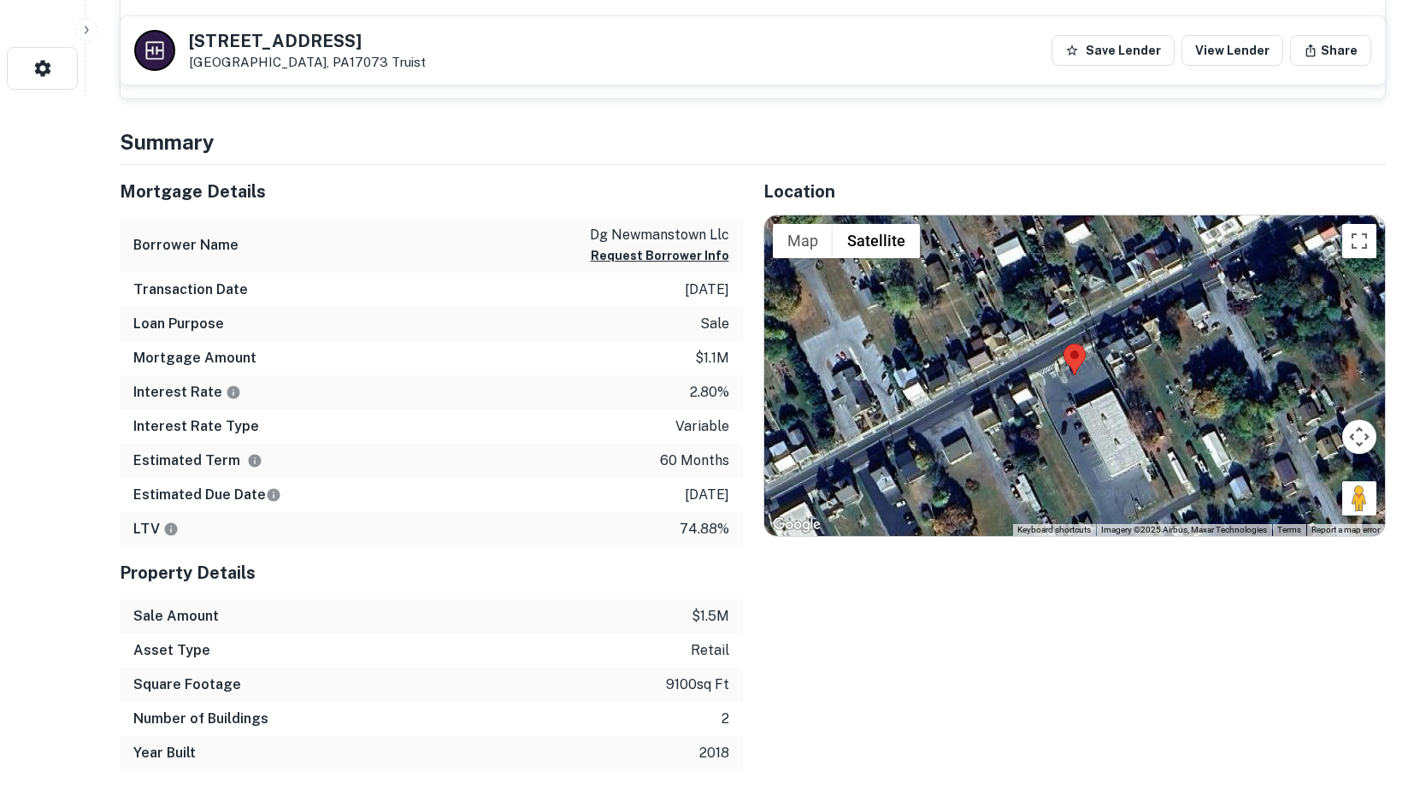
scroll to position [711, 0]
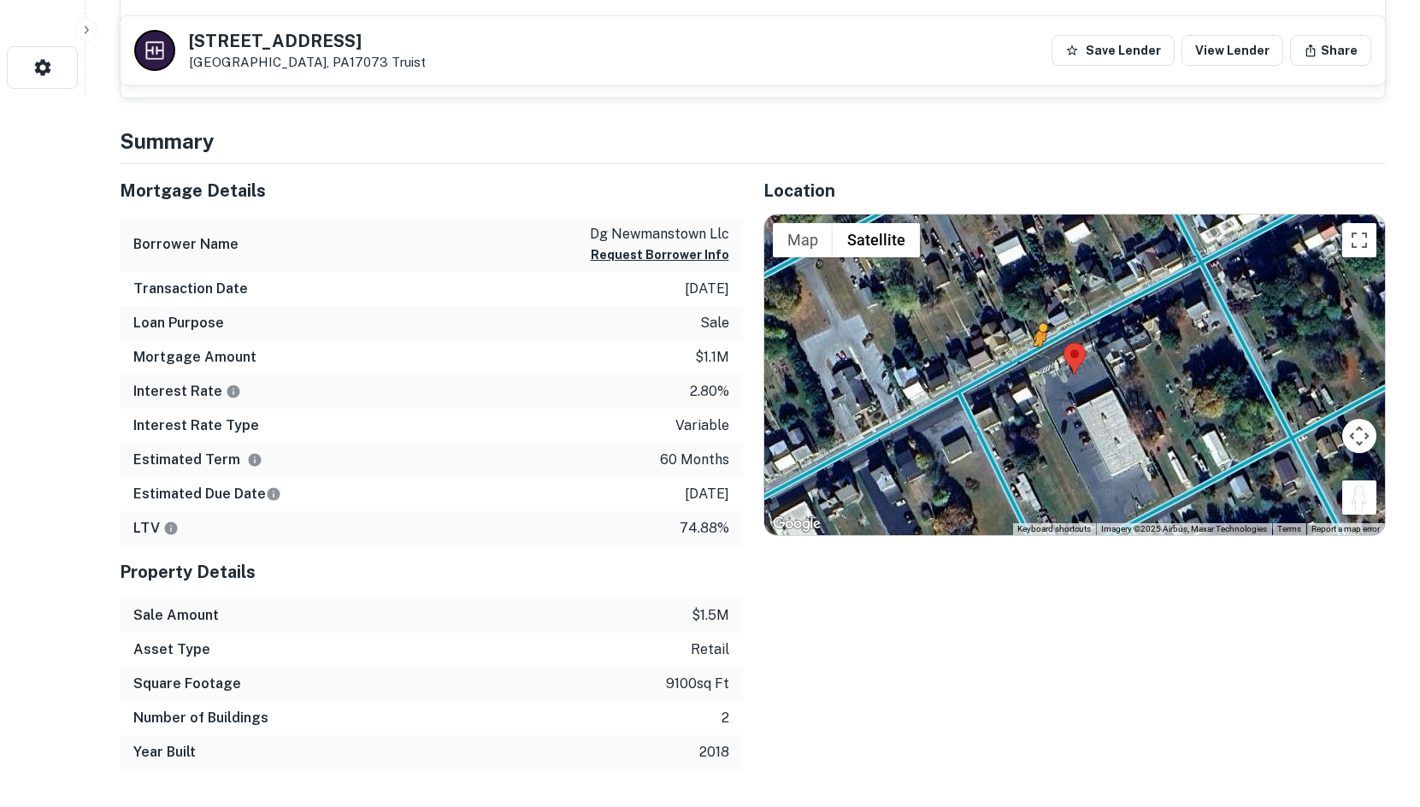
drag, startPoint x: 1364, startPoint y: 501, endPoint x: 1039, endPoint y: 362, distance: 353.9
click at [1039, 362] on div "To activate drag with keyboard, press Alt + Enter. Once in keyboard drag state,…" at bounding box center [1075, 375] width 622 height 321
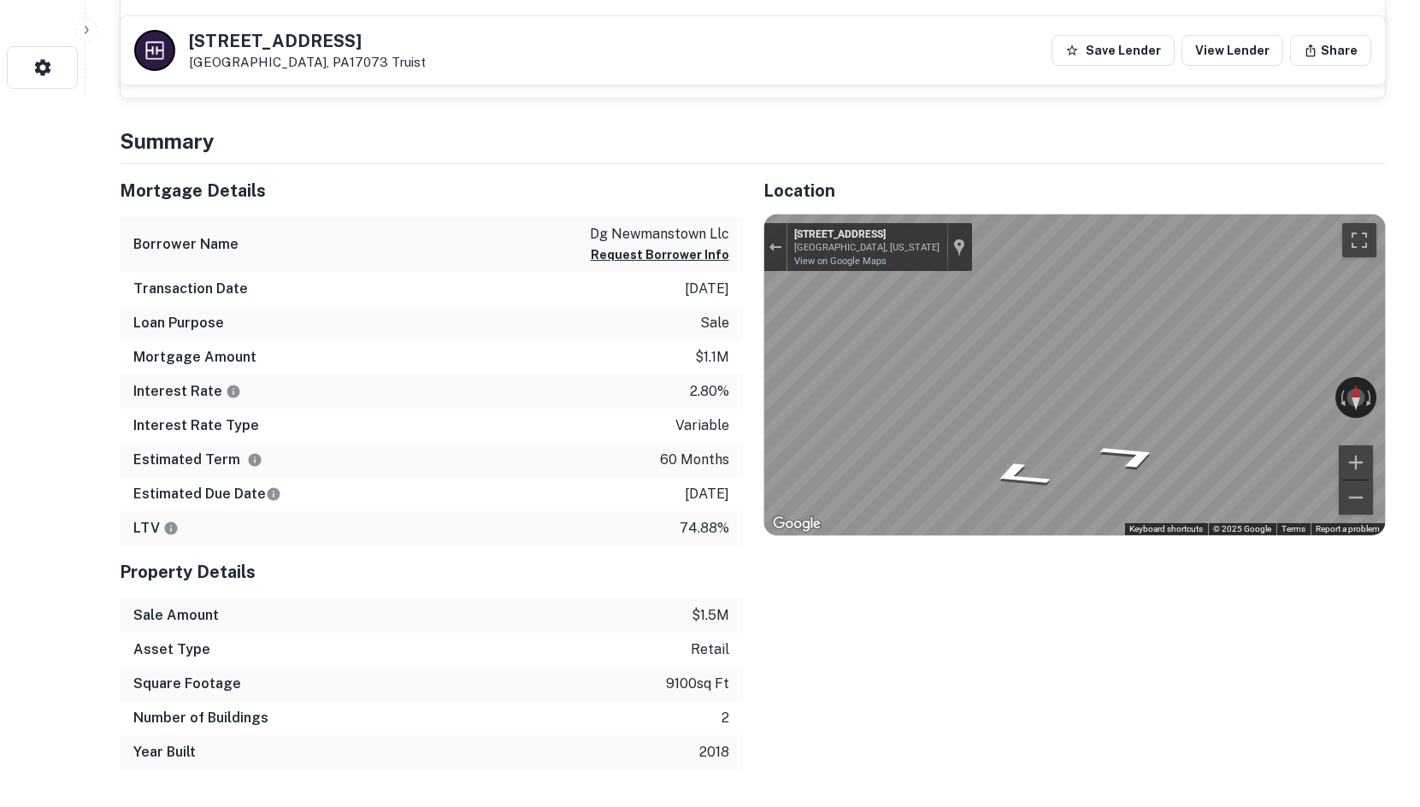
drag, startPoint x: 1260, startPoint y: 397, endPoint x: 356, endPoint y: 368, distance: 905.0
click at [356, 368] on div "Mortgage Details Borrower Name dg newmanstown llc Request Borrower Info Transac…" at bounding box center [742, 467] width 1287 height 606
click at [740, 386] on div "Mortgage Details Borrower Name dg newmanstown llc Request Borrower Info Transac…" at bounding box center [742, 467] width 1287 height 606
click at [755, 396] on div "Location ← Move left → Move right ↑ Move up ↓ Move down + Zoom in - Zoom out Ho…" at bounding box center [1065, 467] width 644 height 606
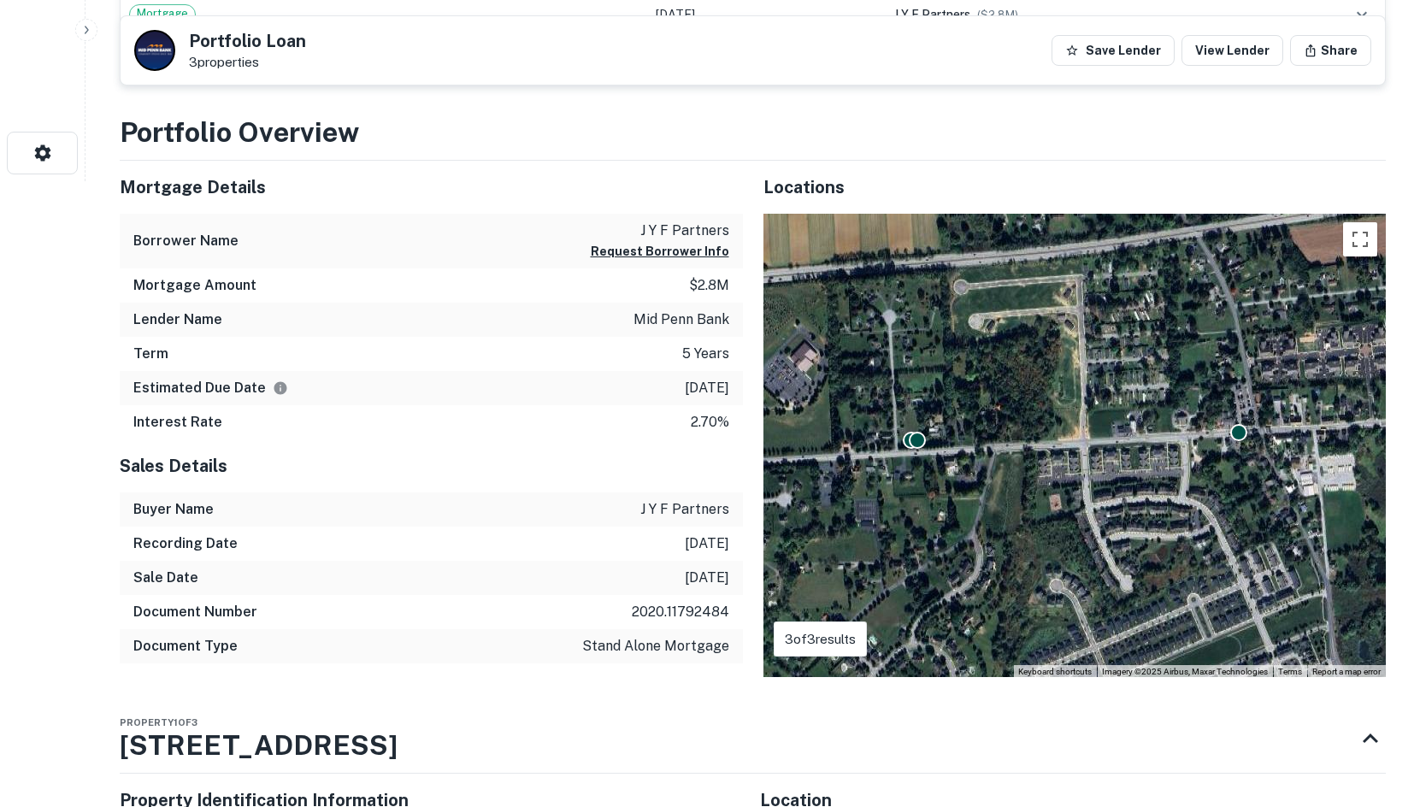
scroll to position [1139, 0]
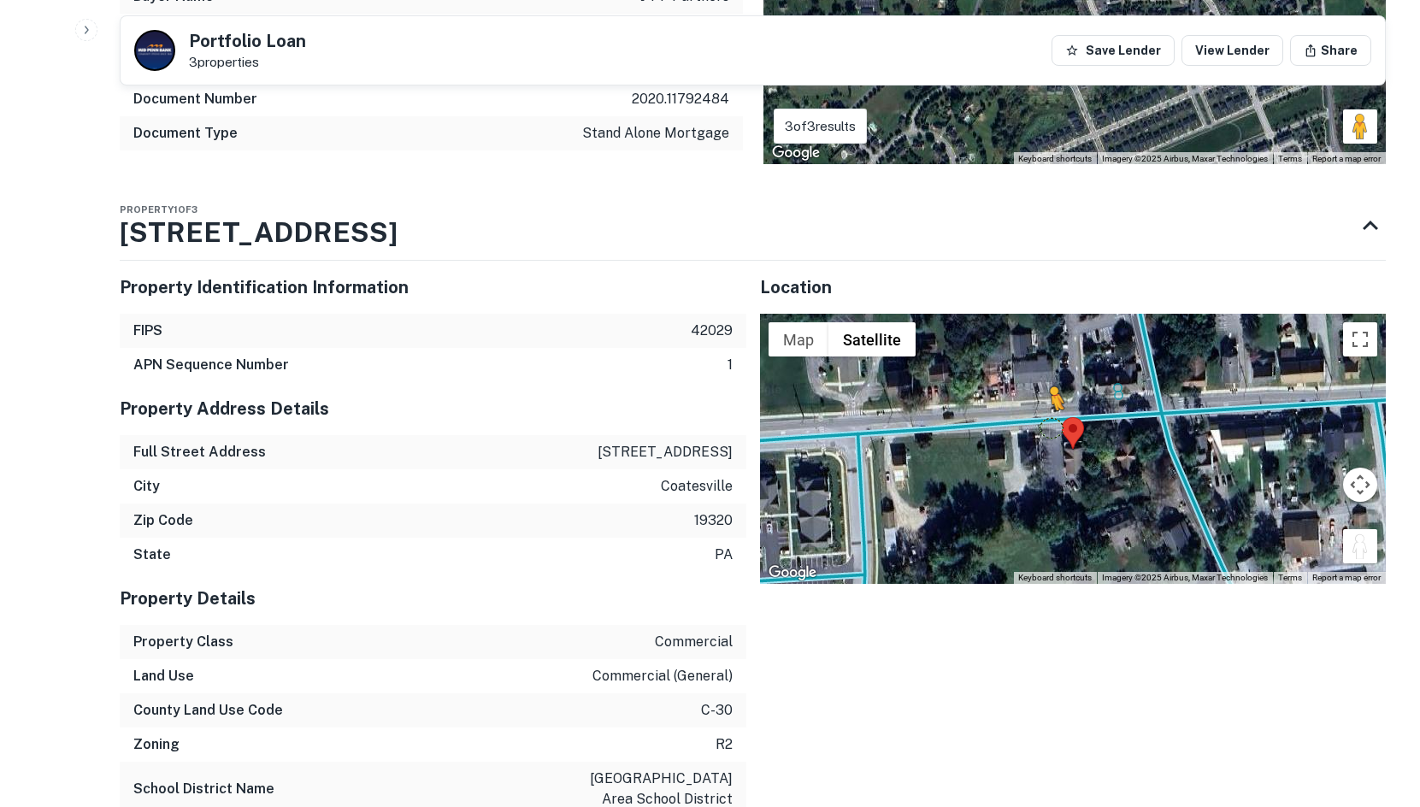
drag, startPoint x: 1358, startPoint y: 551, endPoint x: 1040, endPoint y: 420, distance: 343.4
click at [1040, 420] on div "To activate drag with keyboard, press Alt + Enter. Once in keyboard drag state,…" at bounding box center [1073, 449] width 627 height 270
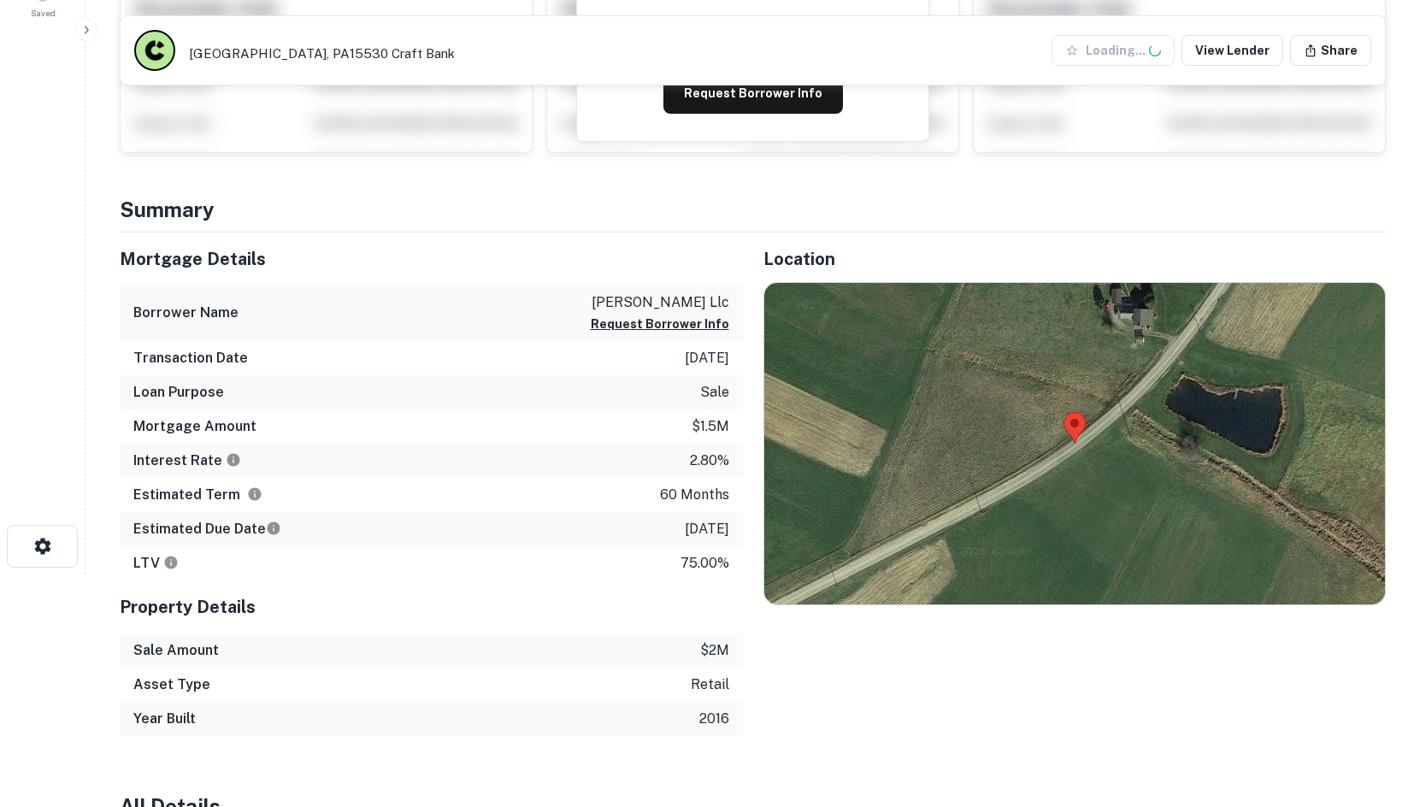
scroll to position [455, 0]
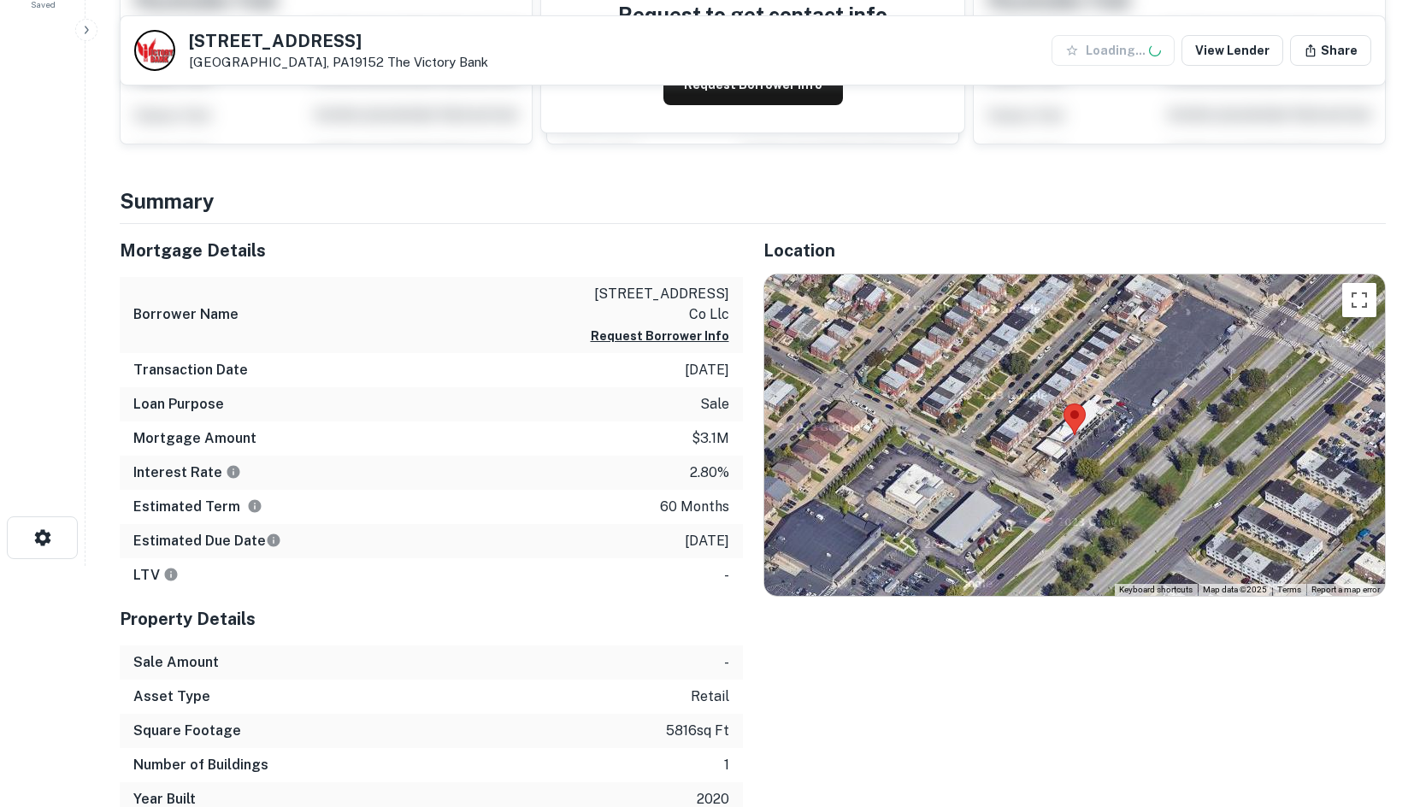
scroll to position [455, 0]
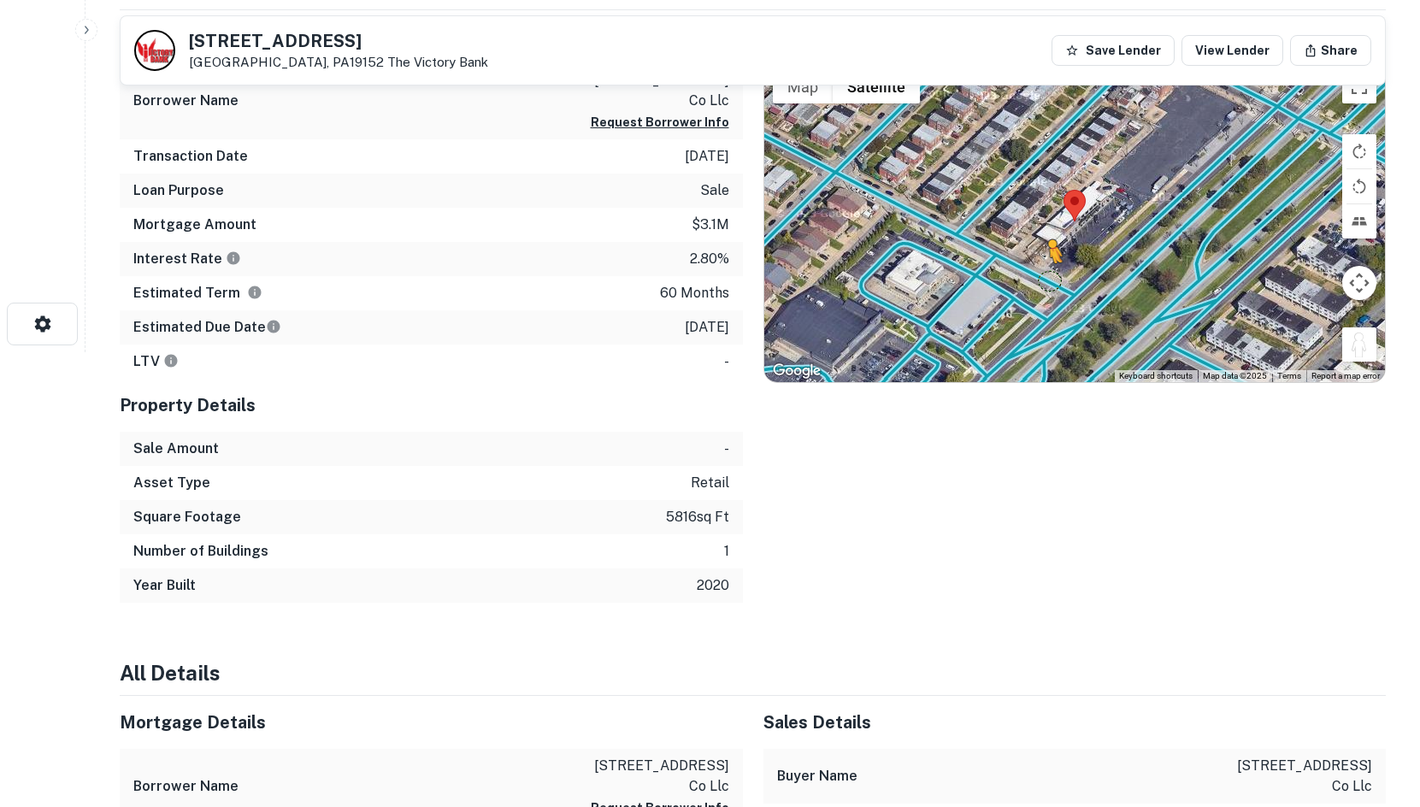
drag, startPoint x: 1358, startPoint y: 349, endPoint x: 1044, endPoint y: 277, distance: 321.9
click at [1044, 277] on div "To activate drag with keyboard, press Alt + Enter. Once in keyboard drag state,…" at bounding box center [1075, 221] width 622 height 321
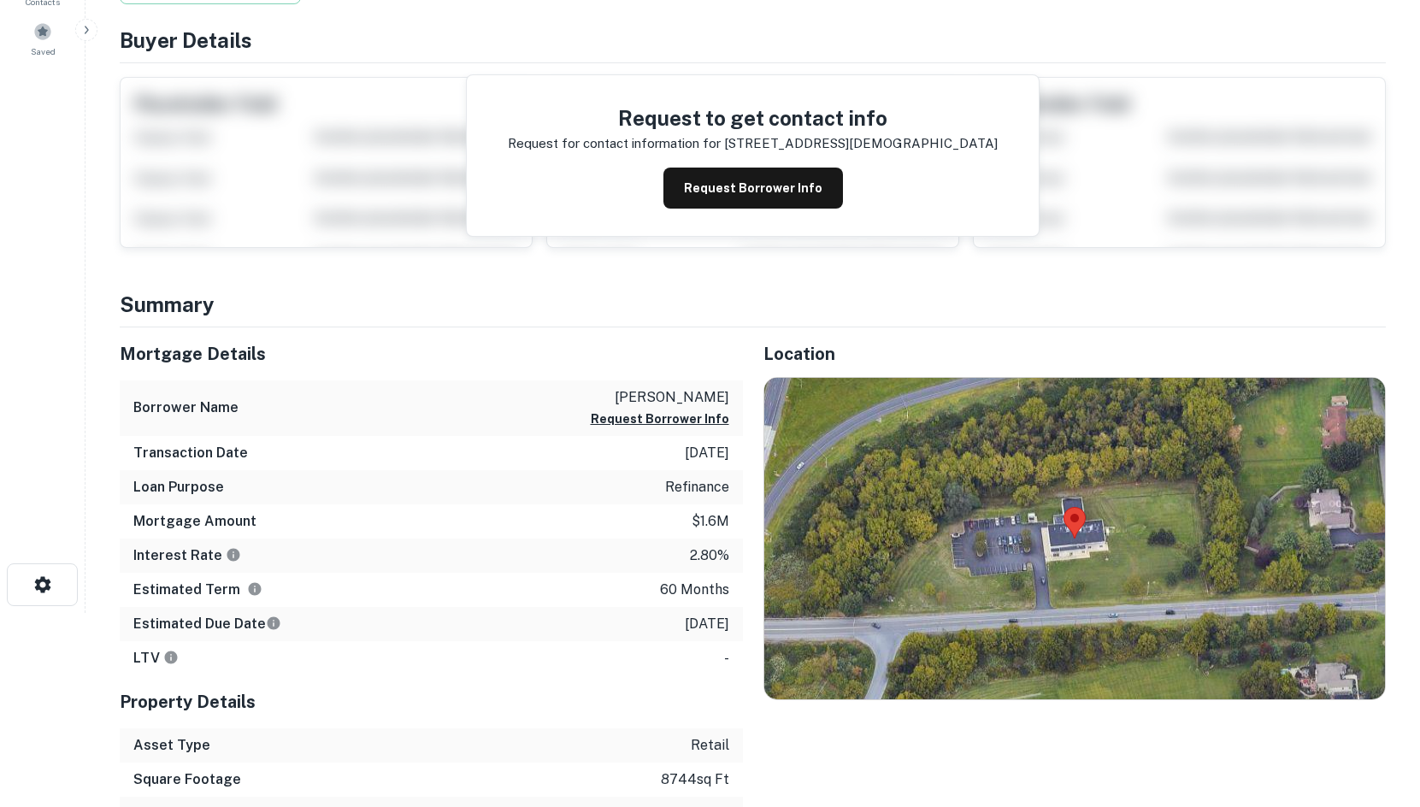
scroll to position [455, 0]
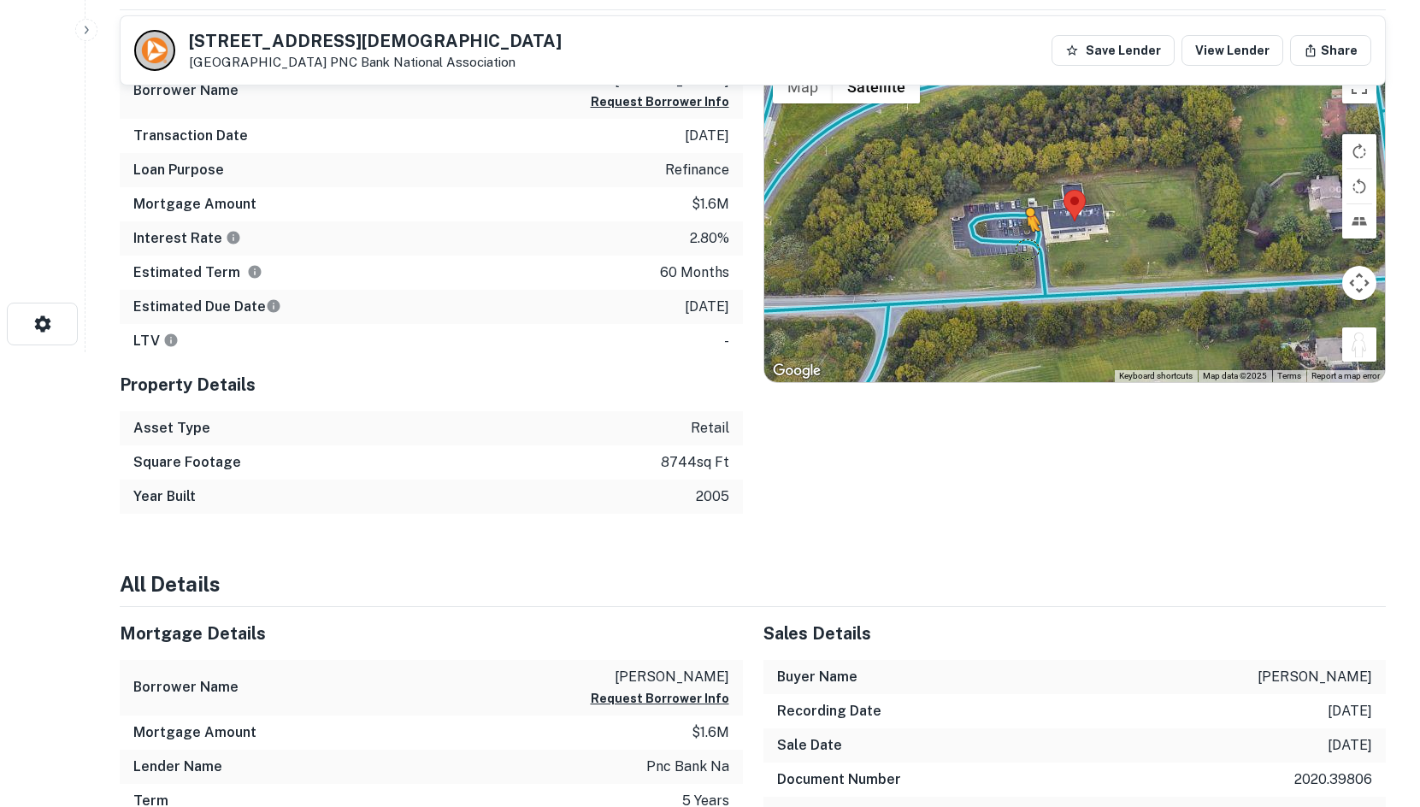
drag, startPoint x: 1358, startPoint y: 350, endPoint x: 1027, endPoint y: 249, distance: 346.7
click at [1027, 249] on div "To activate drag with keyboard, press Alt + Enter. Once in keyboard drag state,…" at bounding box center [1075, 221] width 622 height 321
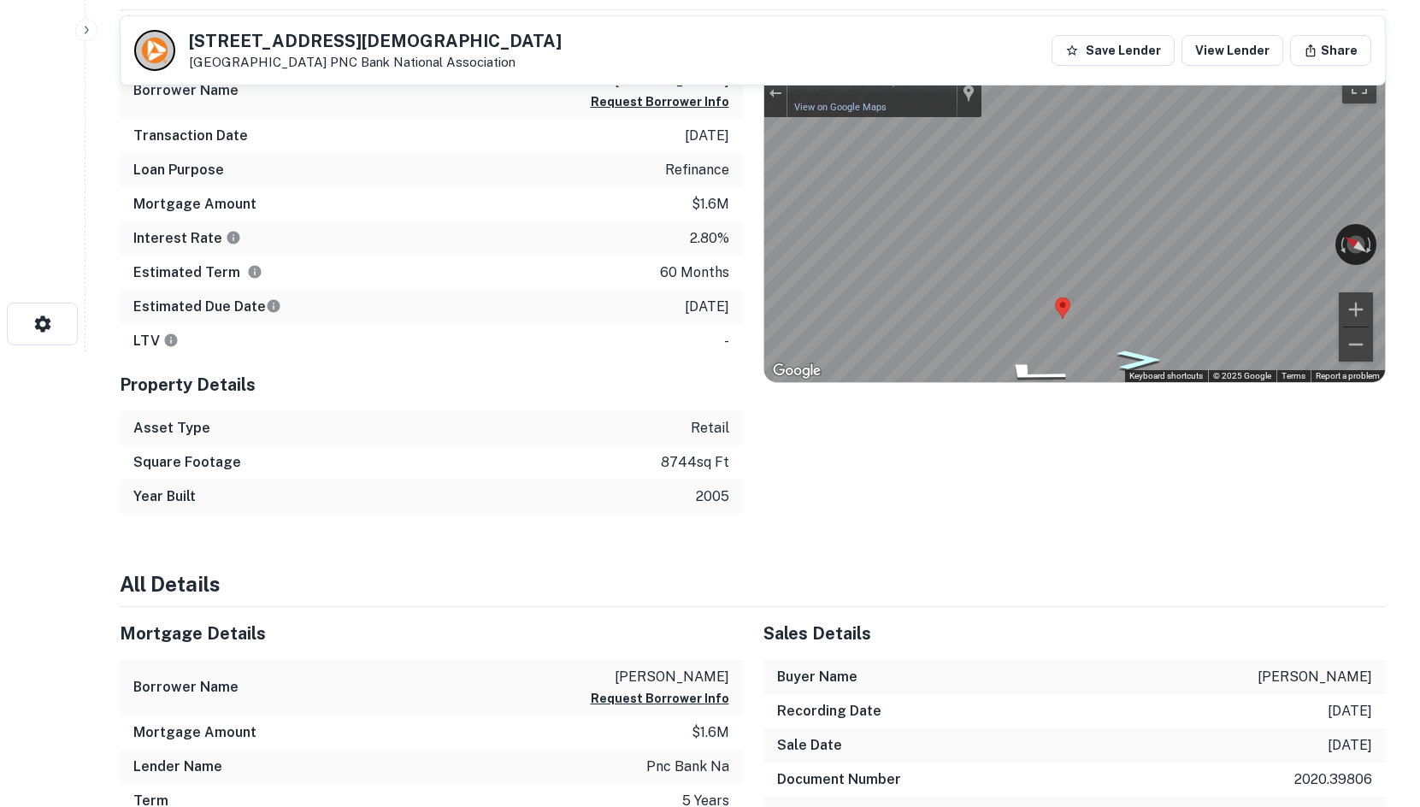
click at [1132, 363] on icon "Go Southeast" at bounding box center [1138, 360] width 81 height 28
click at [1127, 364] on icon "Go South" at bounding box center [1131, 368] width 115 height 33
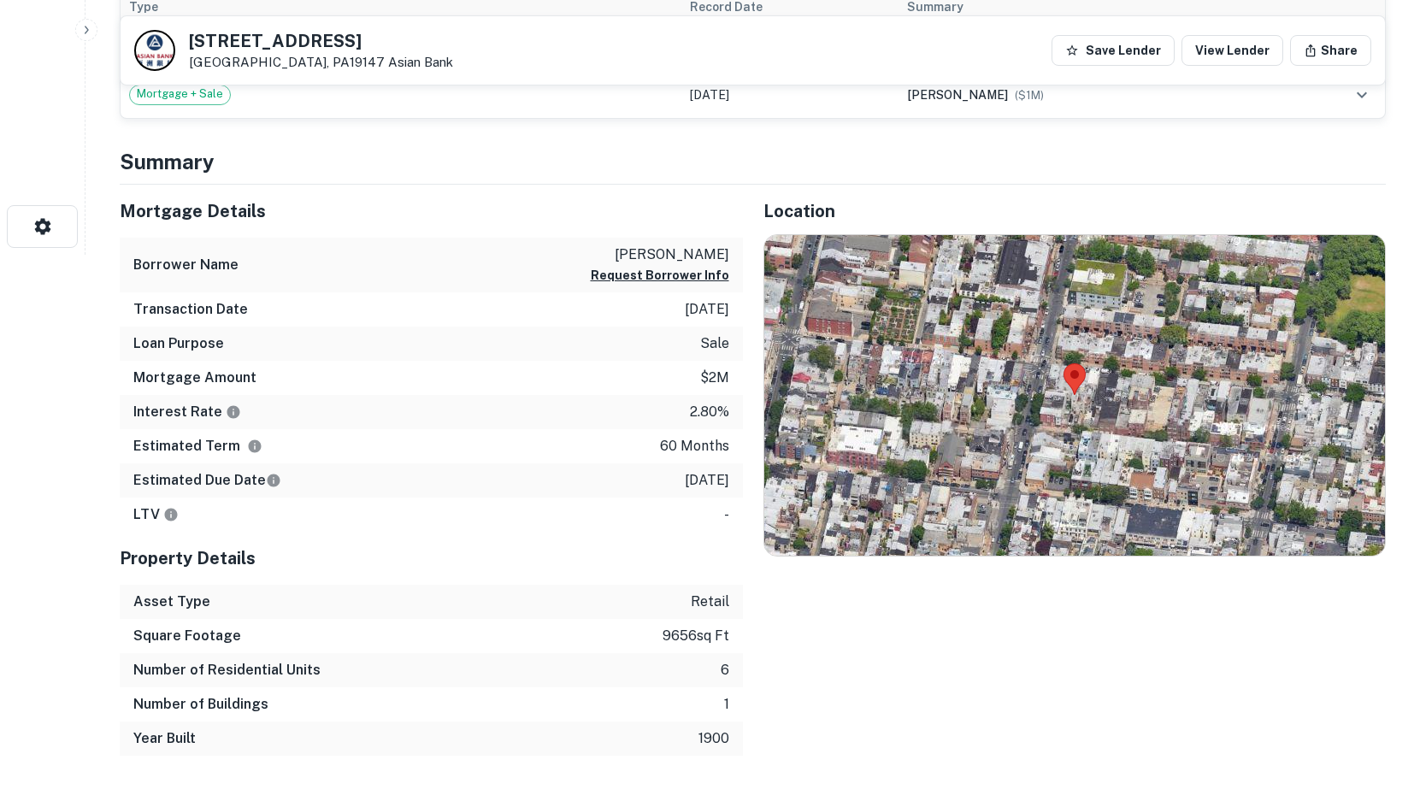
scroll to position [711, 0]
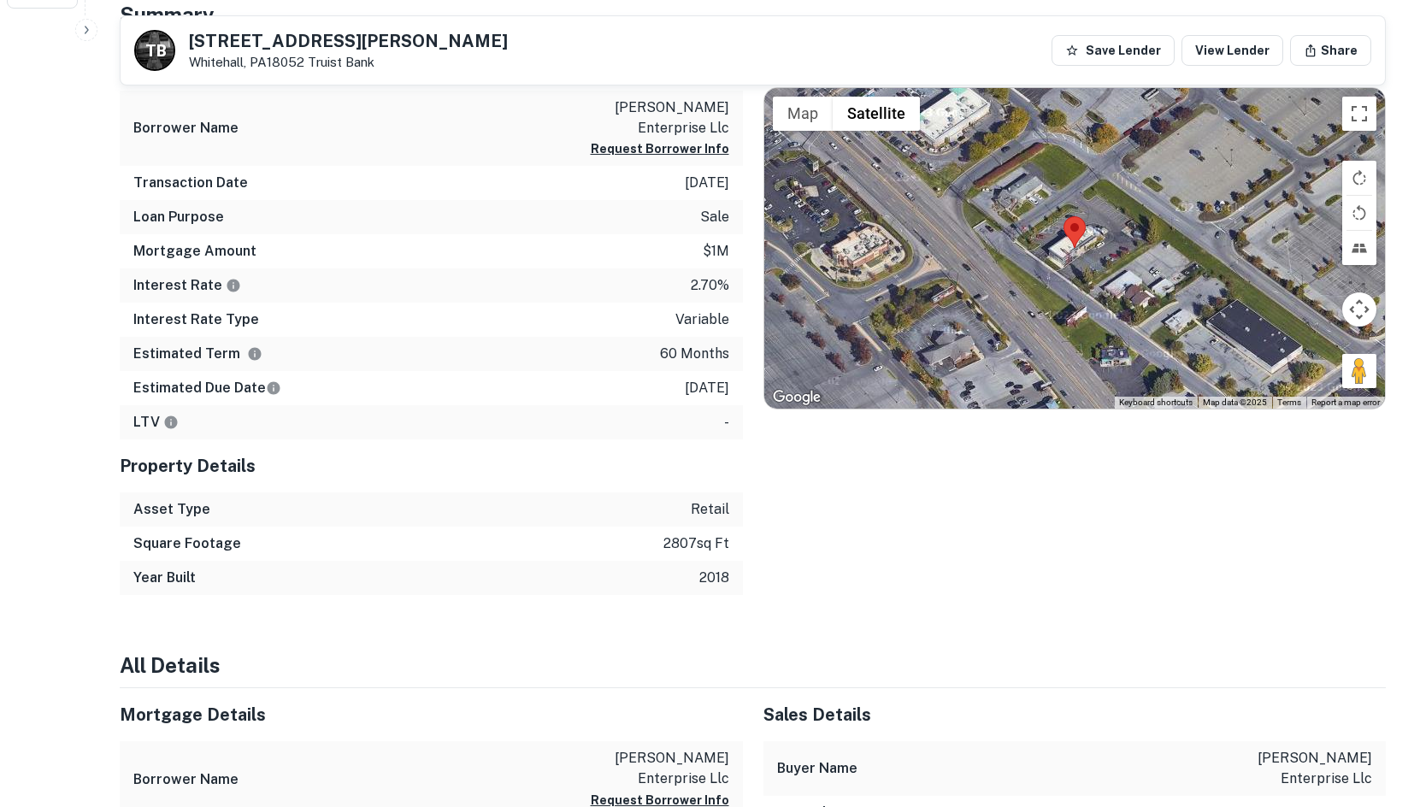
scroll to position [797, 0]
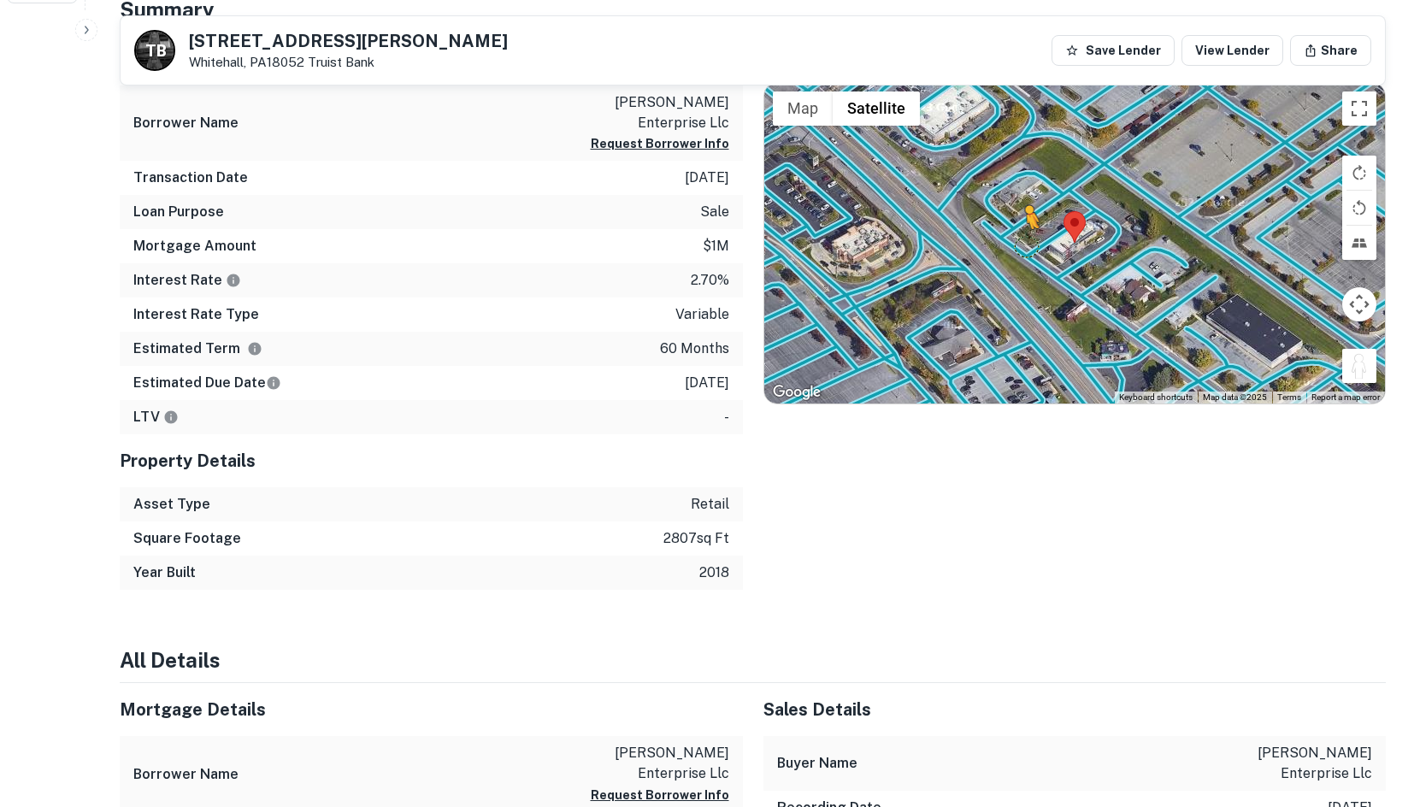
drag, startPoint x: 1364, startPoint y: 376, endPoint x: 1023, endPoint y: 245, distance: 365.3
click at [1023, 245] on div "To activate drag with keyboard, press Alt + Enter. Once in keyboard drag state,…" at bounding box center [1075, 243] width 622 height 321
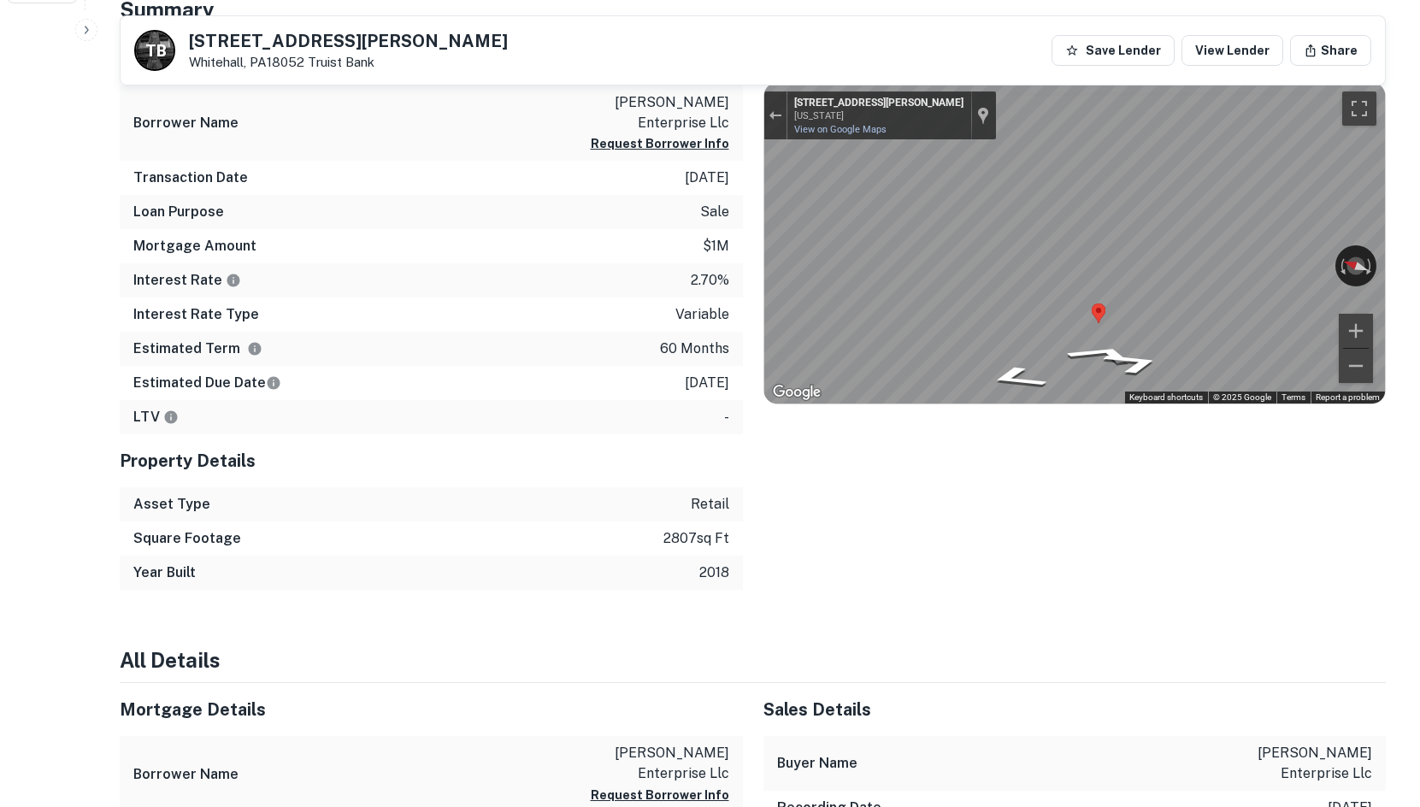
click at [598, 292] on div "Mortgage Details Borrower Name [PERSON_NAME] enterprise llc Request Borrower In…" at bounding box center [742, 311] width 1287 height 558
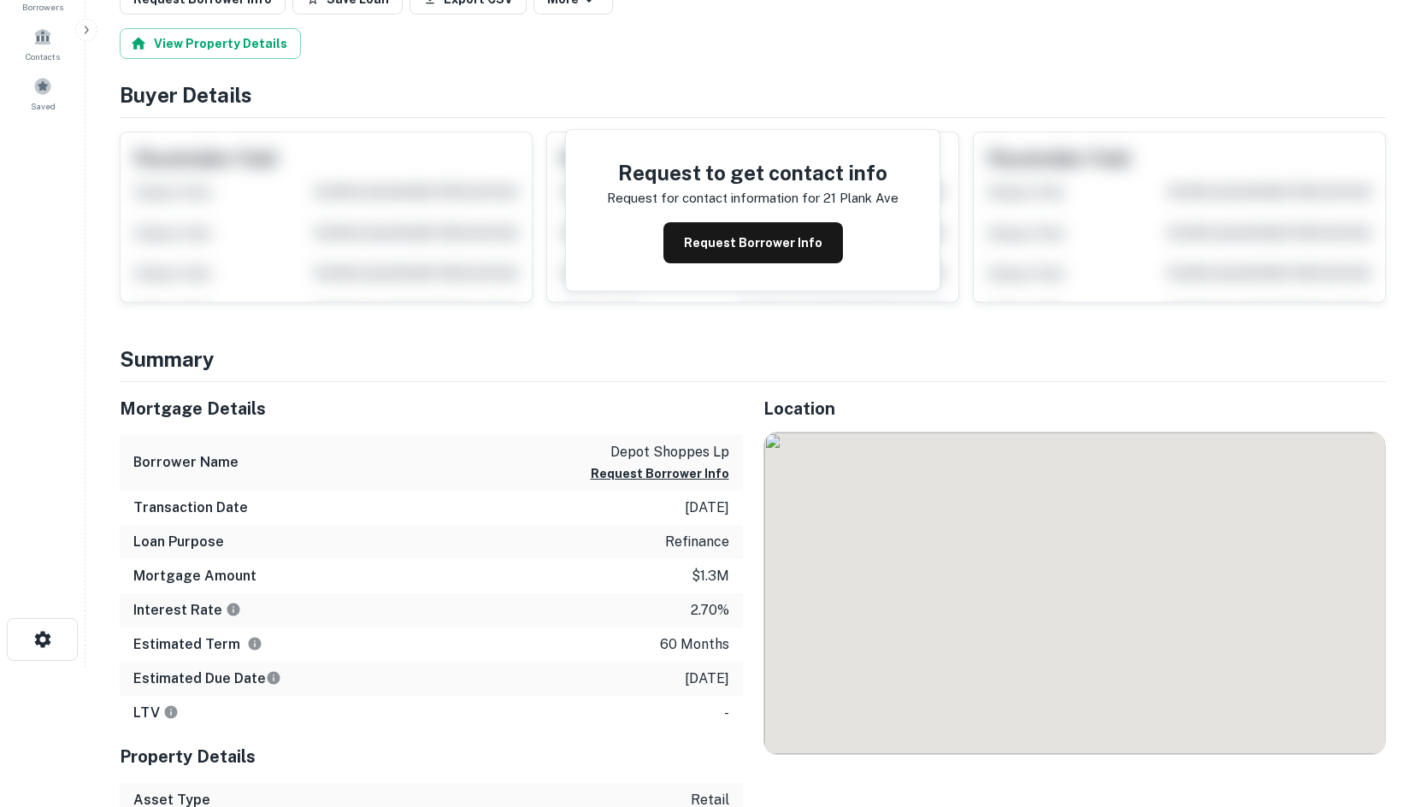
scroll to position [427, 0]
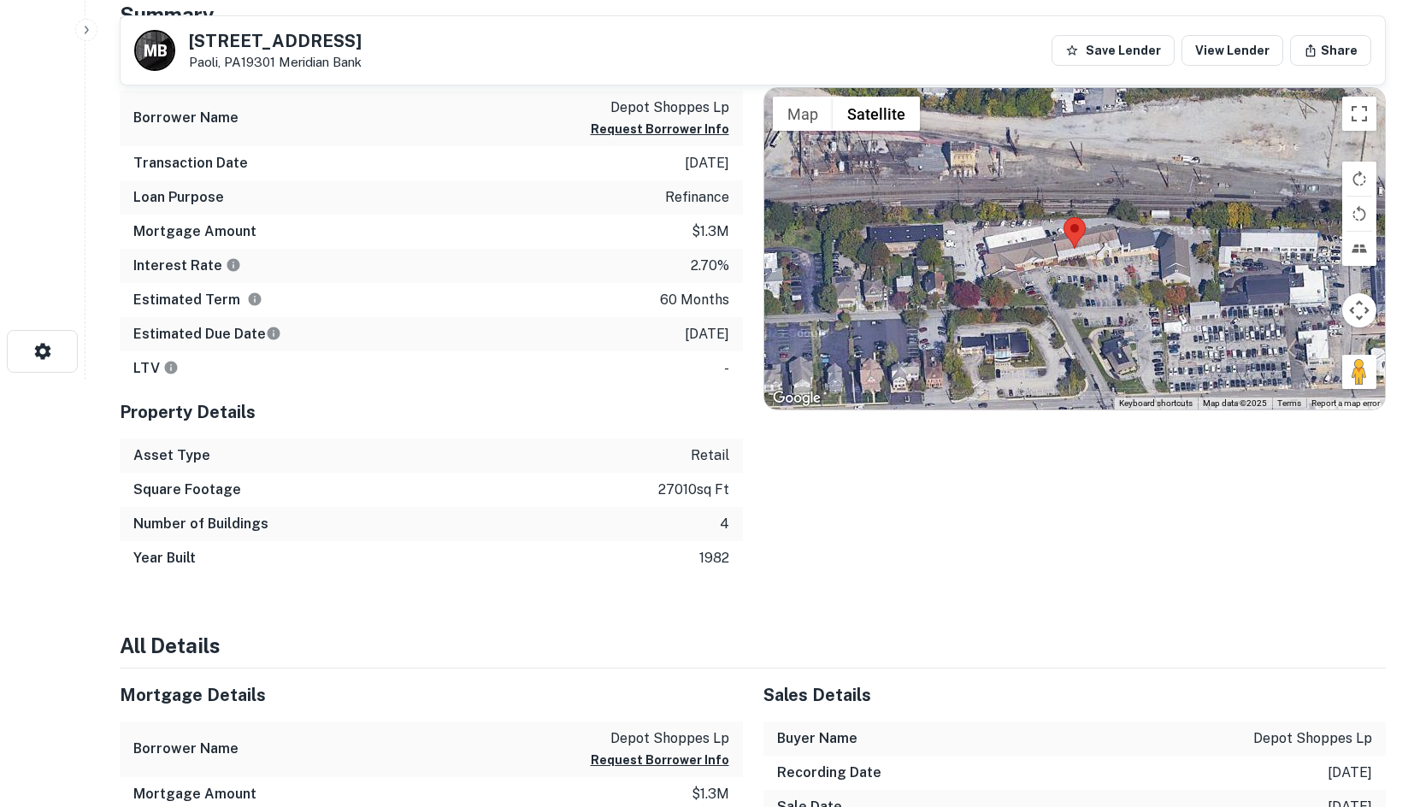
drag, startPoint x: 1352, startPoint y: 381, endPoint x: 1093, endPoint y: 301, distance: 271.2
click at [1093, 301] on div "Map Terrain Satellite Labels Keyboard shortcuts Map Data Map data ©2025 Map dat…" at bounding box center [1075, 248] width 622 height 321
drag, startPoint x: 1346, startPoint y: 370, endPoint x: 1187, endPoint y: 314, distance: 168.7
click at [1115, 294] on div "Map Terrain Satellite Labels Keyboard shortcuts Map Data Map data ©2025 Map dat…" at bounding box center [1075, 248] width 622 height 321
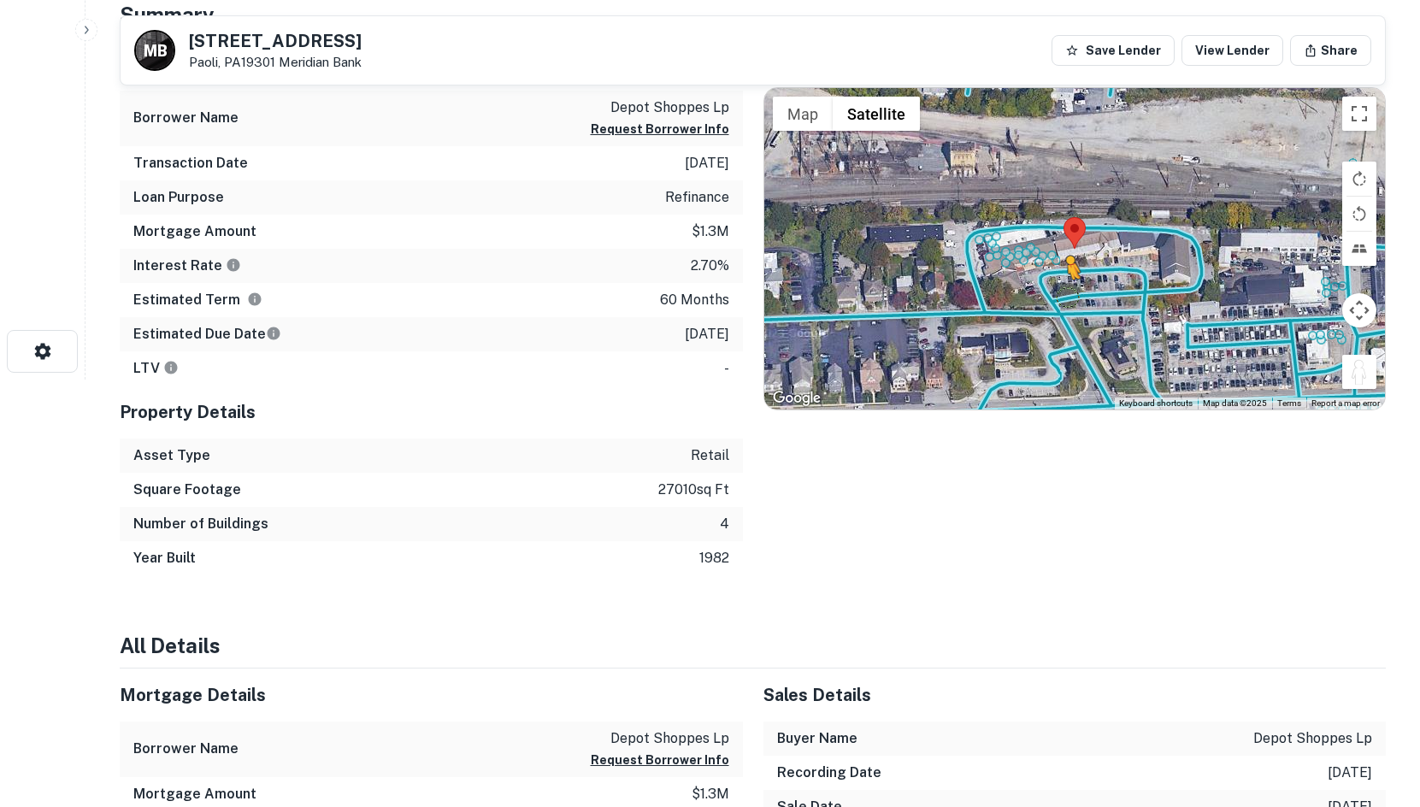
drag, startPoint x: 1353, startPoint y: 376, endPoint x: 1068, endPoint y: 296, distance: 296.6
click at [1068, 296] on div "To activate drag with keyboard, press Alt + Enter. Once in keyboard drag state,…" at bounding box center [1075, 248] width 622 height 321
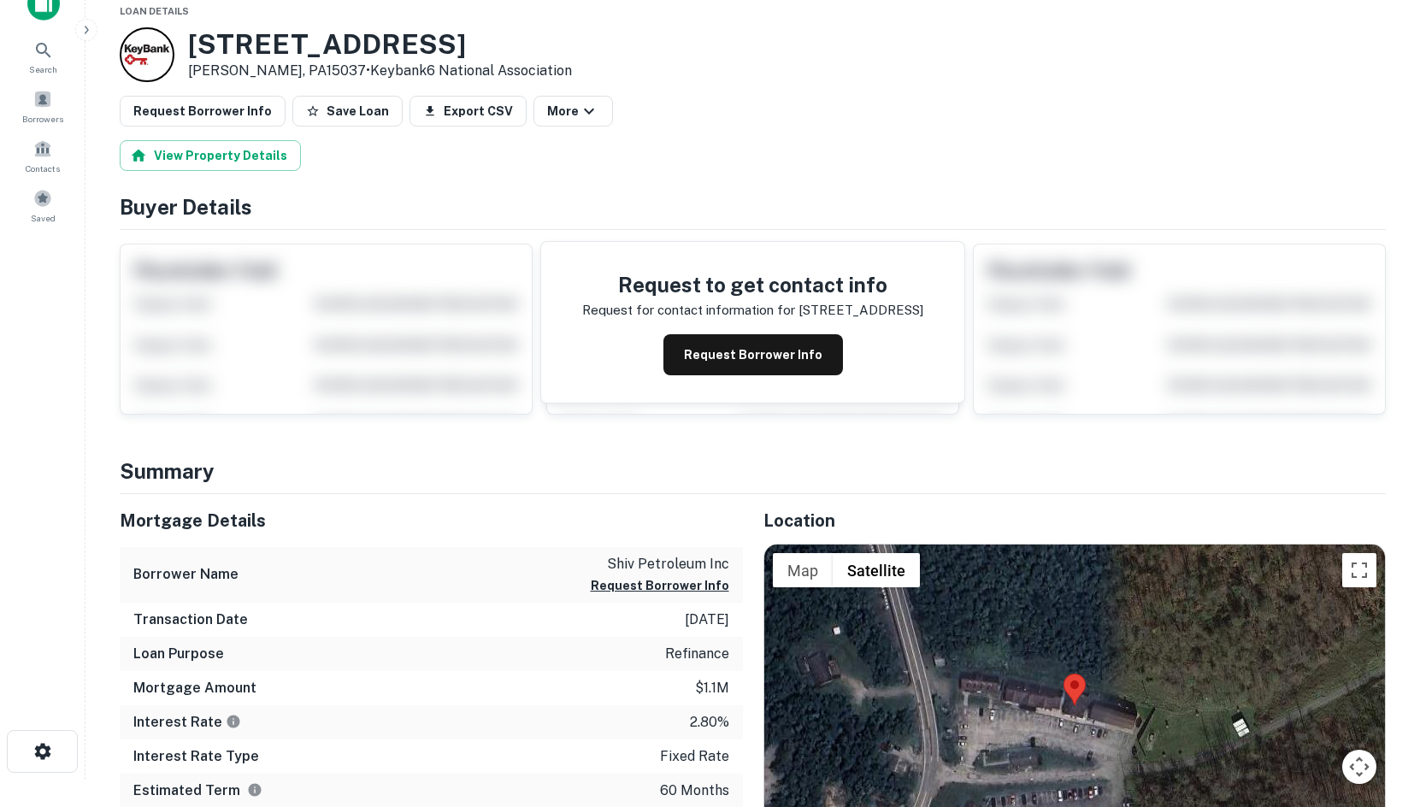
scroll to position [284, 0]
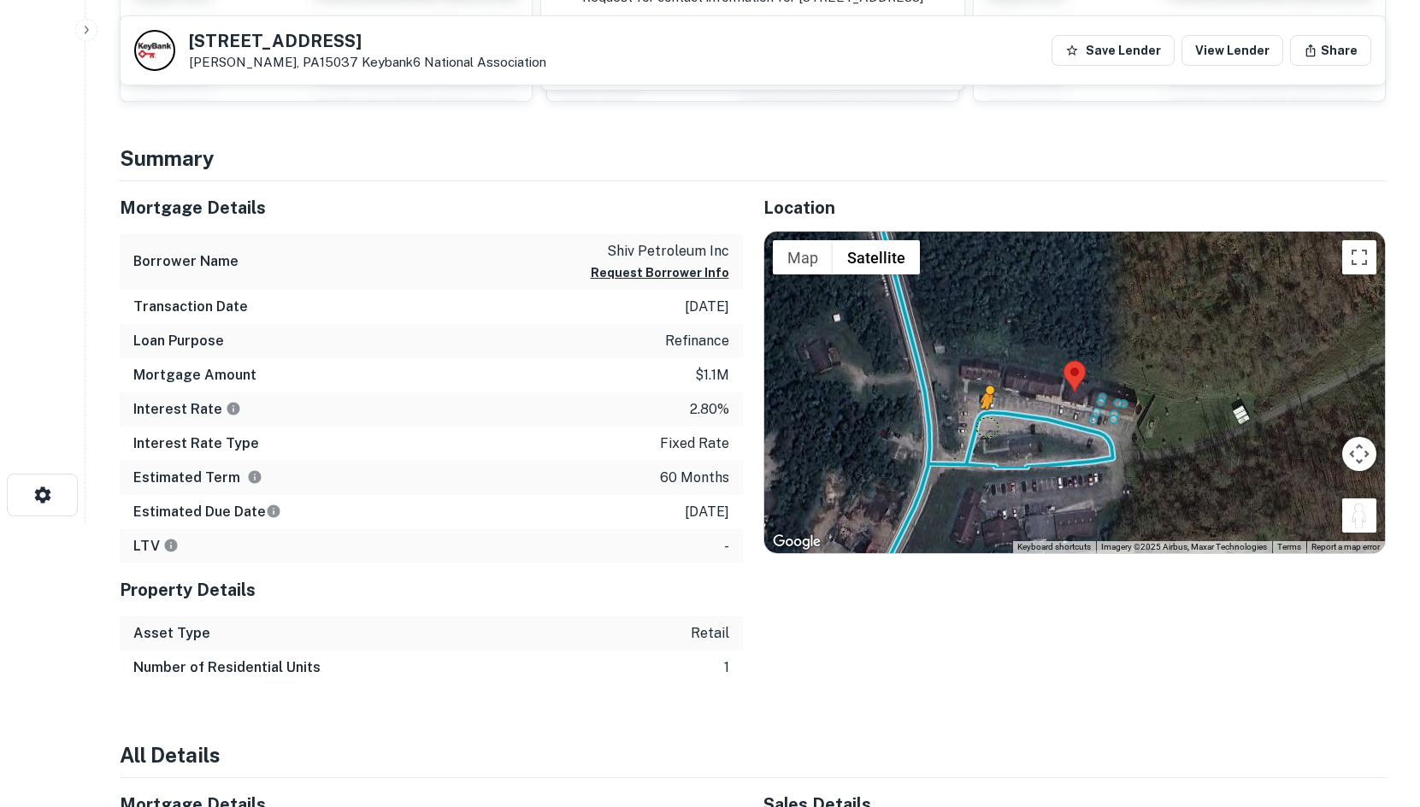
drag, startPoint x: 1349, startPoint y: 516, endPoint x: 988, endPoint y: 427, distance: 371.8
click at [988, 427] on div "To activate drag with keyboard, press Alt + Enter. Once in keyboard drag state,…" at bounding box center [1075, 392] width 622 height 321
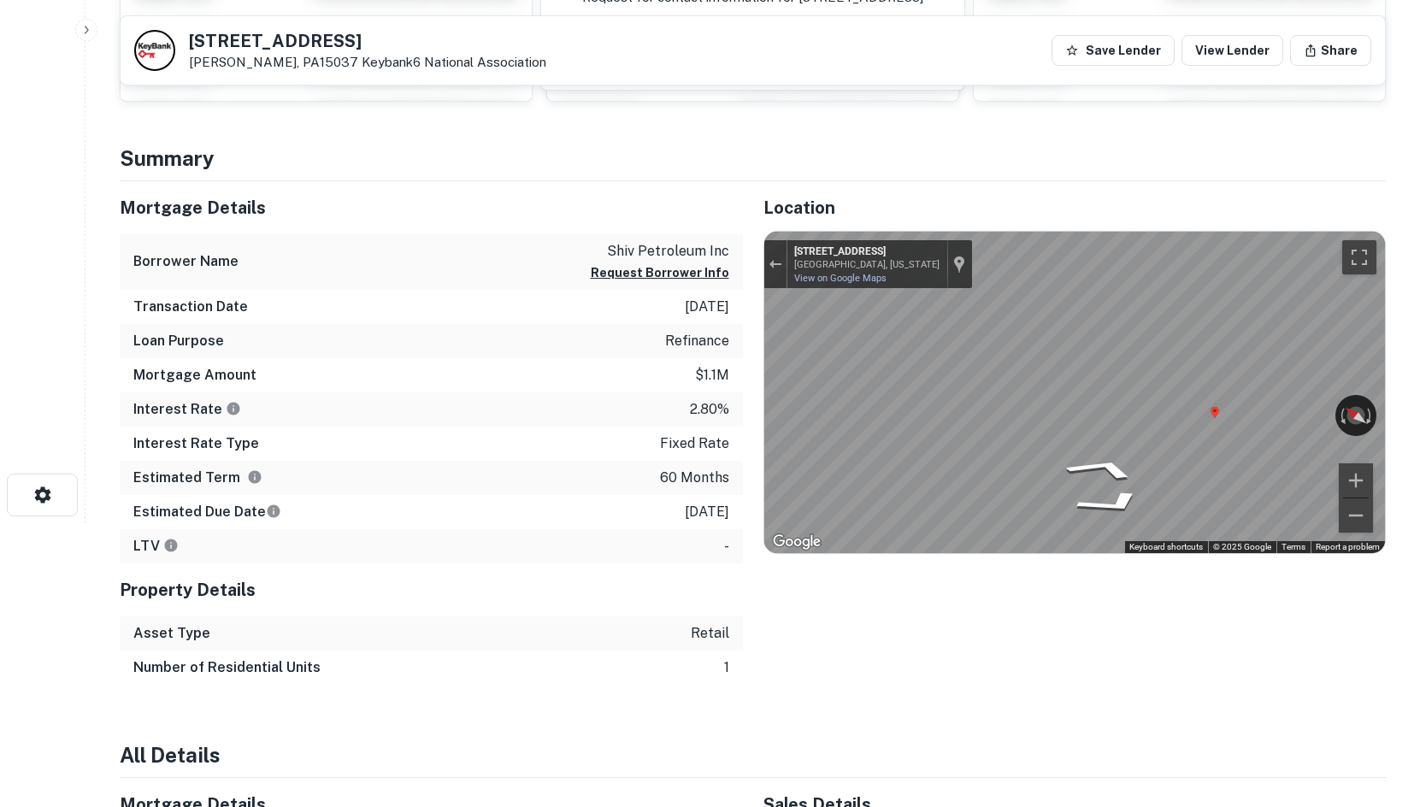
click at [708, 402] on div "Mortgage Details Borrower Name shiv petroleum inc Request Borrower Info Transac…" at bounding box center [742, 433] width 1287 height 504
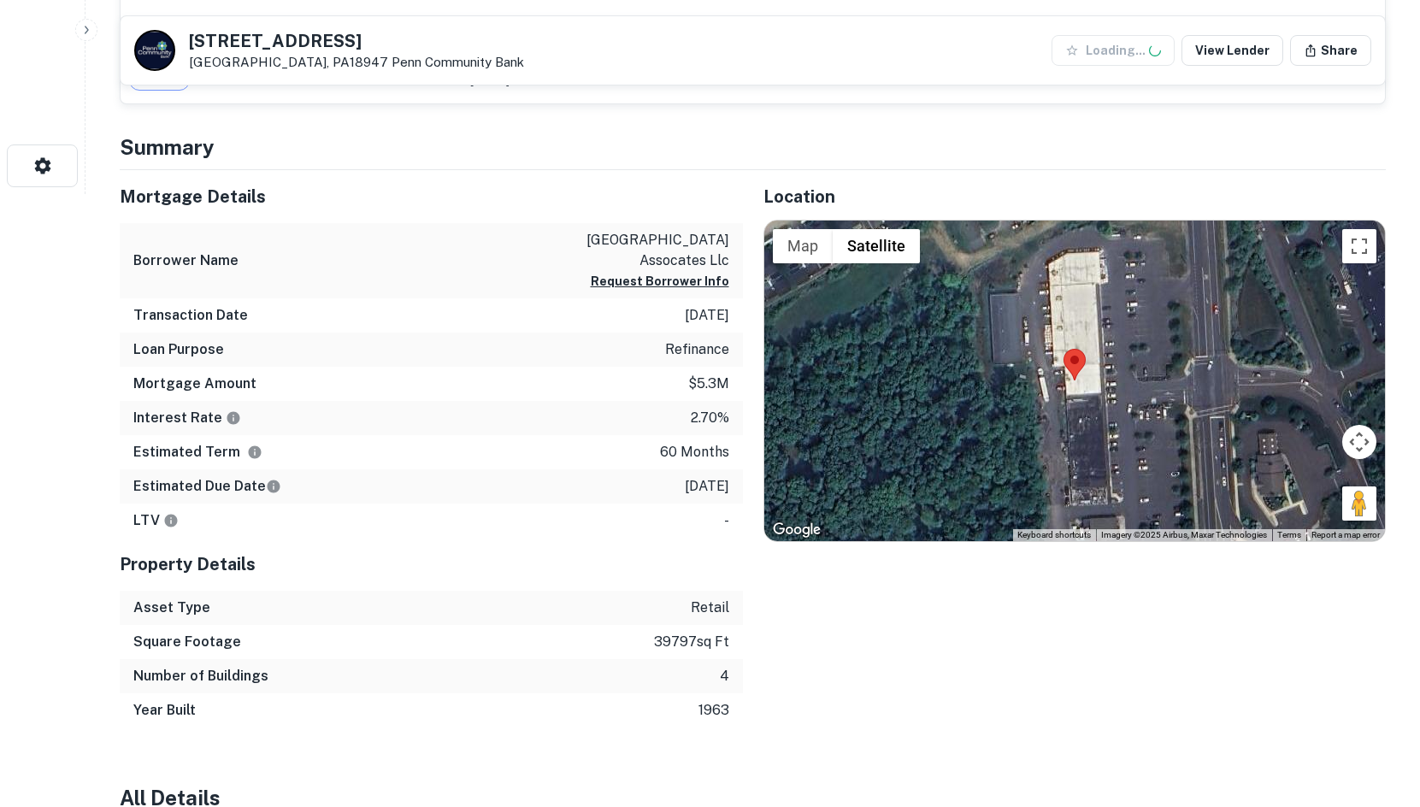
scroll to position [626, 0]
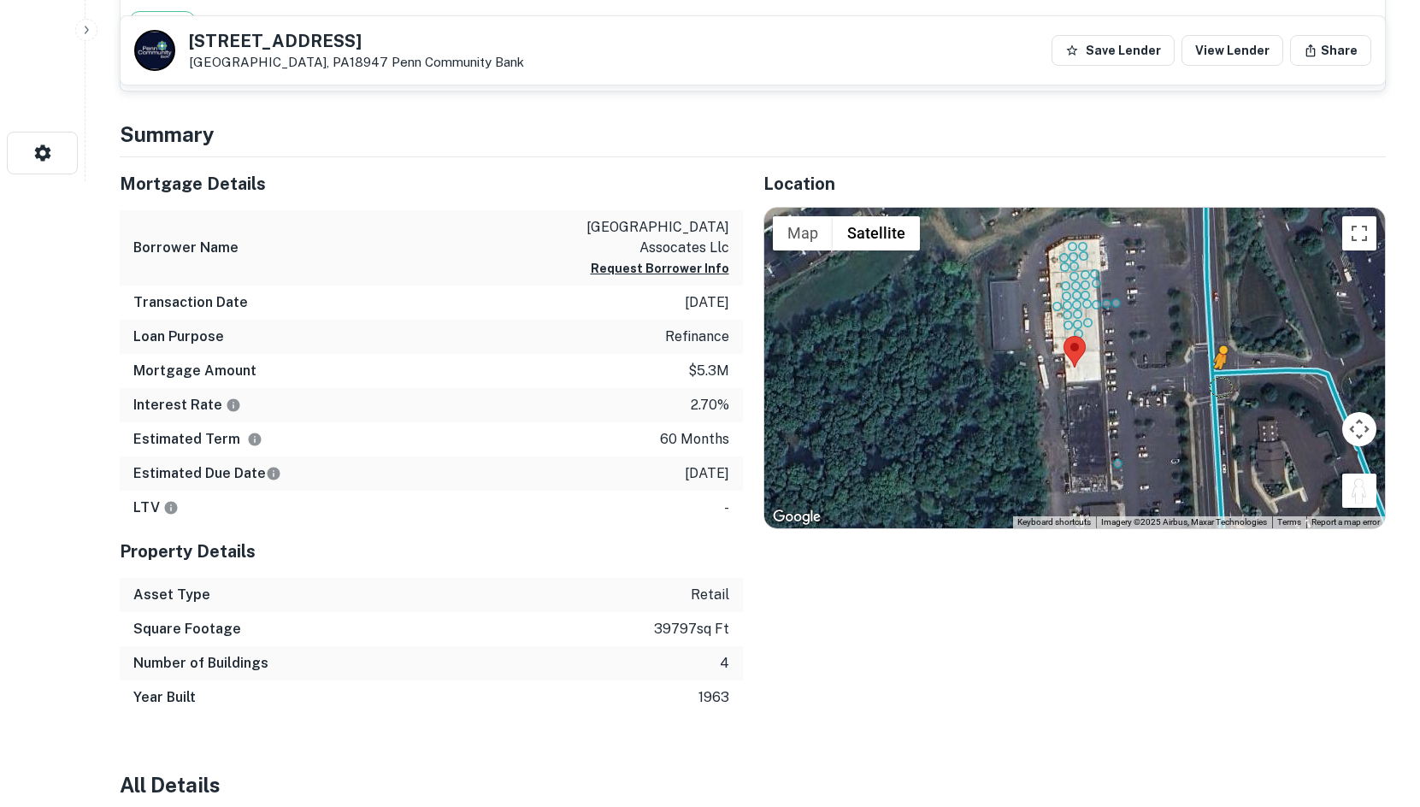
drag, startPoint x: 1354, startPoint y: 490, endPoint x: 1203, endPoint y: 383, distance: 185.2
click at [1205, 384] on div "To activate drag with keyboard, press Alt + Enter. Once in keyboard drag state,…" at bounding box center [1075, 368] width 622 height 321
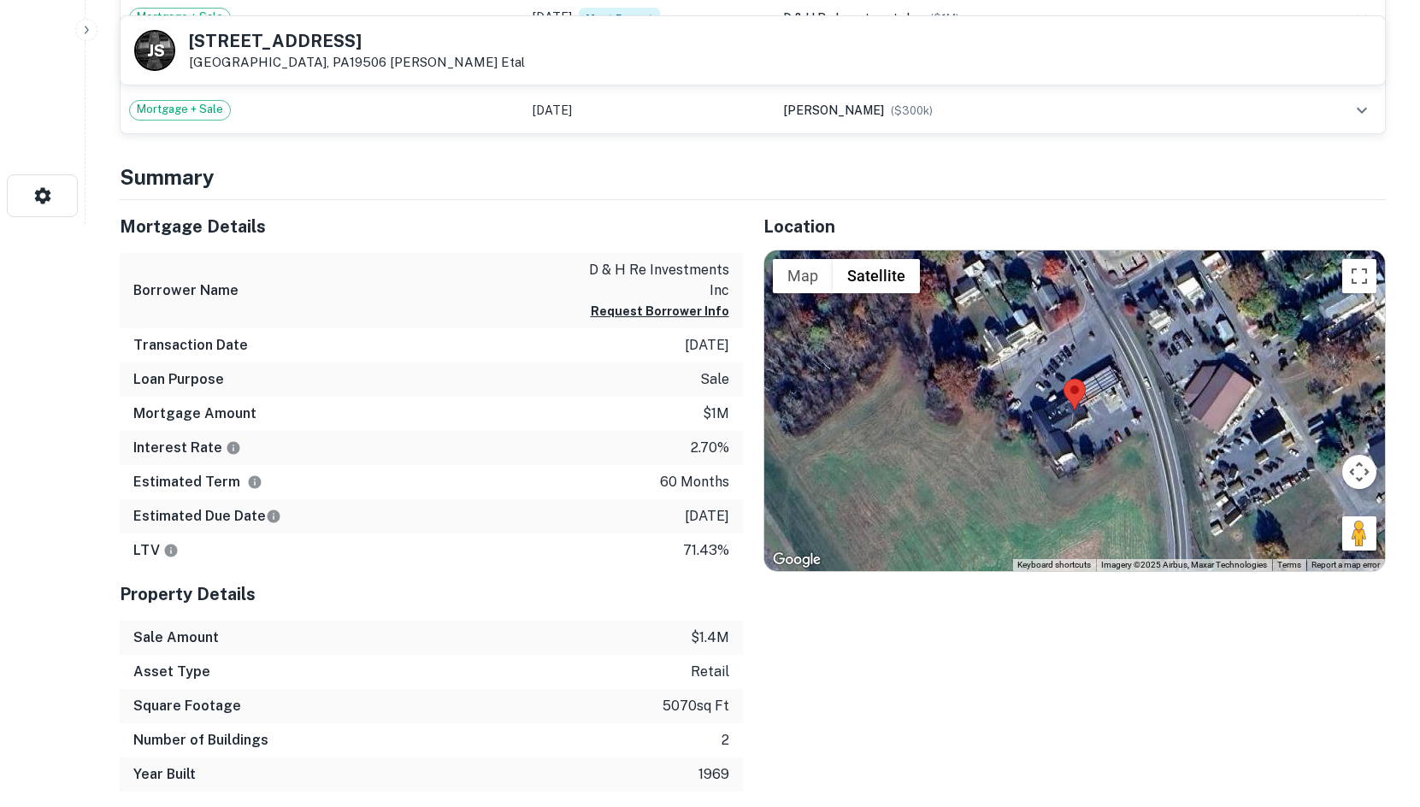
scroll to position [626, 0]
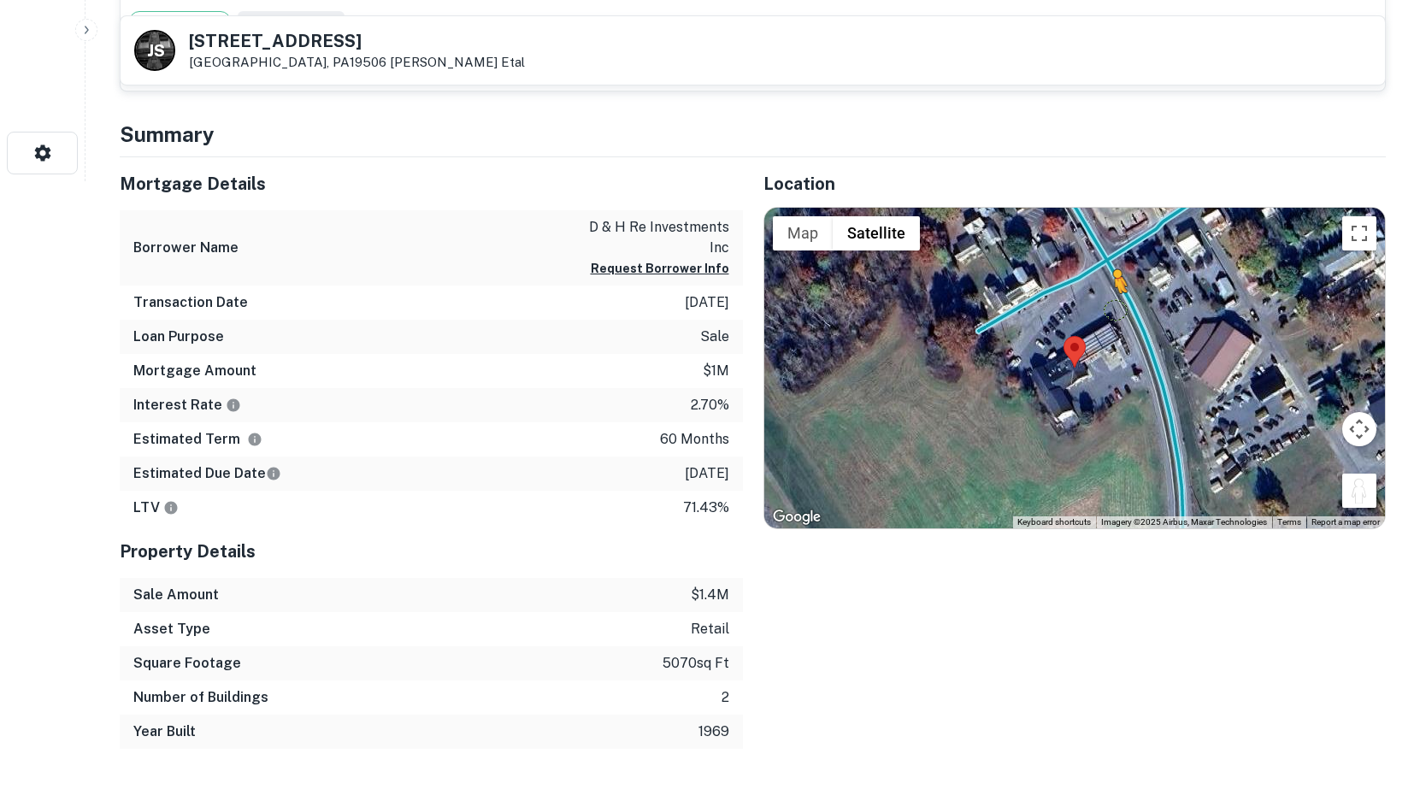
drag, startPoint x: 1353, startPoint y: 493, endPoint x: 1114, endPoint y: 310, distance: 301.3
click at [1114, 310] on div "To activate drag with keyboard, press Alt + Enter. Once in keyboard drag state,…" at bounding box center [1075, 368] width 622 height 321
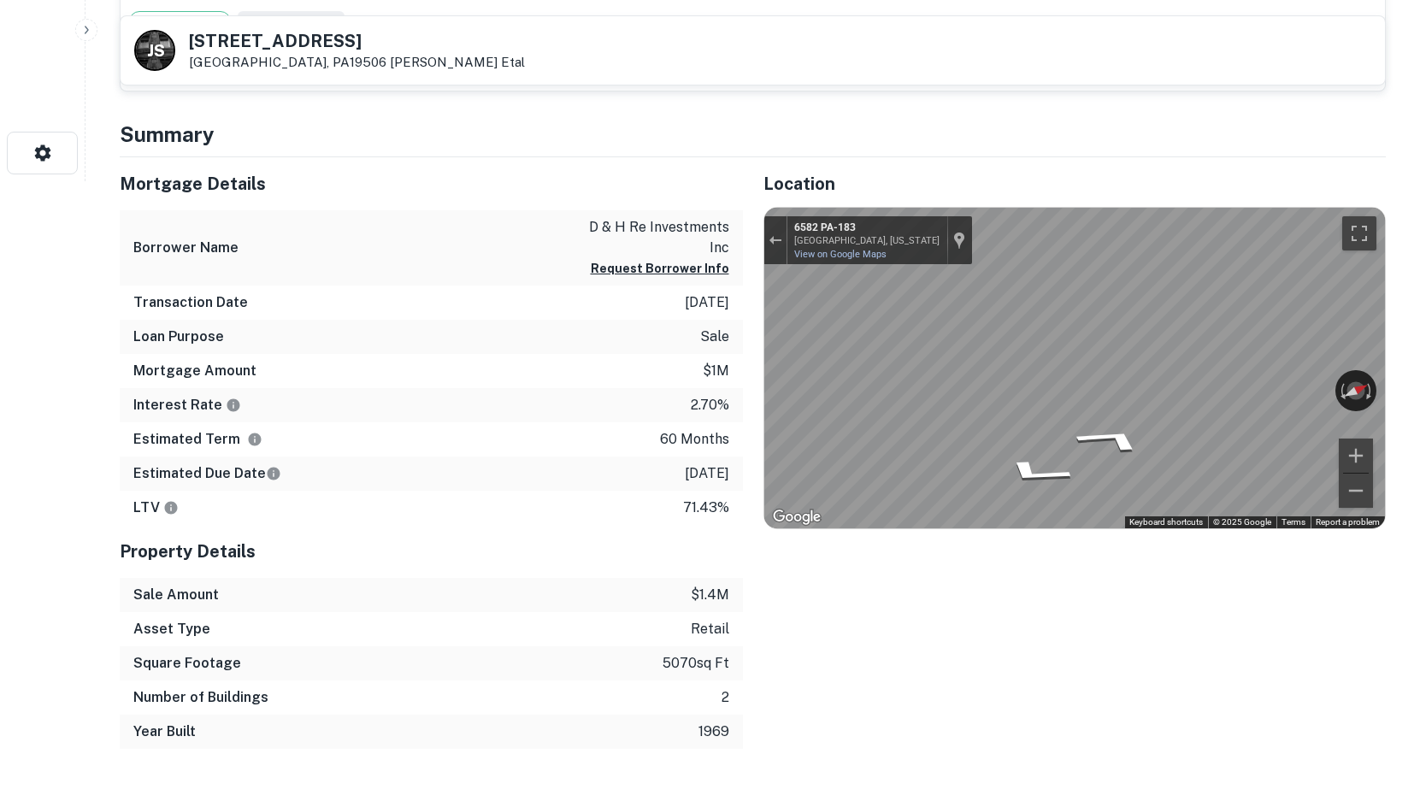
click at [1385, 362] on div "← Move left → Move right ↑ Move up ↓ Move down + Zoom in - Zoom out Home Jump l…" at bounding box center [1074, 368] width 623 height 323
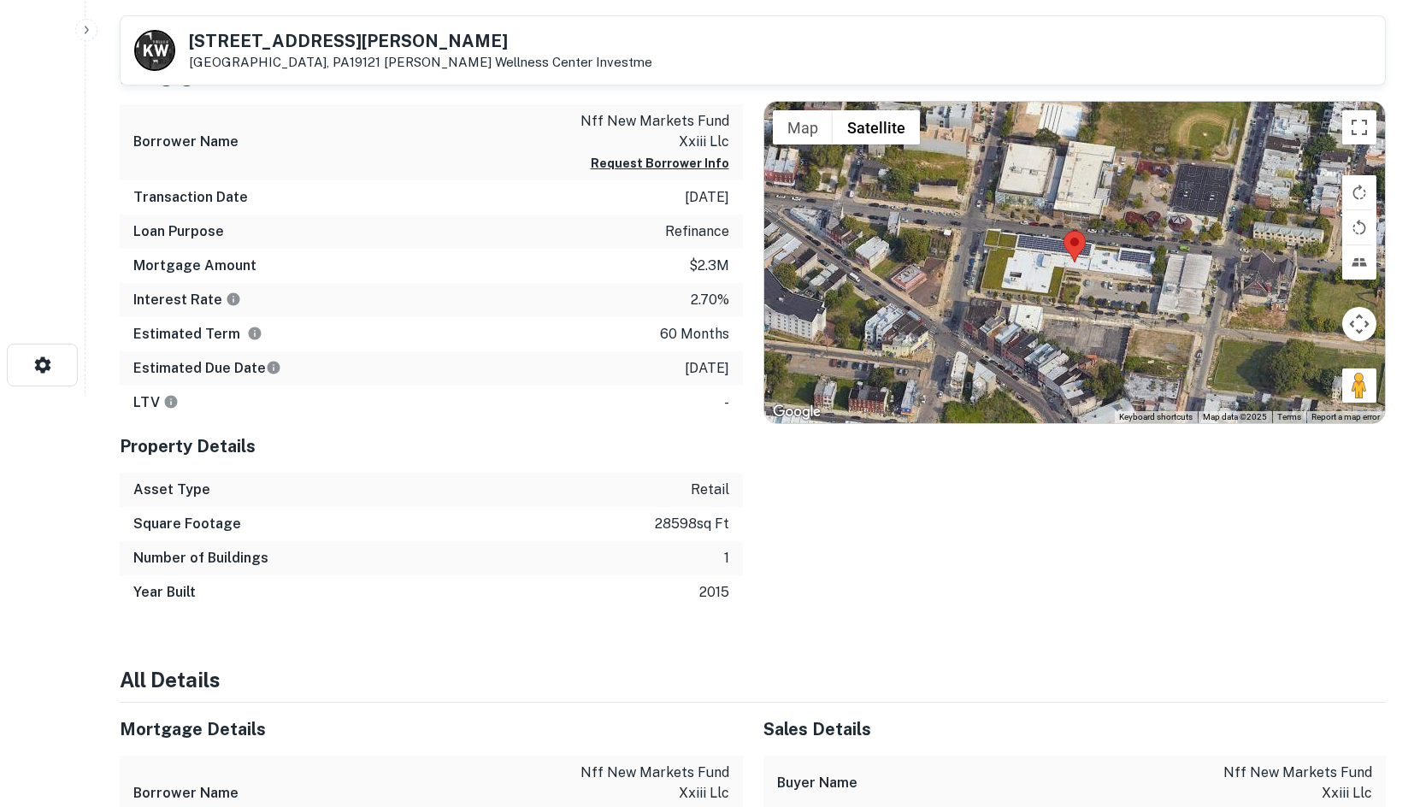
scroll to position [369, 0]
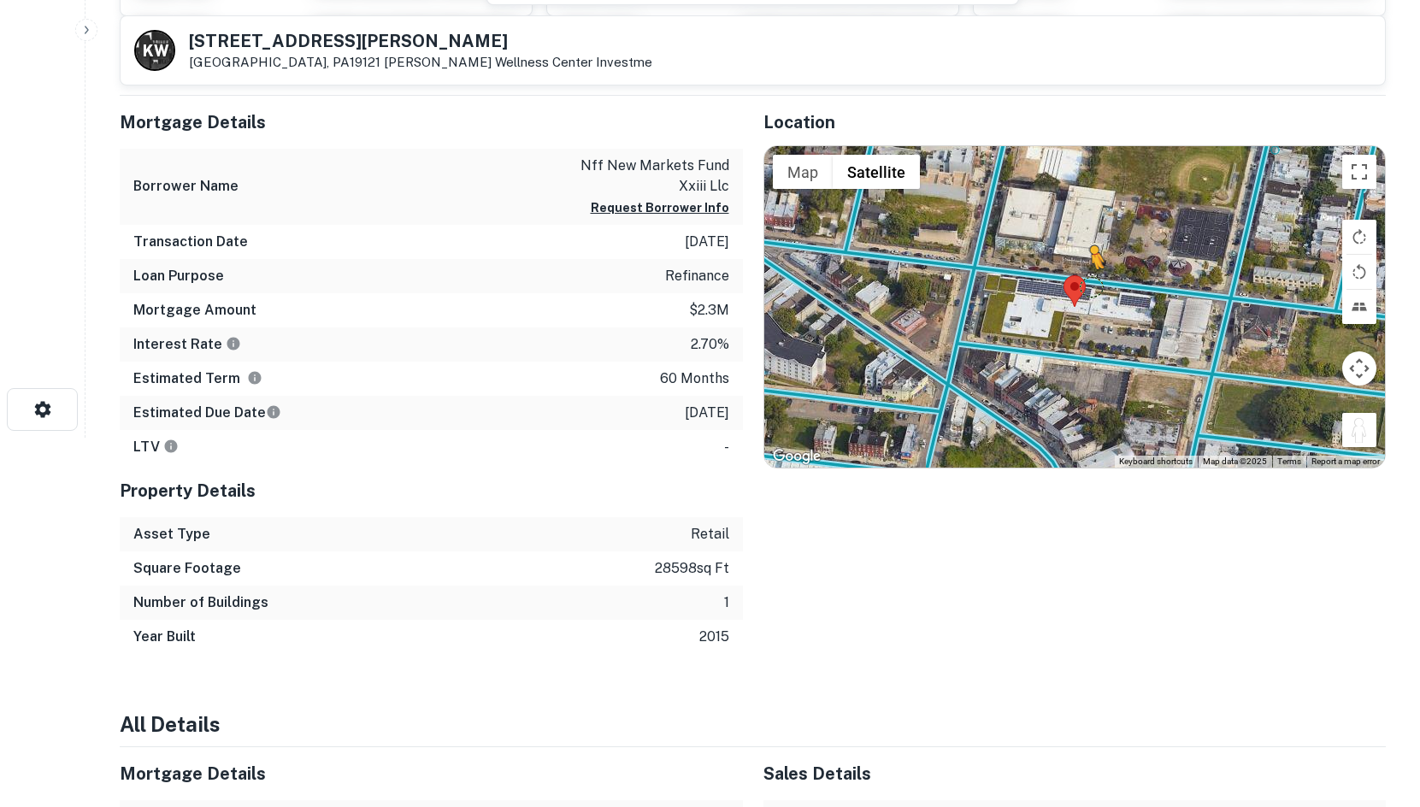
drag, startPoint x: 1360, startPoint y: 438, endPoint x: 1084, endPoint y: 280, distance: 317.8
click at [1084, 280] on div "To activate drag with keyboard, press Alt + Enter. Once in keyboard drag state,…" at bounding box center [1075, 306] width 622 height 321
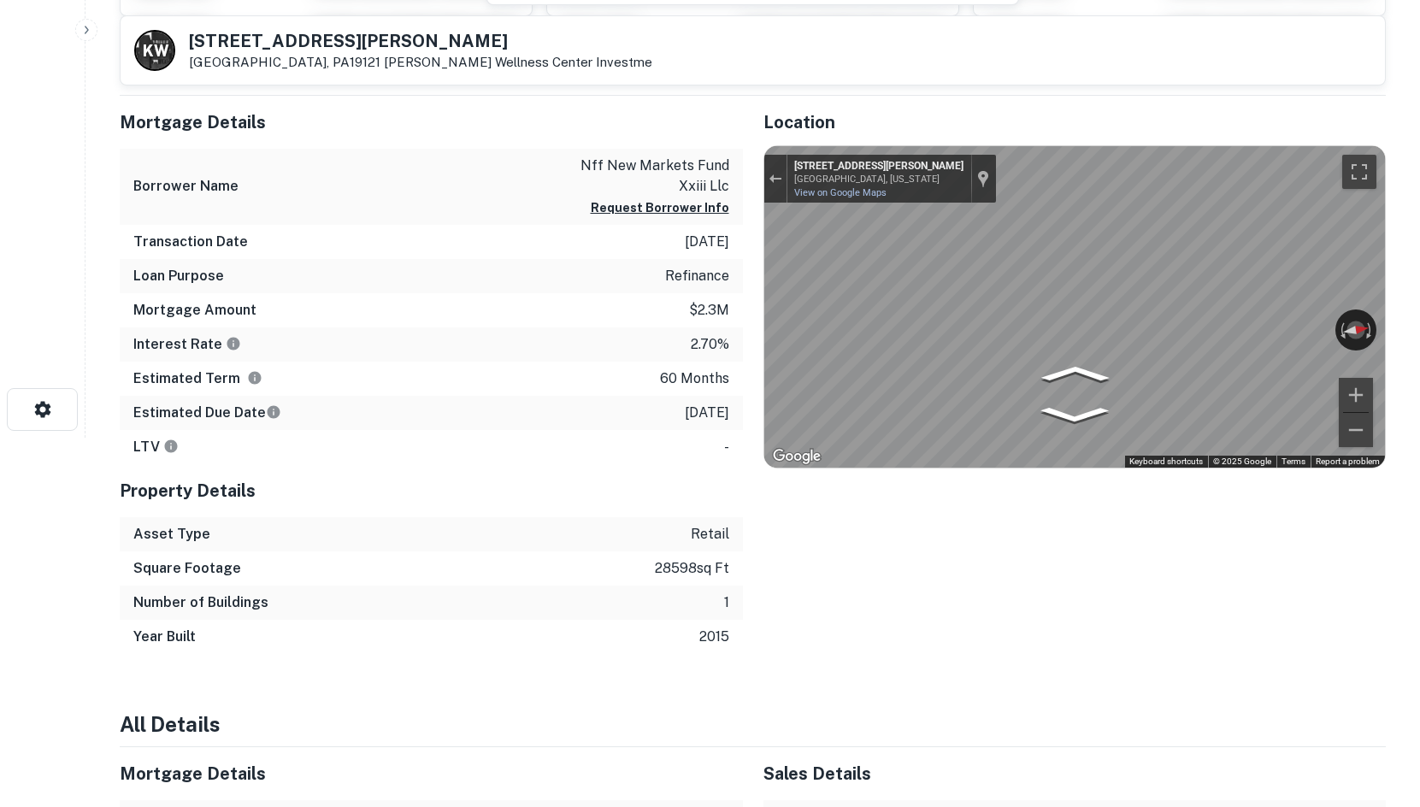
click at [1419, 279] on html "Search Borrowers Contacts Saved K W 2108 Cecil B Moore Ave Philadelphia, PA1912…" at bounding box center [710, 34] width 1420 height 807
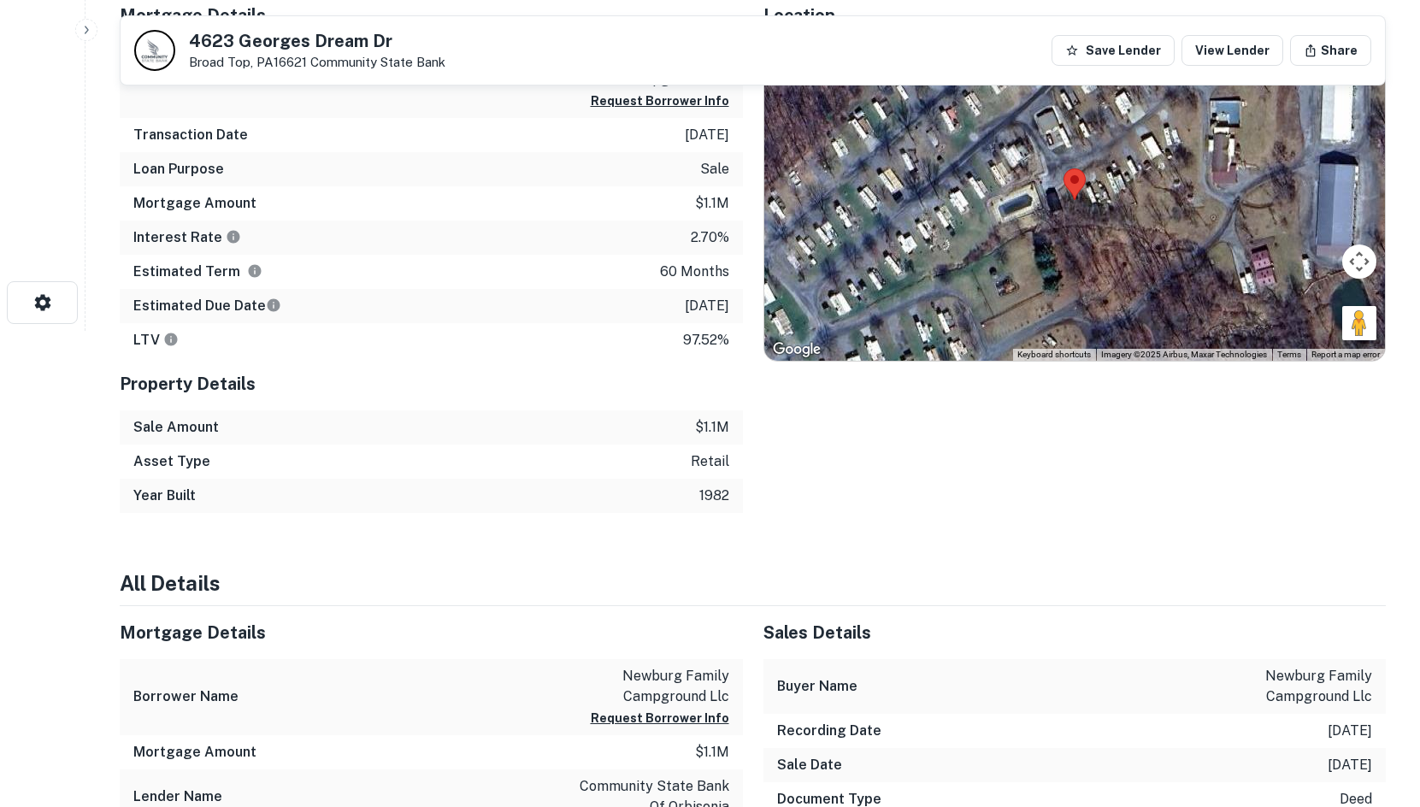
scroll to position [198, 0]
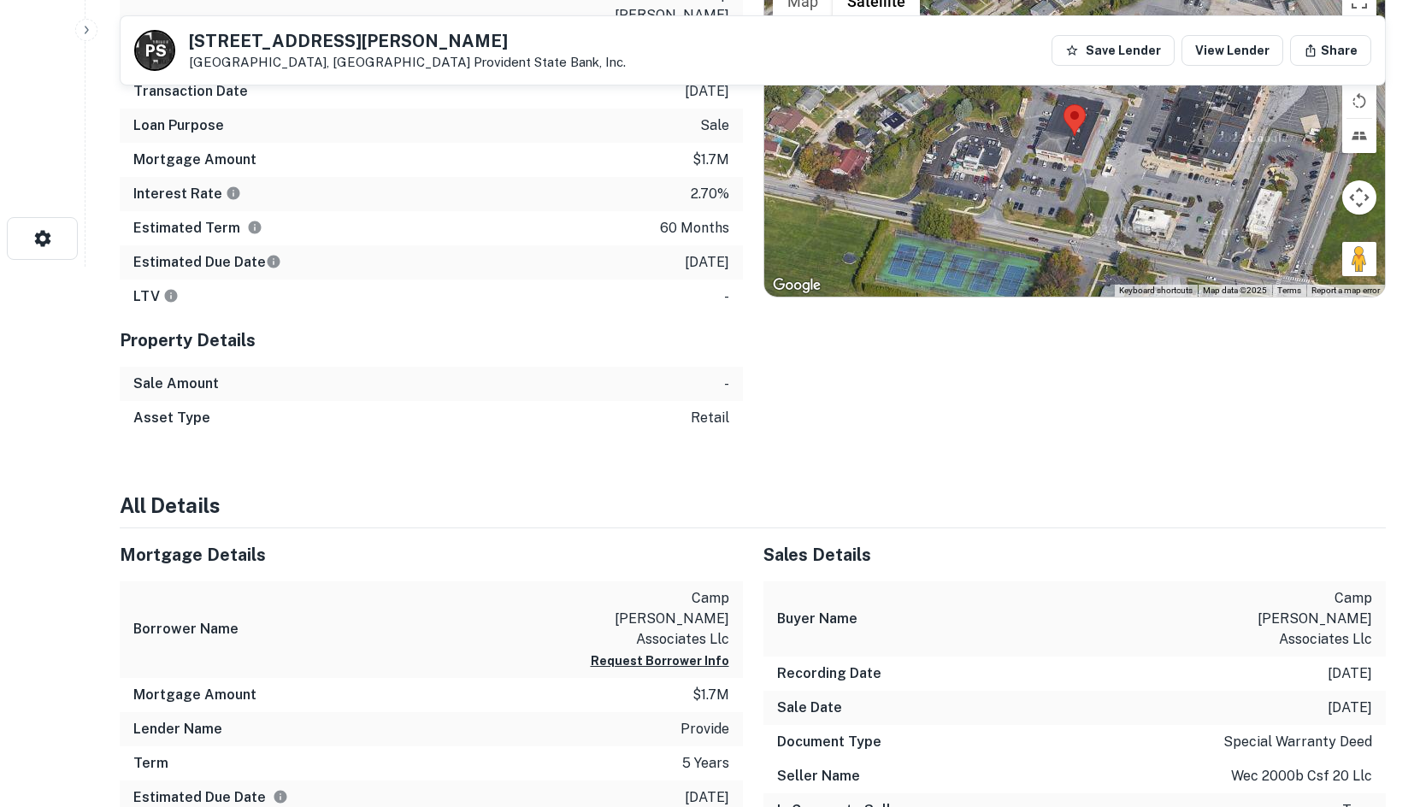
scroll to position [455, 0]
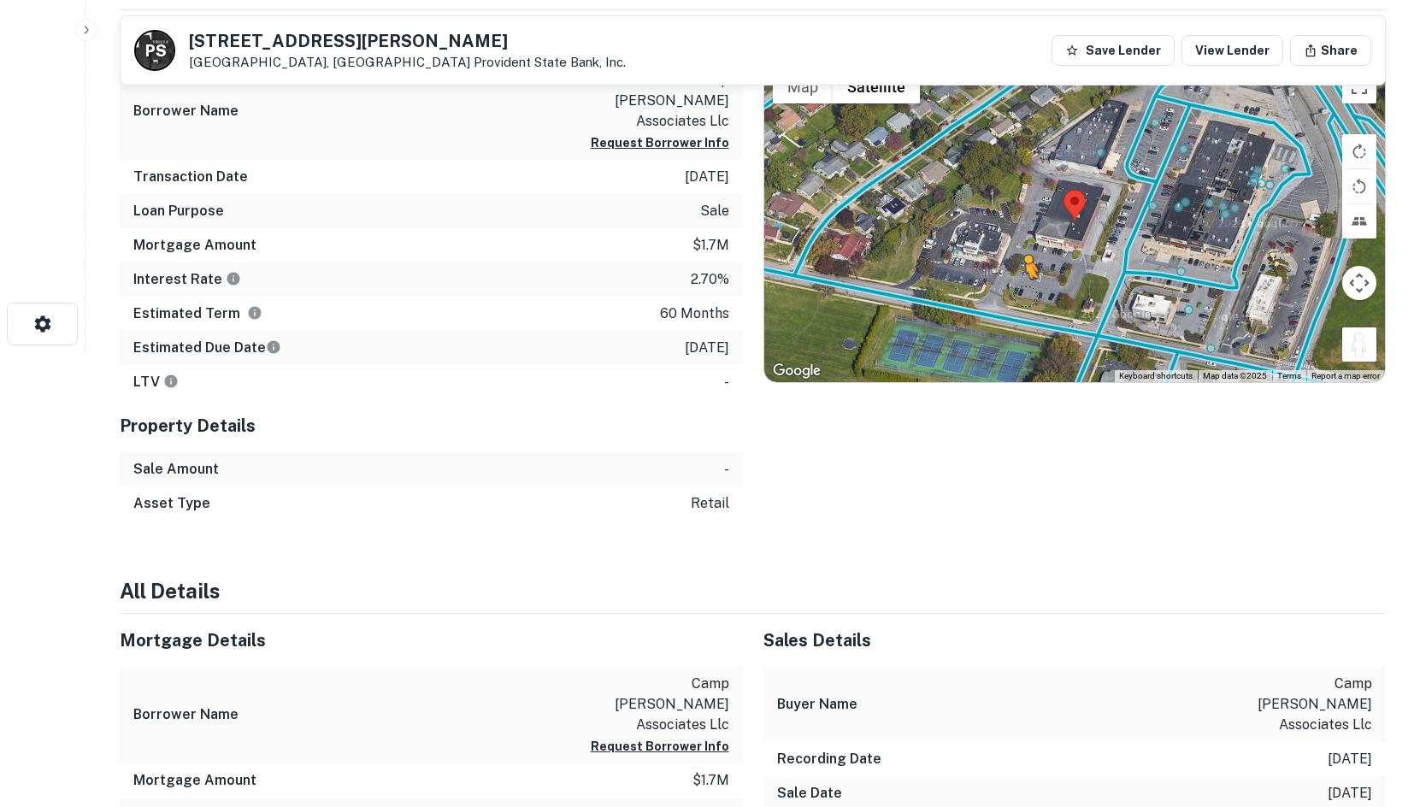
drag, startPoint x: 1365, startPoint y: 337, endPoint x: 1018, endPoint y: 298, distance: 349.3
click at [1018, 298] on div "To activate drag with keyboard, press Alt + Enter. Once in keyboard drag state,…" at bounding box center [1075, 221] width 622 height 321
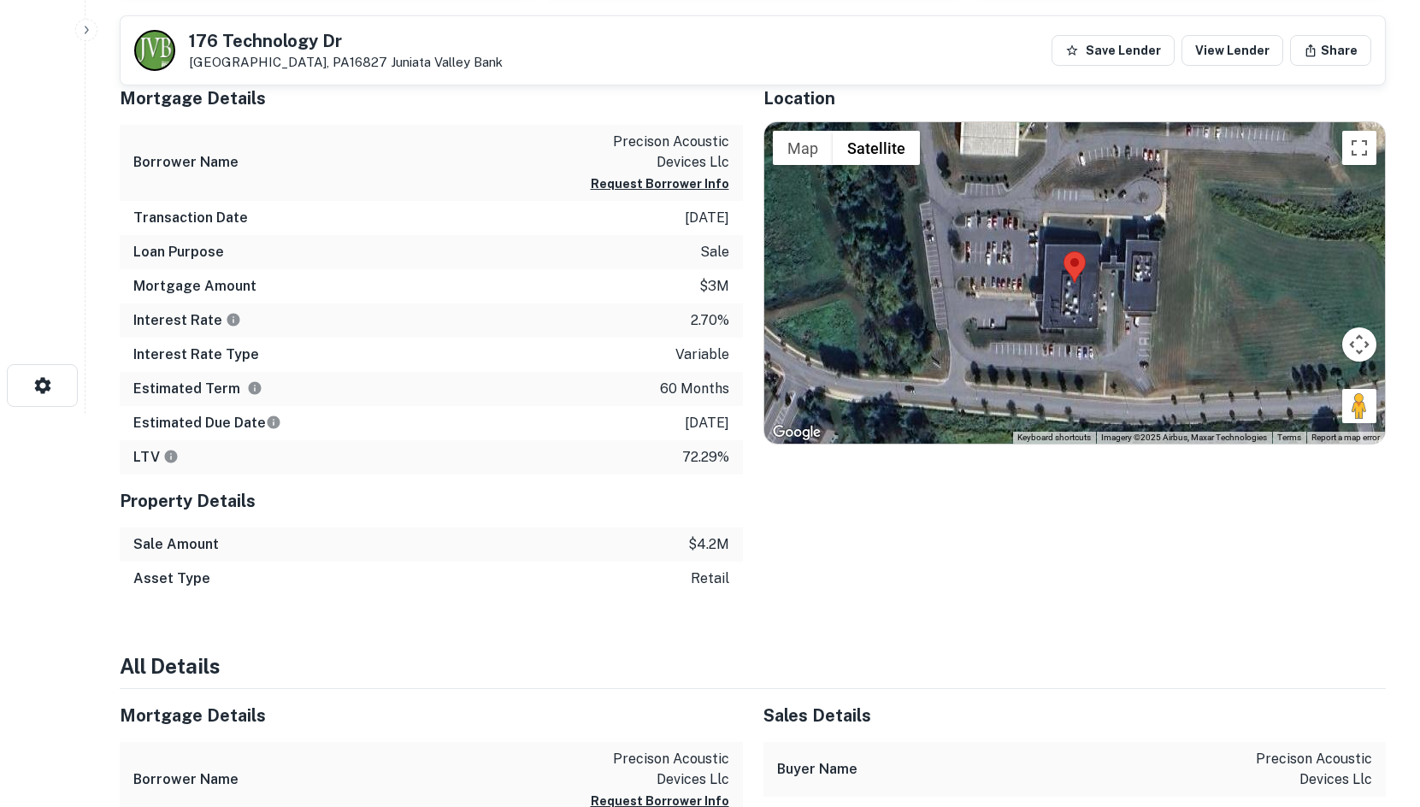
scroll to position [369, 0]
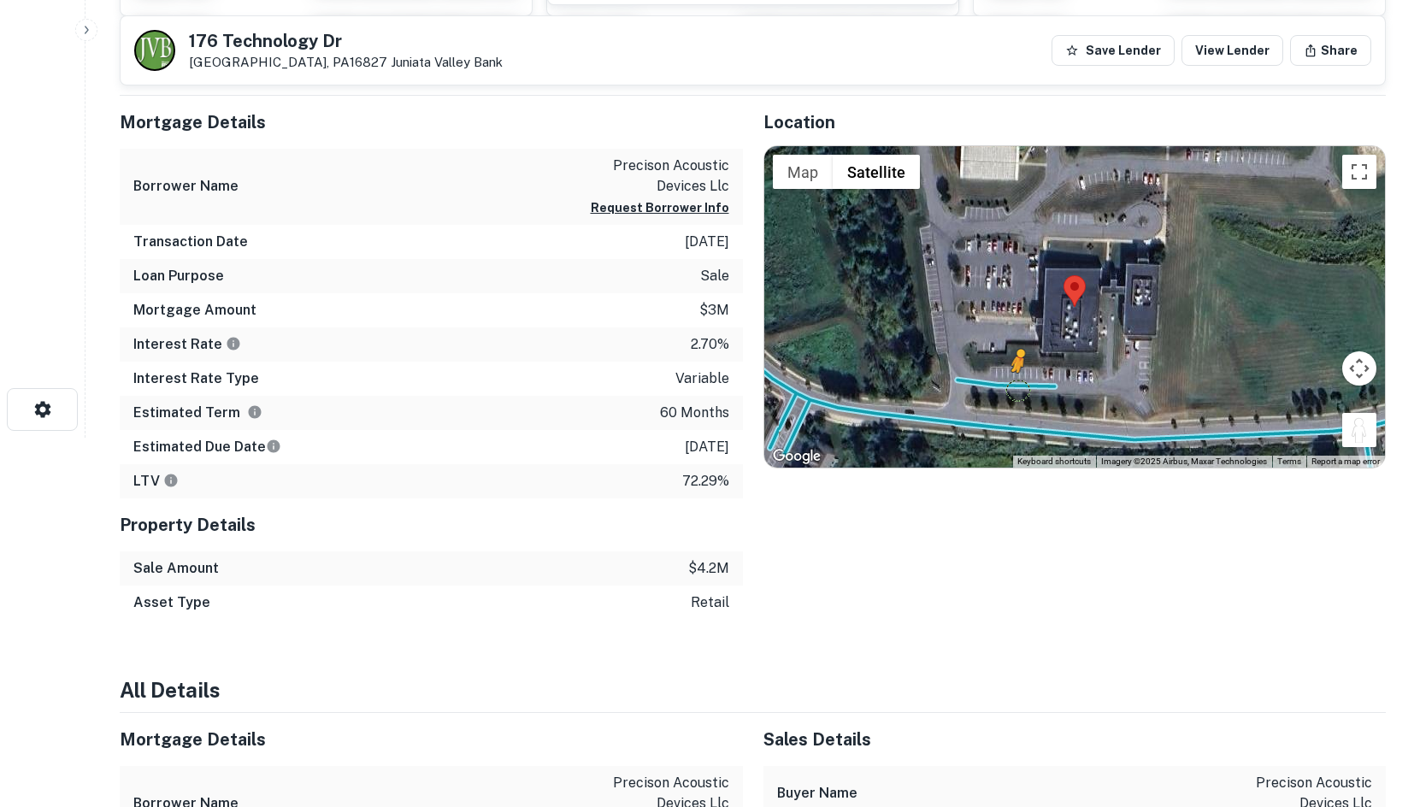
drag, startPoint x: 1349, startPoint y: 427, endPoint x: 1016, endPoint y: 390, distance: 335.4
click at [1016, 390] on div "To activate drag with keyboard, press Alt + Enter. Once in keyboard drag state,…" at bounding box center [1075, 306] width 622 height 321
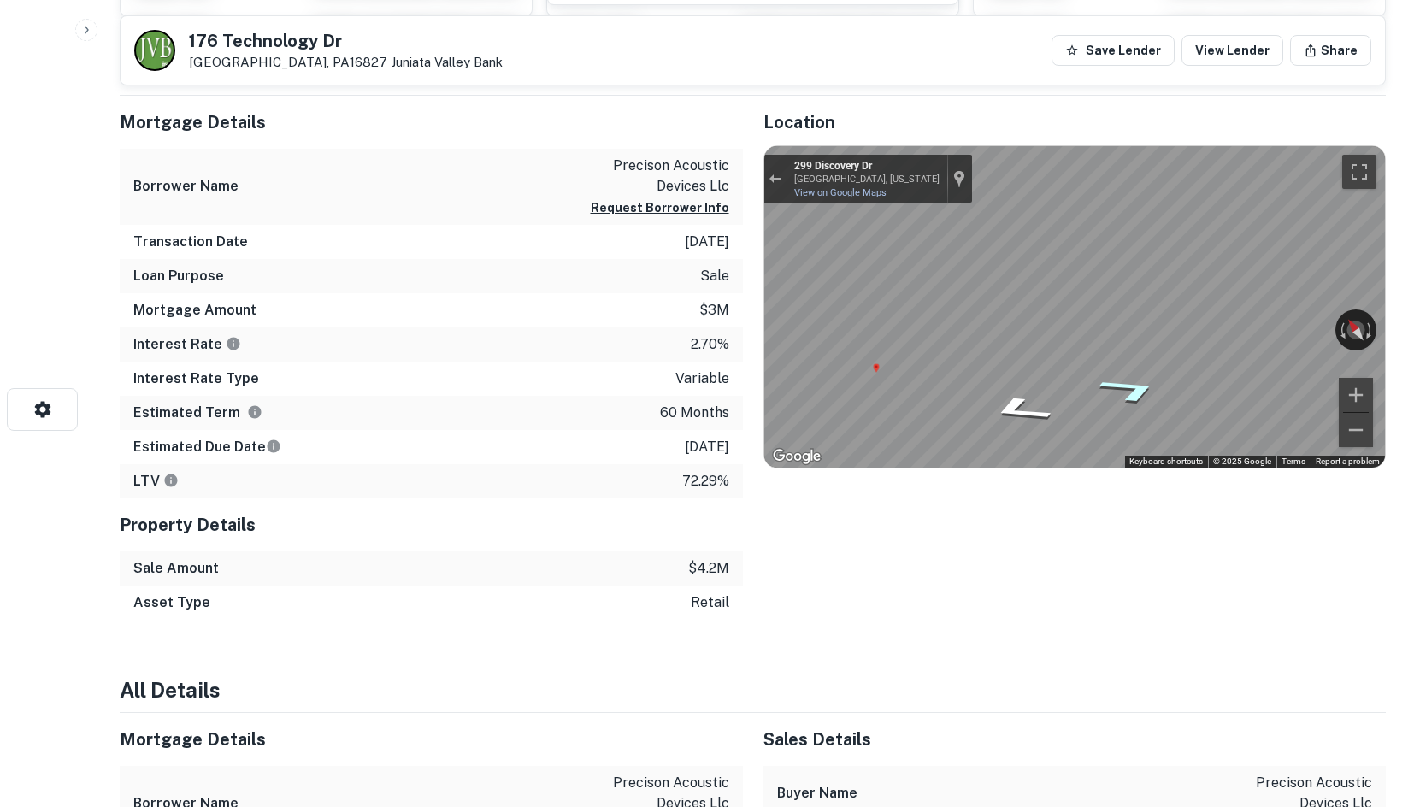
click at [1134, 381] on icon "Go East, Discovery Dr" at bounding box center [1130, 389] width 118 height 40
click at [1129, 388] on icon "Go East, Discovery Dr" at bounding box center [1130, 389] width 118 height 40
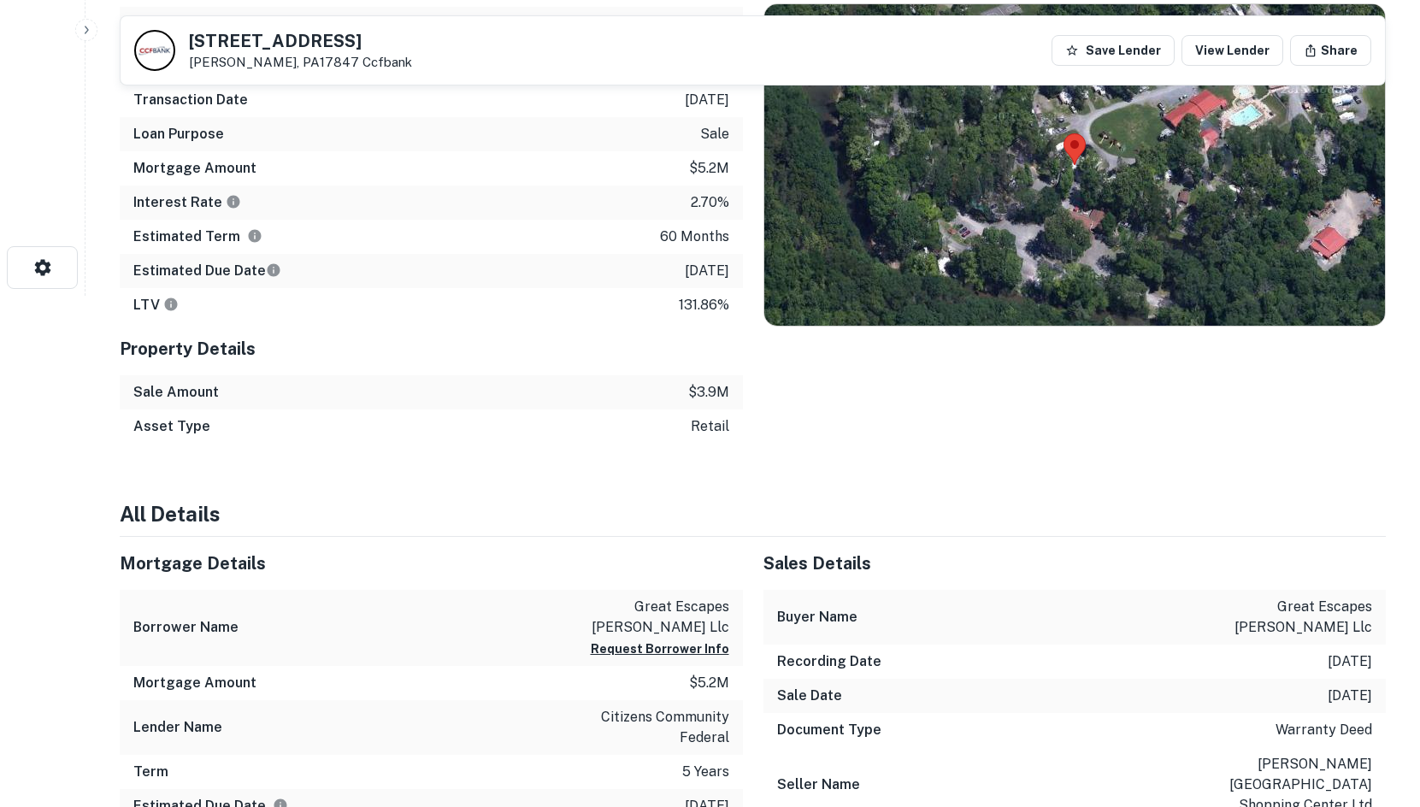
scroll to position [369, 0]
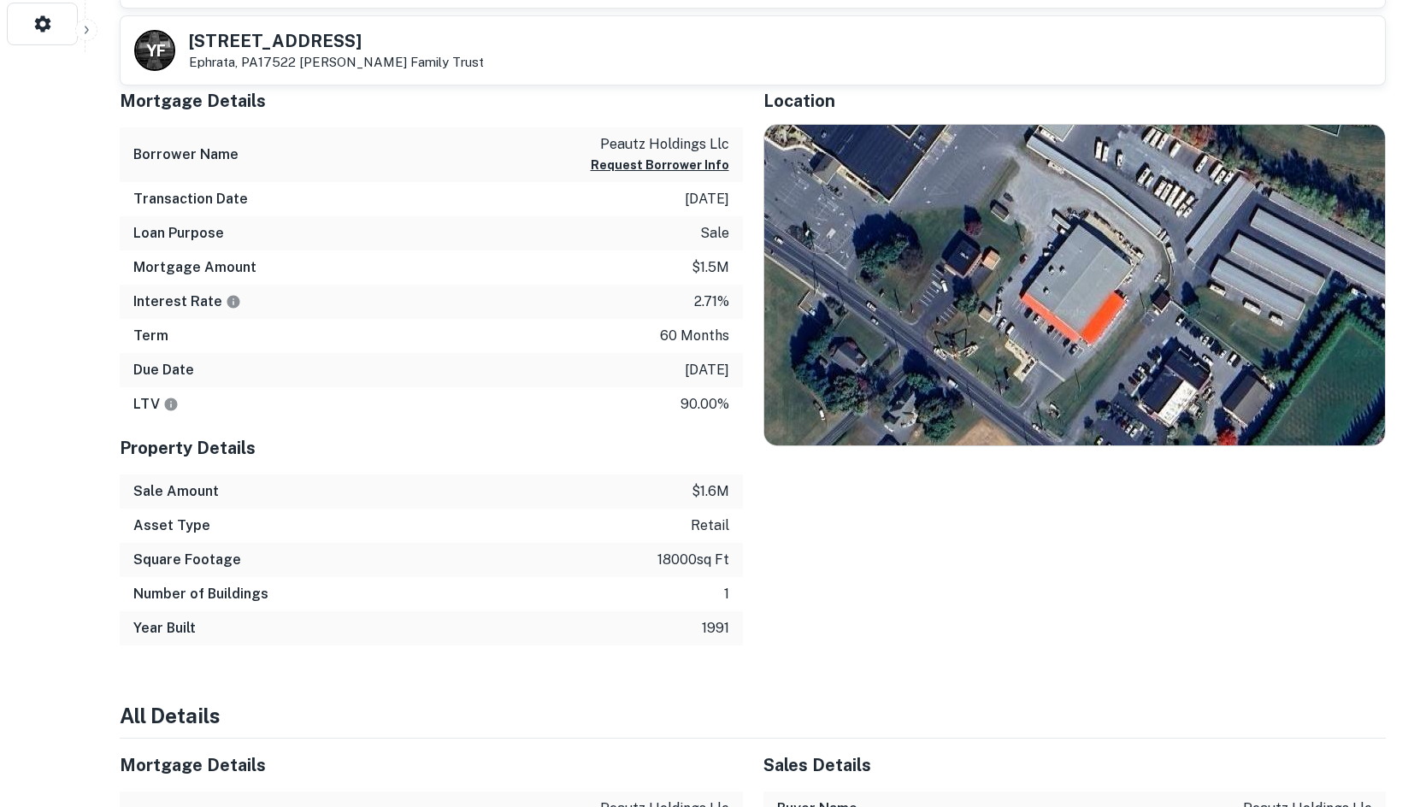
scroll to position [797, 0]
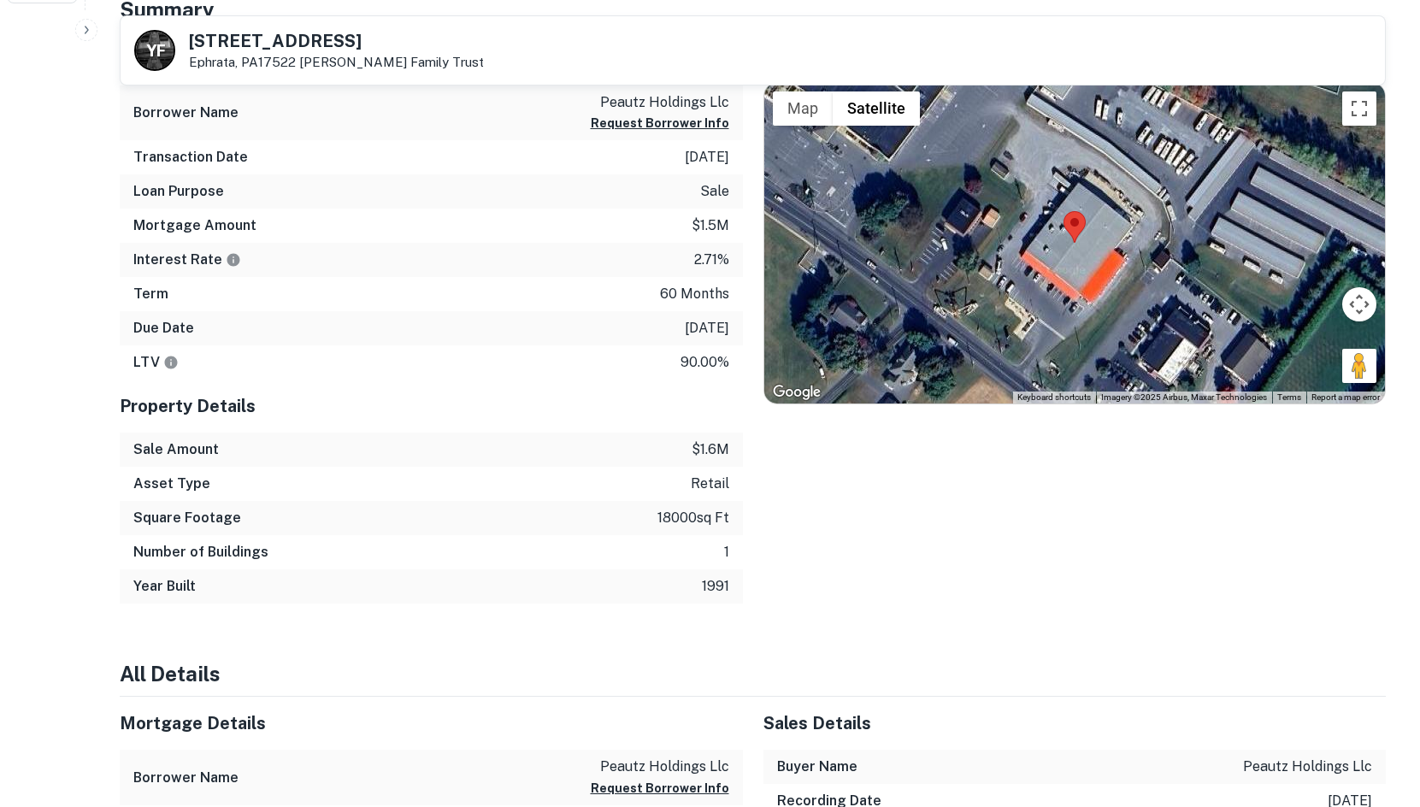
drag, startPoint x: 1351, startPoint y: 356, endPoint x: 1265, endPoint y: 254, distance: 132.9
click at [1196, 215] on div "Map Terrain Satellite Labels Keyboard shortcuts Map Data Imagery ©2025 Airbus, …" at bounding box center [1075, 243] width 622 height 321
drag, startPoint x: 1358, startPoint y: 366, endPoint x: 978, endPoint y: 350, distance: 380.8
click at [978, 350] on div "To activate drag with keyboard, press Alt + Enter. Once in keyboard drag state,…" at bounding box center [1075, 243] width 622 height 321
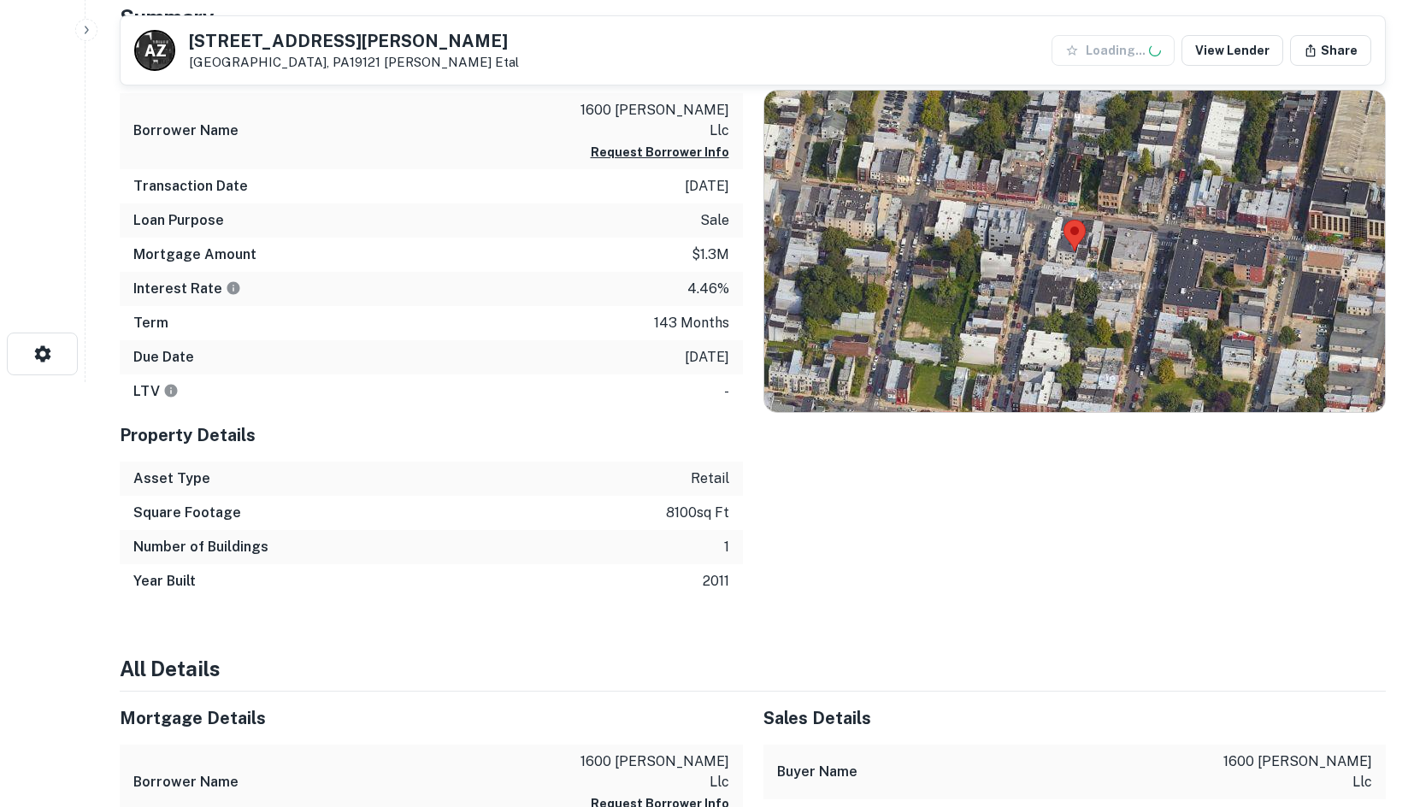
scroll to position [427, 0]
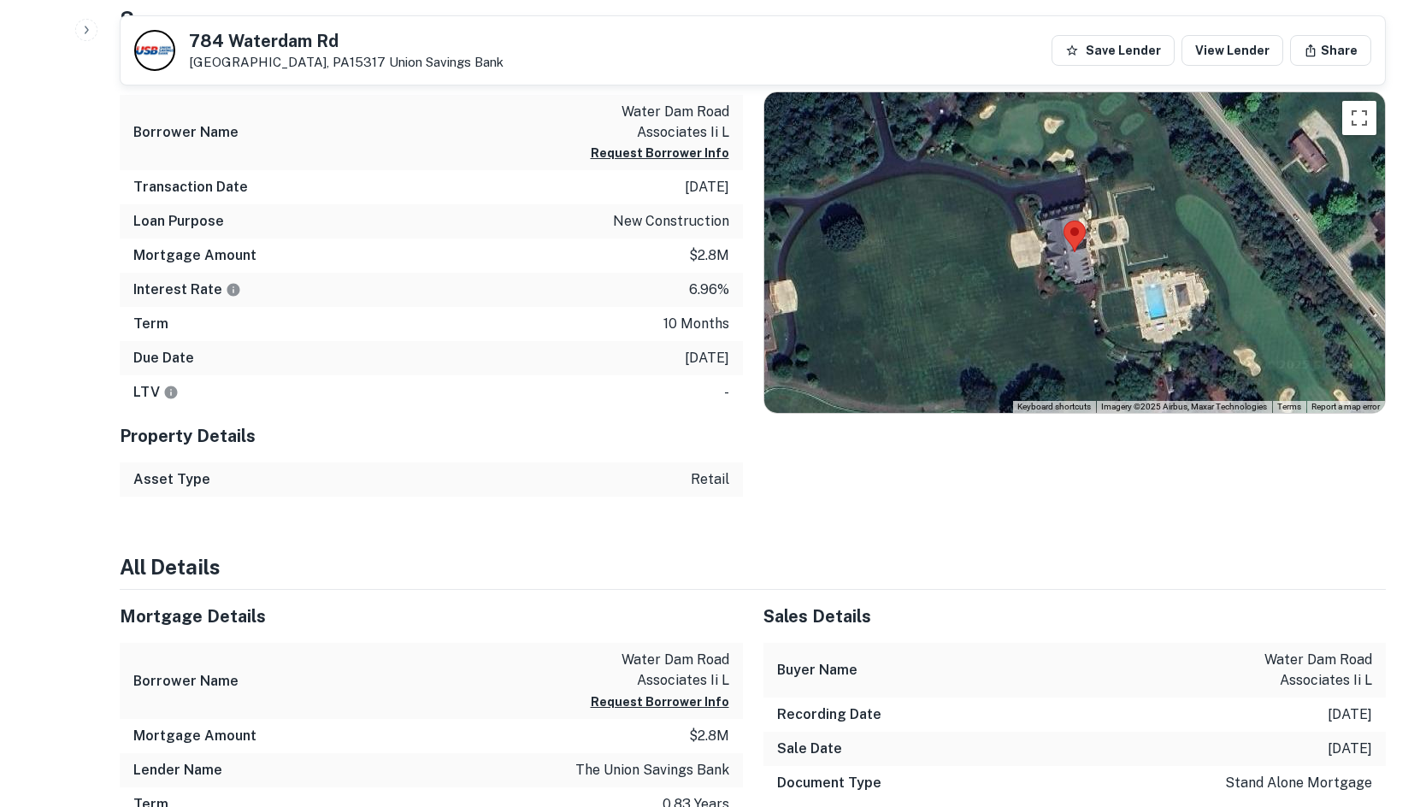
scroll to position [882, 0]
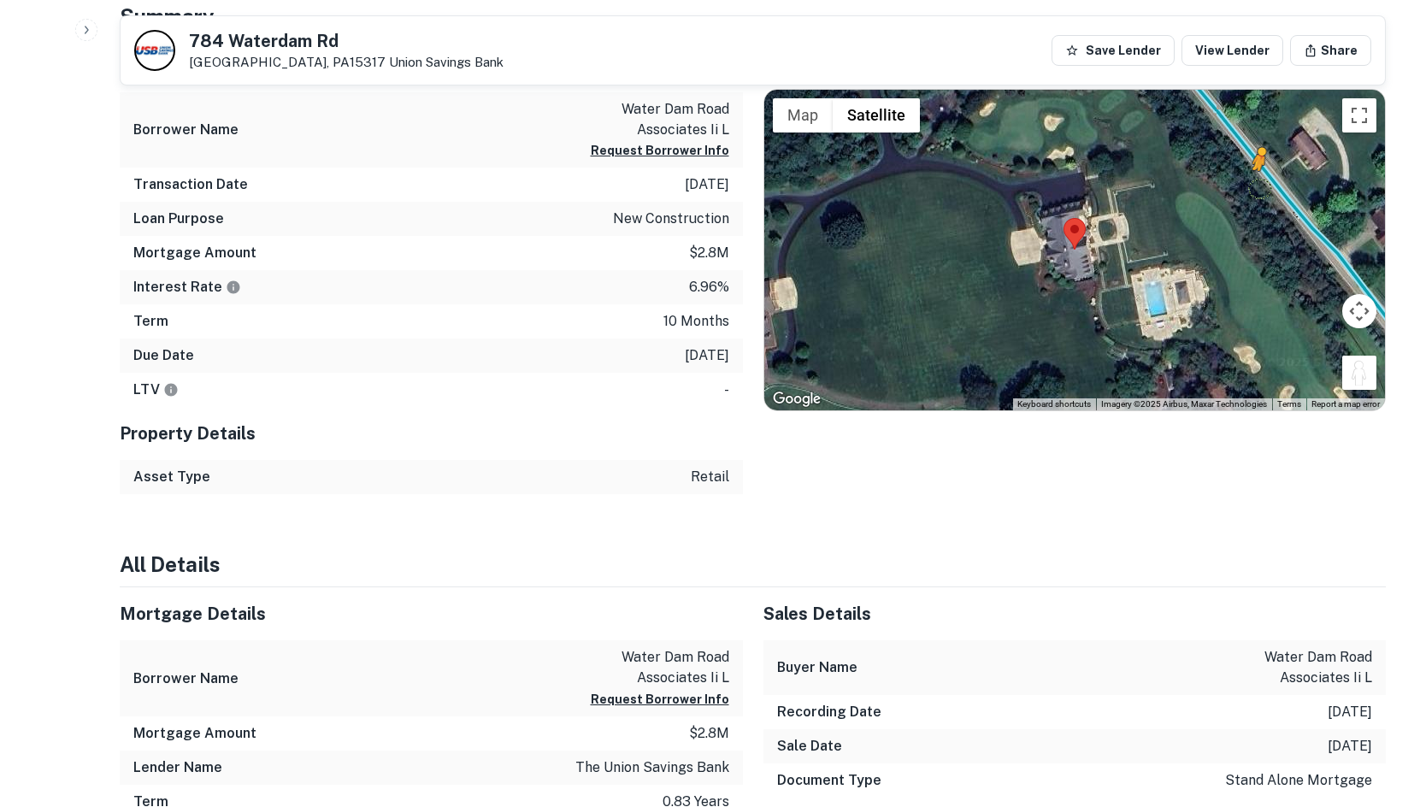
drag, startPoint x: 1358, startPoint y: 380, endPoint x: 1265, endPoint y: 181, distance: 219.9
click at [1265, 181] on div "To activate drag with keyboard, press Alt + Enter. Once in keyboard drag state,…" at bounding box center [1075, 250] width 622 height 321
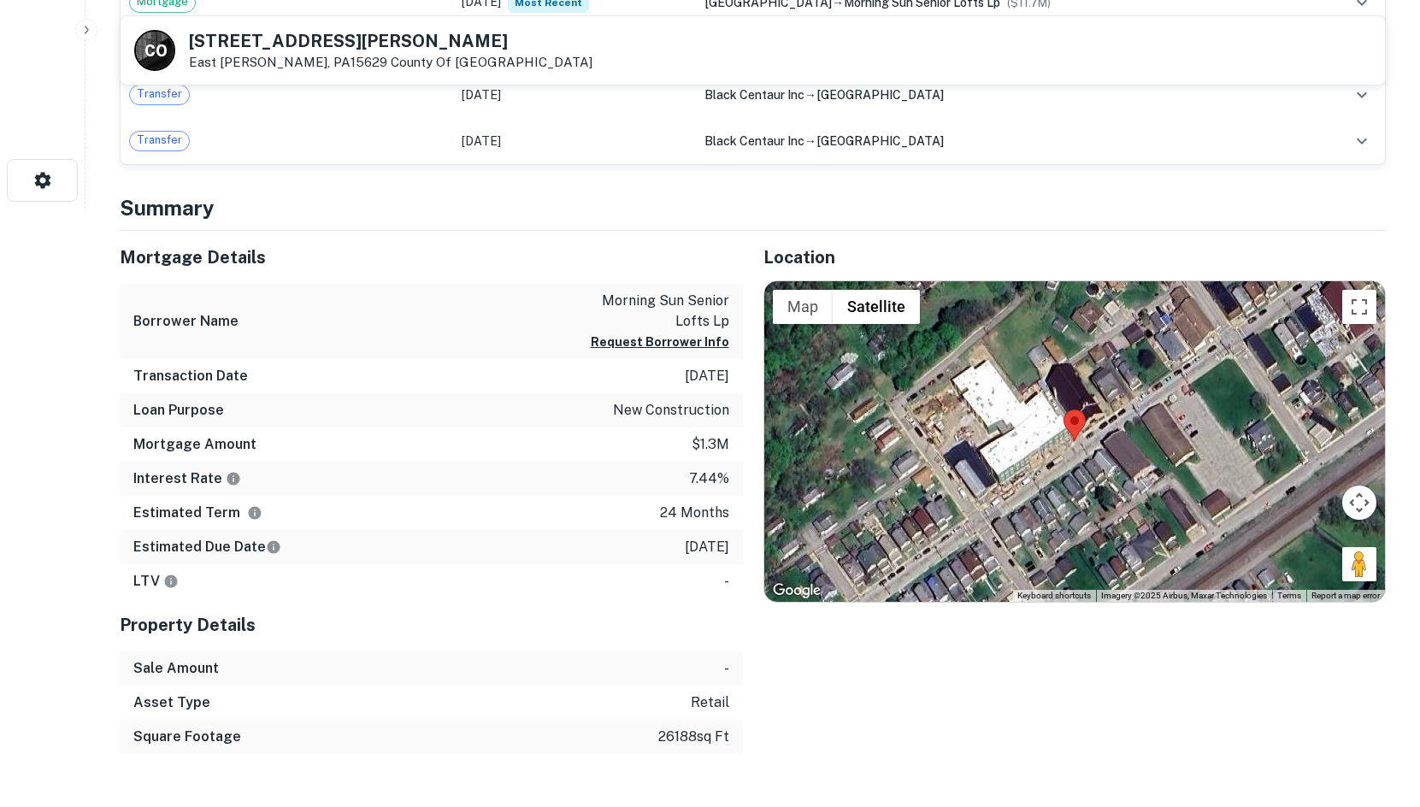
scroll to position [684, 0]
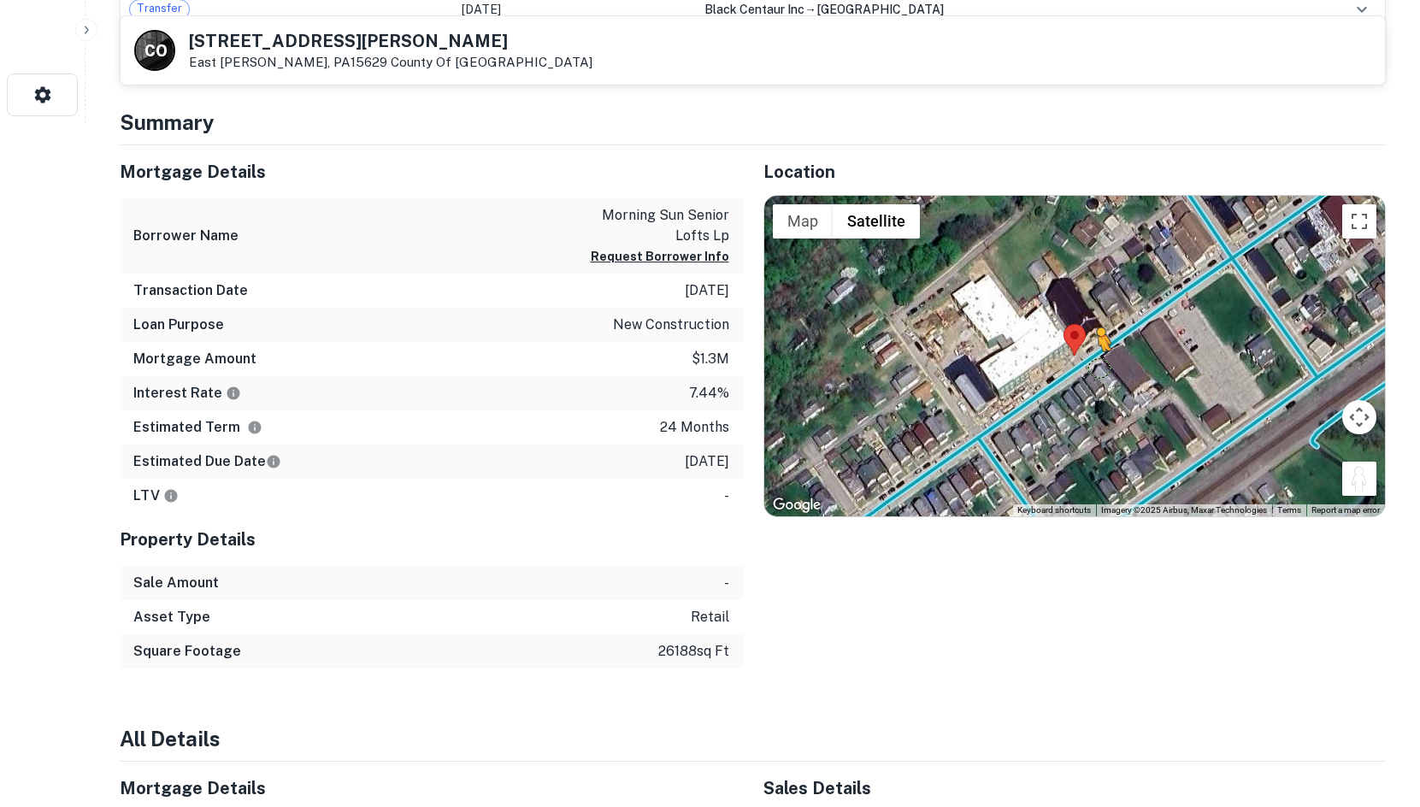
drag, startPoint x: 1353, startPoint y: 483, endPoint x: 1096, endPoint y: 368, distance: 281.7
click at [1096, 368] on div "To activate drag with keyboard, press Alt + Enter. Once in keyboard drag state,…" at bounding box center [1075, 356] width 622 height 321
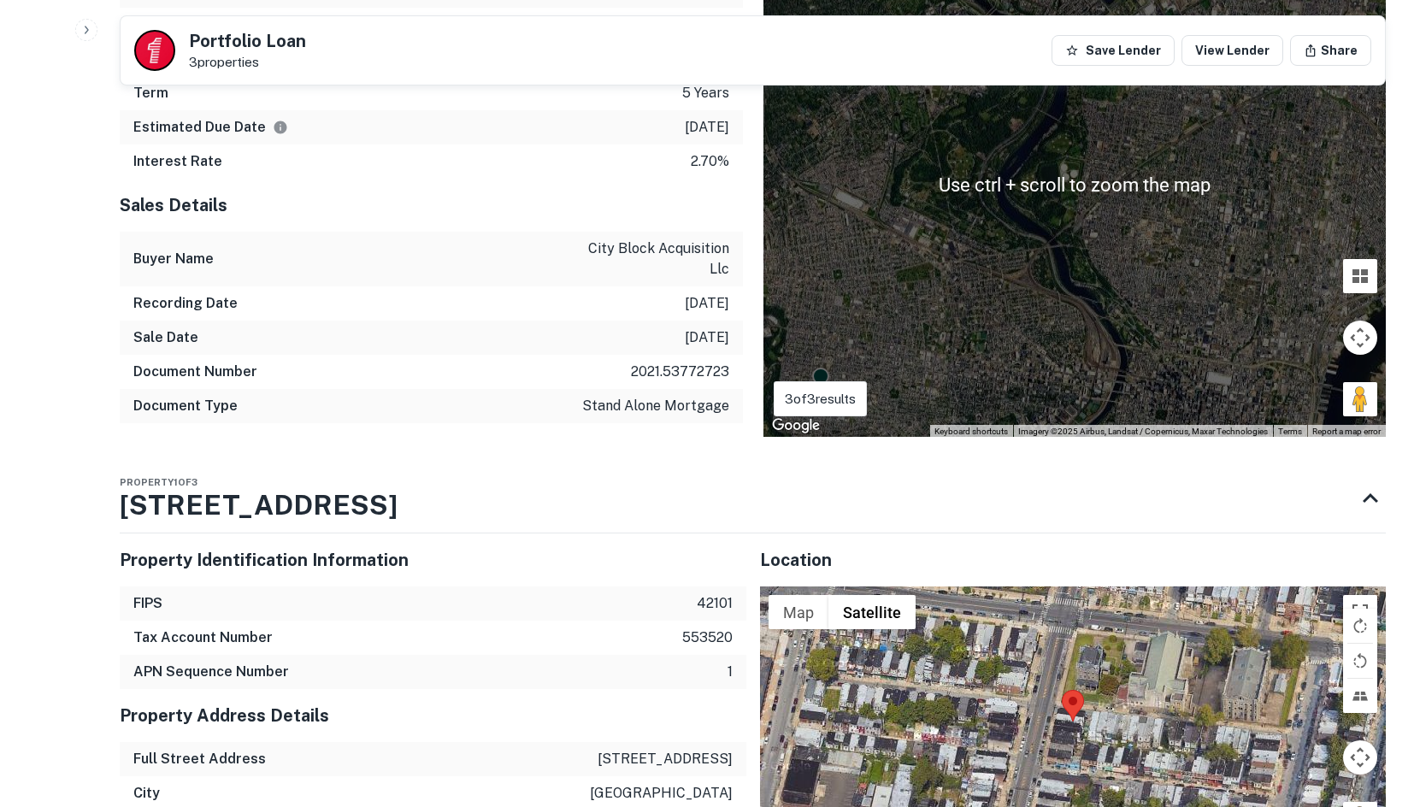
scroll to position [1224, 0]
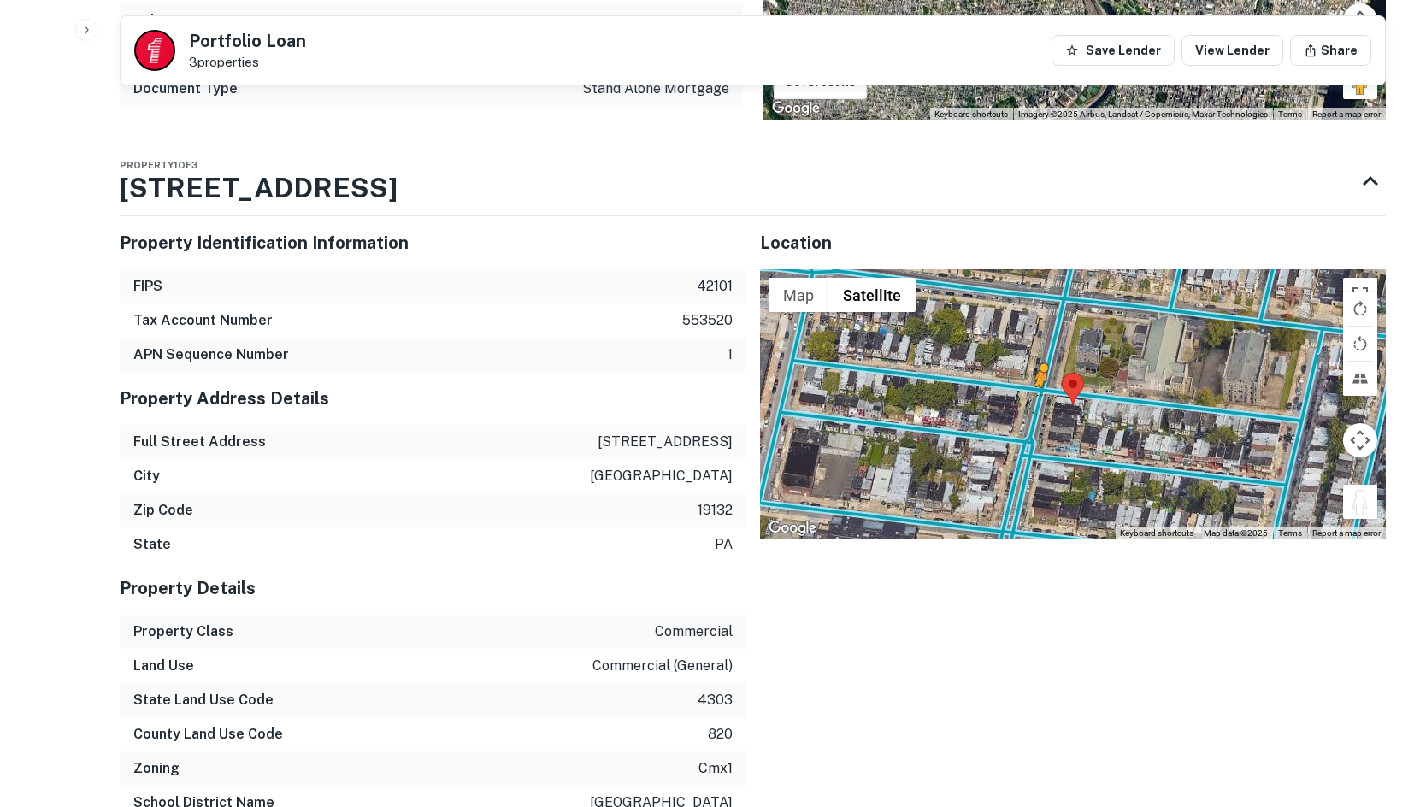
drag, startPoint x: 1358, startPoint y: 506, endPoint x: 1038, endPoint y: 404, distance: 335.8
click at [1038, 404] on div "To activate drag with keyboard, press Alt + Enter. Once in keyboard drag state,…" at bounding box center [1073, 404] width 627 height 270
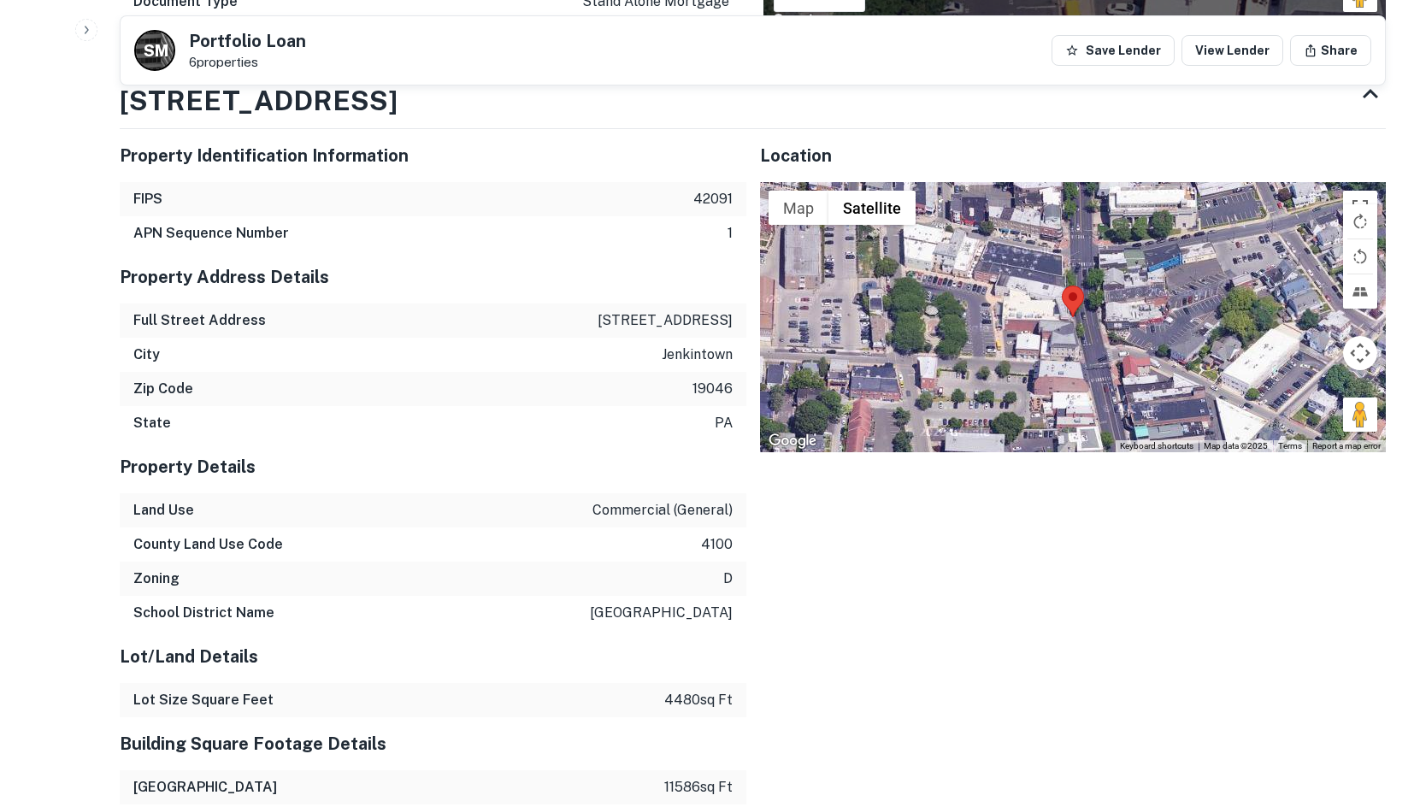
scroll to position [1481, 0]
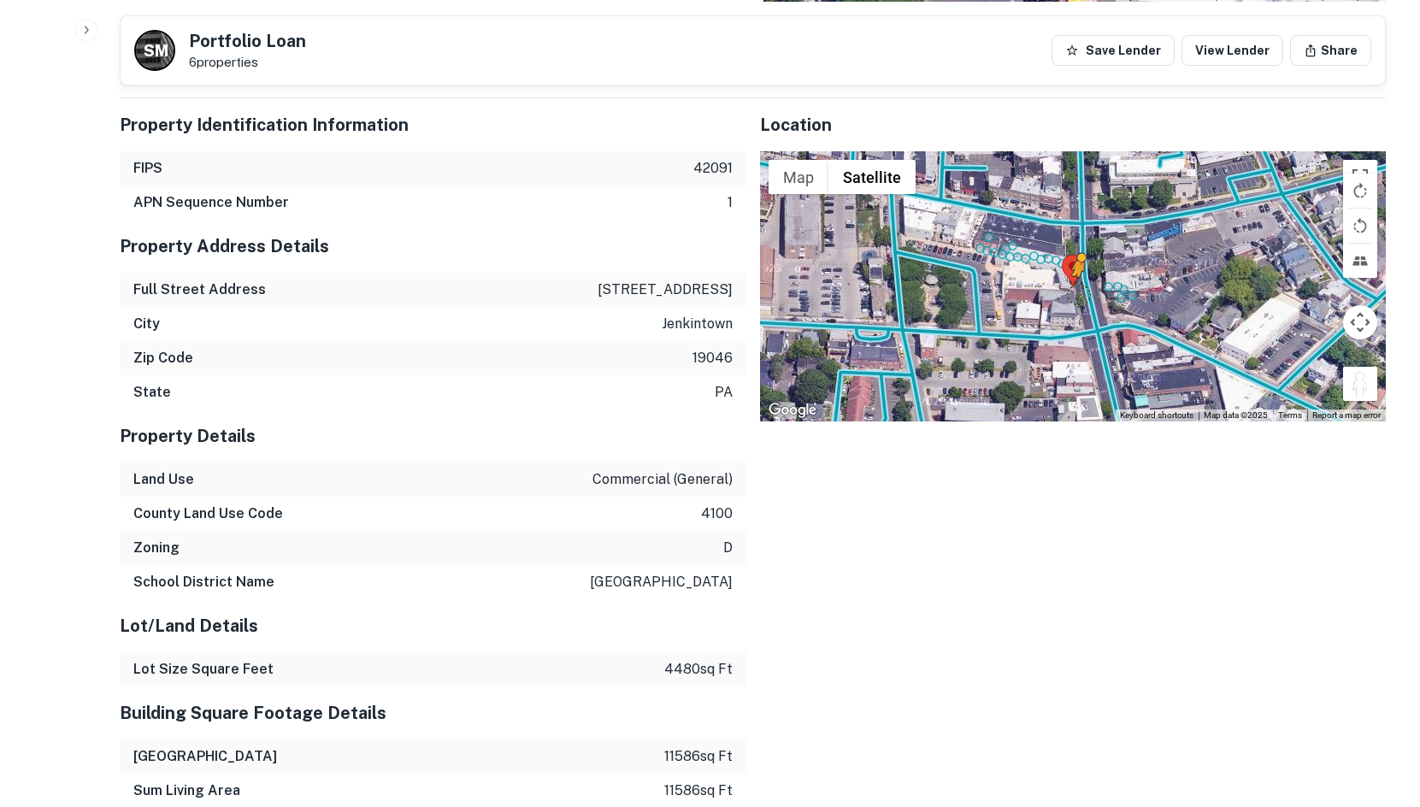
drag, startPoint x: 1365, startPoint y: 342, endPoint x: 1076, endPoint y: 249, distance: 303.6
click at [1076, 249] on div "To activate drag with keyboard, press Alt + Enter. Once in keyboard drag state,…" at bounding box center [1073, 286] width 627 height 270
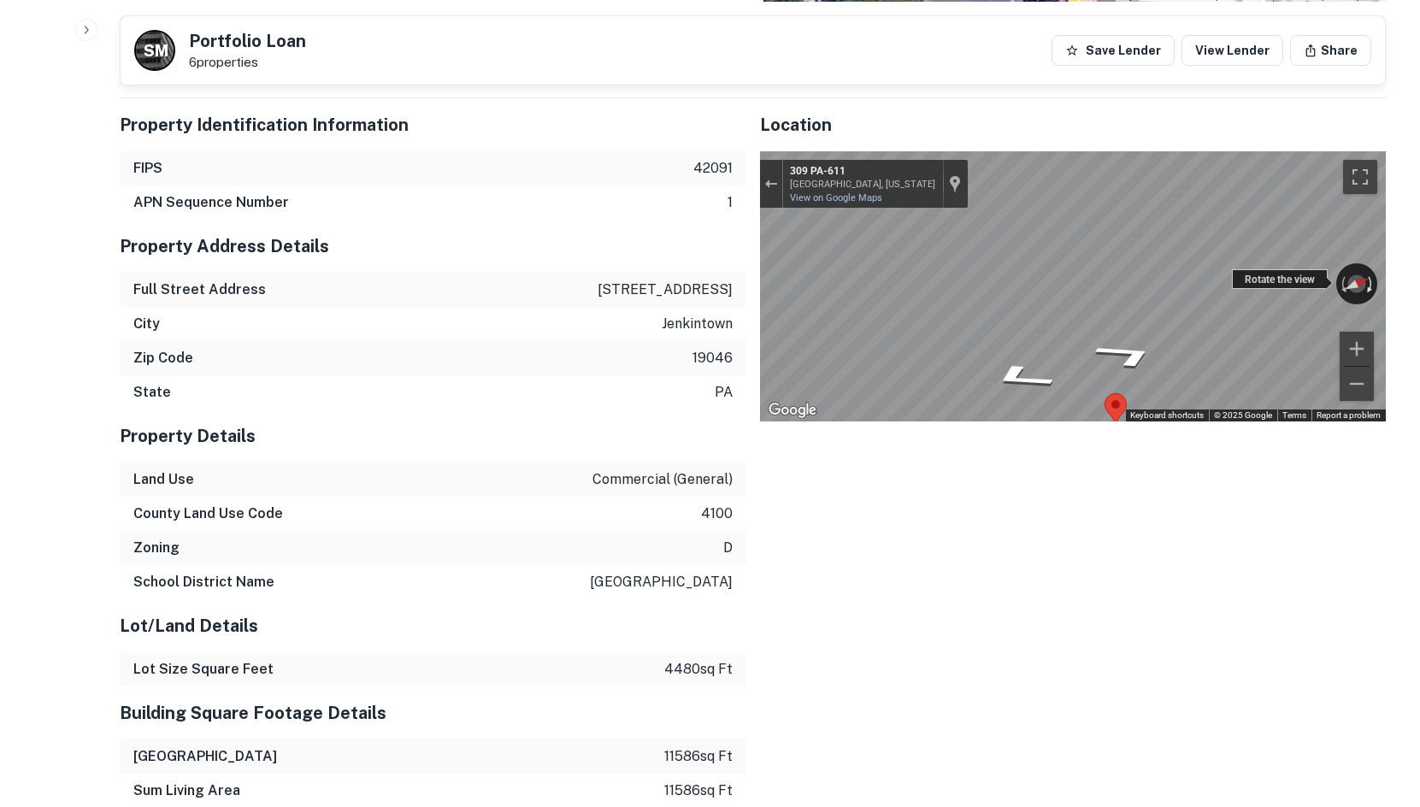
click at [1373, 246] on div "← Move left → Move right ↑ Move up ↓ Move down + Zoom in - Zoom out 309 PA-611 …" at bounding box center [1073, 286] width 627 height 270
click at [633, 252] on div "Property Identification Information FIPS 42091 APN Sequence Number 1 Property A…" at bounding box center [746, 749] width 1280 height 1329
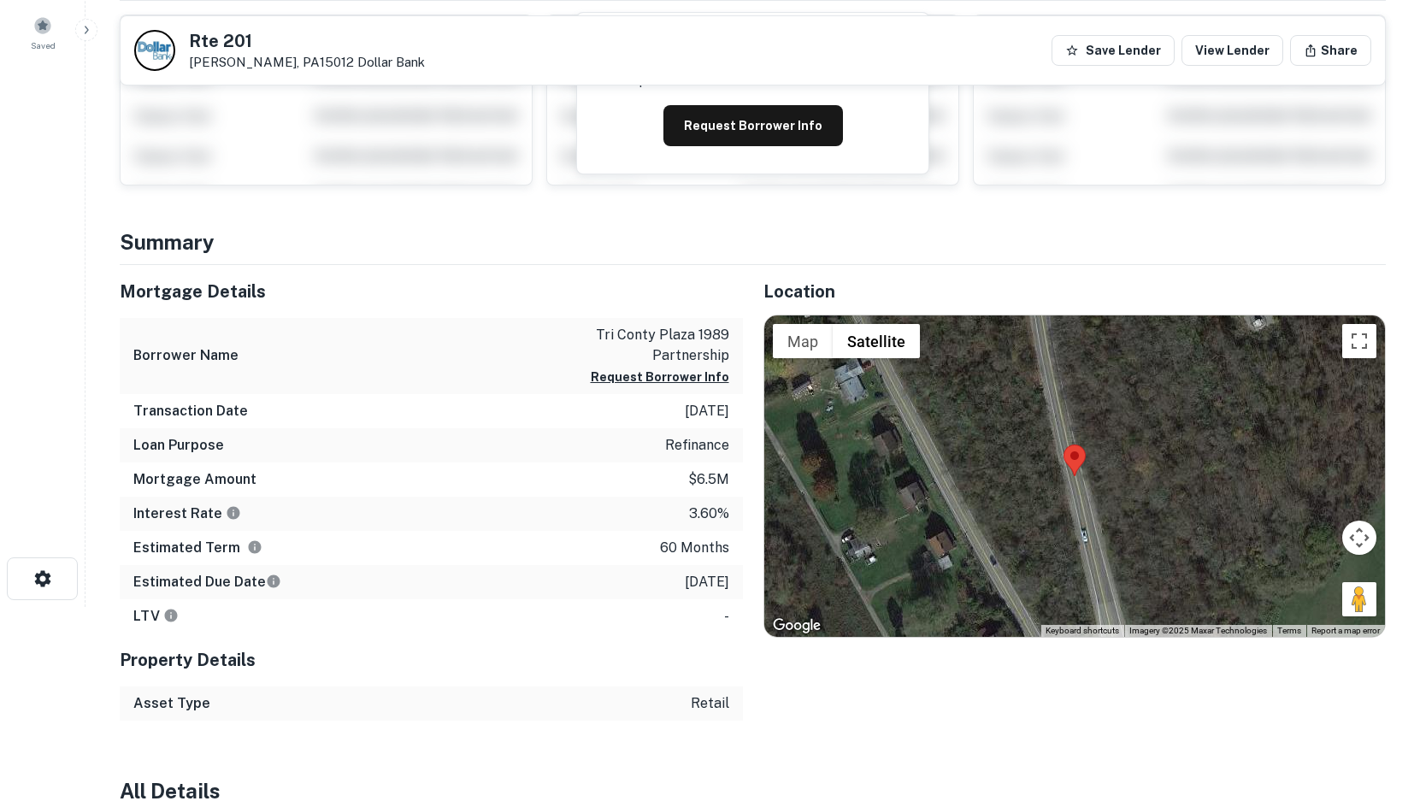
scroll to position [198, 0]
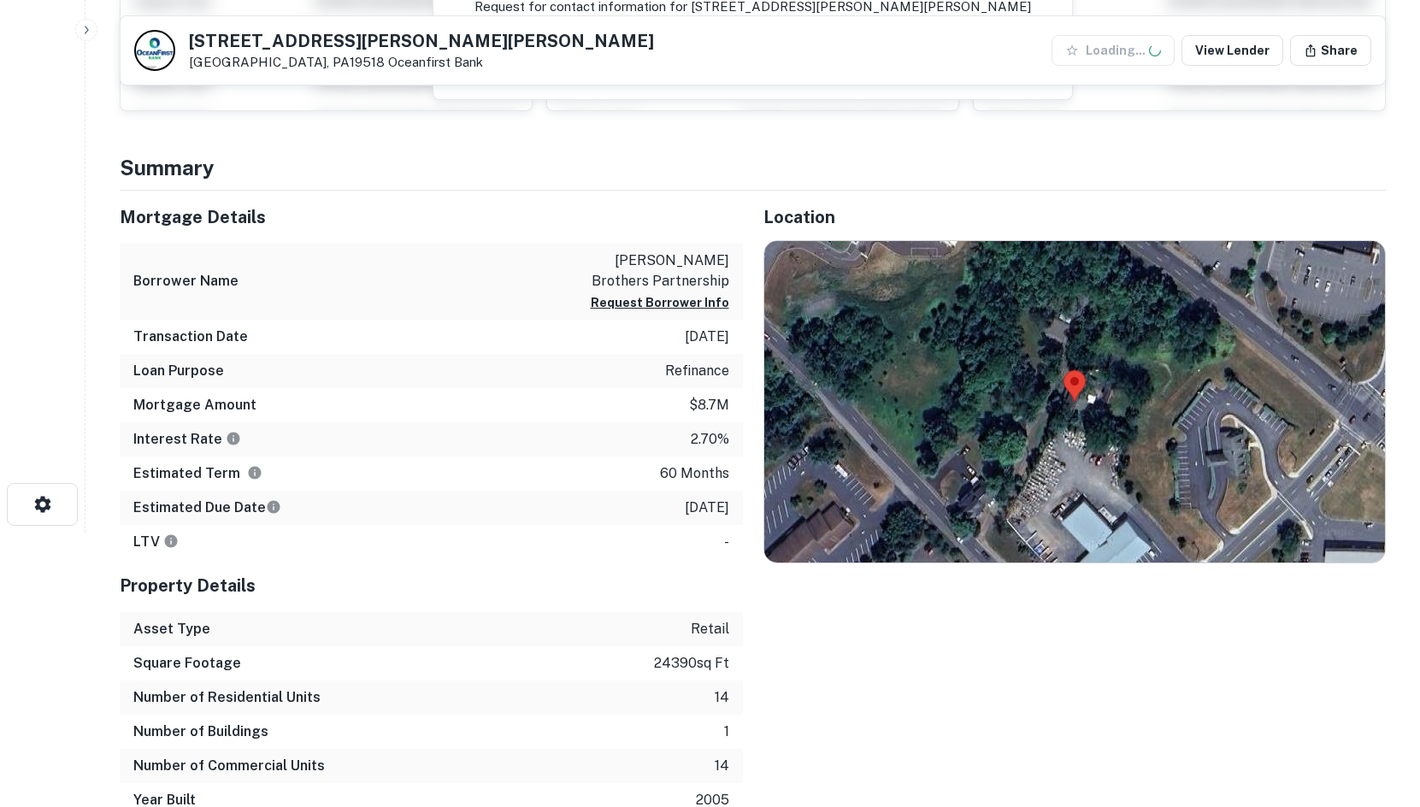
scroll to position [513, 0]
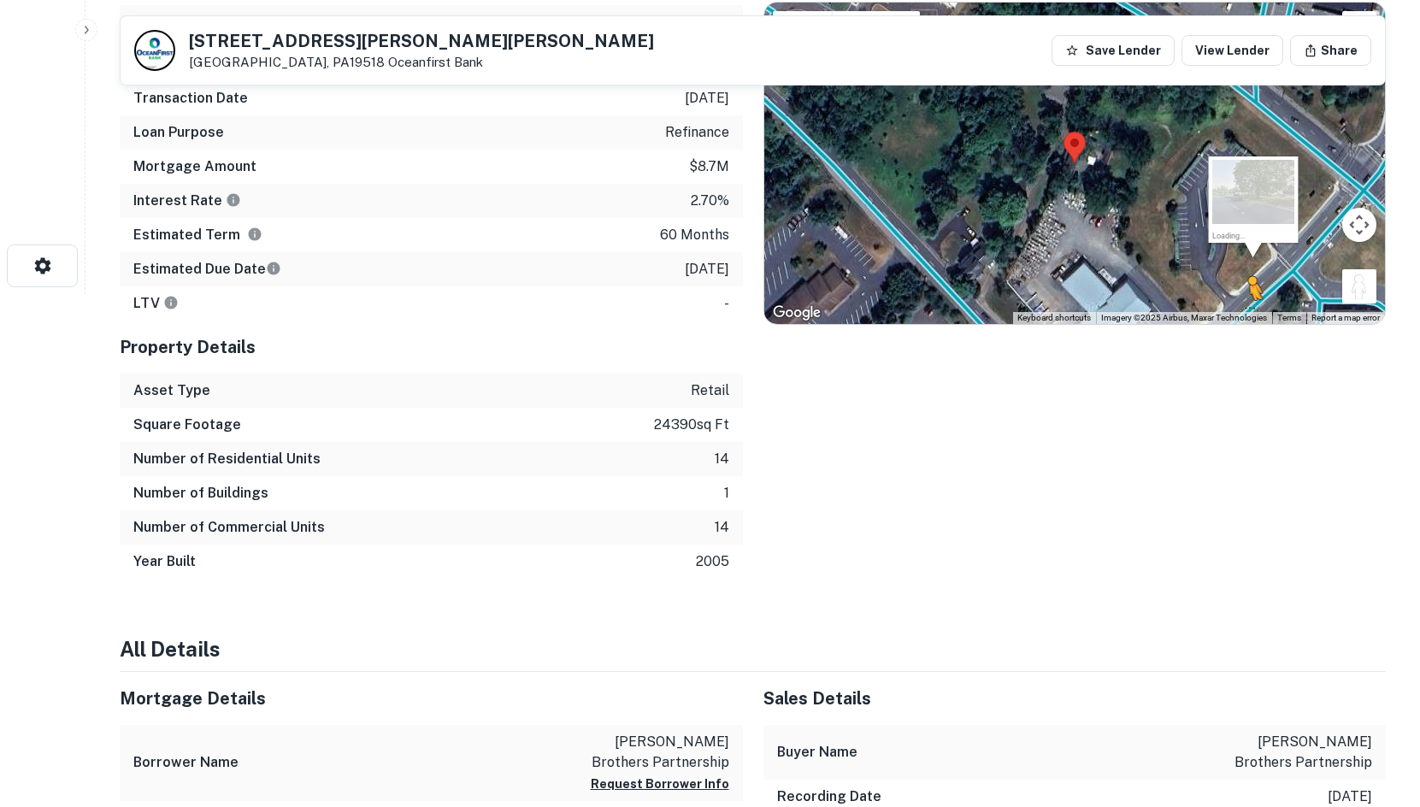
drag, startPoint x: 1370, startPoint y: 290, endPoint x: 1242, endPoint y: 315, distance: 129.8
click at [1242, 316] on div "To activate drag with keyboard, press Alt + Enter. Once in keyboard drag state,…" at bounding box center [1075, 163] width 622 height 321
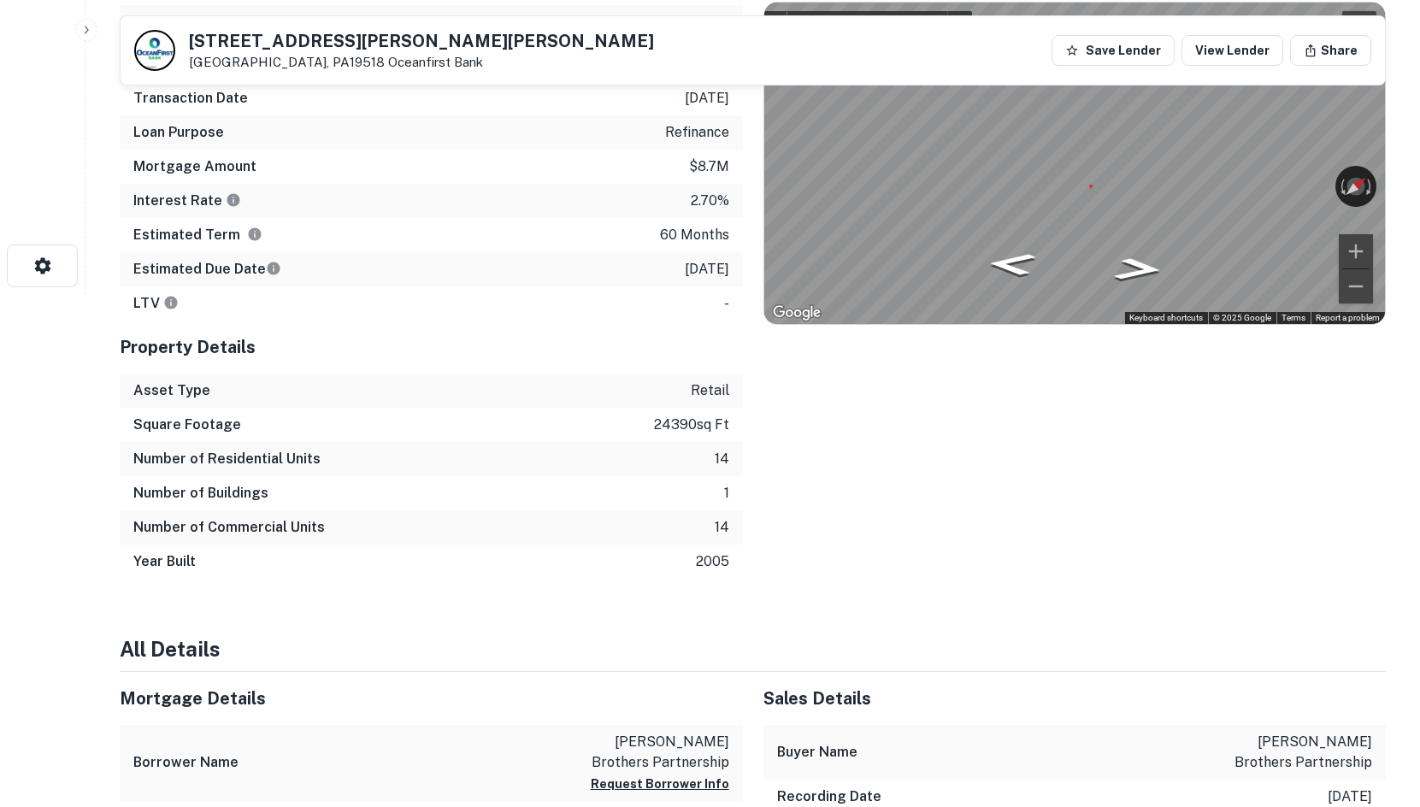
click at [1340, 206] on div "← Move left → Move right ↑ Move up ↓ Move down + Zoom in - Zoom out [STREET_ADD…" at bounding box center [1075, 163] width 622 height 321
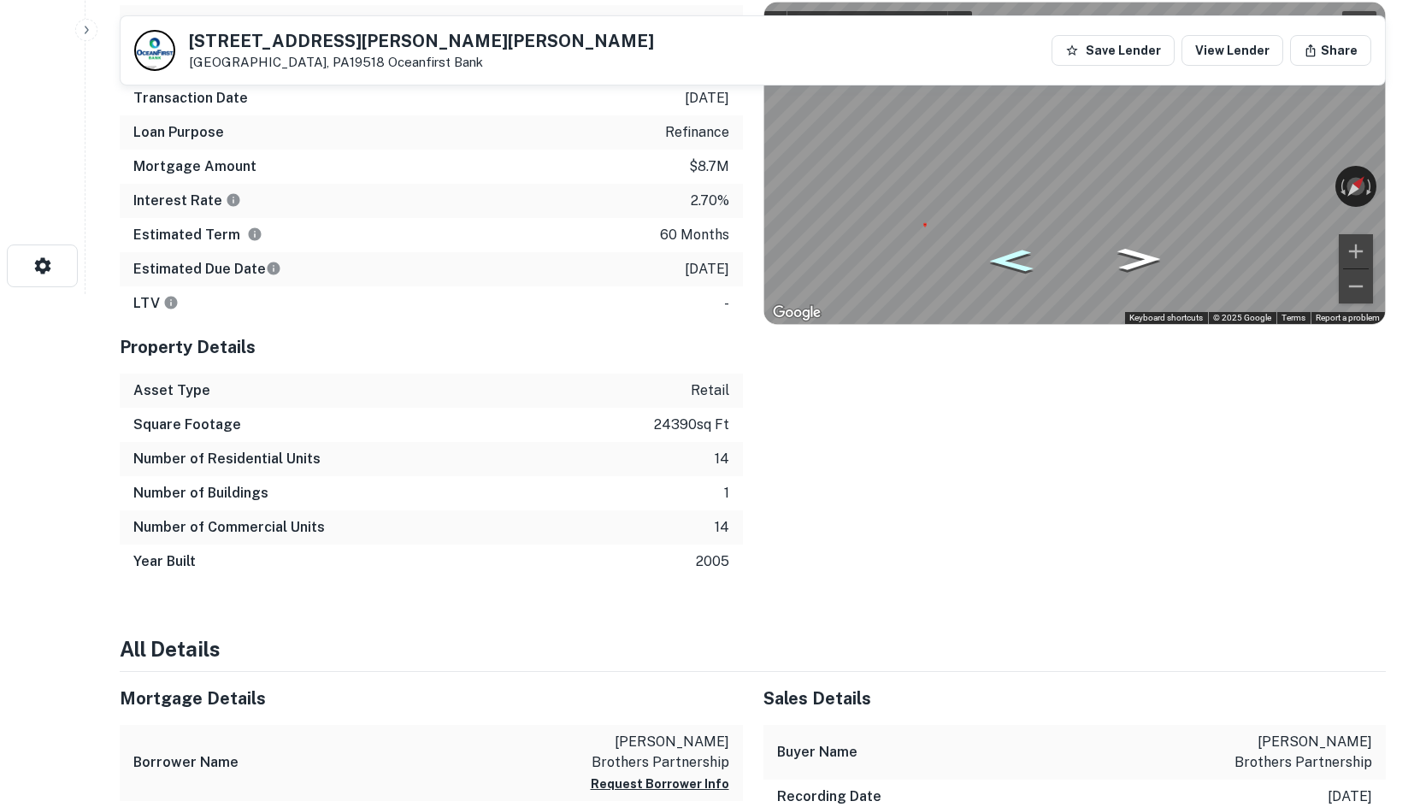
click at [1005, 256] on icon "Go Southwest, Maplewood Dr" at bounding box center [1010, 261] width 82 height 32
click at [1005, 256] on icon "Go Southwest, Maplewood Dr" at bounding box center [1010, 261] width 82 height 33
click at [1005, 256] on icon "Go Southwest, Maplewood Dr" at bounding box center [1010, 261] width 82 height 32
click at [1005, 256] on icon "Go Southwest, Maplewood Dr" at bounding box center [1010, 261] width 83 height 33
click at [1005, 256] on icon "Go Southwest, Maplewood Dr" at bounding box center [1010, 261] width 82 height 32
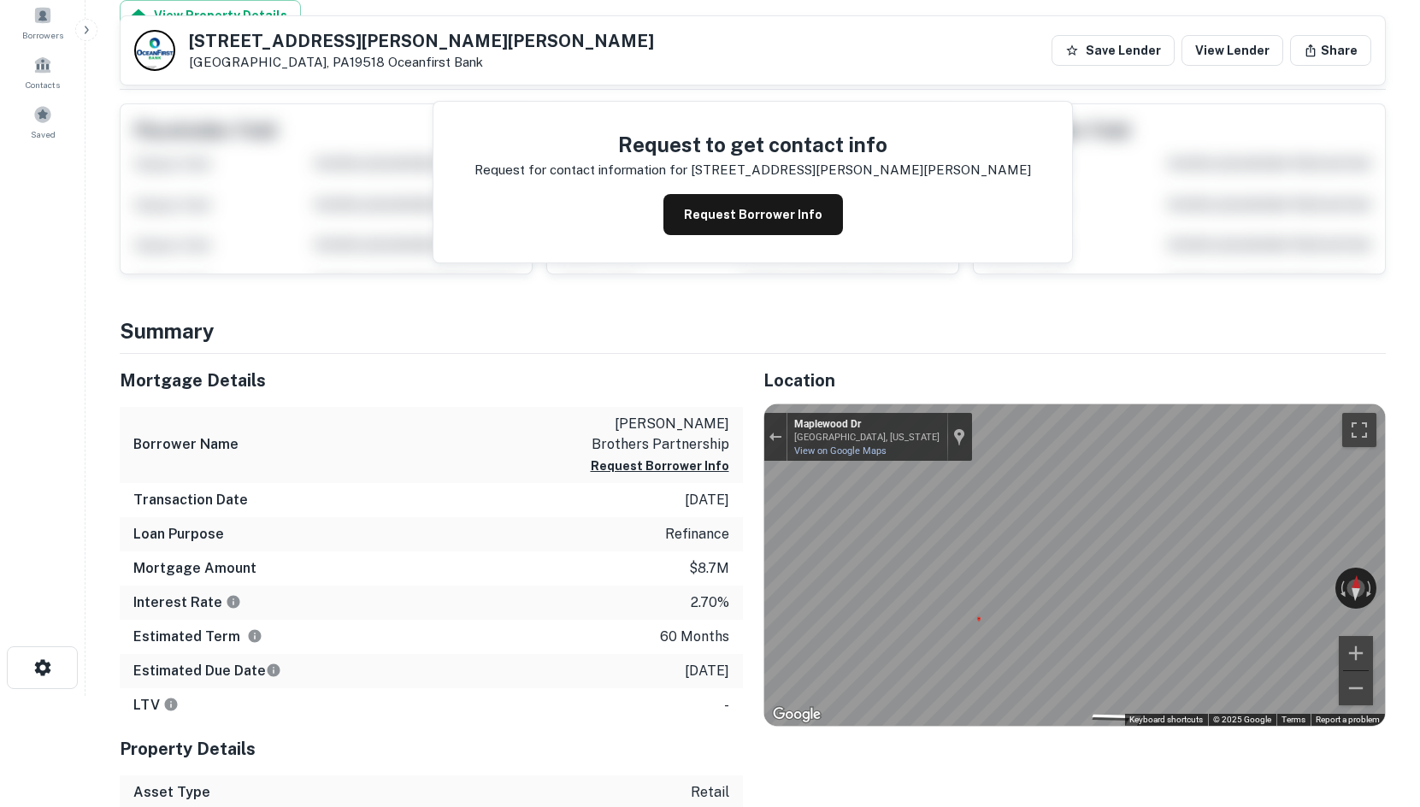
scroll to position [256, 0]
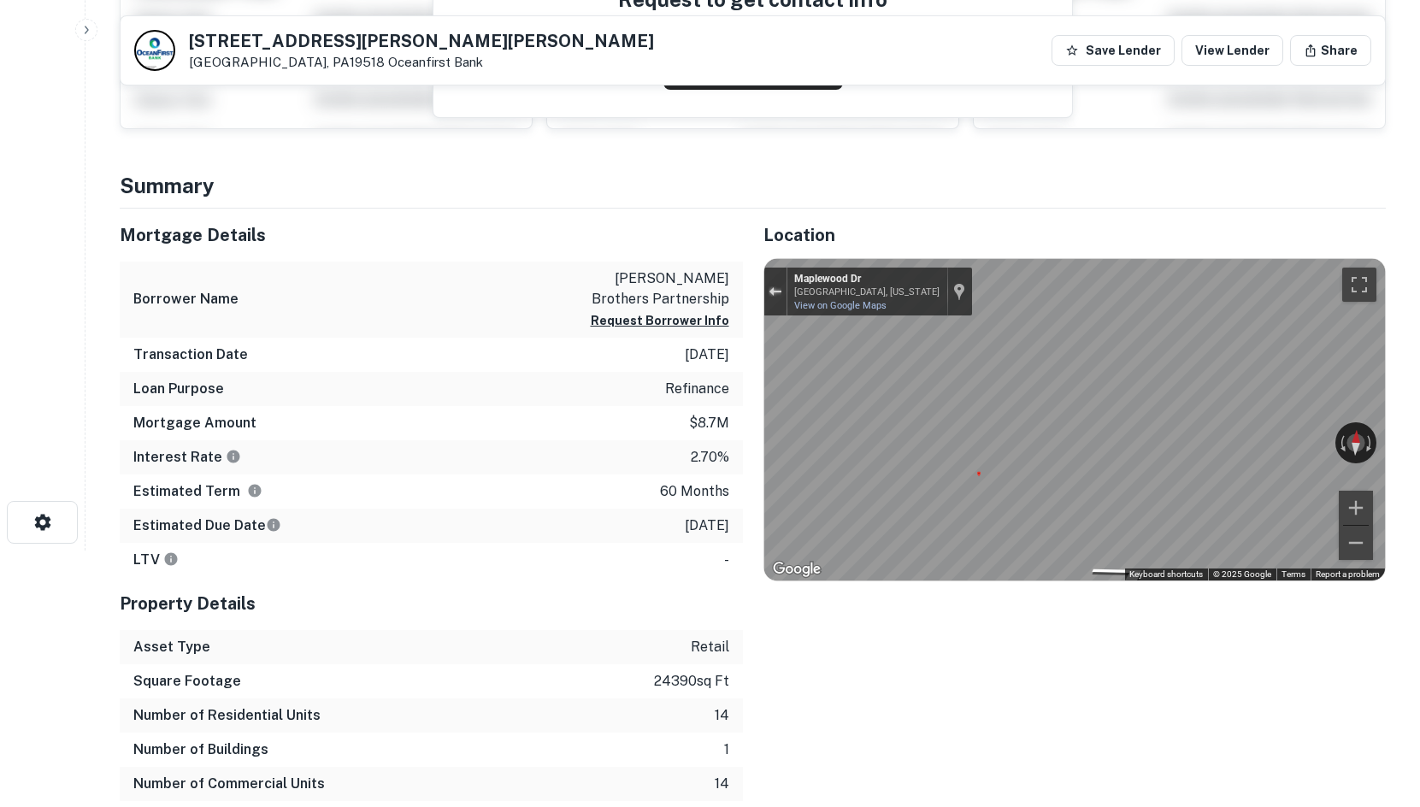
click at [774, 303] on div at bounding box center [775, 292] width 23 height 48
click at [786, 290] on button "Exit the Street View" at bounding box center [775, 291] width 22 height 23
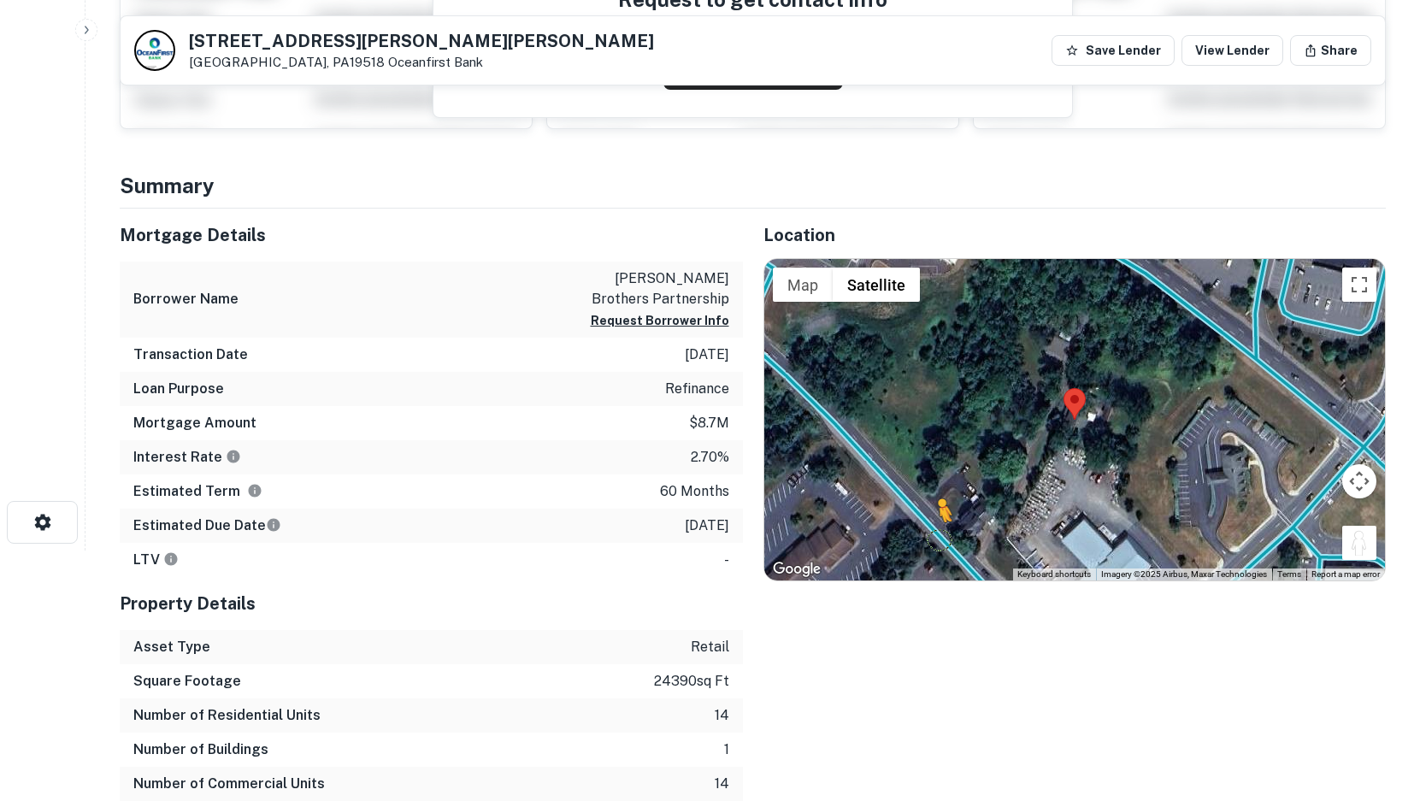
drag, startPoint x: 1364, startPoint y: 547, endPoint x: 937, endPoint y: 538, distance: 427.6
click at [937, 538] on div "To activate drag with keyboard, press Alt + Enter. Once in keyboard drag state,…" at bounding box center [1075, 419] width 622 height 321
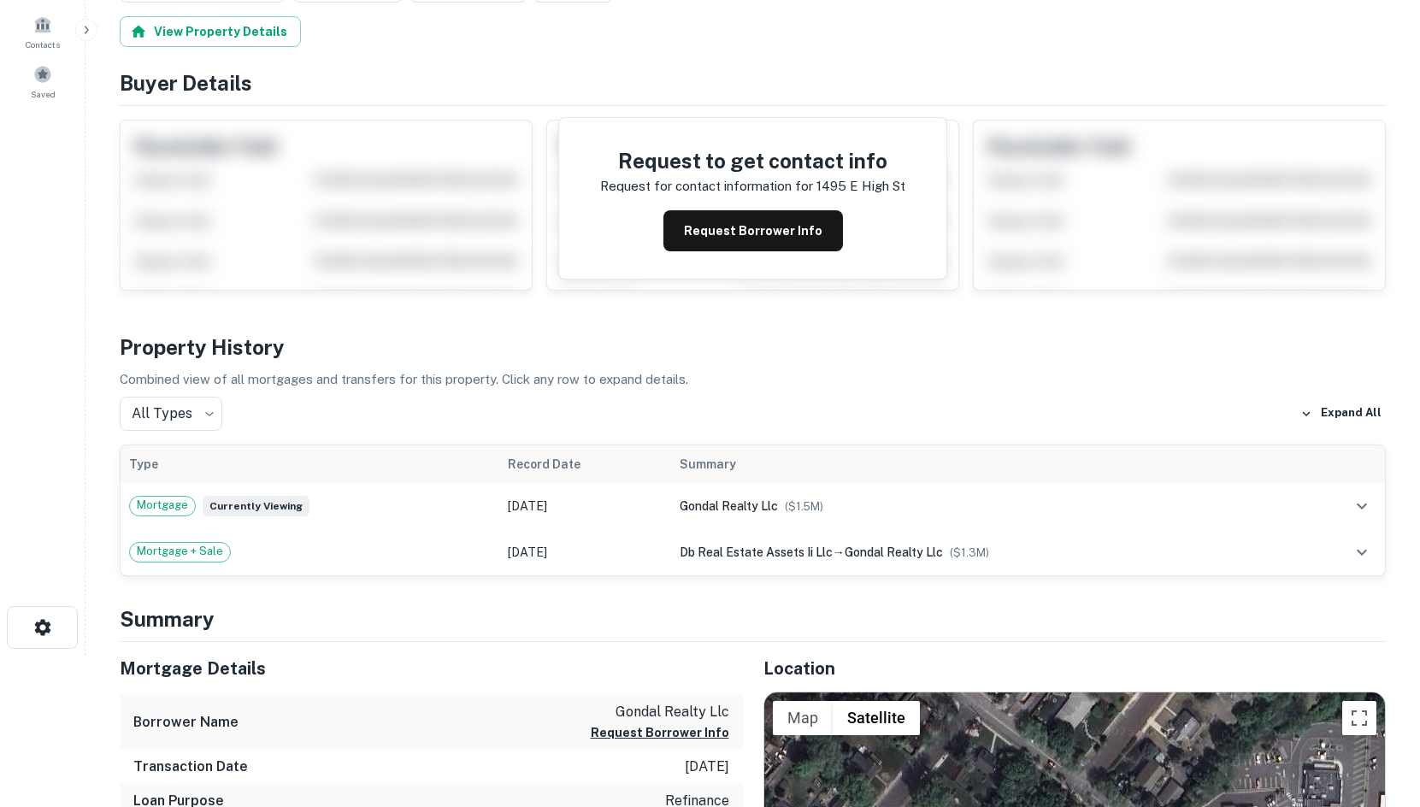
scroll to position [598, 0]
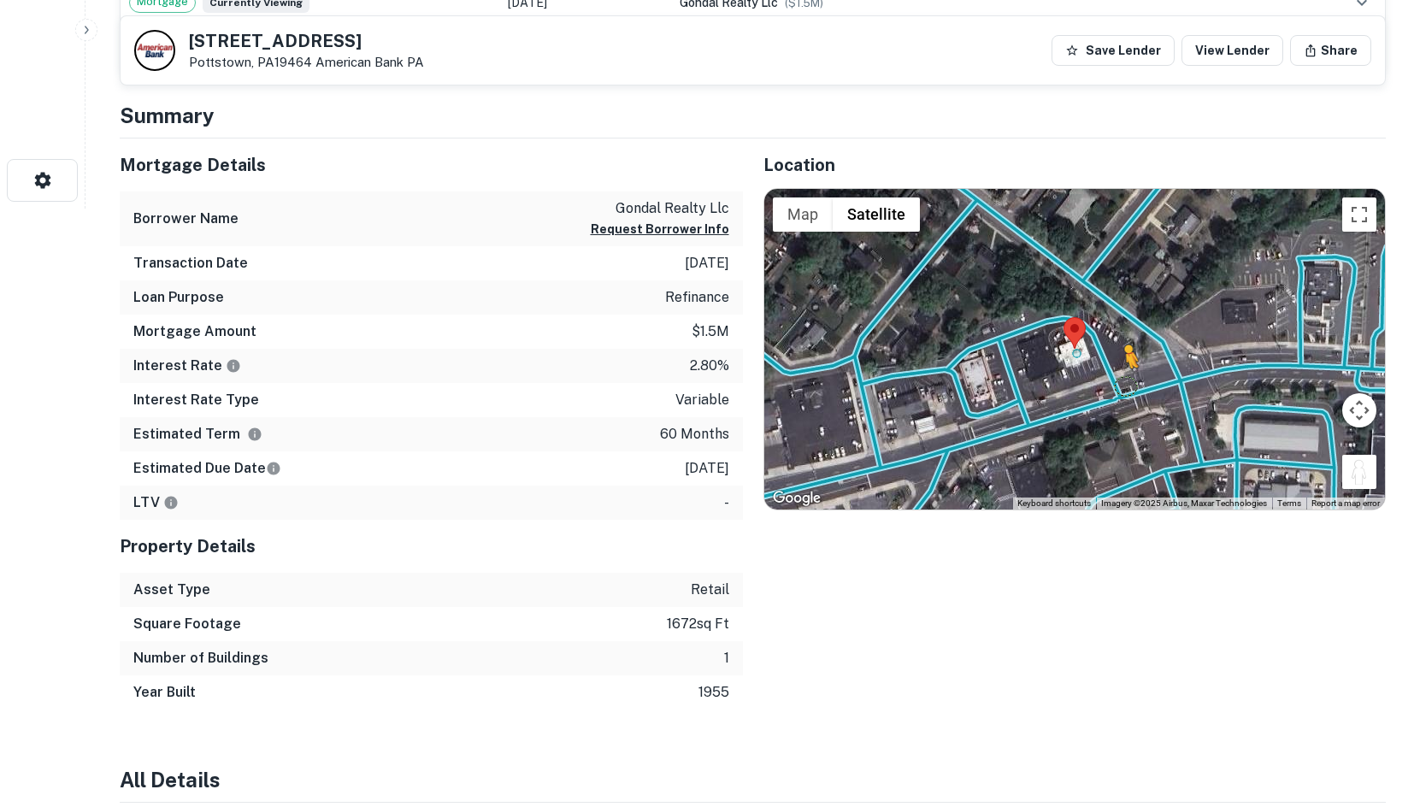
drag, startPoint x: 1359, startPoint y: 478, endPoint x: 1124, endPoint y: 380, distance: 254.8
click at [1124, 380] on div "To activate drag with keyboard, press Alt + Enter. Once in keyboard drag state,…" at bounding box center [1075, 349] width 622 height 321
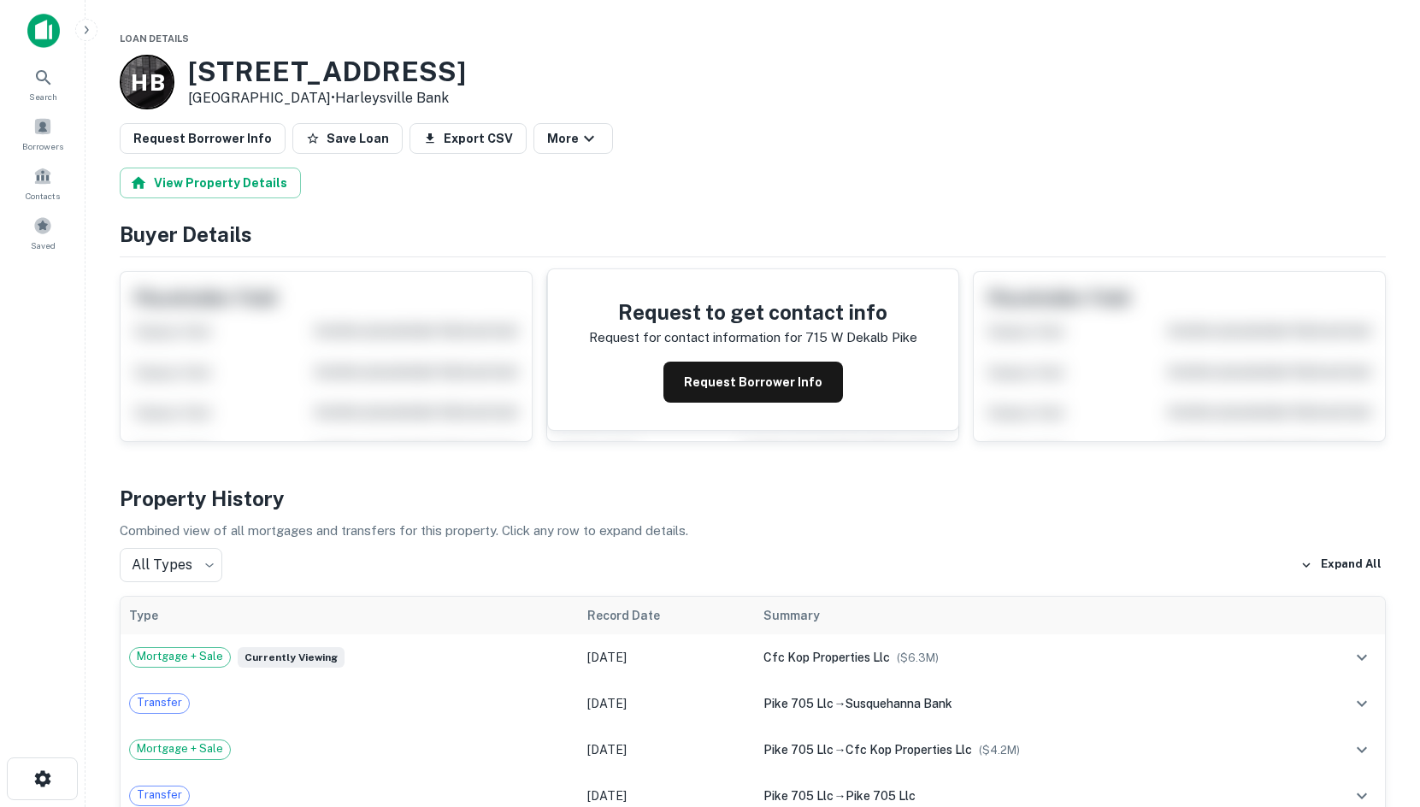
scroll to position [598, 0]
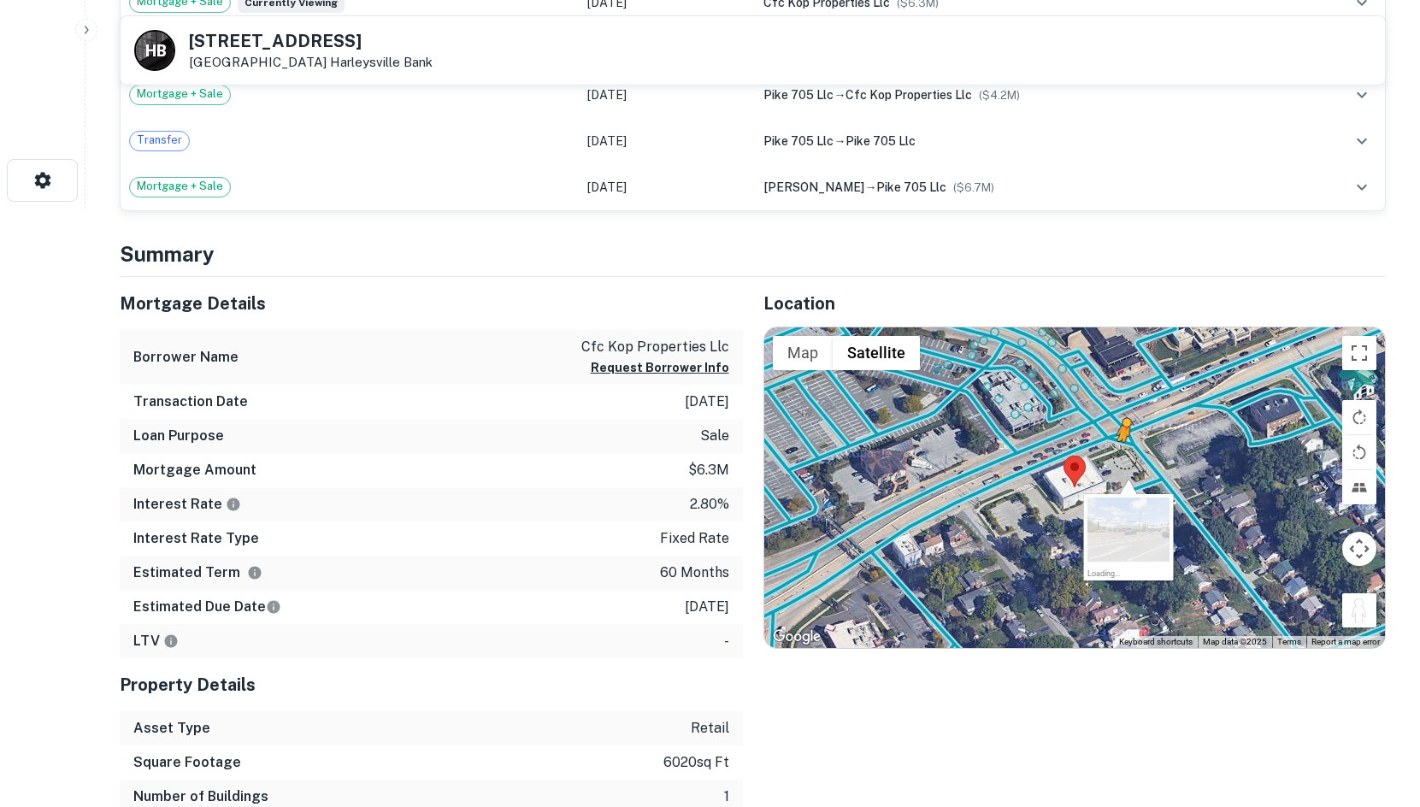
drag, startPoint x: 1355, startPoint y: 597, endPoint x: 1116, endPoint y: 451, distance: 280.0
click at [1116, 451] on div "To activate drag with keyboard, press Alt + Enter. Once in keyboard drag state,…" at bounding box center [1075, 487] width 622 height 321
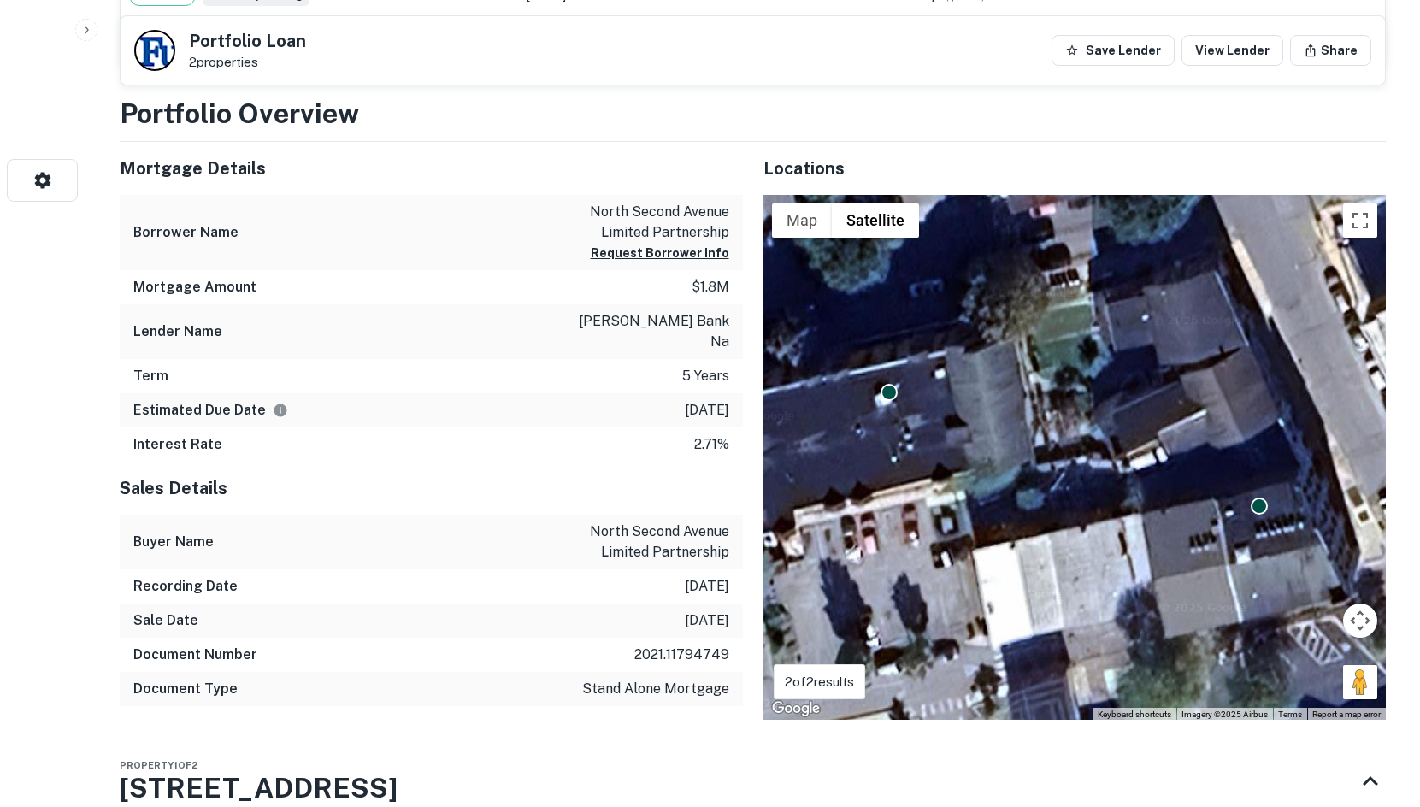
scroll to position [1282, 0]
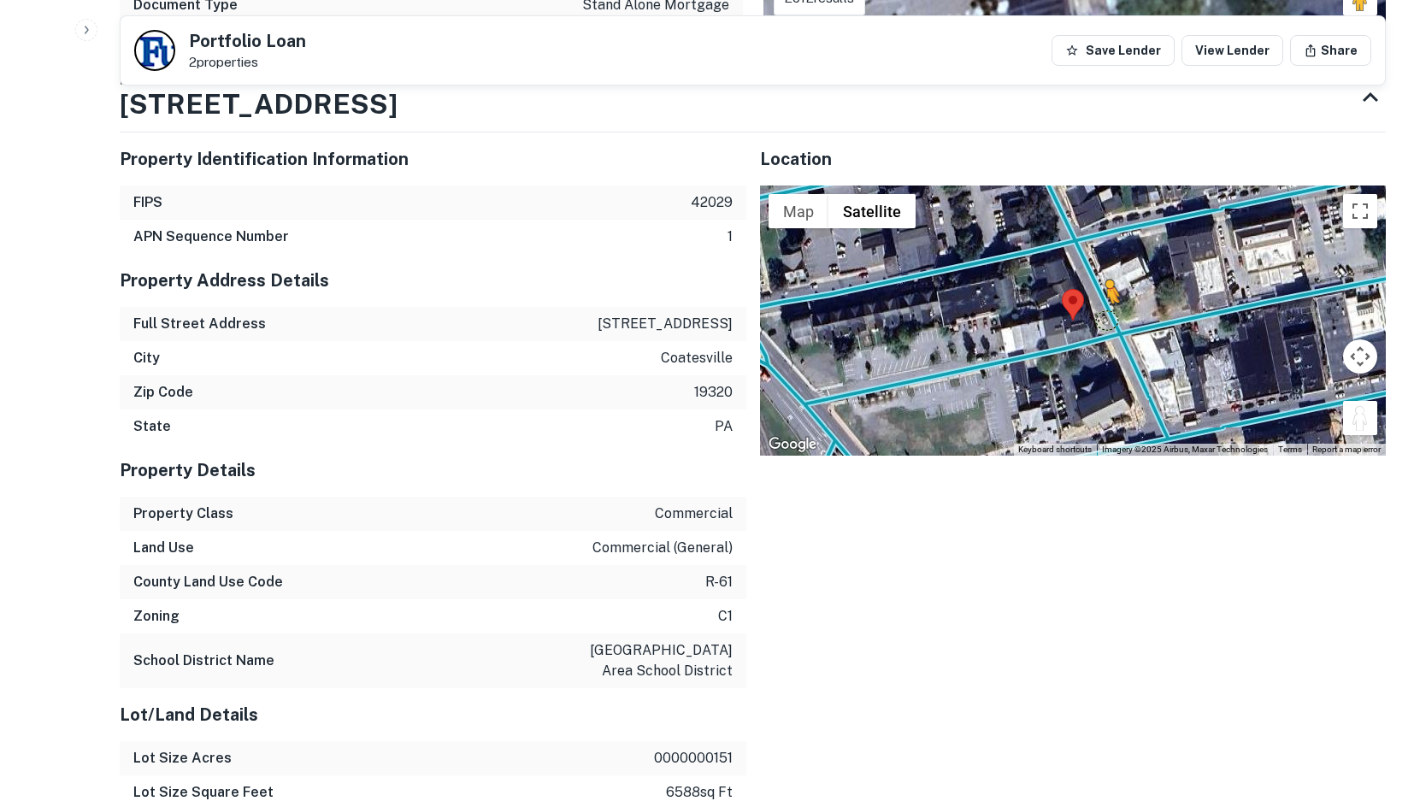
drag, startPoint x: 1364, startPoint y: 404, endPoint x: 1105, endPoint y: 301, distance: 279.4
click at [1105, 301] on div "To activate drag with keyboard, press Alt + Enter. Once in keyboard drag state,…" at bounding box center [1073, 321] width 627 height 270
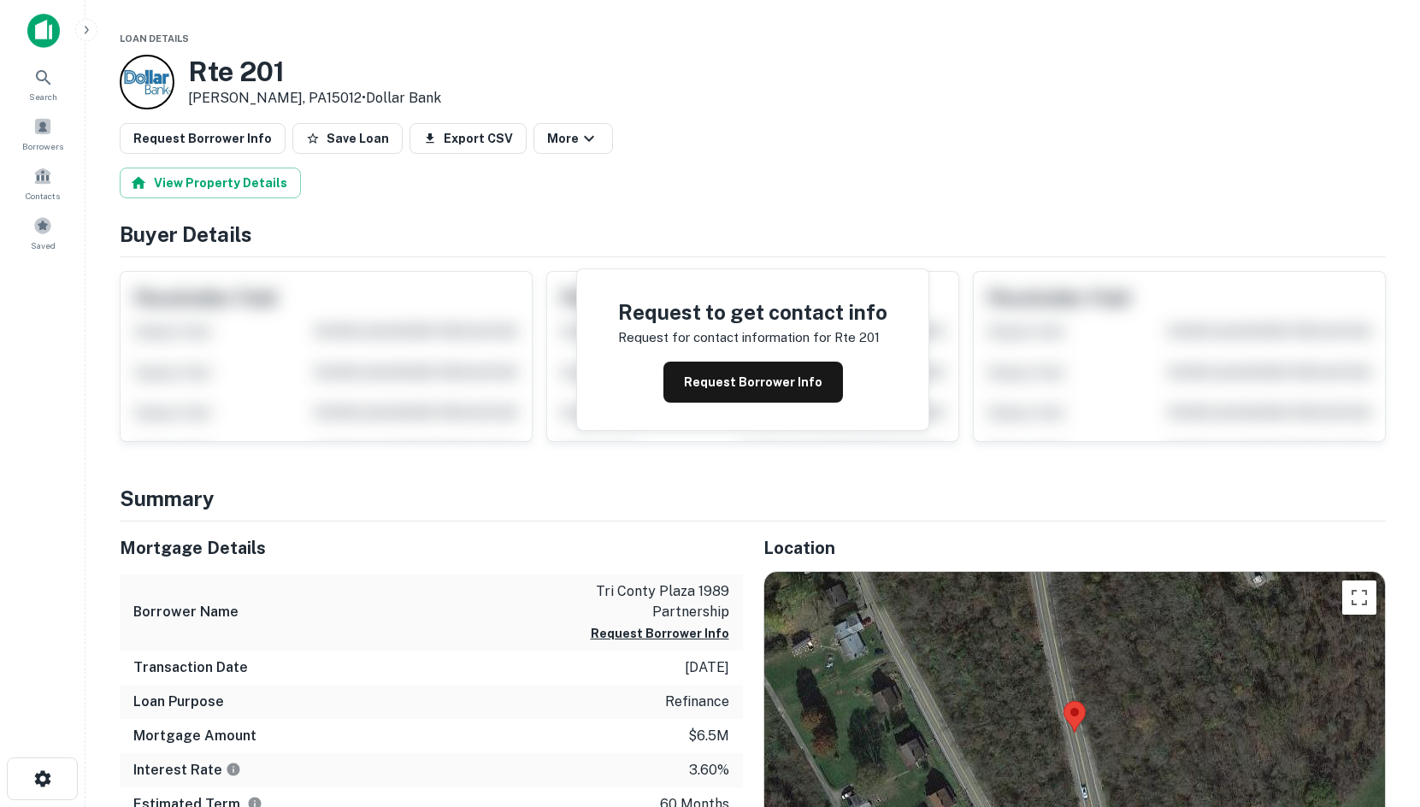
scroll to position [427, 0]
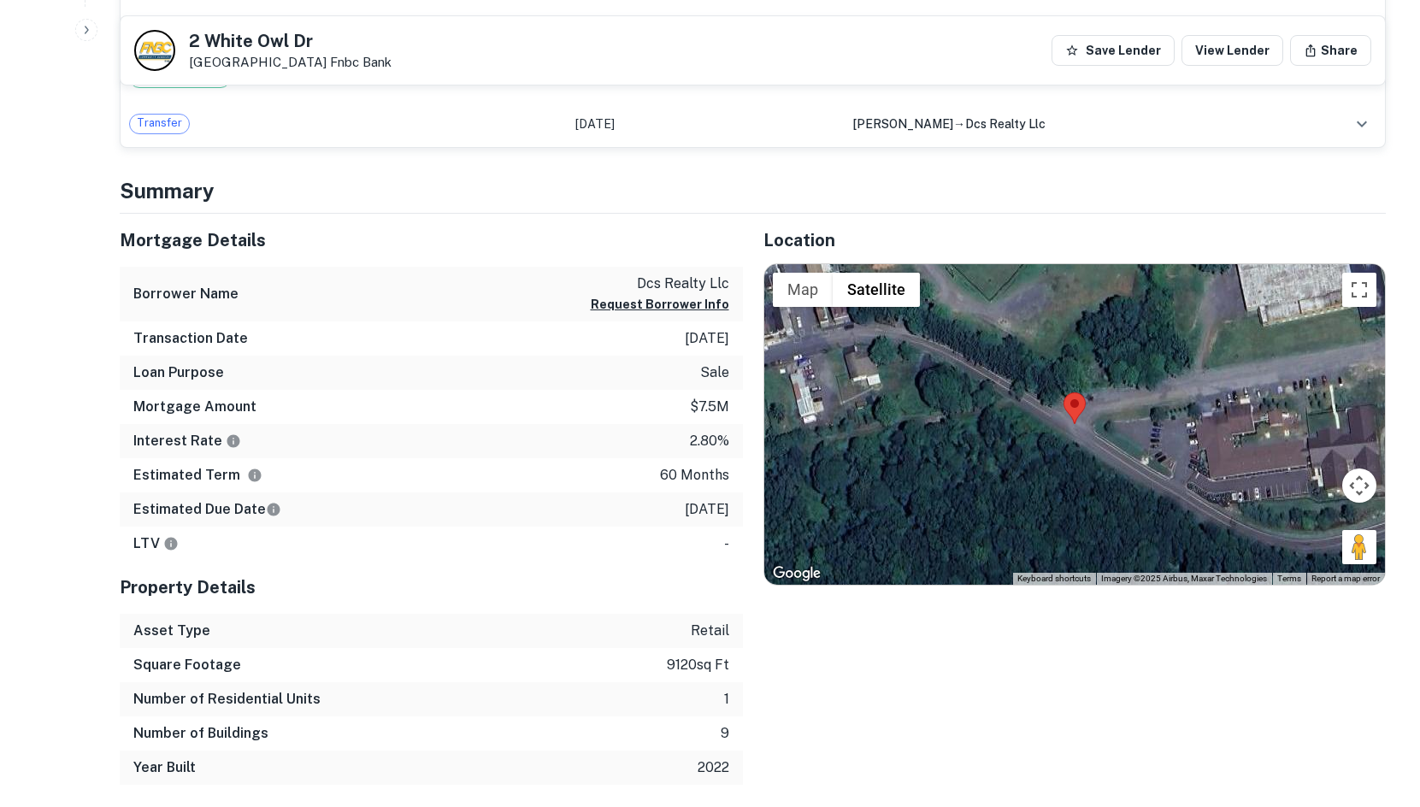
scroll to position [797, 0]
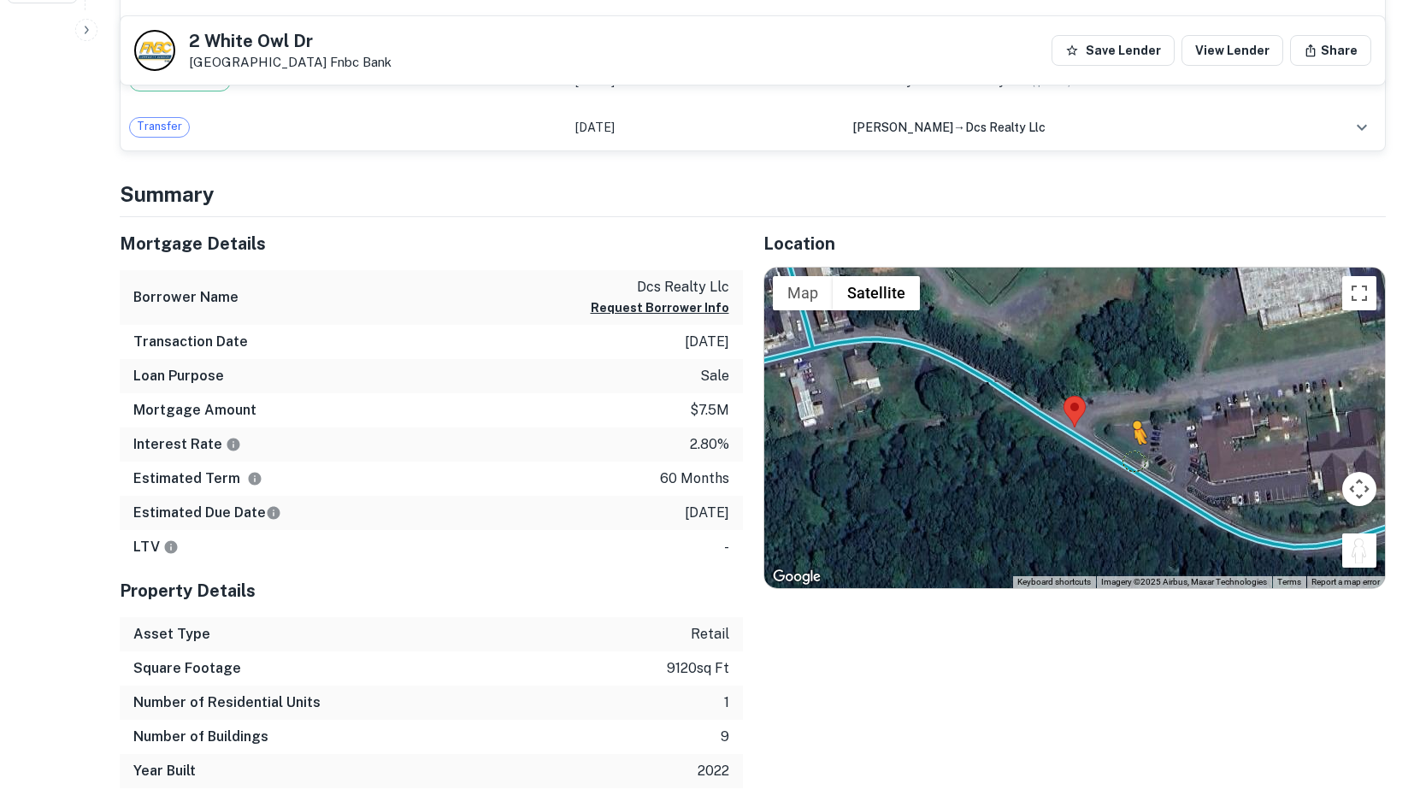
drag, startPoint x: 1357, startPoint y: 555, endPoint x: 1132, endPoint y: 460, distance: 244.0
click at [1132, 460] on div "To activate drag with keyboard, press Alt + Enter. Once in keyboard drag state,…" at bounding box center [1075, 428] width 622 height 321
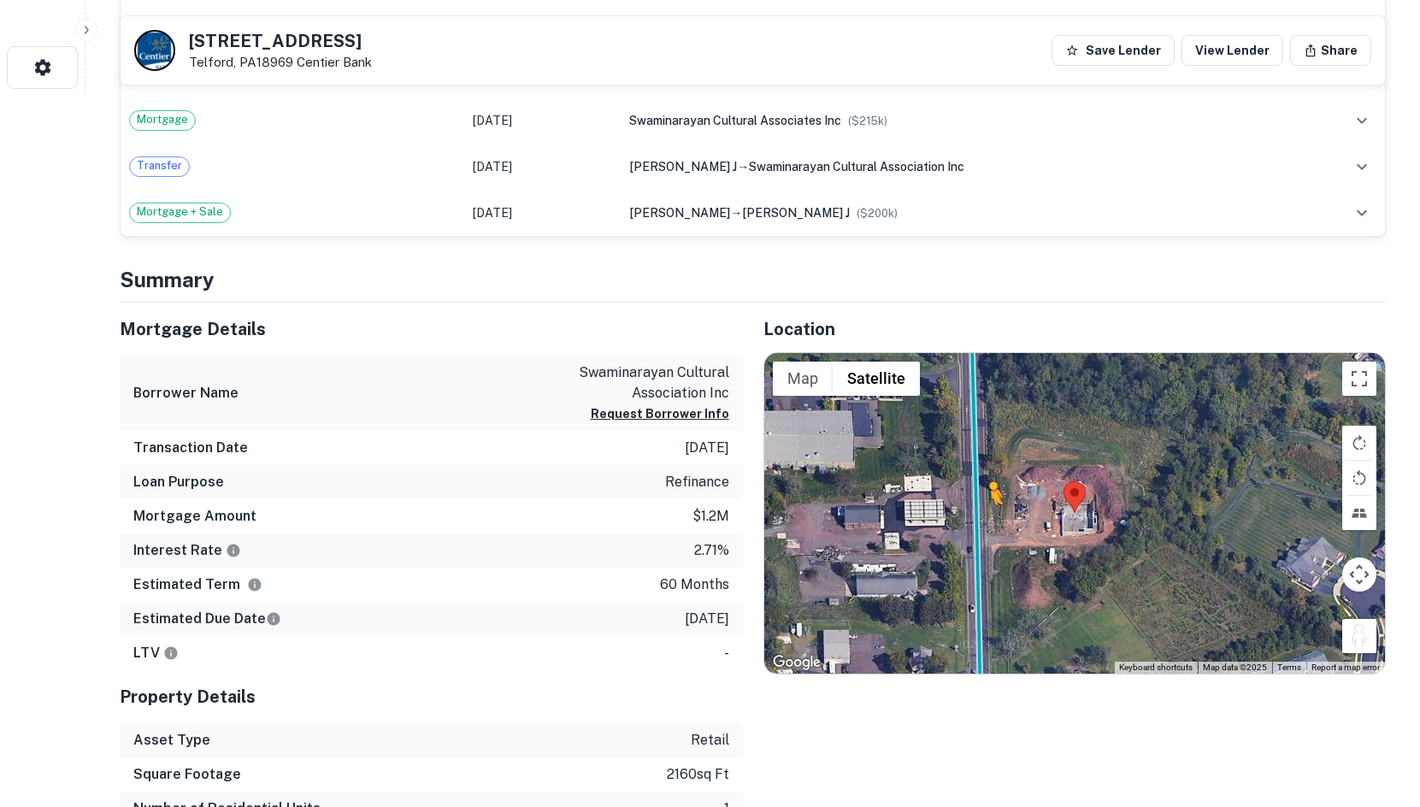
drag, startPoint x: 1354, startPoint y: 634, endPoint x: 981, endPoint y: 522, distance: 390.0
click at [981, 522] on div "To activate drag with keyboard, press Alt + Enter. Once in keyboard drag state,…" at bounding box center [1075, 513] width 622 height 321
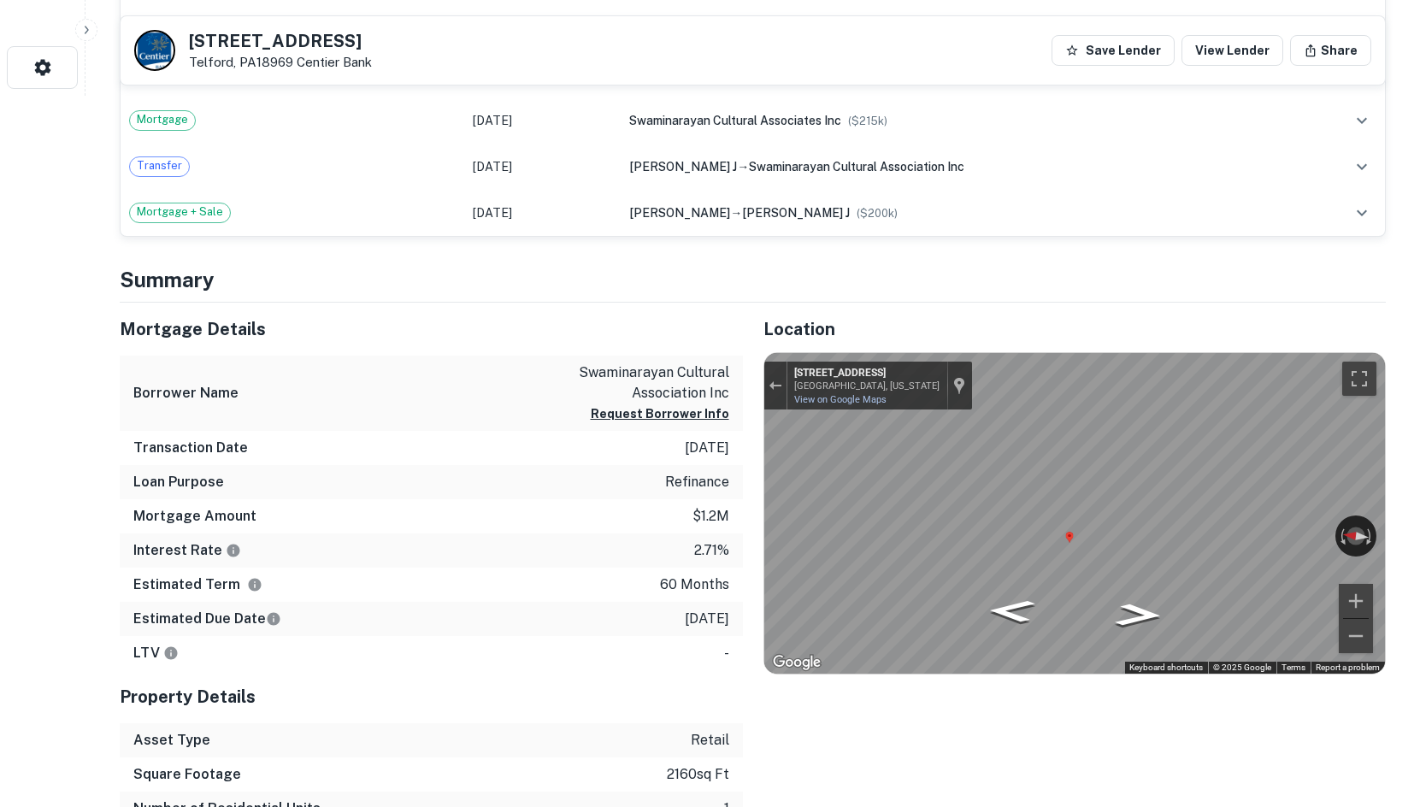
click at [650, 496] on div "Mortgage Details Borrower Name swaminarayan cultural association inc Request Bo…" at bounding box center [742, 599] width 1287 height 592
click at [735, 467] on div "Mortgage Details Borrower Name swaminarayan cultural association inc Request Bo…" at bounding box center [742, 599] width 1287 height 592
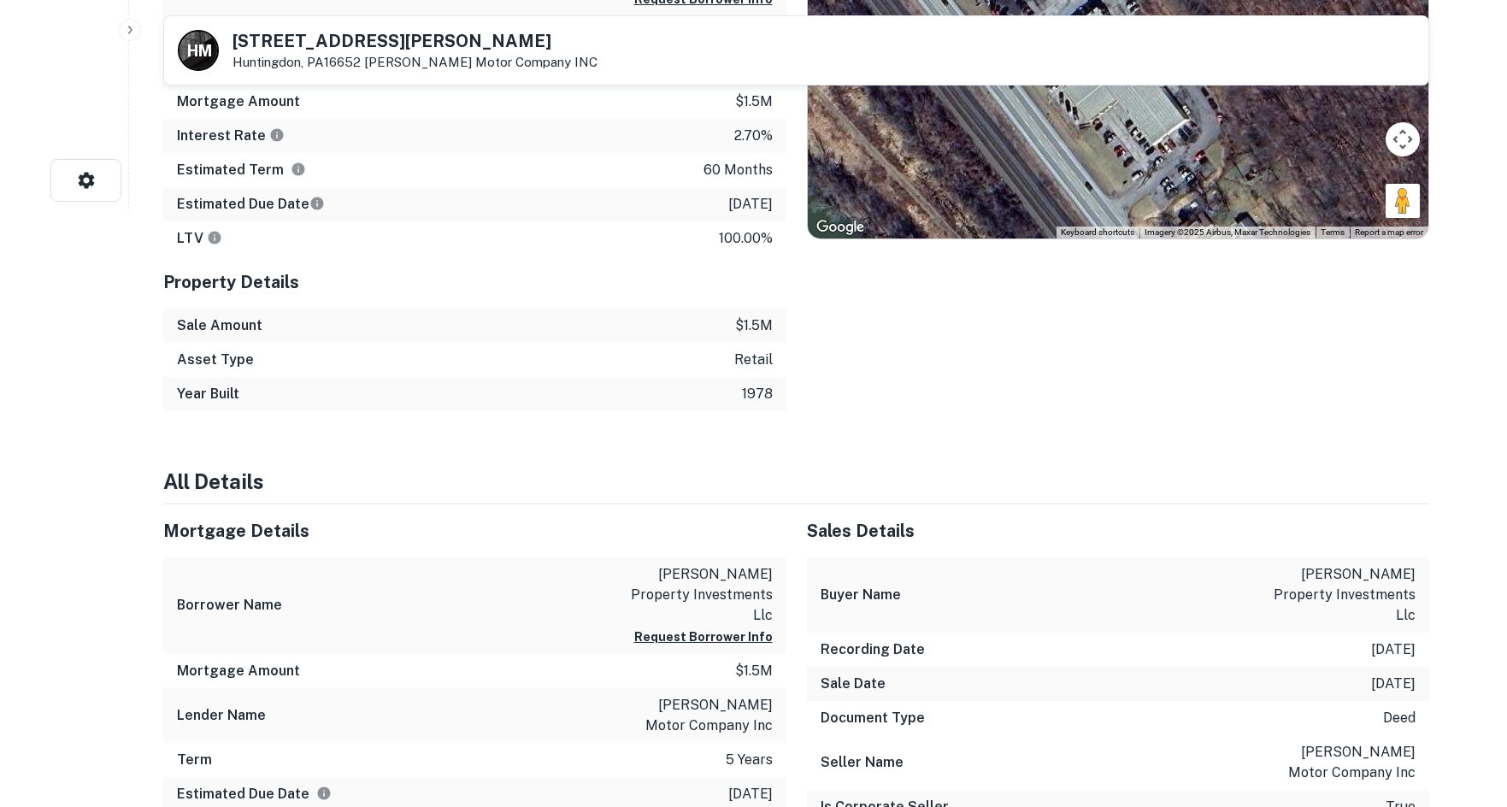
scroll to position [342, 0]
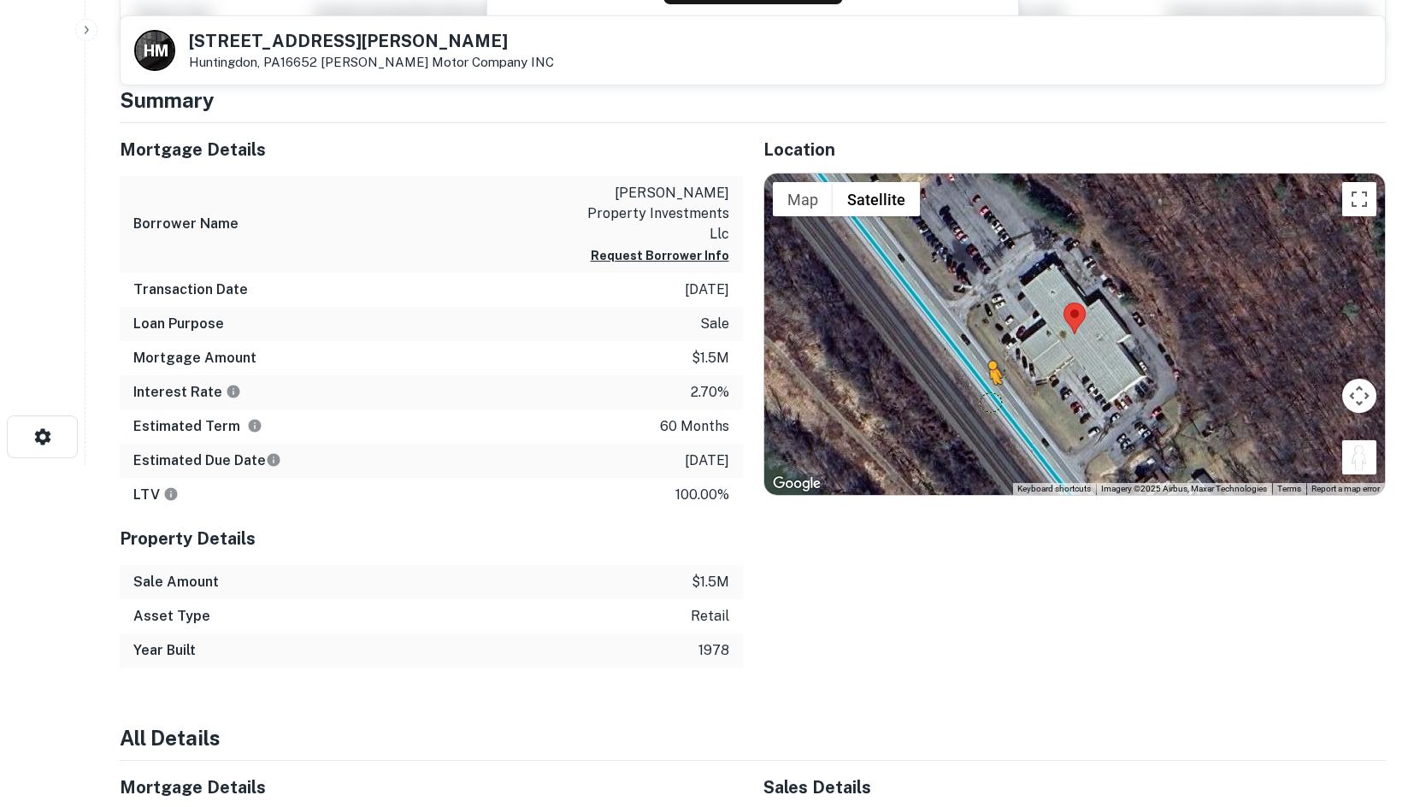
drag, startPoint x: 1355, startPoint y: 468, endPoint x: 981, endPoint y: 399, distance: 380.8
click at [981, 399] on div "To activate drag with keyboard, press Alt + Enter. Once in keyboard drag state,…" at bounding box center [1075, 334] width 622 height 321
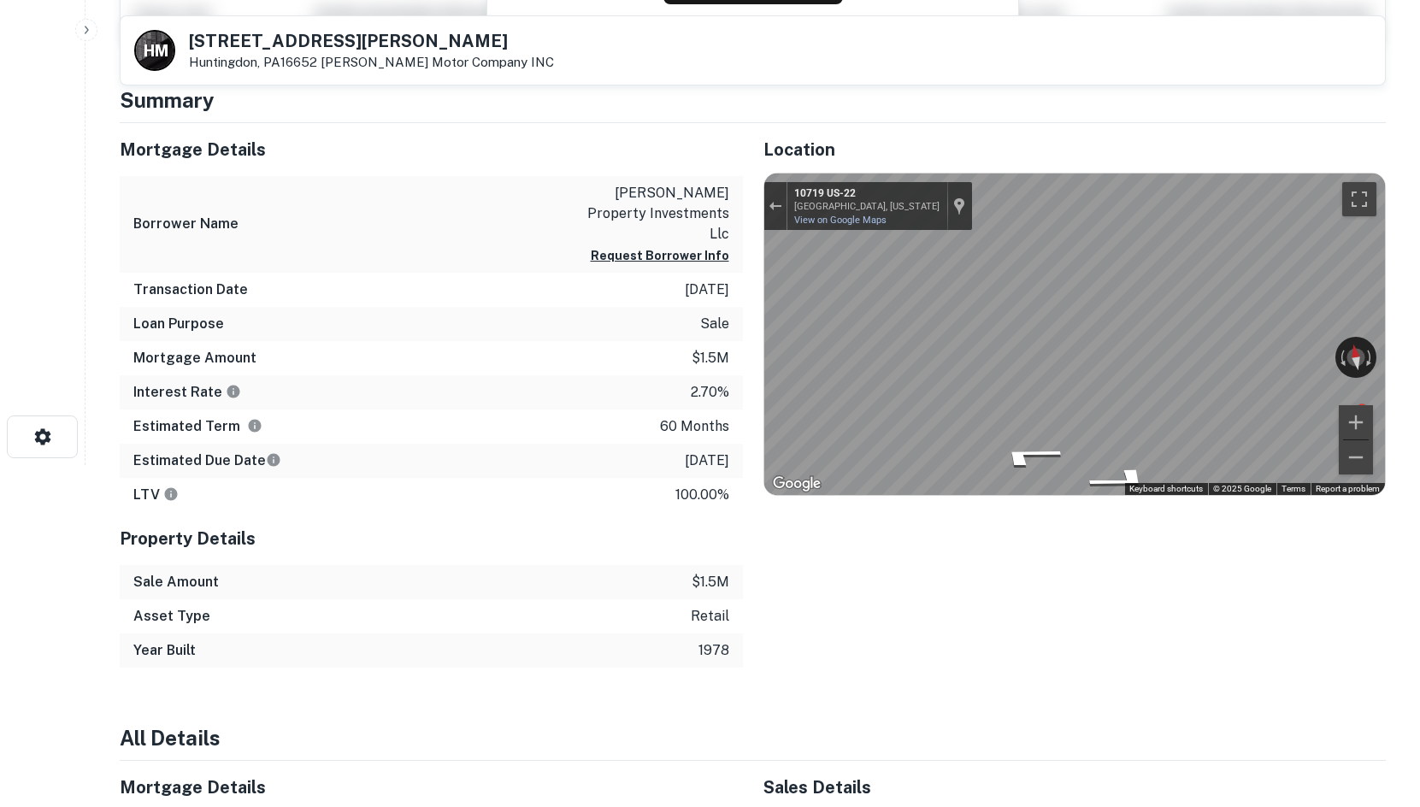
drag, startPoint x: 422, startPoint y: 158, endPoint x: 387, endPoint y: 129, distance: 45.5
click at [422, 158] on h5 "Mortgage Details" at bounding box center [431, 150] width 623 height 26
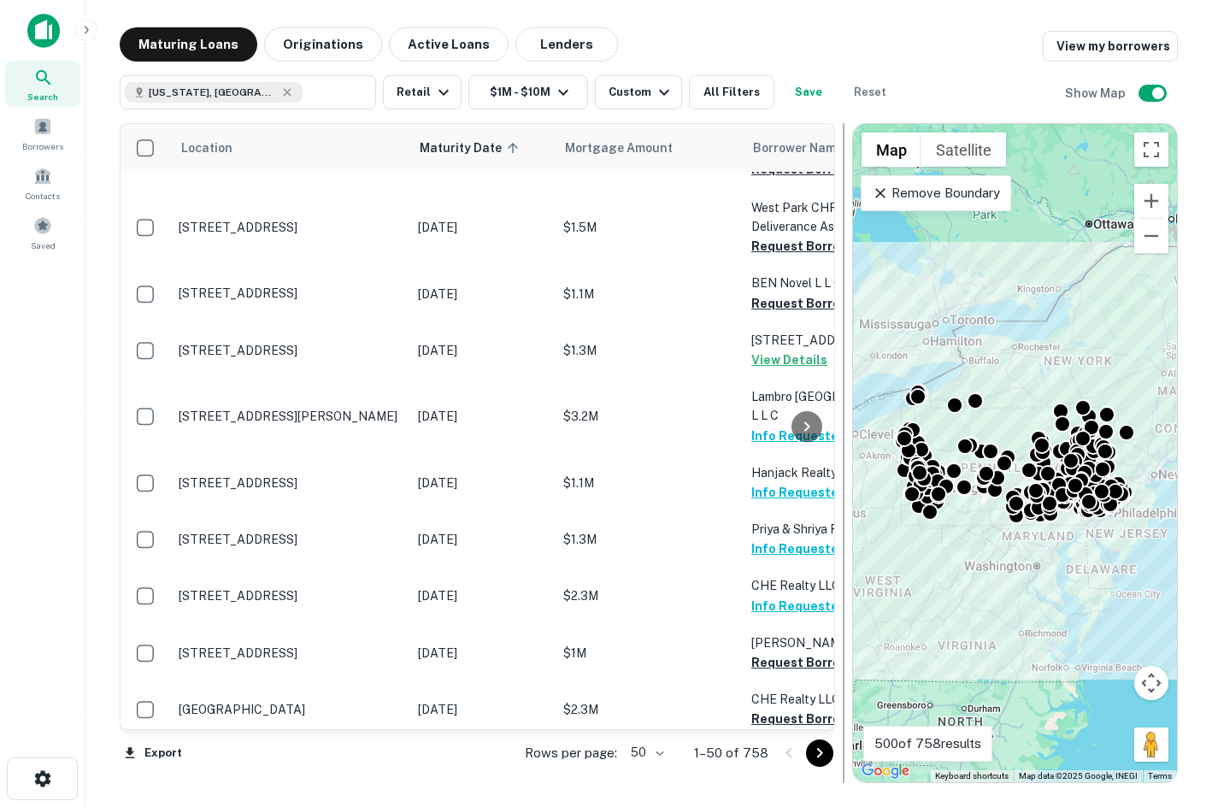
scroll to position [513, 0]
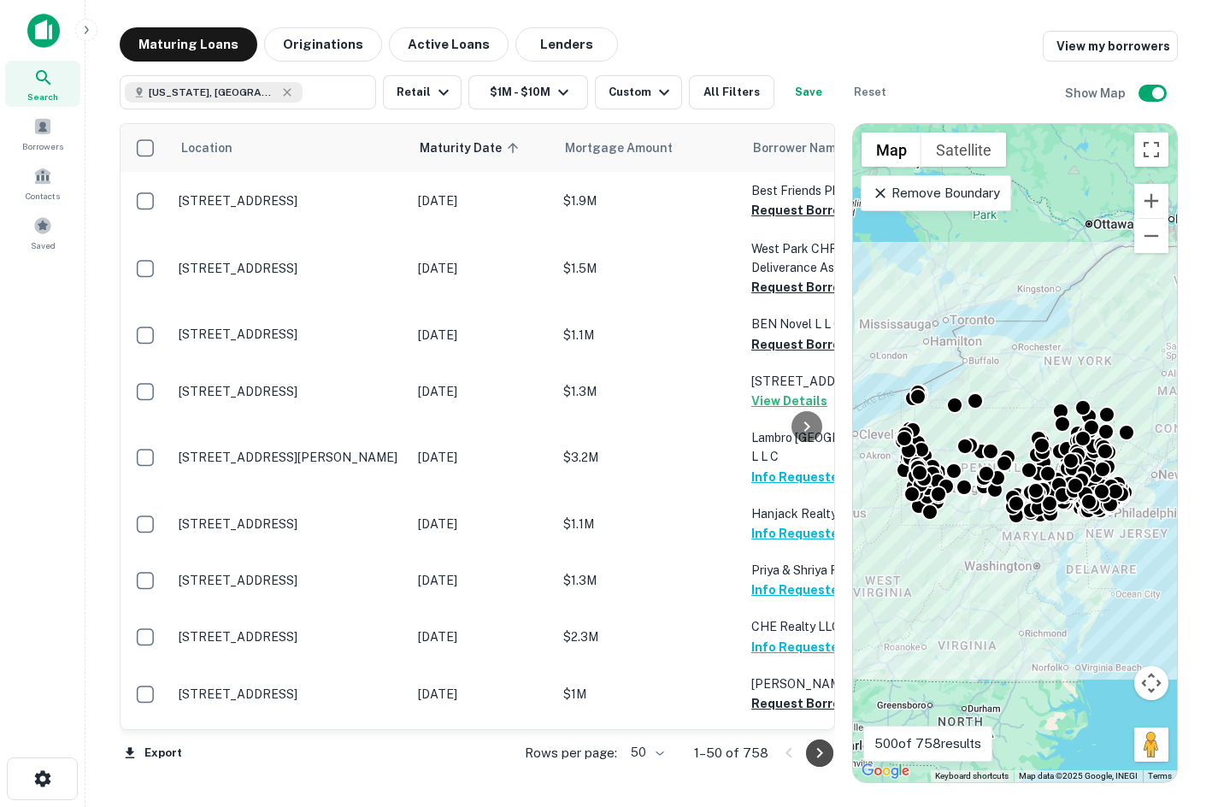
click at [810, 757] on icon "Go to next page" at bounding box center [820, 753] width 21 height 21
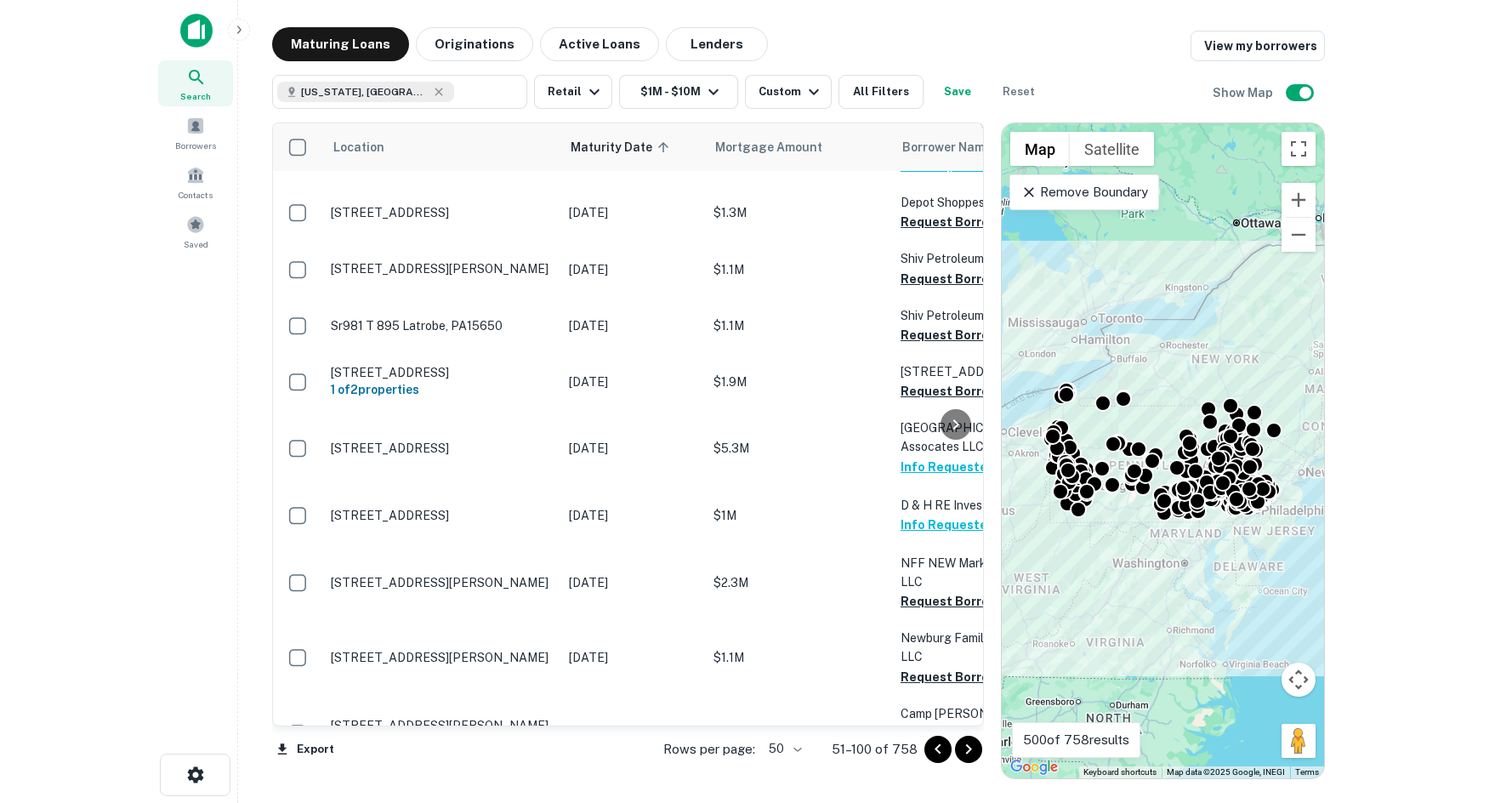
scroll to position [2382, 0]
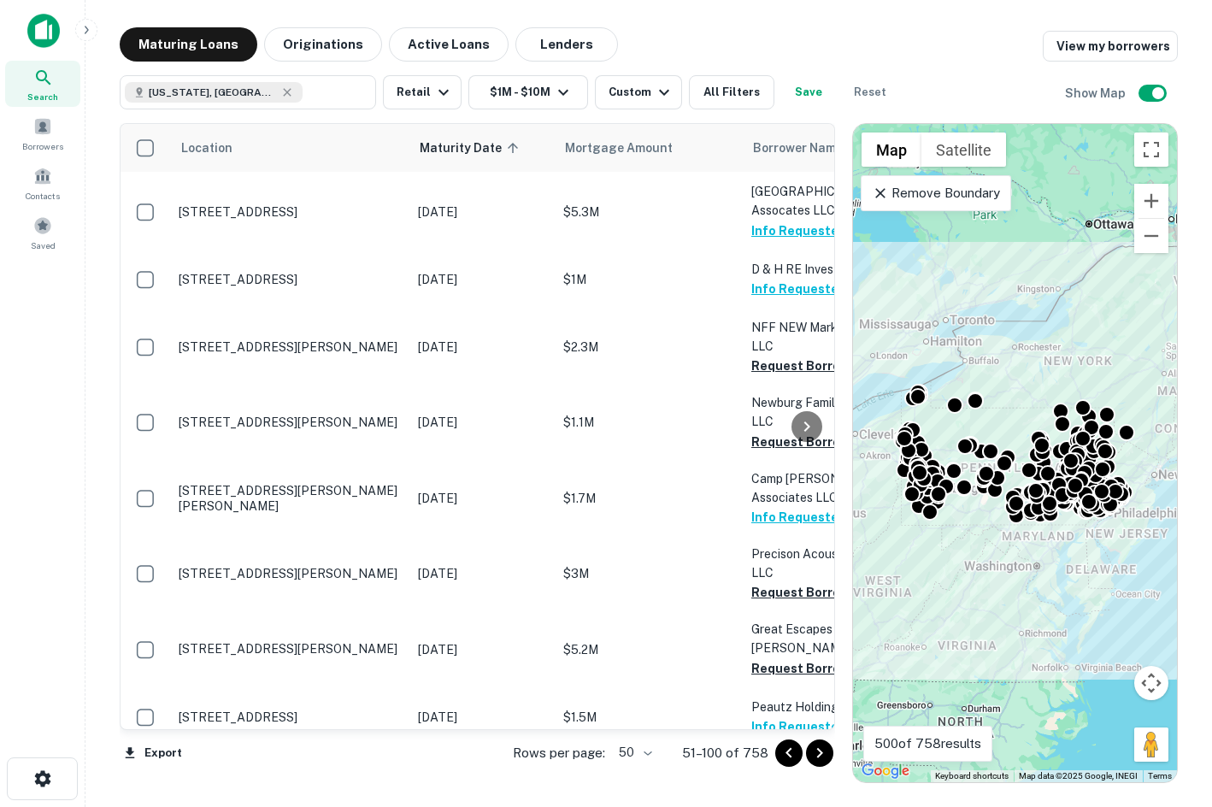
drag, startPoint x: 814, startPoint y: 749, endPoint x: 747, endPoint y: 745, distance: 66.8
click at [814, 749] on icon "Go to next page" at bounding box center [820, 753] width 21 height 21
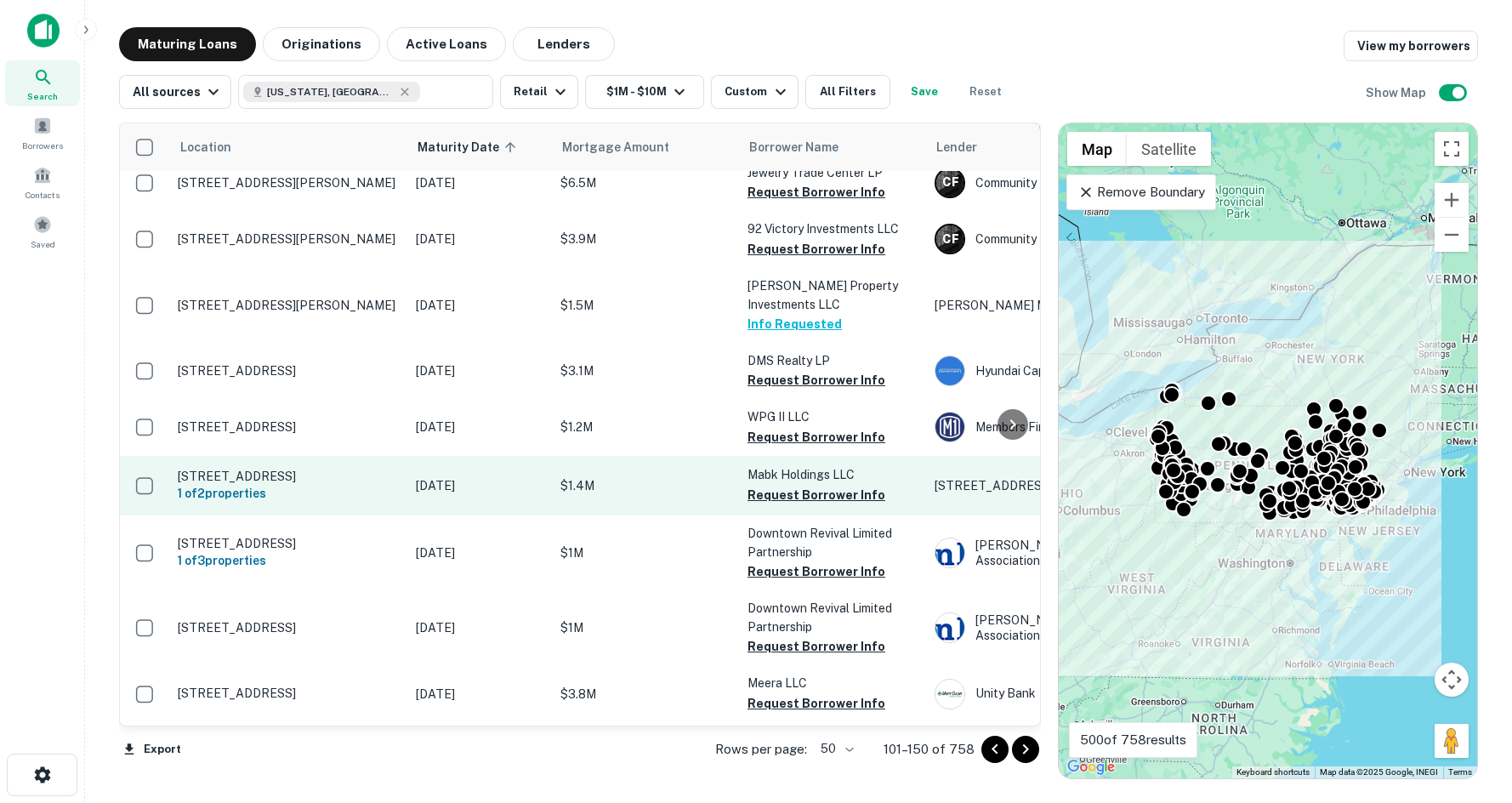
scroll to position [765, 0]
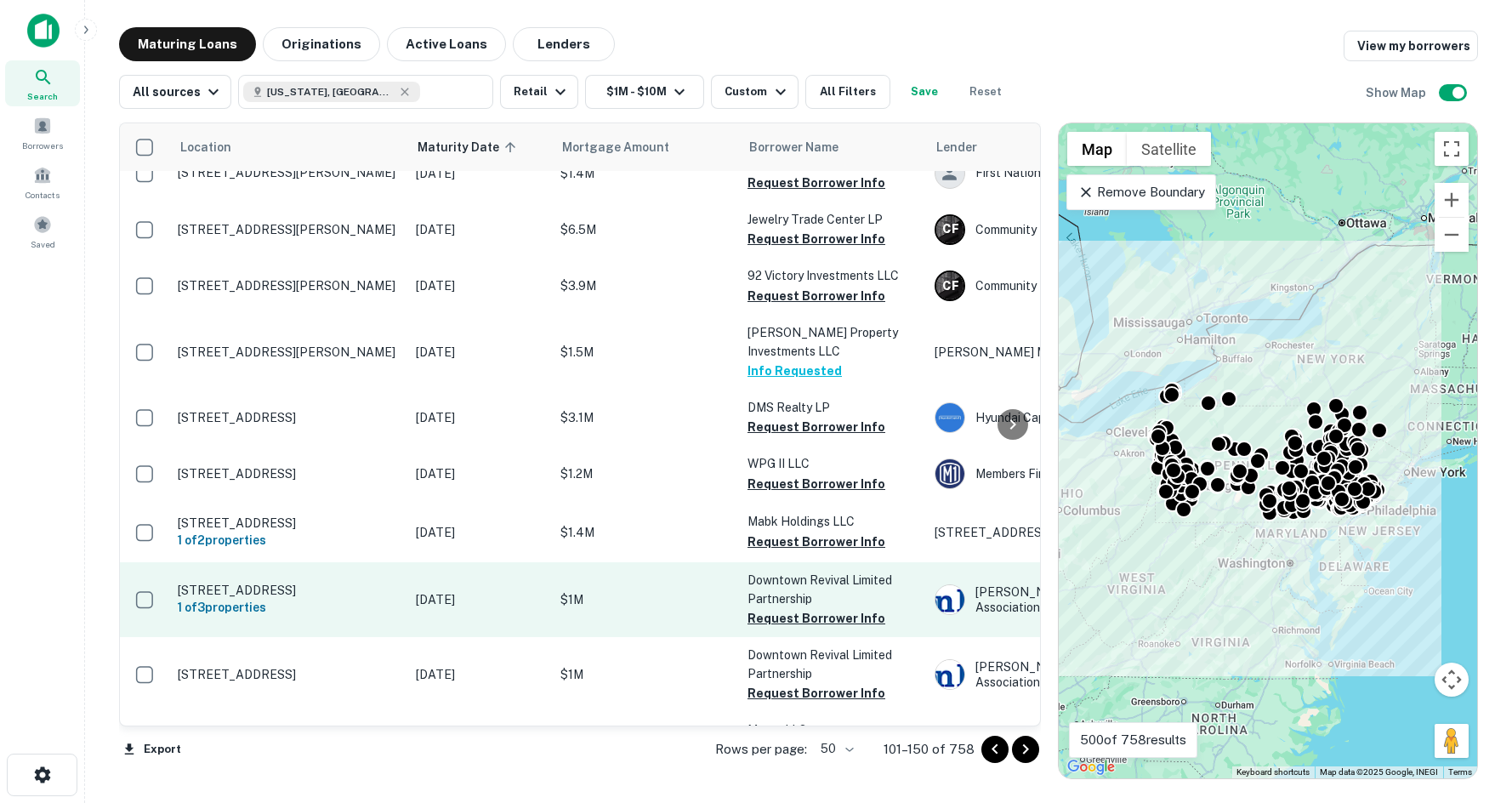
drag, startPoint x: 22, startPoint y: 490, endPoint x: 537, endPoint y: 582, distance: 523.2
click at [22, 490] on div "Search Borrowers Contacts Saved" at bounding box center [42, 375] width 85 height 750
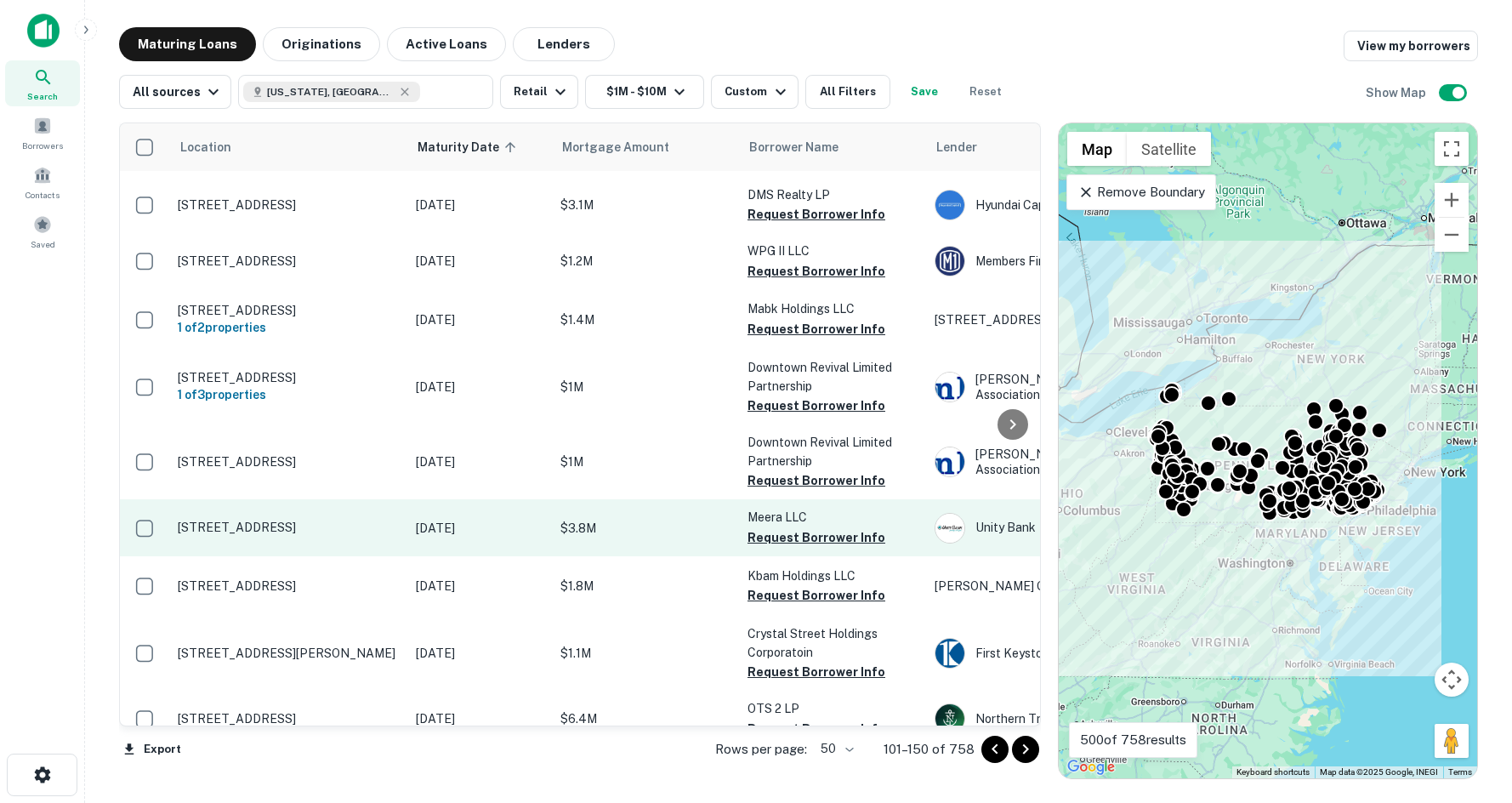
scroll to position [851, 0]
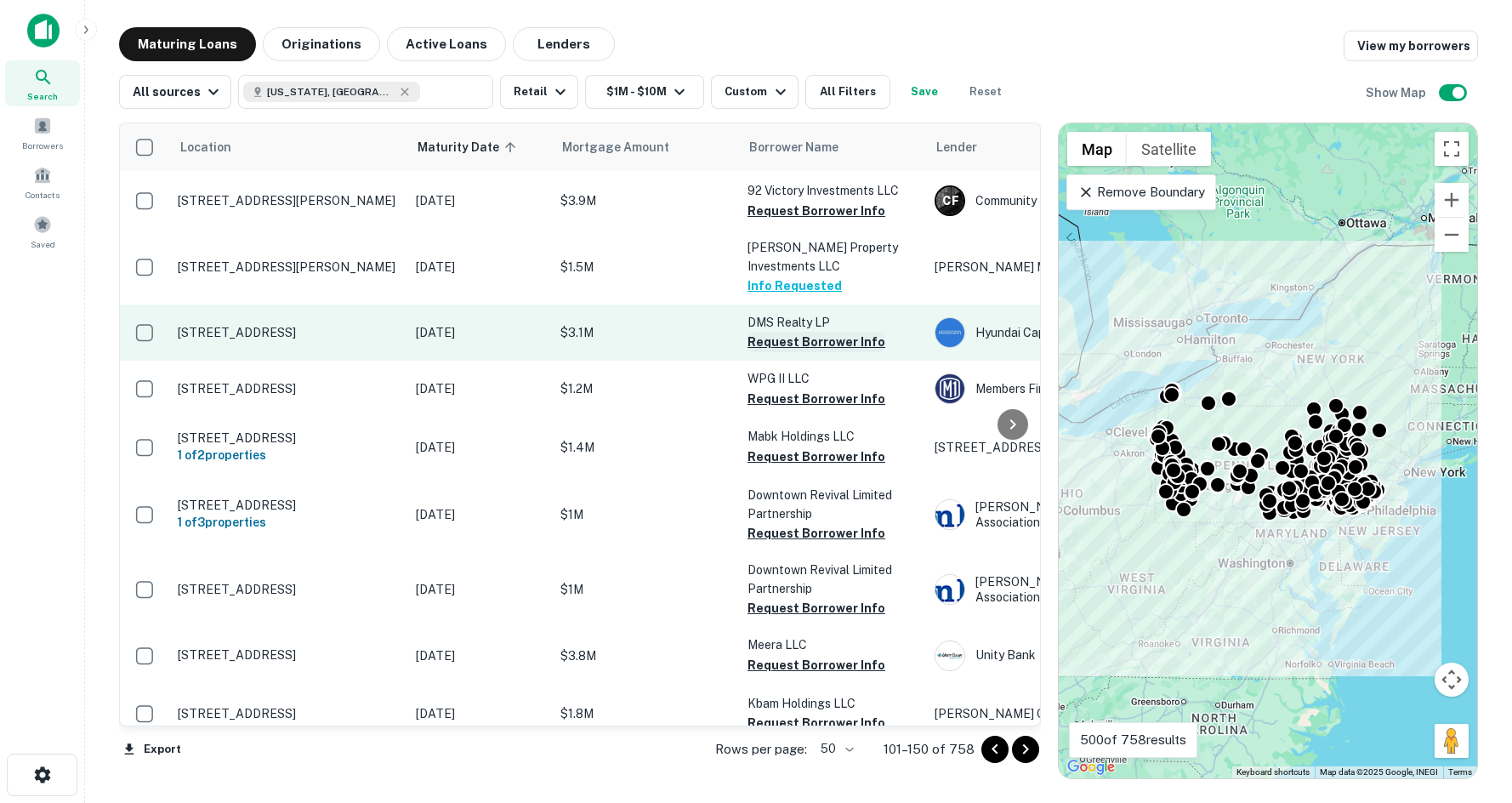
click at [809, 331] on button "Request Borrower Info" at bounding box center [816, 341] width 137 height 21
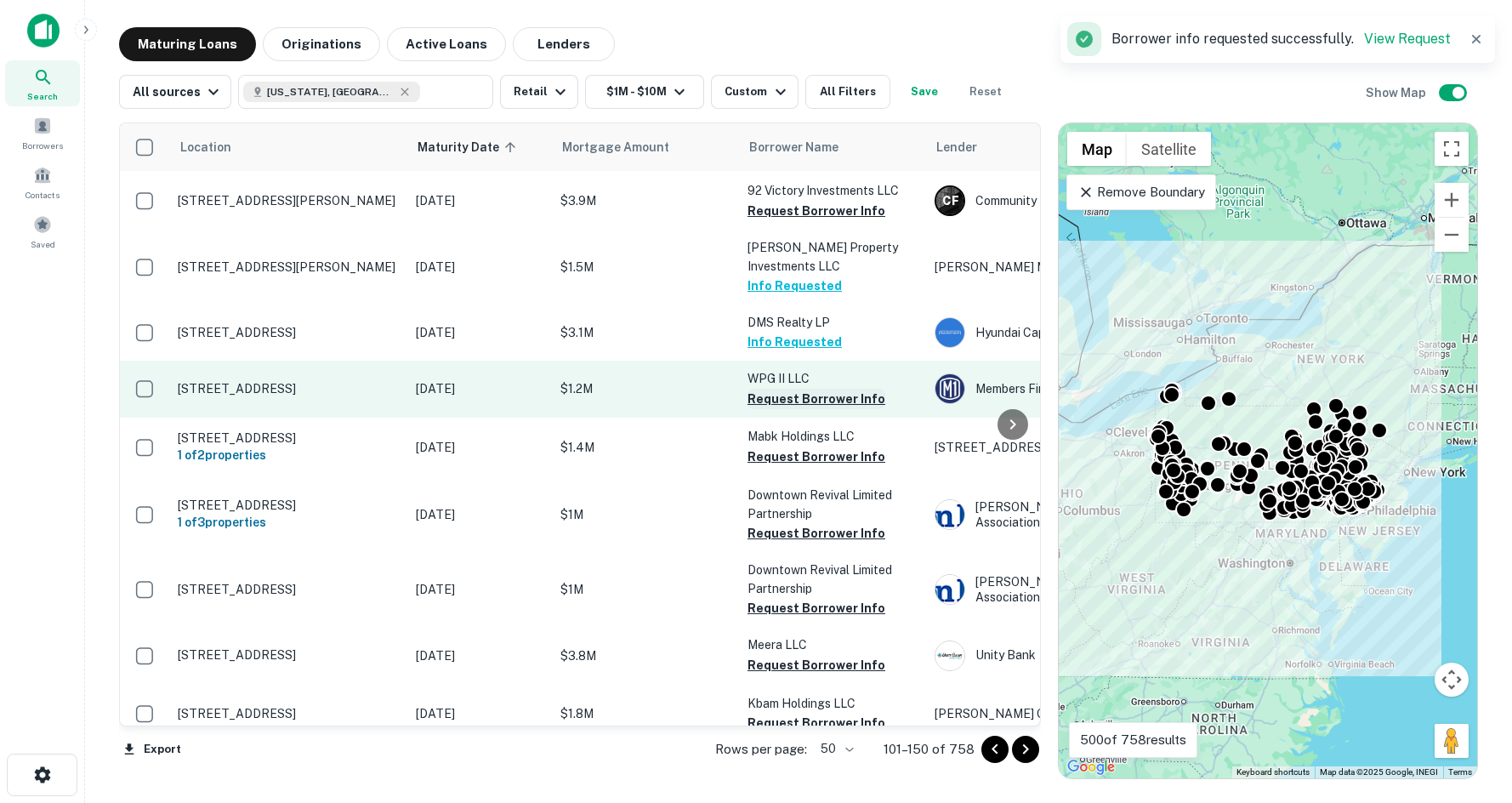
click at [814, 389] on button "Request Borrower Info" at bounding box center [816, 399] width 137 height 21
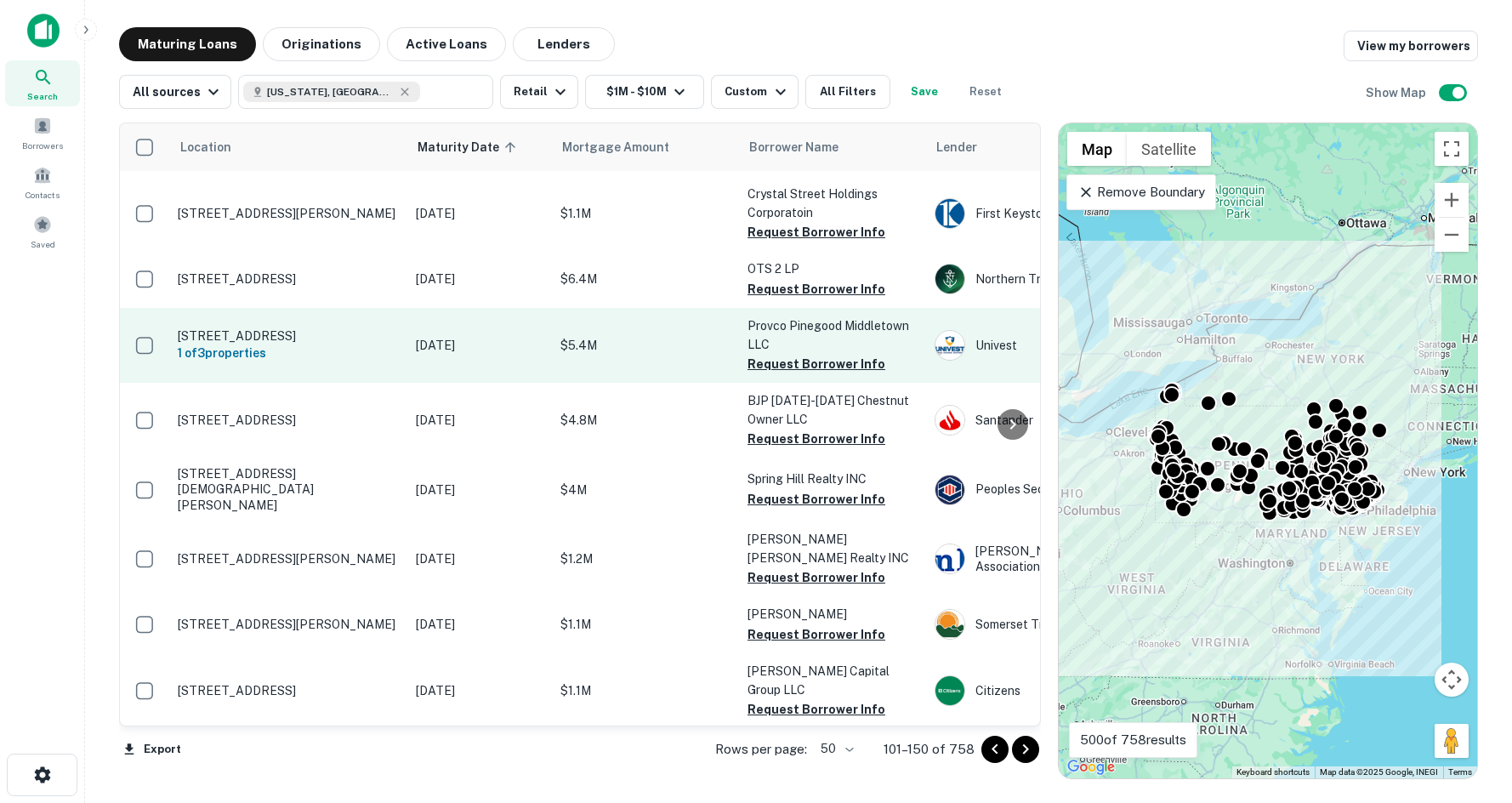
scroll to position [1446, 0]
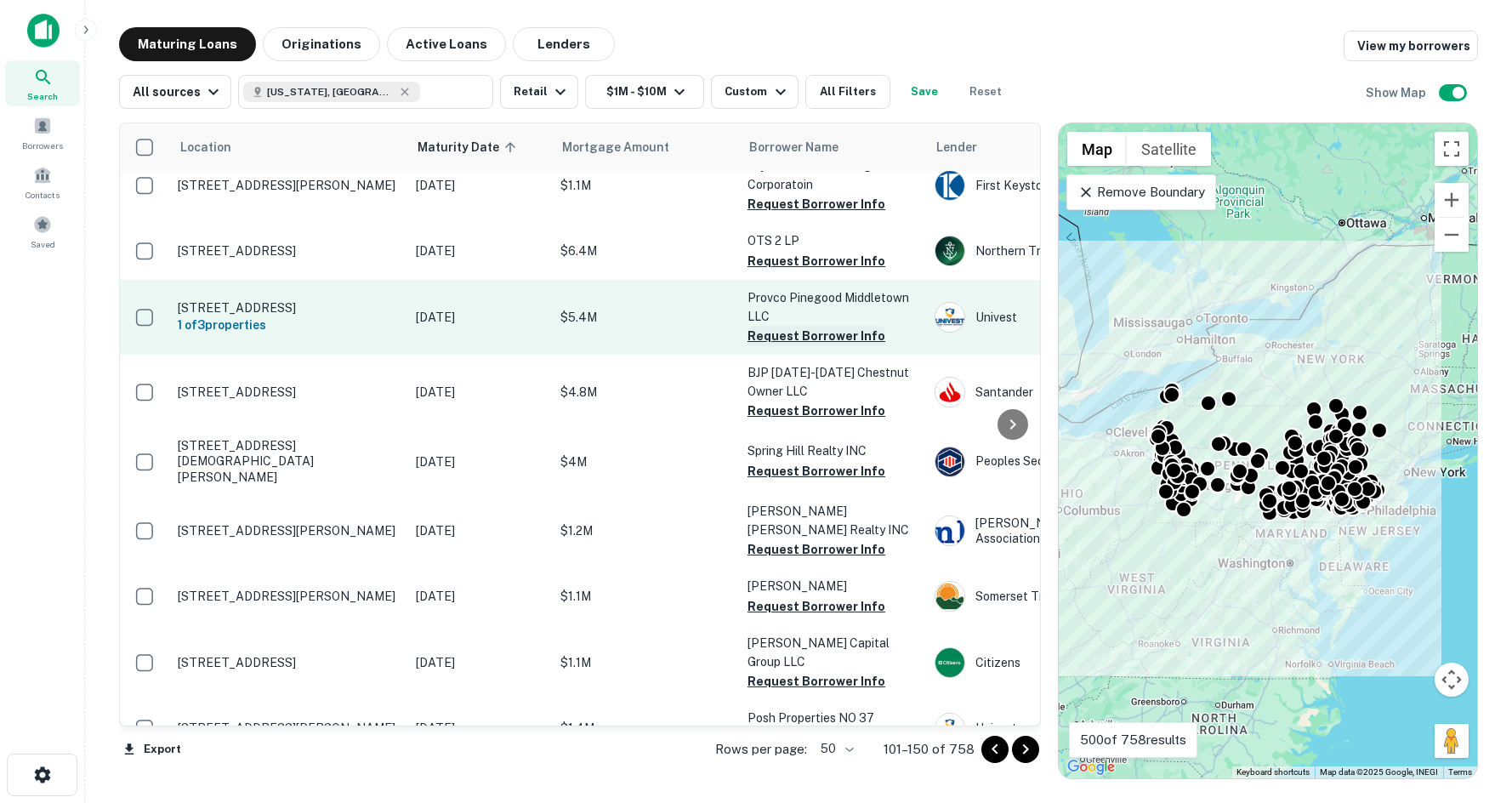
click at [806, 325] on button "Request Borrower Info" at bounding box center [816, 335] width 137 height 21
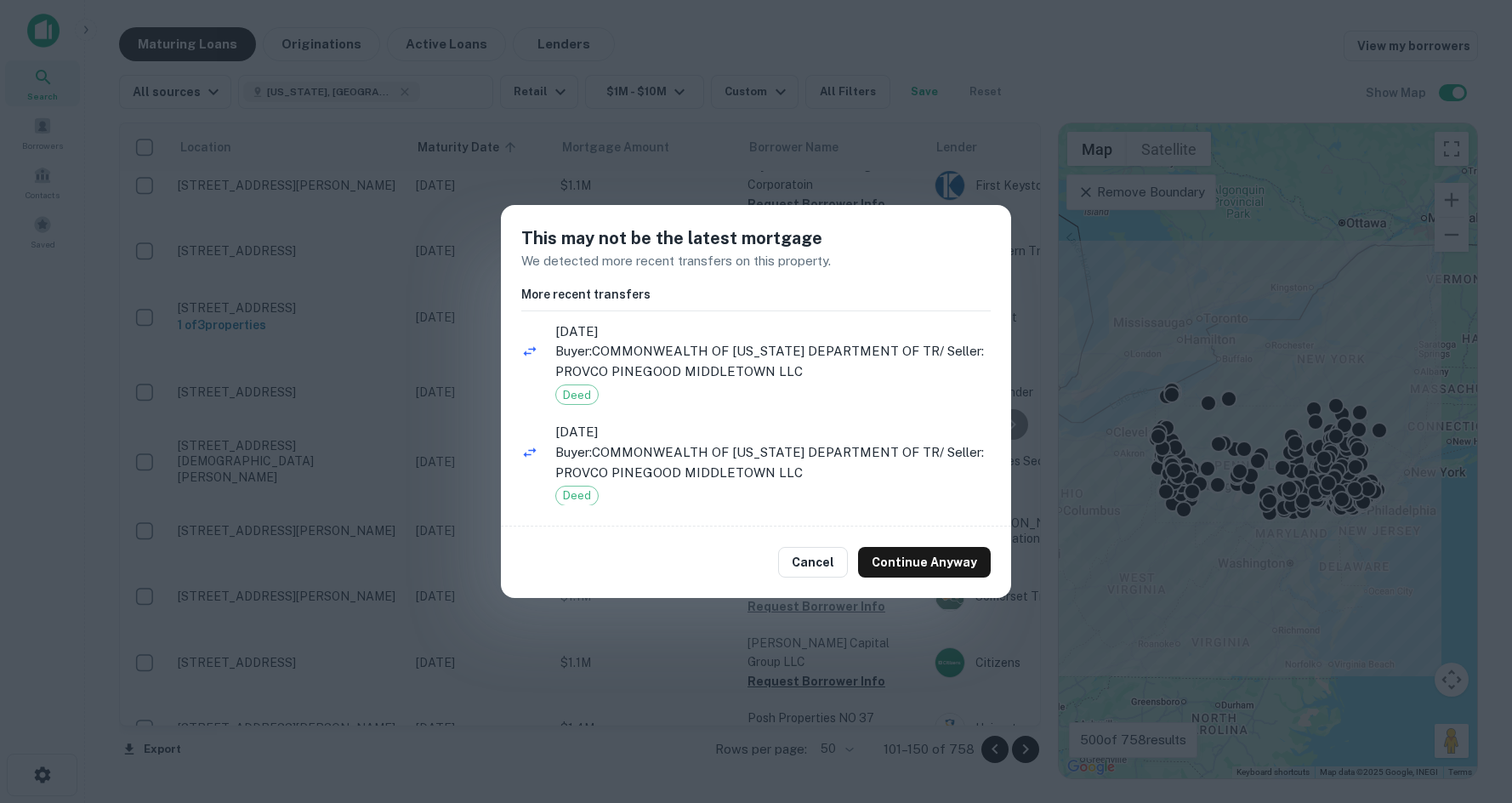
drag, startPoint x: 535, startPoint y: 337, endPoint x: 773, endPoint y: 273, distance: 246.5
click at [773, 273] on div "This may not be the latest mortgage We detected more recent transfers on this p…" at bounding box center [756, 365] width 510 height 321
click at [919, 558] on button "Continue Anyway" at bounding box center [924, 562] width 132 height 31
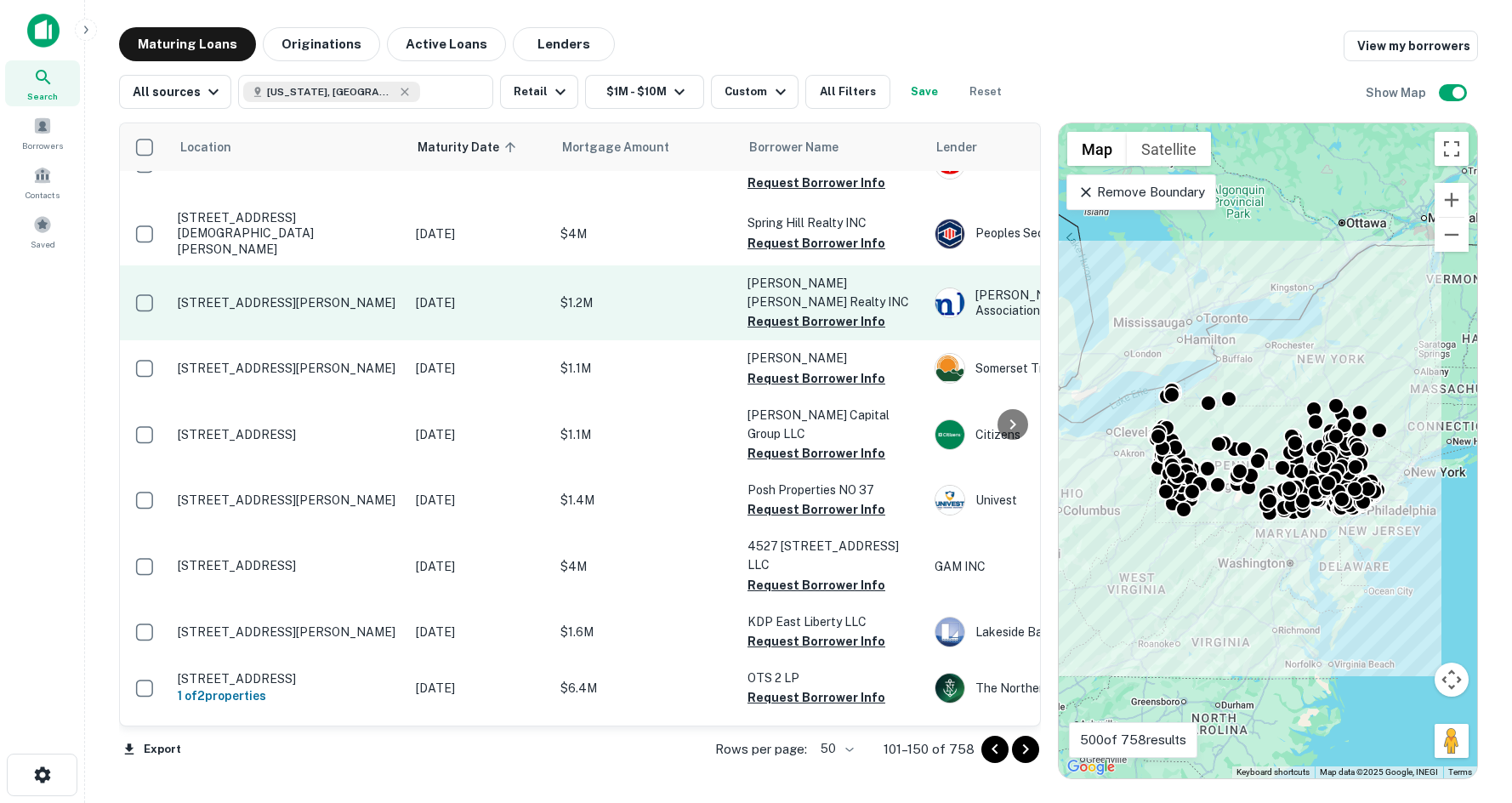
scroll to position [1702, 0]
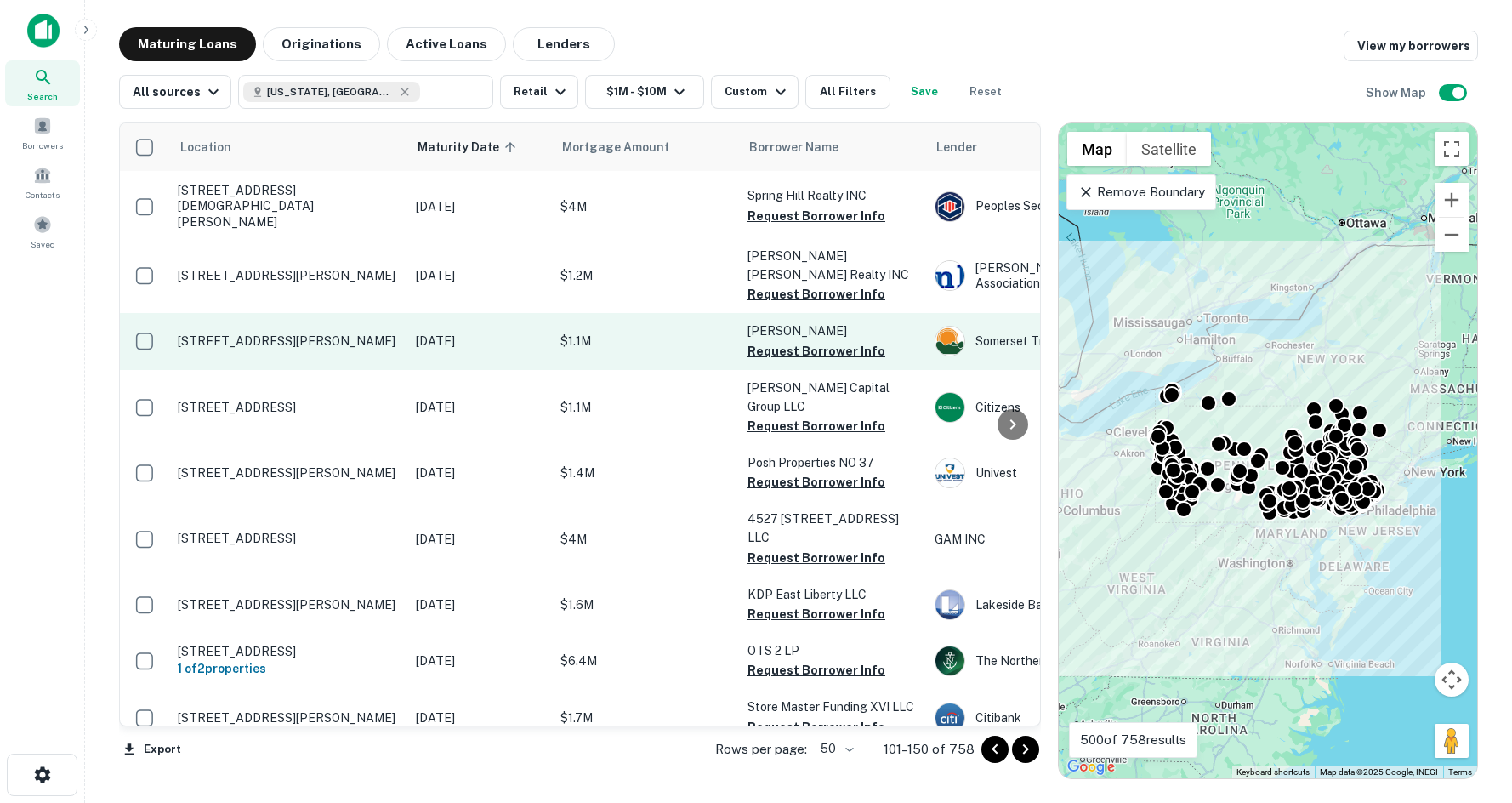
drag, startPoint x: 324, startPoint y: 331, endPoint x: 332, endPoint y: 280, distance: 51.6
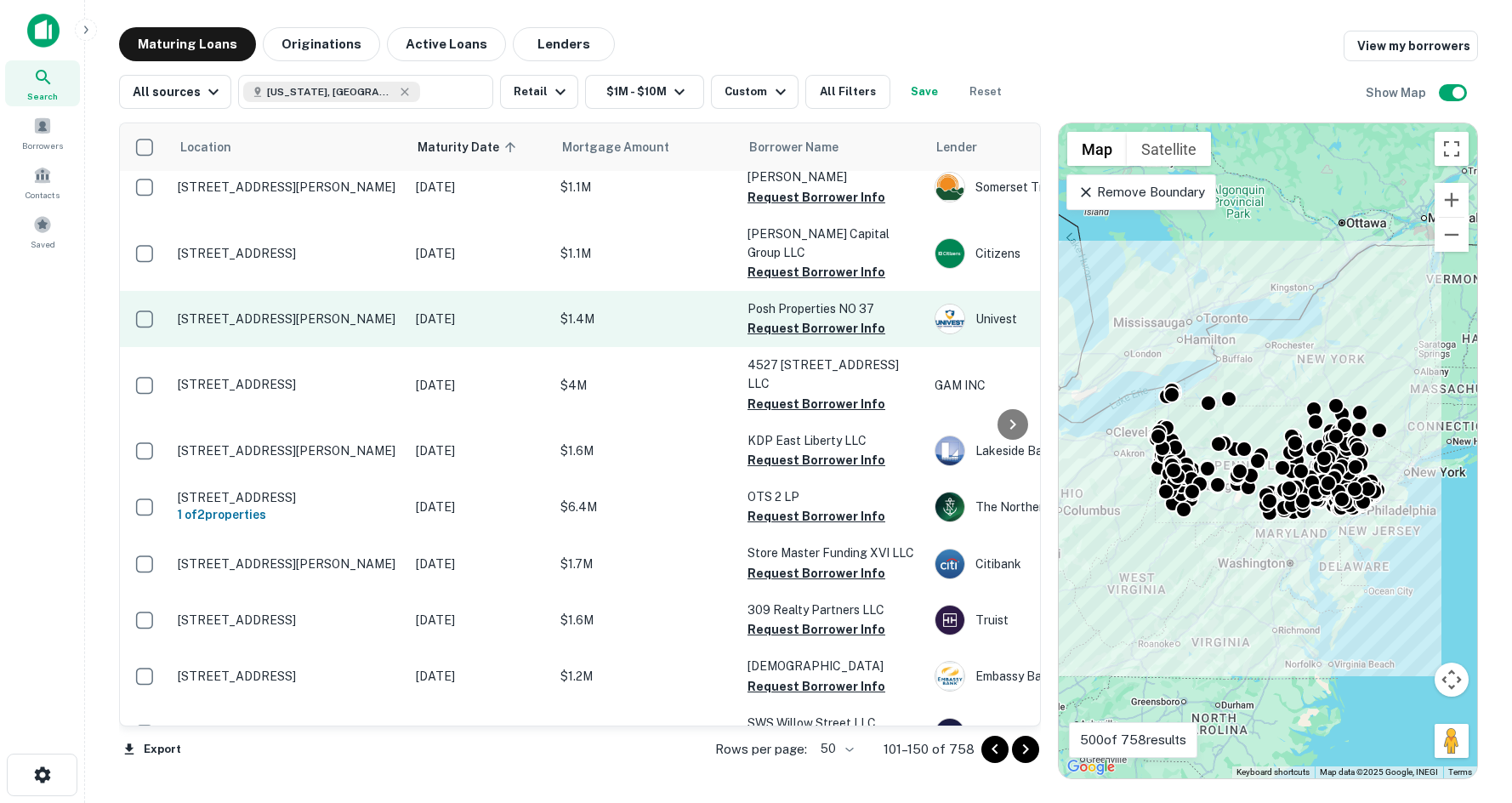
scroll to position [1872, 0]
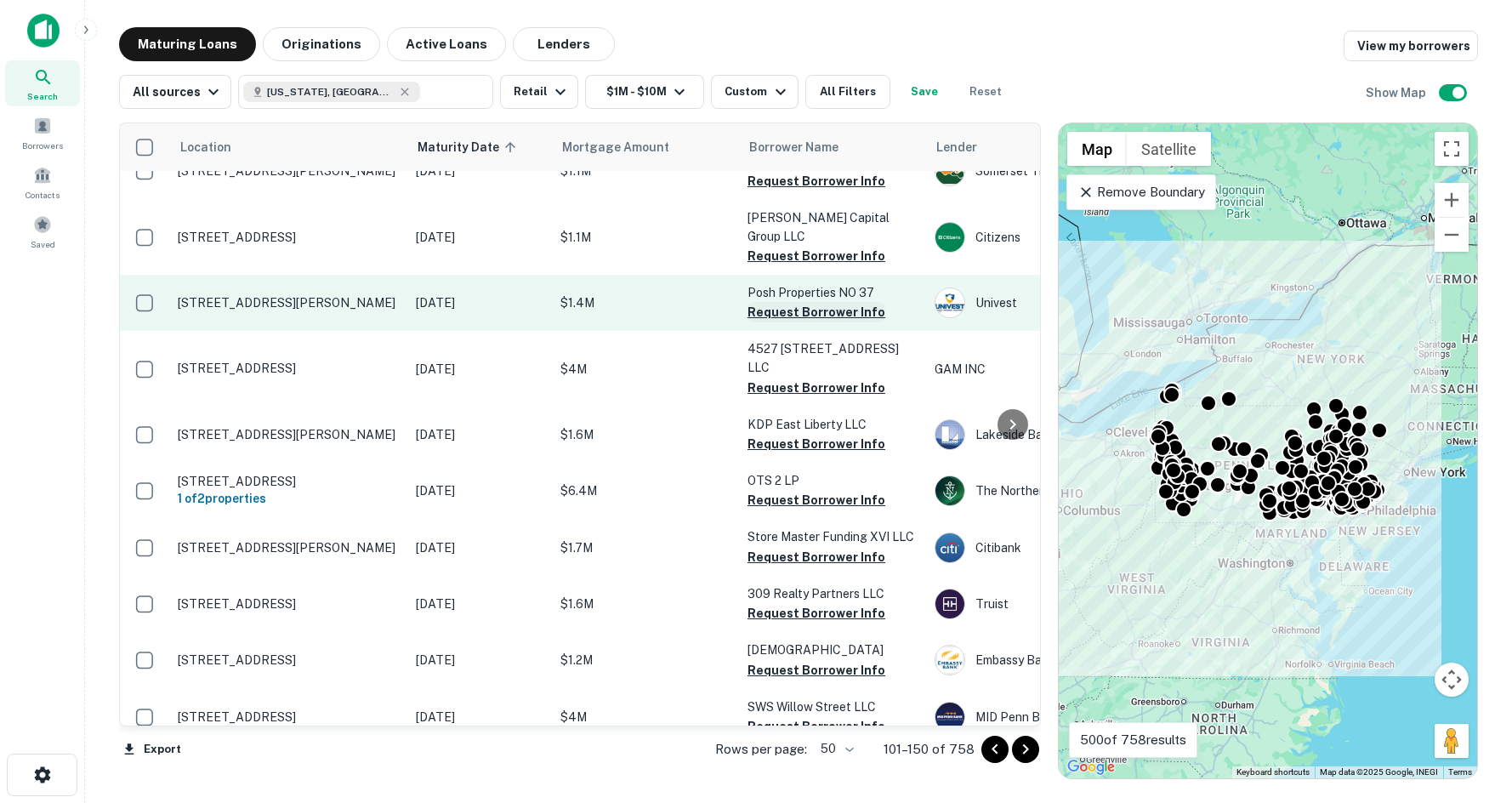
click at [800, 301] on button "Request Borrower Info" at bounding box center [816, 311] width 137 height 21
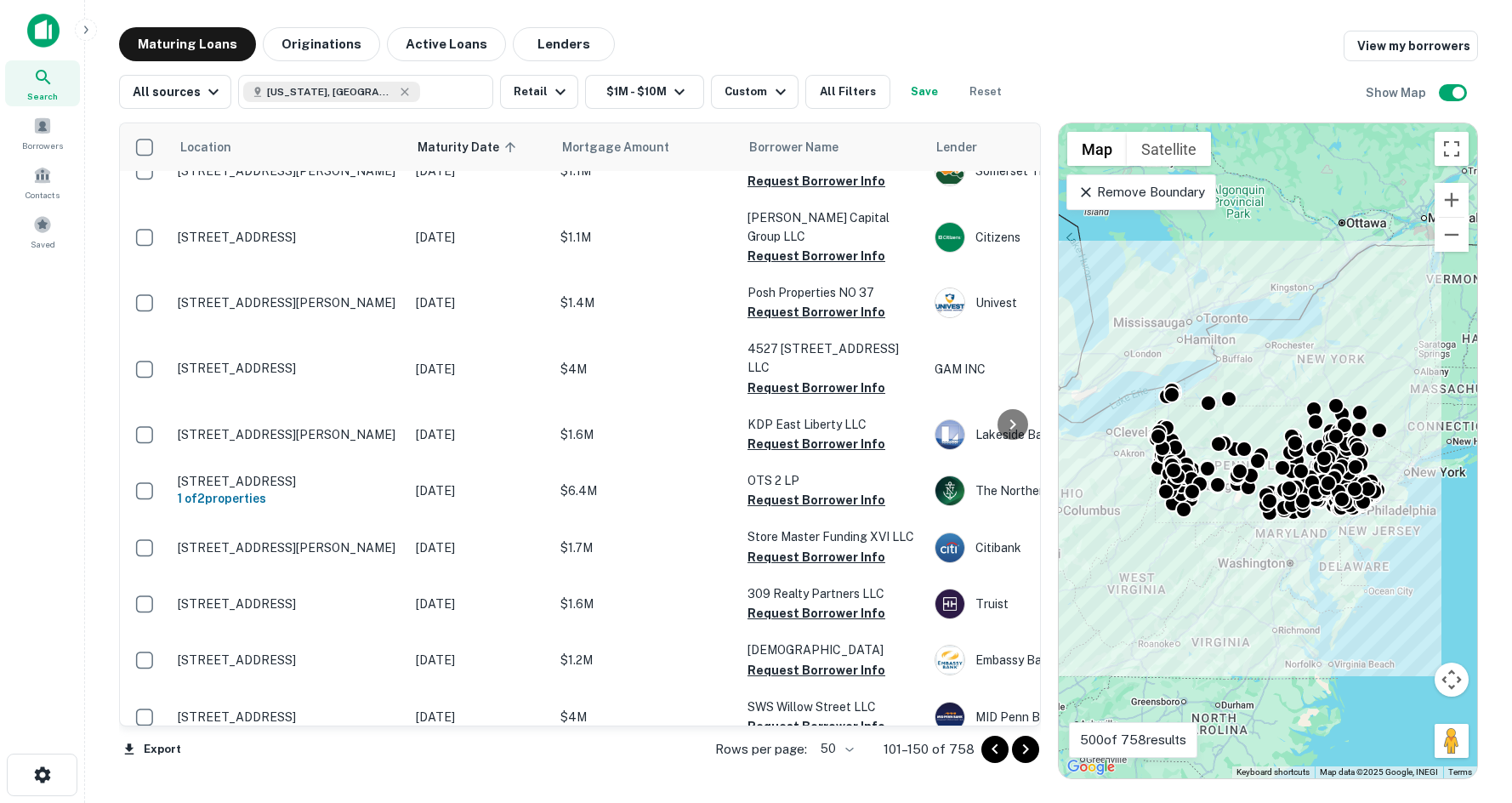
click at [28, 406] on div "Search Borrowers Contacts Saved" at bounding box center [42, 375] width 85 height 750
click at [47, 189] on span "Contacts" at bounding box center [43, 195] width 34 height 14
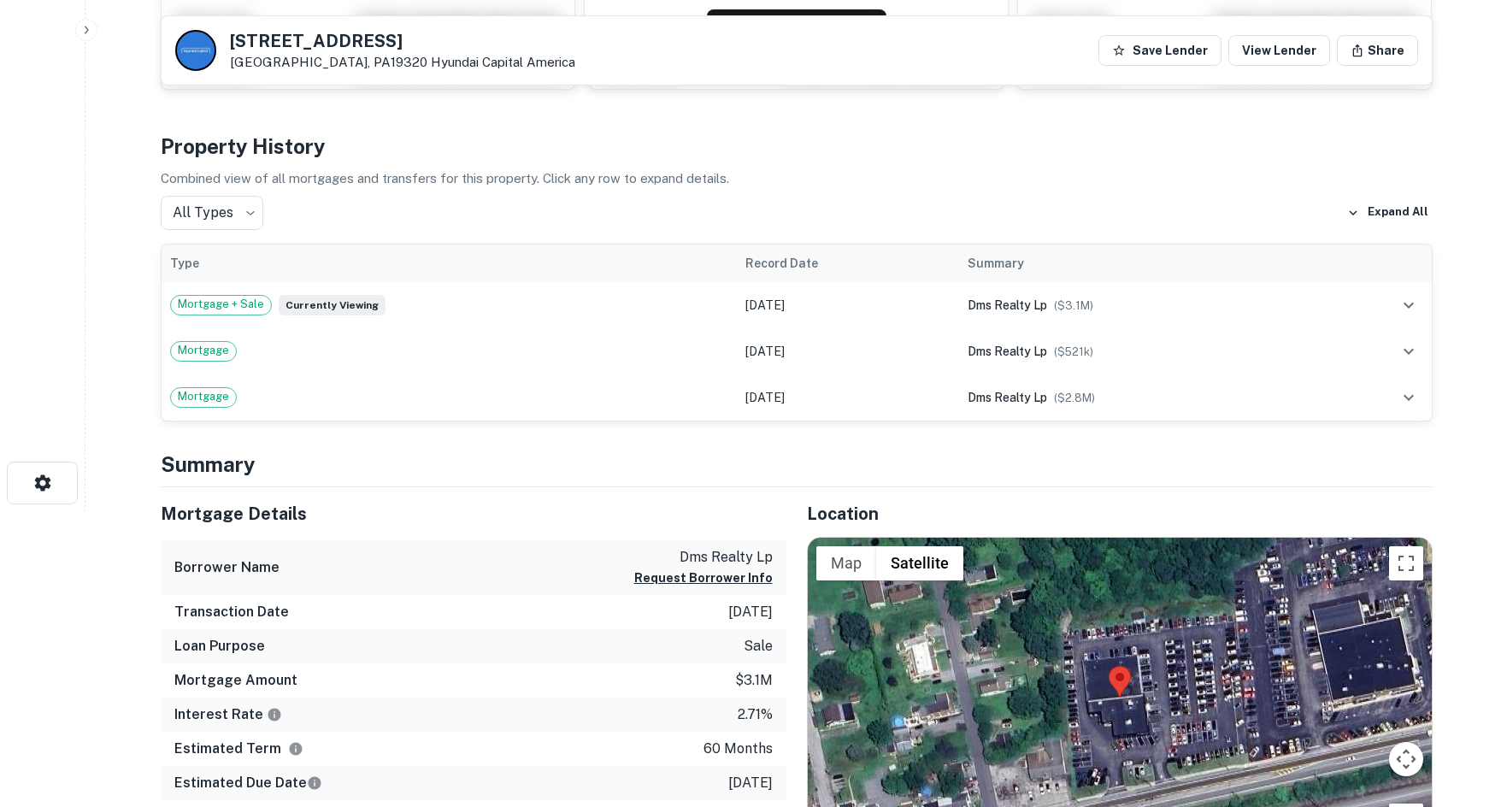
scroll to position [598, 0]
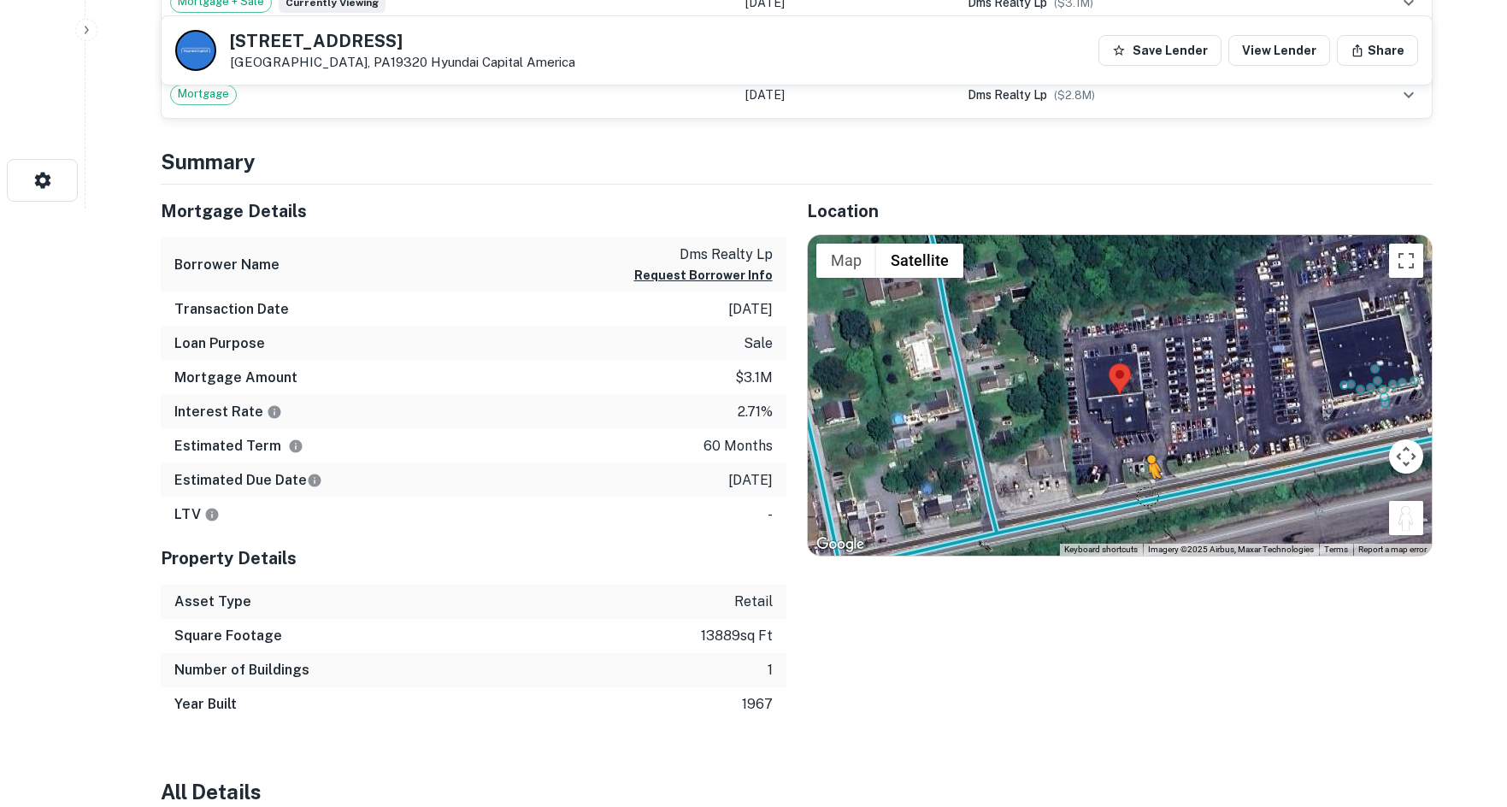
drag, startPoint x: 1410, startPoint y: 516, endPoint x: 1146, endPoint y: 501, distance: 263.7
click at [1146, 501] on div "To activate drag with keyboard, press Alt + Enter. Once in keyboard drag state,…" at bounding box center [1120, 395] width 624 height 321
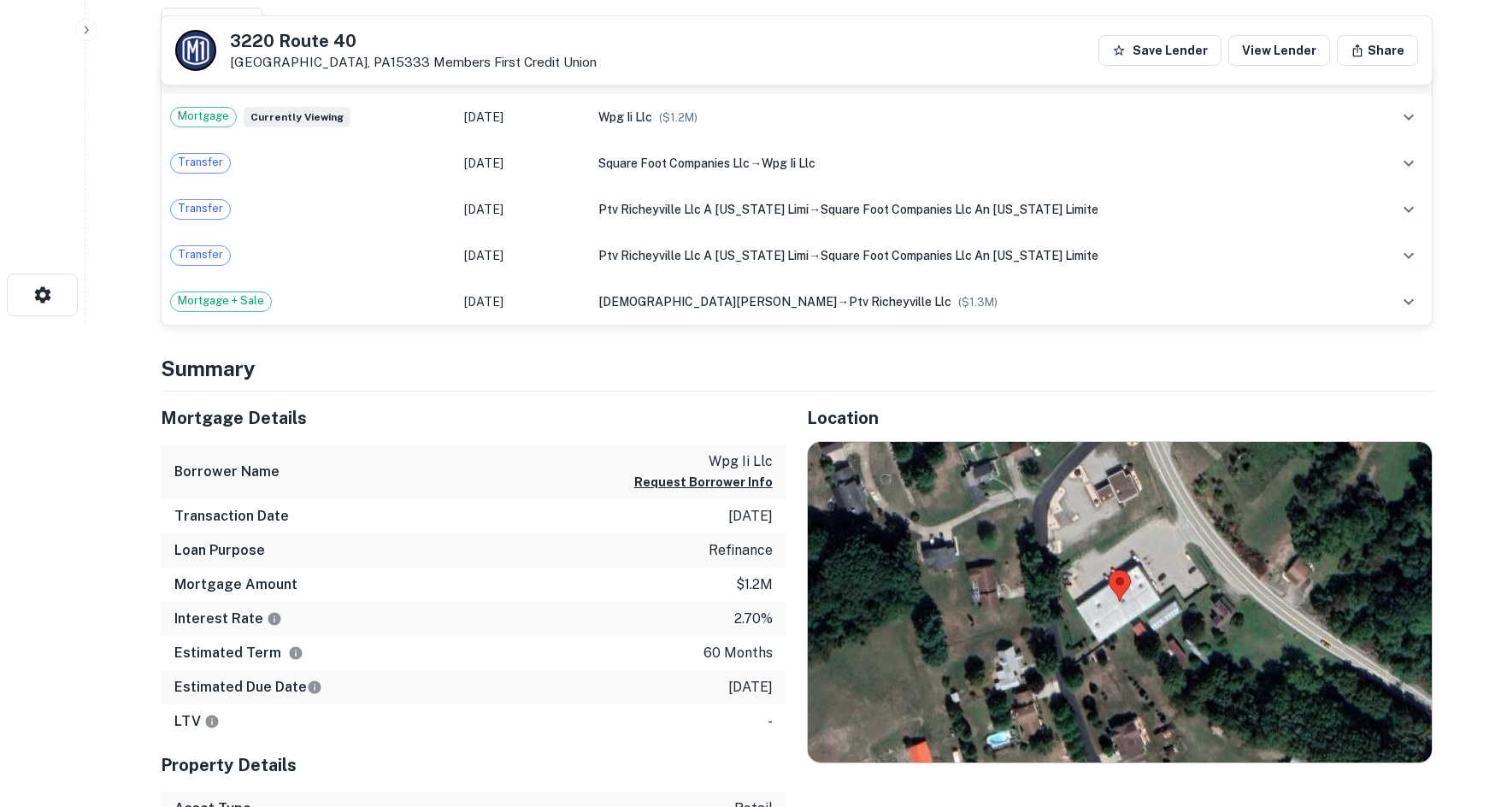
scroll to position [513, 0]
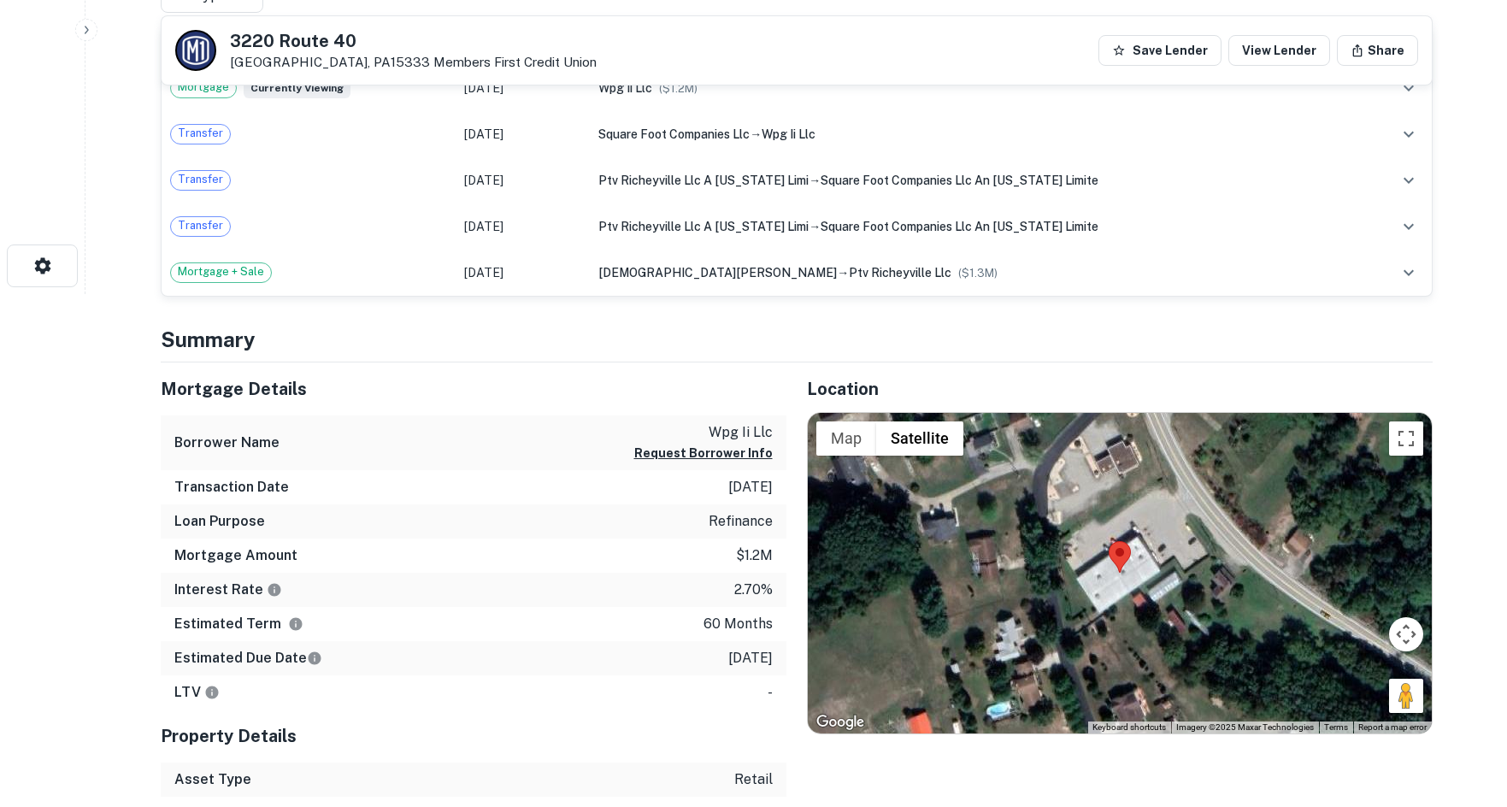
drag, startPoint x: 1399, startPoint y: 702, endPoint x: 1183, endPoint y: 506, distance: 291.7
click at [1183, 506] on div "Map Terrain Satellite Labels Keyboard shortcuts Map Data Imagery ©2025 Maxar Te…" at bounding box center [1120, 573] width 624 height 321
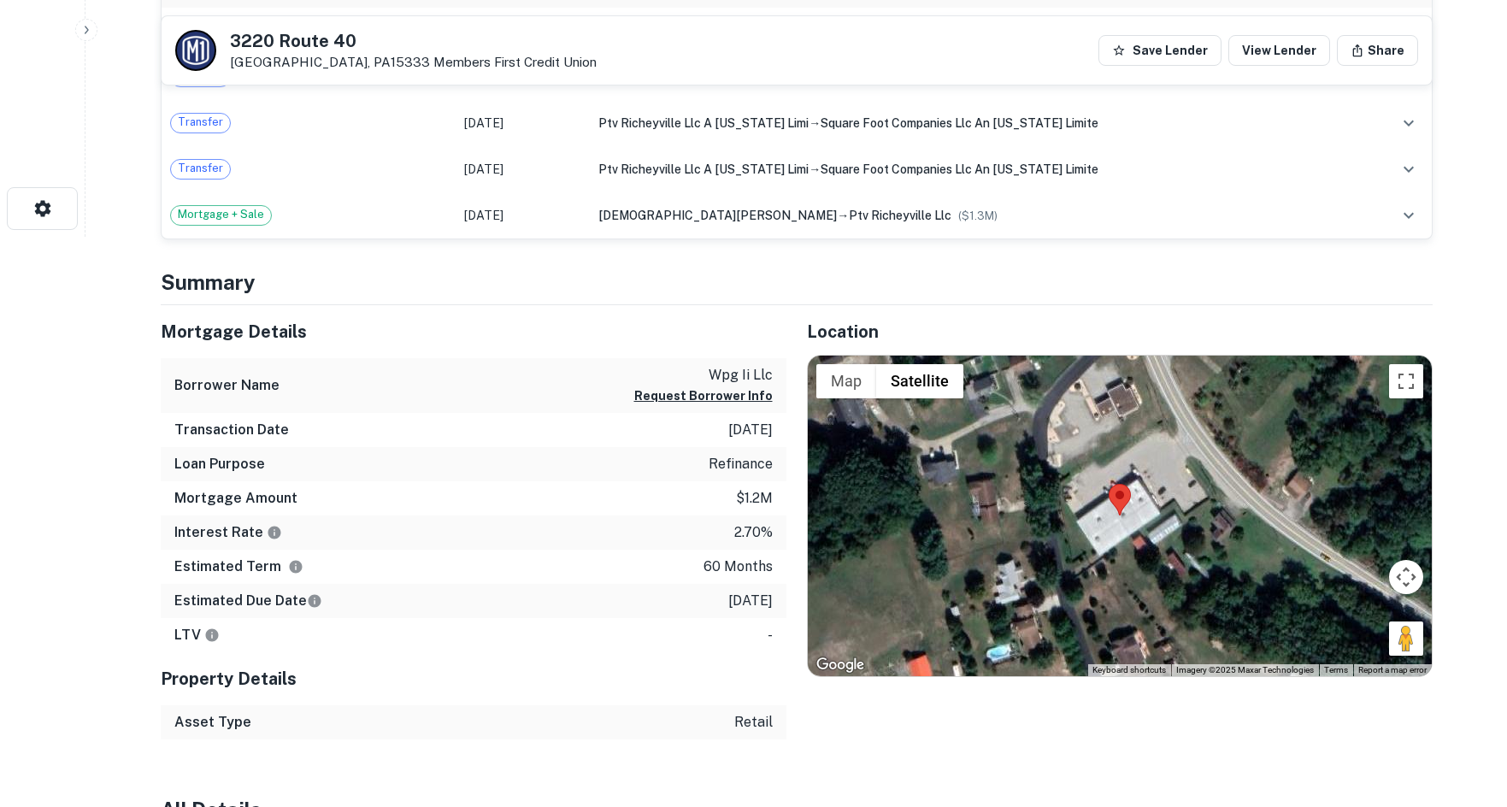
scroll to position [598, 0]
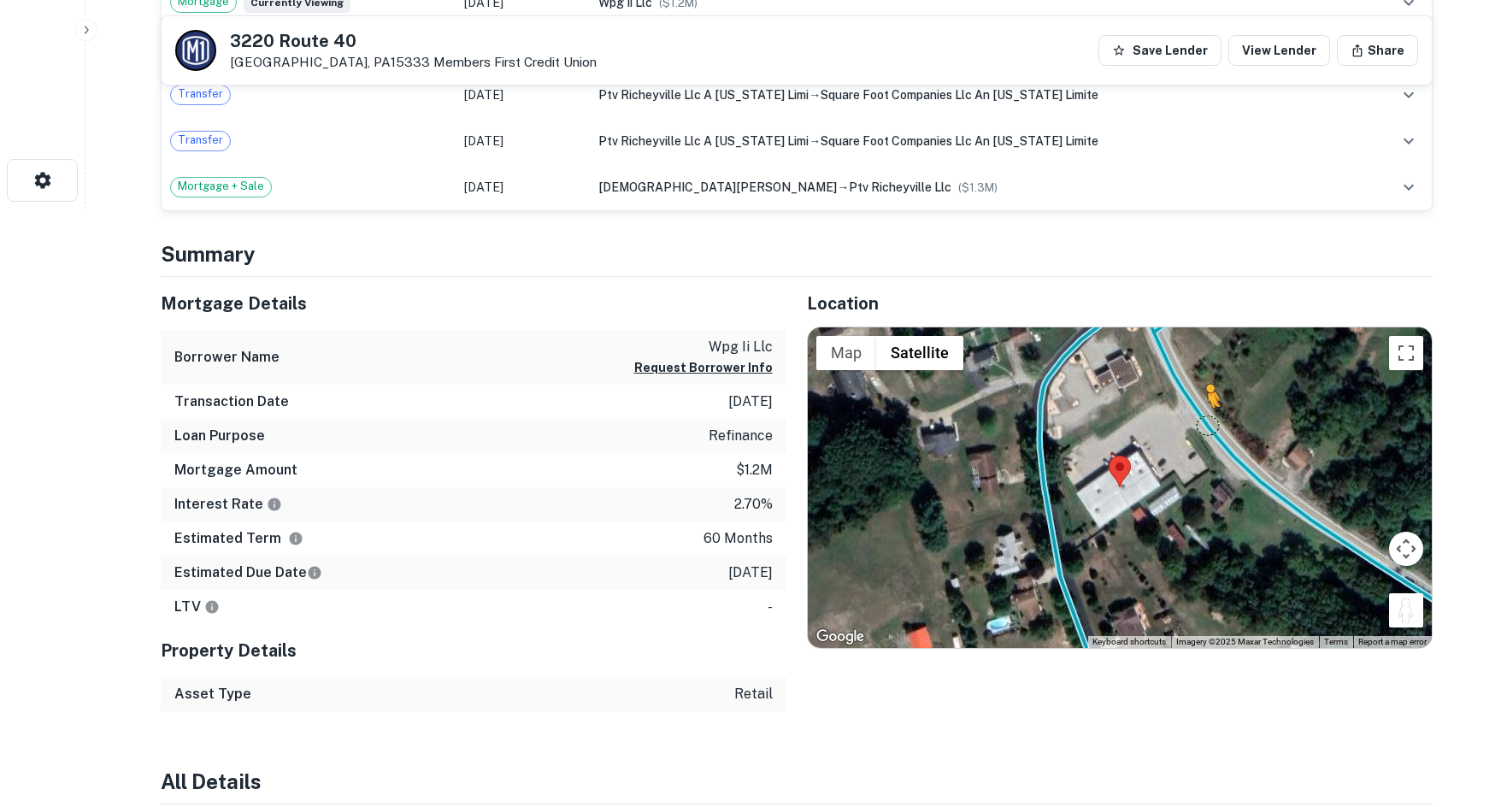
drag, startPoint x: 1420, startPoint y: 619, endPoint x: 1199, endPoint y: 413, distance: 302.4
click at [1199, 413] on div "To activate drag with keyboard, press Alt + Enter. Once in keyboard drag state,…" at bounding box center [1120, 487] width 624 height 321
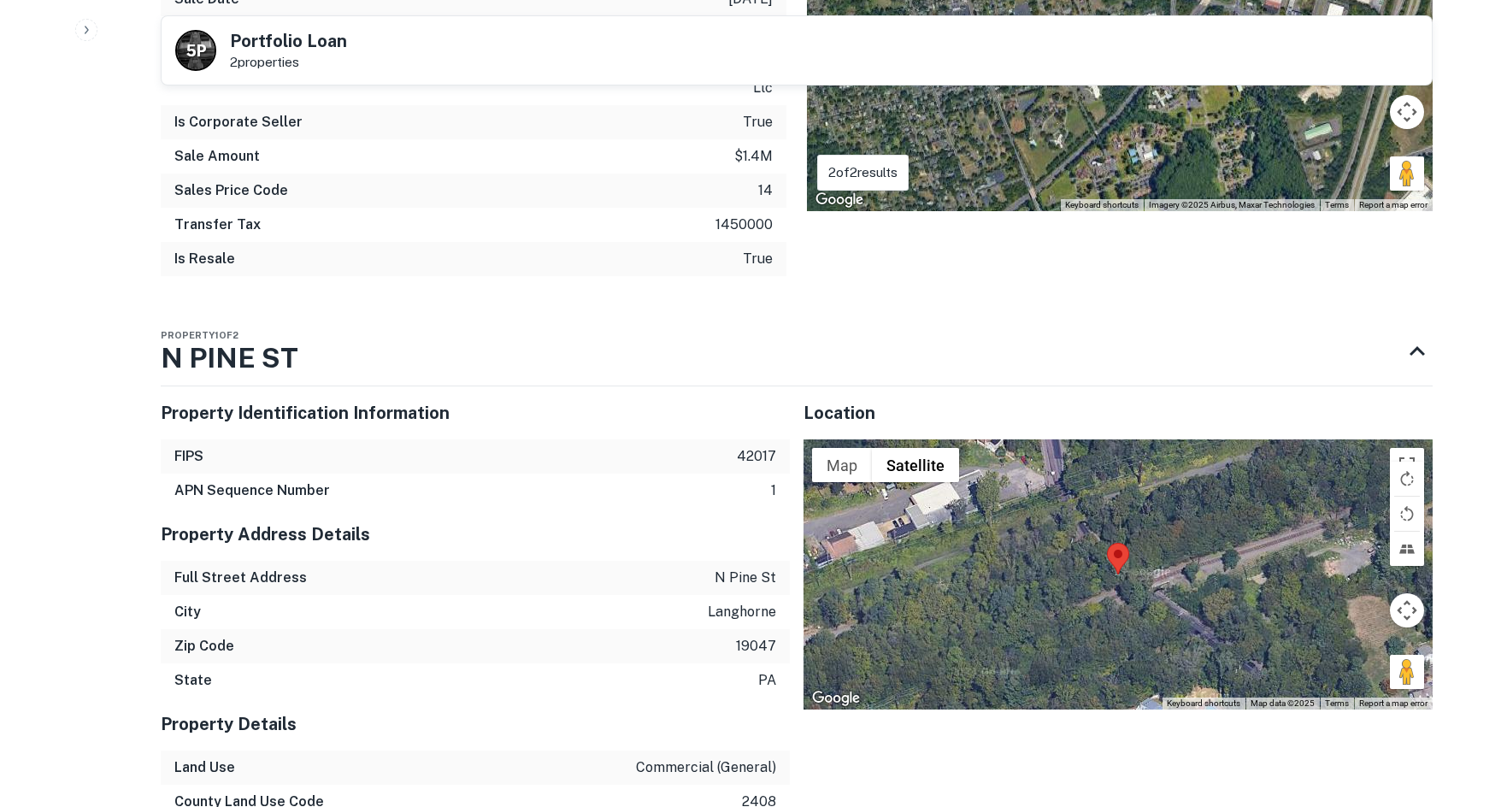
scroll to position [816, 0]
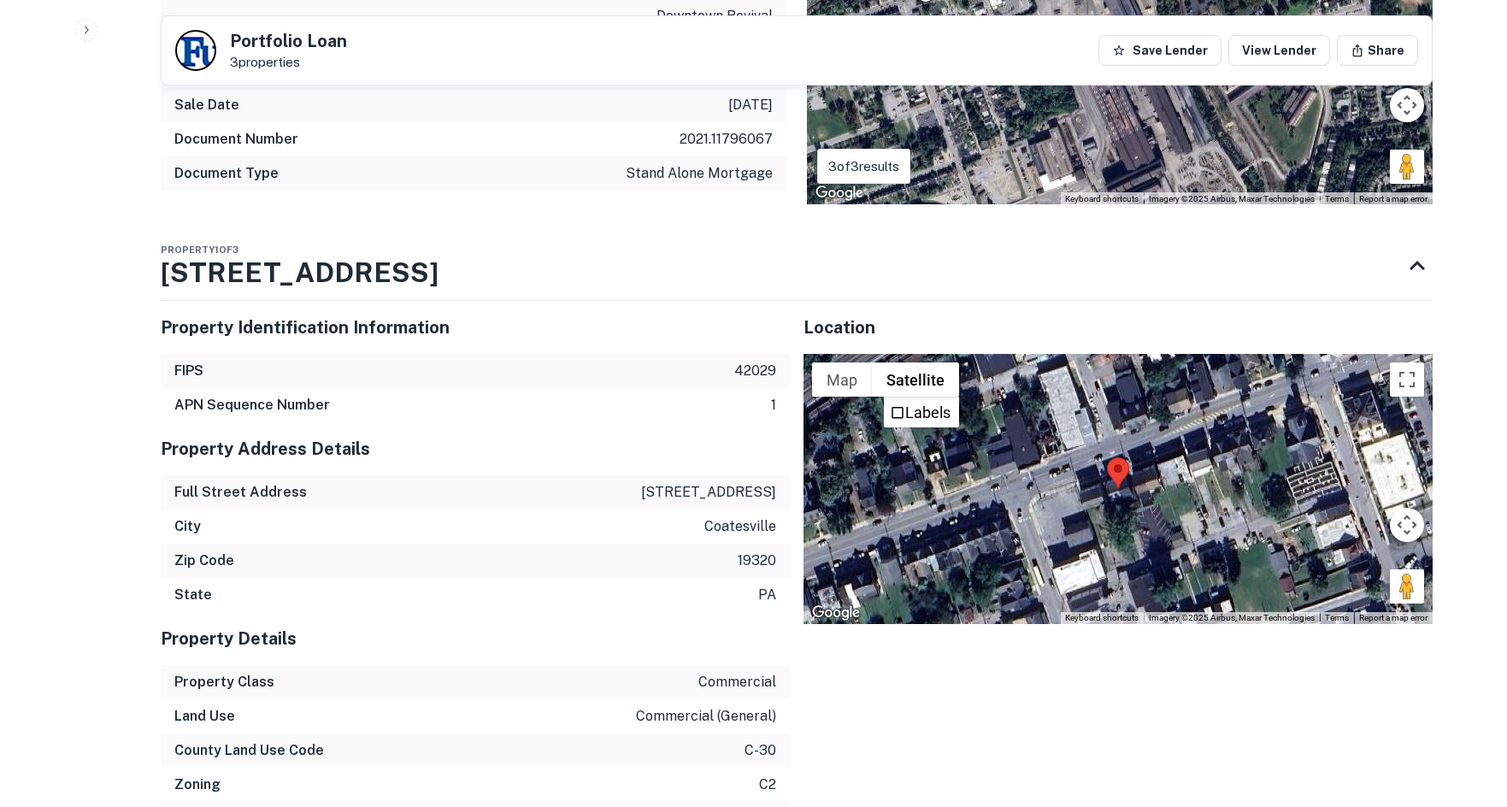
scroll to position [1197, 0]
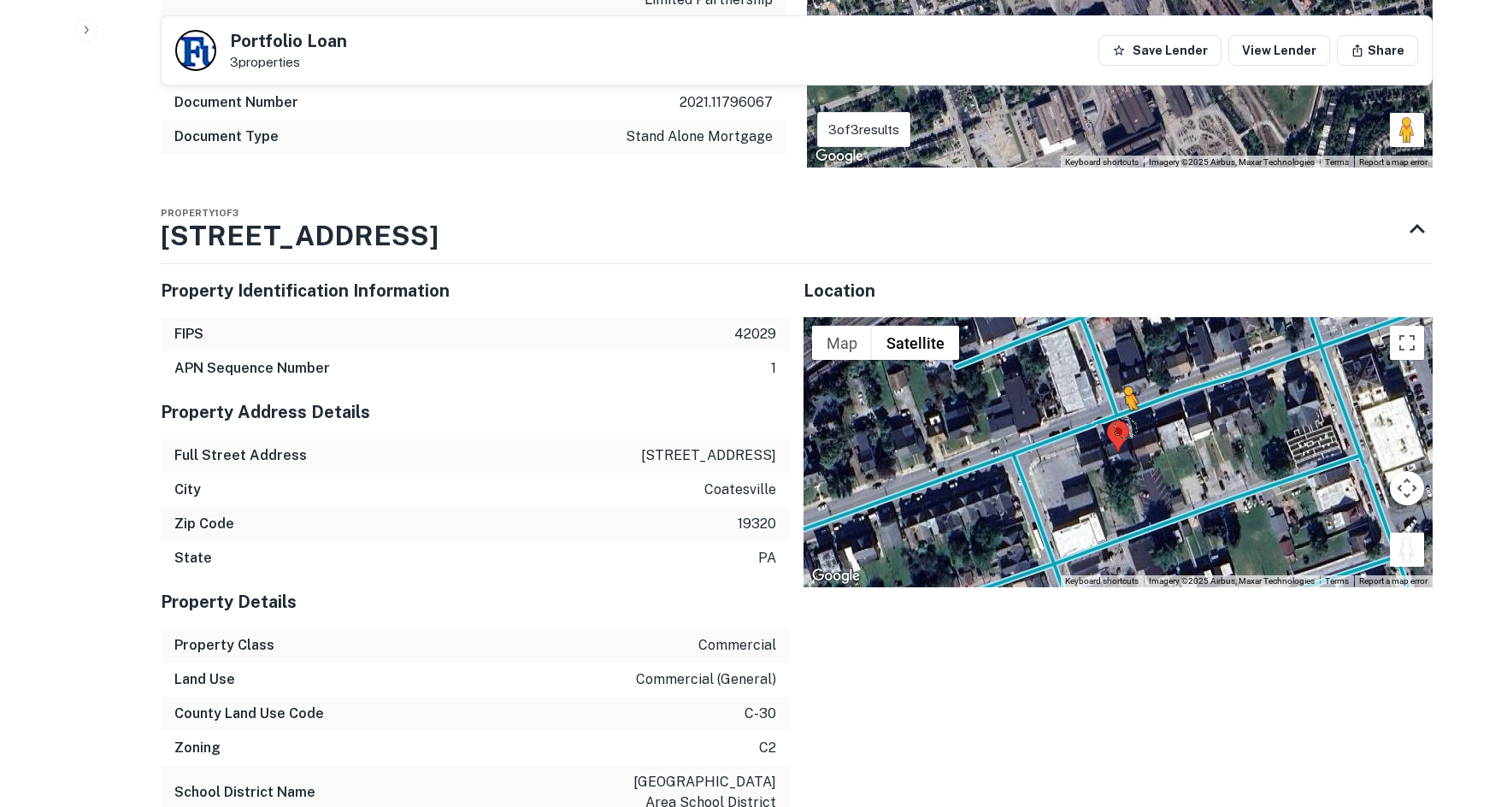
drag, startPoint x: 1420, startPoint y: 537, endPoint x: 1113, endPoint y: 404, distance: 334.6
click at [1113, 404] on div "To activate drag with keyboard, press Alt + Enter. Once in keyboard drag state,…" at bounding box center [1118, 452] width 629 height 270
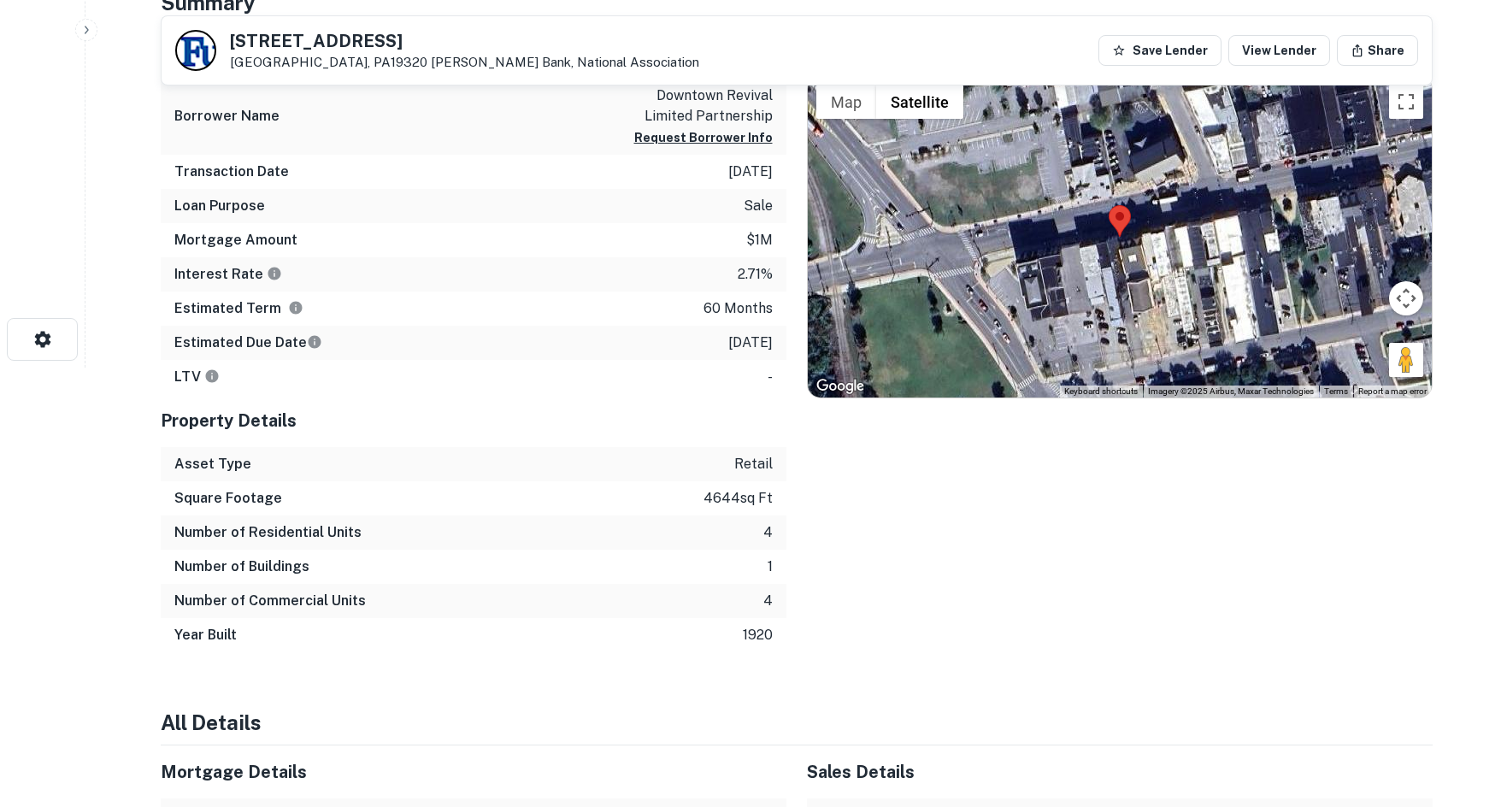
scroll to position [342, 0]
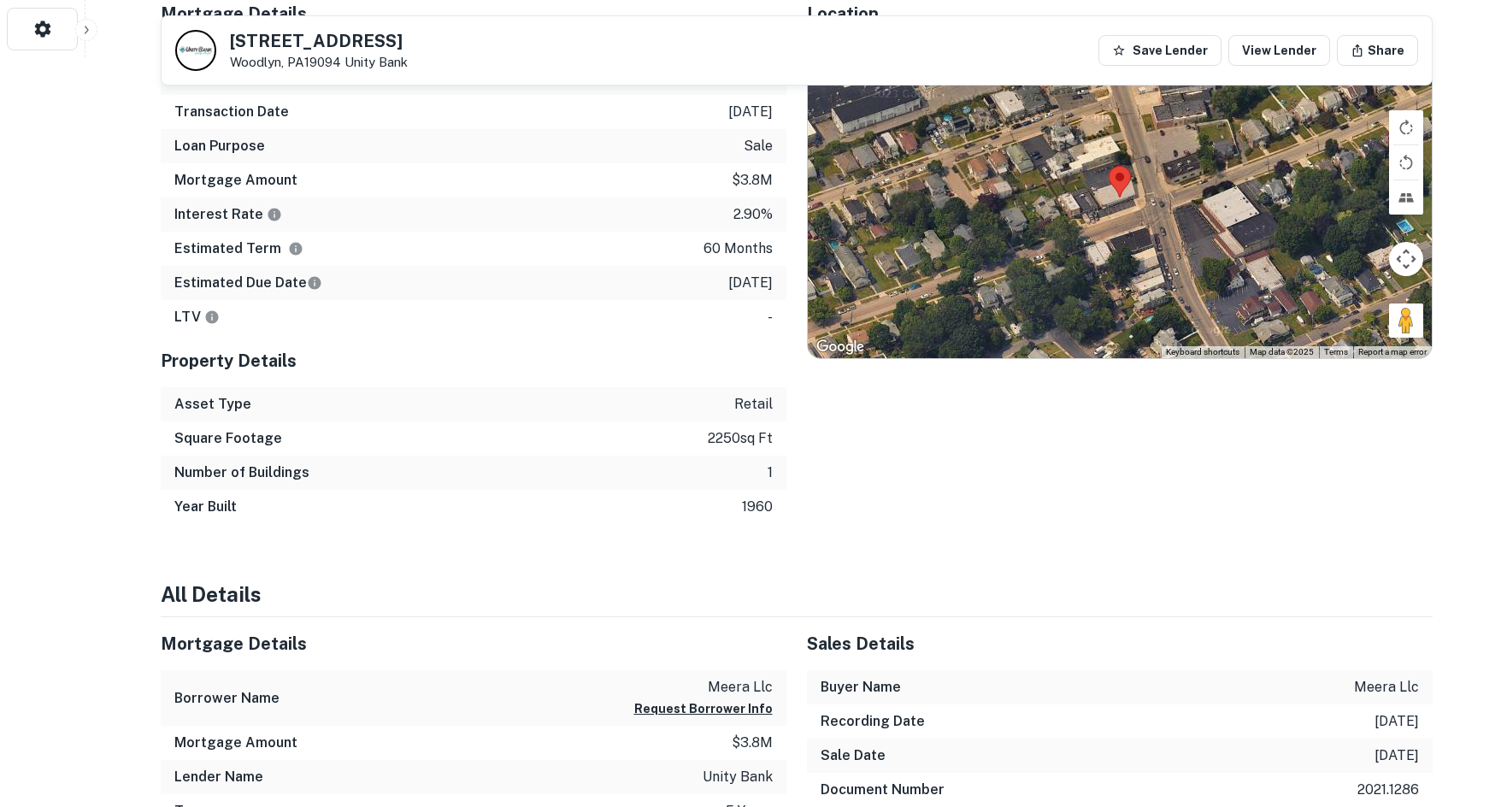
scroll to position [598, 0]
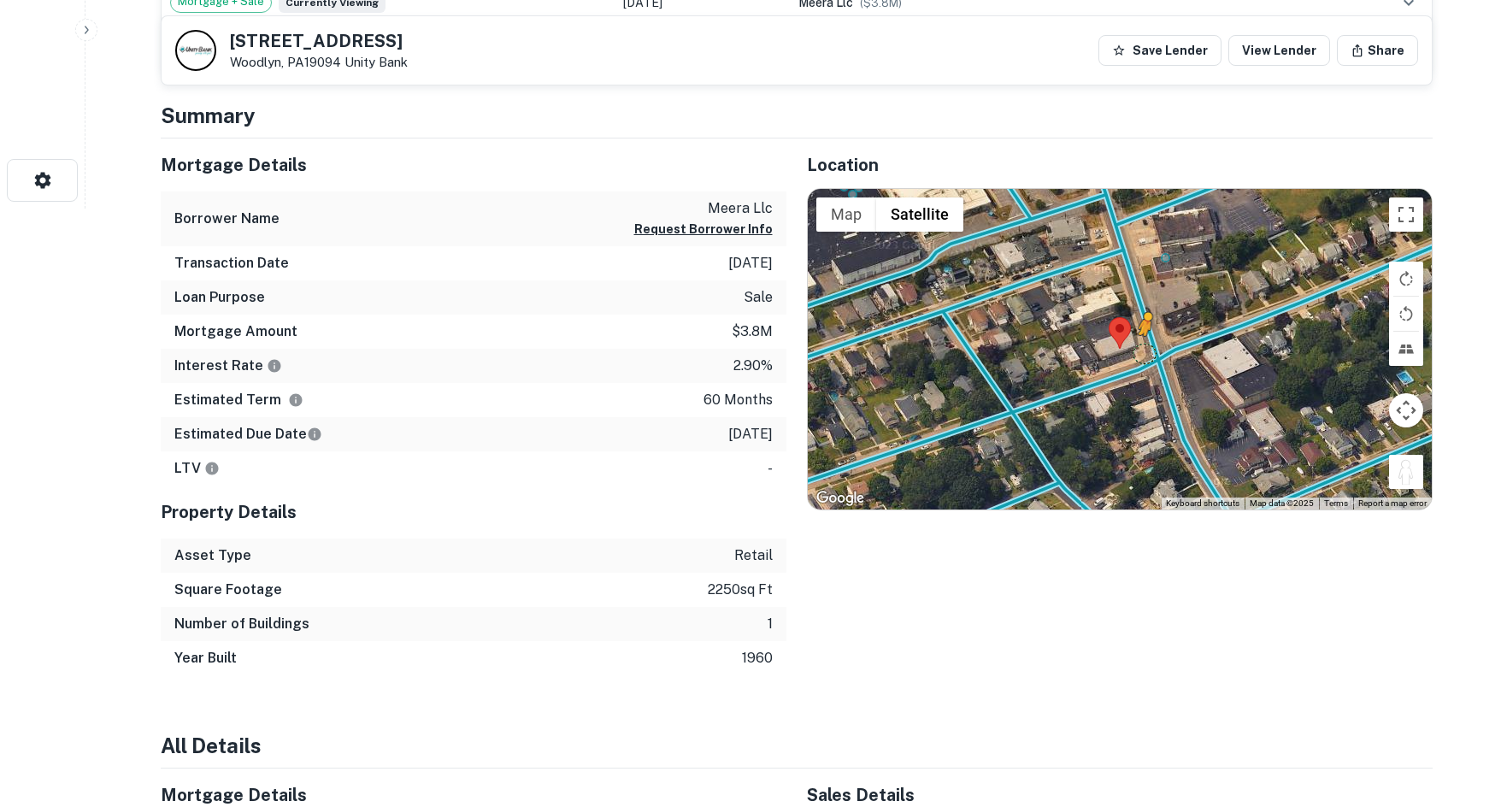
drag, startPoint x: 1397, startPoint y: 469, endPoint x: 1138, endPoint y: 347, distance: 286.4
click at [1138, 347] on div "To activate drag with keyboard, press Alt + Enter. Once in keyboard drag state,…" at bounding box center [1120, 349] width 624 height 321
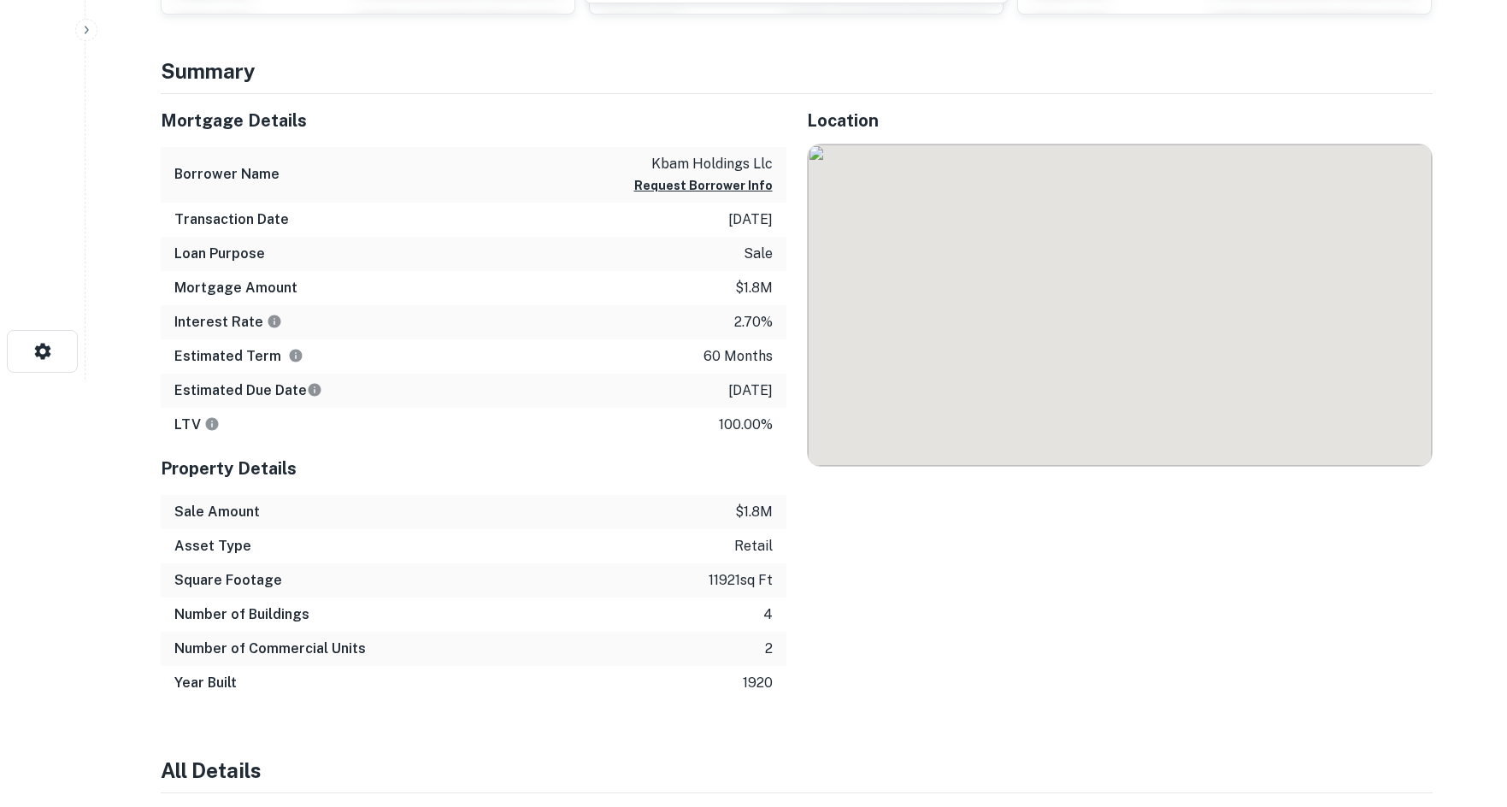
scroll to position [427, 0]
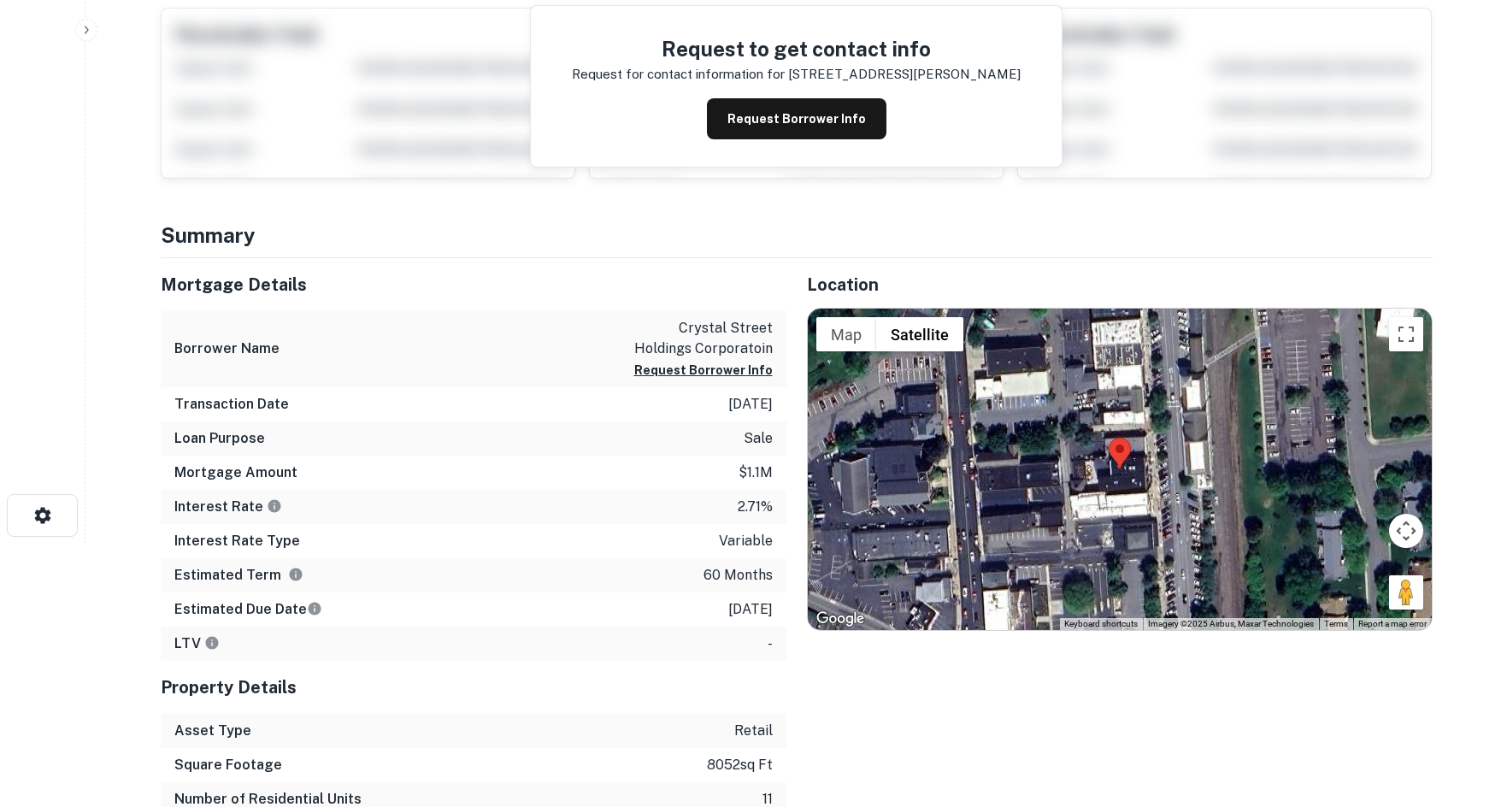
scroll to position [427, 0]
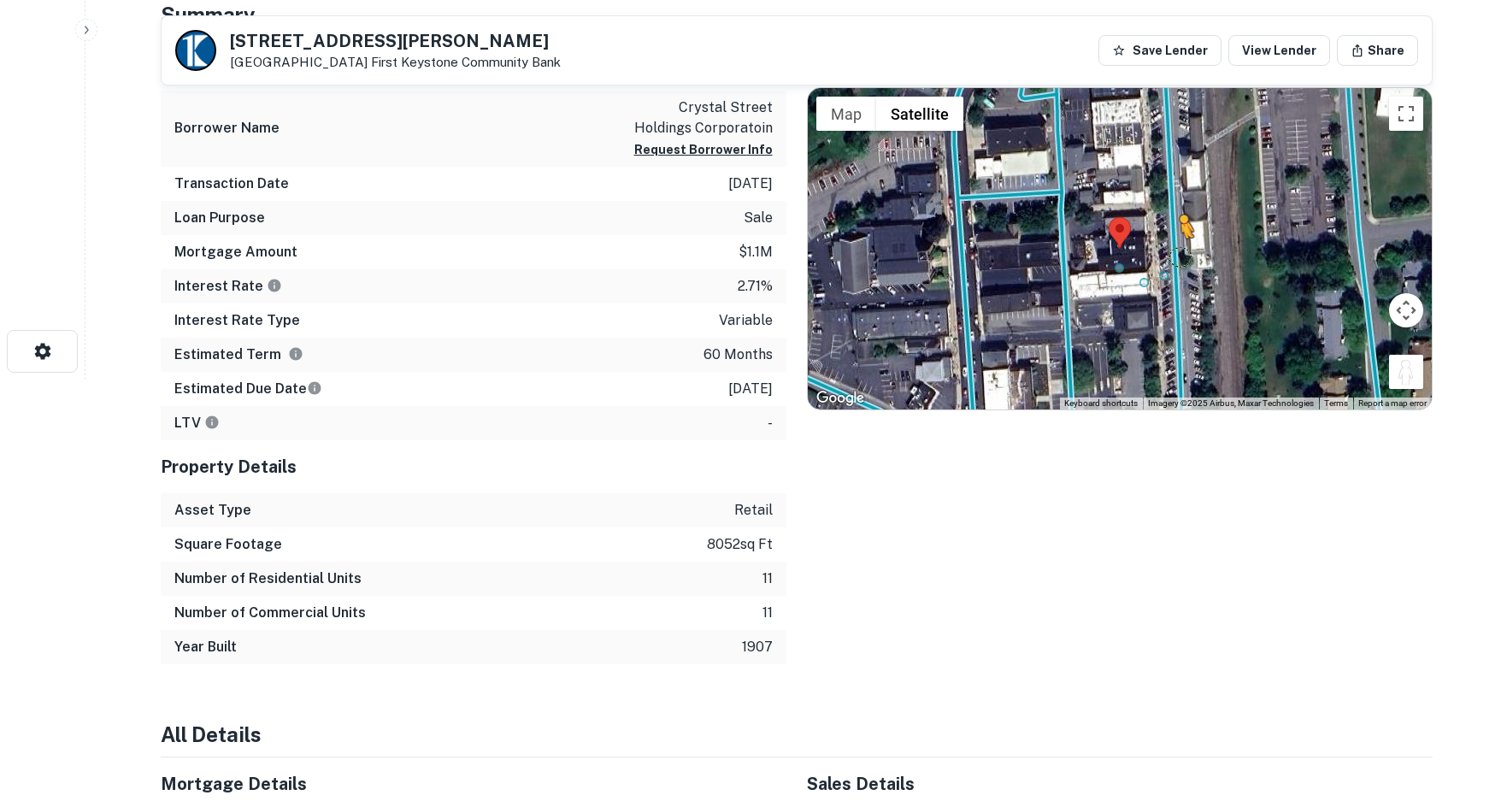
drag, startPoint x: 1399, startPoint y: 377, endPoint x: 1176, endPoint y: 253, distance: 255.3
click at [1176, 253] on div "To activate drag with keyboard, press Alt + Enter. Once in keyboard drag state,…" at bounding box center [1120, 248] width 624 height 321
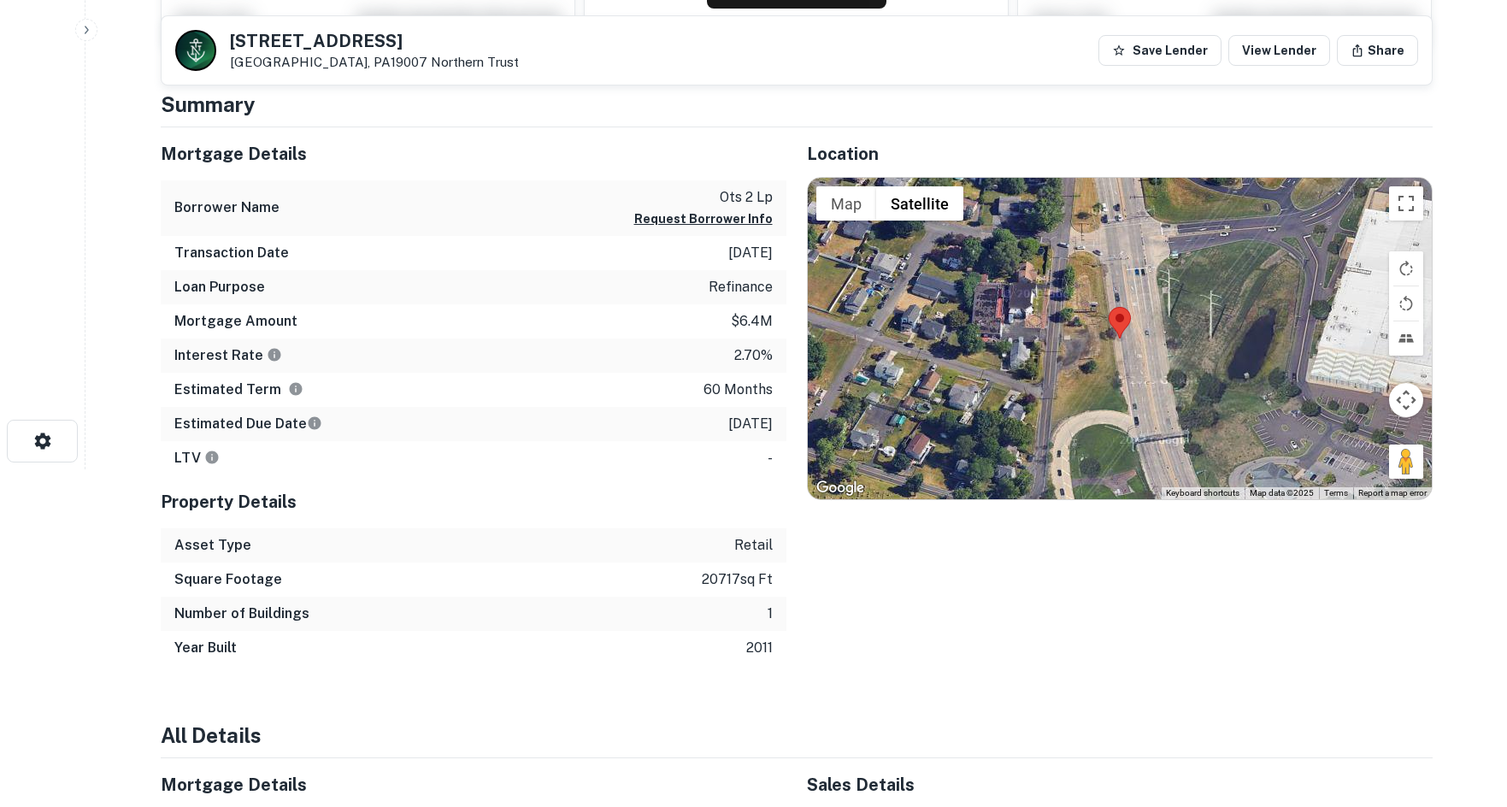
scroll to position [284, 0]
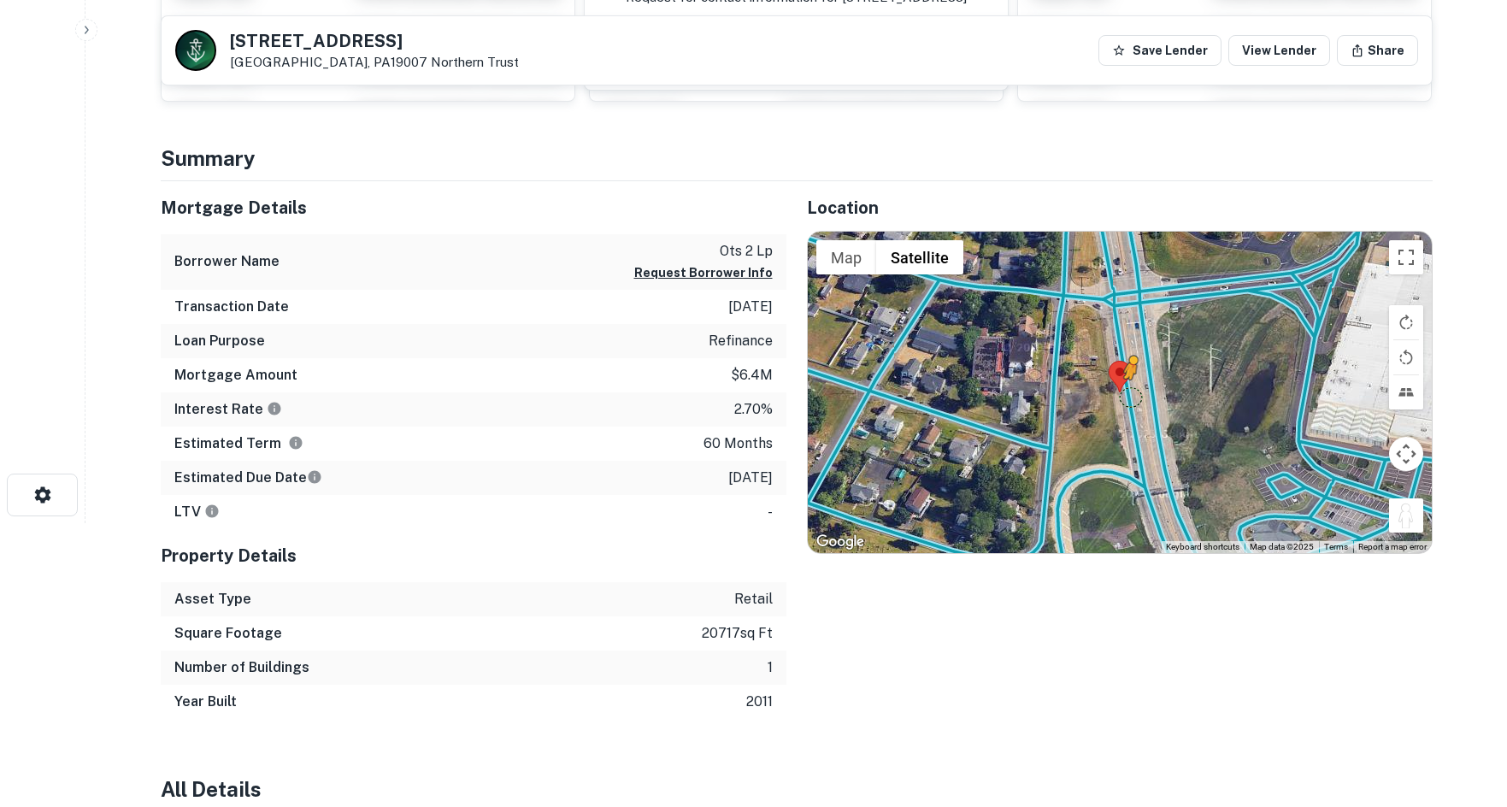
drag, startPoint x: 1417, startPoint y: 513, endPoint x: 1115, endPoint y: 388, distance: 327.4
click at [1115, 388] on div "To activate drag with keyboard, press Alt + Enter. Once in keyboard drag state,…" at bounding box center [1120, 392] width 624 height 321
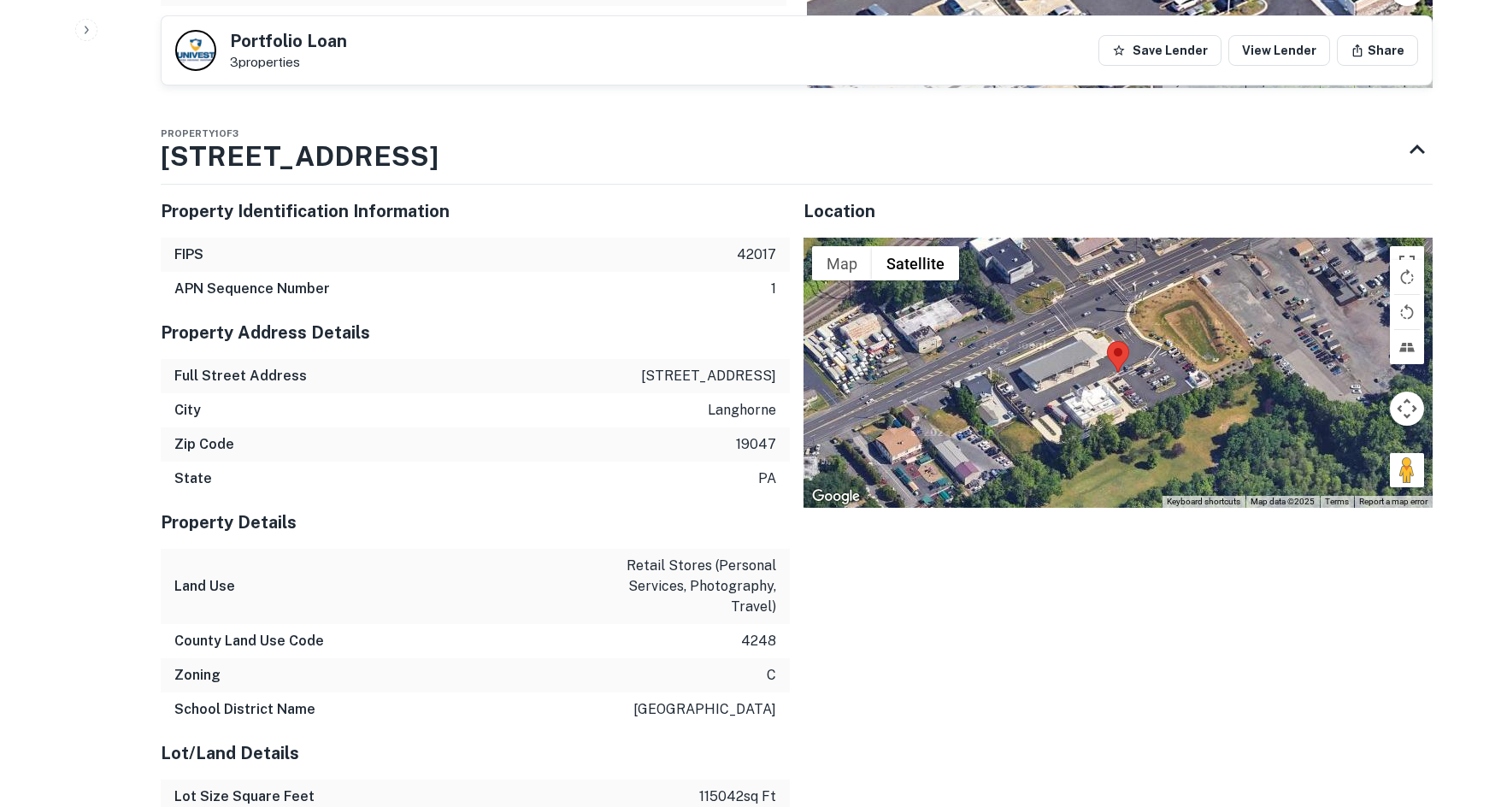
scroll to position [1624, 0]
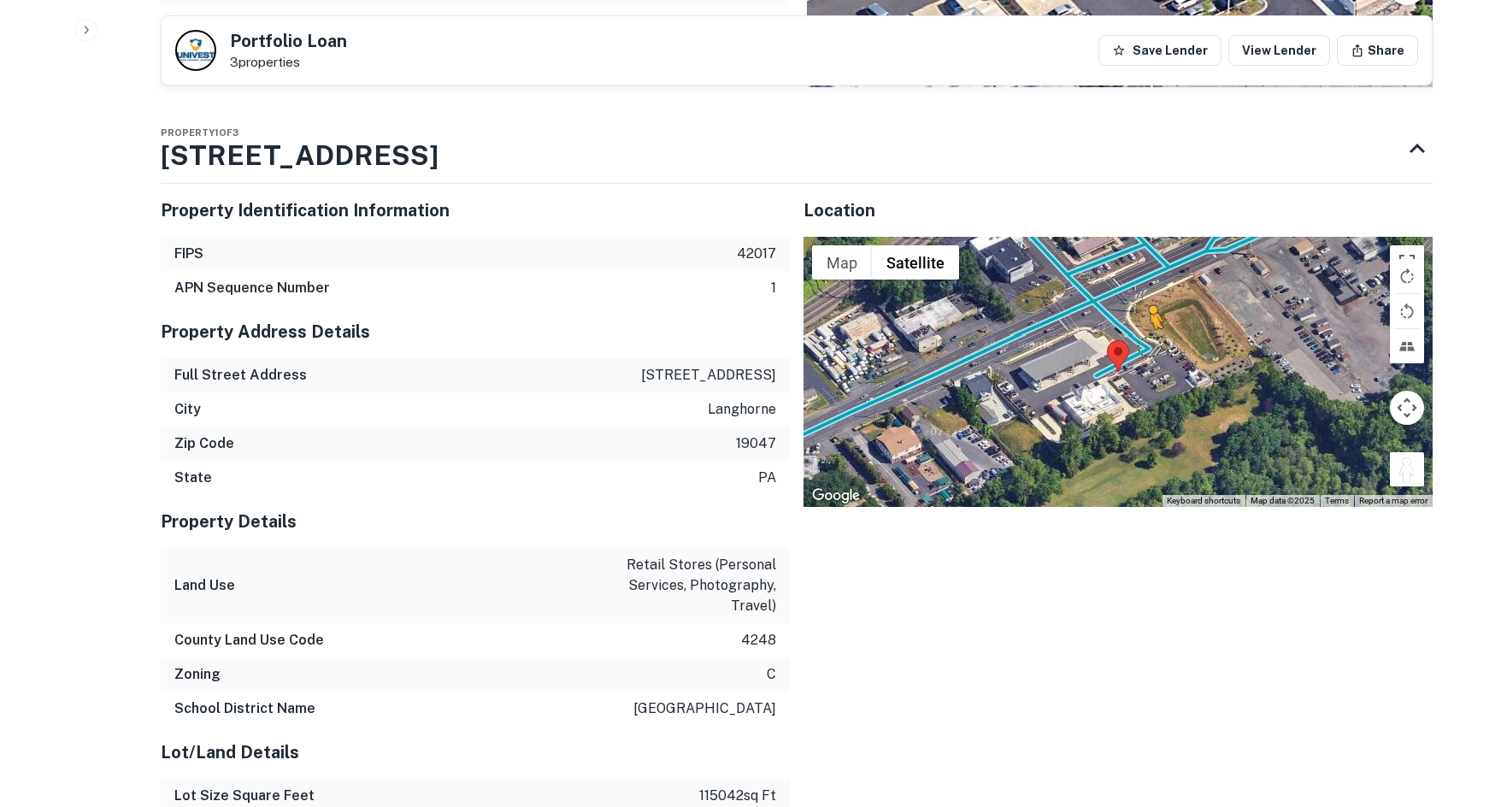
drag, startPoint x: 1410, startPoint y: 478, endPoint x: 1134, endPoint y: 341, distance: 307.4
click at [1134, 341] on div "To activate drag with keyboard, press Alt + Enter. Once in keyboard drag state,…" at bounding box center [1118, 372] width 629 height 270
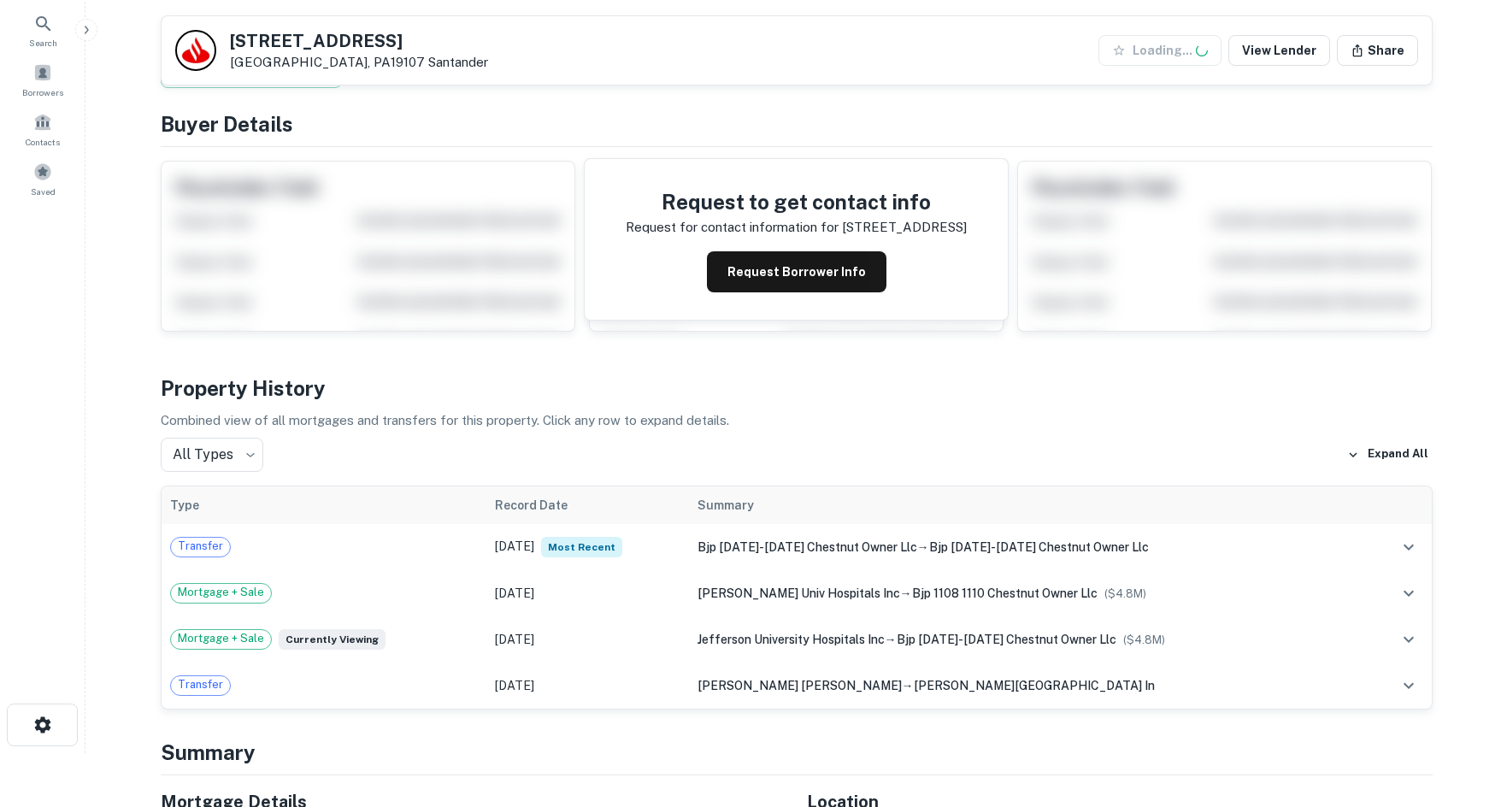
scroll to position [513, 0]
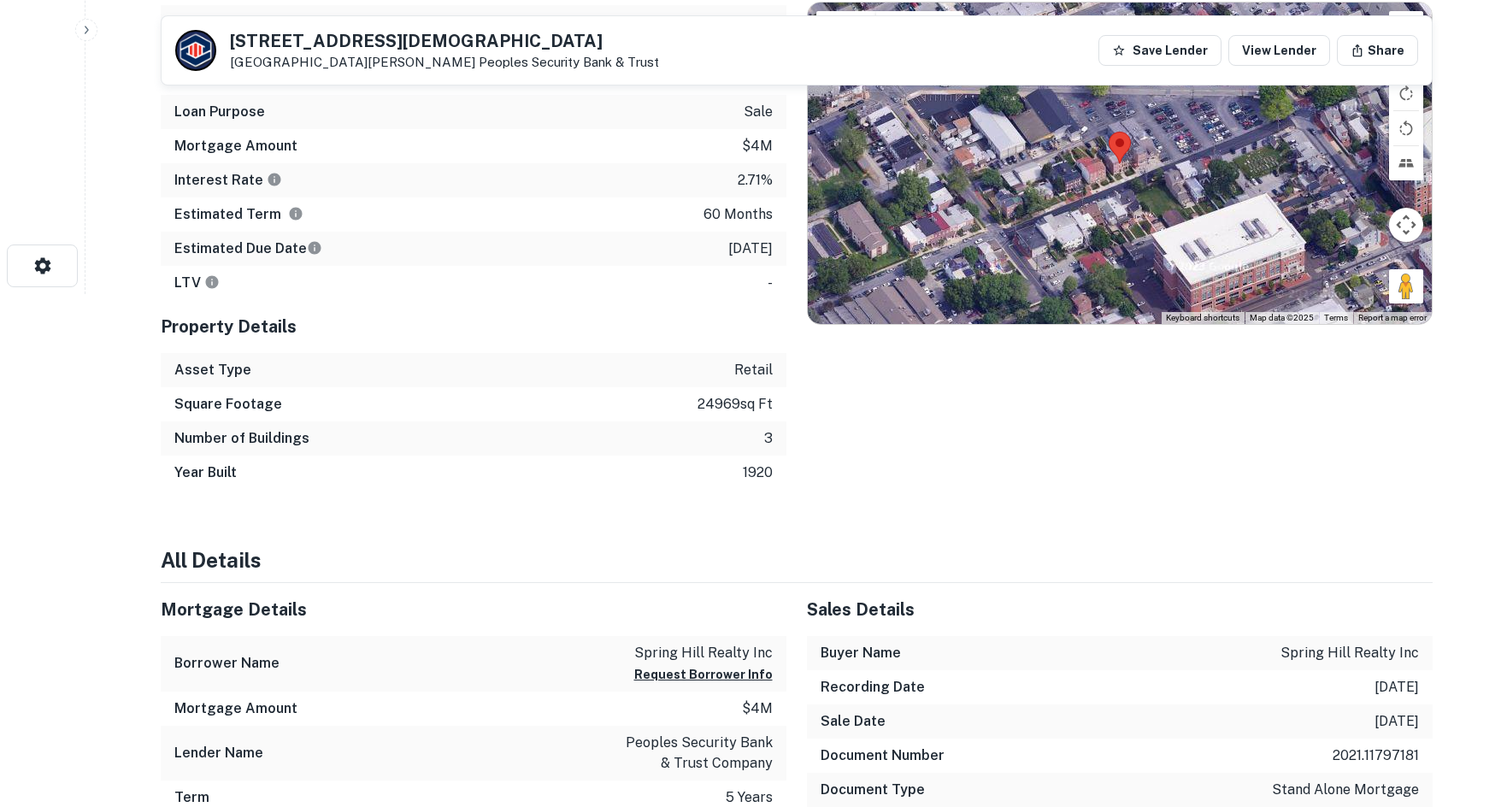
scroll to position [342, 0]
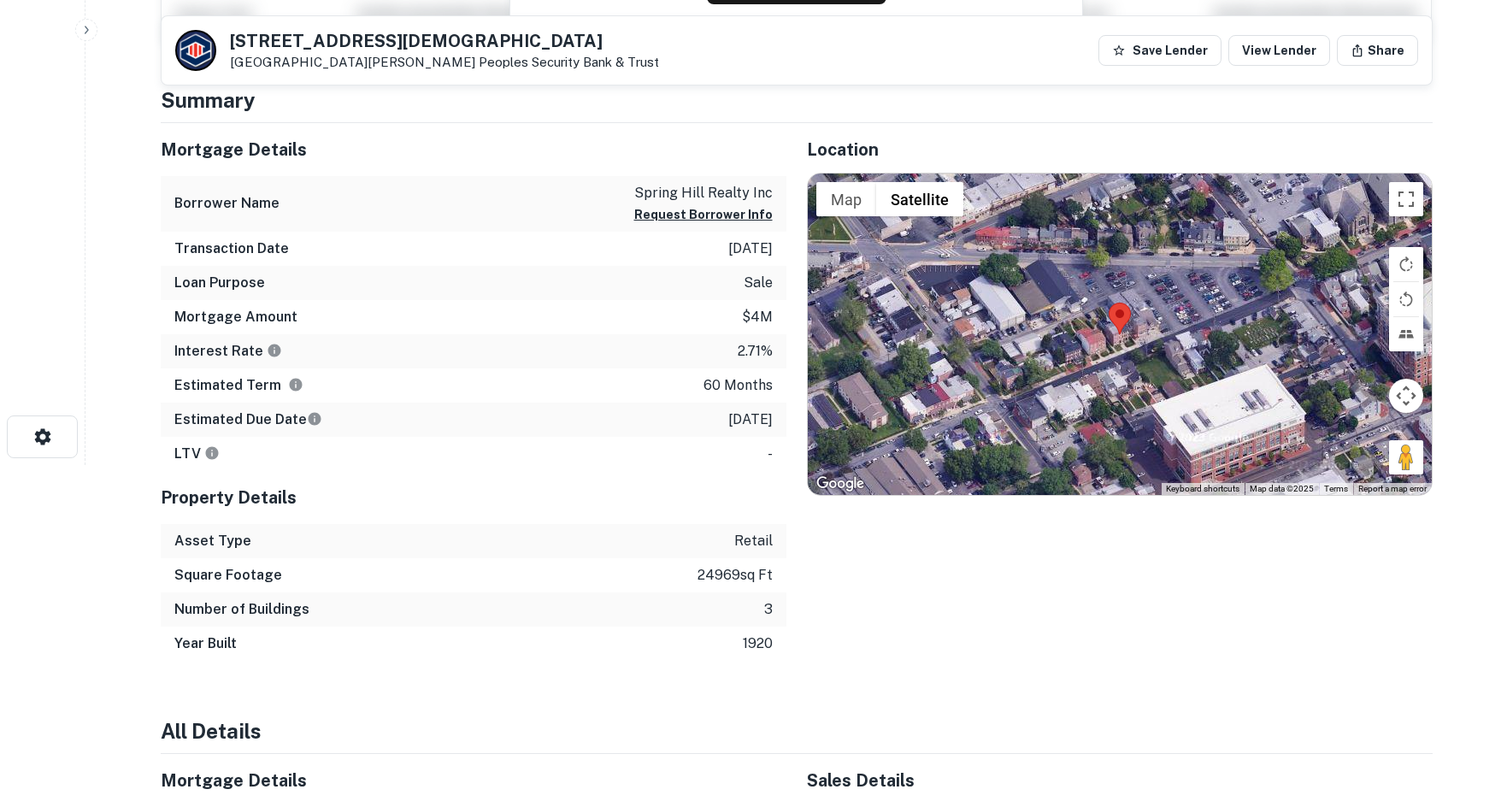
drag, startPoint x: 1399, startPoint y: 460, endPoint x: 1164, endPoint y: 358, distance: 255.4
click at [1164, 358] on div "Map Terrain Satellite Labels Keyboard shortcuts Map Data Map data ©2025 Map dat…" at bounding box center [1120, 334] width 624 height 321
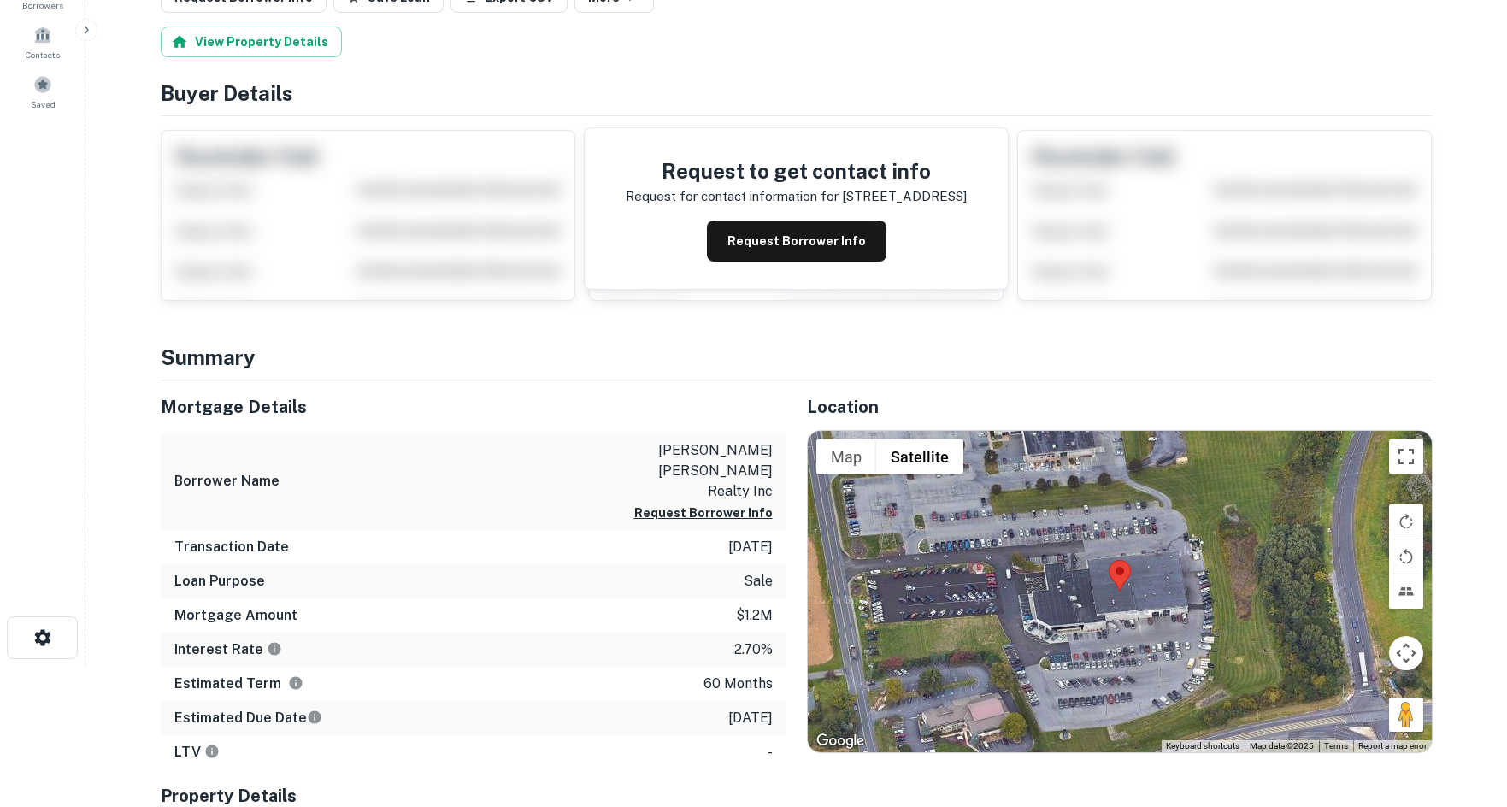
scroll to position [171, 0]
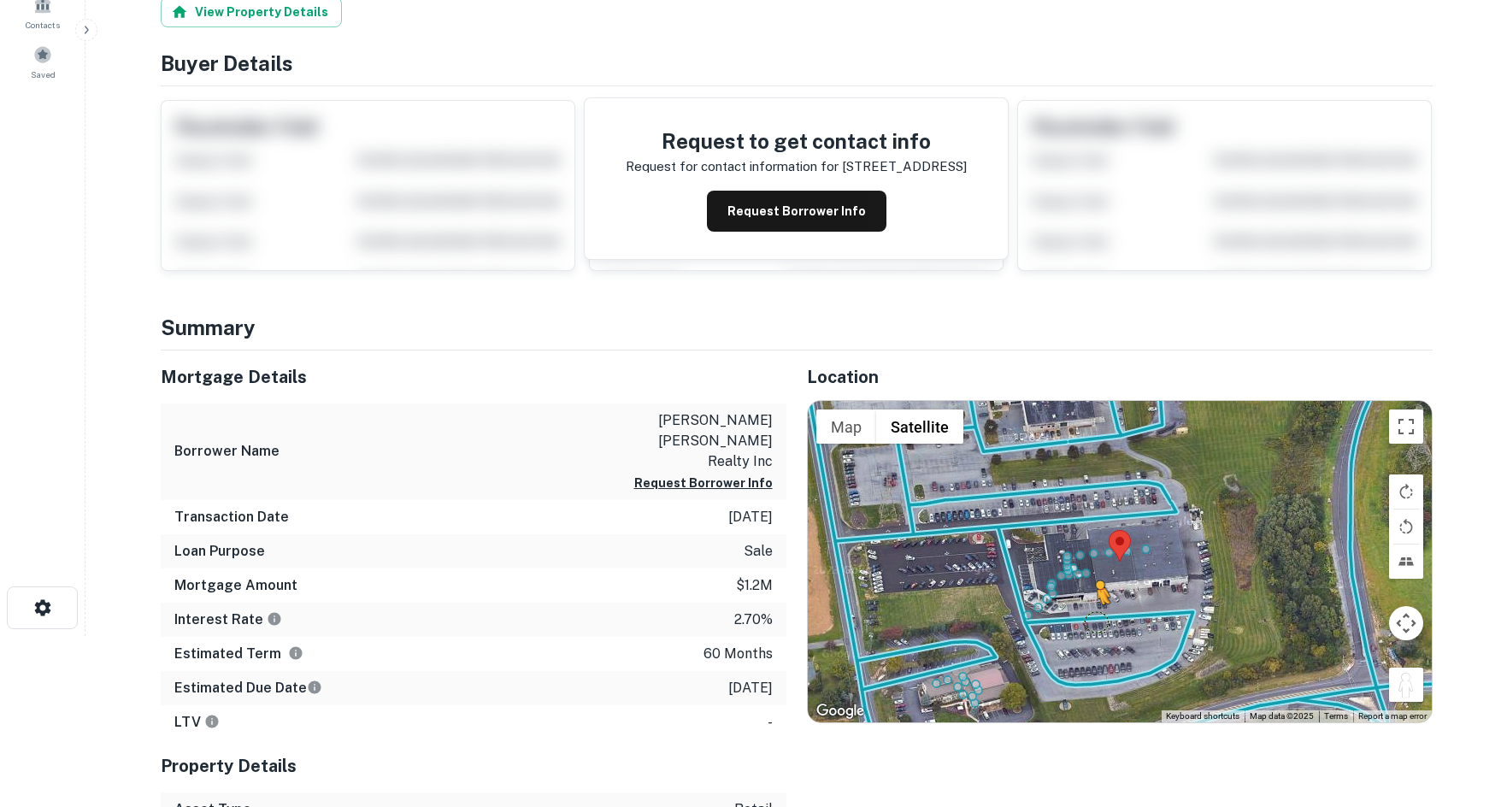
drag, startPoint x: 1396, startPoint y: 683, endPoint x: 1094, endPoint y: 623, distance: 307.7
click at [1094, 623] on div "To activate drag with keyboard, press Alt + Enter. Once in keyboard drag state,…" at bounding box center [1120, 561] width 624 height 321
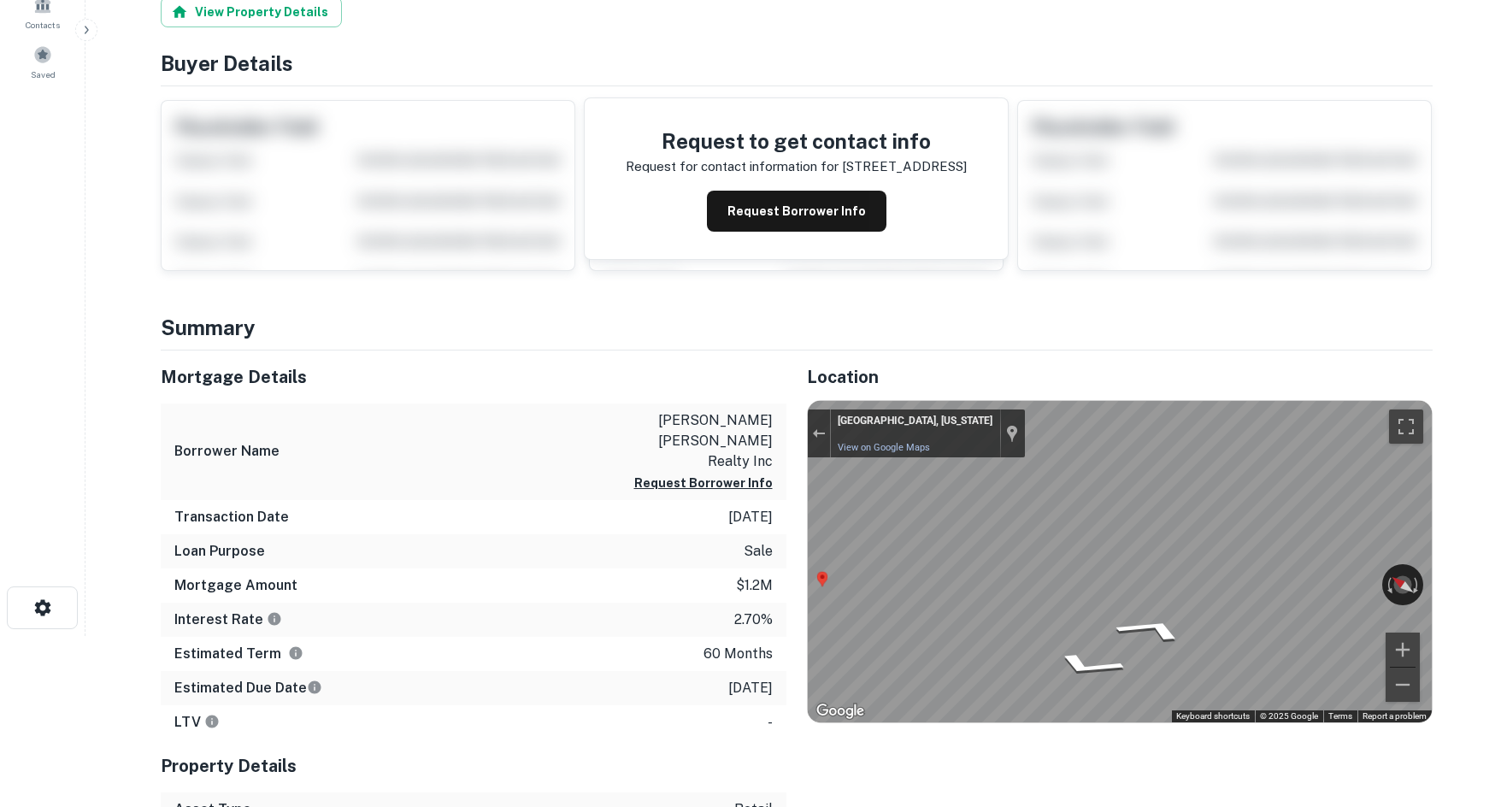
click at [1476, 636] on html "Search Borrowers Contacts Saved Loan Details [STREET_ADDRESS][PERSON_NAME] • [P…" at bounding box center [753, 232] width 1507 height 807
click at [1453, 556] on main "Loan Details [STREET_ADDRESS][PERSON_NAME] • [PERSON_NAME] Bank, National Assoc…" at bounding box center [796, 232] width 1422 height 807
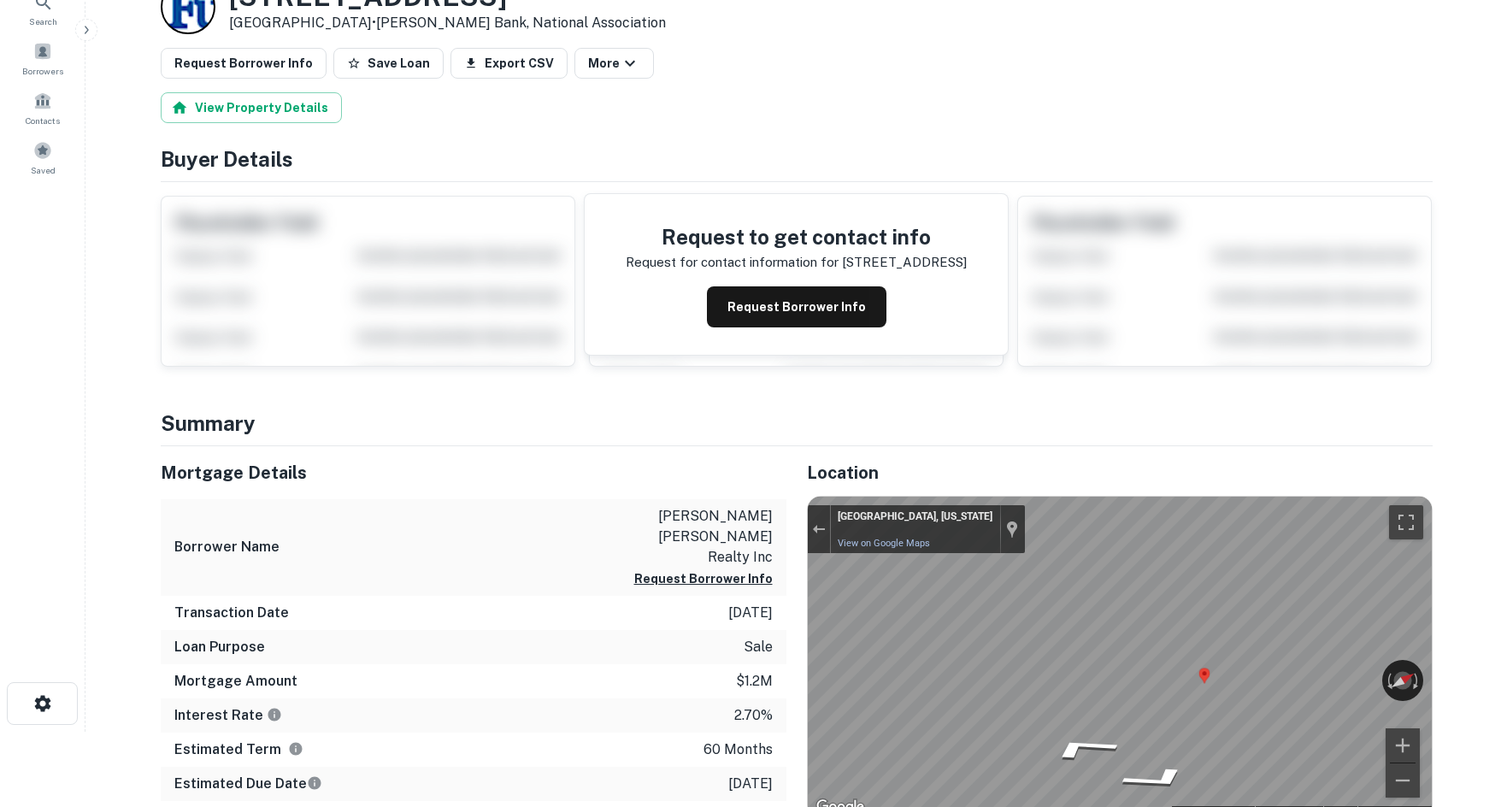
scroll to position [0, 0]
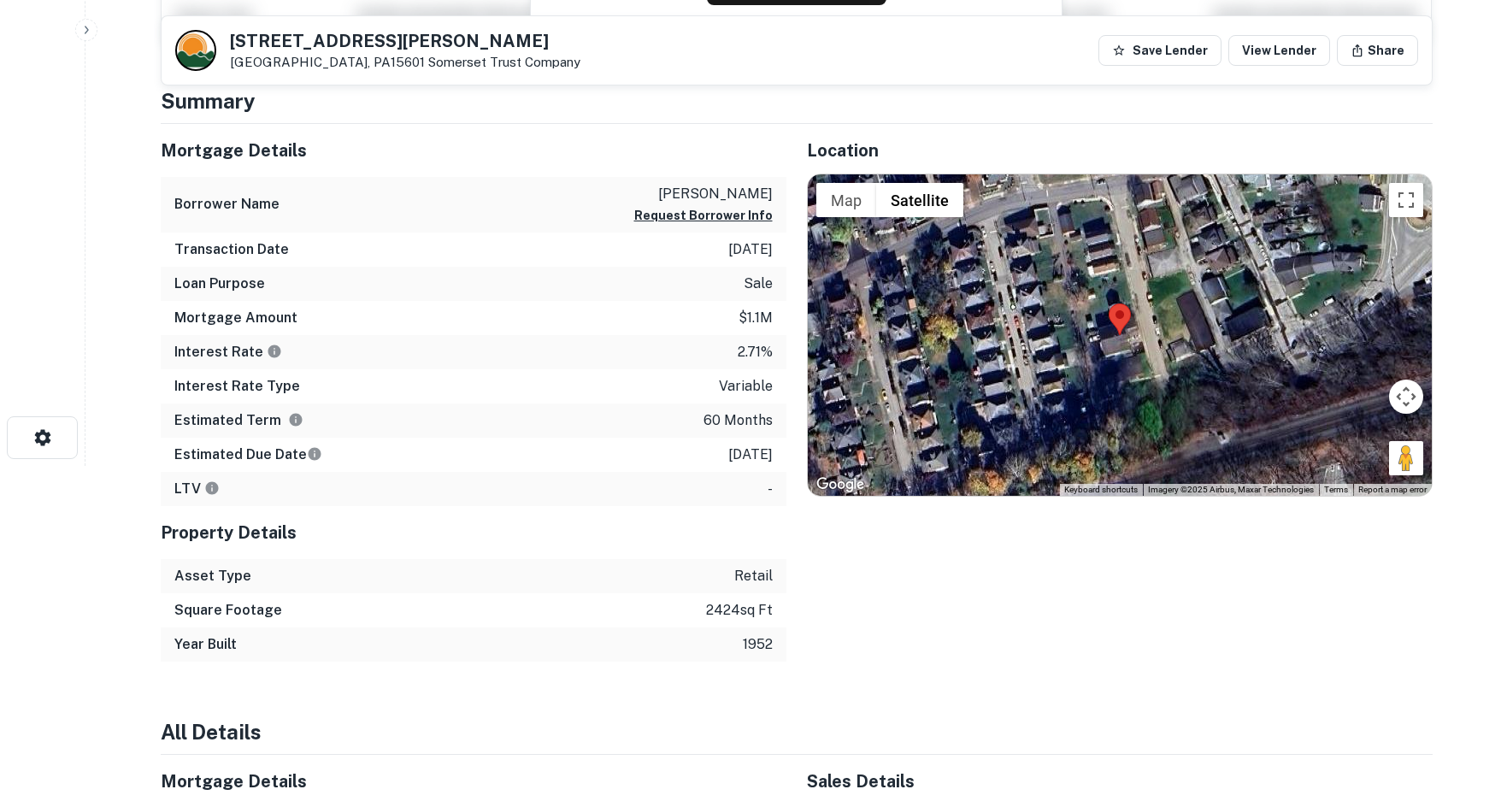
scroll to position [342, 0]
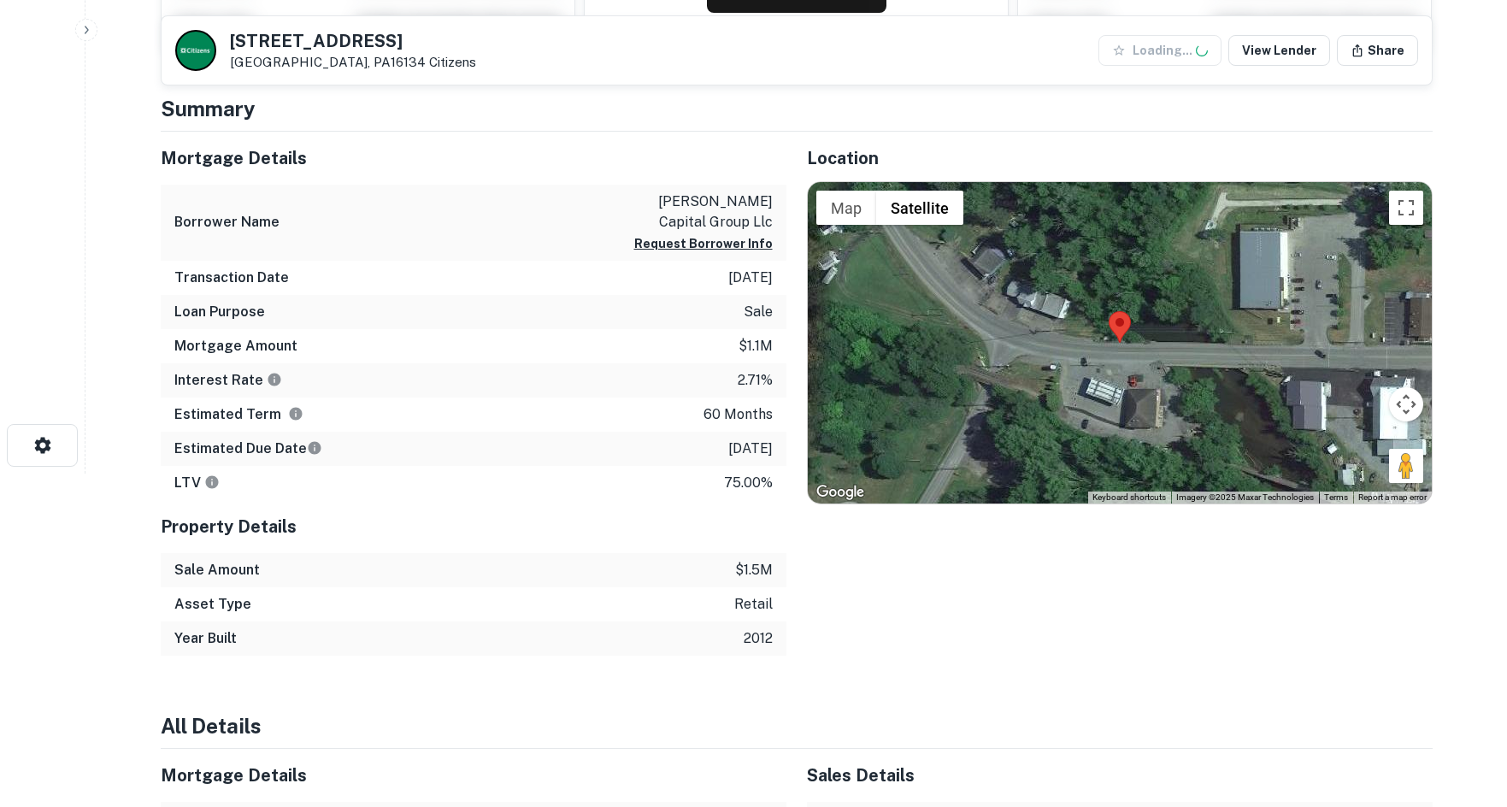
scroll to position [342, 0]
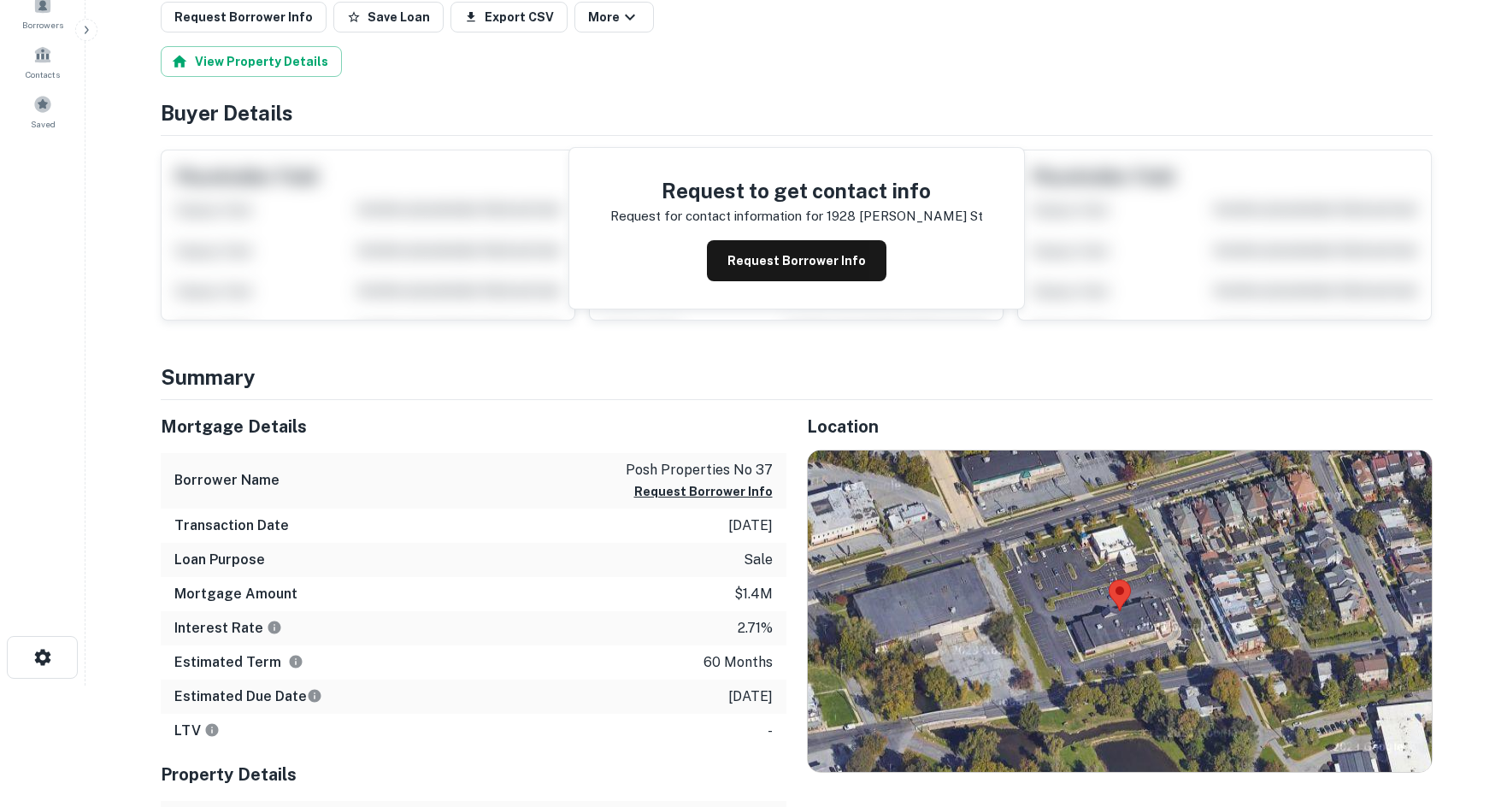
scroll to position [427, 0]
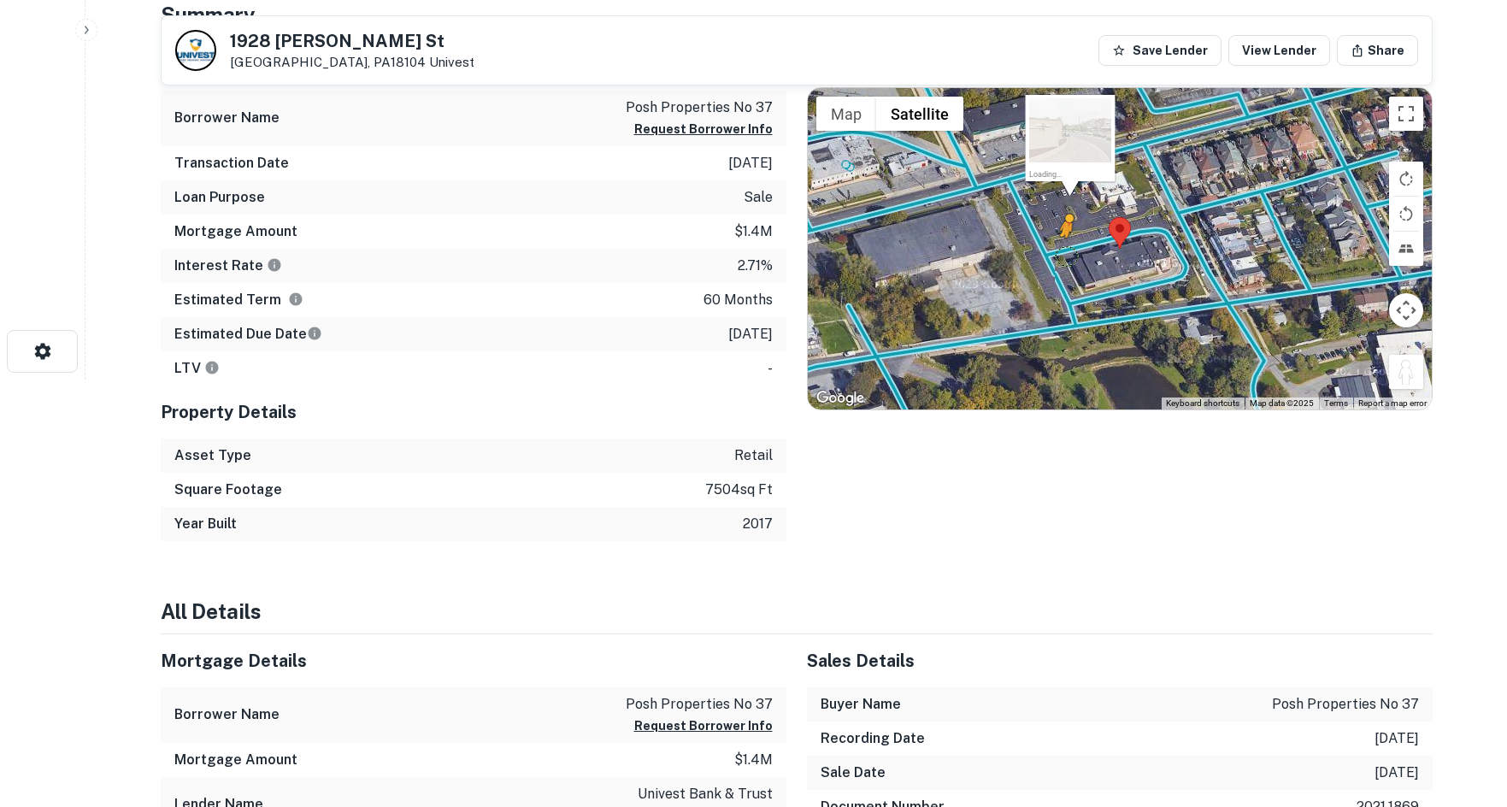
drag, startPoint x: 1415, startPoint y: 370, endPoint x: 1065, endPoint y: 255, distance: 368.2
click at [1065, 255] on div "To activate drag with keyboard, press Alt + Enter. Once in keyboard drag state,…" at bounding box center [1120, 248] width 624 height 321
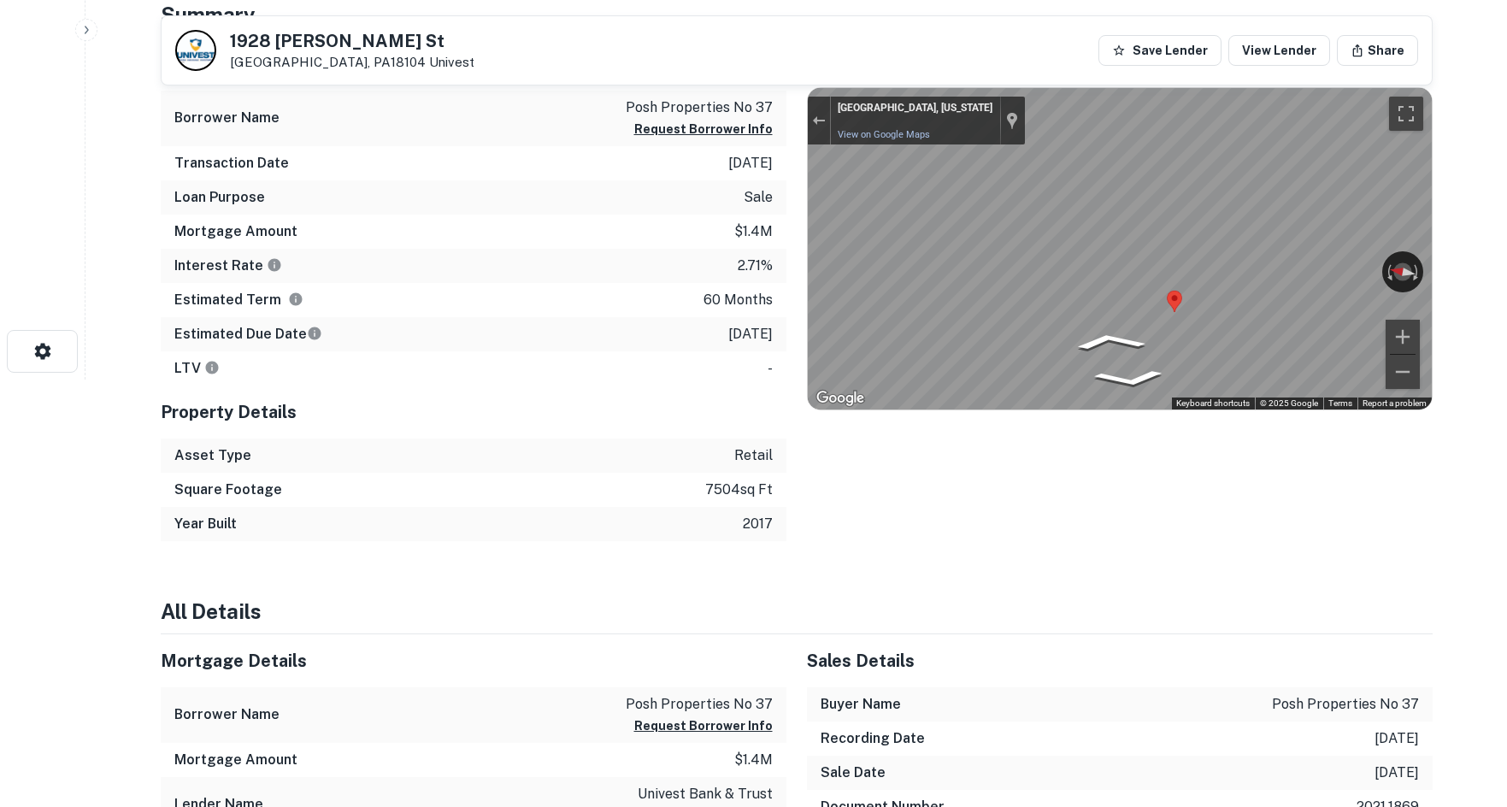
click at [306, 333] on div "Mortgage Details Borrower Name posh properties no 37 Request Borrower Info Tran…" at bounding box center [786, 290] width 1293 height 504
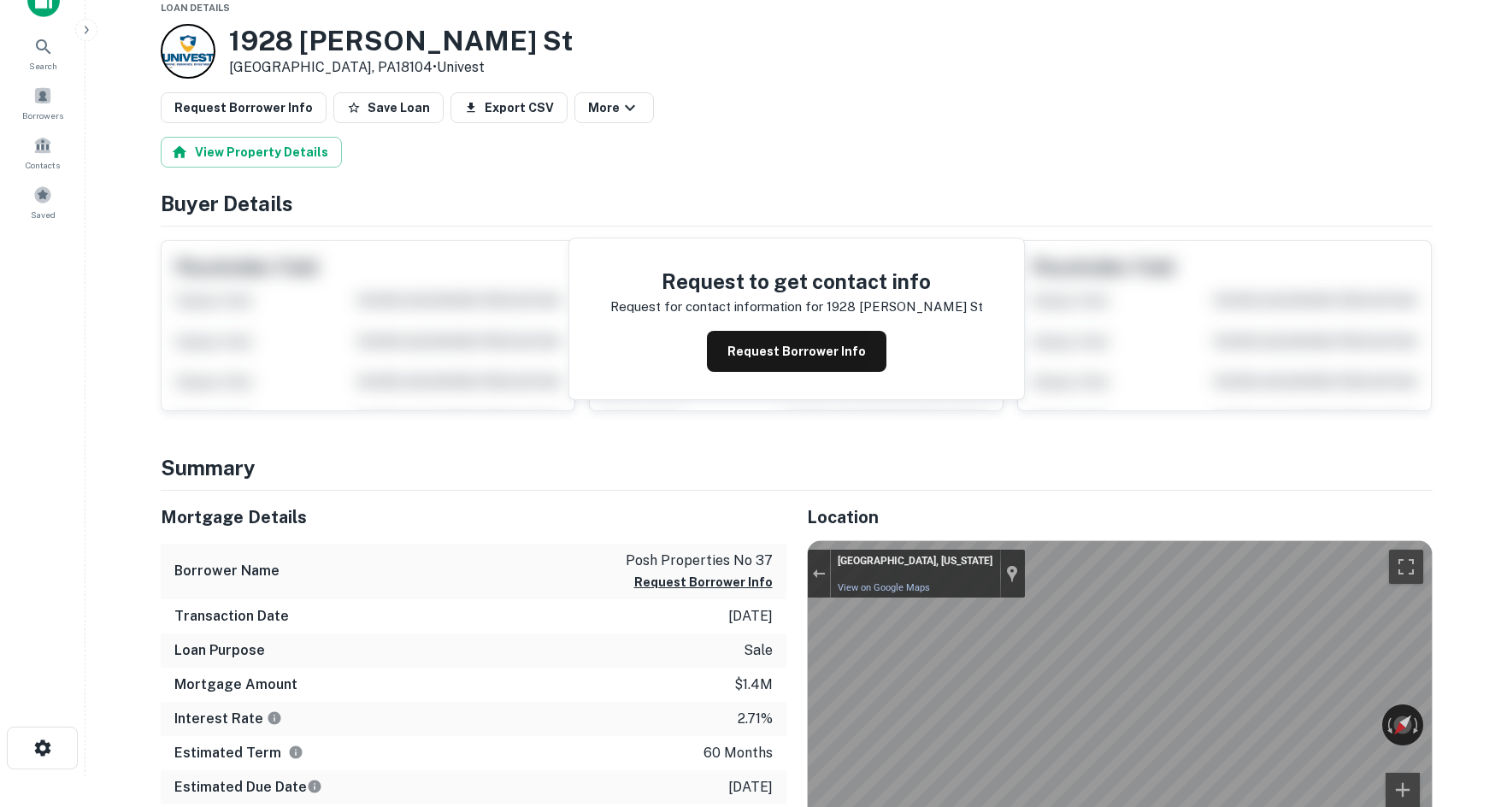
scroll to position [0, 0]
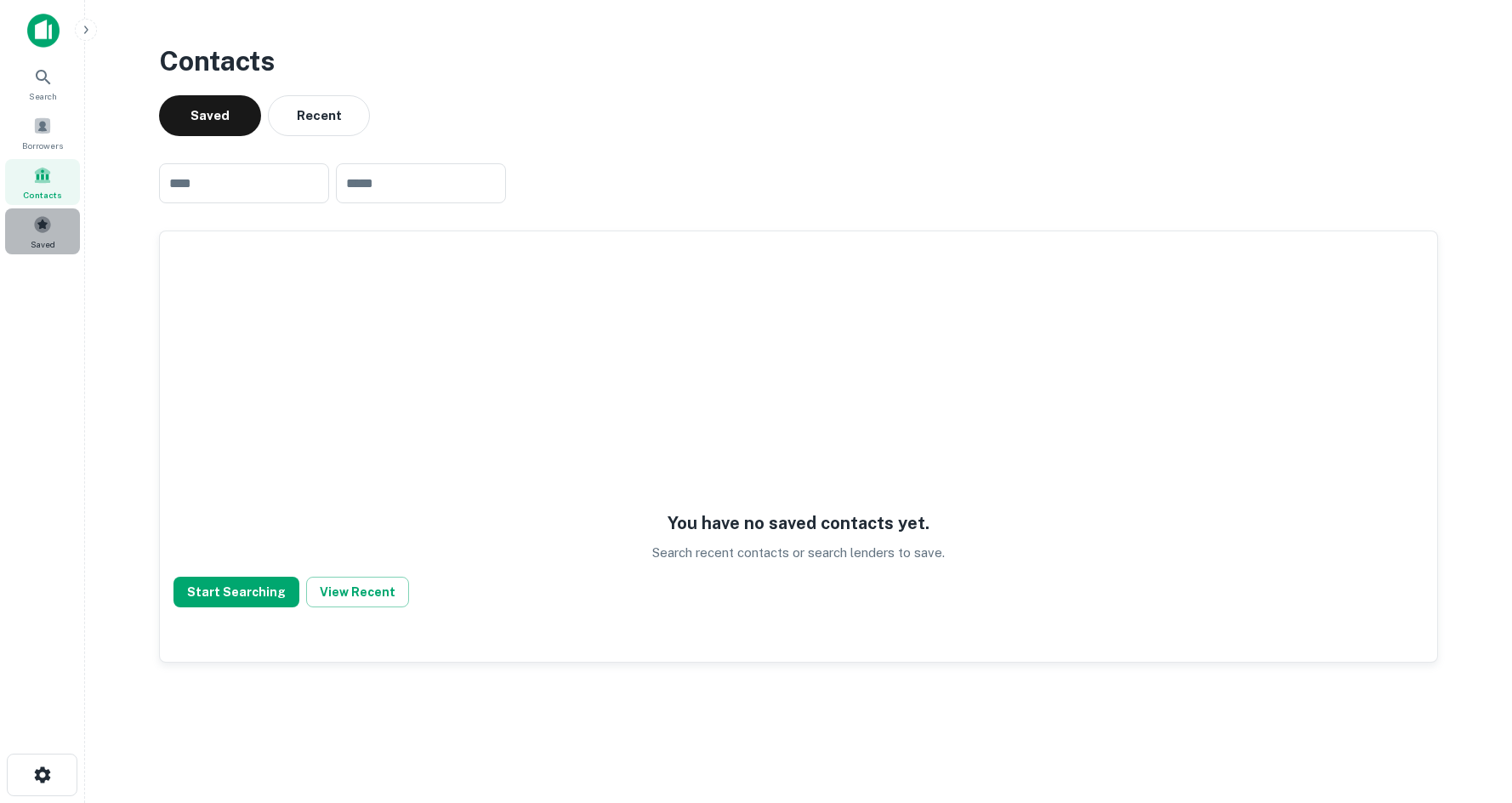
click at [43, 232] on span at bounding box center [42, 224] width 19 height 19
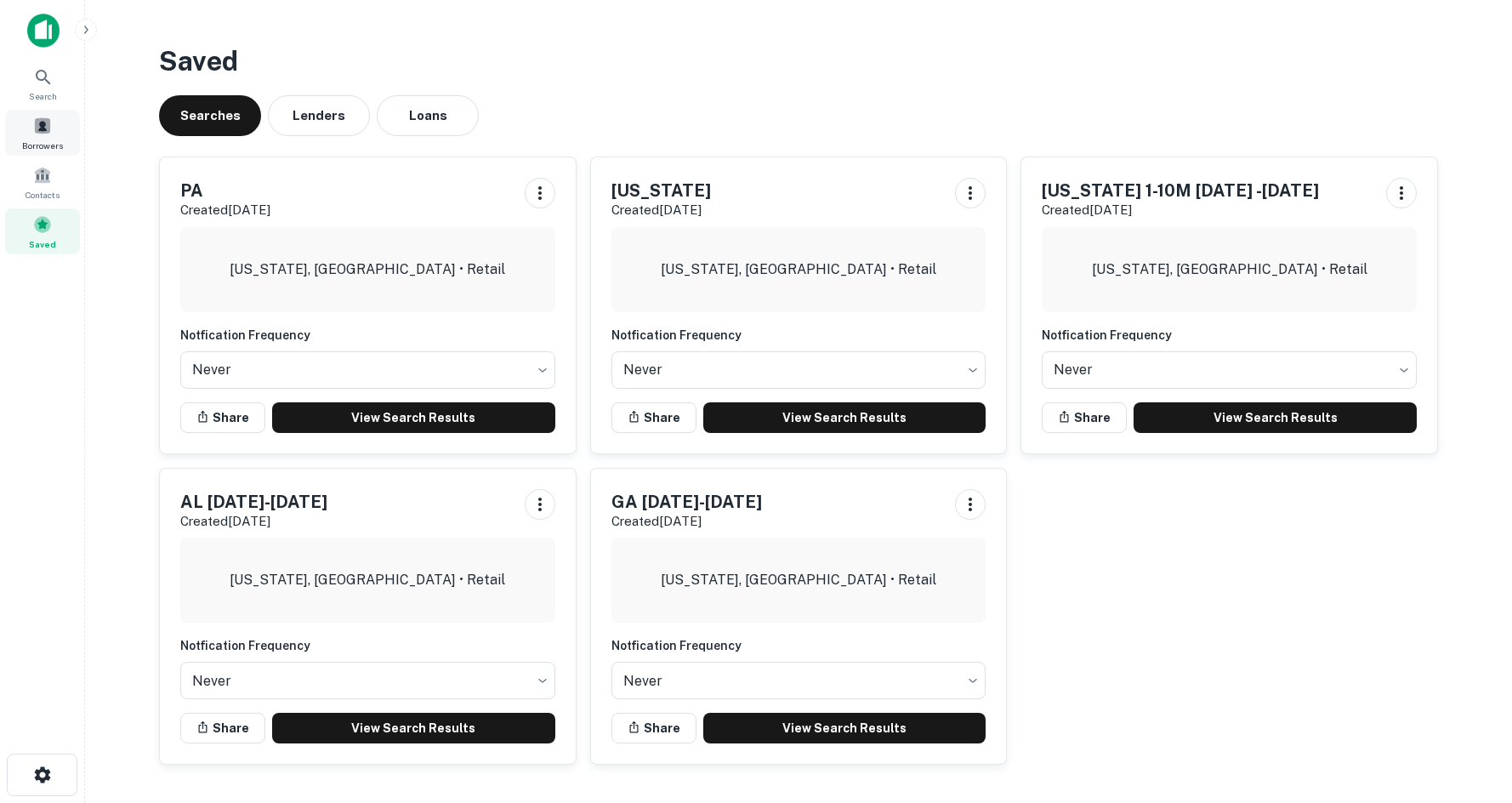
click at [70, 122] on div "Borrowers" at bounding box center [42, 132] width 75 height 46
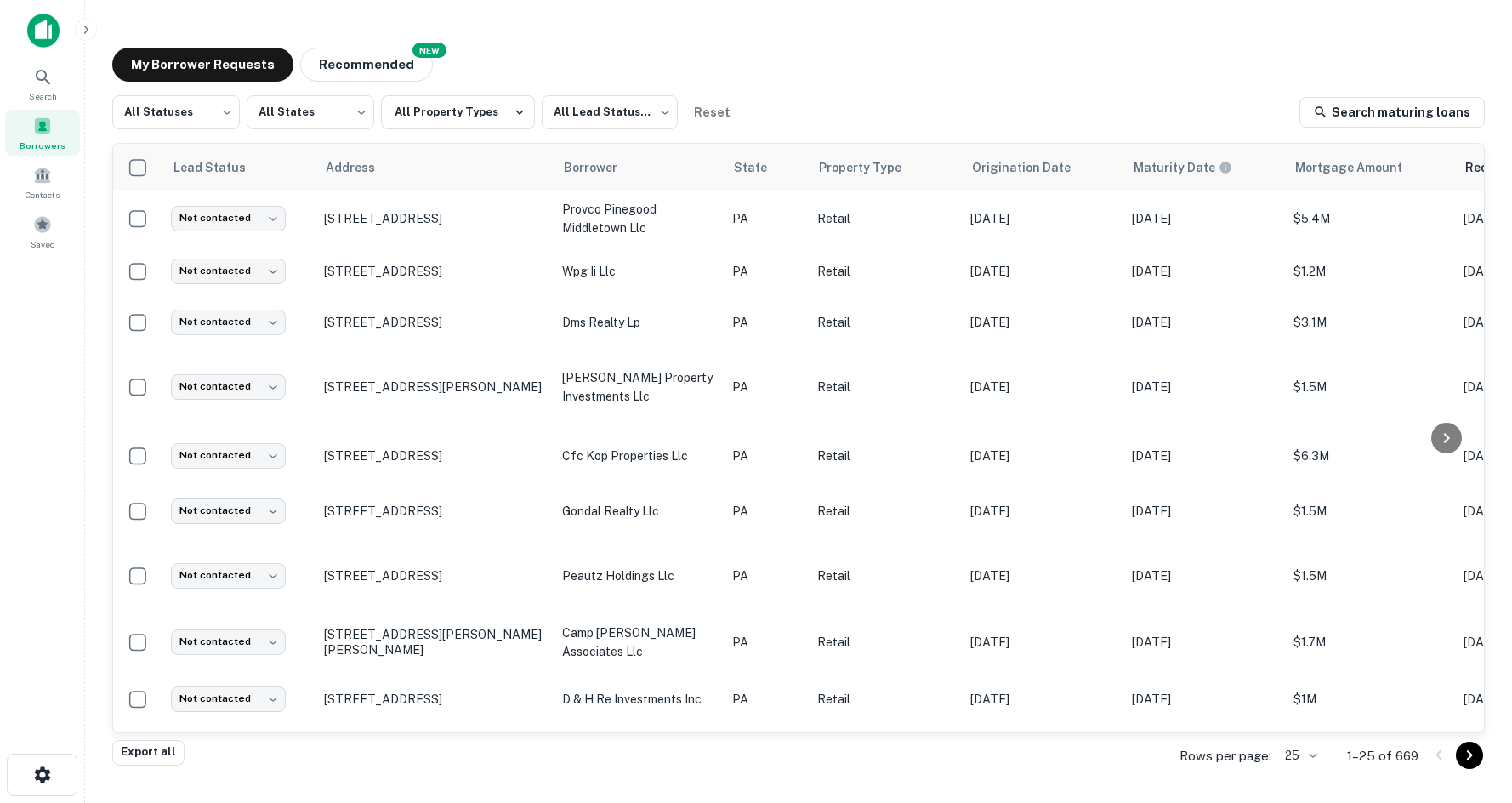
drag, startPoint x: 76, startPoint y: 654, endPoint x: 89, endPoint y: 633, distance: 24.7
click at [76, 654] on div "Search Borrowers Contacts Saved" at bounding box center [42, 375] width 85 height 750
click at [220, 27] on main "My Borrower Requests NEW Recommended All Statuses *** ​ All States *** ​ All Pr…" at bounding box center [798, 401] width 1427 height 803
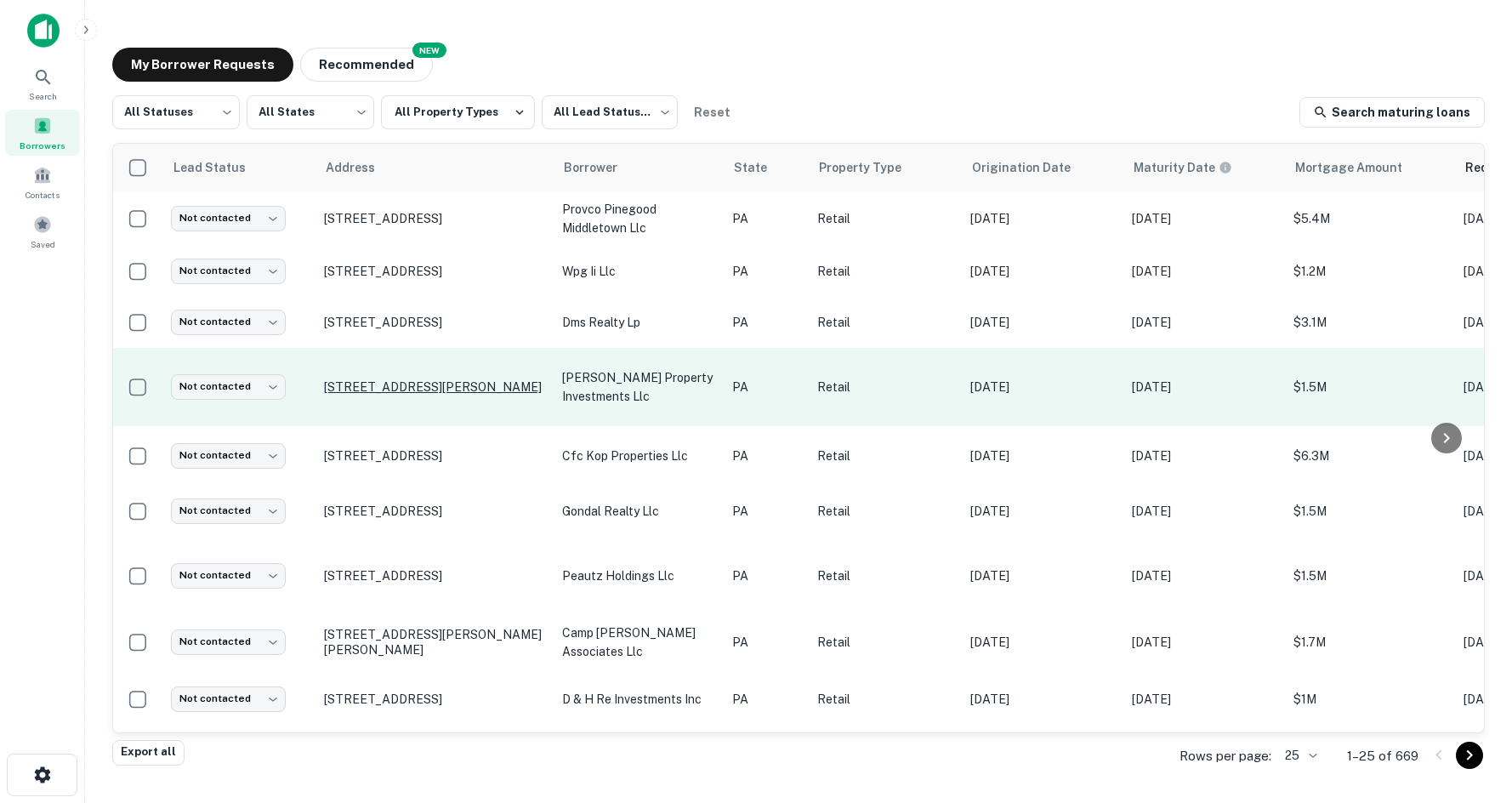
drag, startPoint x: 430, startPoint y: 367, endPoint x: 372, endPoint y: 384, distance: 60.4
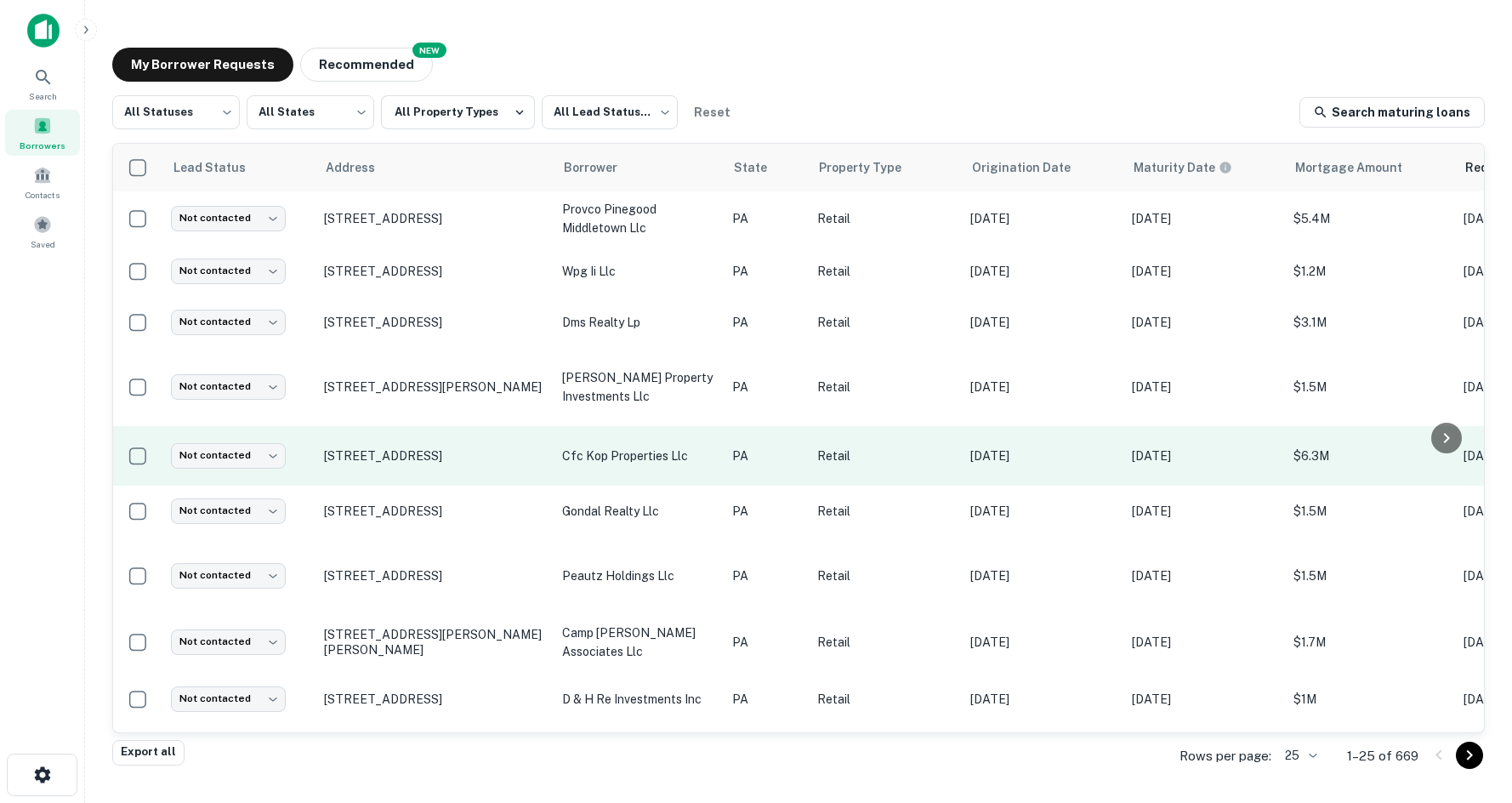
drag, startPoint x: 372, startPoint y: 384, endPoint x: 329, endPoint y: 433, distance: 65.2
click at [329, 433] on td "715 W Dekalb Pike King Of Prussia, PA19406" at bounding box center [434, 456] width 238 height 60
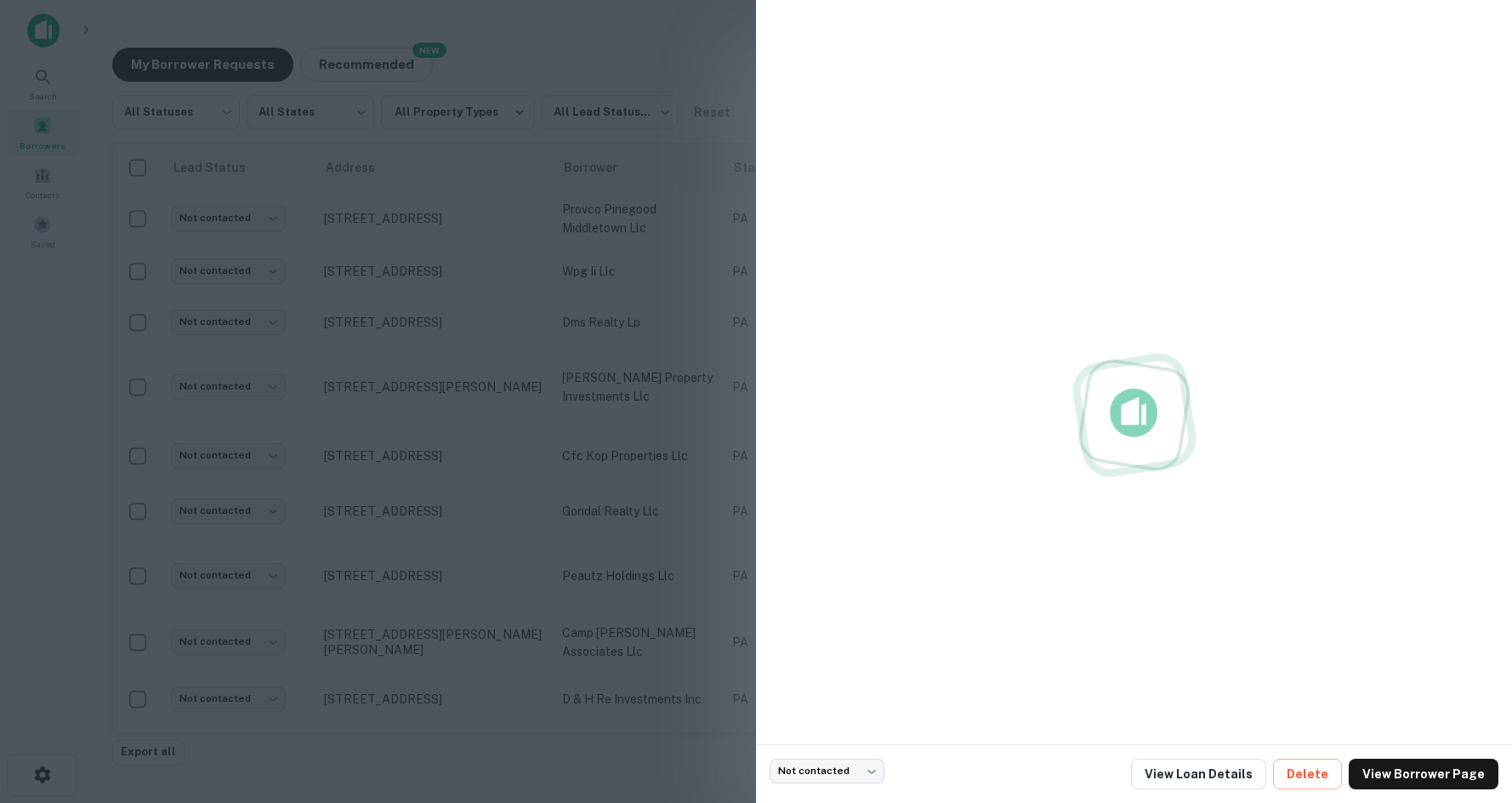
click at [439, 350] on div at bounding box center [756, 401] width 1512 height 803
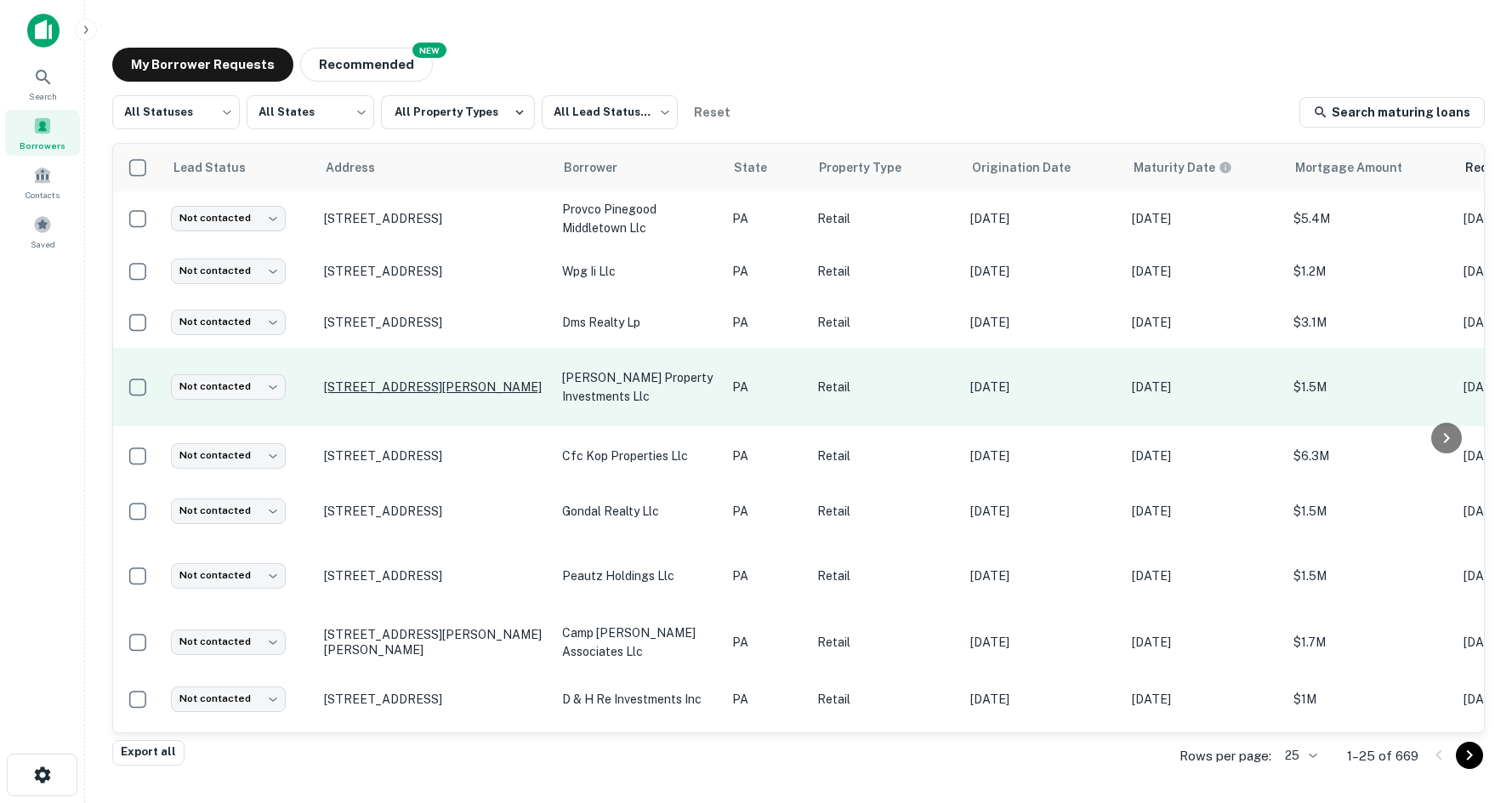
click at [390, 379] on p "10719 William Penn Hwy Huntingdon, PA16652" at bounding box center [435, 386] width 221 height 15
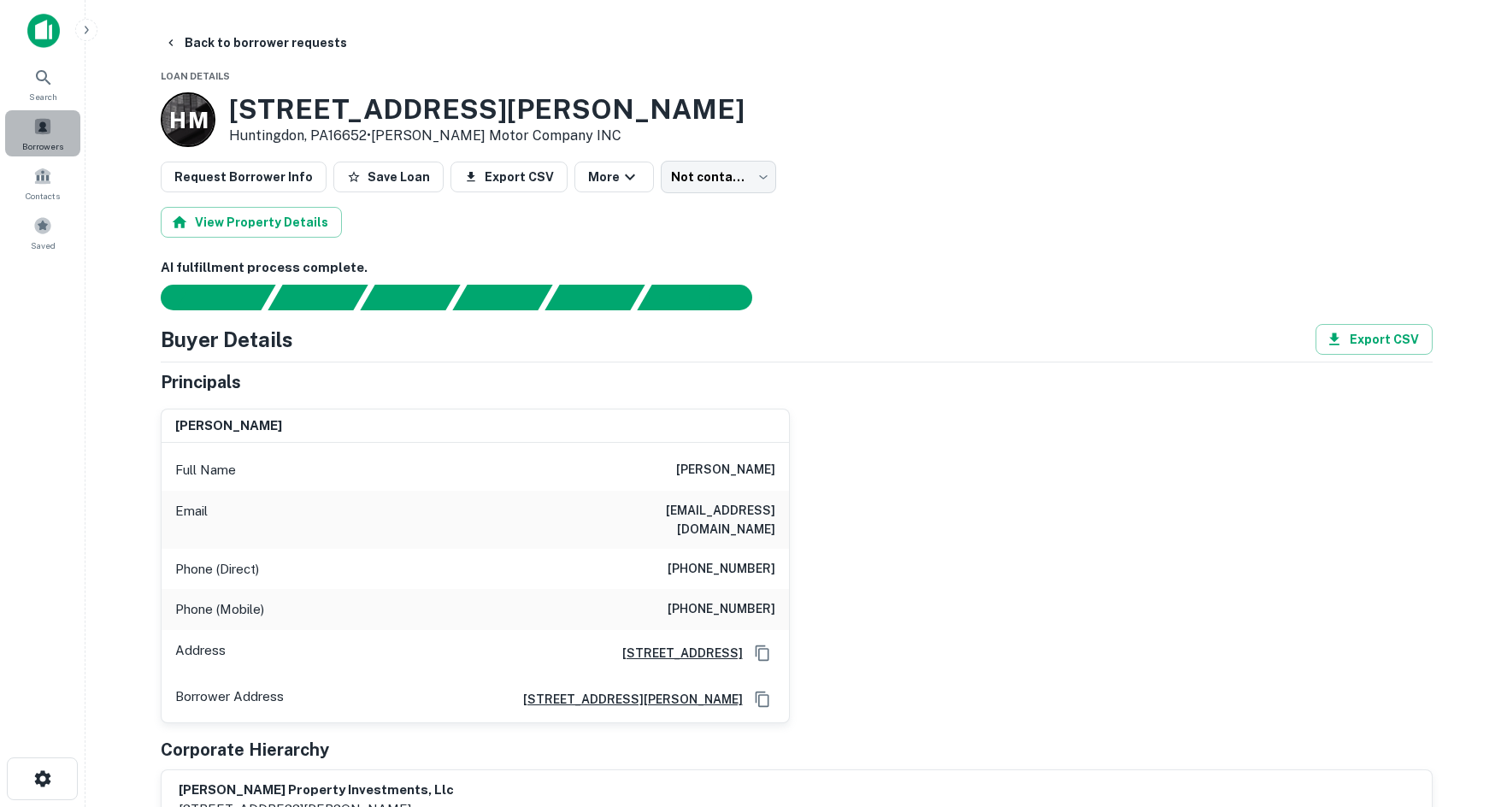
click at [54, 138] on div "Borrowers" at bounding box center [42, 133] width 75 height 46
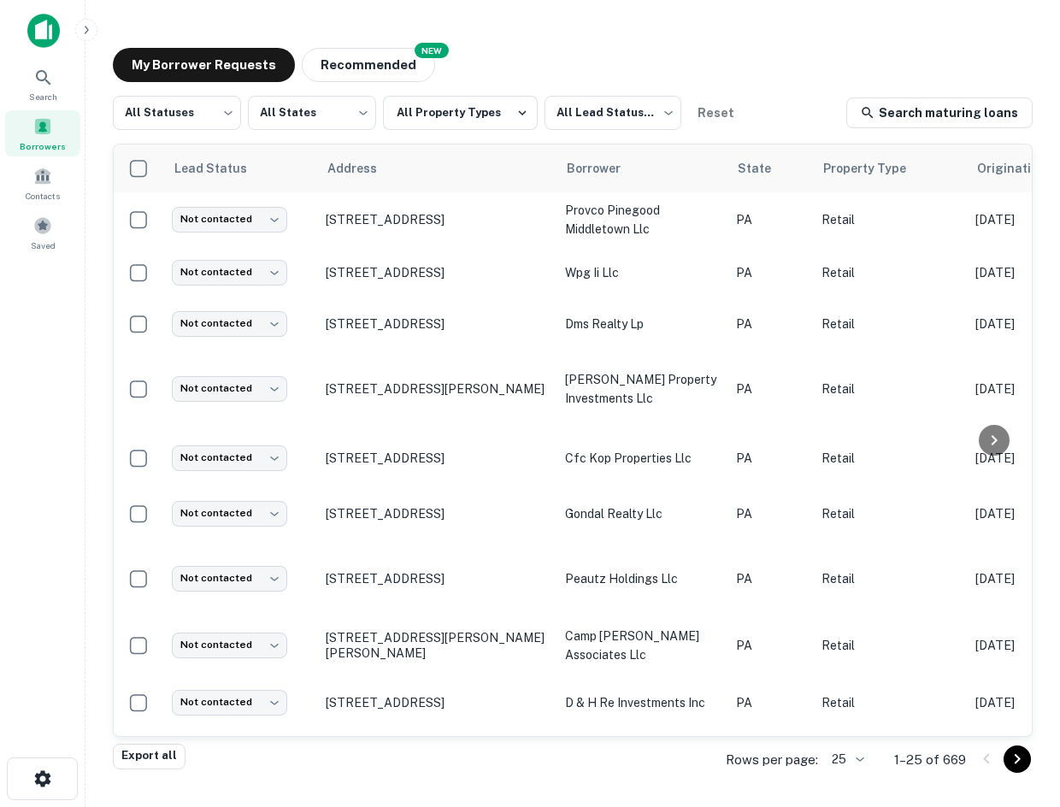
click at [58, 386] on div "Search Borrowers Contacts Saved" at bounding box center [42, 377] width 85 height 754
click at [74, 330] on div "Search Borrowers Contacts Saved" at bounding box center [42, 377] width 85 height 754
click at [17, 468] on div "Search Borrowers Contacts Saved" at bounding box center [42, 377] width 85 height 754
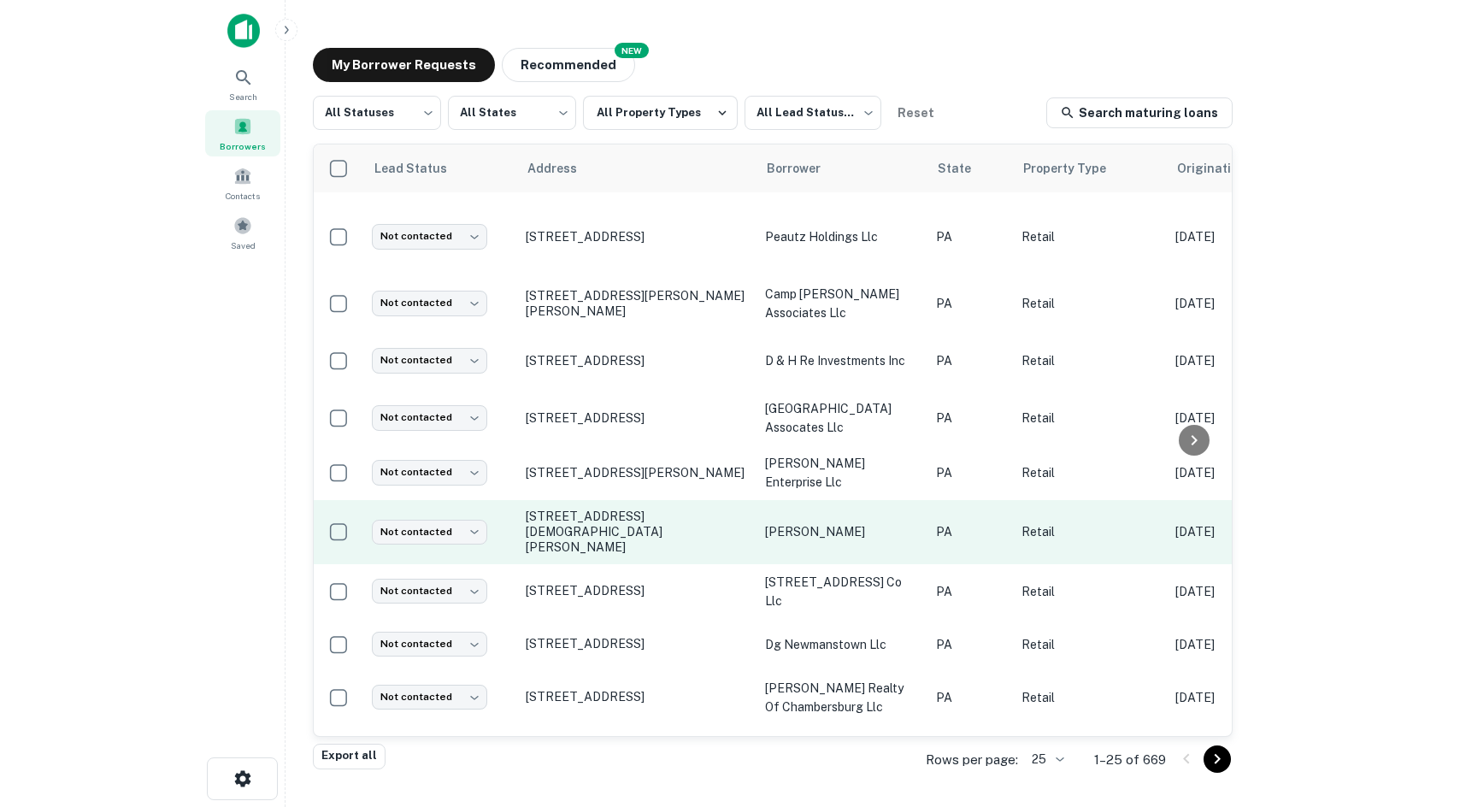
scroll to position [427, 0]
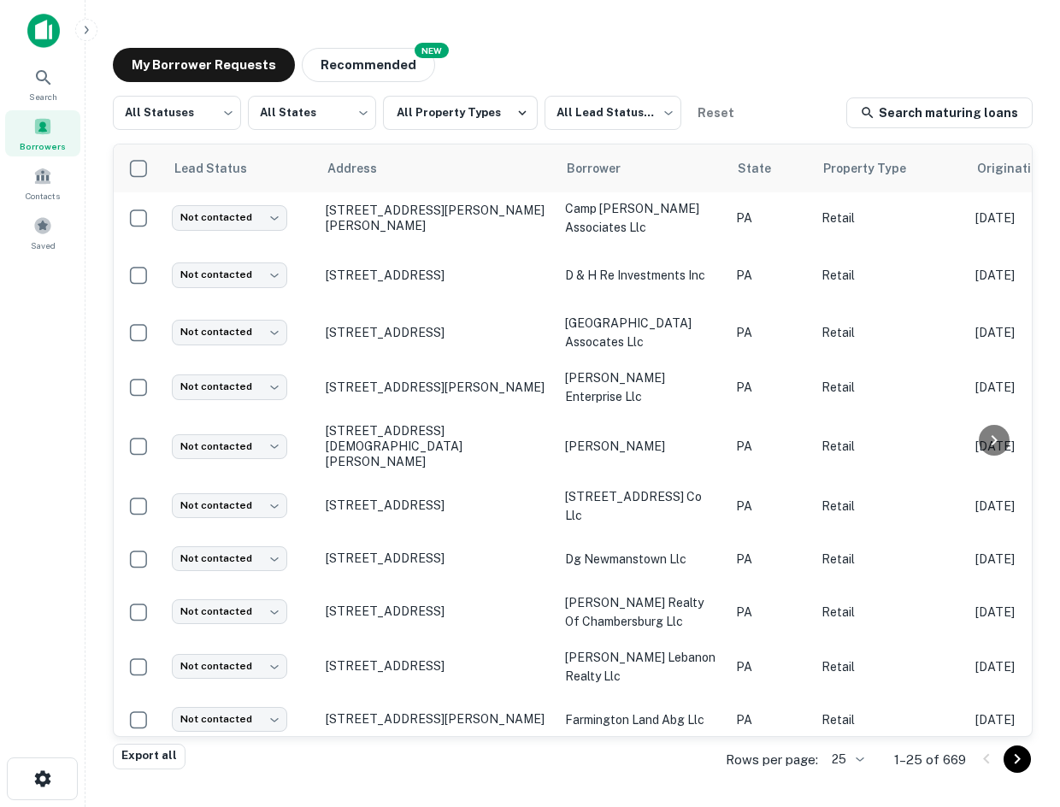
drag, startPoint x: 174, startPoint y: 10, endPoint x: 184, endPoint y: 0, distance: 13.9
click at [174, 10] on main "My Borrower Requests NEW Recommended All Statuses *** ​ All States *** ​ All Pr…" at bounding box center [572, 403] width 975 height 807
drag, startPoint x: 146, startPoint y: 8, endPoint x: 219, endPoint y: 4, distance: 72.7
click at [146, 5] on main "My Borrower Requests NEW Recommended All Statuses *** ​ All States *** ​ All Pr…" at bounding box center [572, 403] width 975 height 807
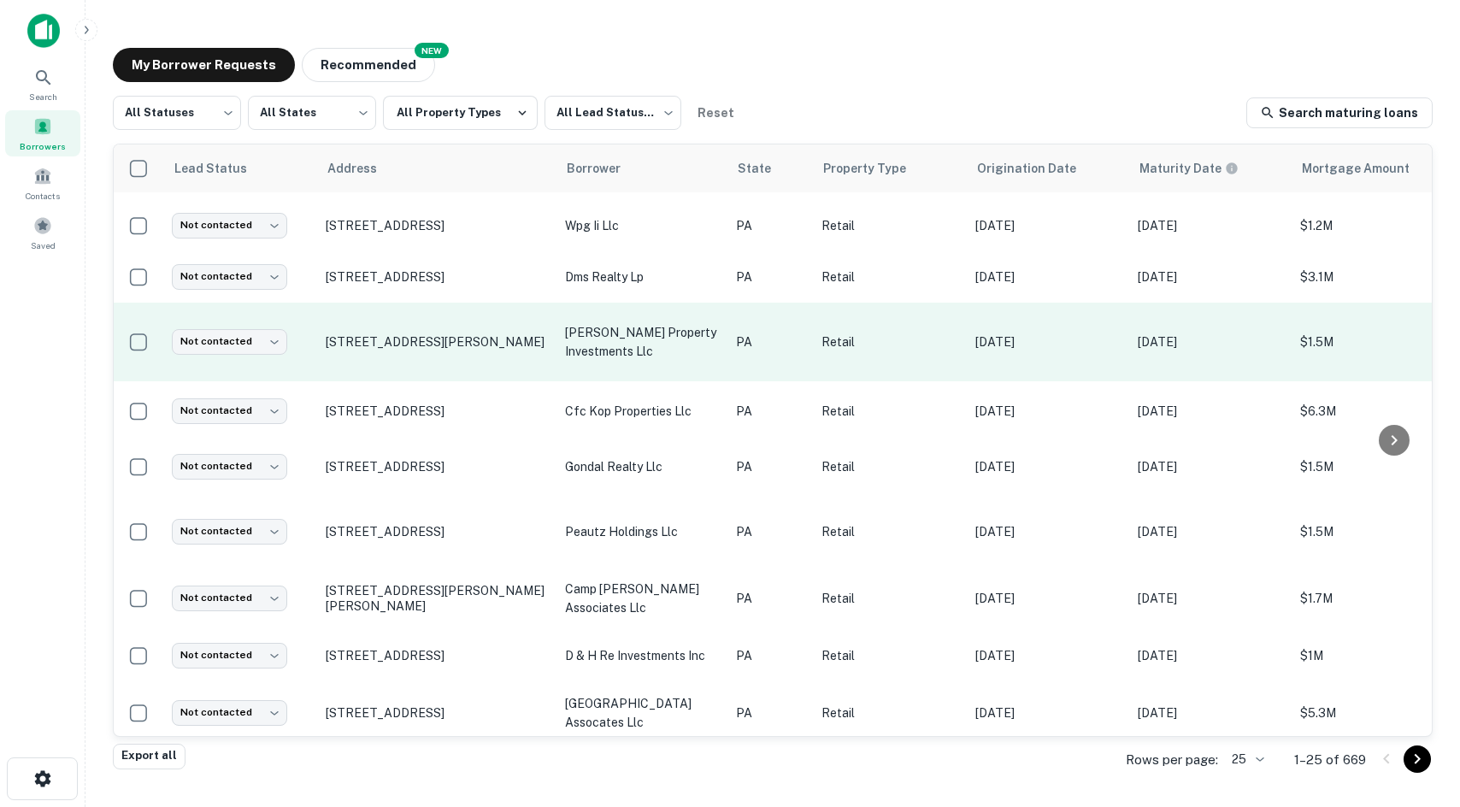
scroll to position [0, 0]
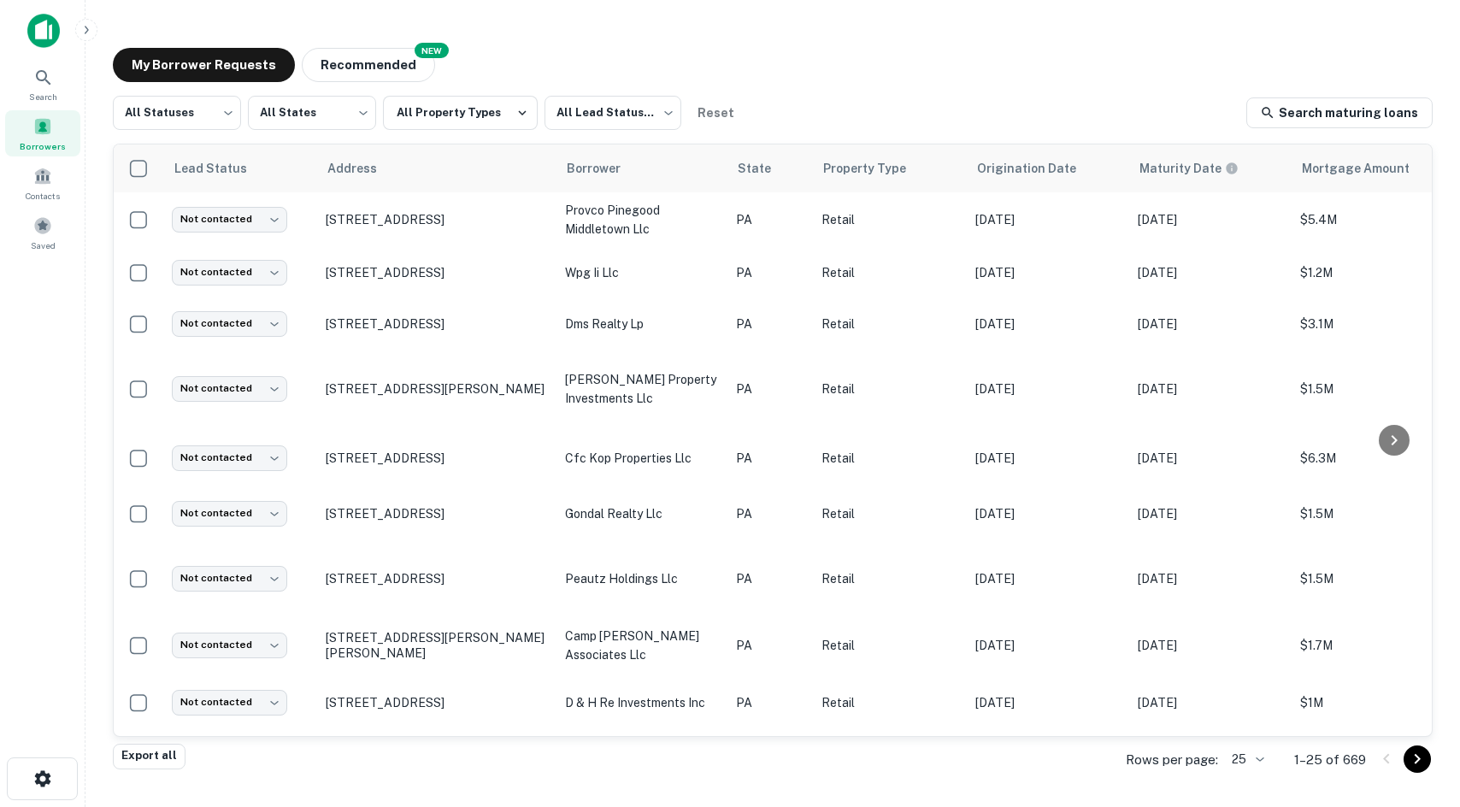
click at [134, 36] on div "My Borrower Requests NEW Recommended All Statuses *** ​ All States *** ​ All Pr…" at bounding box center [772, 397] width 1347 height 727
click at [343, 62] on button "Recommended" at bounding box center [368, 65] width 133 height 34
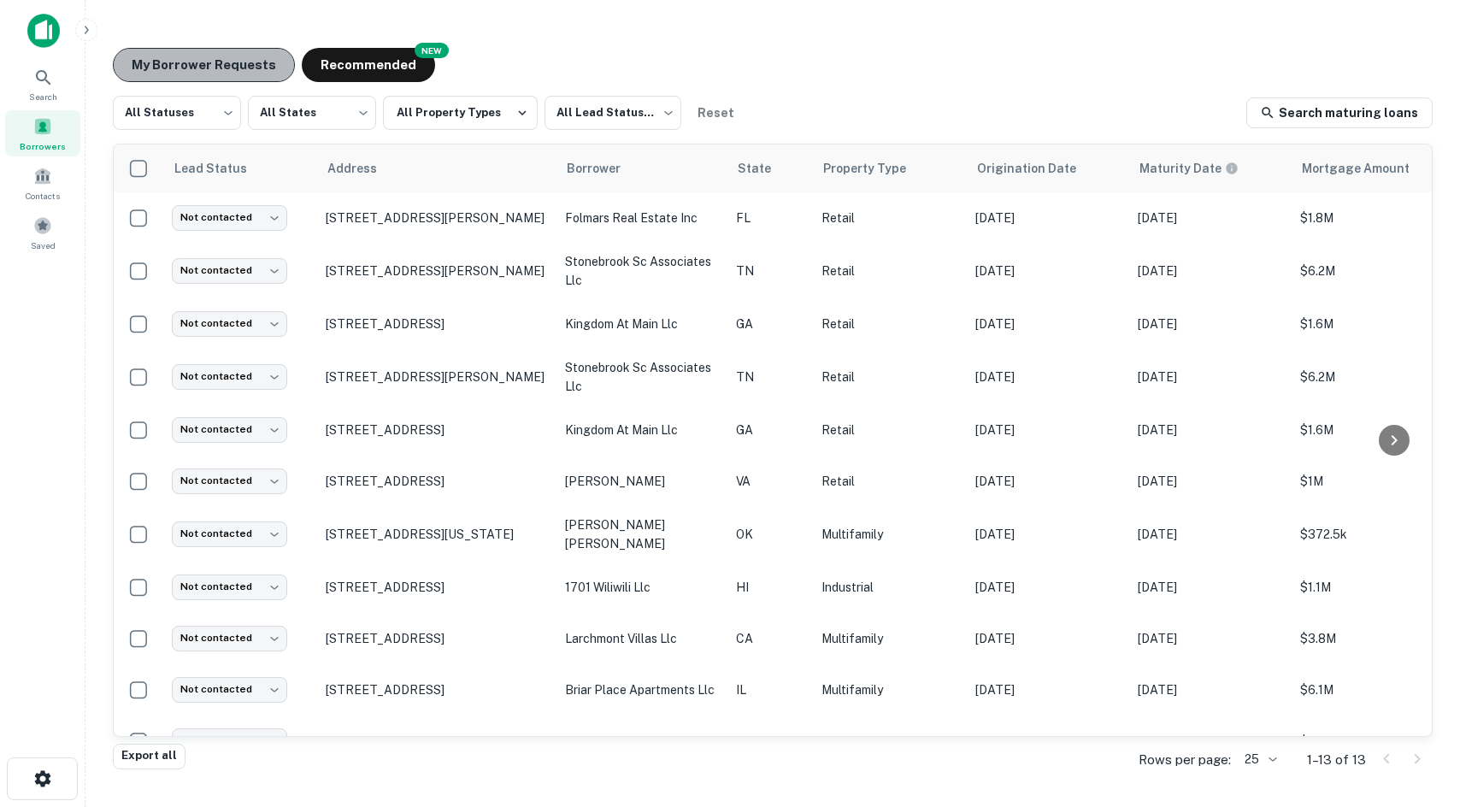
click at [218, 64] on button "My Borrower Requests" at bounding box center [204, 65] width 182 height 34
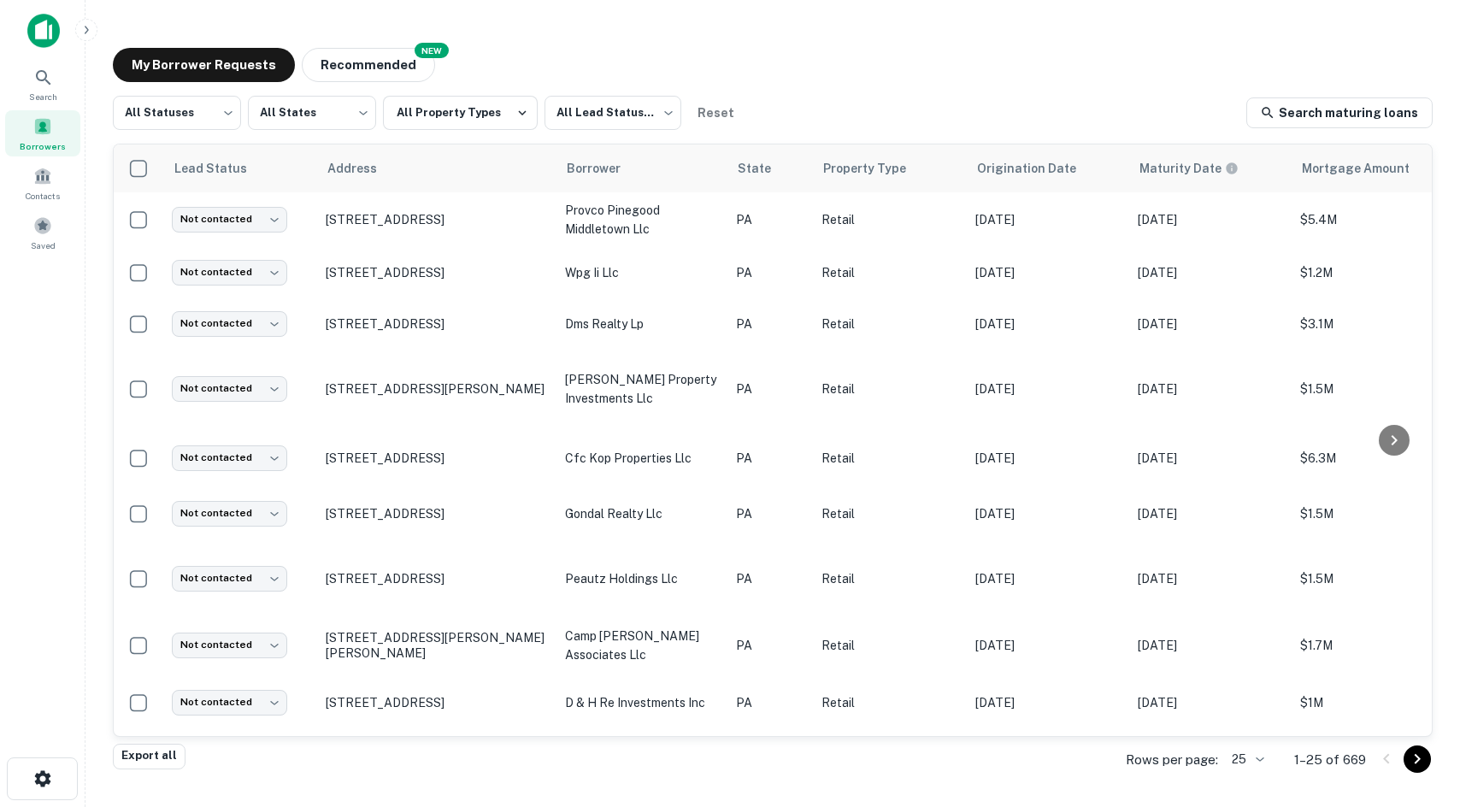
click at [157, 14] on main "My Borrower Requests NEW Recommended All Statuses *** ​ All States *** ​ All Pr…" at bounding box center [772, 403] width 1375 height 807
click at [680, 29] on main "My Borrower Requests NEW Recommended All Statuses *** ​ All States *** ​ All Pr…" at bounding box center [772, 403] width 1375 height 807
click at [505, 43] on div "My Borrower Requests NEW Recommended All Statuses *** ​ All States *** ​ All Pr…" at bounding box center [772, 397] width 1347 height 727
drag, startPoint x: 520, startPoint y: 27, endPoint x: 485, endPoint y: 37, distance: 36.5
click at [494, 33] on main "My Borrower Requests NEW Recommended All Statuses *** ​ All States *** ​ All Pr…" at bounding box center [772, 403] width 1375 height 807
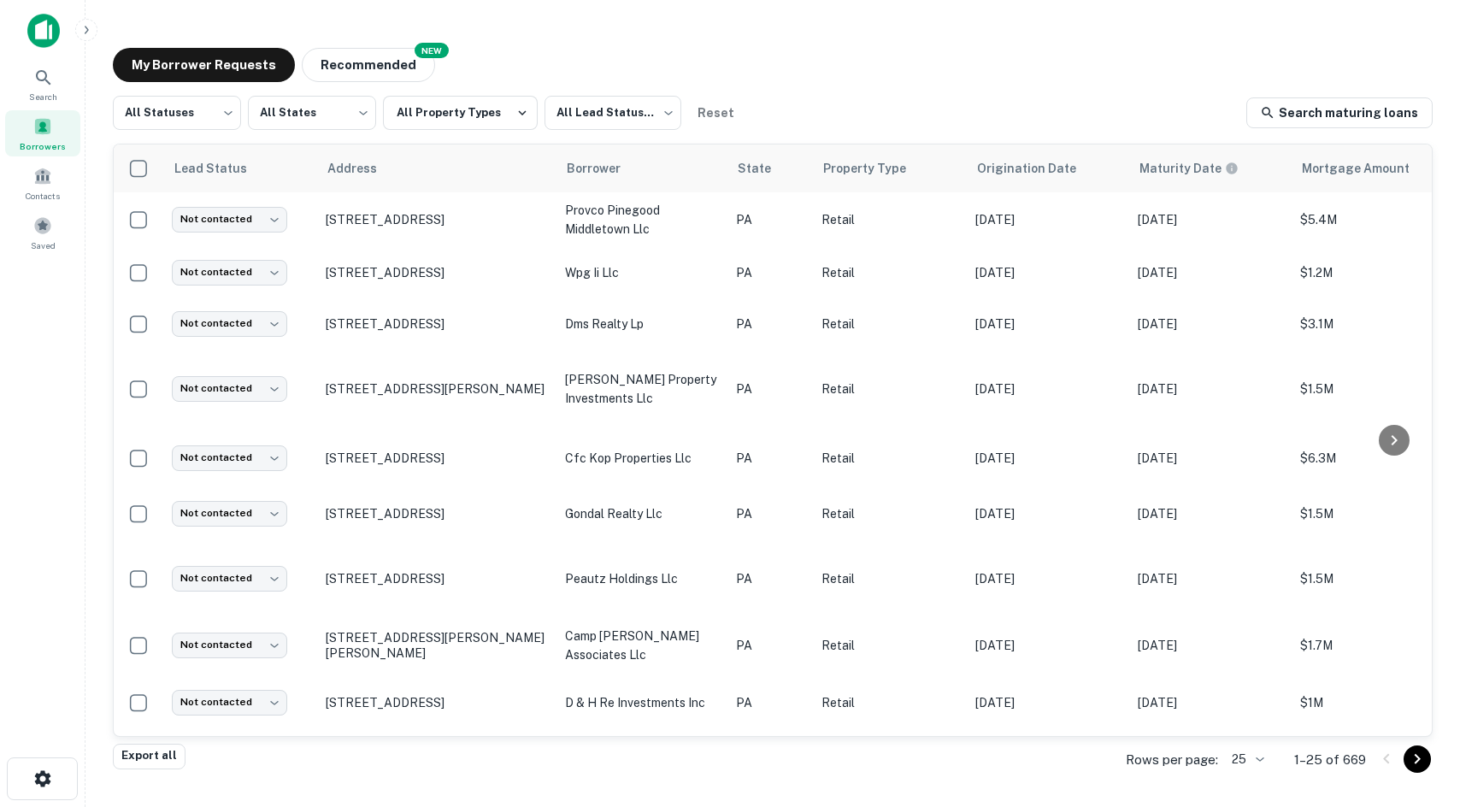
click at [925, 44] on div "My Borrower Requests NEW Recommended All Statuses *** ​ All States *** ​ All Pr…" at bounding box center [772, 397] width 1347 height 727
click at [1442, 97] on div "My Borrower Requests NEW Recommended All Statuses *** ​ All States *** ​ All Pr…" at bounding box center [772, 397] width 1347 height 727
click at [878, 41] on div "My Borrower Requests NEW Recommended All Statuses *** ​ All States *** ​ All Pr…" at bounding box center [772, 397] width 1347 height 727
click at [27, 628] on div "Search Borrowers Contacts Saved" at bounding box center [42, 377] width 85 height 754
